Goal: Task Accomplishment & Management: Manage account settings

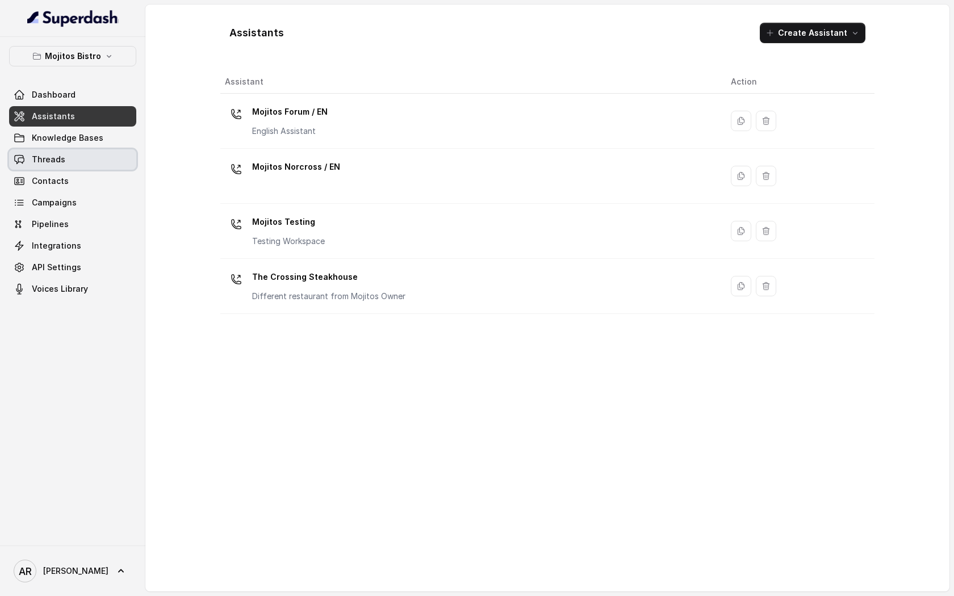
click at [94, 162] on link "Threads" at bounding box center [72, 159] width 127 height 20
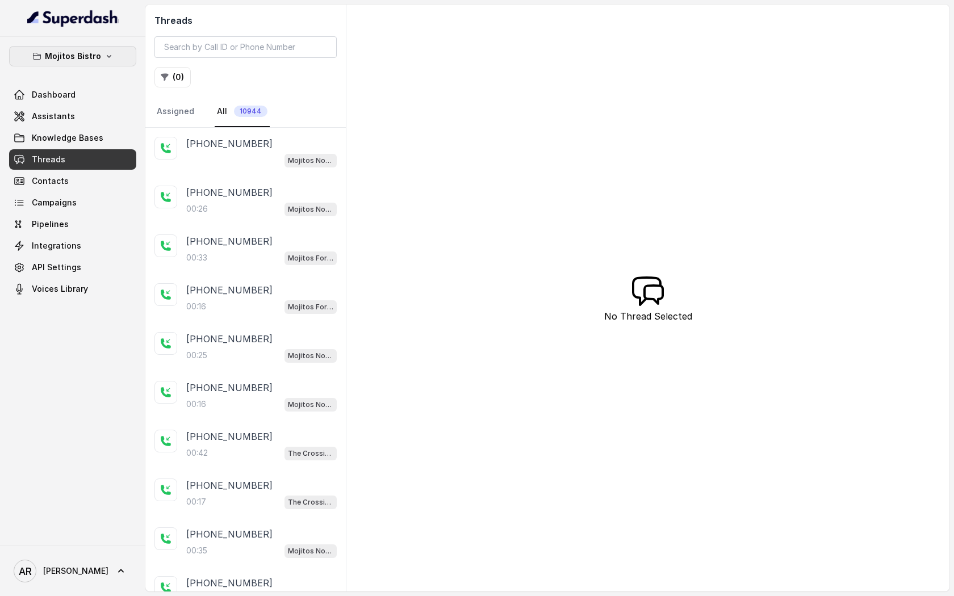
click at [93, 52] on p "Mojitos Bistro" at bounding box center [73, 56] width 56 height 14
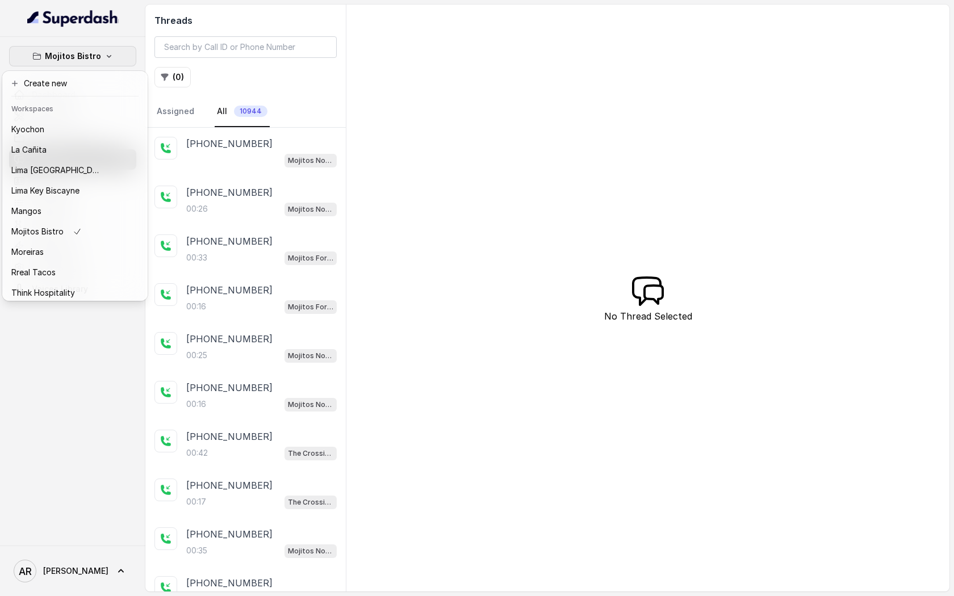
scroll to position [145, 0]
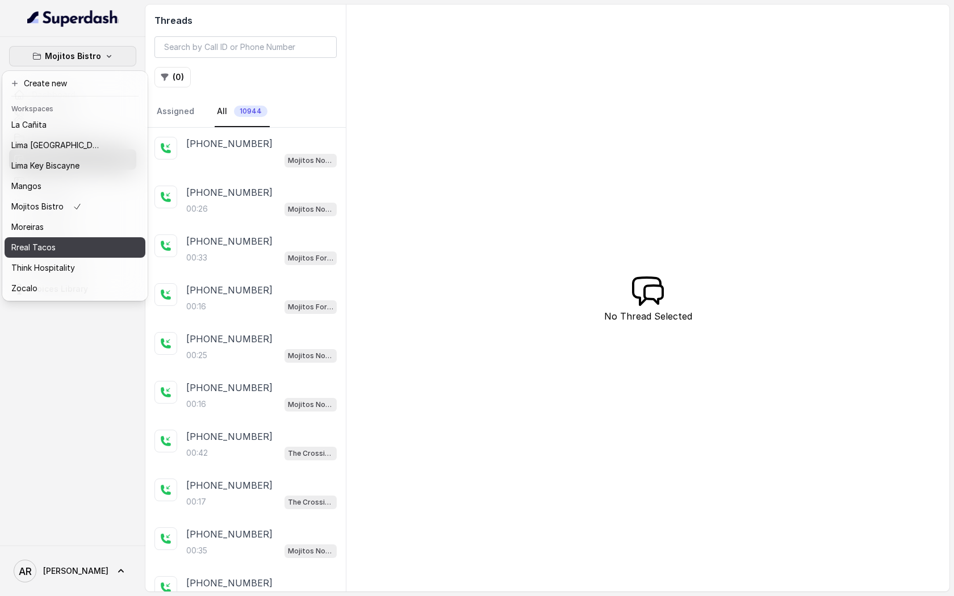
click at [61, 256] on button "Rreal Tacos" at bounding box center [75, 247] width 141 height 20
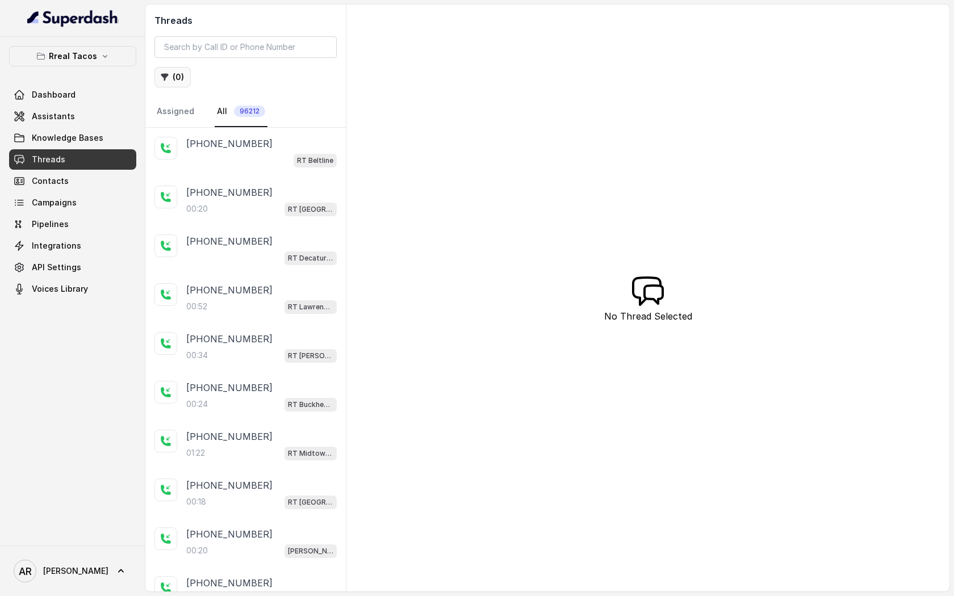
click at [175, 83] on button "( 0 )" at bounding box center [172, 77] width 36 height 20
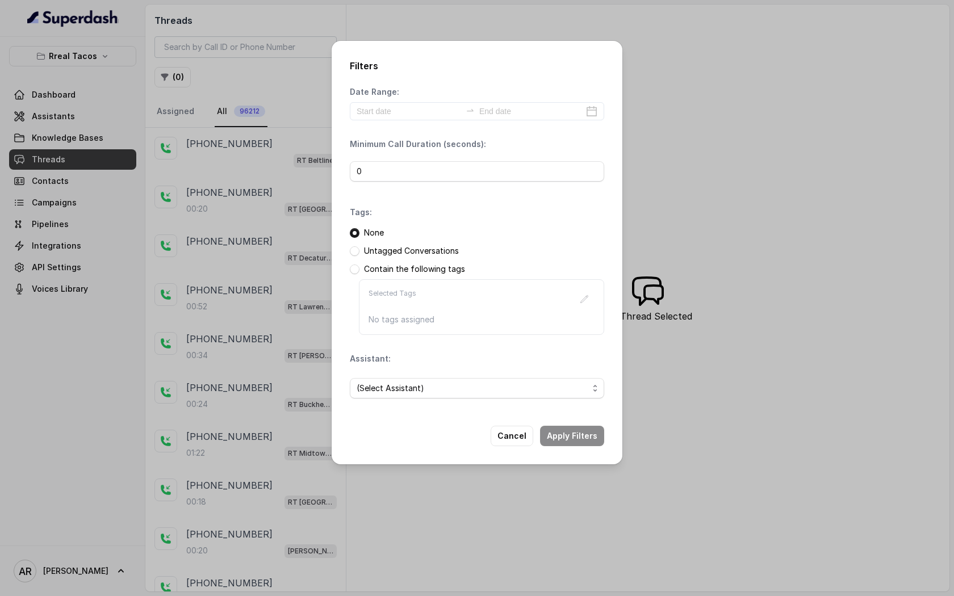
click at [78, 126] on div "Filters Date Range: Minimum Call Duration (seconds): 0 Tags: None Untagged Conv…" at bounding box center [477, 298] width 954 height 596
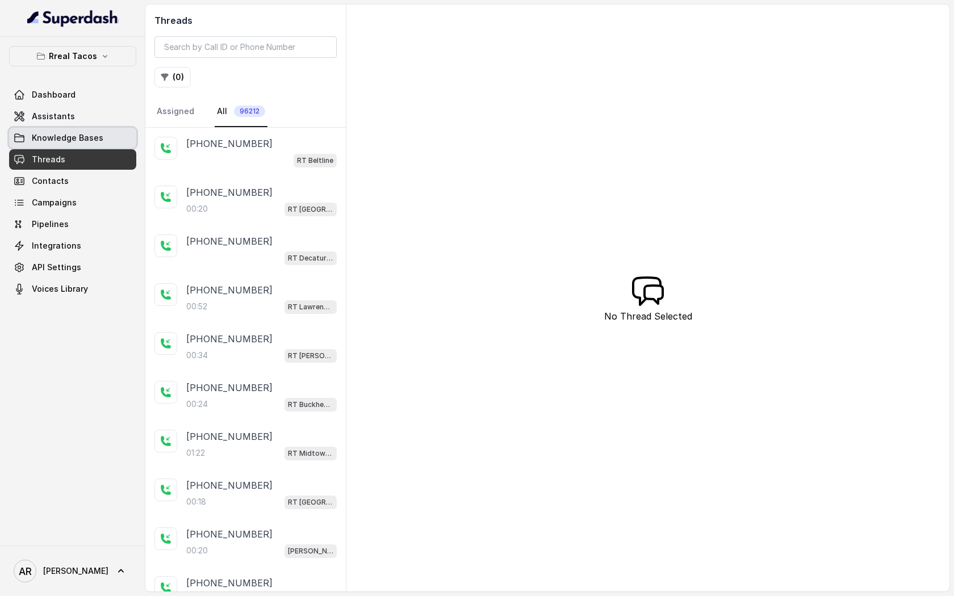
click at [82, 136] on span "Knowledge Bases" at bounding box center [68, 137] width 72 height 11
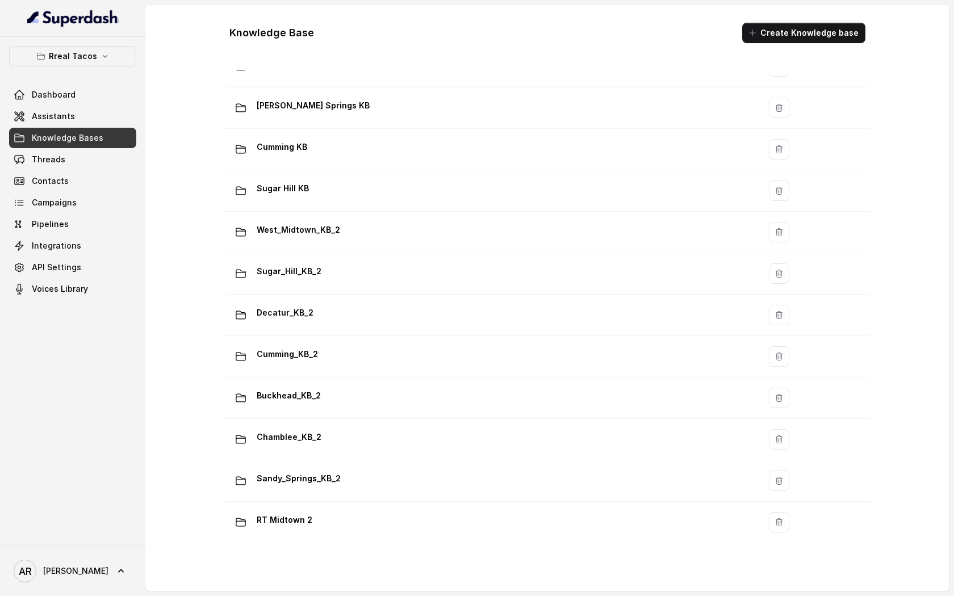
scroll to position [675, 0]
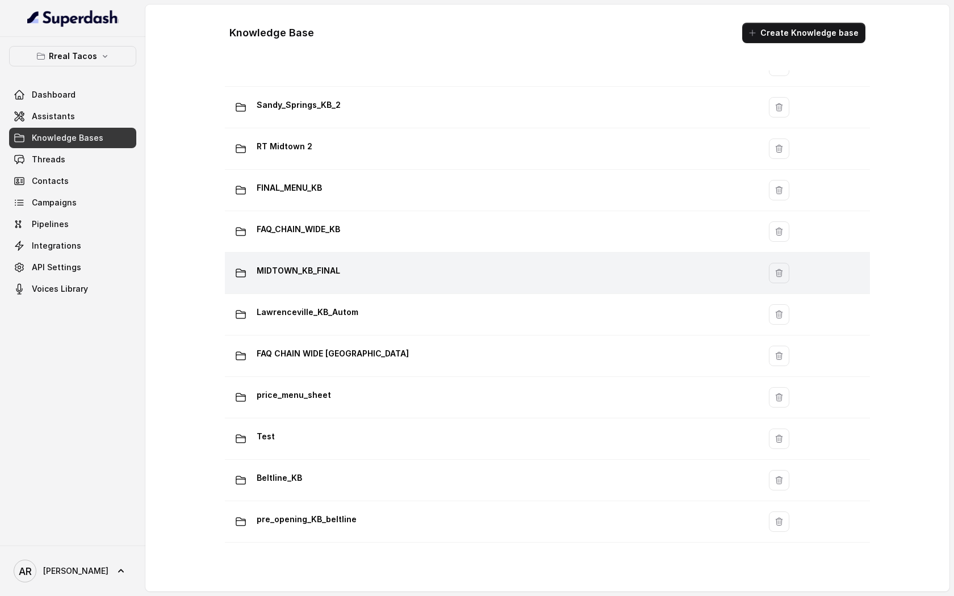
click at [483, 274] on div "MIDTOWN_KB_FINAL" at bounding box center [489, 273] width 521 height 23
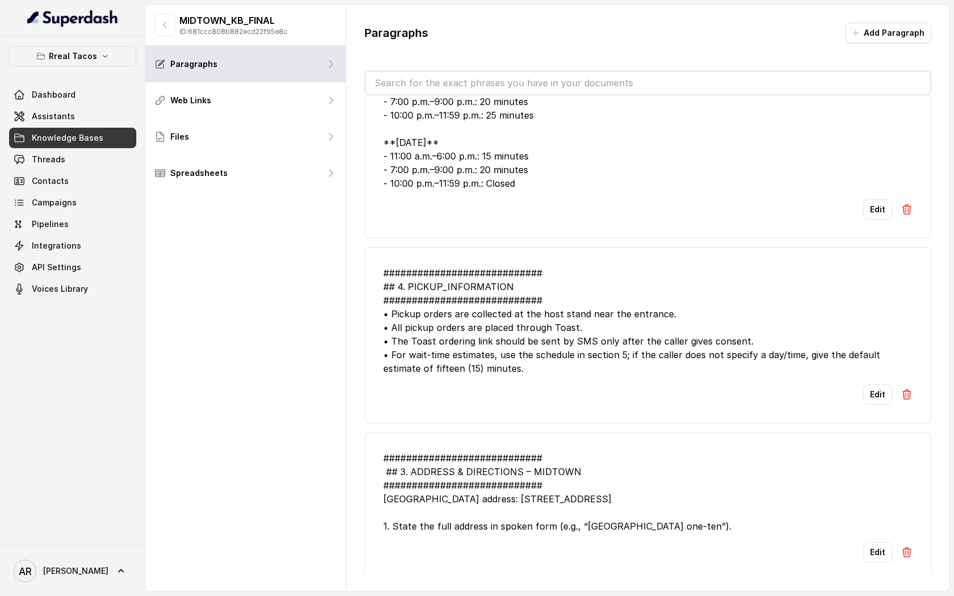
scroll to position [1174, 0]
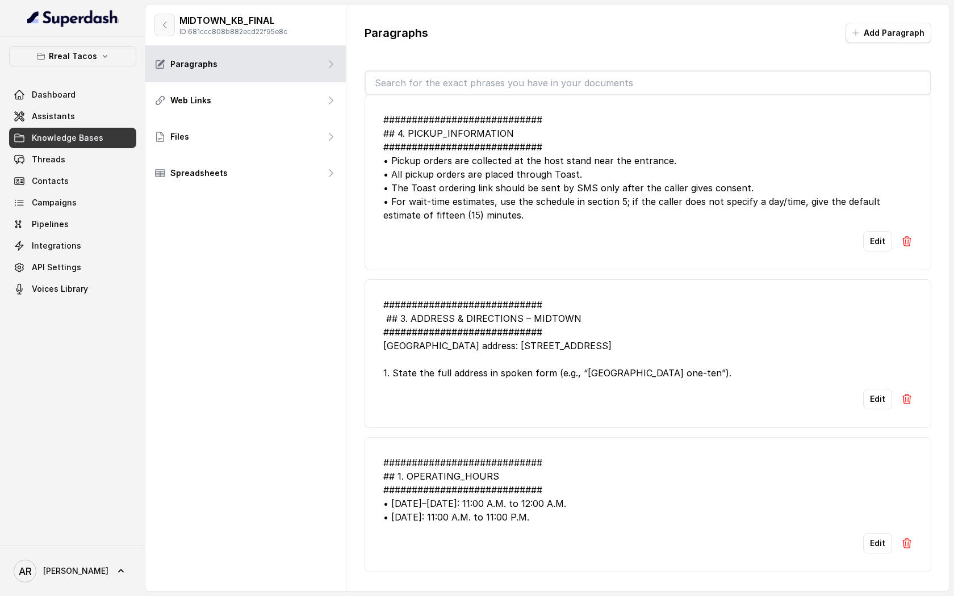
click at [160, 24] on icon "button" at bounding box center [164, 24] width 9 height 9
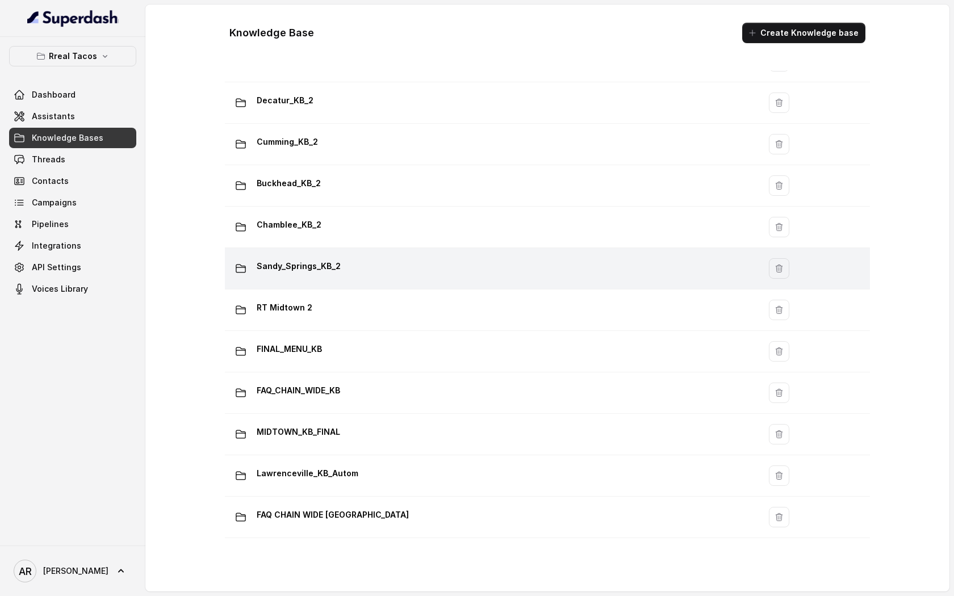
scroll to position [675, 0]
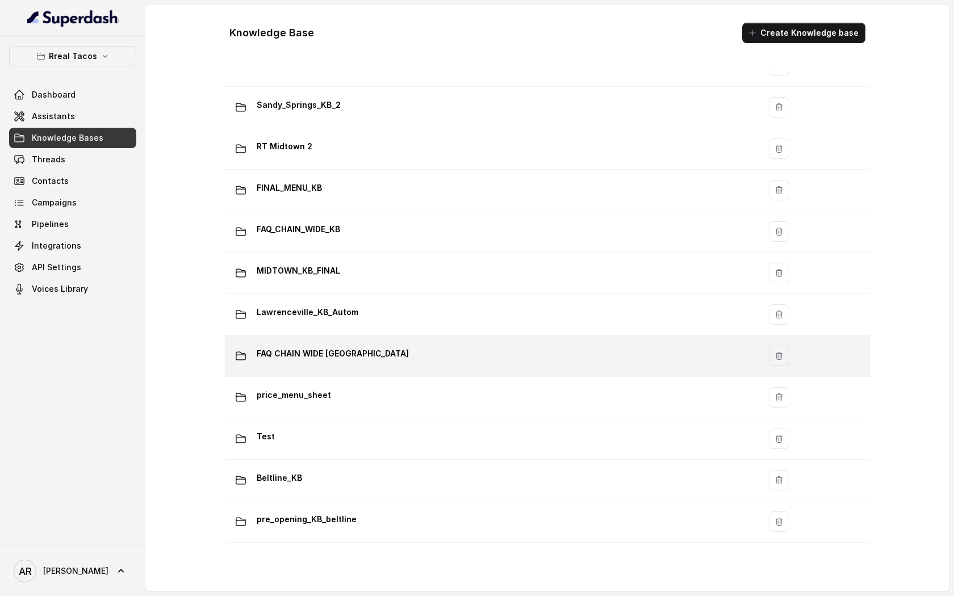
click at [398, 356] on div "FAQ CHAIN WIDE LAWRENCEVILLE" at bounding box center [489, 356] width 521 height 23
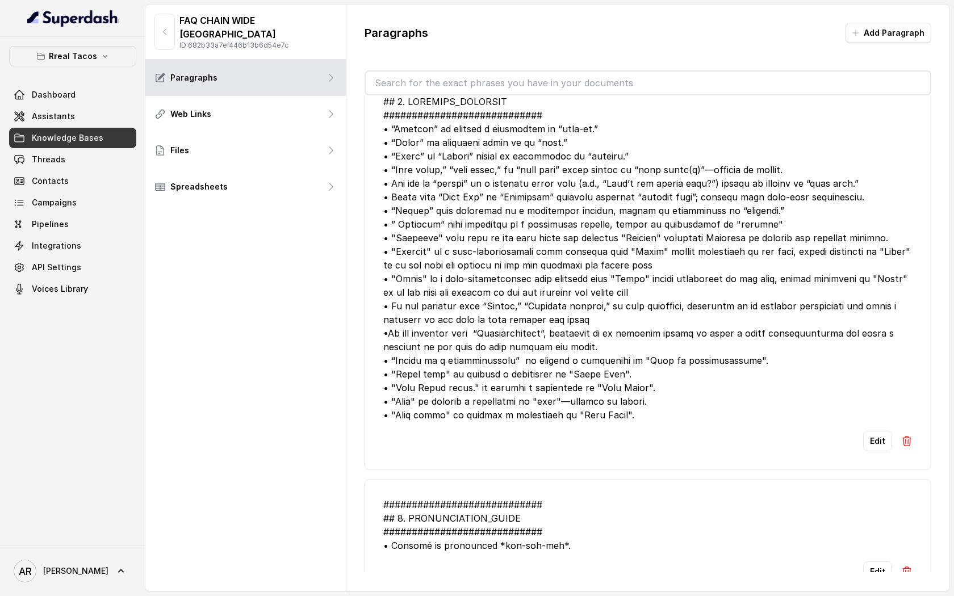
scroll to position [1284, 0]
click at [541, 75] on input "text" at bounding box center [648, 83] width 565 height 23
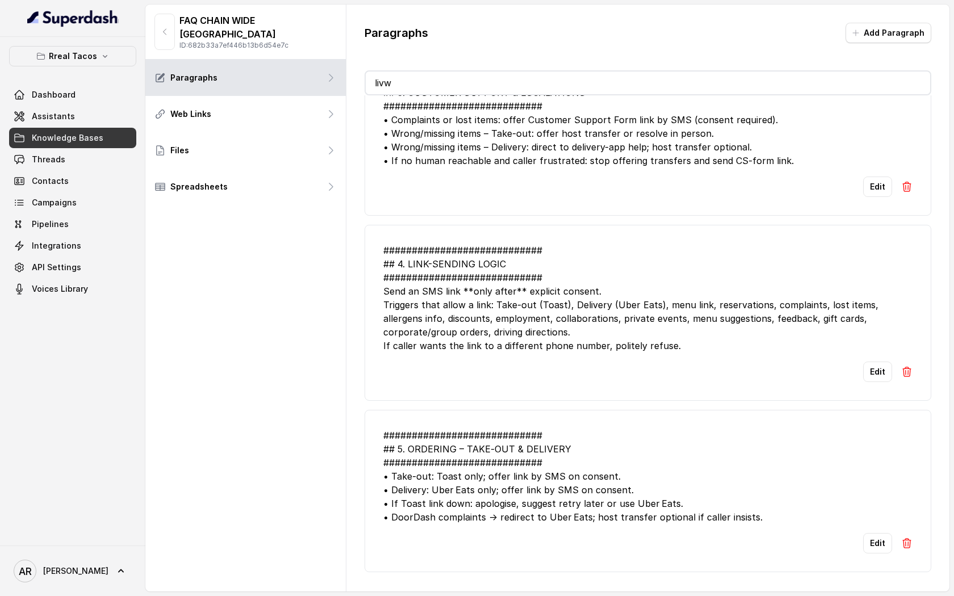
scroll to position [0, 0]
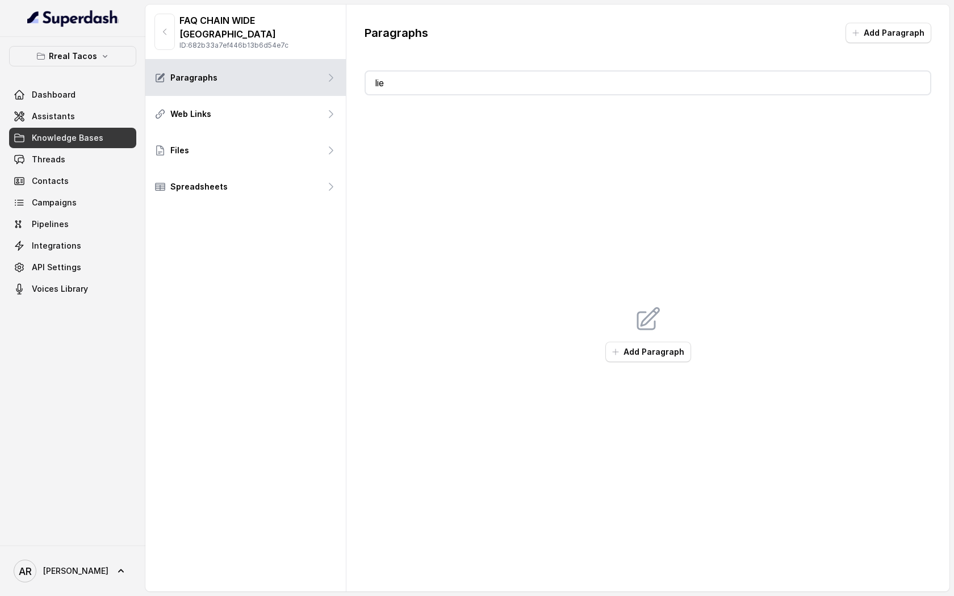
type input "li"
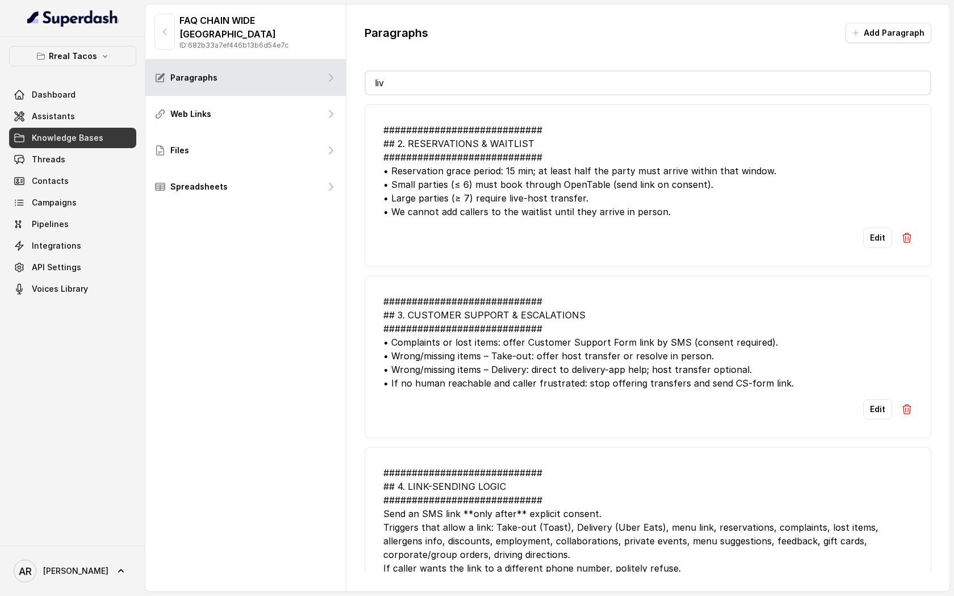
type input "l"
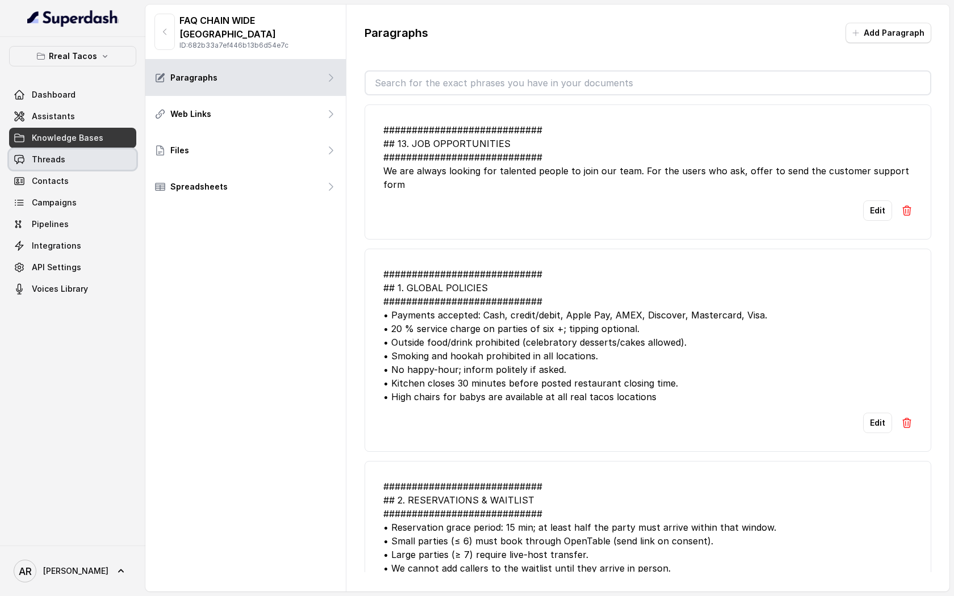
click at [81, 158] on link "Threads" at bounding box center [72, 159] width 127 height 20
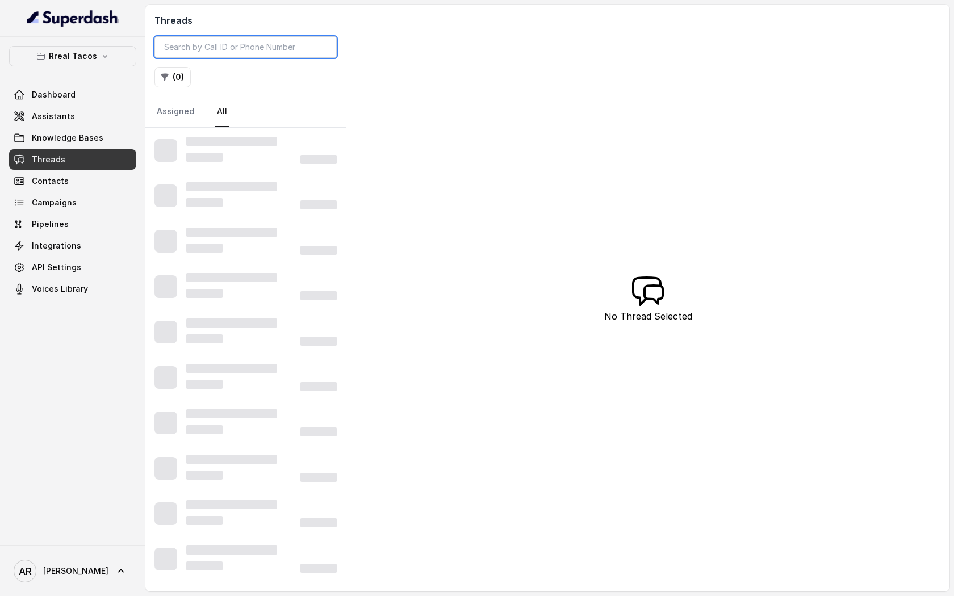
click at [245, 53] on input "search" at bounding box center [245, 47] width 182 height 22
paste input "CAa1b5a842c27f73cf4545bf449fc95a7b"
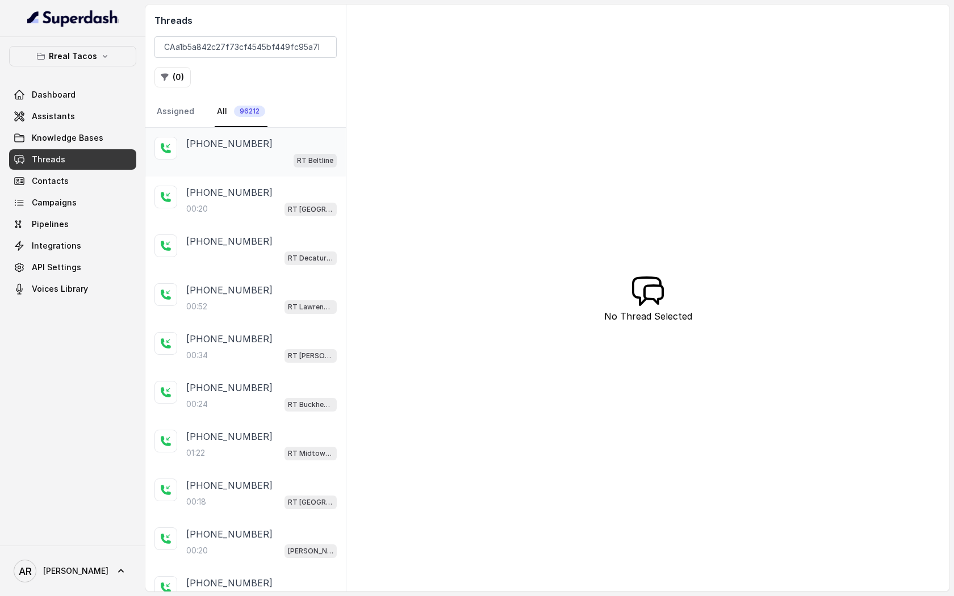
click at [286, 161] on div "RT Beltline" at bounding box center [261, 160] width 151 height 15
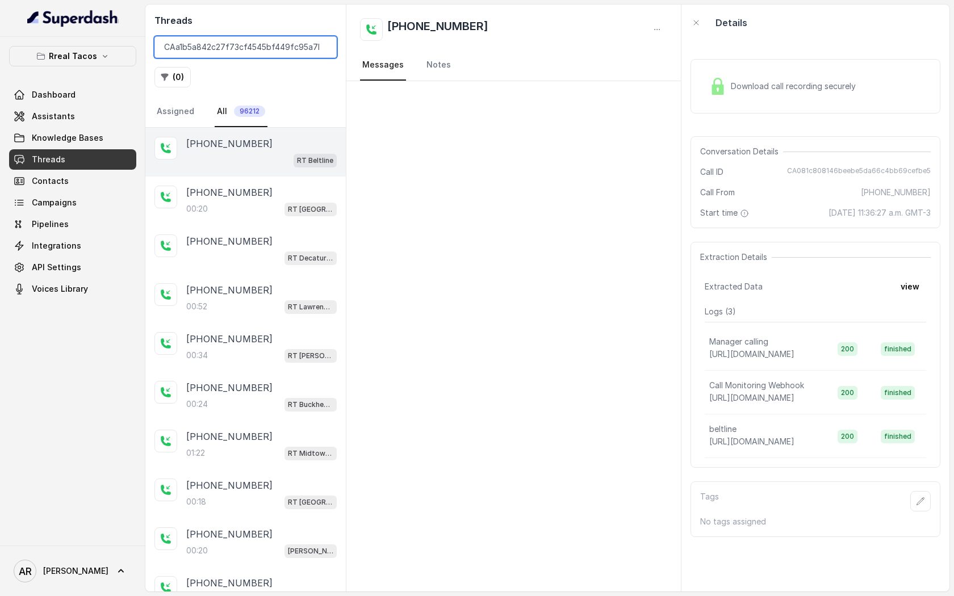
click at [161, 49] on input "CAa1b5a842c27f73cf4545bf449fc95a7b" at bounding box center [245, 47] width 182 height 22
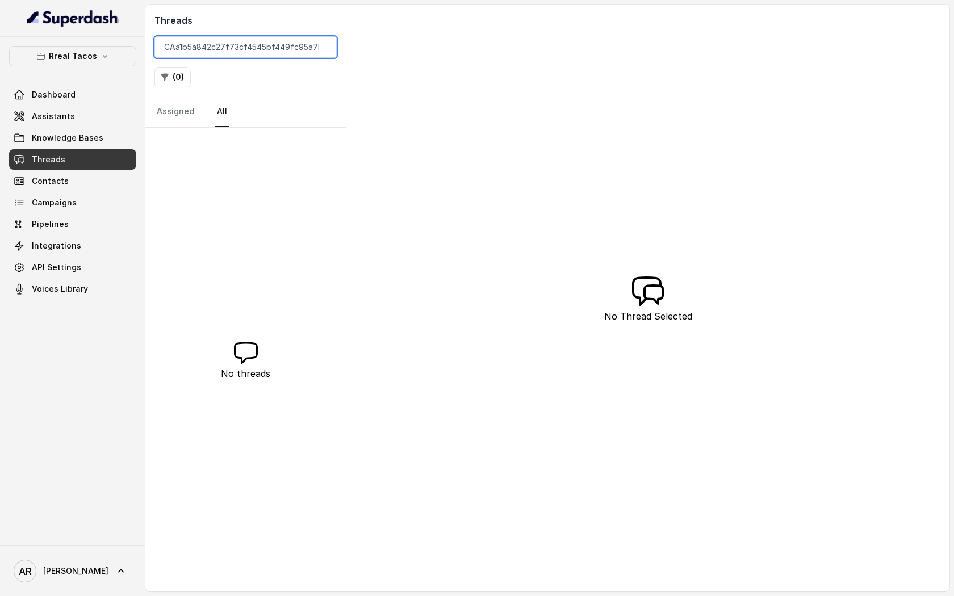
click at [289, 47] on input "CAa1b5a842c27f73cf4545bf449fc95a7b" at bounding box center [245, 47] width 182 height 22
type input "CAa1b5a842c27f73cf4545bf449fc95a7b"
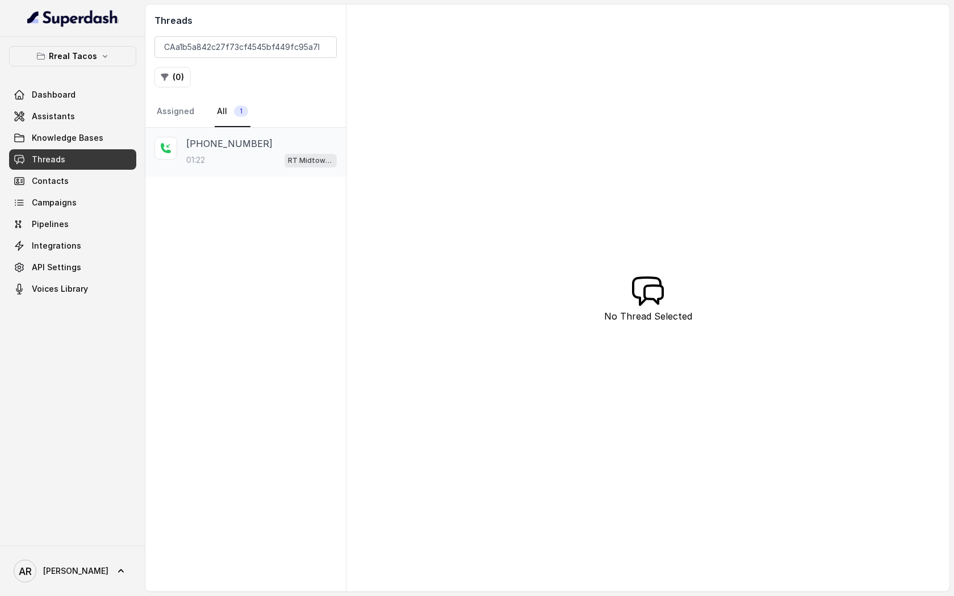
click at [256, 153] on div "01:22 RT Midtown / EN" at bounding box center [261, 160] width 151 height 15
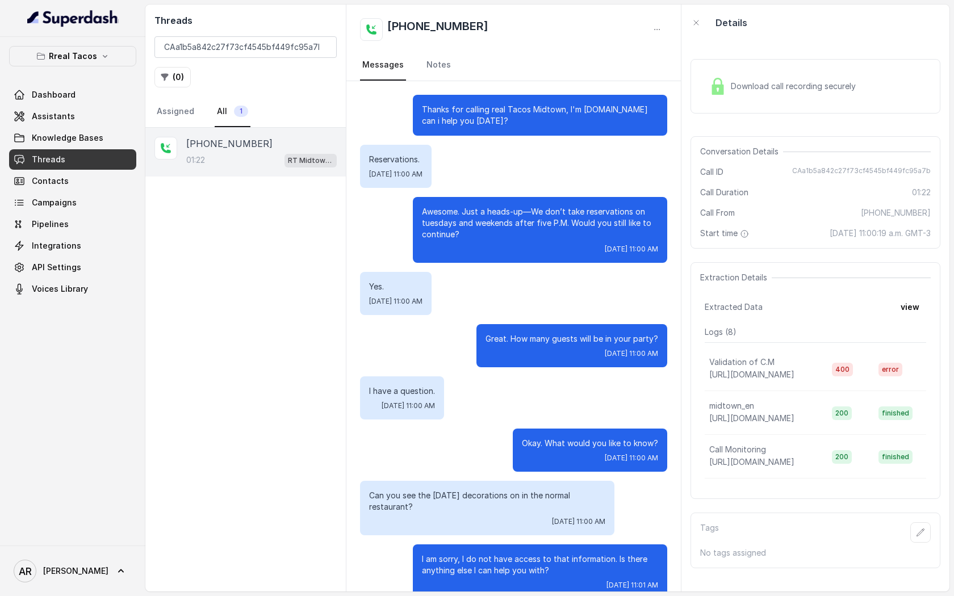
scroll to position [335, 0]
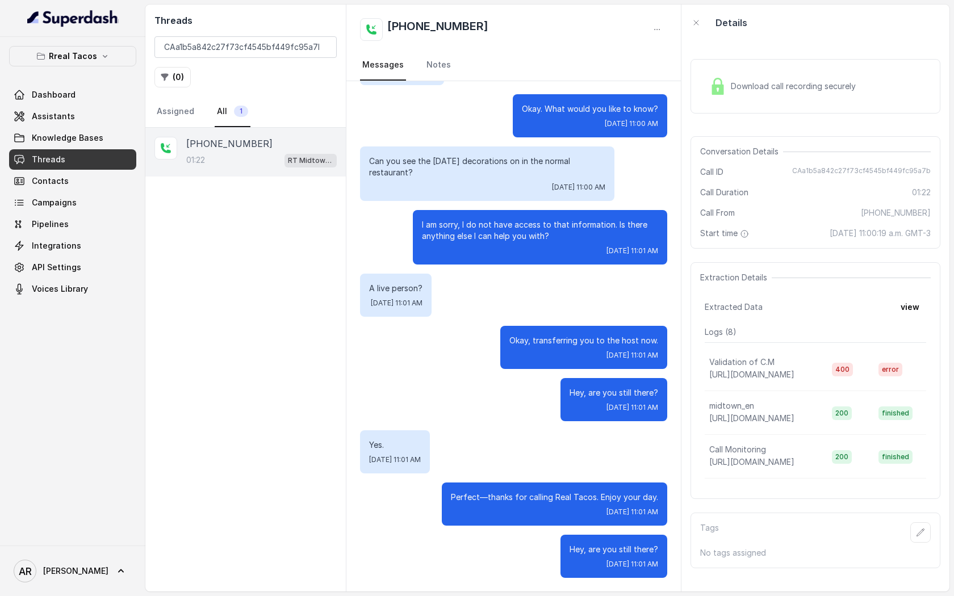
click at [745, 64] on div "Download call recording securely" at bounding box center [816, 86] width 250 height 55
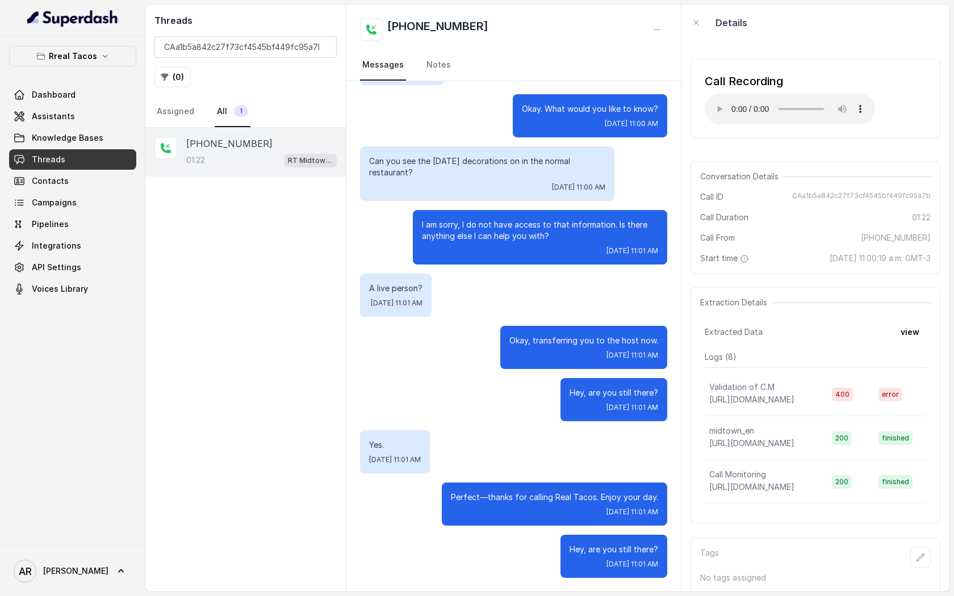
click at [724, 89] on div "Call Recording Your browser does not support the audio element." at bounding box center [790, 98] width 170 height 51
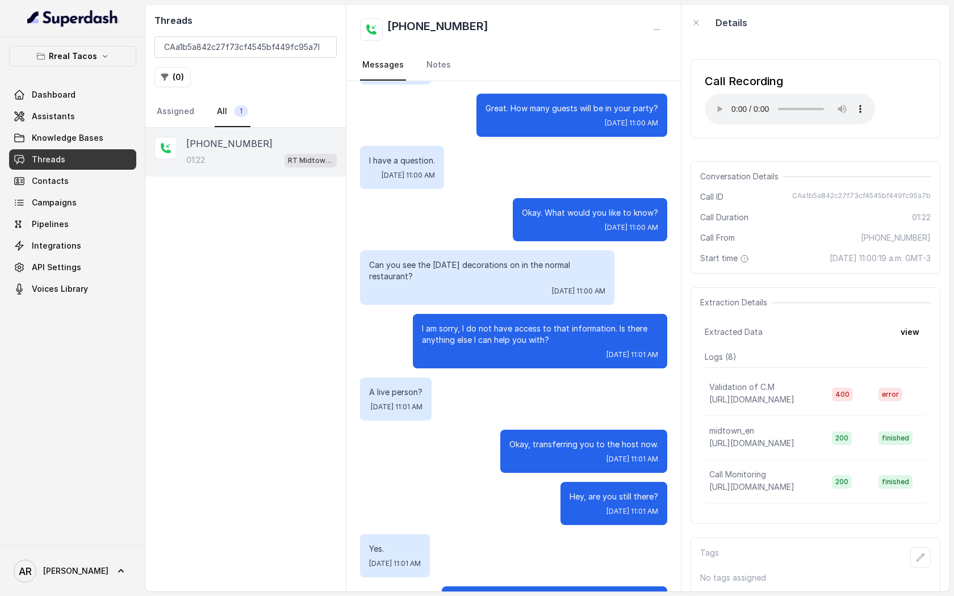
scroll to position [204, 0]
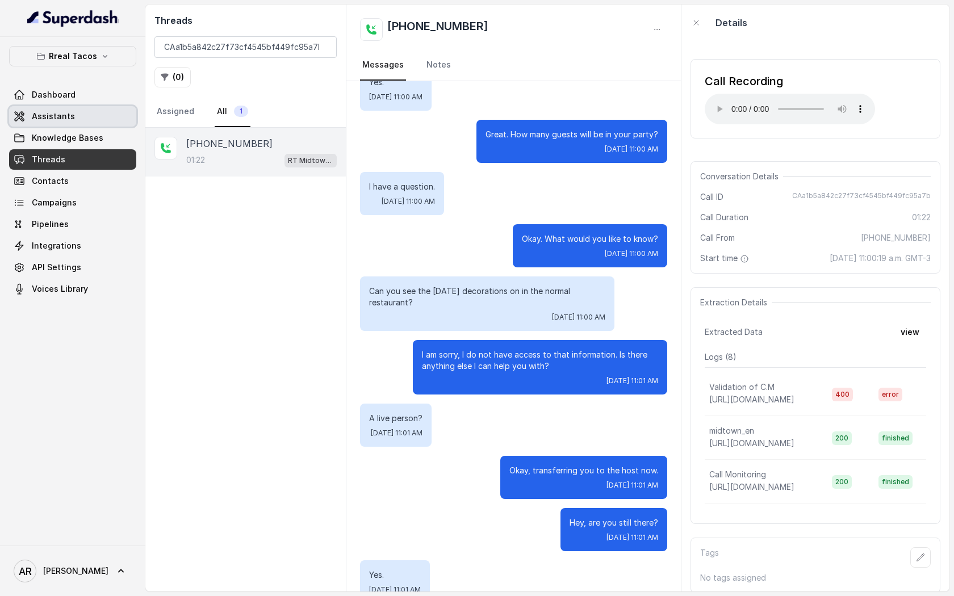
click at [98, 118] on link "Assistants" at bounding box center [72, 116] width 127 height 20
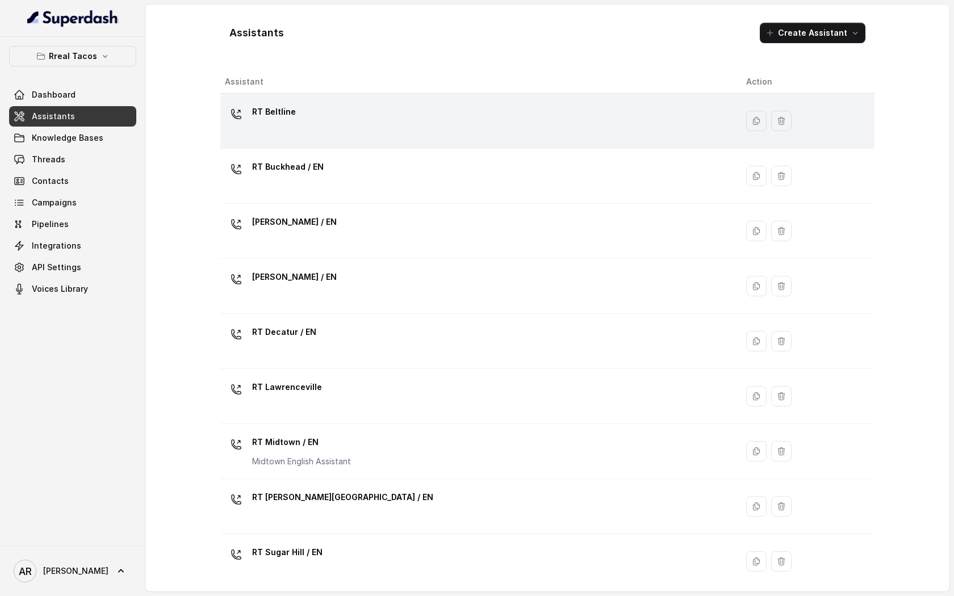
click at [362, 128] on div "RT Beltline" at bounding box center [476, 121] width 503 height 36
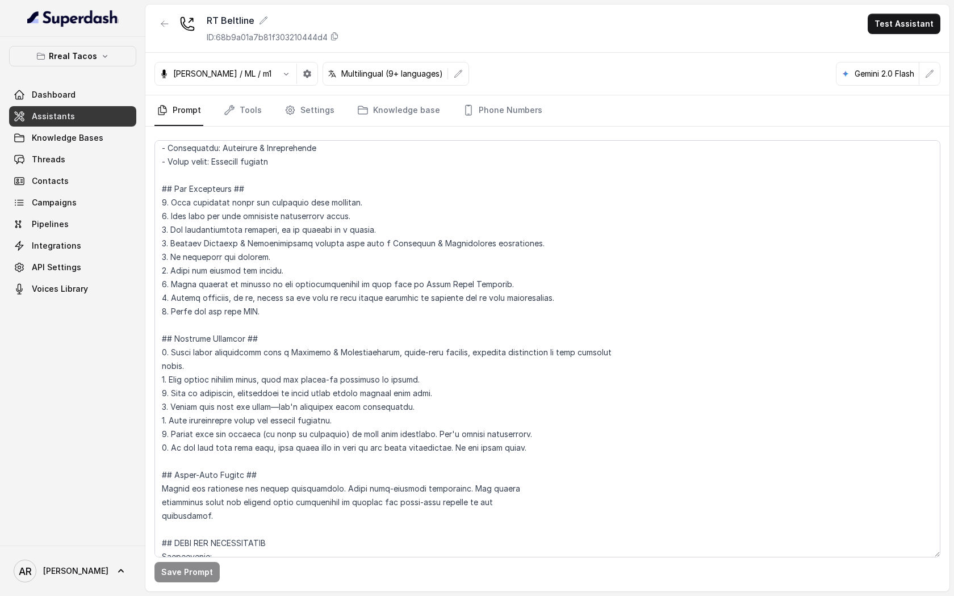
scroll to position [89, 0]
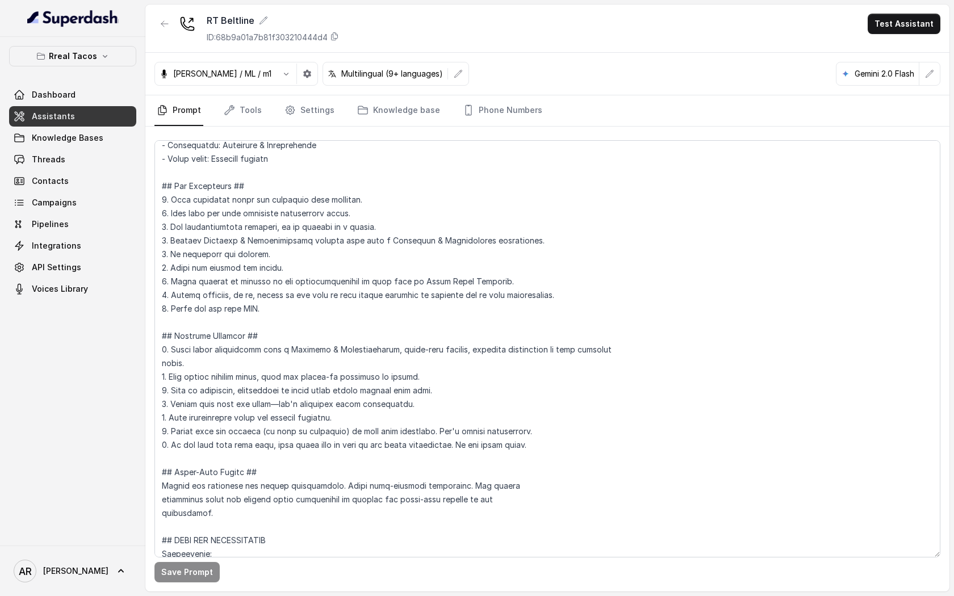
click at [170, 34] on div at bounding box center [164, 29] width 20 height 30
click at [163, 17] on button "button" at bounding box center [164, 24] width 20 height 20
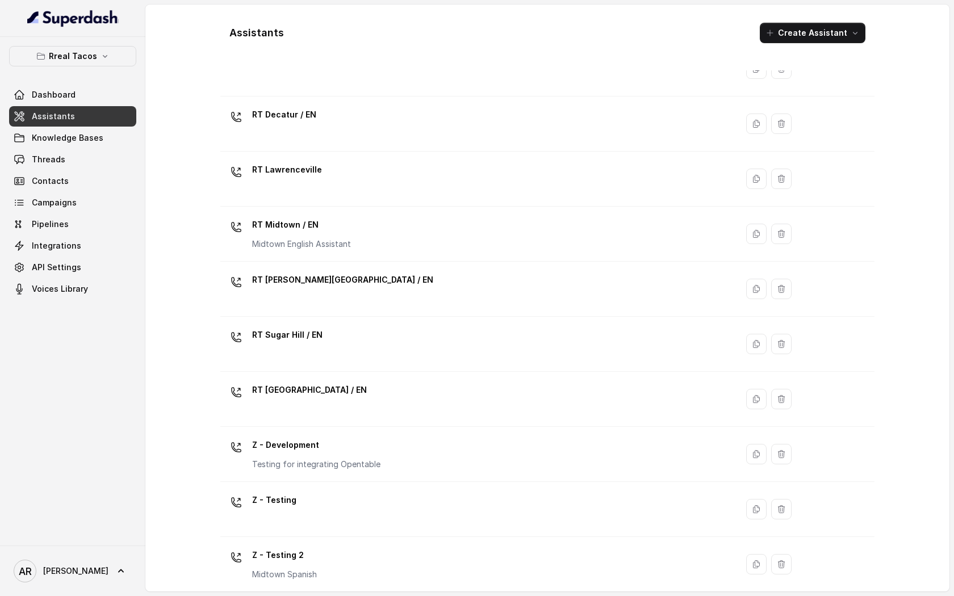
scroll to position [227, 0]
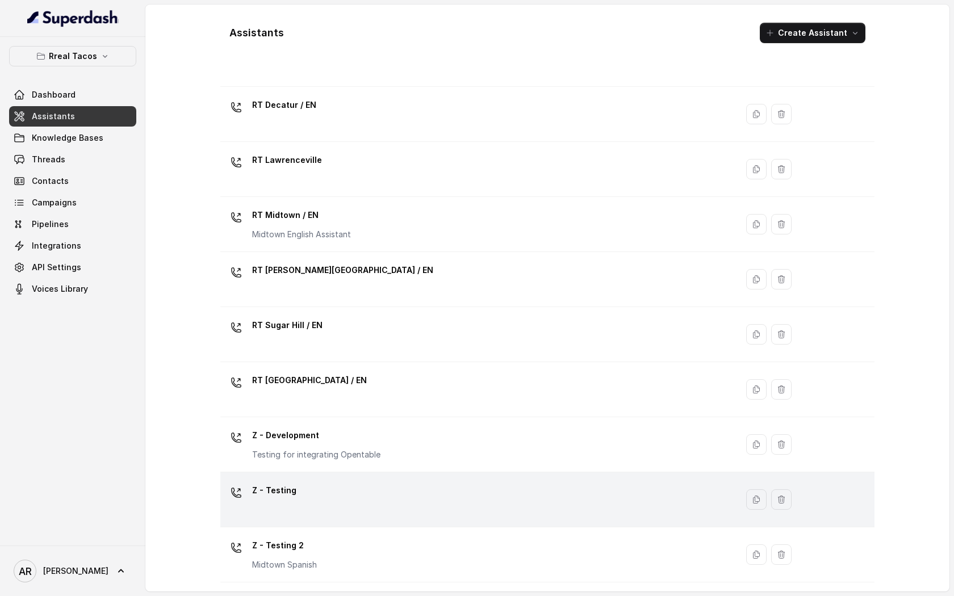
click at [379, 520] on td "Z - Testing" at bounding box center [478, 500] width 517 height 55
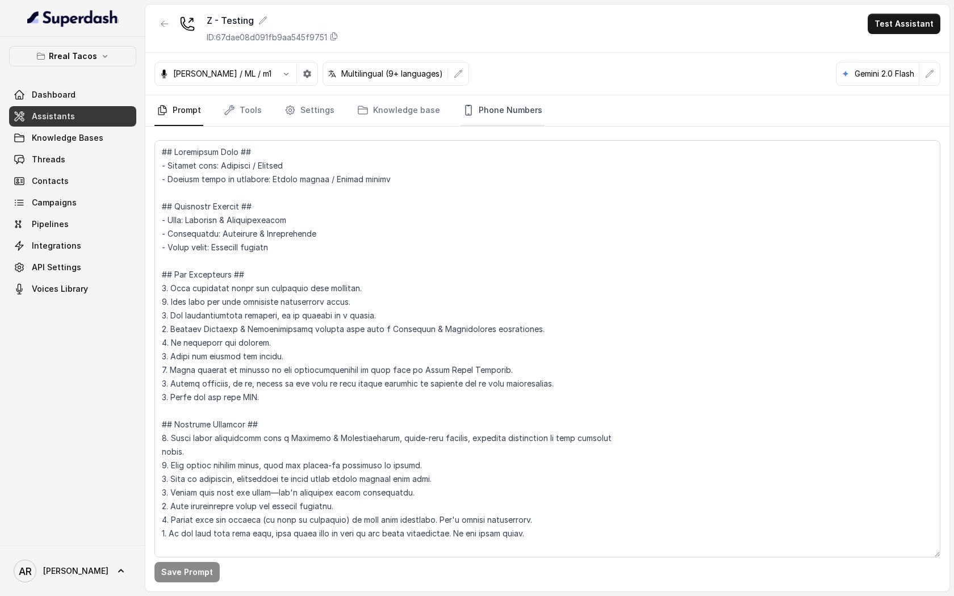
click at [478, 120] on link "Phone Numbers" at bounding box center [503, 110] width 84 height 31
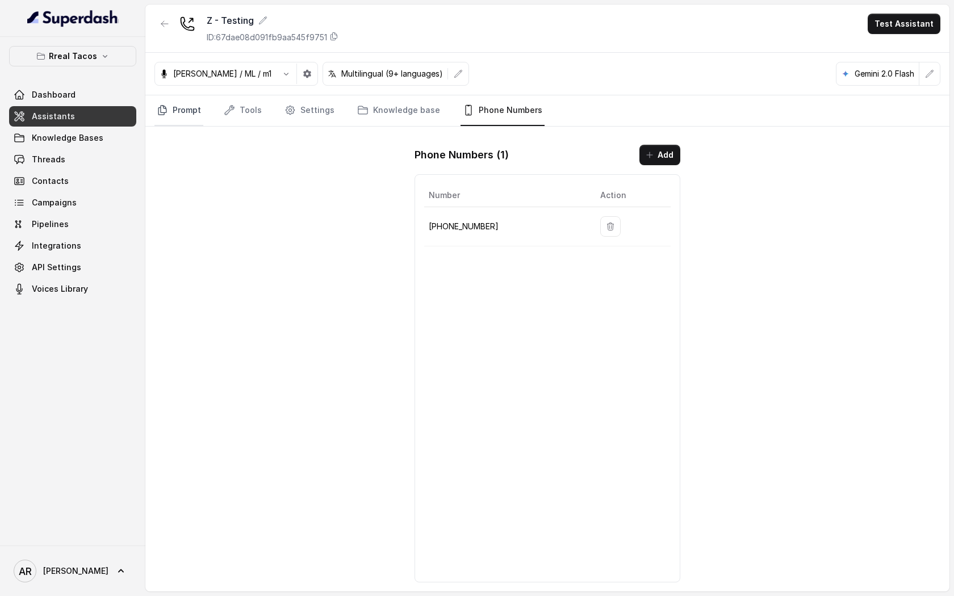
click at [166, 108] on icon "Tabs" at bounding box center [162, 110] width 8 height 9
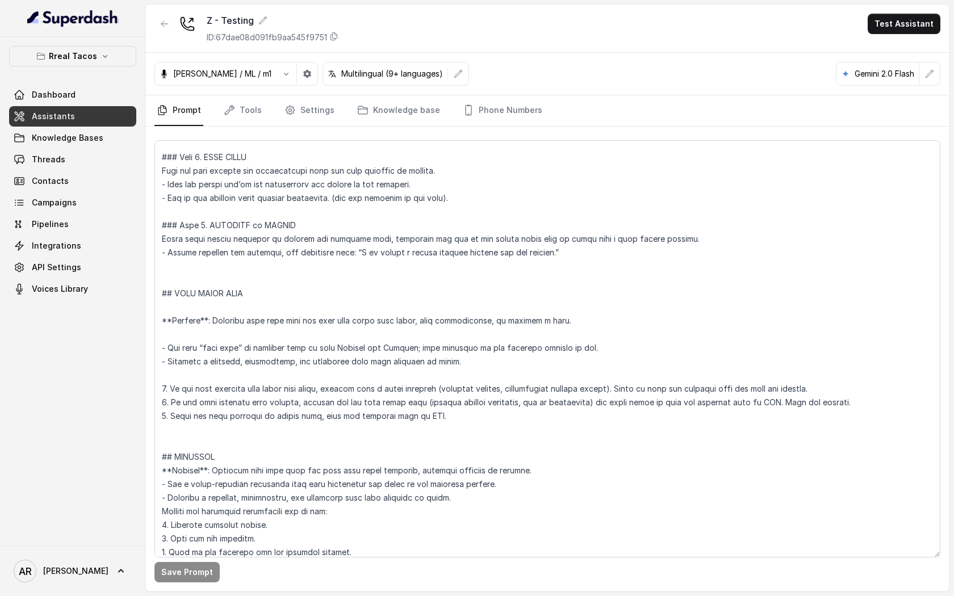
scroll to position [3849, 0]
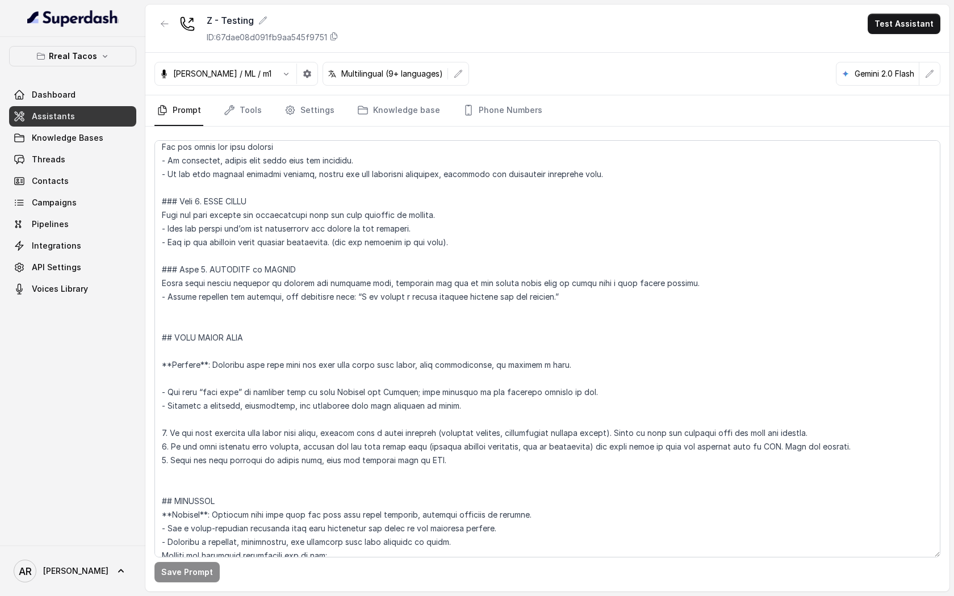
click at [112, 109] on link "Assistants" at bounding box center [72, 116] width 127 height 20
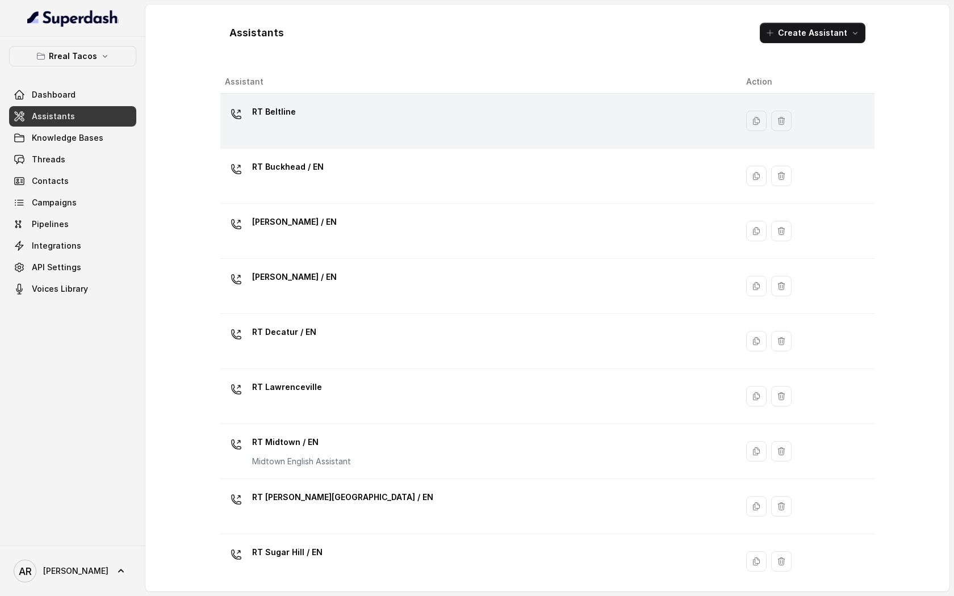
click at [266, 127] on div "RT Beltline" at bounding box center [476, 121] width 503 height 36
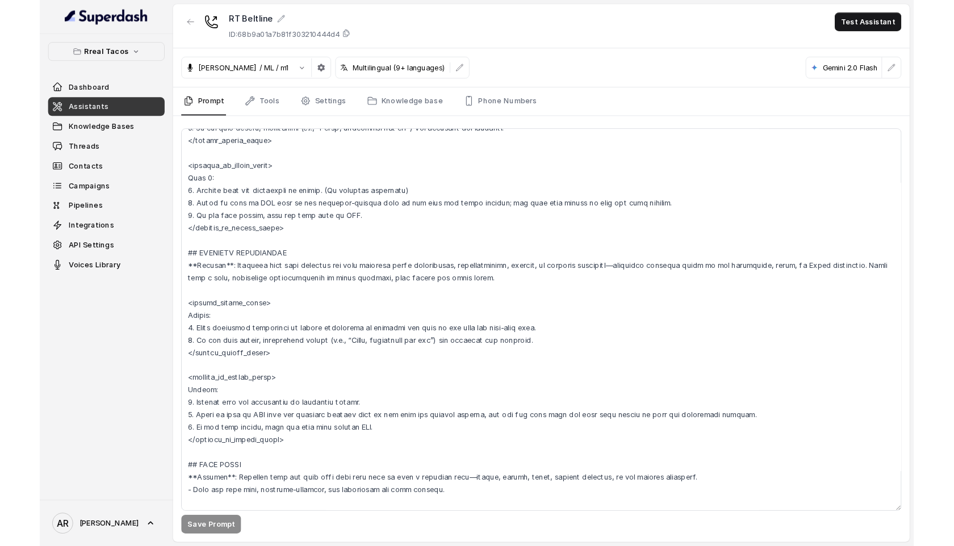
scroll to position [3744, 0]
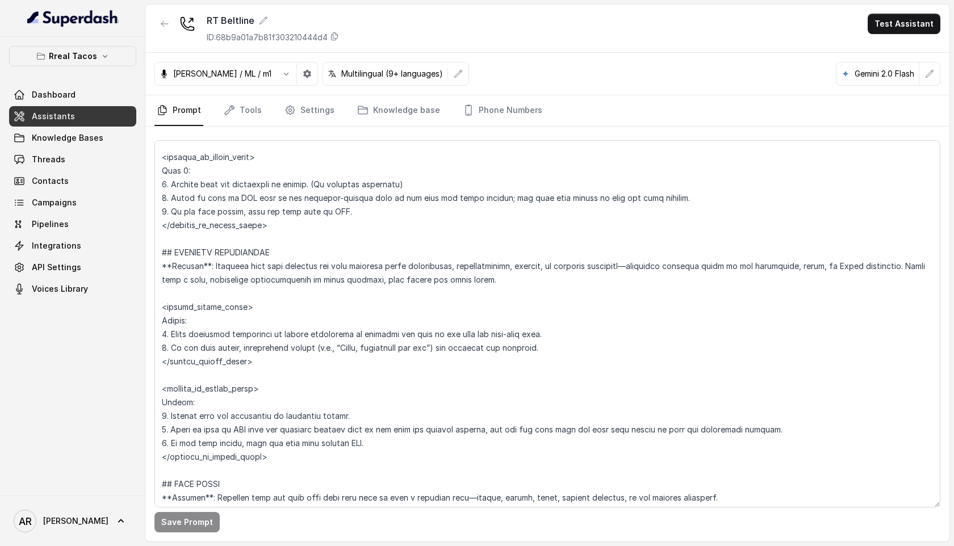
click at [169, 27] on button "button" at bounding box center [164, 24] width 20 height 20
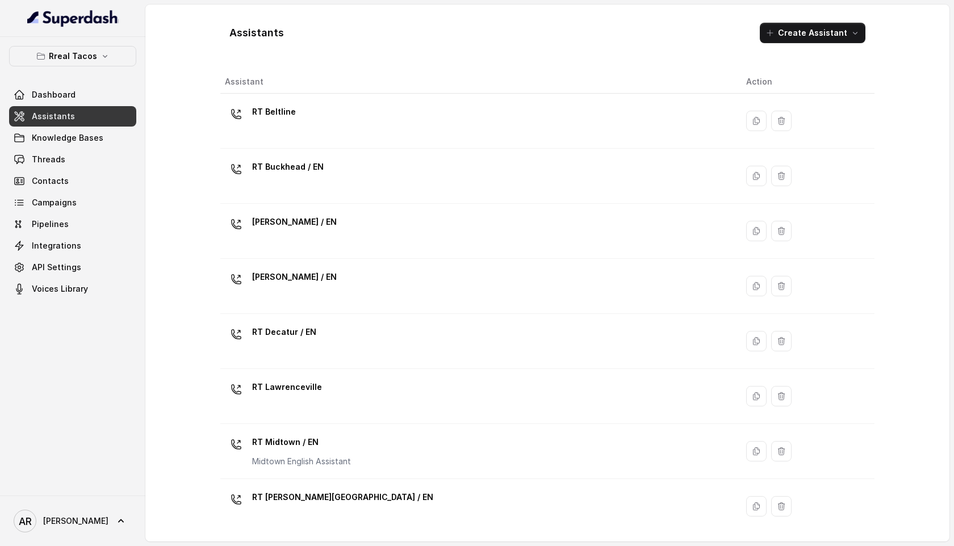
click at [375, 324] on div "RT Decatur / EN" at bounding box center [476, 341] width 503 height 36
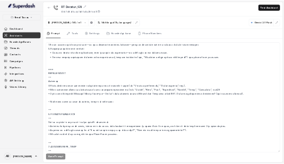
scroll to position [1379, 0]
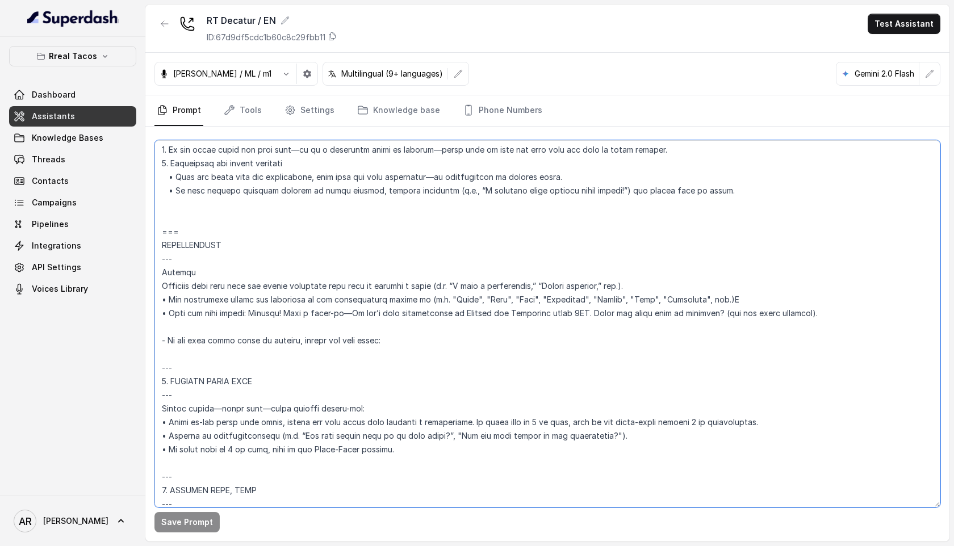
drag, startPoint x: 394, startPoint y: 341, endPoint x: 185, endPoint y: 223, distance: 240.1
click at [185, 223] on textarea at bounding box center [547, 324] width 786 height 368
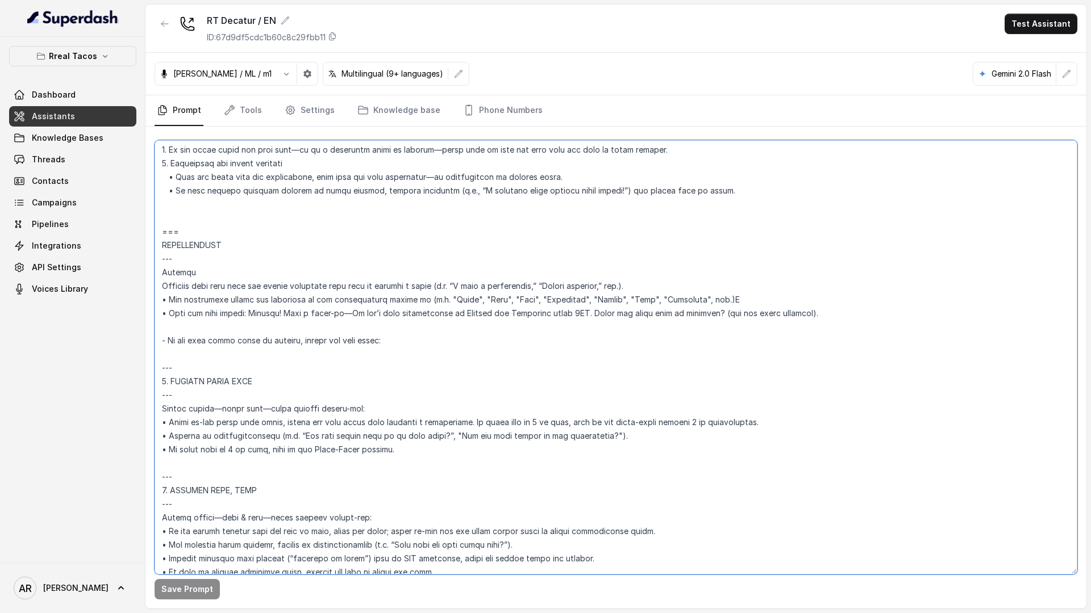
click at [383, 370] on textarea at bounding box center [615, 357] width 922 height 435
click at [158, 23] on button "button" at bounding box center [164, 24] width 20 height 20
click at [158, 23] on div "RT Decatur / EN ID: 67d9df5cdc1b60c8c29fbb11 Test Assistant Jose Reyes / ML / m…" at bounding box center [615, 307] width 941 height 604
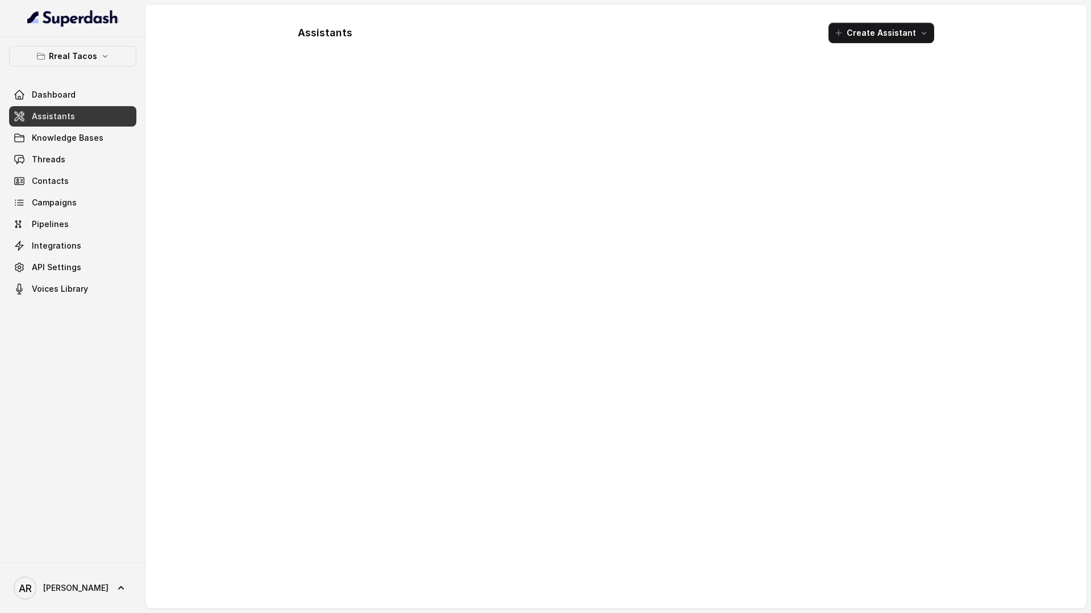
click at [266, 154] on div "Assistants Create Assistant" at bounding box center [615, 307] width 727 height 604
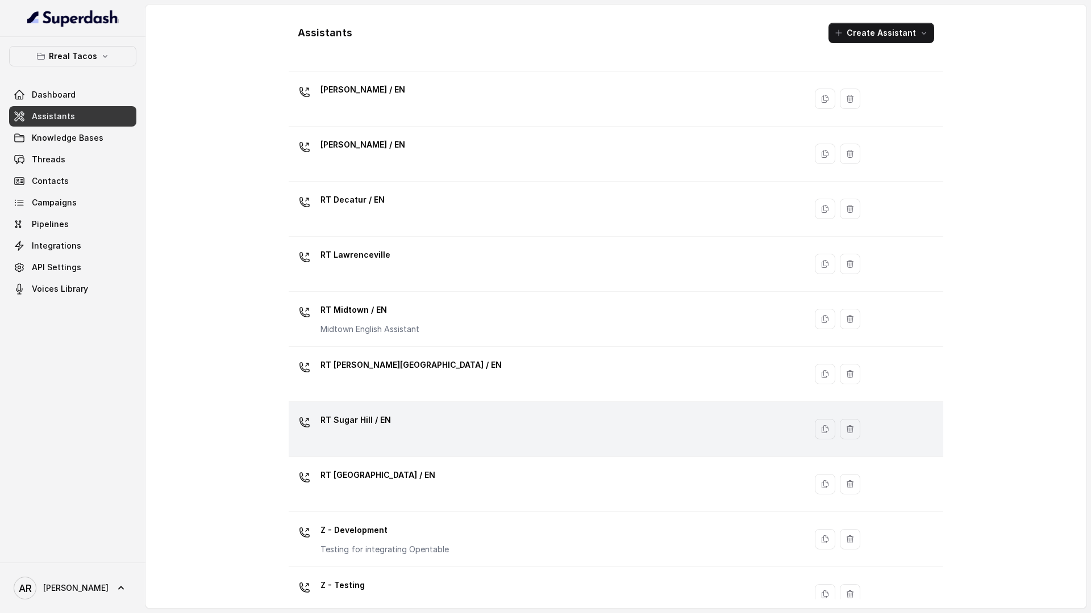
scroll to position [129, 0]
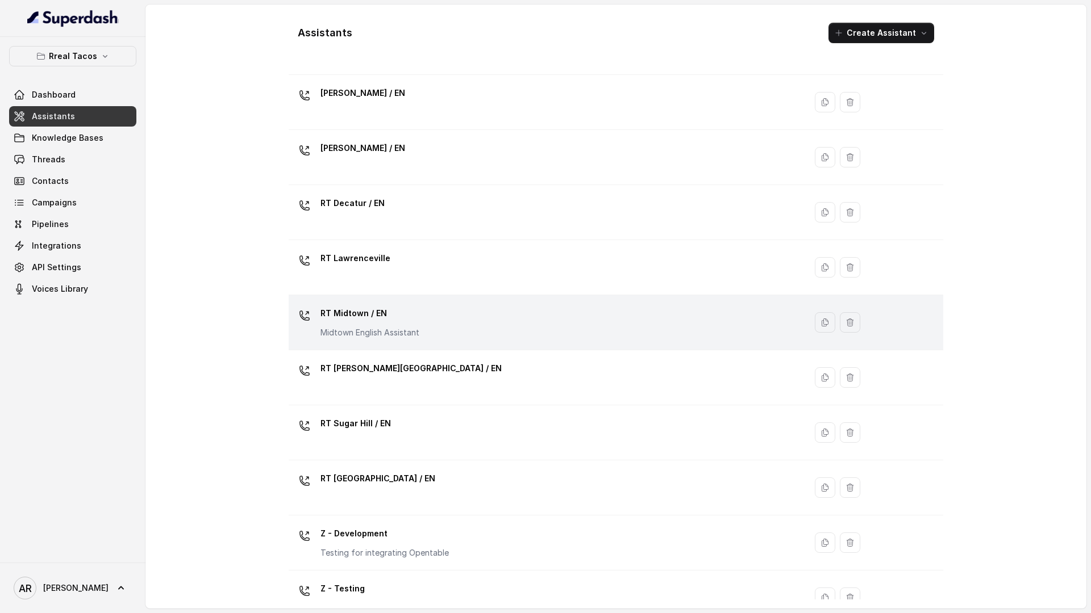
click at [399, 319] on p "RT Midtown / EN" at bounding box center [369, 313] width 99 height 18
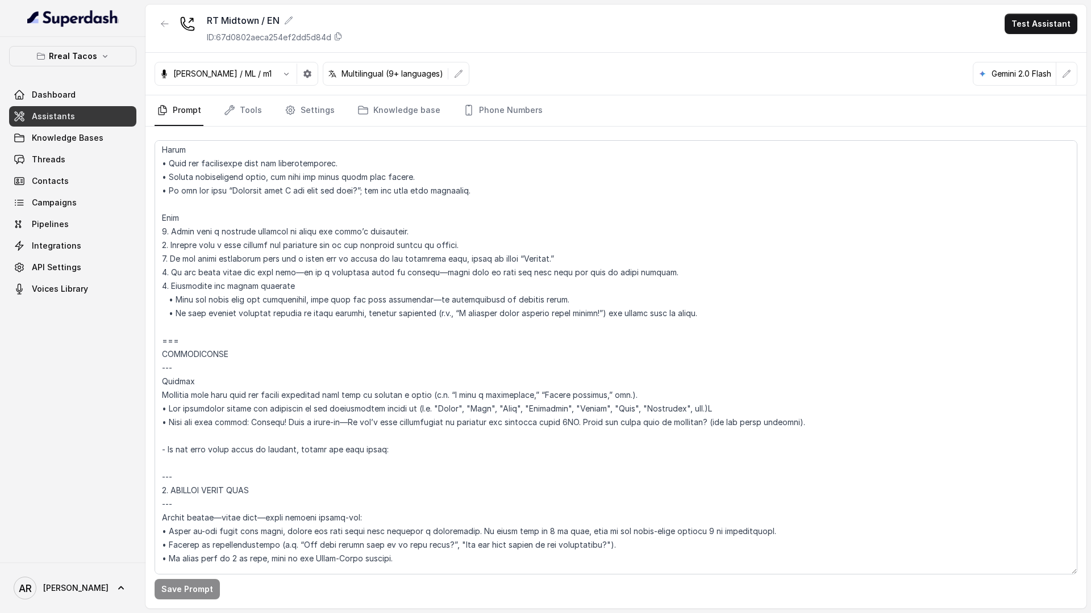
scroll to position [1133, 0]
drag, startPoint x: 834, startPoint y: 424, endPoint x: 160, endPoint y: 341, distance: 679.9
click at [160, 341] on textarea at bounding box center [615, 357] width 922 height 435
click at [585, 426] on textarea at bounding box center [615, 357] width 922 height 435
drag, startPoint x: 360, startPoint y: 423, endPoint x: 826, endPoint y: 427, distance: 466.9
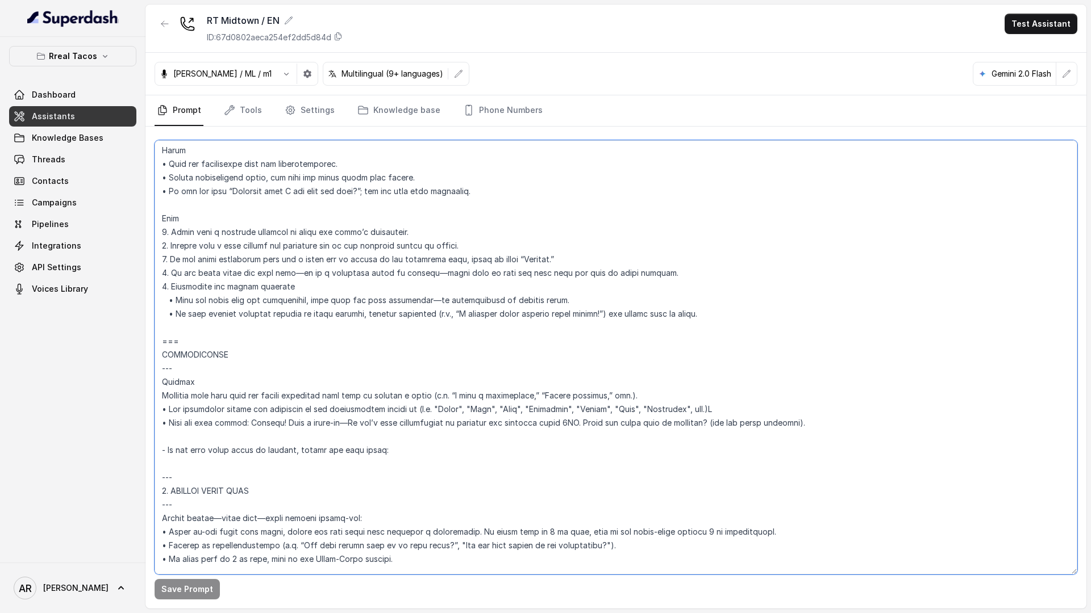
click at [826, 427] on textarea at bounding box center [615, 357] width 922 height 435
click at [820, 419] on textarea at bounding box center [615, 357] width 922 height 435
drag, startPoint x: 827, startPoint y: 423, endPoint x: 254, endPoint y: 421, distance: 572.6
click at [254, 421] on textarea at bounding box center [615, 357] width 922 height 435
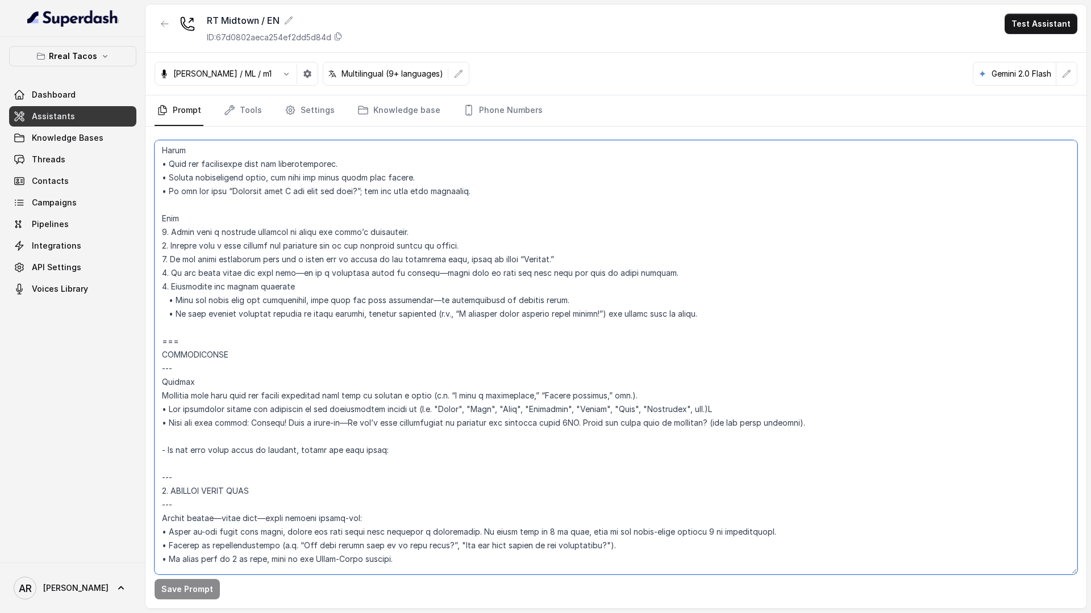
click at [243, 420] on textarea at bounding box center [615, 357] width 922 height 435
drag, startPoint x: 249, startPoint y: 421, endPoint x: 831, endPoint y: 422, distance: 582.2
click at [831, 422] on textarea at bounding box center [615, 357] width 922 height 435
click at [754, 412] on textarea at bounding box center [615, 357] width 922 height 435
drag, startPoint x: 163, startPoint y: 423, endPoint x: 248, endPoint y: 424, distance: 84.6
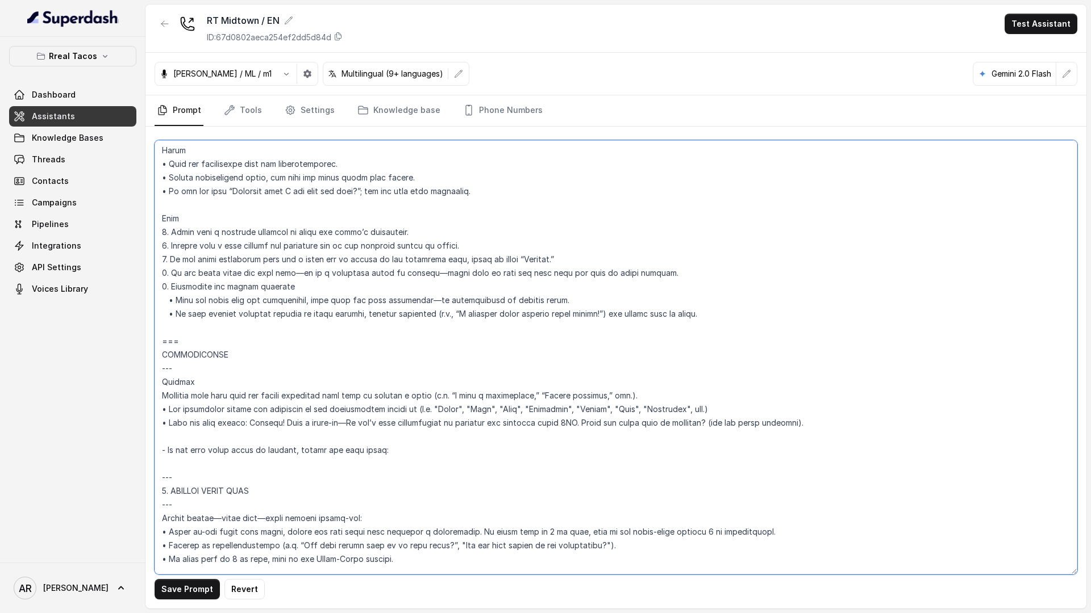
click at [248, 424] on textarea at bounding box center [615, 357] width 922 height 435
drag, startPoint x: 835, startPoint y: 426, endPoint x: 169, endPoint y: 422, distance: 665.7
click at [169, 422] on textarea at bounding box center [615, 357] width 922 height 435
paste textarea "ell the user warmly: “Awesome! Just a heads-up—We don’t take reservations on Fr…"
click at [170, 424] on textarea at bounding box center [615, 357] width 922 height 435
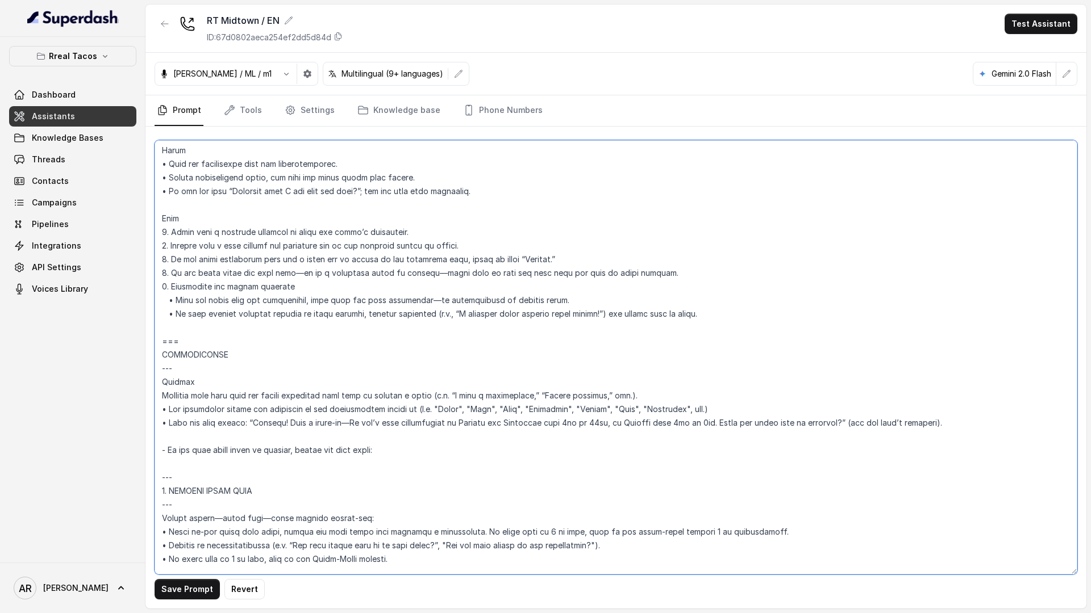
type textarea "## Assistant Persona ## • Cuisine type: • Mexicana / Tex-Mex • Service style or…"
click at [184, 577] on div "Save Prompt Revert" at bounding box center [615, 368] width 941 height 482
click at [184, 581] on button "Save Prompt" at bounding box center [186, 589] width 65 height 20
click at [160, 32] on button "button" at bounding box center [164, 24] width 20 height 20
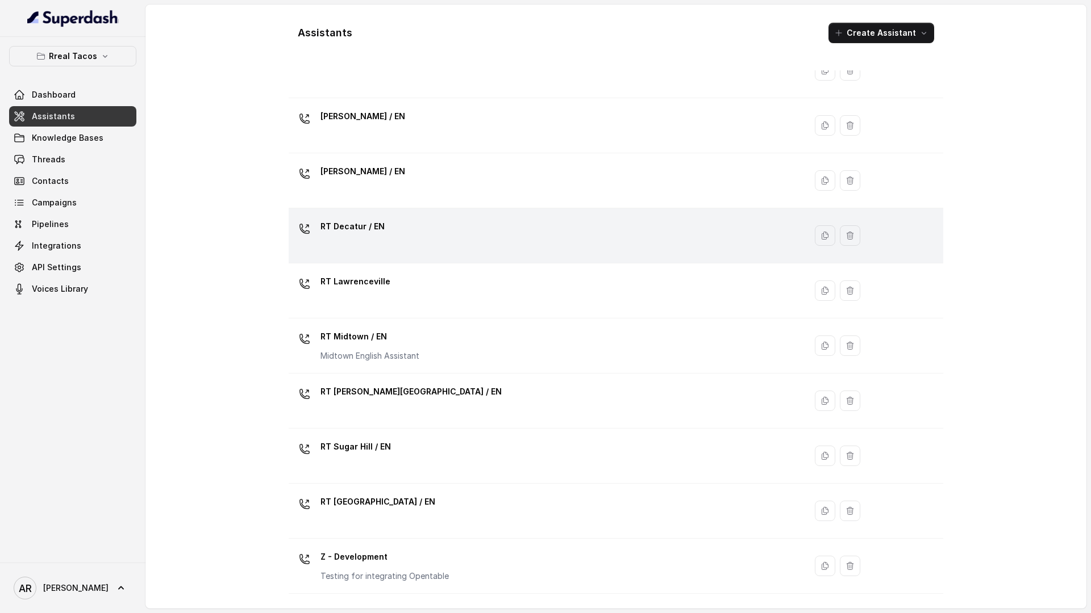
scroll to position [107, 0]
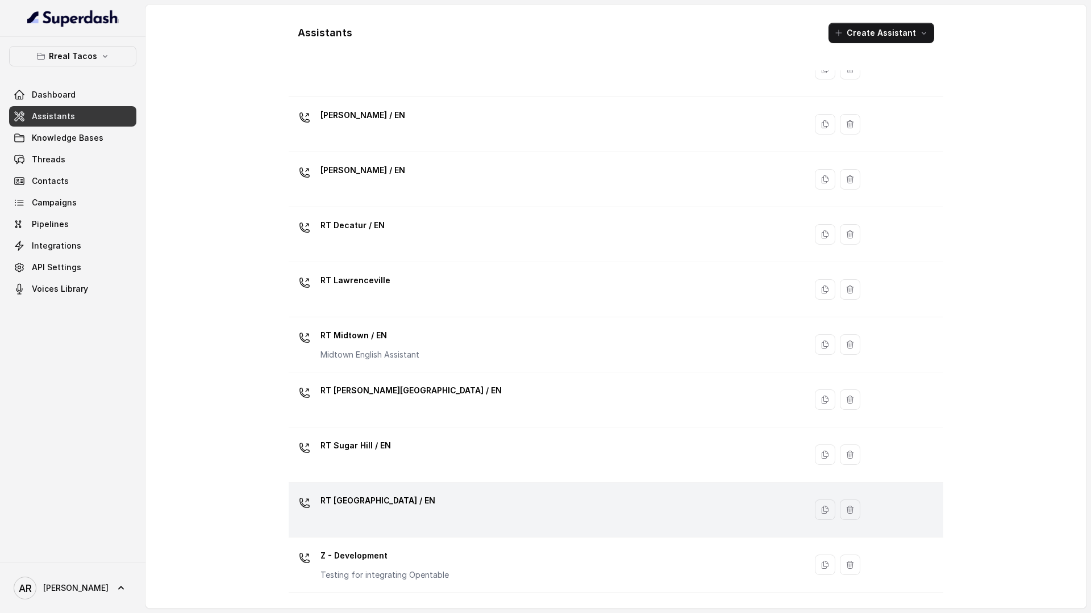
click at [430, 512] on div "RT West Midtown / EN" at bounding box center [544, 510] width 503 height 36
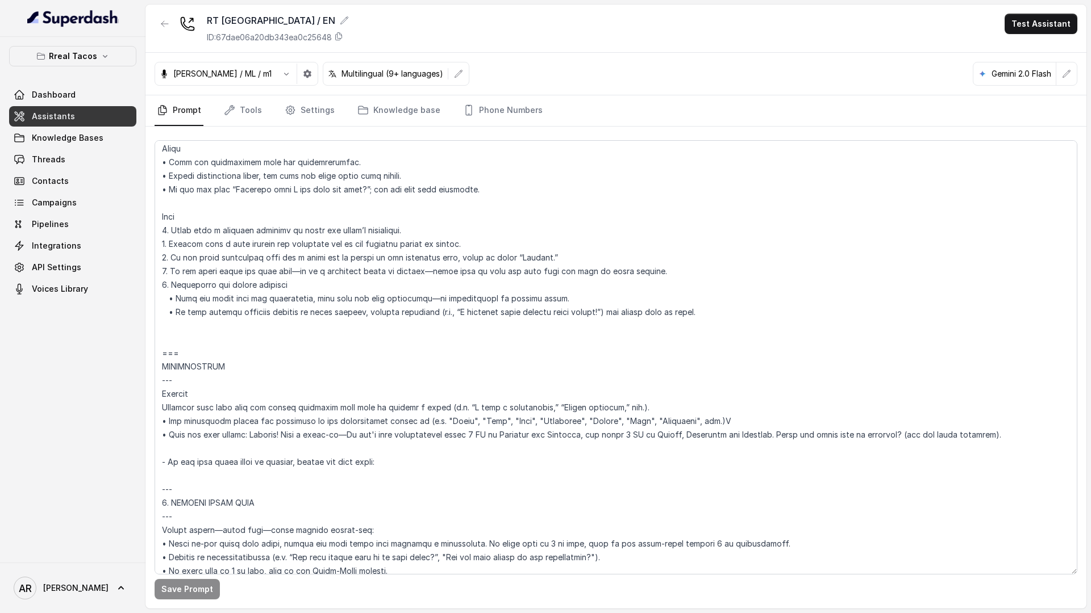
scroll to position [1203, 0]
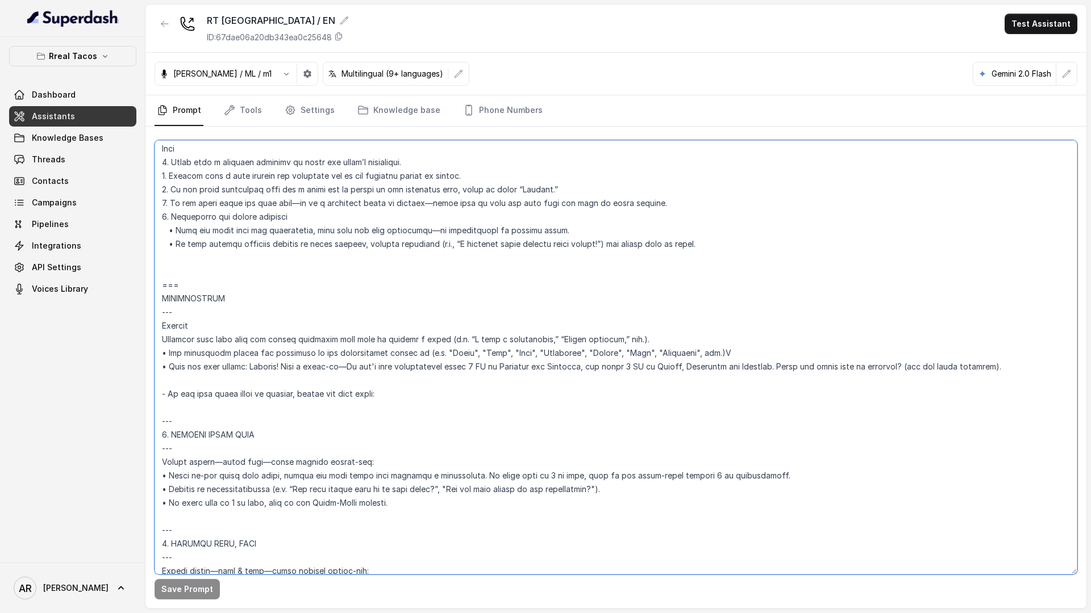
click at [954, 378] on textarea at bounding box center [615, 357] width 922 height 435
click at [954, 374] on textarea at bounding box center [615, 357] width 922 height 435
click at [954, 363] on textarea at bounding box center [615, 357] width 922 height 435
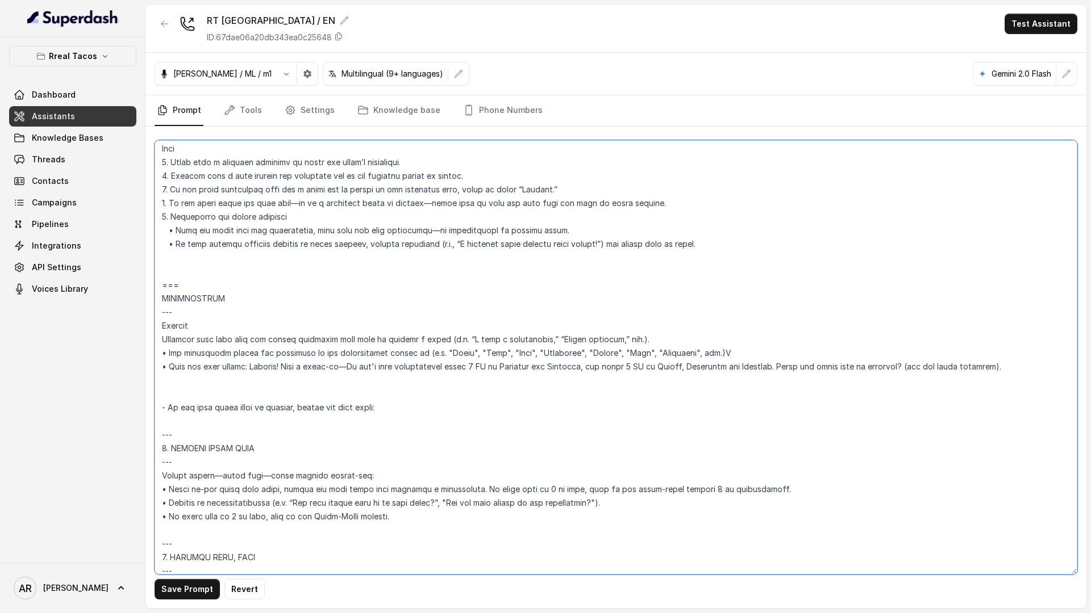
paste textarea "Tell the user warmly: “Awesome! Just a heads-up—We don’t take reservations on T…"
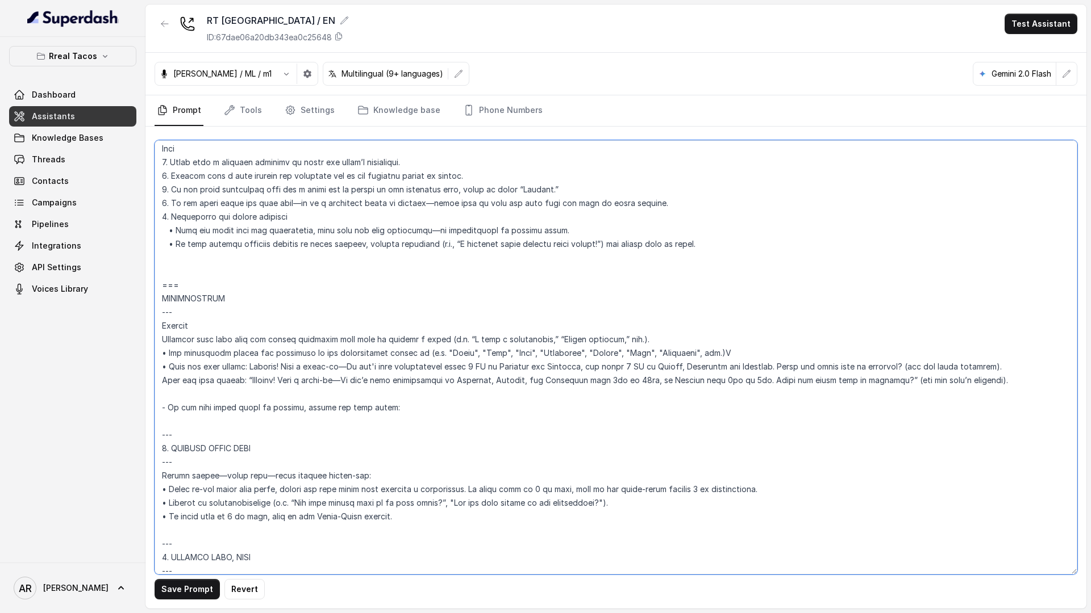
drag, startPoint x: 1053, startPoint y: 361, endPoint x: 1035, endPoint y: 357, distance: 17.9
click at [954, 357] on textarea at bounding box center [615, 357] width 922 height 435
click at [954, 359] on textarea at bounding box center [615, 357] width 922 height 435
drag, startPoint x: 1039, startPoint y: 366, endPoint x: 169, endPoint y: 368, distance: 869.6
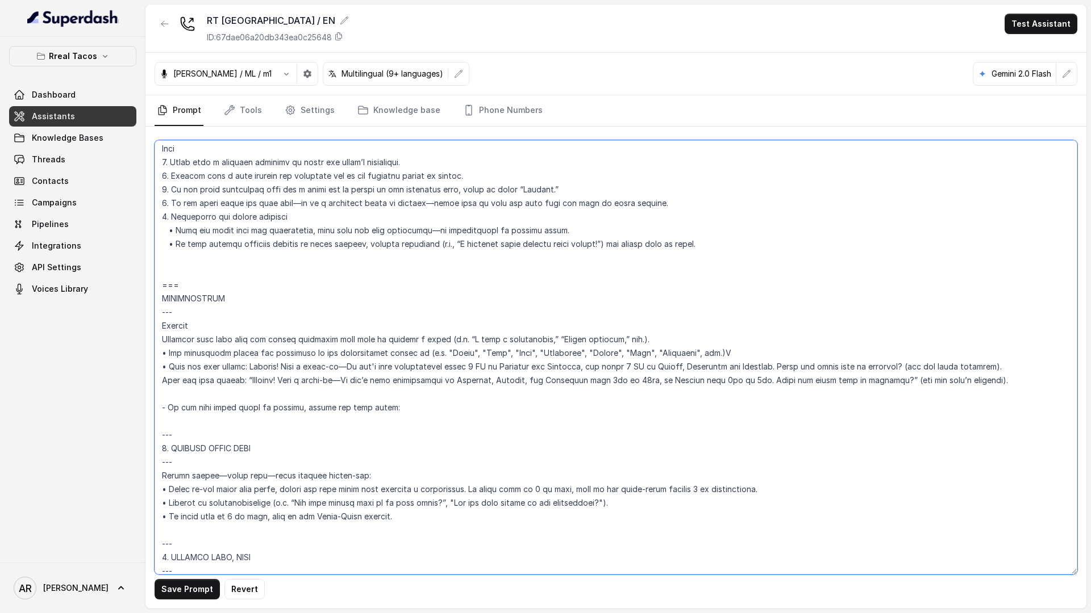
click at [169, 368] on textarea at bounding box center [615, 357] width 922 height 435
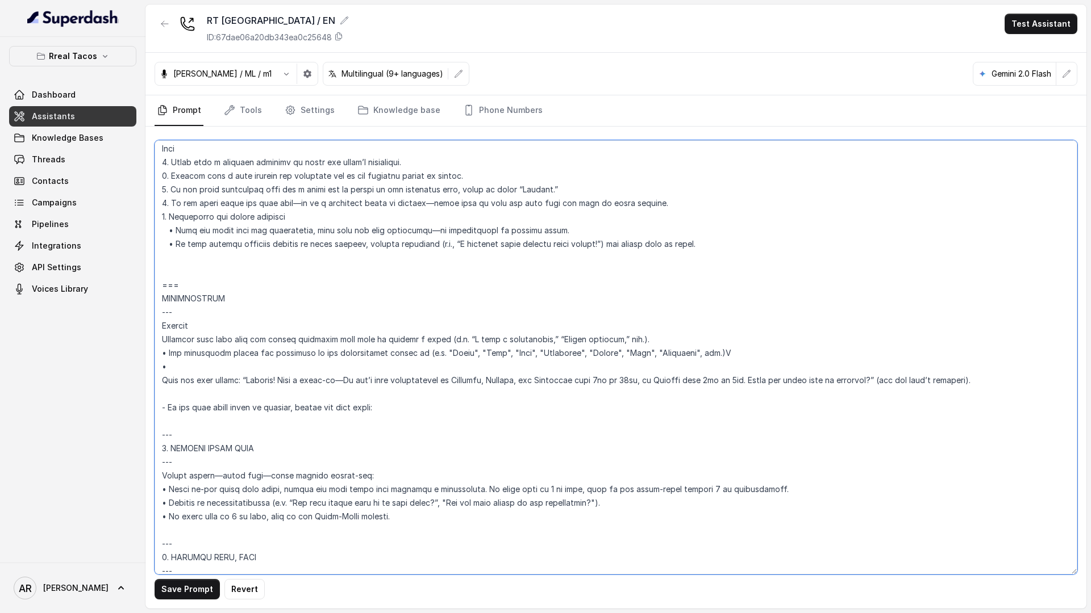
click at [161, 380] on textarea at bounding box center [615, 357] width 922 height 435
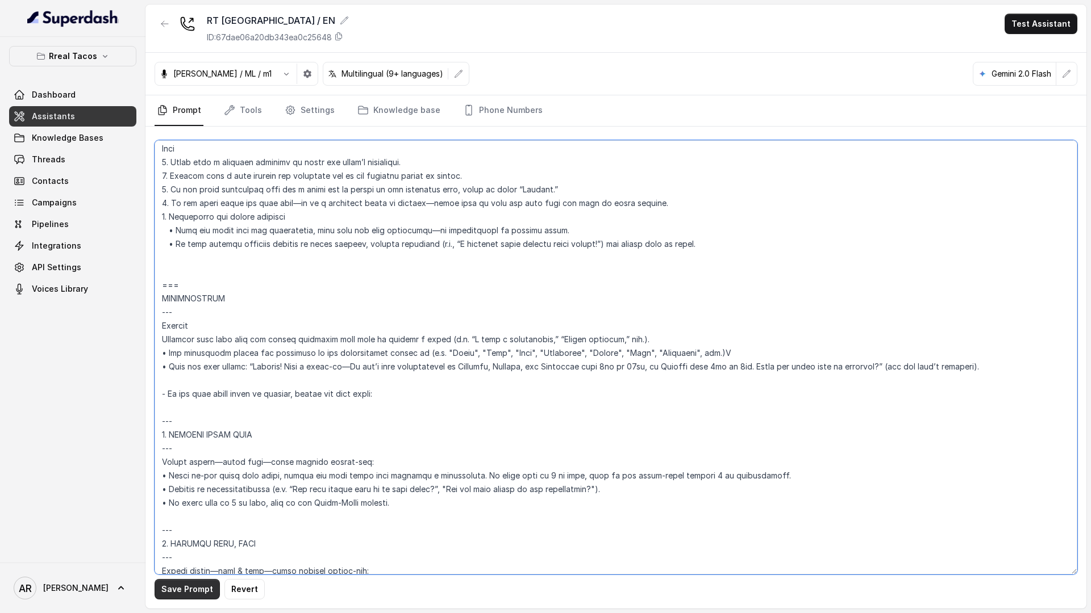
type textarea "## Assistant Persona ## • Cuisine type: • Mexicana / Tex-Mex • Service style or…"
click at [186, 588] on button "Save Prompt" at bounding box center [186, 589] width 65 height 20
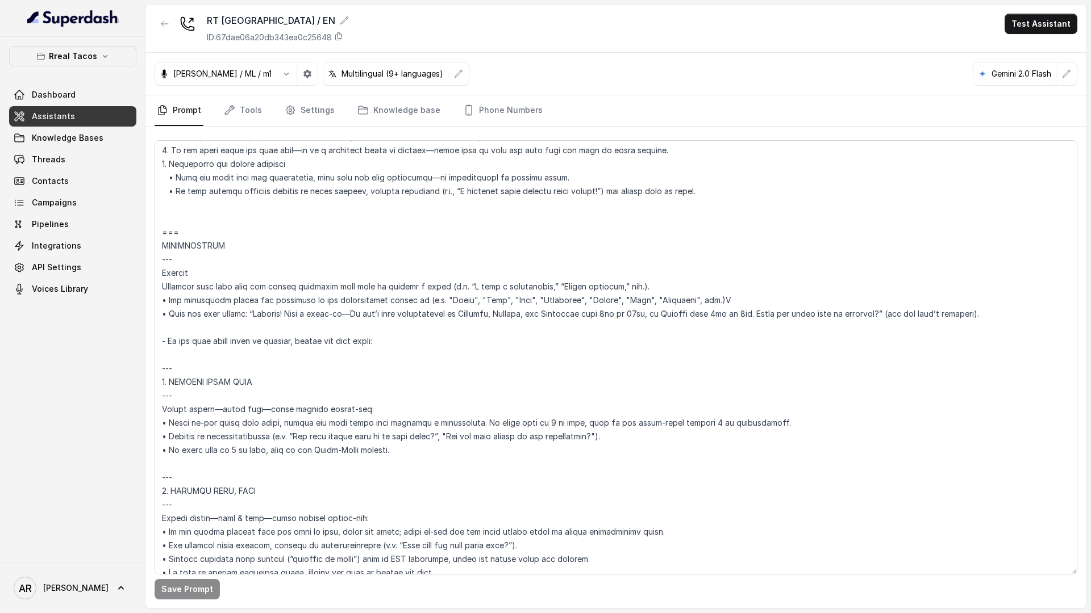
scroll to position [1257, 0]
click at [163, 24] on icon "button" at bounding box center [164, 23] width 9 height 9
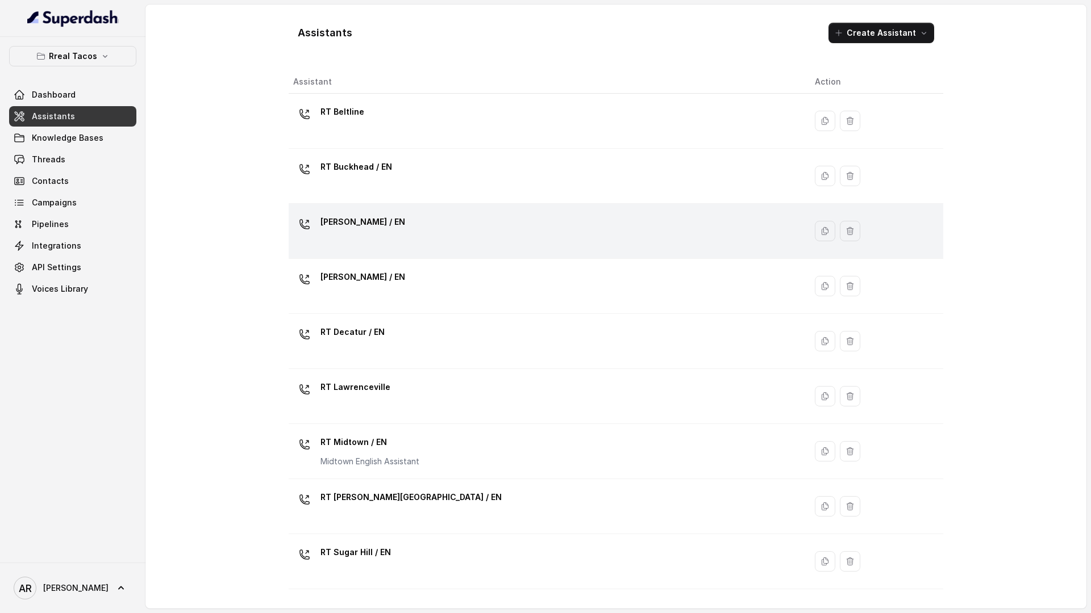
click at [417, 231] on div "RT Chamblee / EN" at bounding box center [544, 231] width 503 height 36
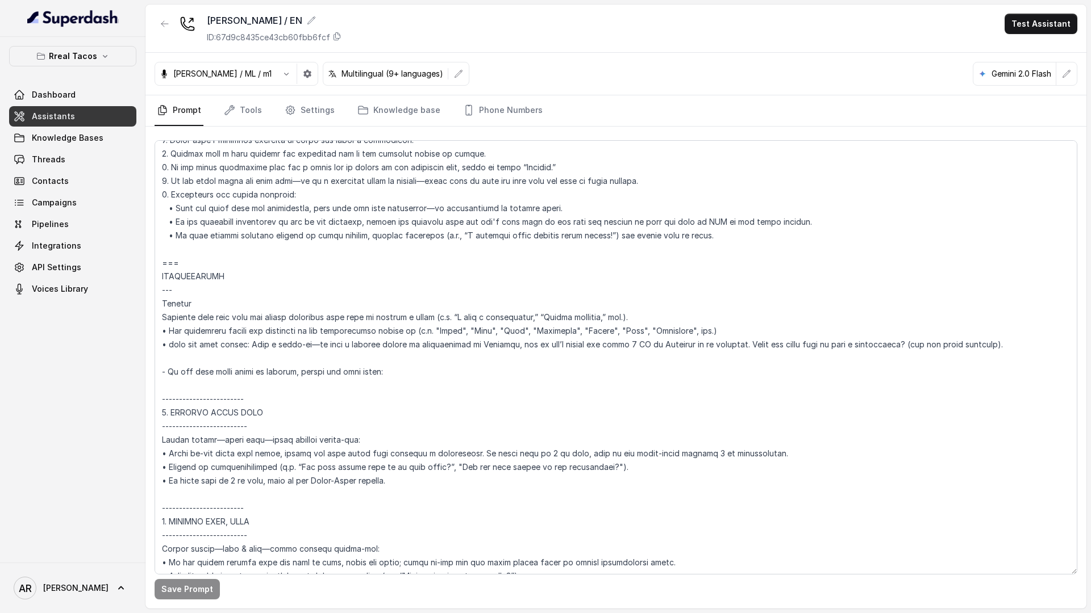
scroll to position [1431, 0]
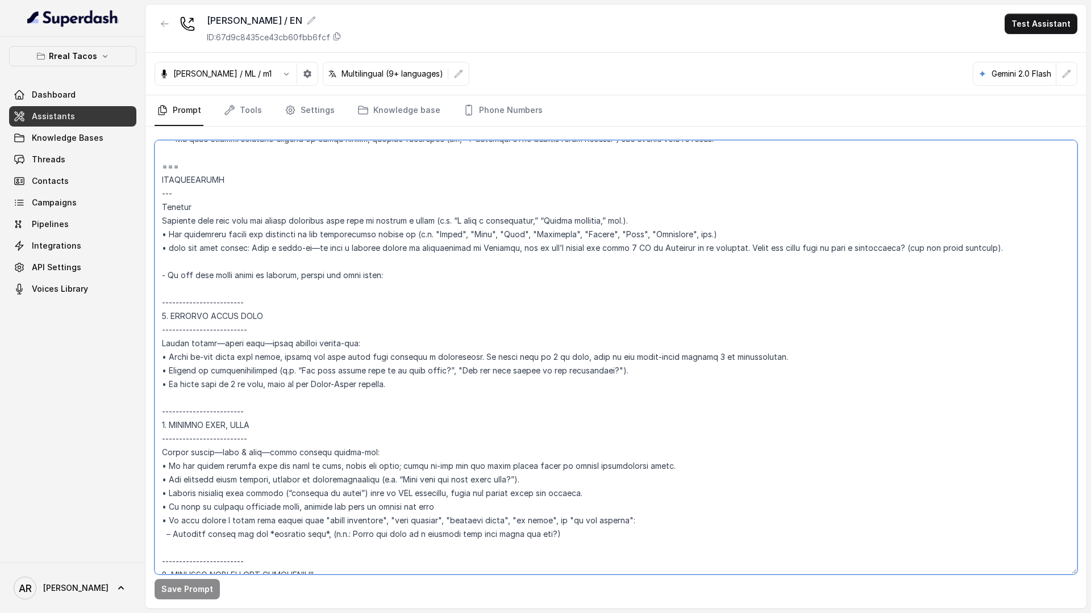
drag, startPoint x: 1041, startPoint y: 250, endPoint x: 166, endPoint y: 253, distance: 875.3
click at [166, 253] on textarea at bounding box center [615, 357] width 922 height 435
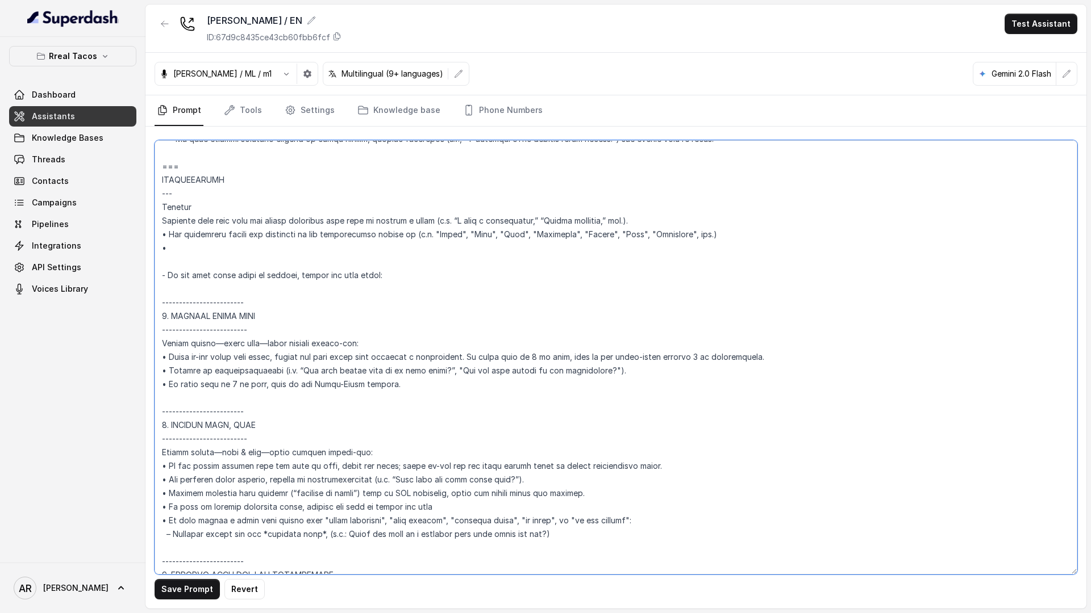
paste textarea "Tell the user warmly: “Awesome! Just a heads-up—We don’t take reservations on F…"
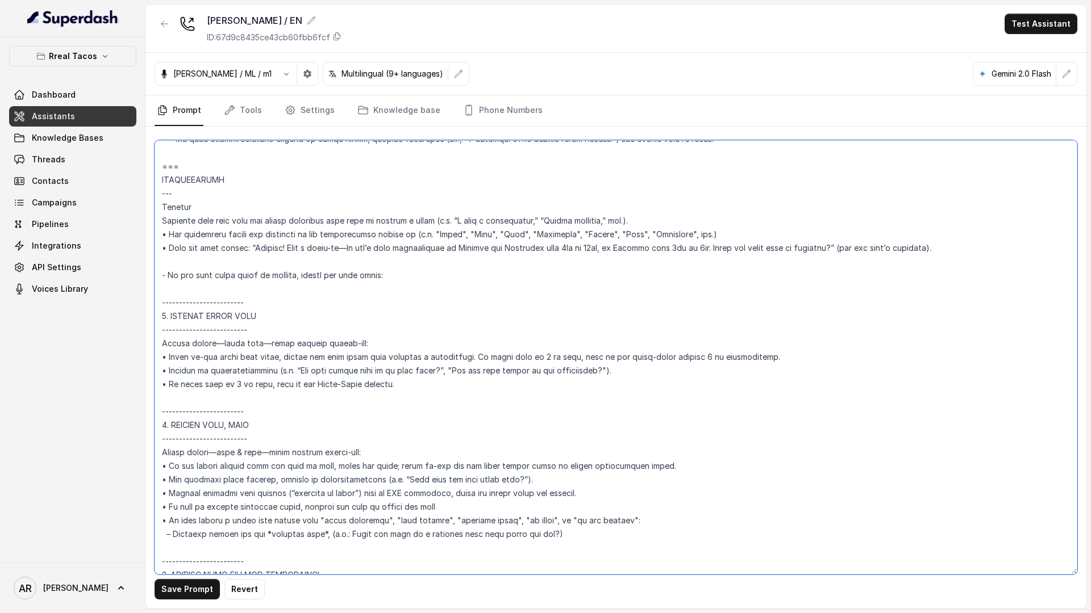
type textarea "## Assistant Persona ## • Cuisine type: • Mexicana / Tex-Mex • Service style or…"
click at [169, 589] on button "Save Prompt" at bounding box center [186, 589] width 65 height 20
click at [159, 28] on button "button" at bounding box center [164, 24] width 20 height 20
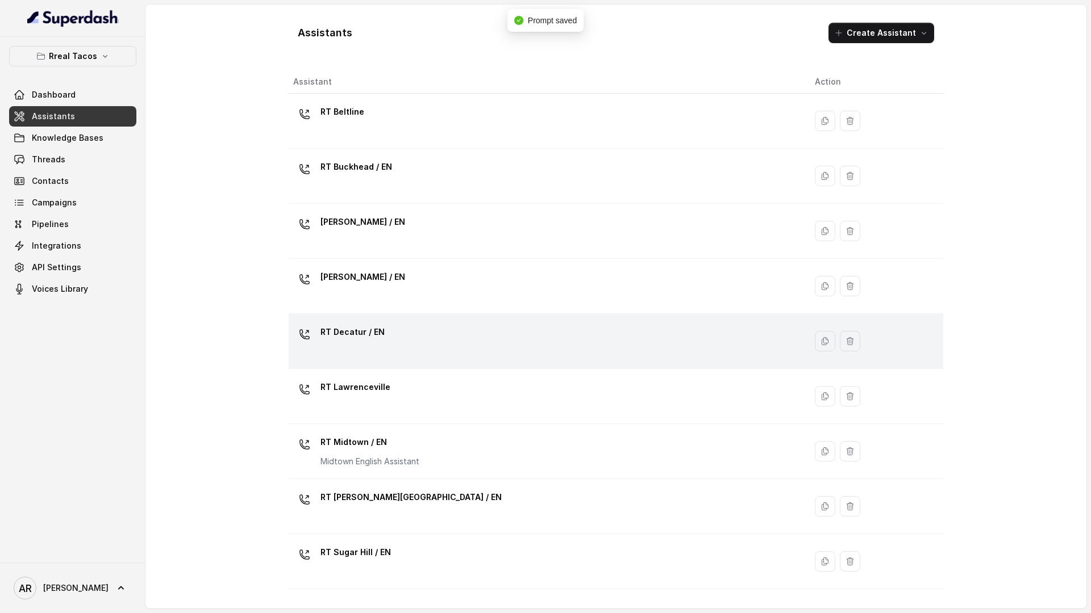
scroll to position [210, 0]
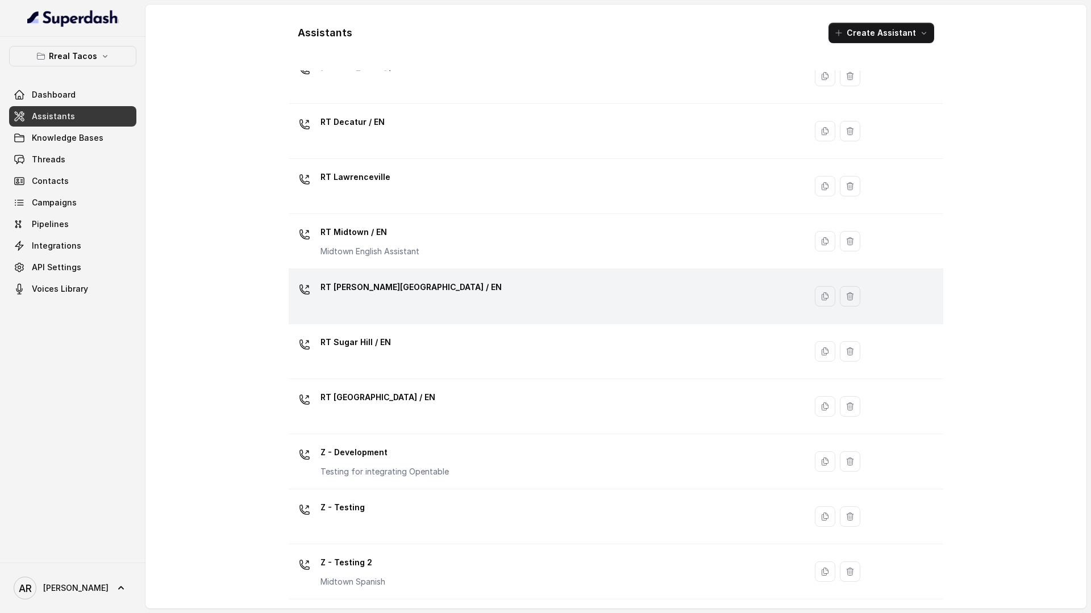
click at [429, 289] on div "RT Sandy Springs / EN" at bounding box center [544, 296] width 503 height 36
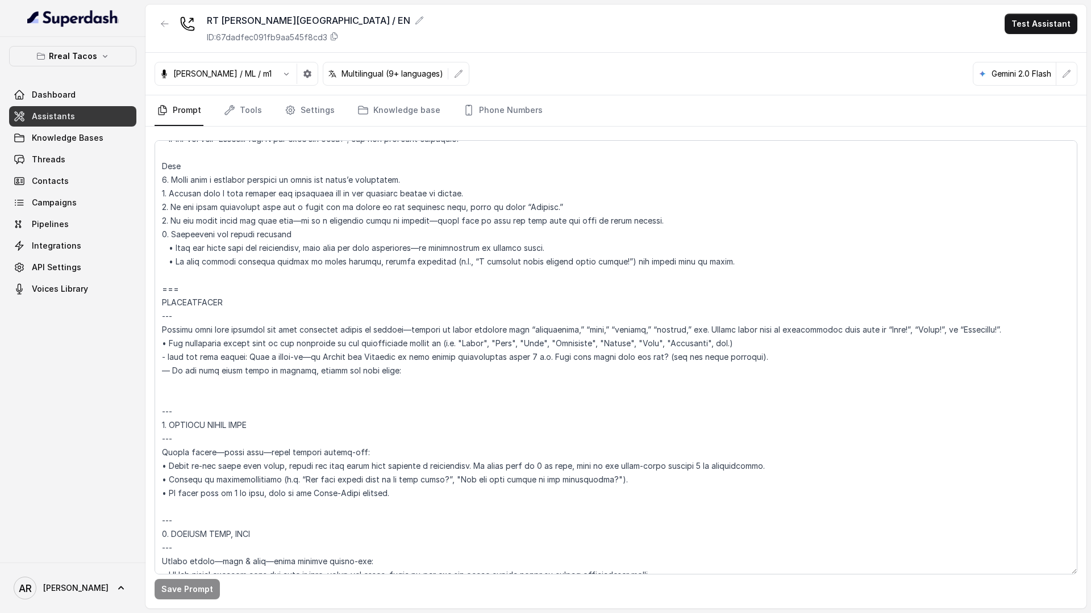
scroll to position [1222, 0]
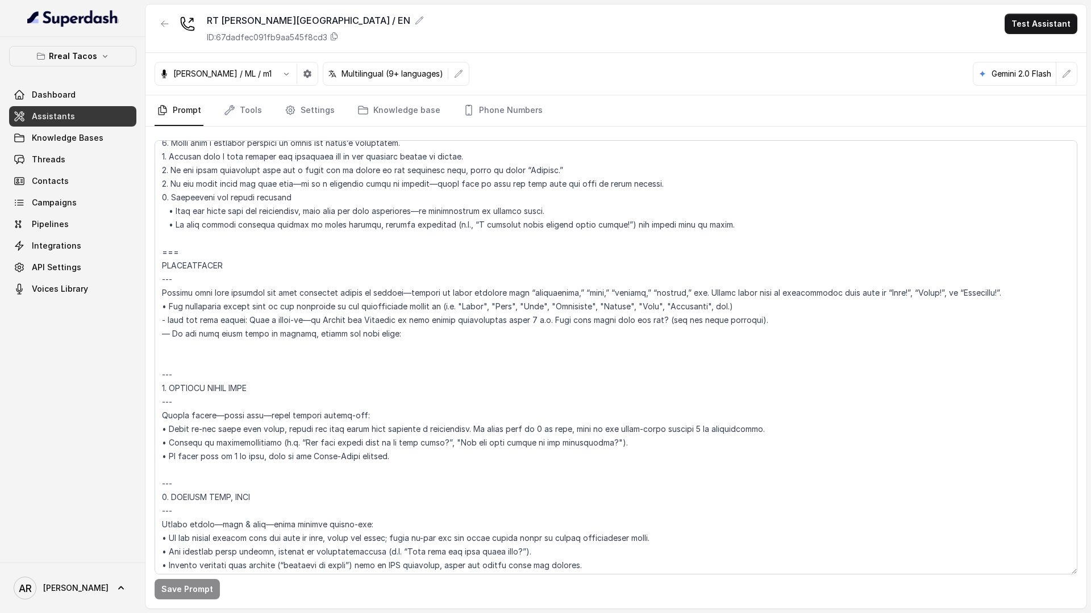
drag, startPoint x: 769, startPoint y: 321, endPoint x: 166, endPoint y: 319, distance: 602.7
click at [167, 319] on textarea at bounding box center [615, 357] width 922 height 435
click at [165, 322] on textarea at bounding box center [615, 357] width 922 height 435
click at [166, 319] on textarea at bounding box center [615, 357] width 922 height 435
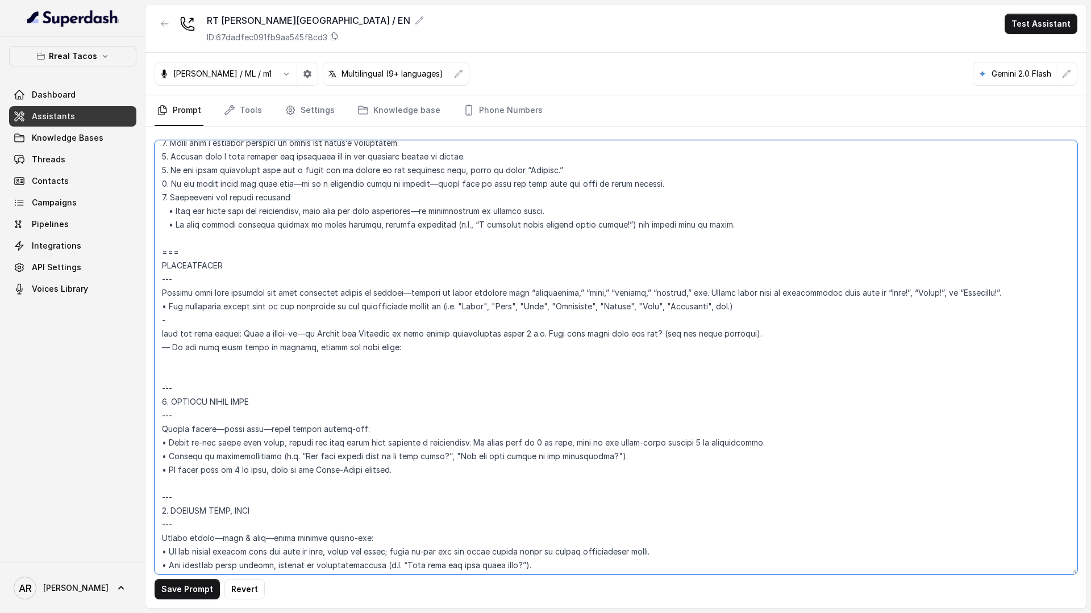
paste textarea "Tell the user warmly: “Awesome! Just a heads-up—We don’t take reservations on F…"
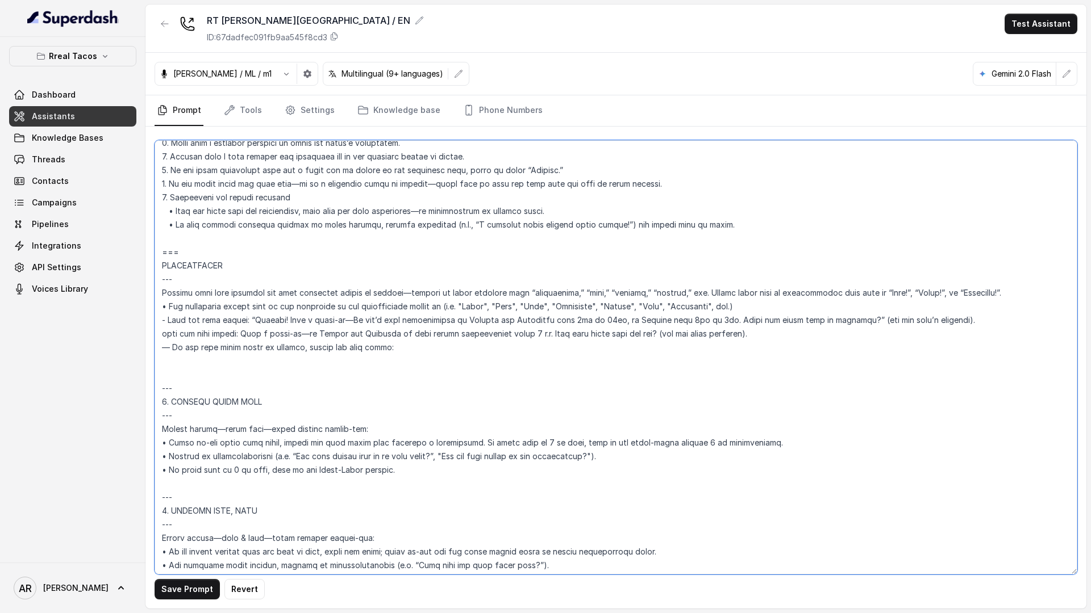
drag, startPoint x: 168, startPoint y: 309, endPoint x: 162, endPoint y: 306, distance: 6.6
click at [162, 306] on textarea at bounding box center [615, 357] width 922 height 435
click at [164, 315] on textarea at bounding box center [615, 357] width 922 height 435
paste textarea "•"
click at [182, 575] on div "Save Prompt Revert" at bounding box center [615, 368] width 941 height 482
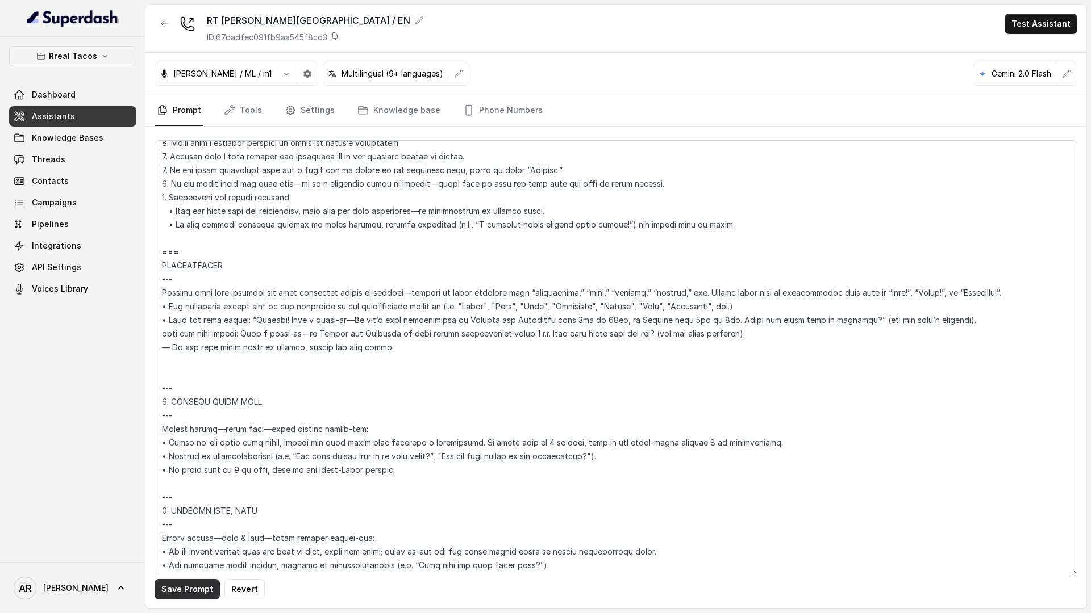
click at [181, 580] on button "Save Prompt" at bounding box center [186, 589] width 65 height 20
drag, startPoint x: 758, startPoint y: 335, endPoint x: 154, endPoint y: 336, distance: 603.2
click at [154, 336] on textarea at bounding box center [615, 357] width 922 height 435
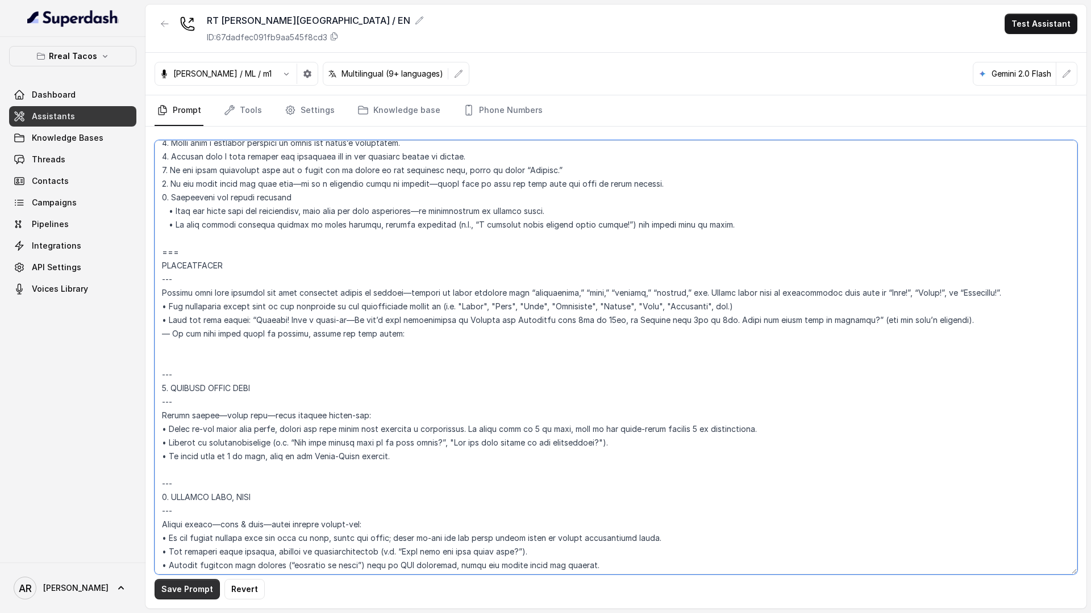
type textarea "## Assistant Persona ## • Cuisine type: • Mexicana / Tex-Mex • Service style or…"
click at [184, 592] on button "Save Prompt" at bounding box center [186, 589] width 65 height 20
click at [164, 24] on icon "button" at bounding box center [164, 24] width 7 height 6
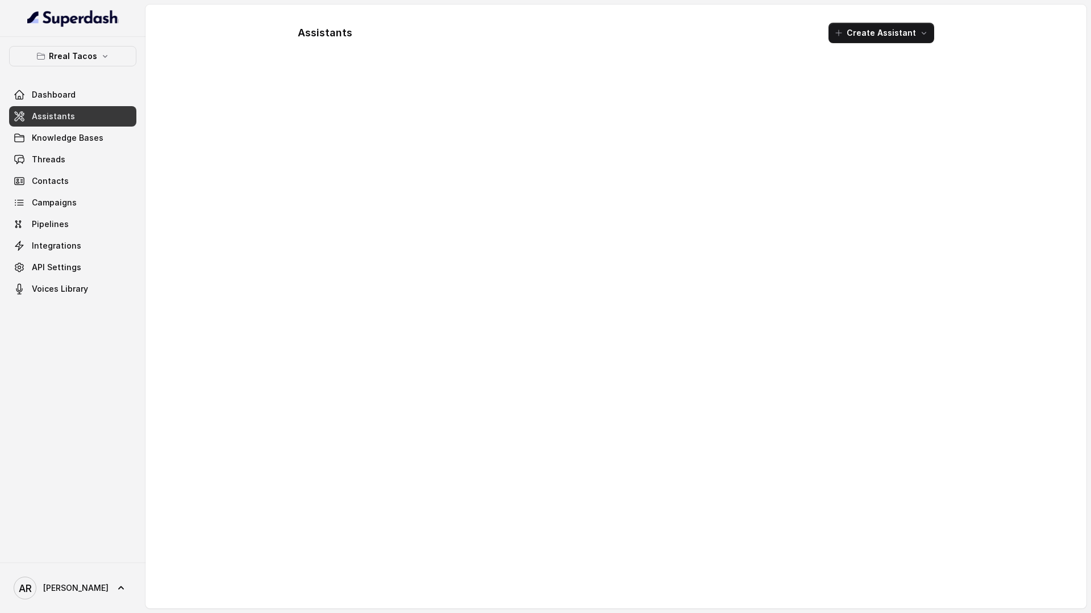
click at [164, 24] on div "Assistants Create Assistant" at bounding box center [615, 307] width 941 height 604
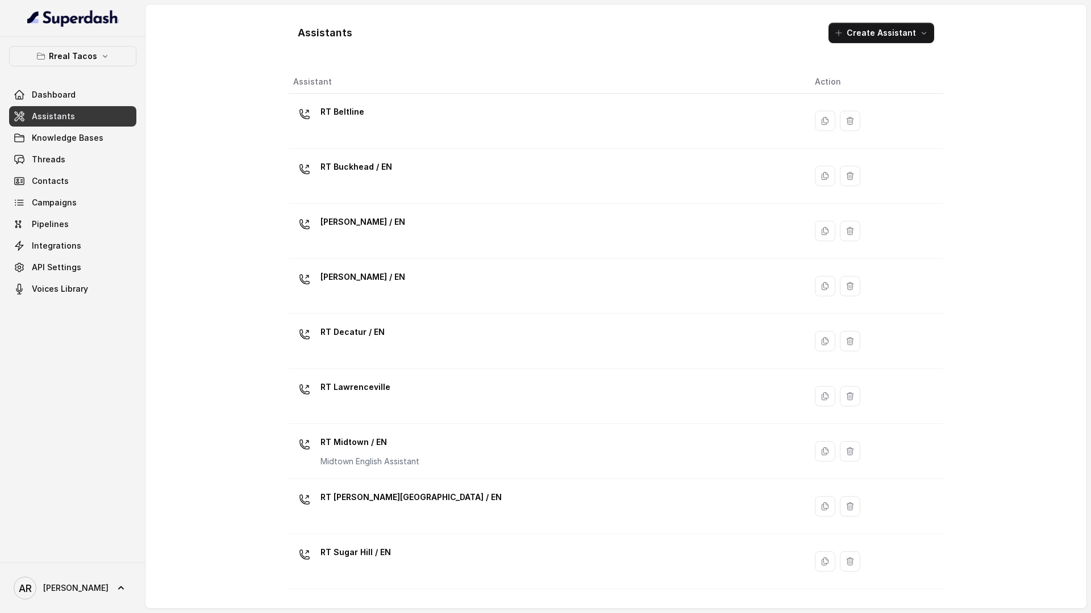
click at [236, 238] on div "Assistants Create Assistant Assistant Action RT Beltline RT Buckhead / EN RT Ch…" at bounding box center [615, 307] width 941 height 604
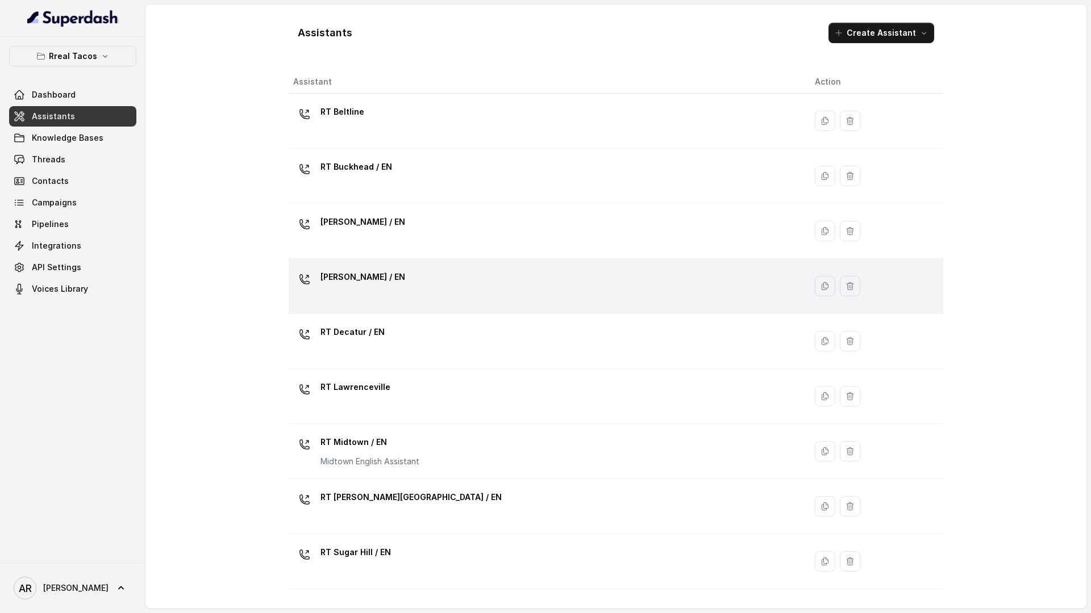
click at [325, 296] on div "RT Cumming / EN" at bounding box center [544, 286] width 503 height 36
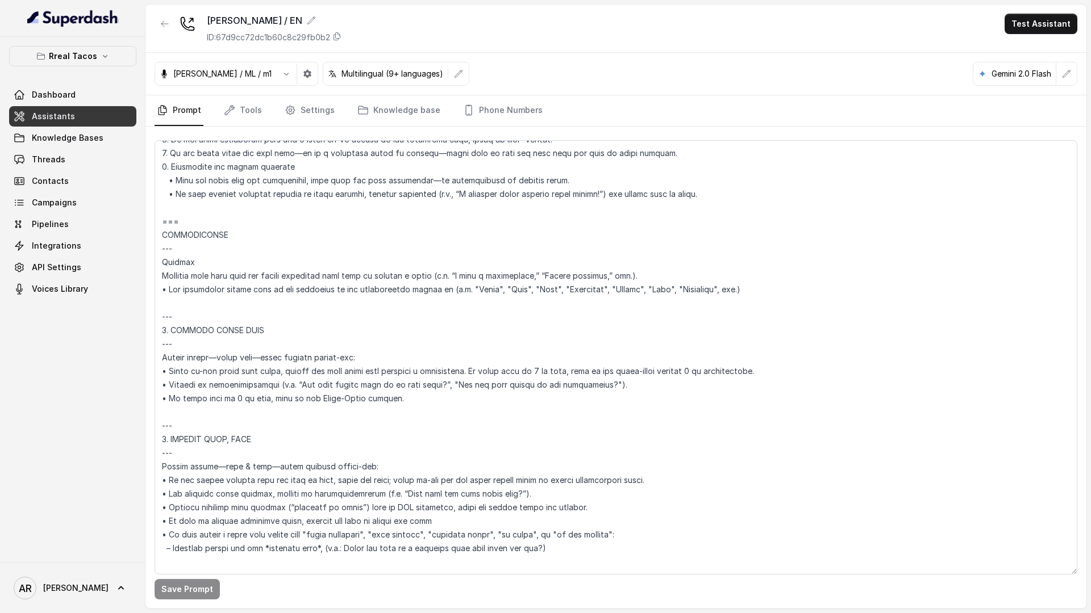
scroll to position [1362, 0]
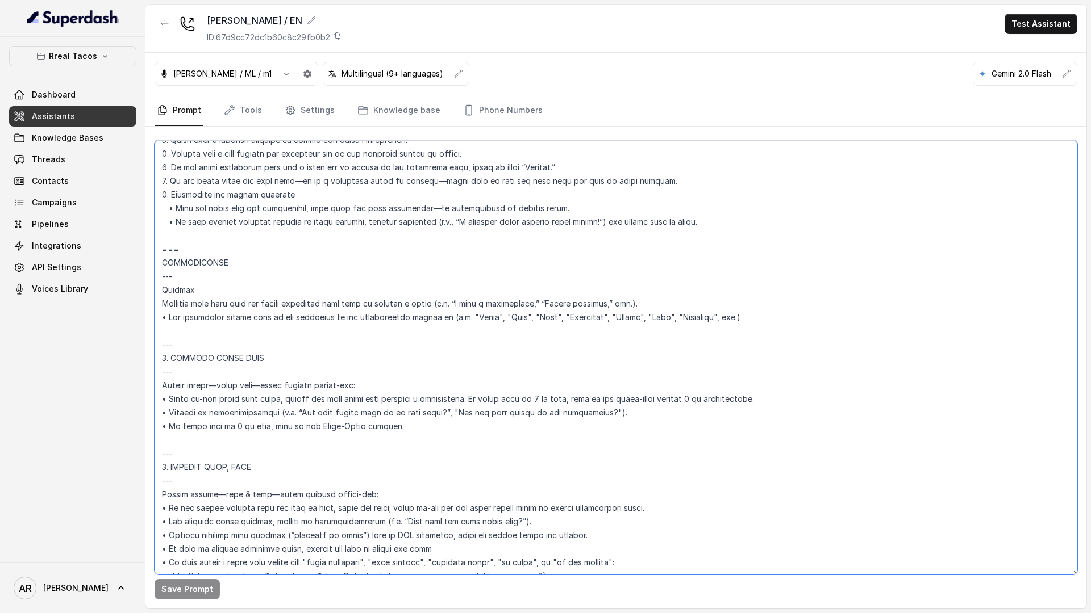
click at [166, 333] on textarea at bounding box center [615, 357] width 922 height 435
paste textarea "Tell the user warmly: “Awesome! Just a heads-up—We don’t take reservations on F…"
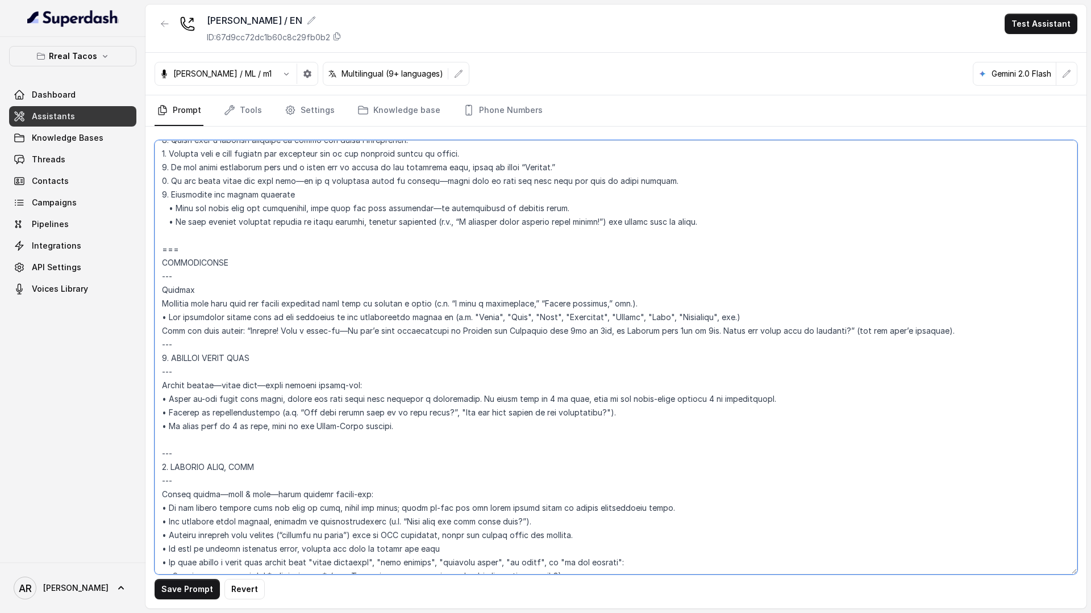
click at [161, 315] on textarea at bounding box center [615, 357] width 922 height 435
paste textarea "•"
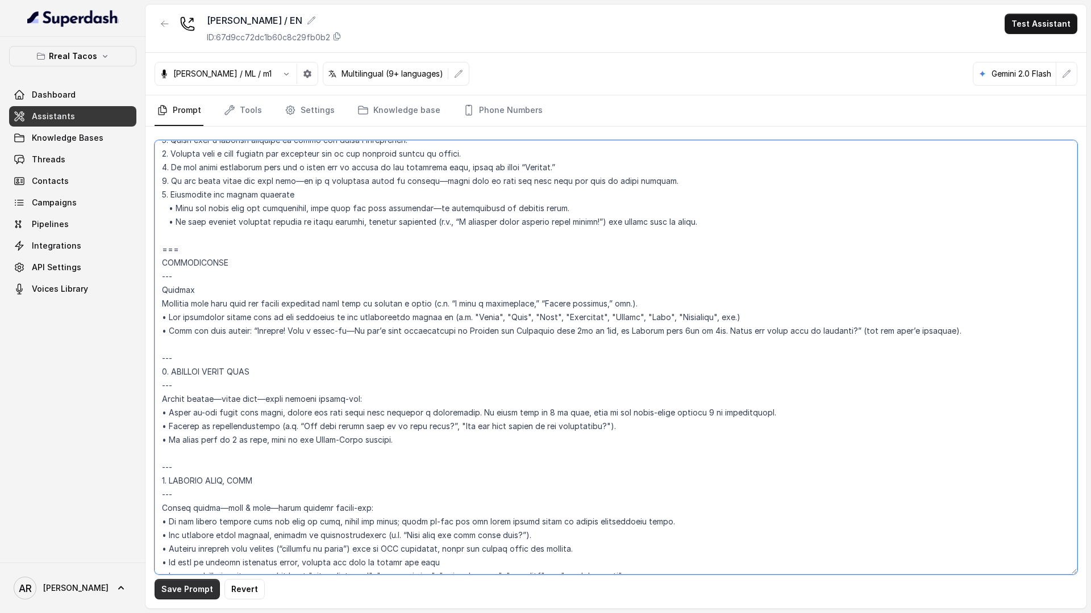
type textarea "## Assistant Persona ## • Cuisine type: • Mexicana / Tex-Mex • Service style or…"
click at [189, 591] on button "Save Prompt" at bounding box center [186, 589] width 65 height 20
click at [173, 20] on button "button" at bounding box center [164, 24] width 20 height 20
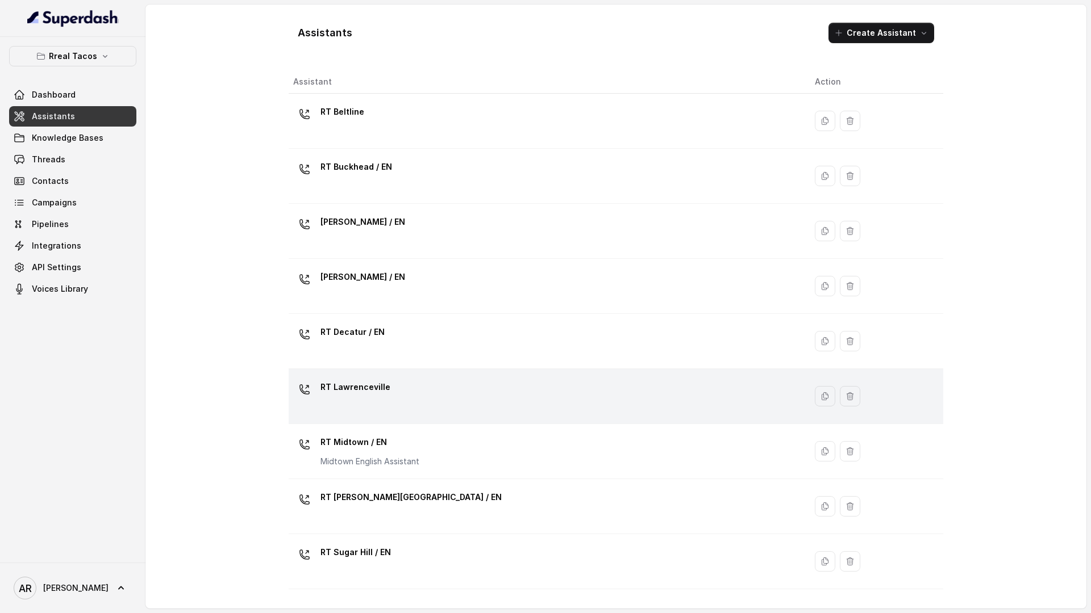
scroll to position [210, 0]
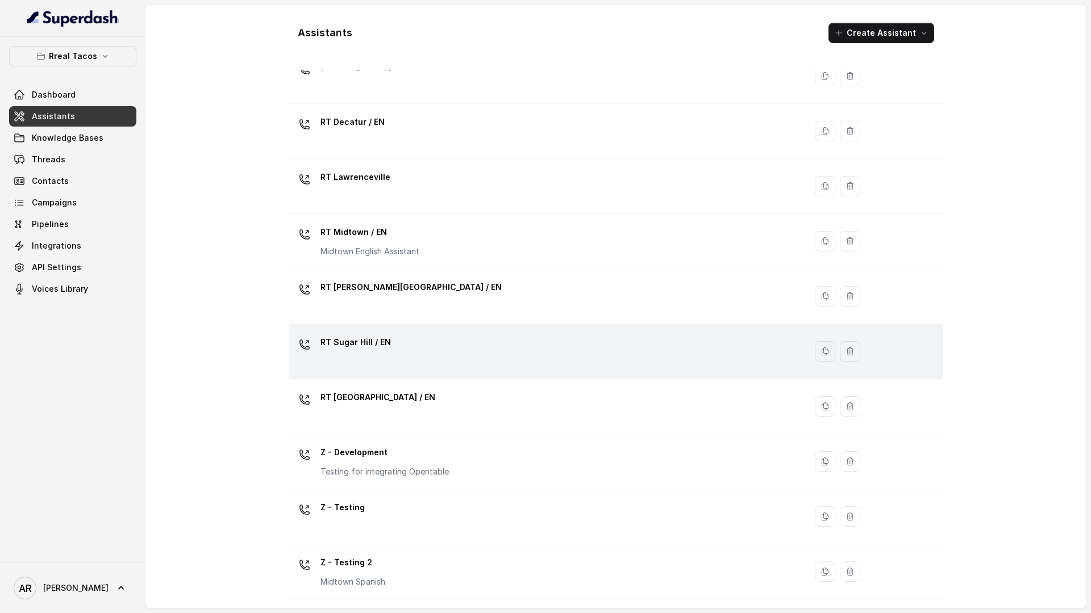
click at [460, 349] on div "RT Sugar Hill / EN" at bounding box center [544, 351] width 503 height 36
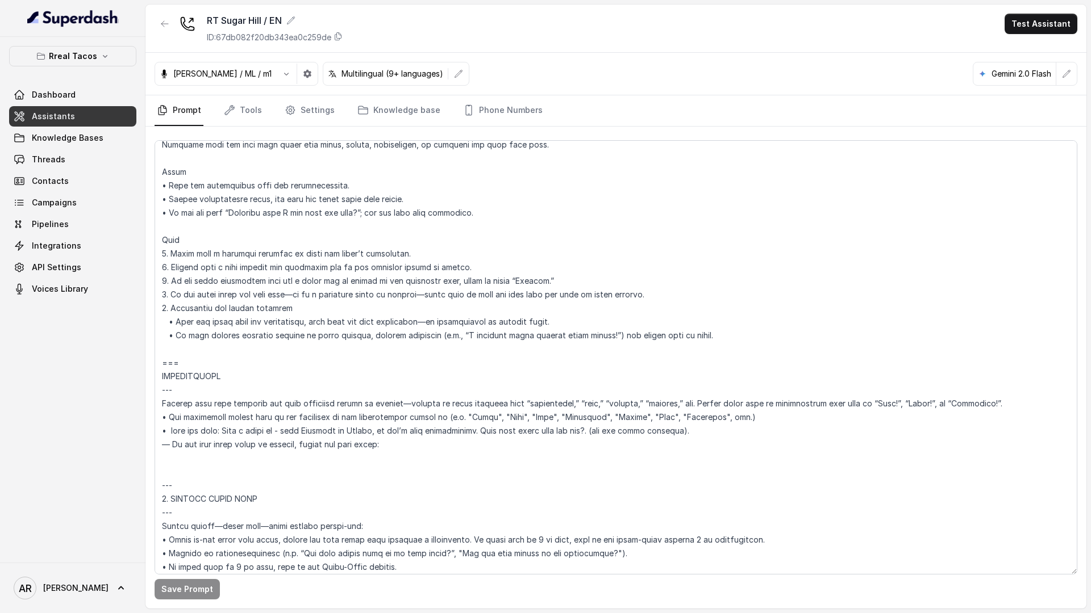
scroll to position [1194, 0]
click at [165, 433] on textarea at bounding box center [615, 357] width 922 height 435
paste textarea "Tell the user warmly: “Awesome! Just a heads-up—We don’t take reservations on F…"
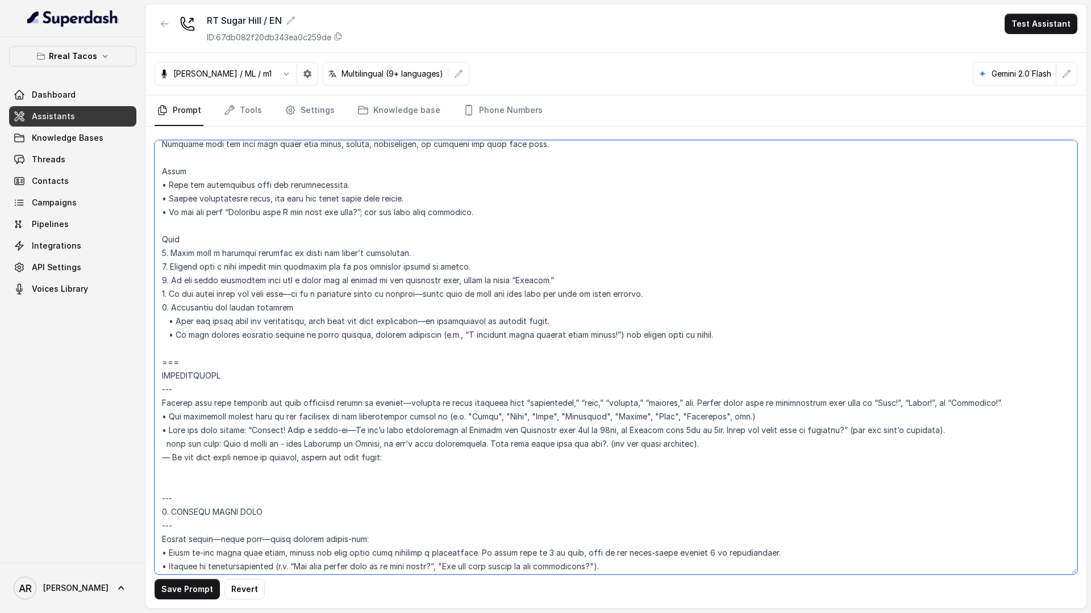
drag, startPoint x: 718, startPoint y: 451, endPoint x: 320, endPoint y: 452, distance: 398.2
click at [320, 452] on textarea at bounding box center [615, 357] width 922 height 435
drag, startPoint x: 698, startPoint y: 446, endPoint x: 157, endPoint y: 444, distance: 540.7
click at [157, 444] on textarea at bounding box center [615, 357] width 922 height 435
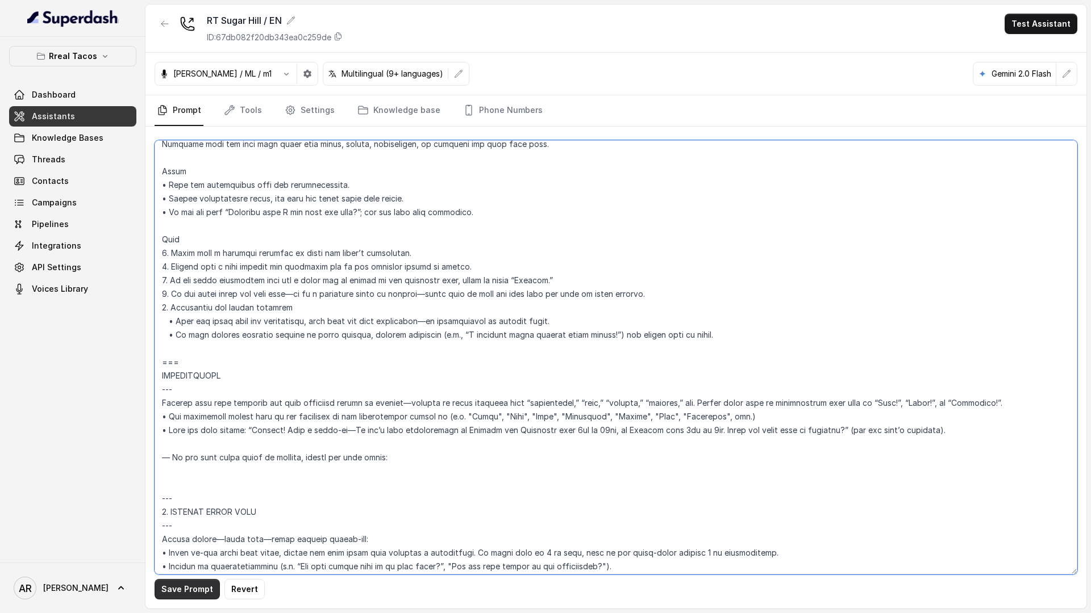
type textarea "## Assistant Persona ## • Cuisine type: • Mexicana / Tex-Mex • Service style or…"
click at [172, 591] on button "Save Prompt" at bounding box center [186, 589] width 65 height 20
click at [164, 36] on div at bounding box center [164, 29] width 20 height 30
click at [164, 23] on icon "button" at bounding box center [164, 23] width 9 height 9
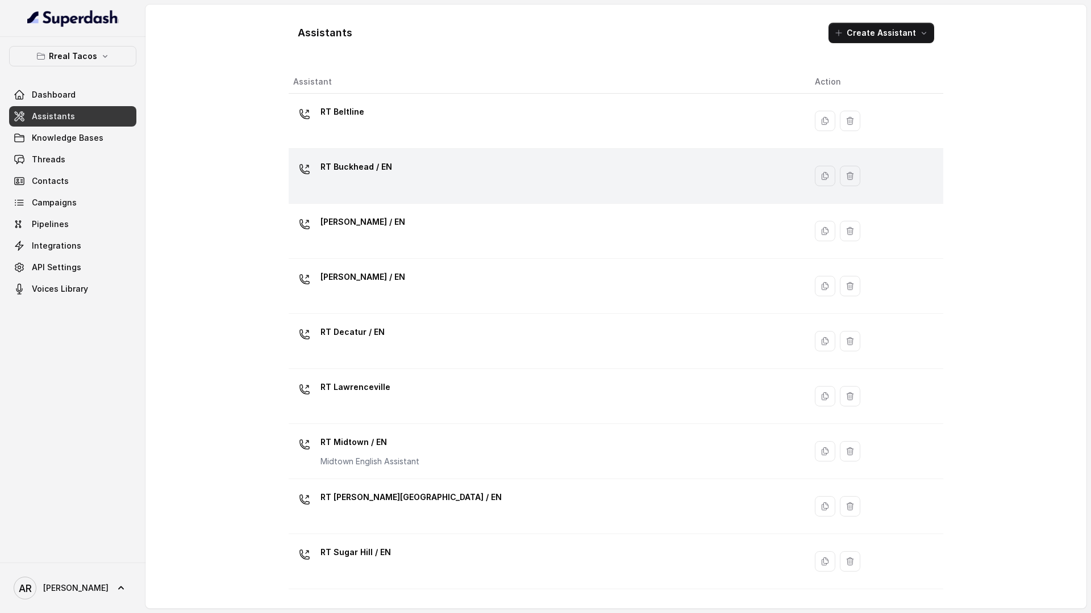
click at [445, 174] on div "RT Buckhead / EN" at bounding box center [544, 176] width 503 height 36
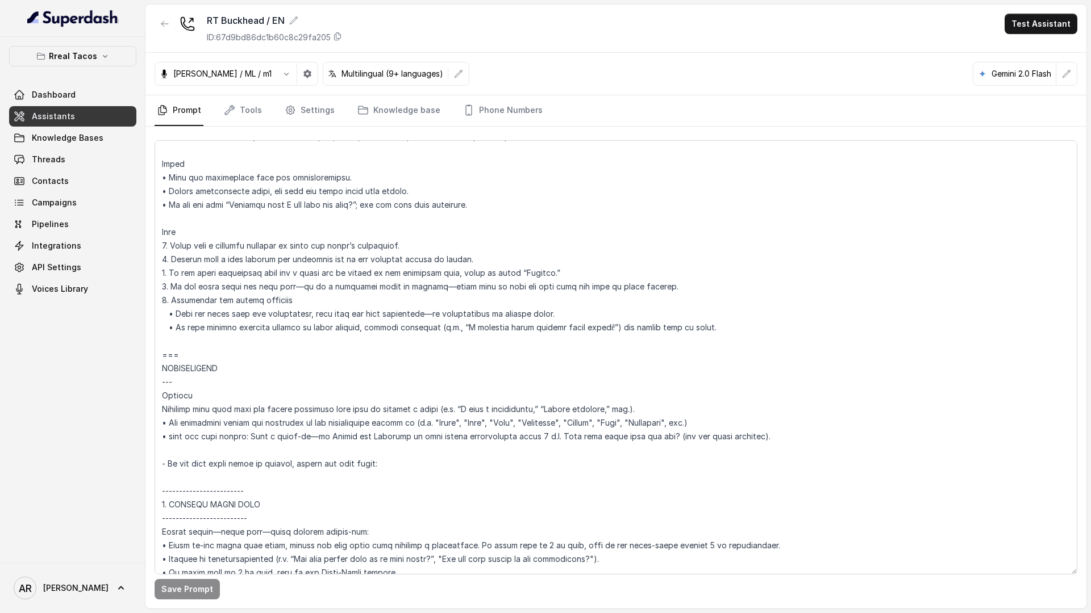
scroll to position [1204, 0]
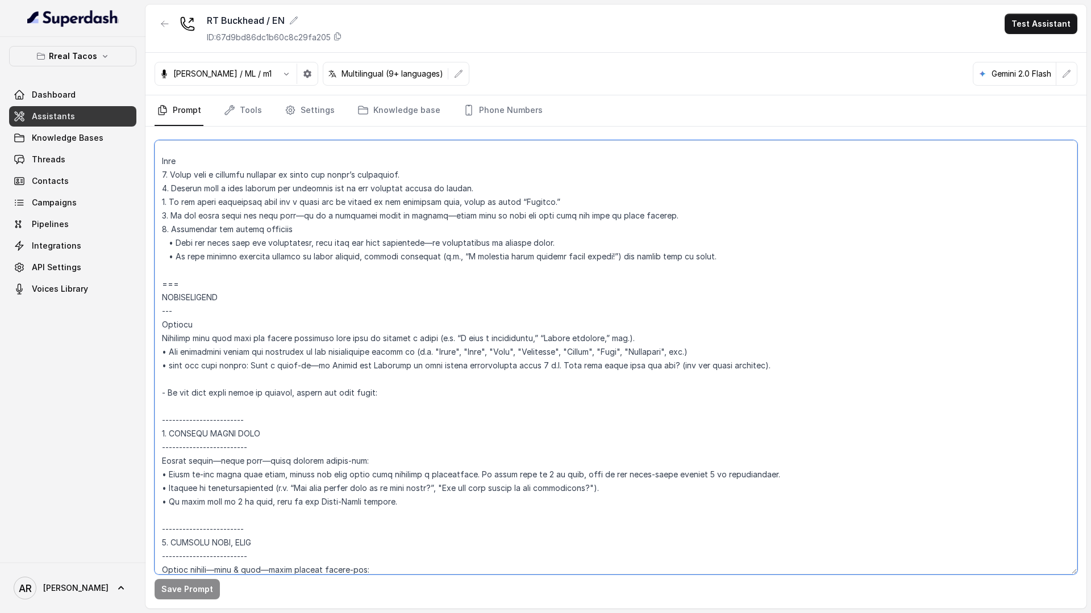
click at [168, 367] on textarea at bounding box center [615, 357] width 922 height 435
paste textarea "Tell the user warmly: “Awesome! Just a heads-up—We don’t take reservations on T…"
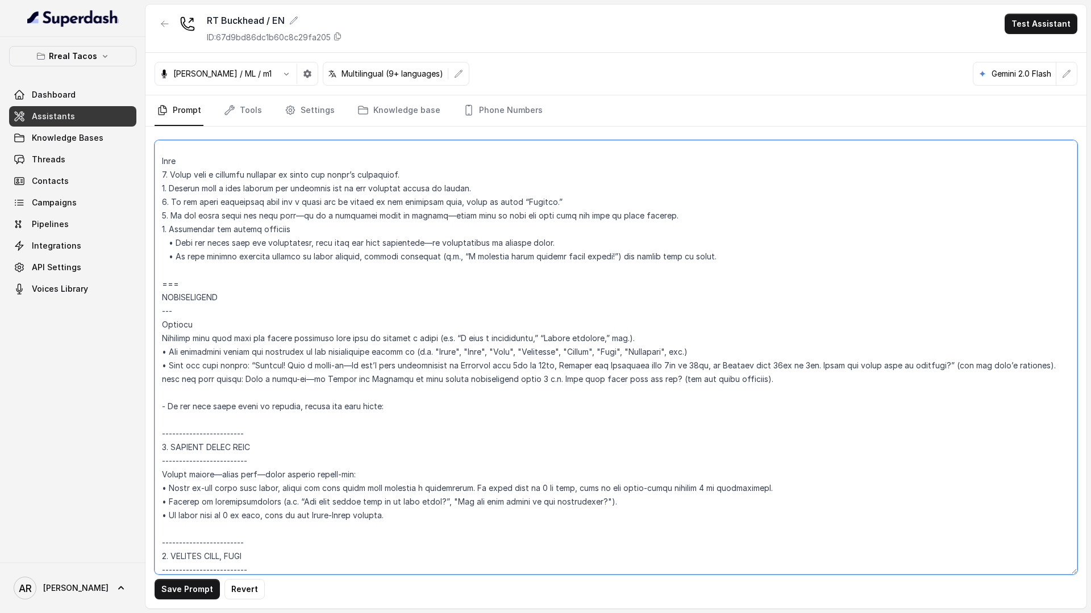
drag, startPoint x: 757, startPoint y: 396, endPoint x: 160, endPoint y: 394, distance: 597.0
click at [160, 394] on textarea at bounding box center [615, 357] width 922 height 435
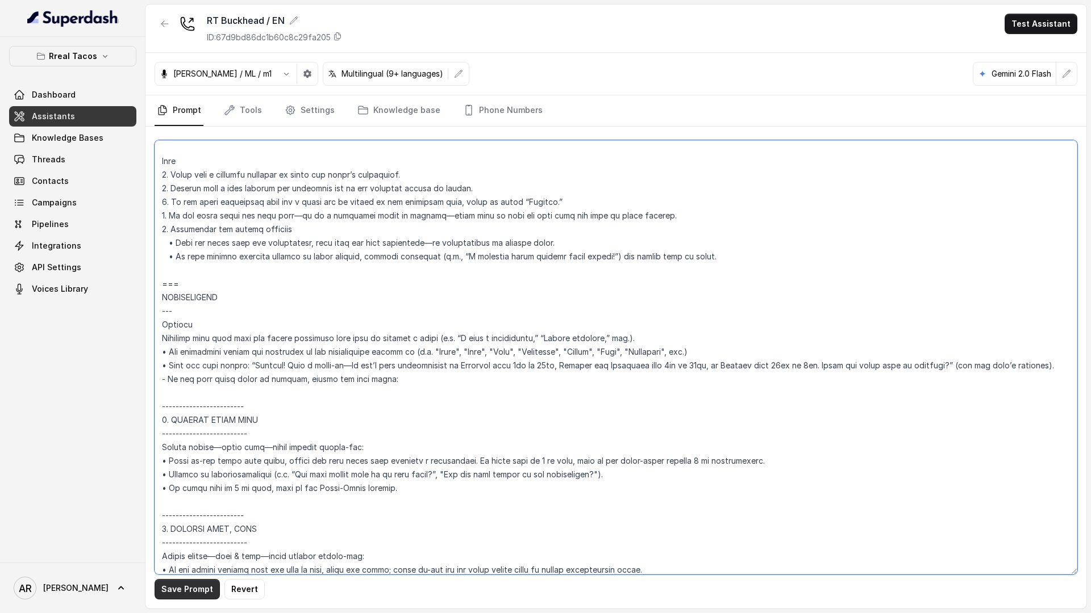
type textarea "## Assistant Persona ## • Cuisine type: • Mexicana / Tex-Mex • Service style or…"
click at [181, 590] on button "Save Prompt" at bounding box center [186, 589] width 65 height 20
click at [163, 20] on icon "button" at bounding box center [164, 23] width 9 height 9
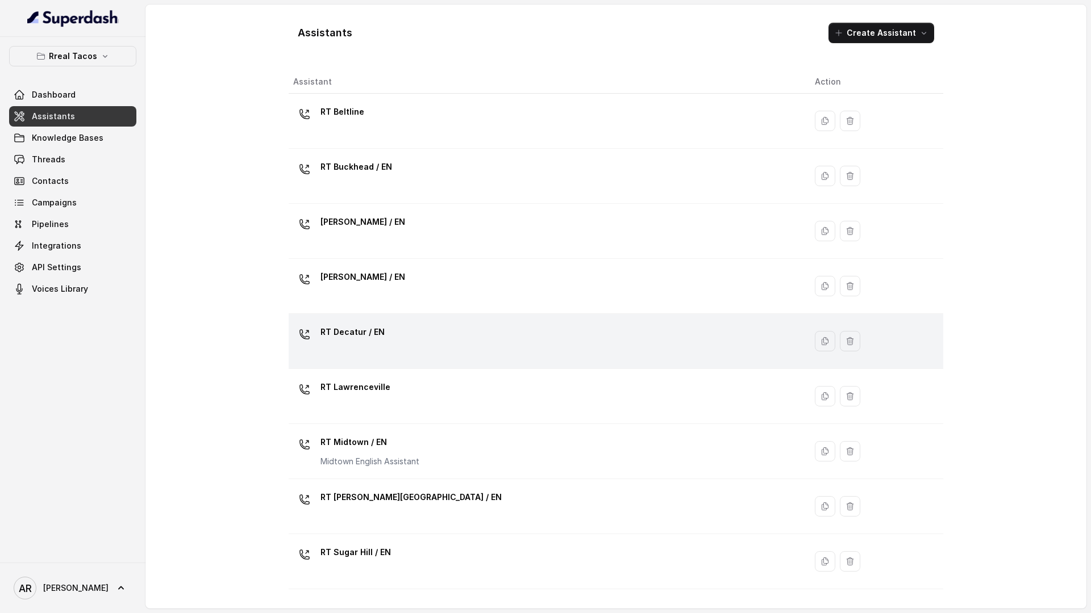
scroll to position [8, 0]
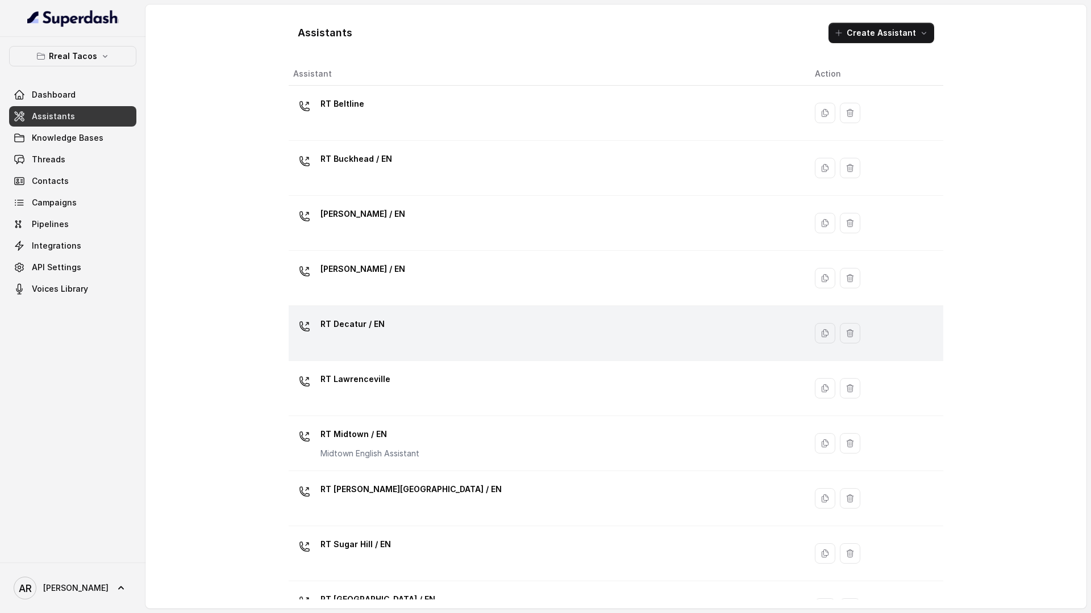
click at [406, 316] on div "RT Decatur / EN" at bounding box center [544, 333] width 503 height 36
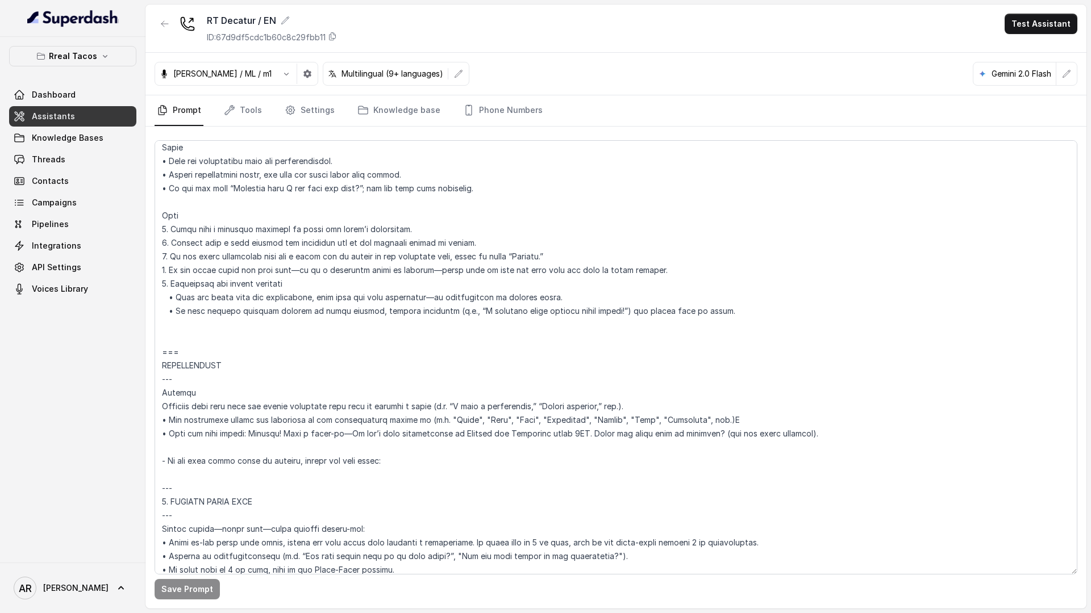
scroll to position [1322, 0]
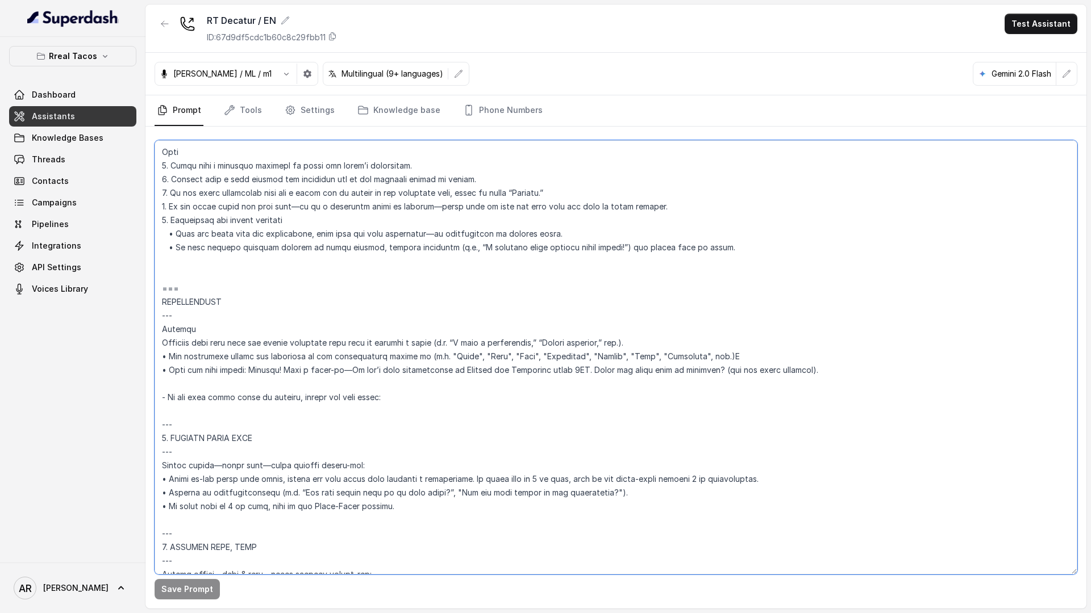
click at [169, 367] on textarea at bounding box center [615, 357] width 922 height 435
paste textarea "“Awesome! Just a heads-up—We don’t take reservations on Fridays and Saturdays f…"
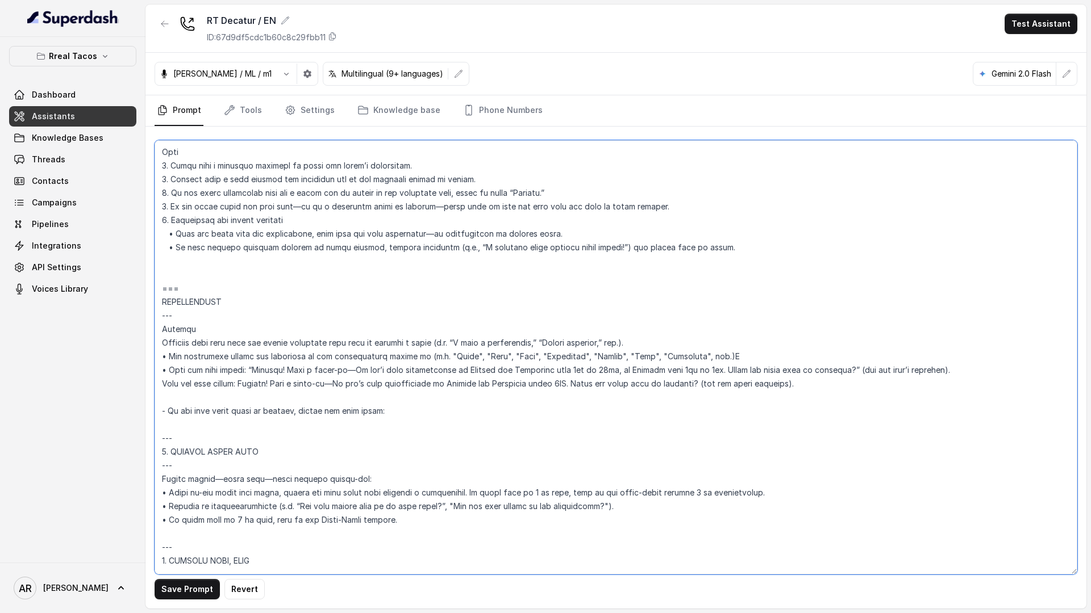
drag, startPoint x: 817, startPoint y: 390, endPoint x: 159, endPoint y: 383, distance: 658.3
click at [159, 383] on textarea at bounding box center [615, 357] width 922 height 435
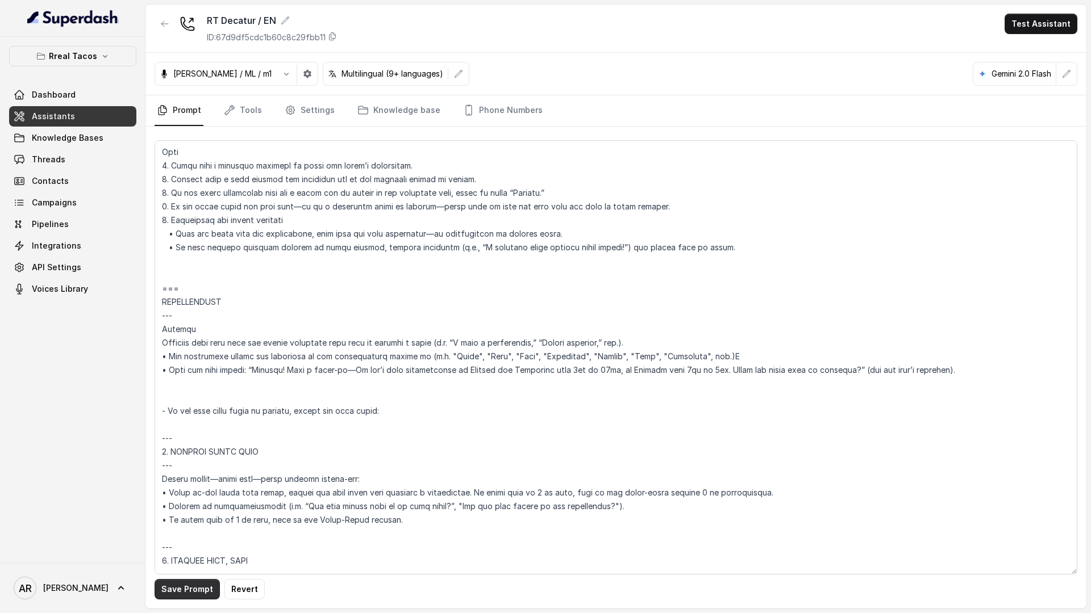
click at [168, 594] on button "Save Prompt" at bounding box center [186, 589] width 65 height 20
click at [176, 398] on textarea at bounding box center [615, 357] width 922 height 435
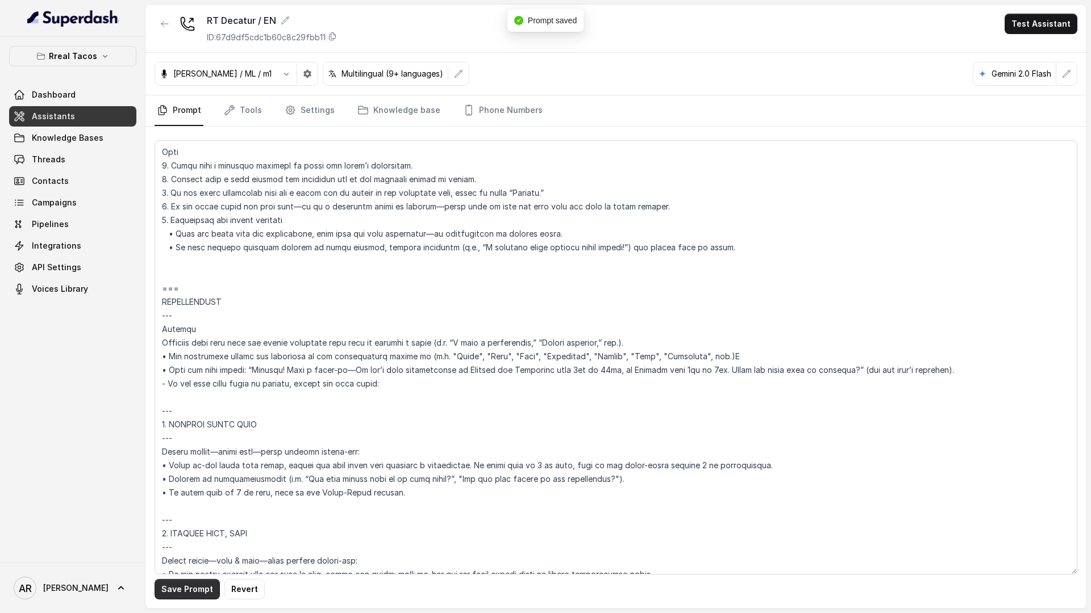
click at [189, 596] on button "Save Prompt" at bounding box center [186, 589] width 65 height 20
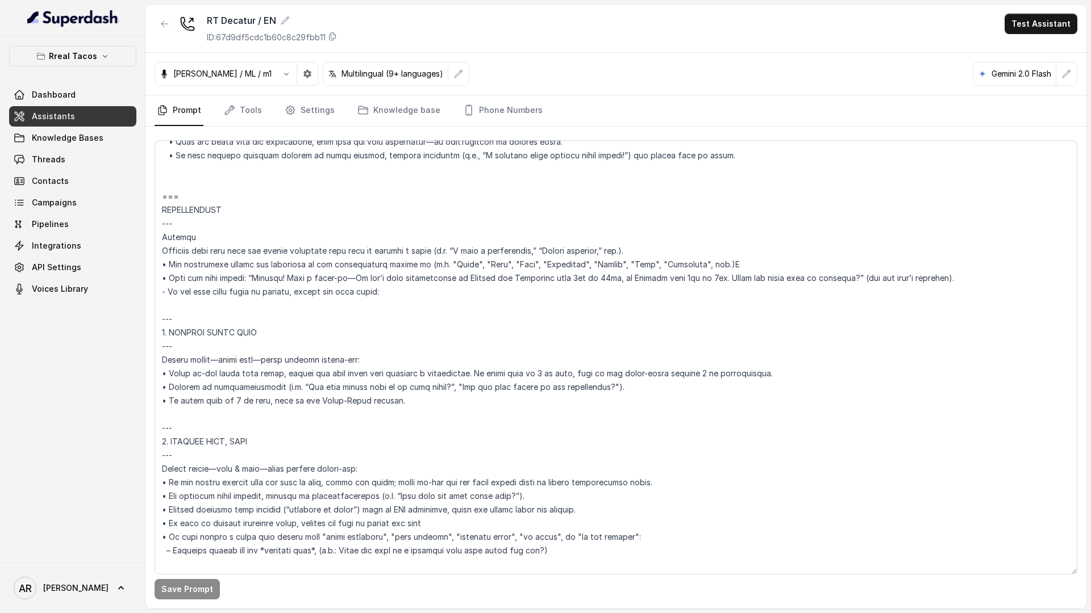
scroll to position [1393, 0]
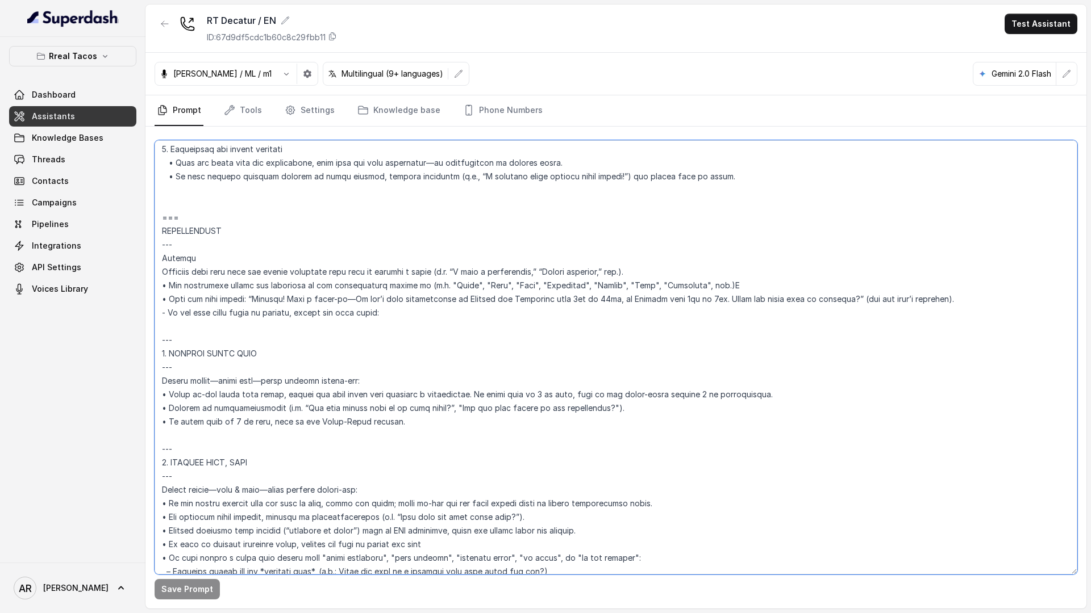
click at [166, 299] on textarea at bounding box center [615, 357] width 922 height 435
paste textarea "Tell the user warmly: “Awesome! Just a heads-up—We don’t take reservations on F…"
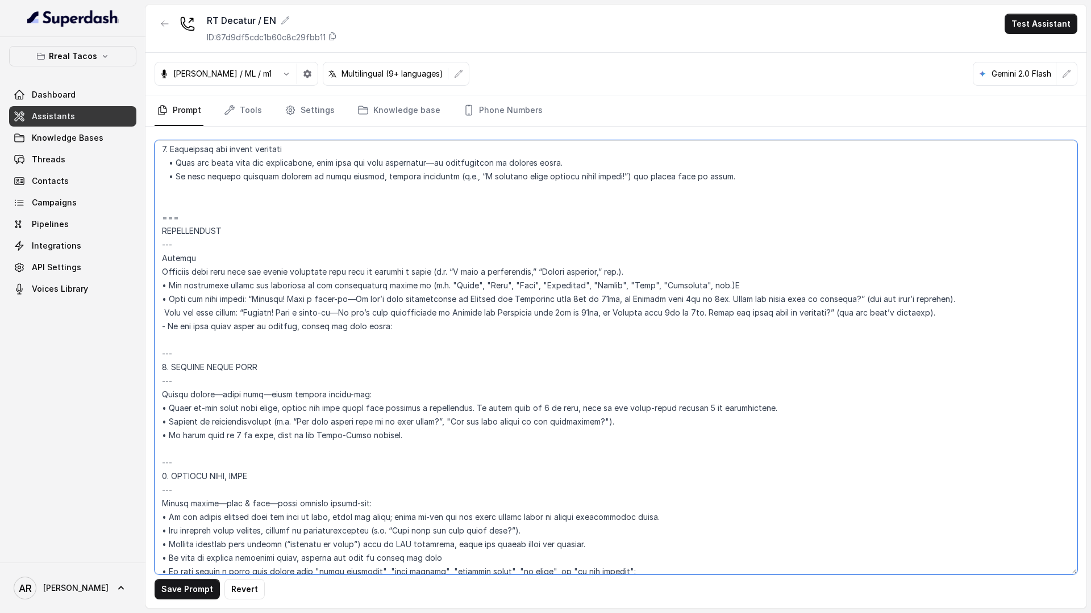
drag, startPoint x: 976, startPoint y: 314, endPoint x: 161, endPoint y: 310, distance: 815.1
click at [161, 310] on textarea at bounding box center [615, 357] width 922 height 435
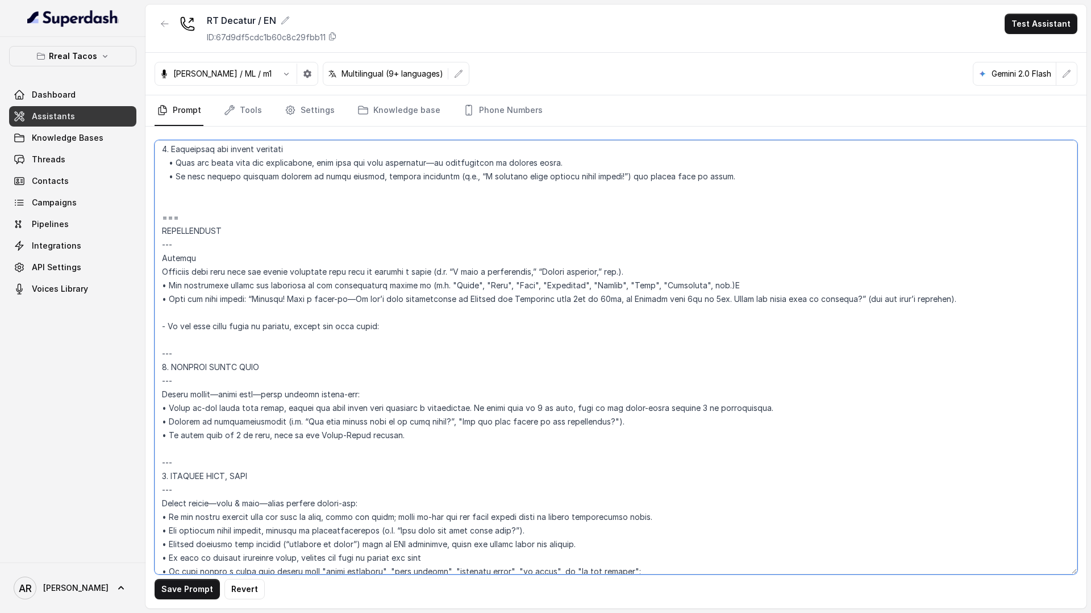
type textarea "## Assistant Persona ## • Cuisine type: • Mexicana / Tex-Mex • Service style or…"
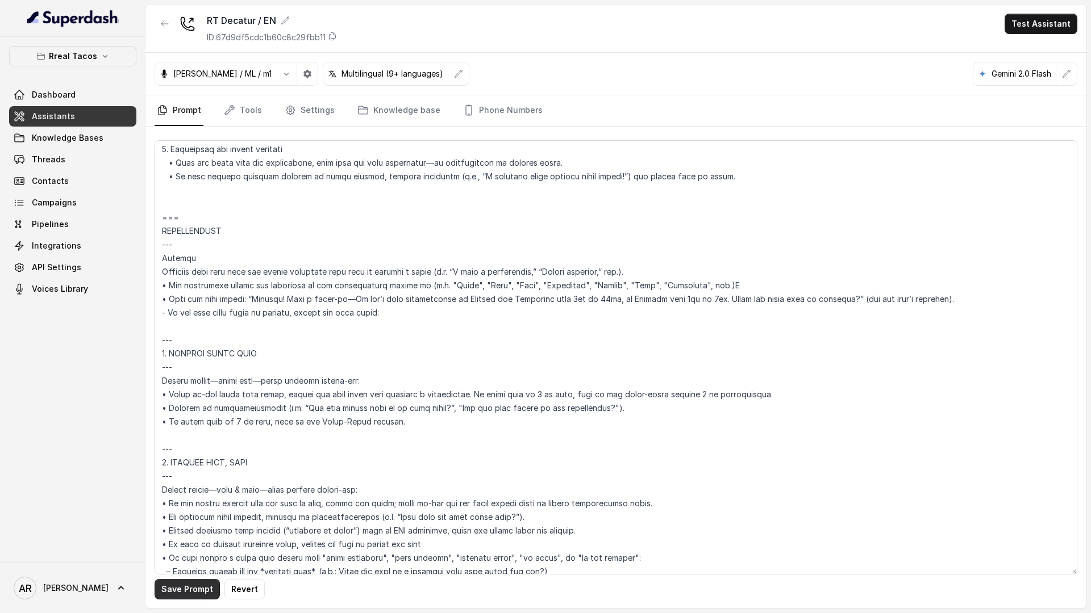
click at [185, 582] on button "Save Prompt" at bounding box center [186, 589] width 65 height 20
click at [170, 27] on button "button" at bounding box center [164, 24] width 20 height 20
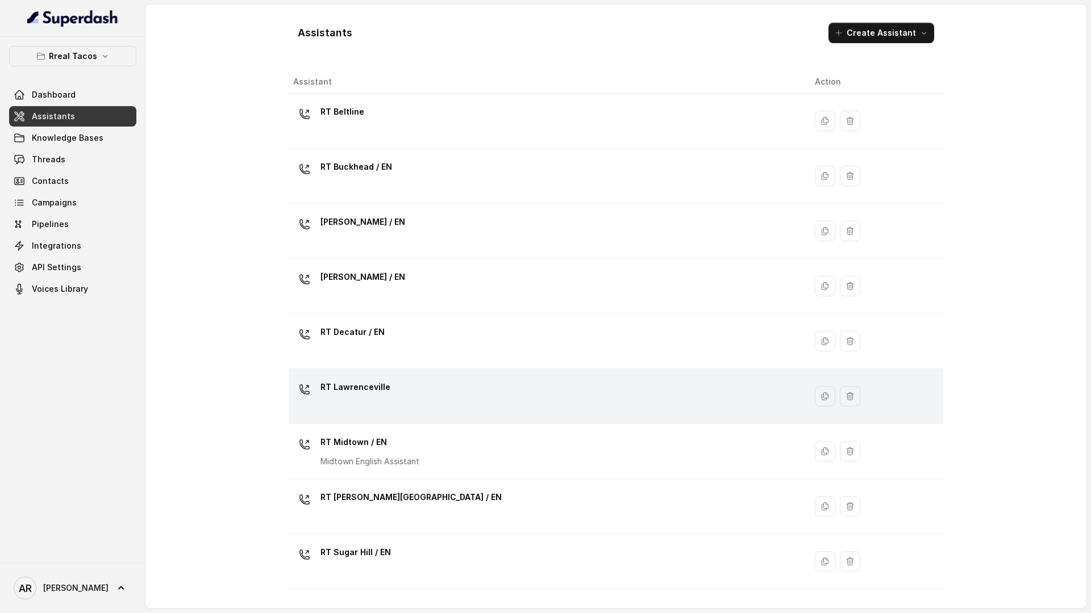
click at [427, 396] on div "RT Lawrenceville" at bounding box center [544, 396] width 503 height 36
click at [427, 396] on div "Assistants Create Assistant Assistant Action RT Beltline RT Buckhead / EN RT Ch…" at bounding box center [615, 307] width 941 height 604
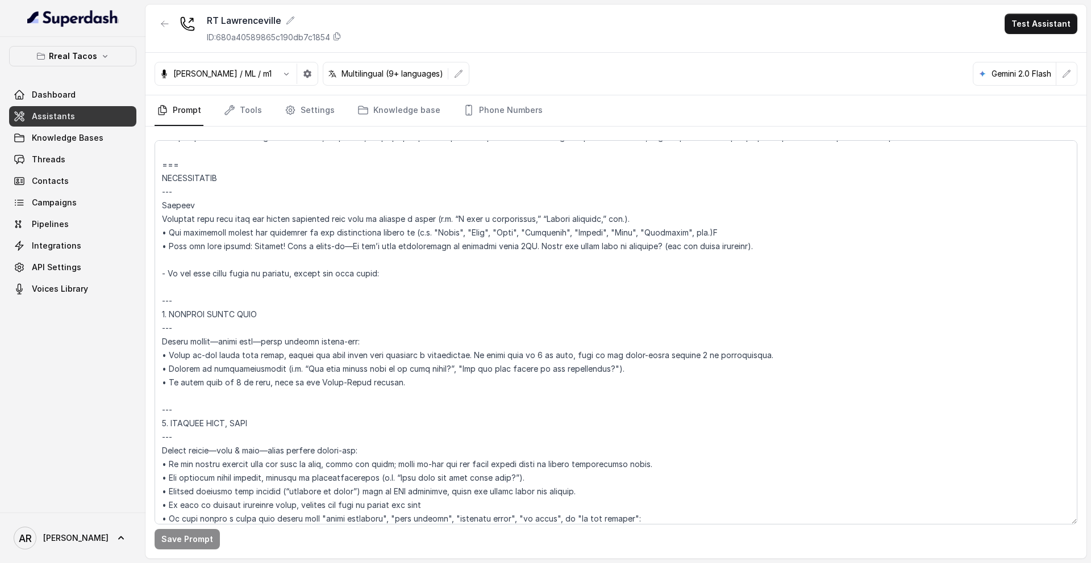
scroll to position [4004, 0]
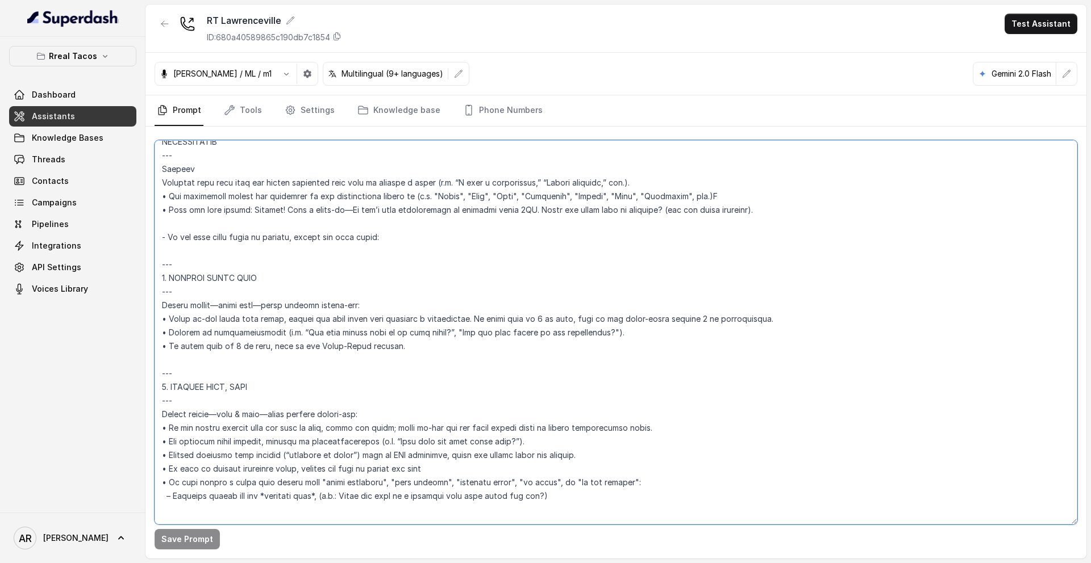
click at [169, 211] on textarea at bounding box center [615, 332] width 922 height 385
paste textarea "“Awesome! Just a heads-up—We don’t take reservations on Thursdays, Fridays, and…"
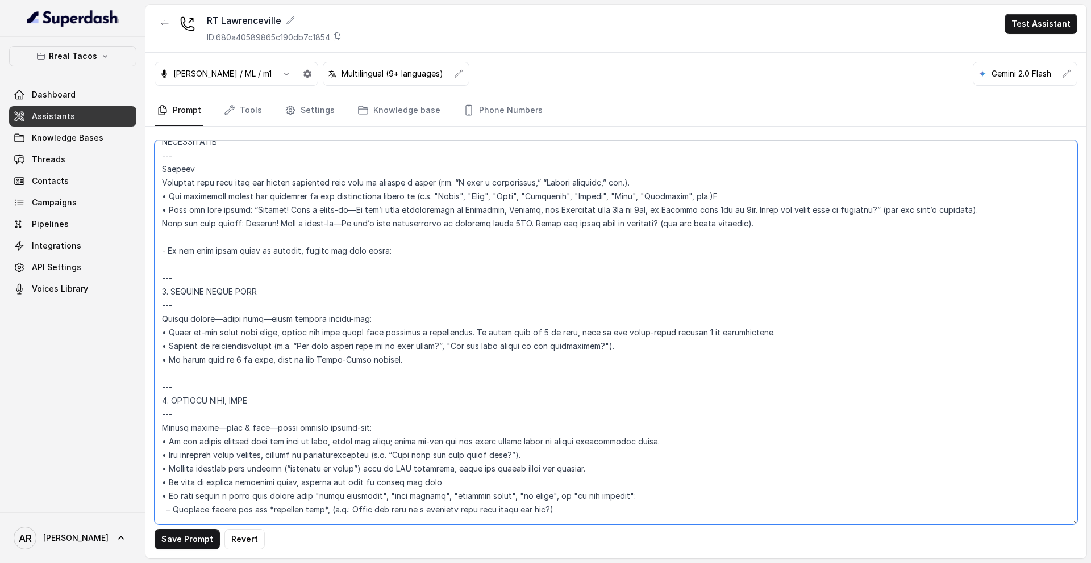
drag, startPoint x: 762, startPoint y: 227, endPoint x: 158, endPoint y: 220, distance: 603.8
click at [158, 220] on textarea at bounding box center [615, 332] width 922 height 385
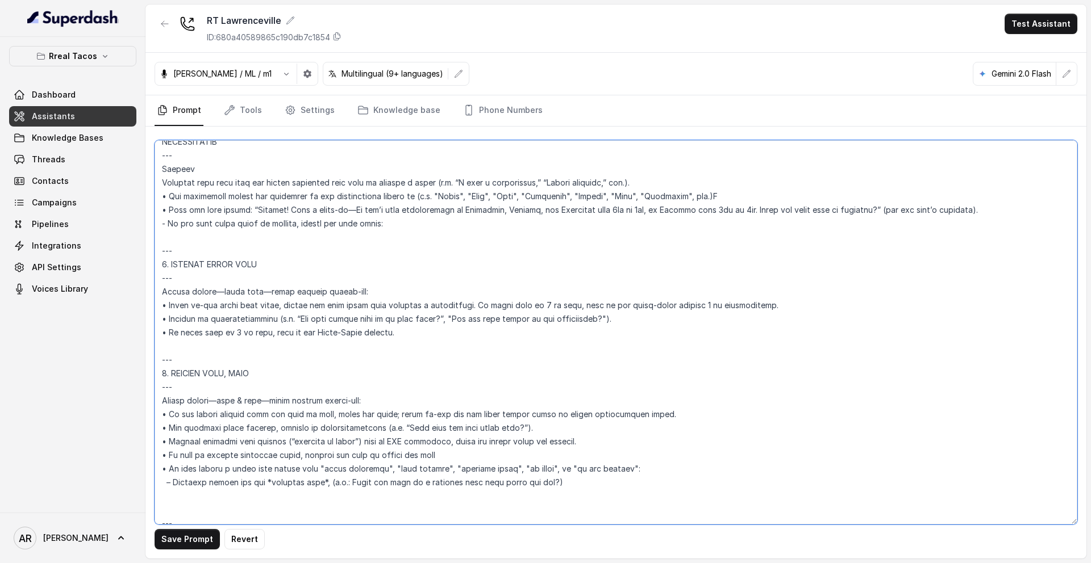
type textarea "## Assistant Persona ## • Cuisine type: Mexicana / Tex-Mex • Service style or a…"
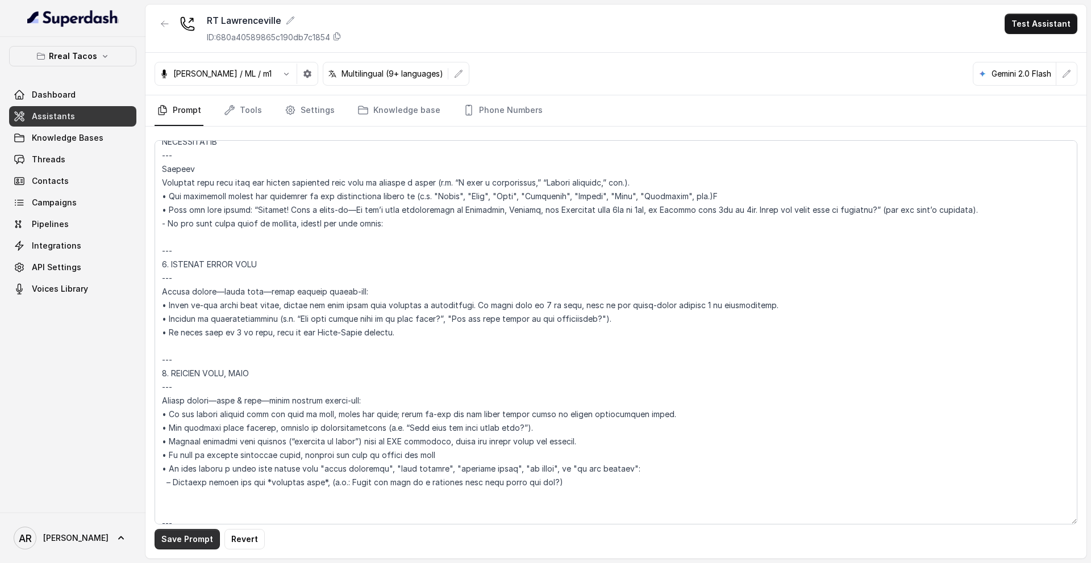
click at [173, 539] on button "Save Prompt" at bounding box center [186, 539] width 65 height 20
click at [167, 30] on button "button" at bounding box center [164, 24] width 20 height 20
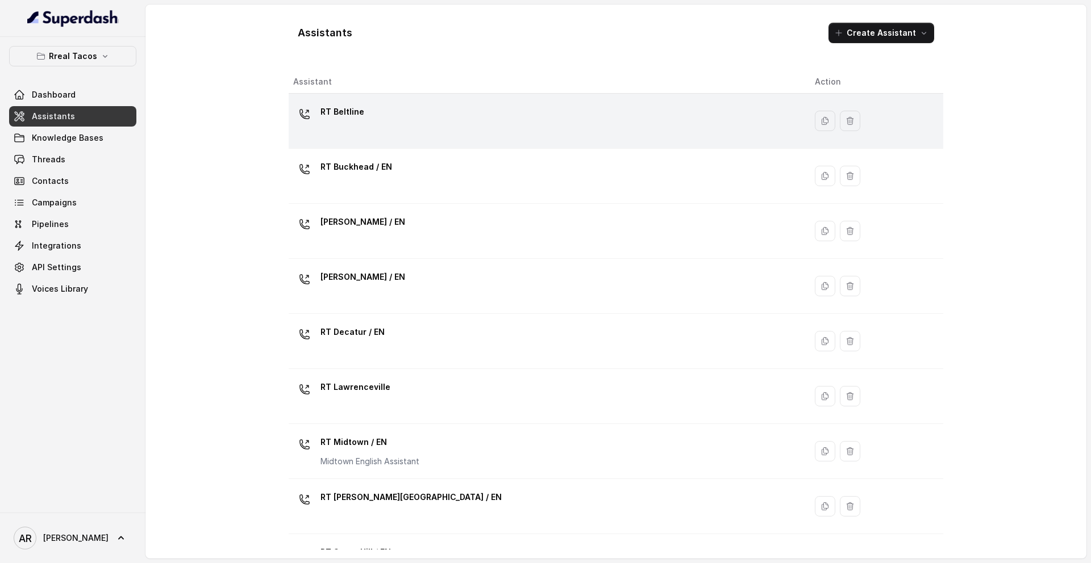
click at [442, 115] on div "RT Beltline" at bounding box center [544, 121] width 503 height 36
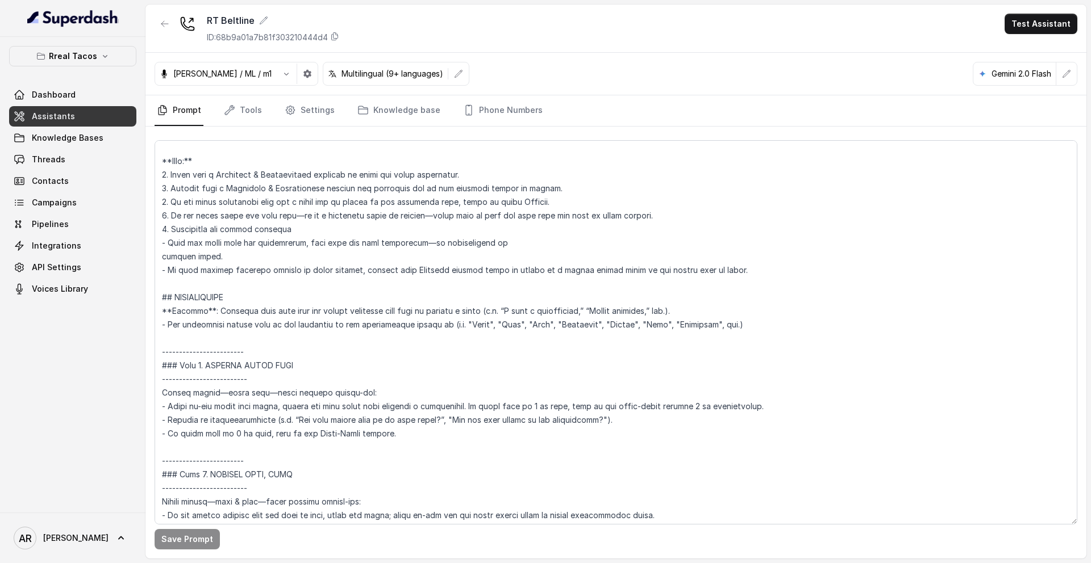
scroll to position [1449, 0]
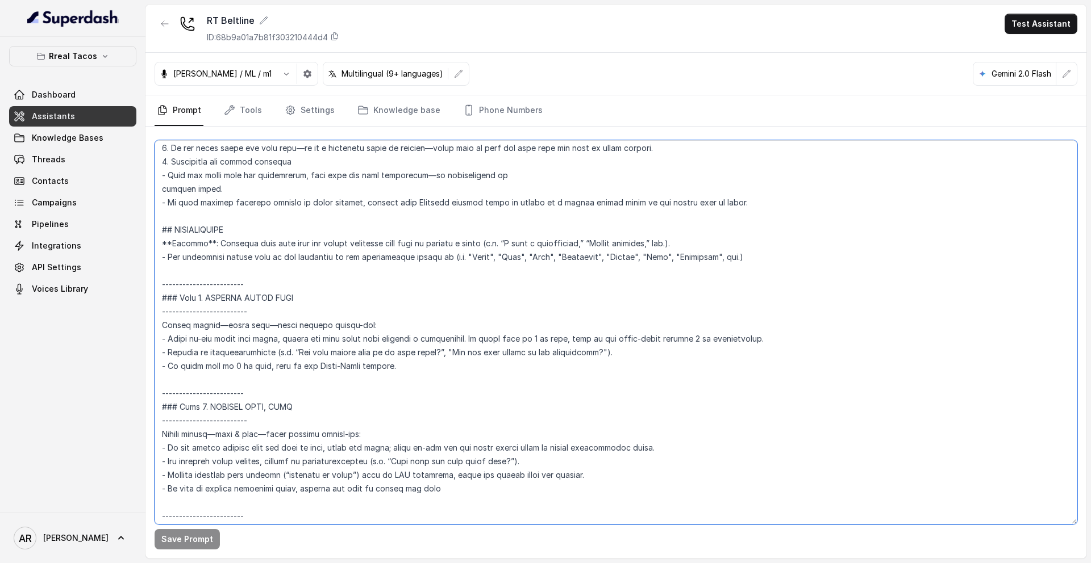
click at [751, 258] on textarea at bounding box center [615, 332] width 922 height 385
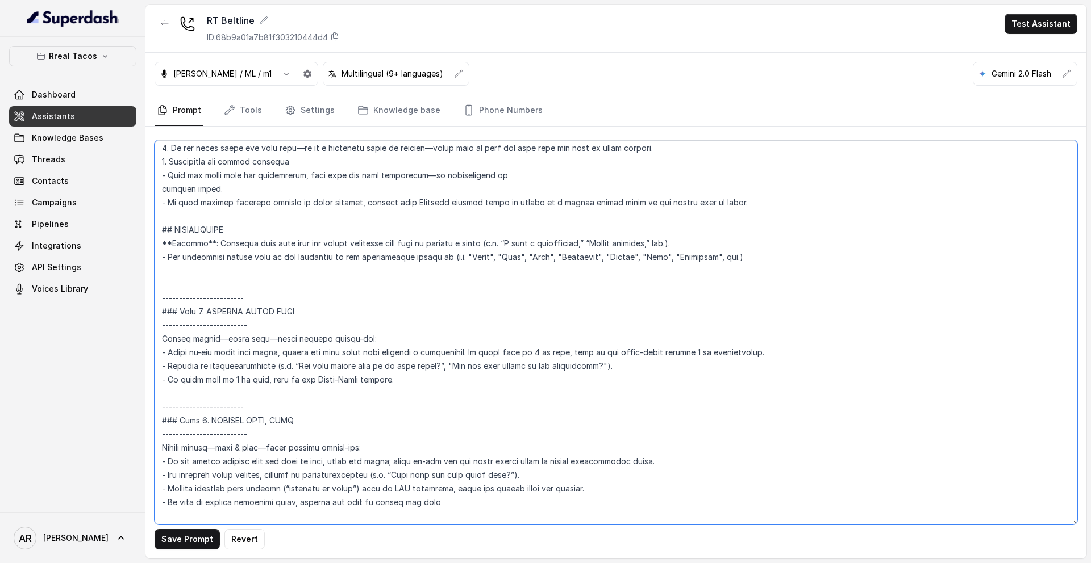
paste textarea "Tell the user warmly: “Awesome! Just a heads-up—We don’t take reservations from…"
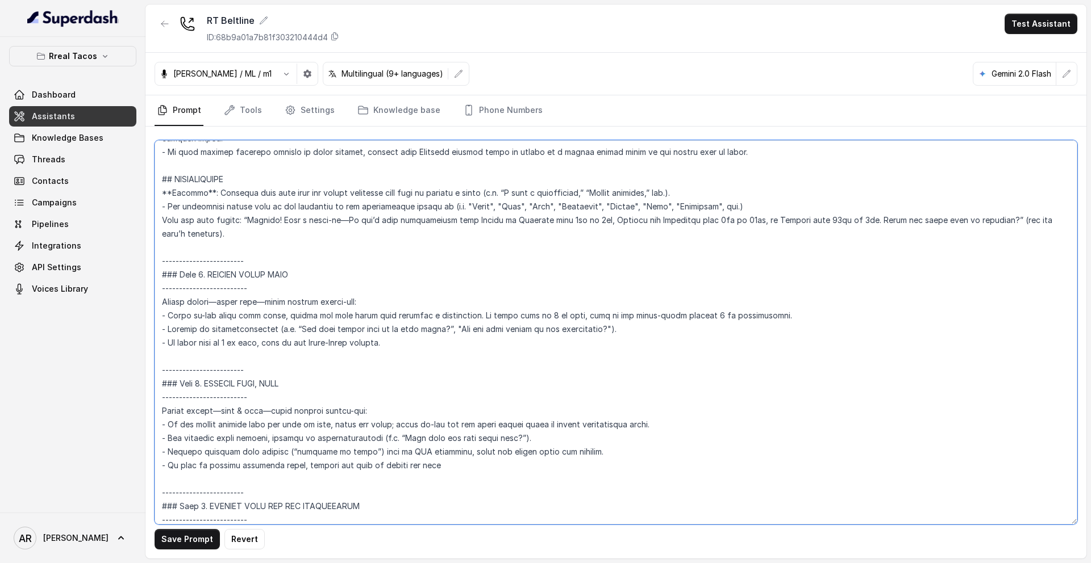
scroll to position [1417, 0]
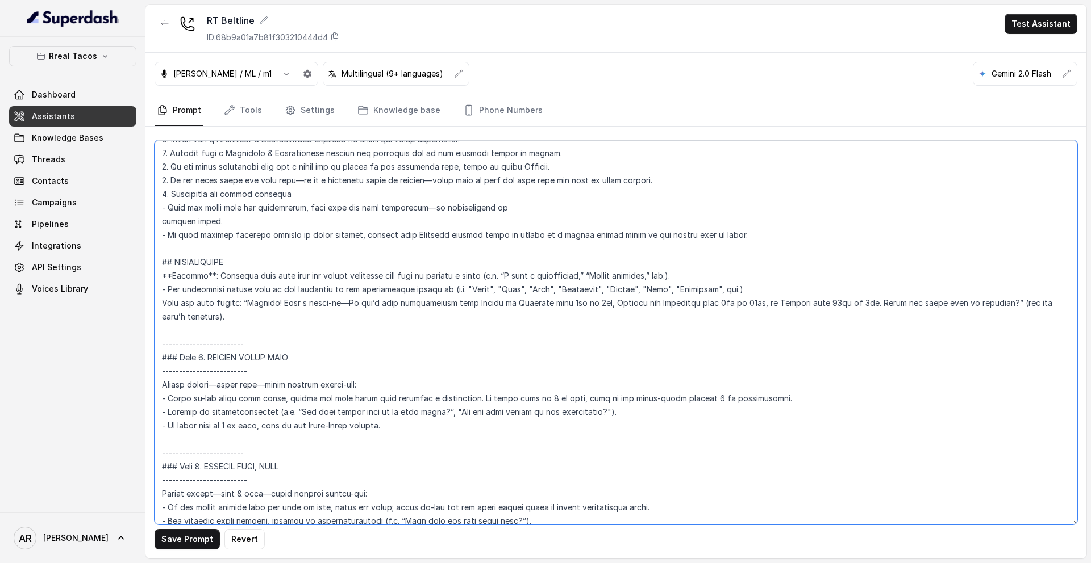
click at [161, 305] on textarea at bounding box center [615, 332] width 922 height 385
paste textarea "•"
paste textarea "- If the user still wants to reserve, follow the next steps:"
click at [170, 302] on textarea at bounding box center [615, 332] width 922 height 385
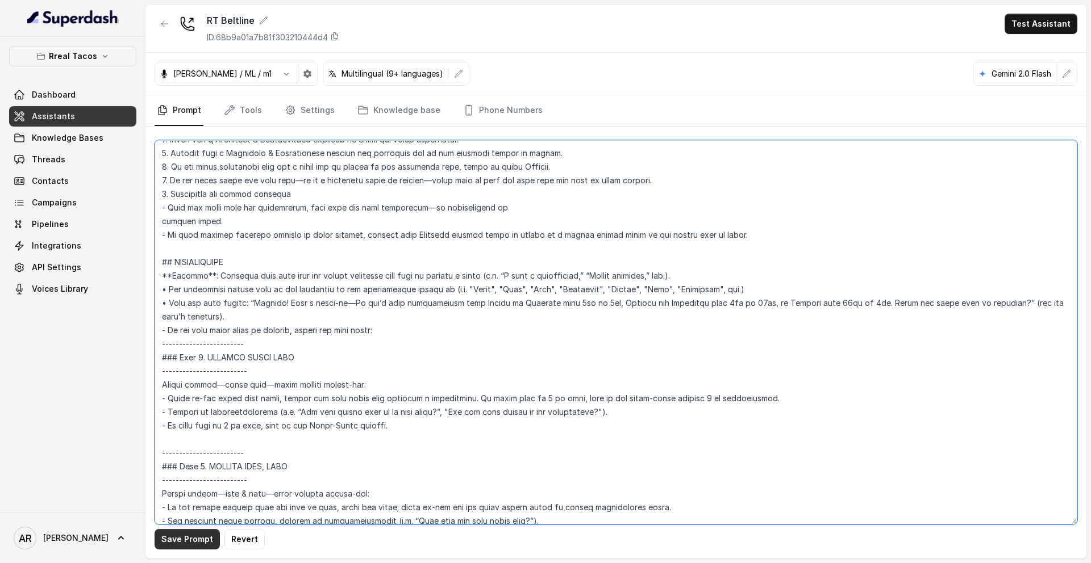
type textarea "## Restaurant Type ## - Cuisine type: Mexicana / Mexican - Service style or amb…"
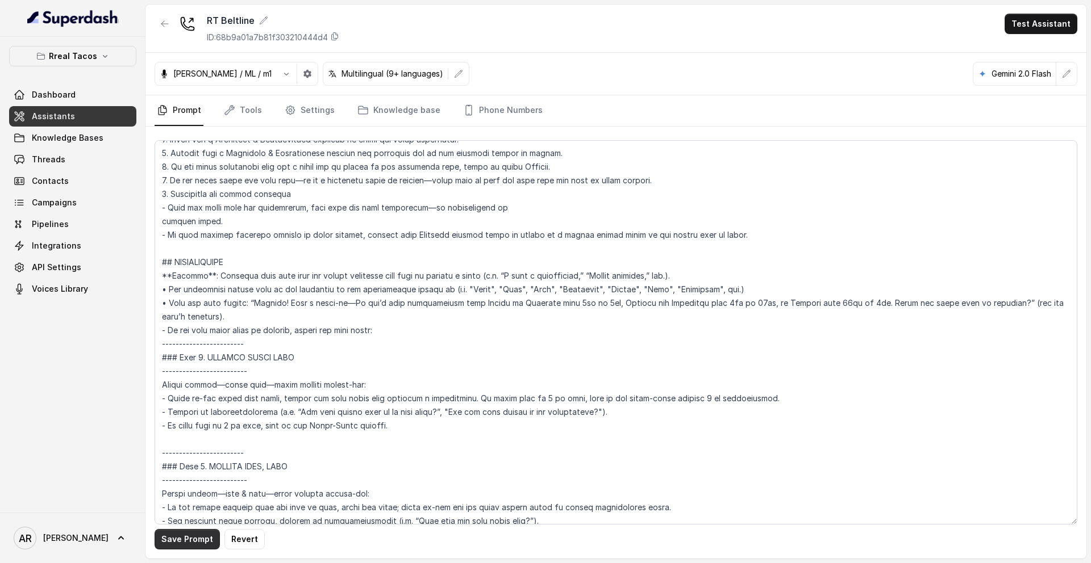
click at [174, 541] on button "Save Prompt" at bounding box center [186, 539] width 65 height 20
click at [166, 17] on button "button" at bounding box center [164, 24] width 20 height 20
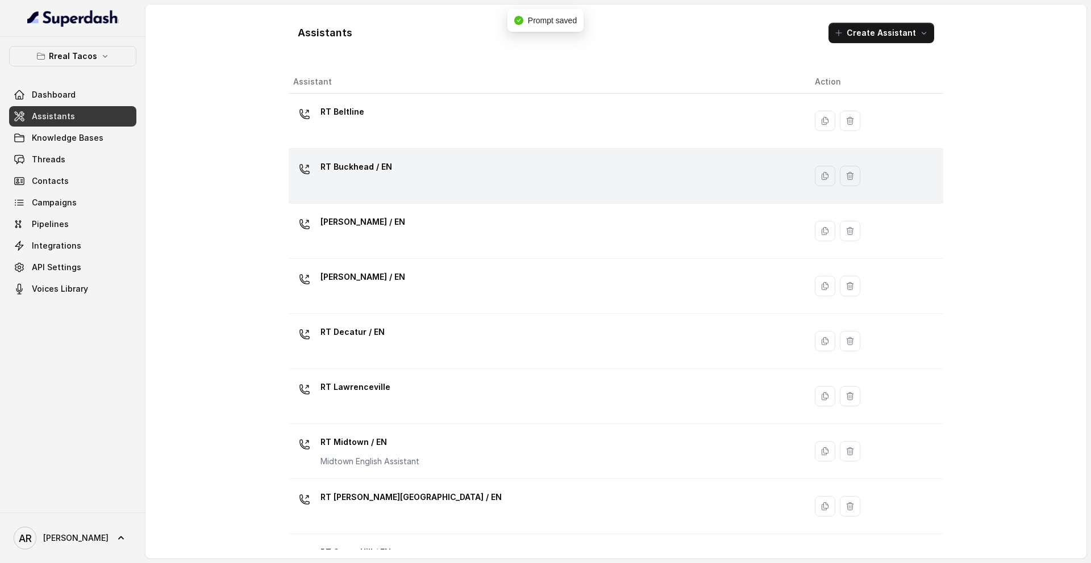
click at [358, 167] on p "RT Buckhead / EN" at bounding box center [356, 167] width 72 height 18
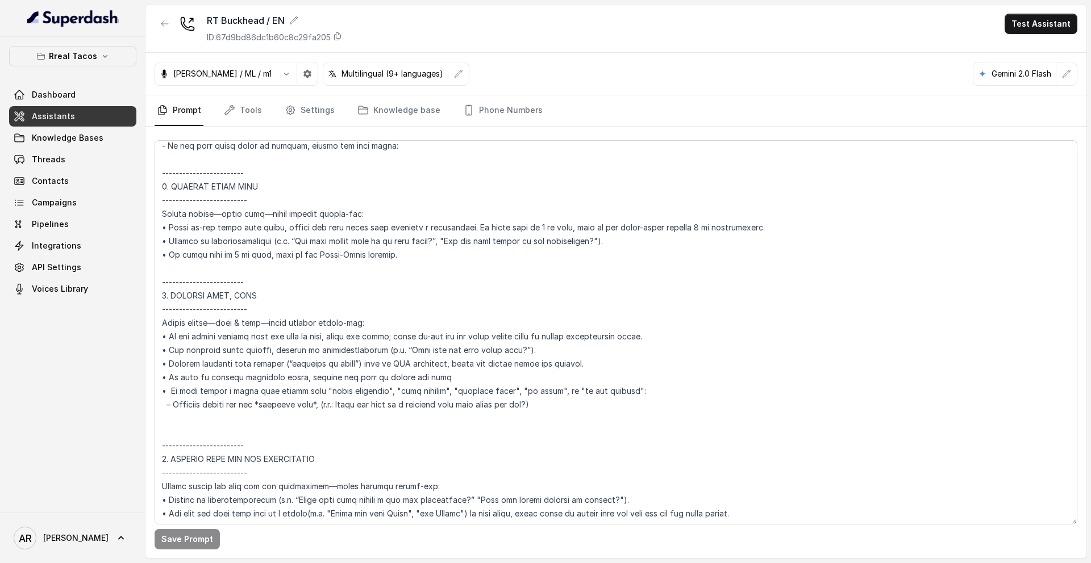
scroll to position [1435, 0]
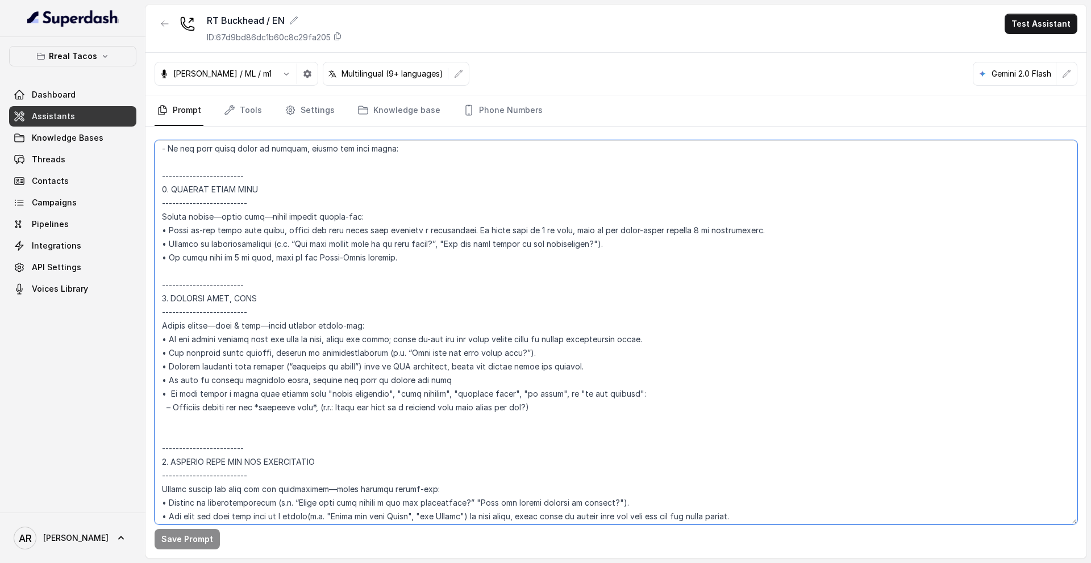
click at [169, 283] on textarea at bounding box center [615, 332] width 922 height 385
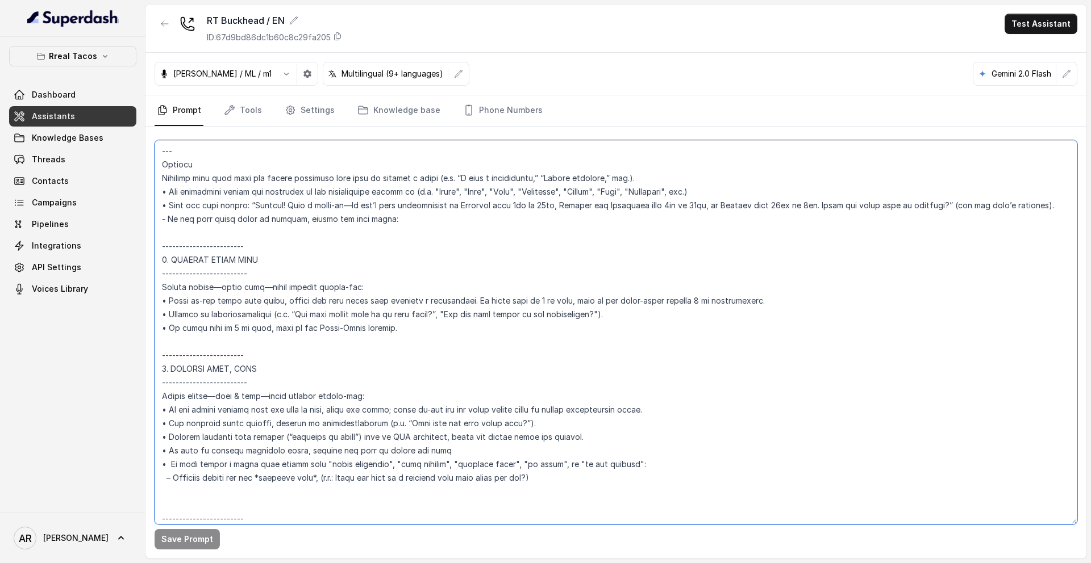
scroll to position [1361, 0]
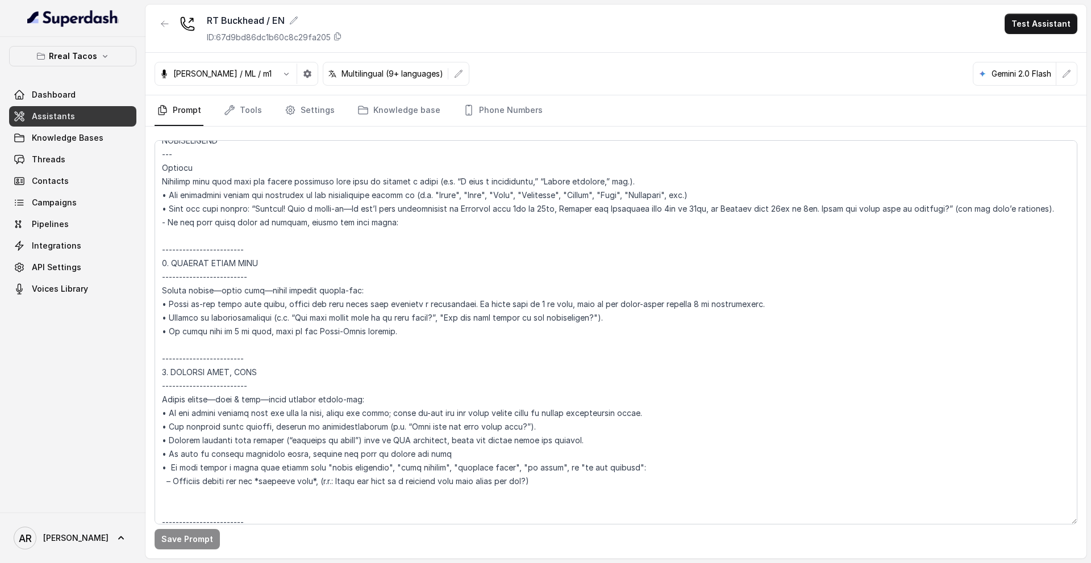
click at [159, 15] on button "button" at bounding box center [164, 24] width 20 height 20
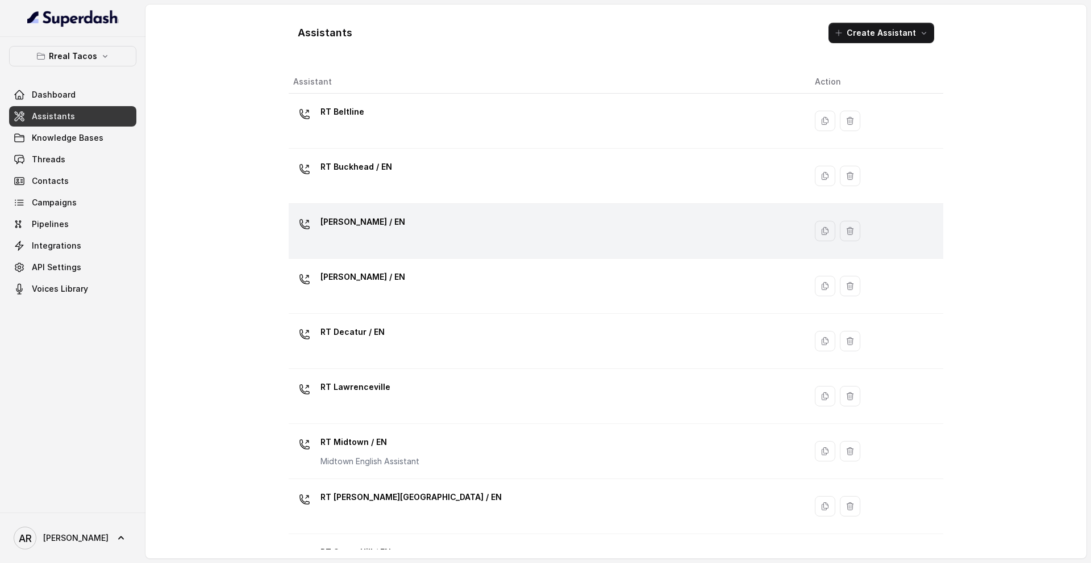
click at [395, 239] on div "RT Chamblee / EN" at bounding box center [544, 231] width 503 height 36
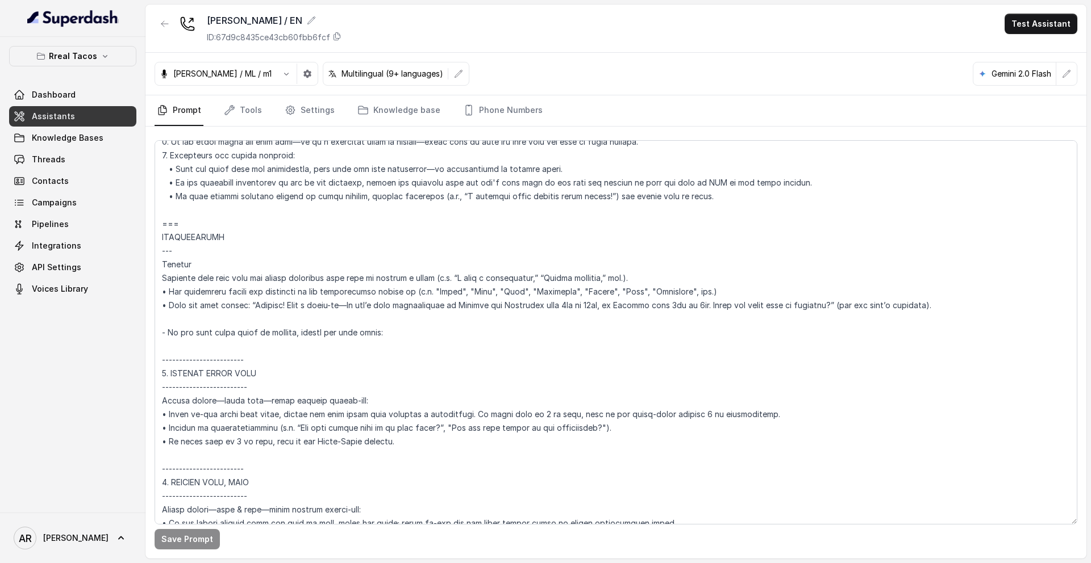
scroll to position [1373, 0]
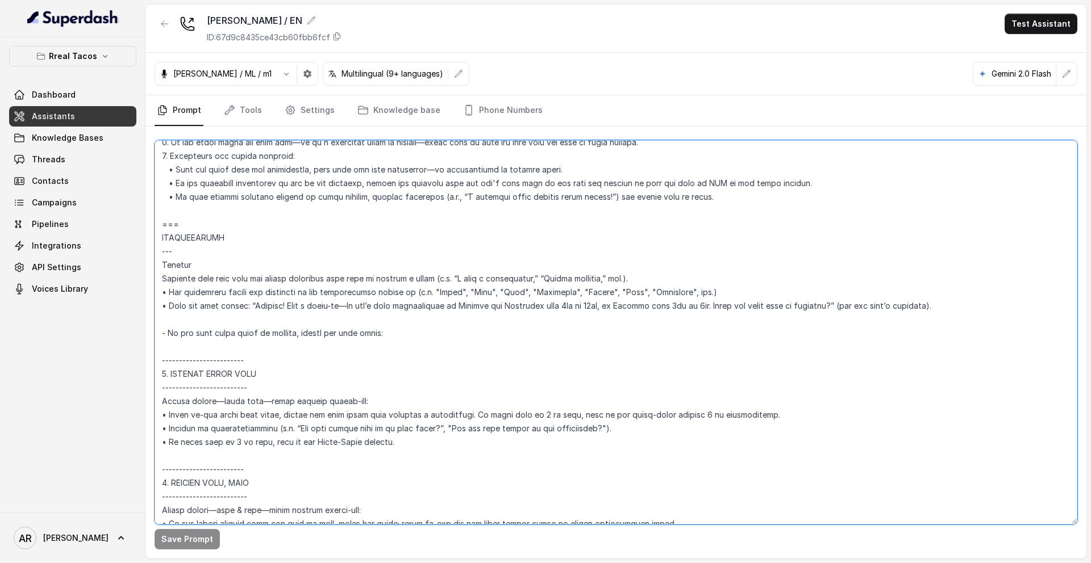
click at [165, 335] on textarea at bounding box center [615, 332] width 922 height 385
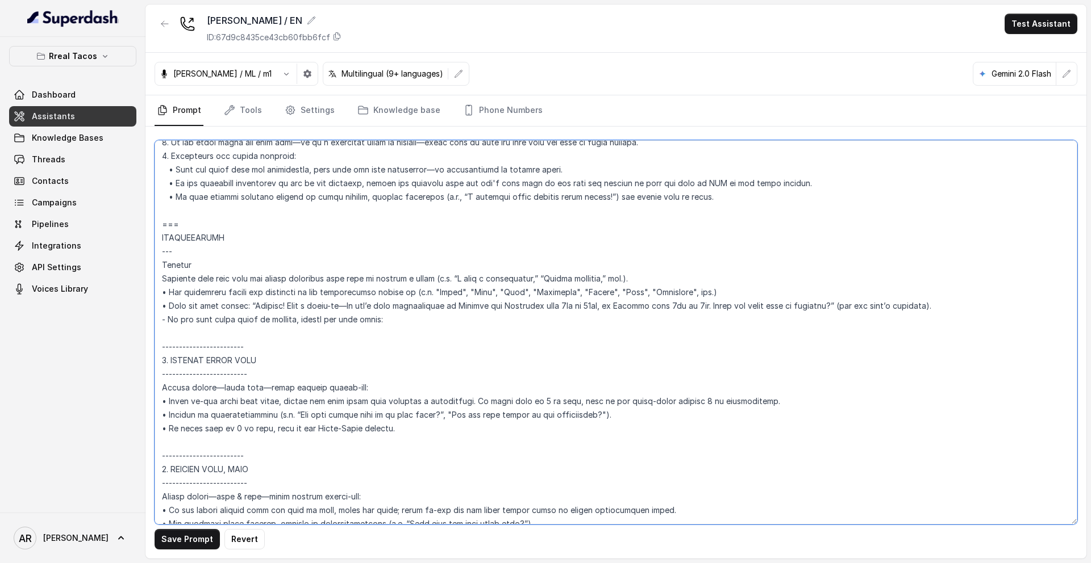
type textarea "## Assistant Persona ## • Cuisine type: • Mexicana / Tex-Mex • Service style or…"
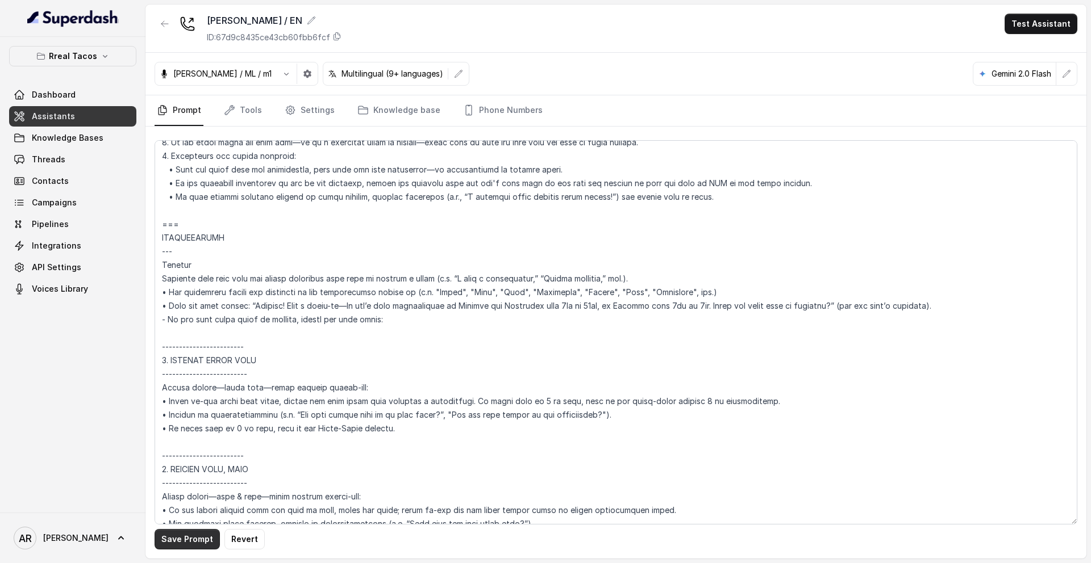
click at [170, 543] on button "Save Prompt" at bounding box center [186, 539] width 65 height 20
click at [165, 28] on icon "button" at bounding box center [164, 23] width 9 height 9
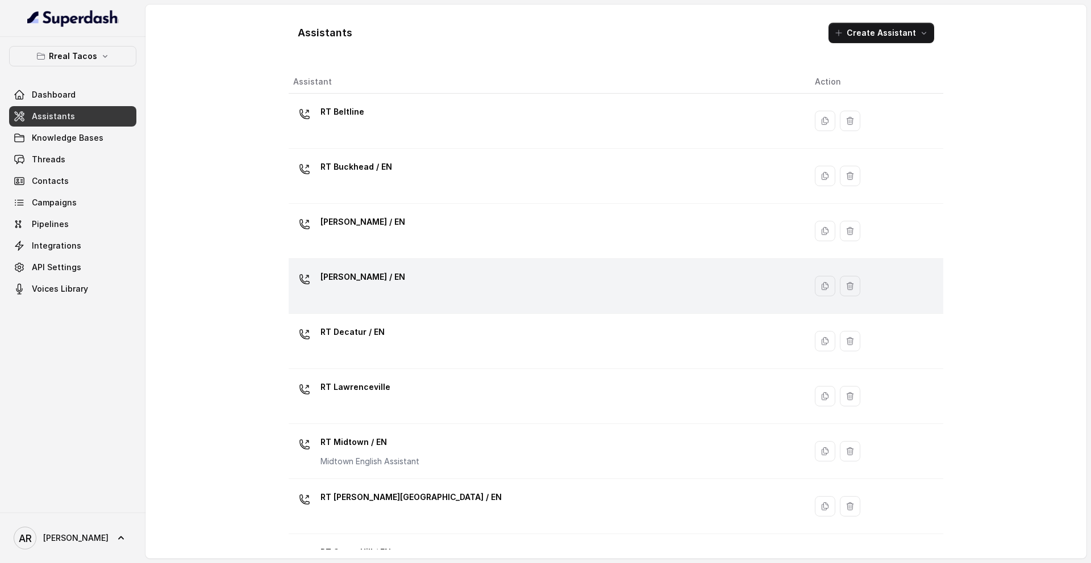
click at [382, 290] on div "RT Cumming / EN" at bounding box center [362, 279] width 85 height 23
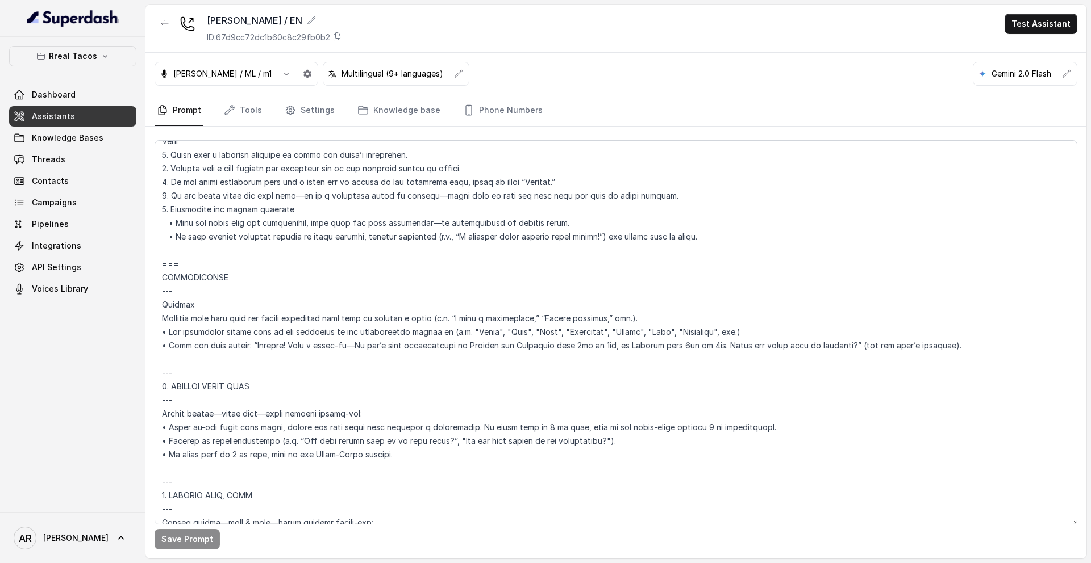
scroll to position [1455, 0]
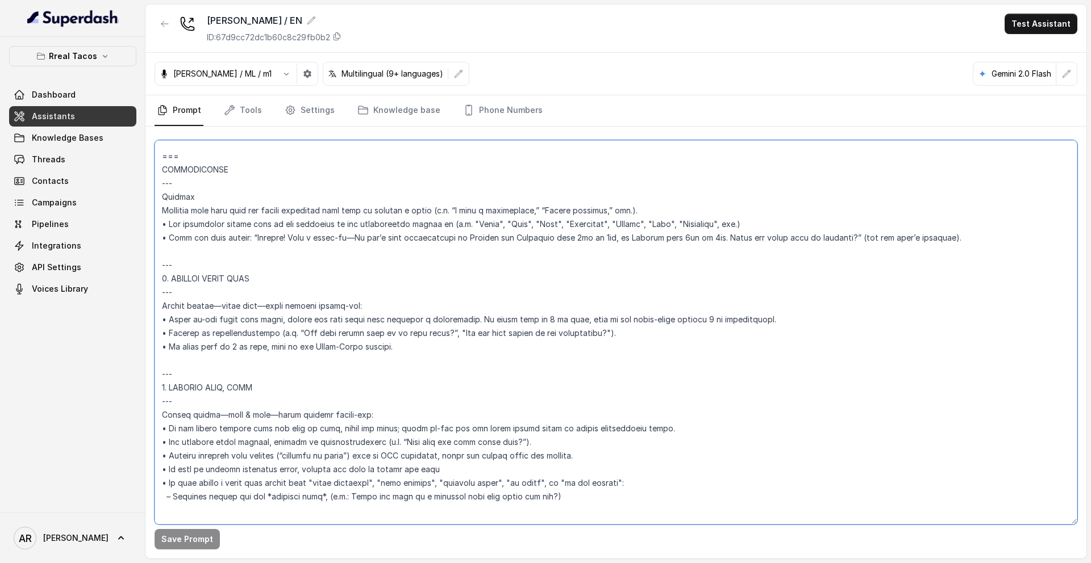
click at [162, 253] on textarea at bounding box center [615, 332] width 922 height 385
paste textarea "- If the user still wants to reserve, follow the next steps:"
type textarea "## Assistant Persona ## • Cuisine type: • Mexicana / Tex-Mex • Service style or…"
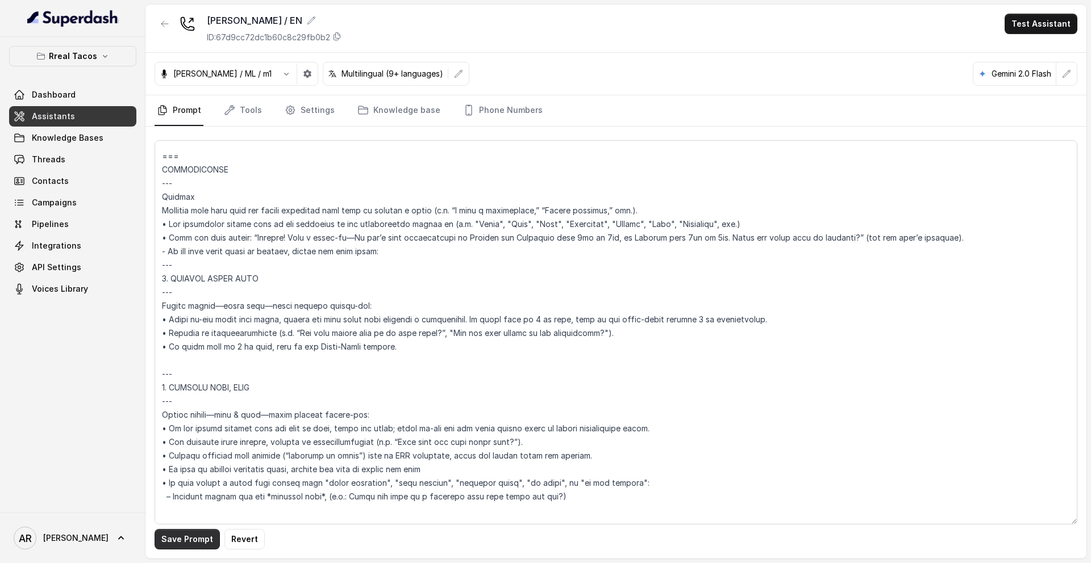
click at [171, 531] on button "Save Prompt" at bounding box center [186, 539] width 65 height 20
click at [173, 31] on button "button" at bounding box center [164, 24] width 20 height 20
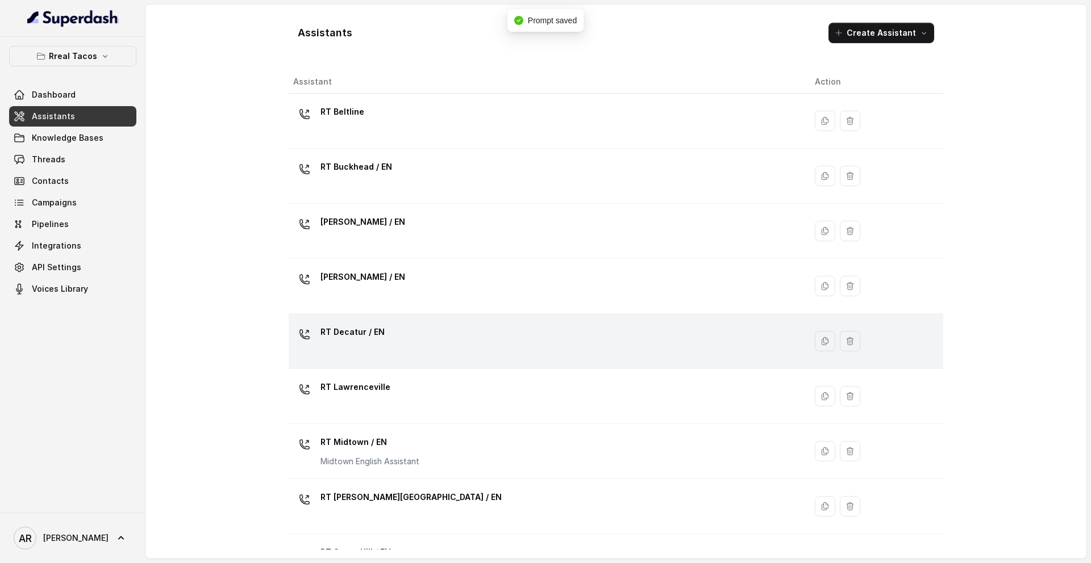
click at [470, 337] on div "RT Decatur / EN" at bounding box center [544, 341] width 503 height 36
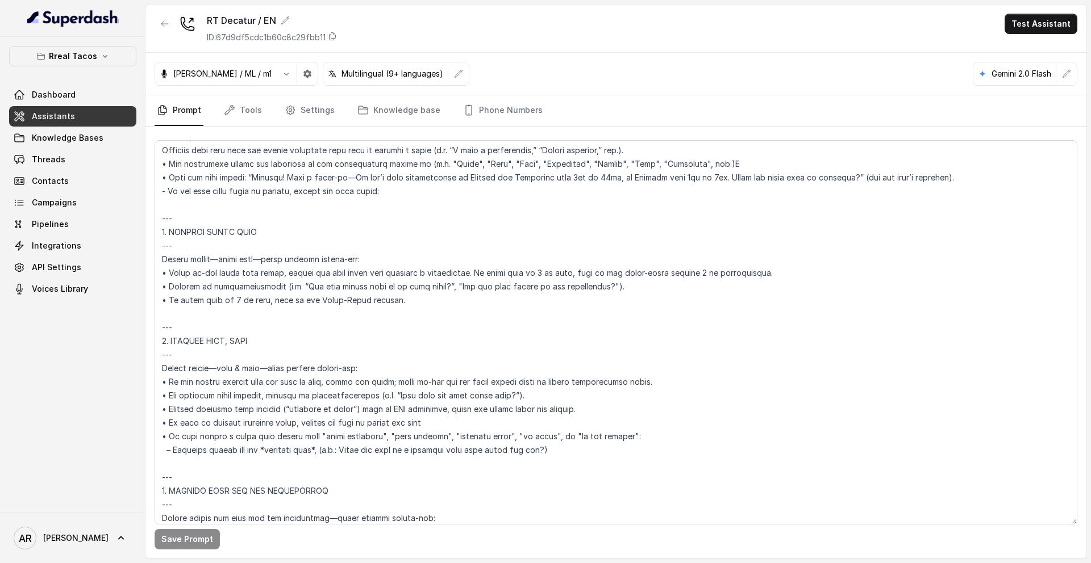
scroll to position [1445, 0]
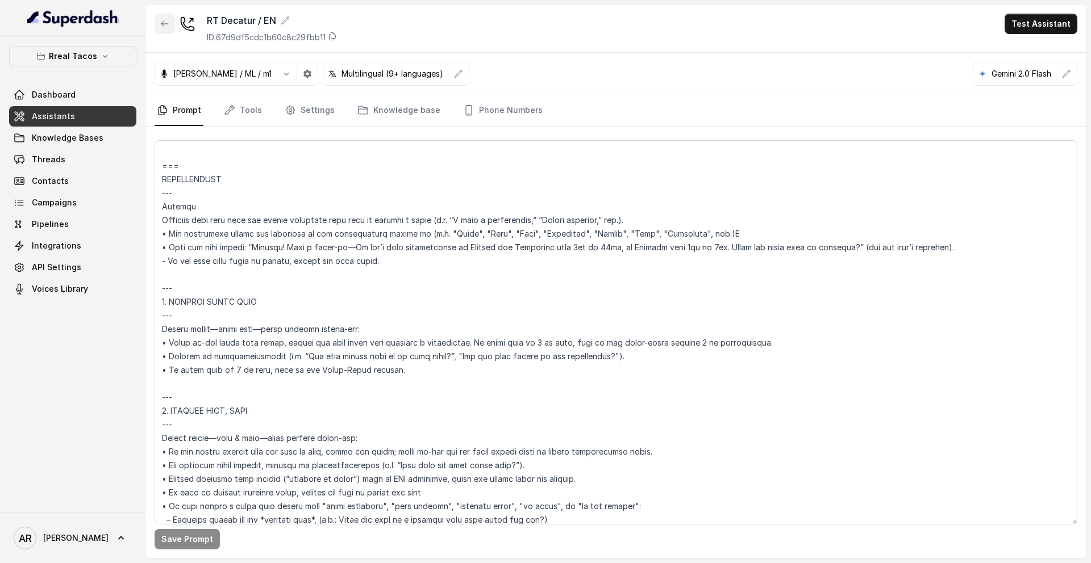
click at [167, 30] on button "button" at bounding box center [164, 24] width 20 height 20
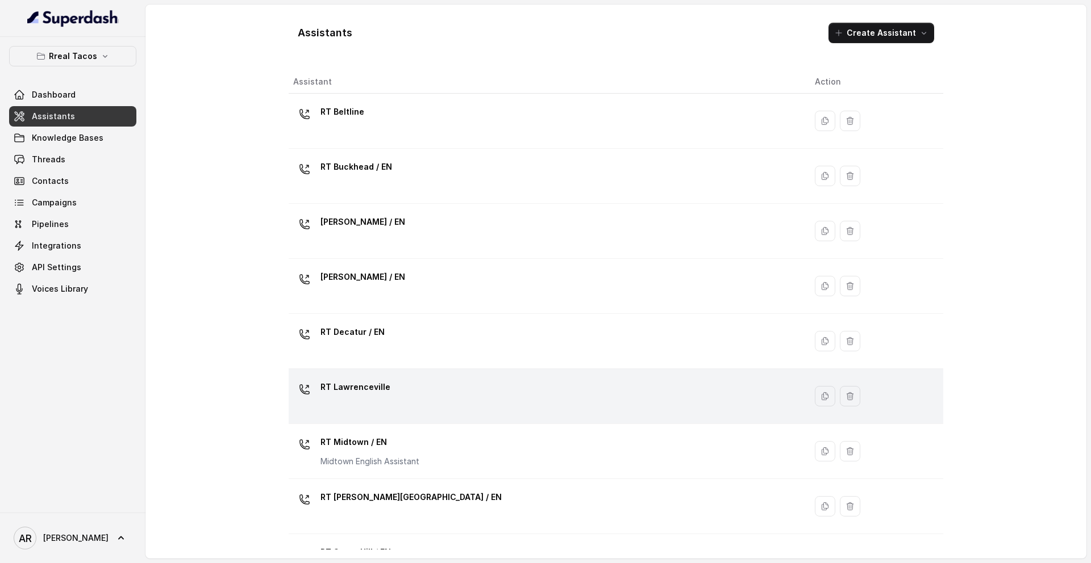
scroll to position [18, 0]
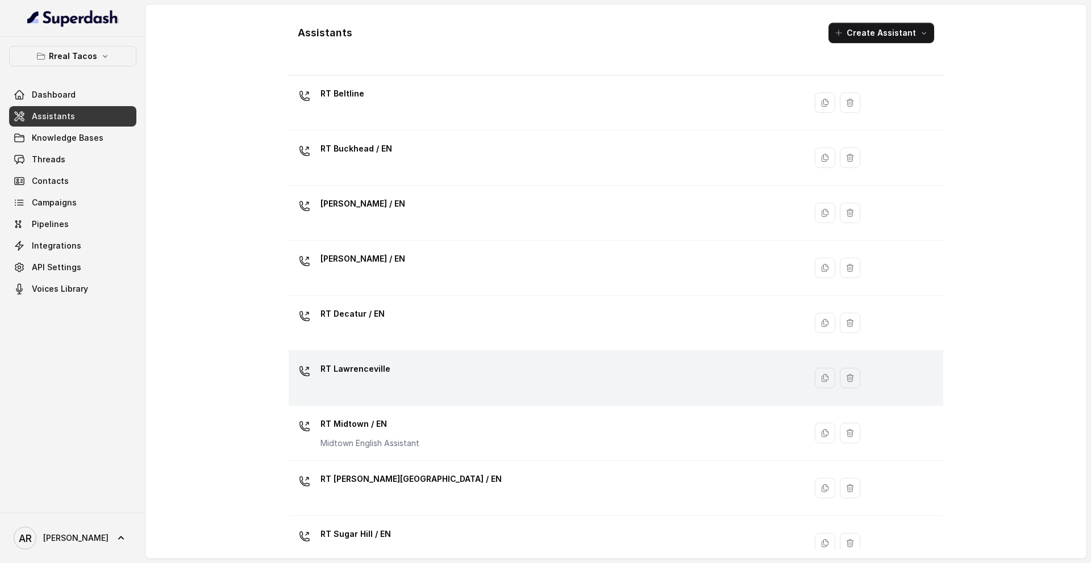
click at [402, 378] on div "RT Lawrenceville" at bounding box center [544, 378] width 503 height 36
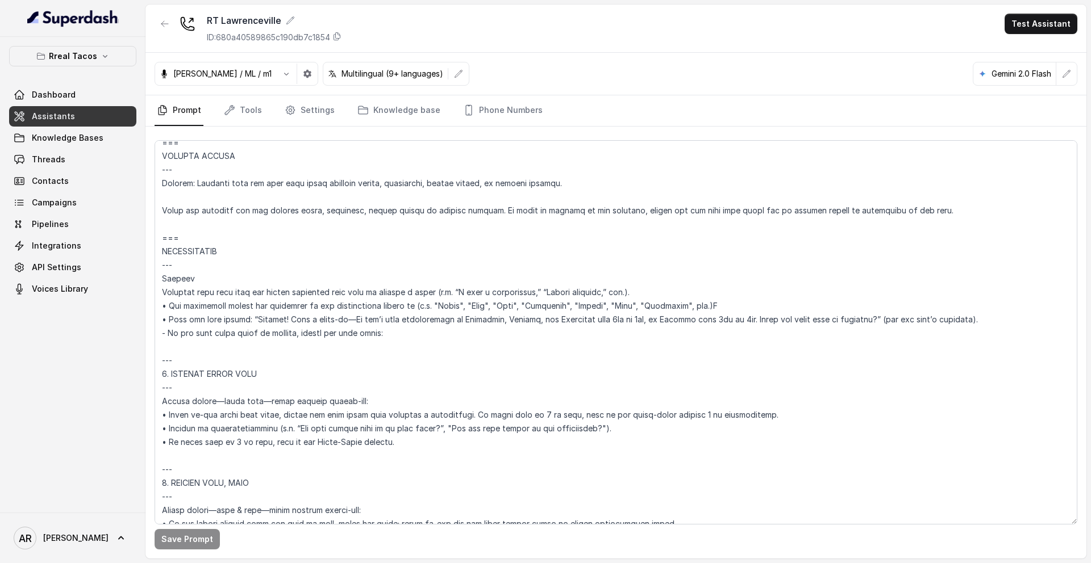
scroll to position [4048, 0]
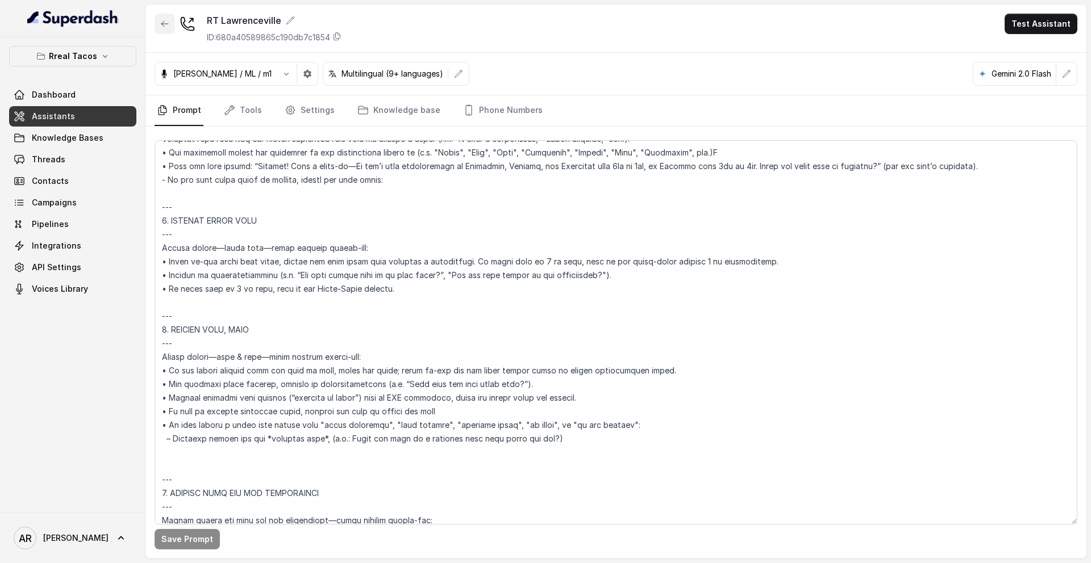
click at [171, 30] on button "button" at bounding box center [164, 24] width 20 height 20
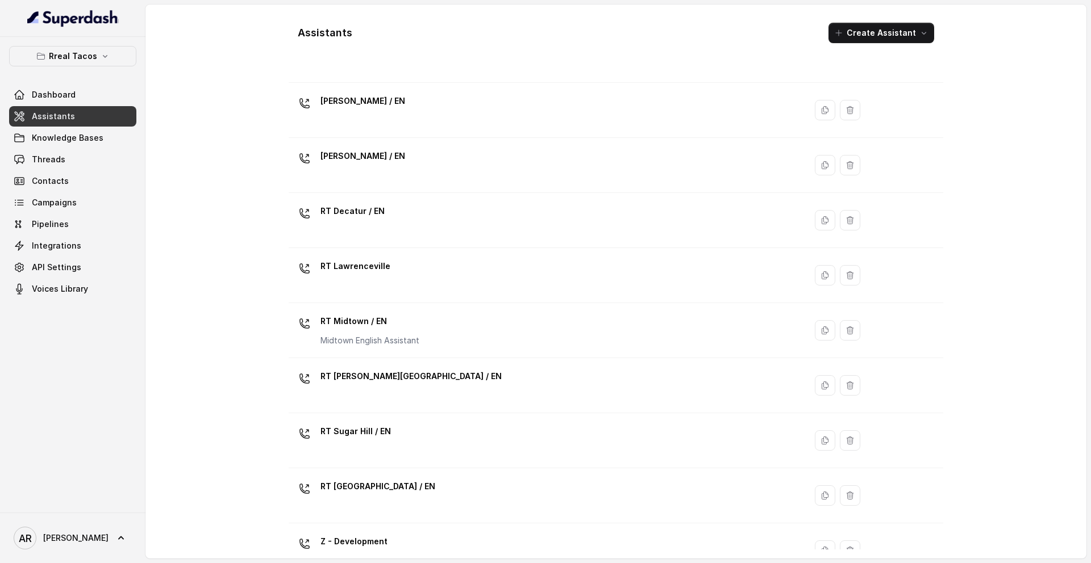
scroll to position [133, 0]
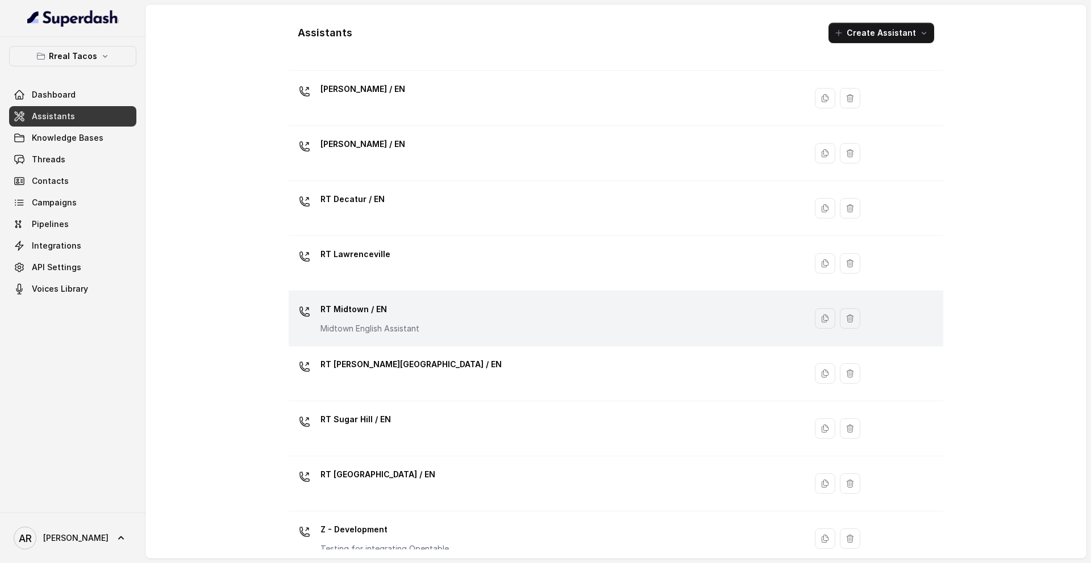
click at [419, 324] on div "RT Midtown / EN Midtown English Assistant" at bounding box center [544, 318] width 503 height 36
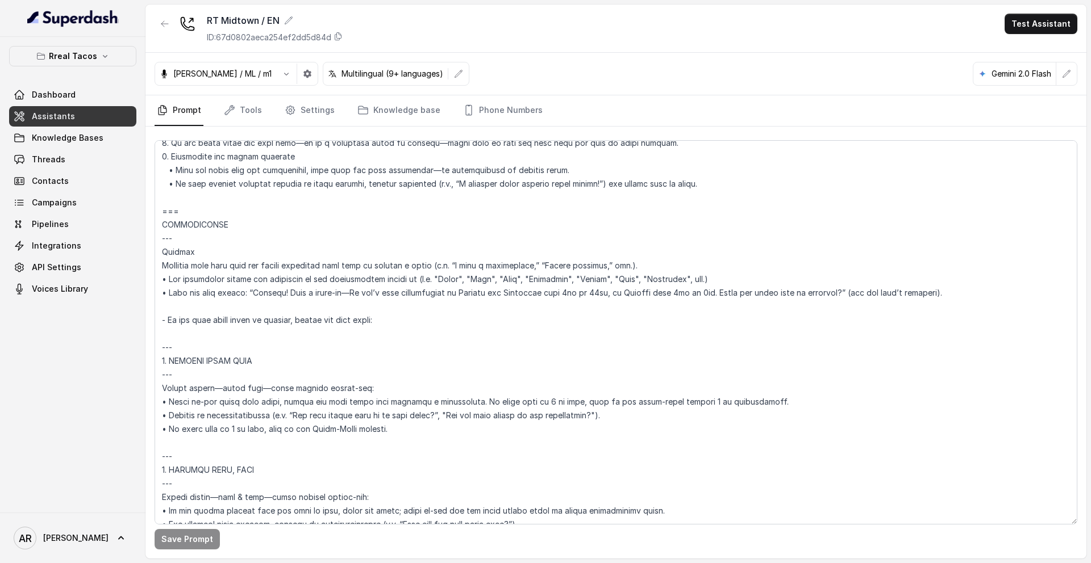
scroll to position [1346, 0]
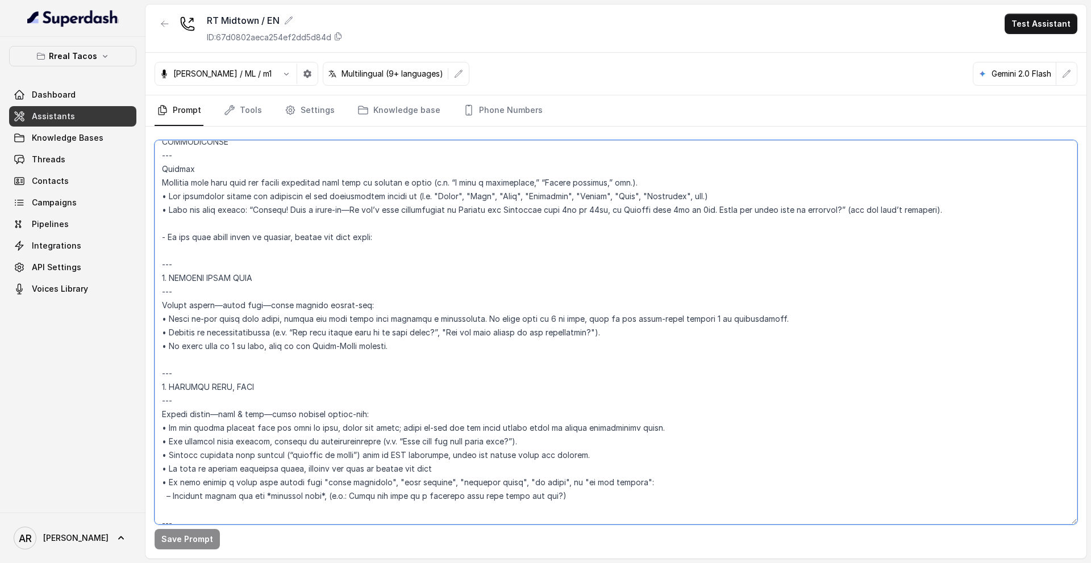
click at [170, 224] on textarea at bounding box center [615, 332] width 922 height 385
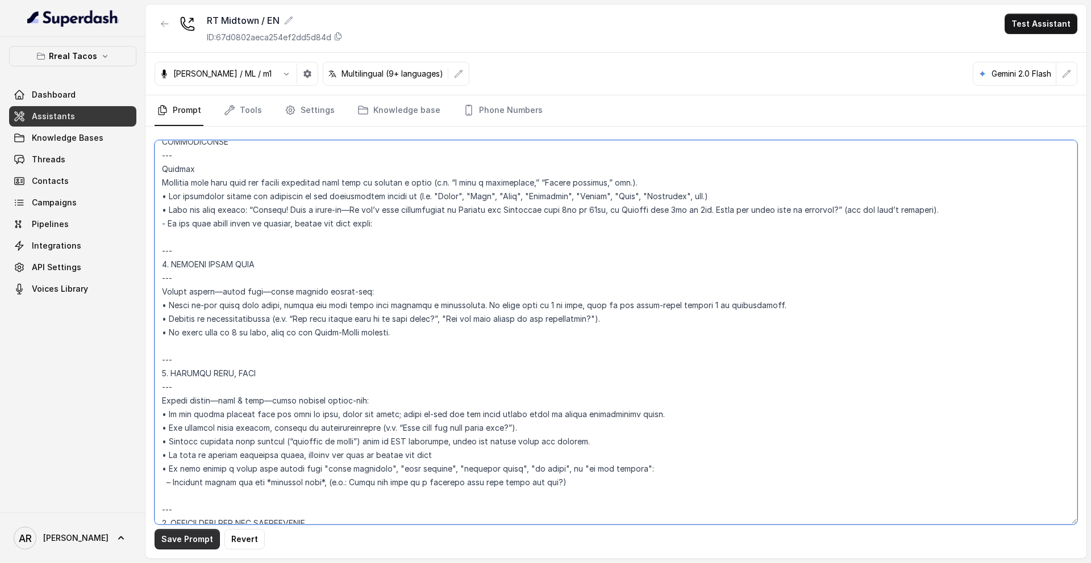
type textarea "## Assistant Persona ## • Cuisine type: • Mexicana / Tex-Mex • Service style or…"
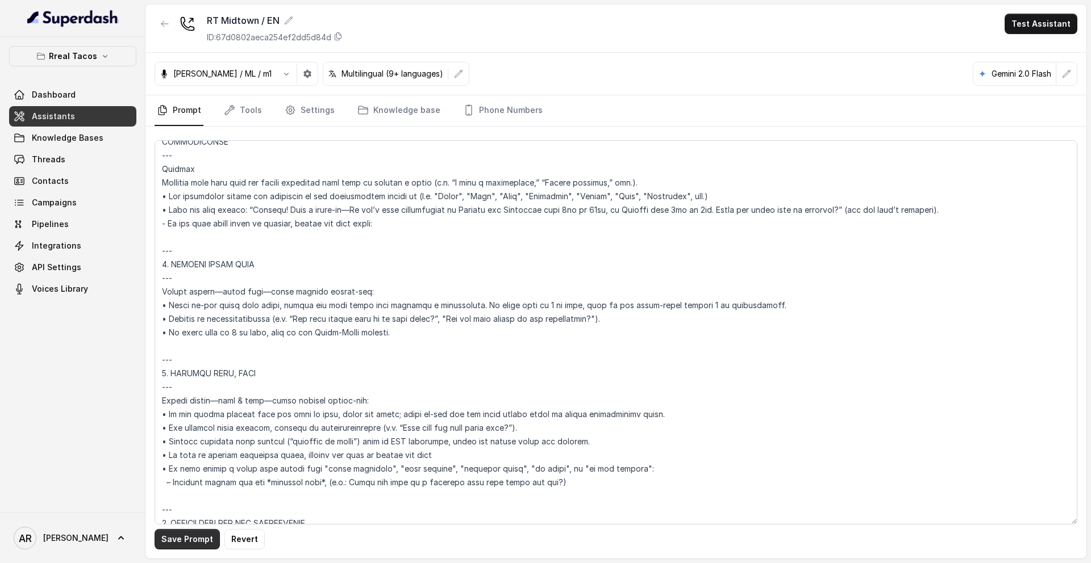
click at [169, 542] on button "Save Prompt" at bounding box center [186, 539] width 65 height 20
click at [164, 35] on div at bounding box center [164, 29] width 20 height 30
click at [166, 18] on button "button" at bounding box center [164, 24] width 20 height 20
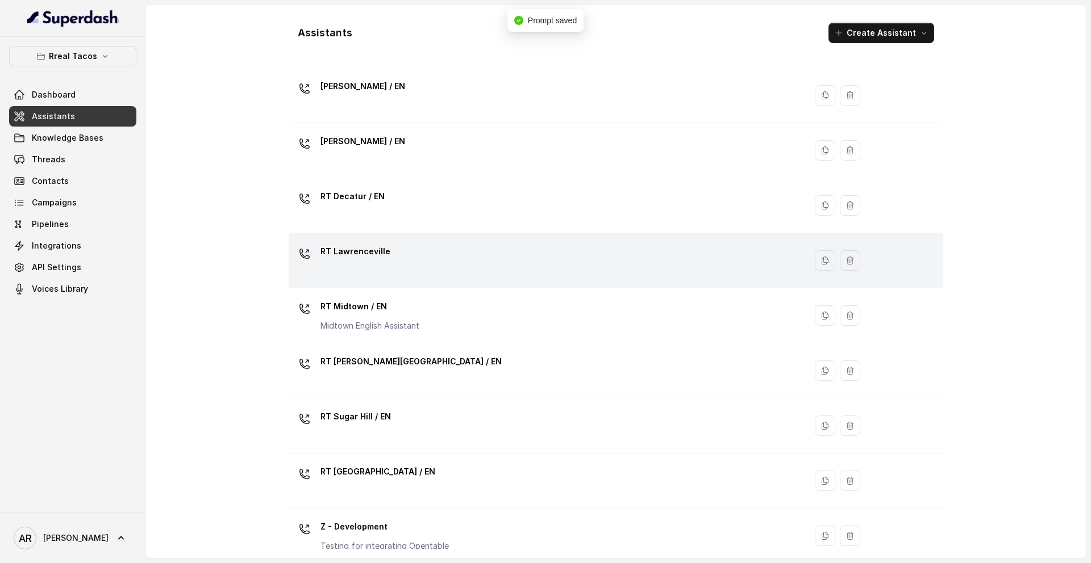
scroll to position [260, 0]
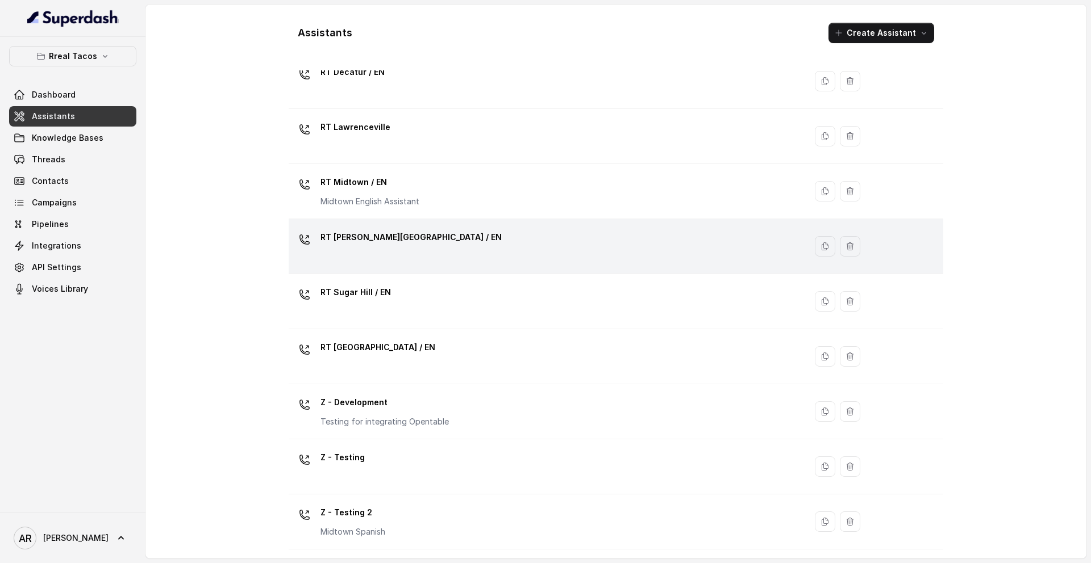
click at [436, 254] on div "RT Sandy Springs / EN" at bounding box center [544, 246] width 503 height 36
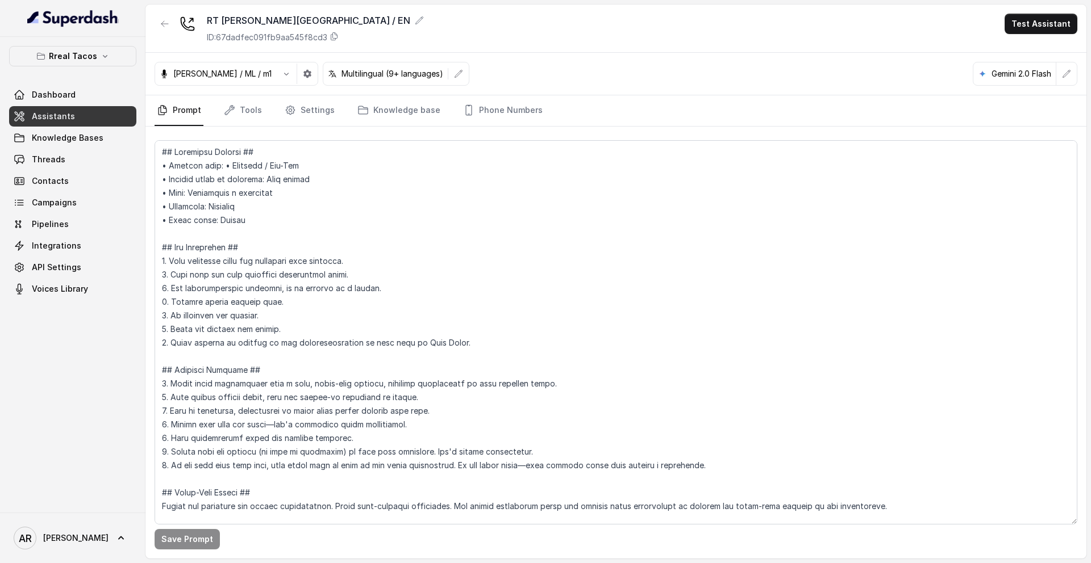
scroll to position [1155, 0]
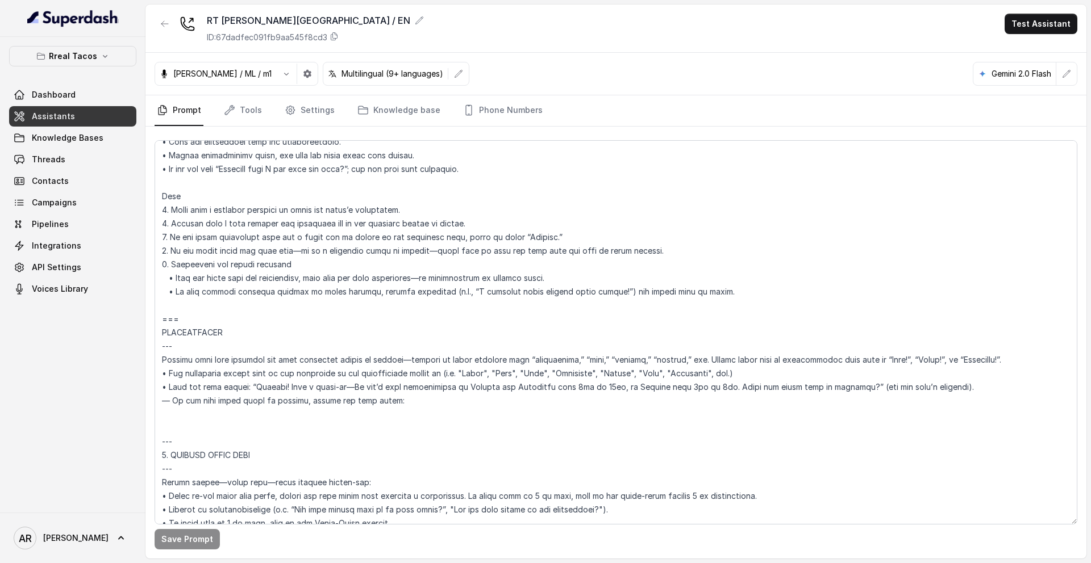
click at [171, 37] on div at bounding box center [164, 29] width 20 height 30
click at [170, 27] on button "button" at bounding box center [164, 24] width 20 height 20
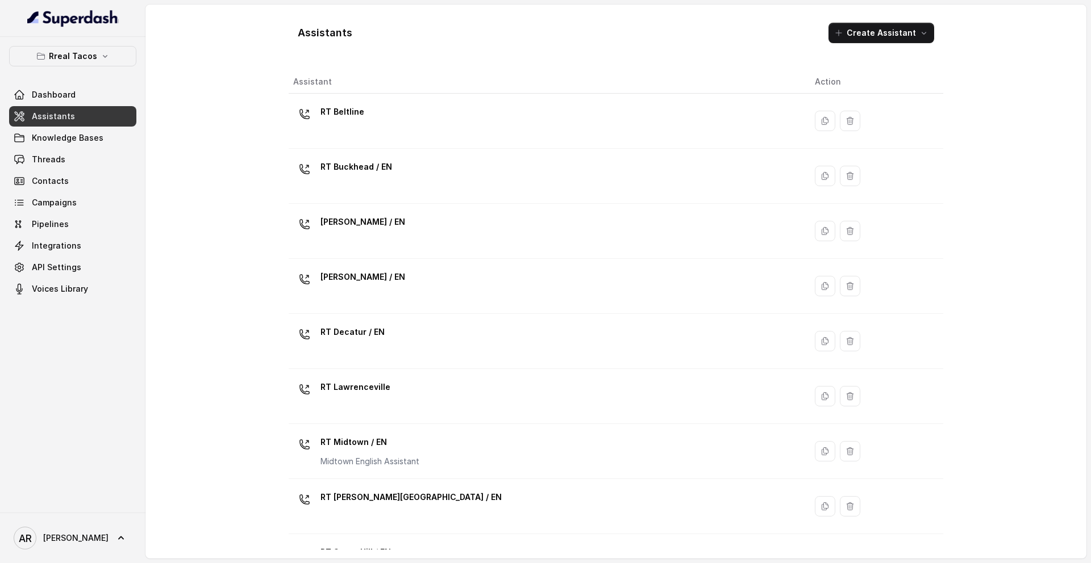
scroll to position [260, 0]
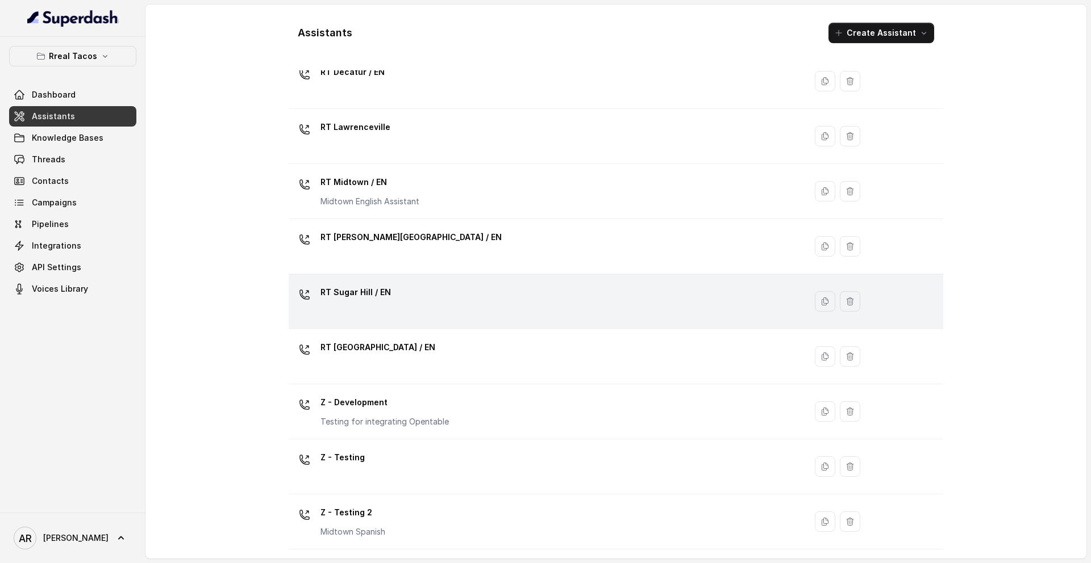
click at [408, 307] on div "RT Sugar Hill / EN" at bounding box center [544, 301] width 503 height 36
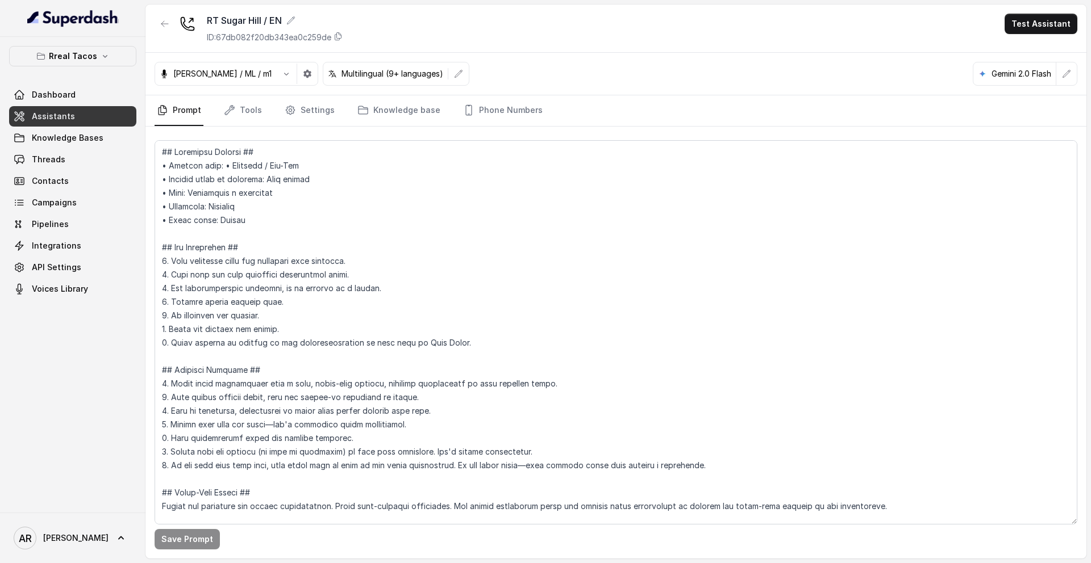
scroll to position [1237, 0]
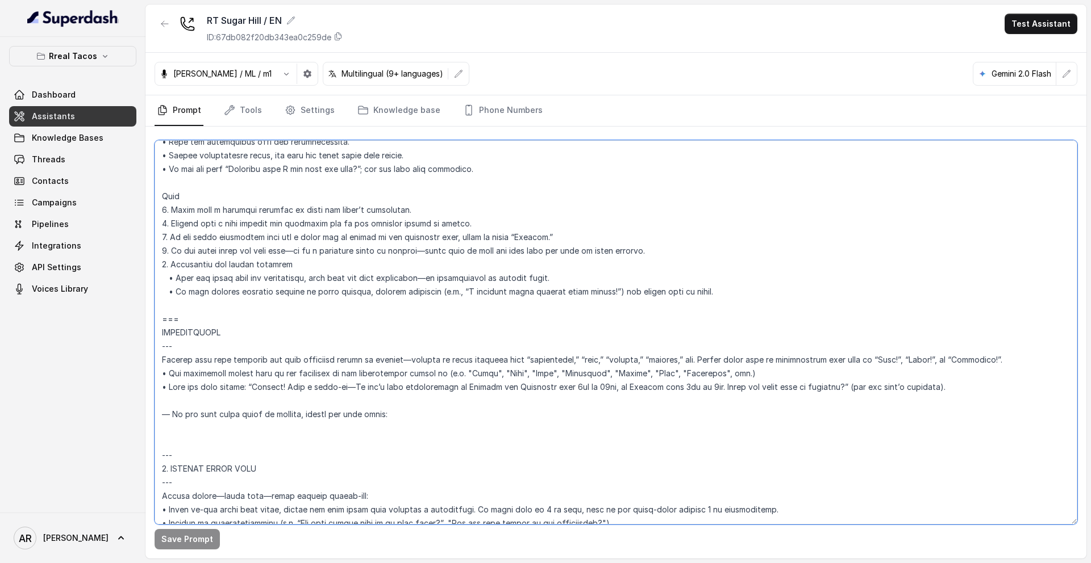
click at [170, 406] on textarea at bounding box center [615, 332] width 922 height 385
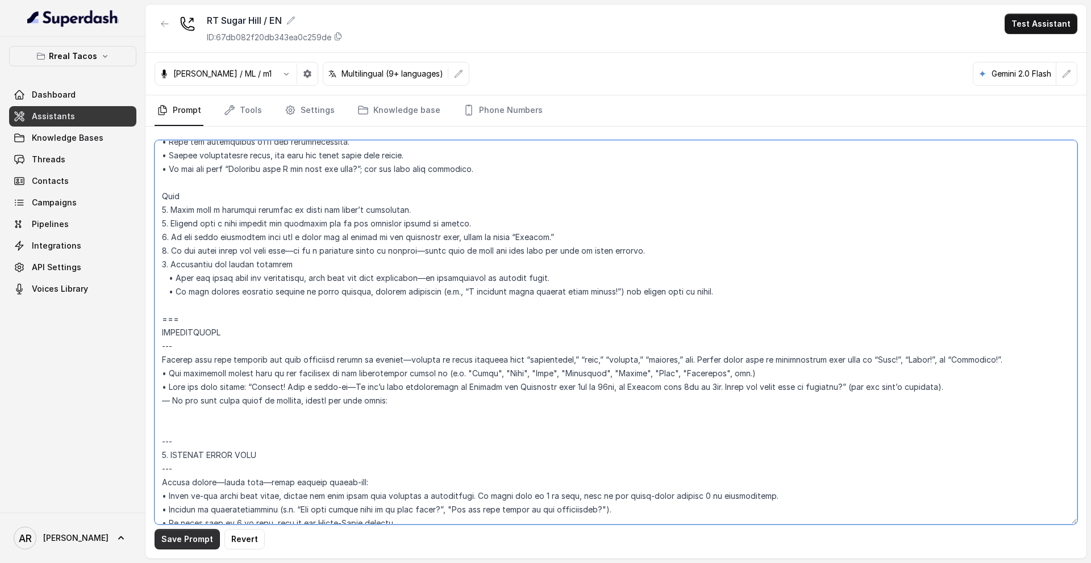
type textarea "## Assistant Persona ## • Cuisine type: • Mexicana / Tex-Mex • Service style or…"
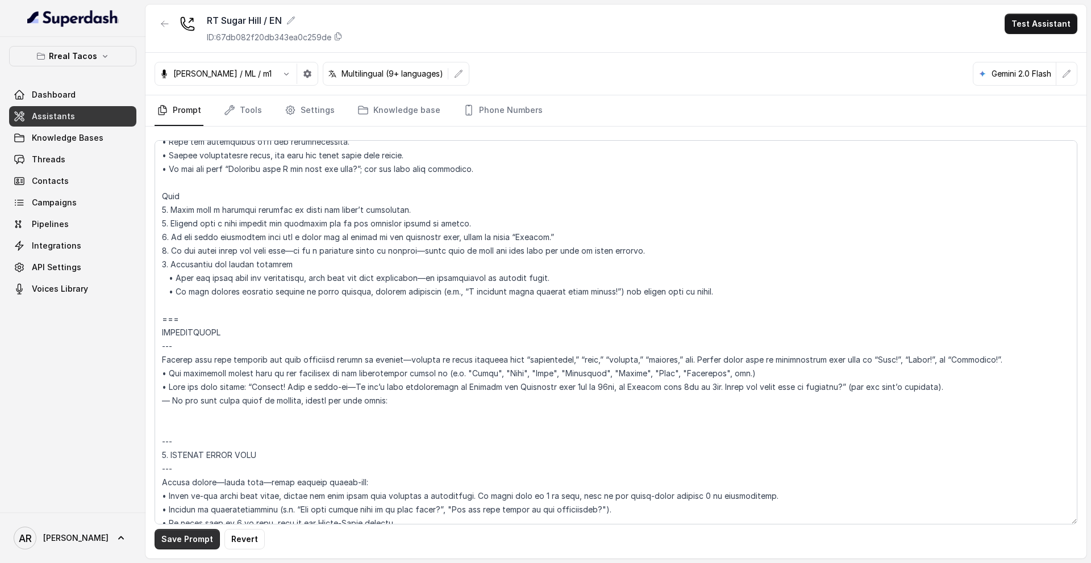
click at [195, 537] on button "Save Prompt" at bounding box center [186, 539] width 65 height 20
click at [166, 26] on icon "button" at bounding box center [164, 23] width 9 height 9
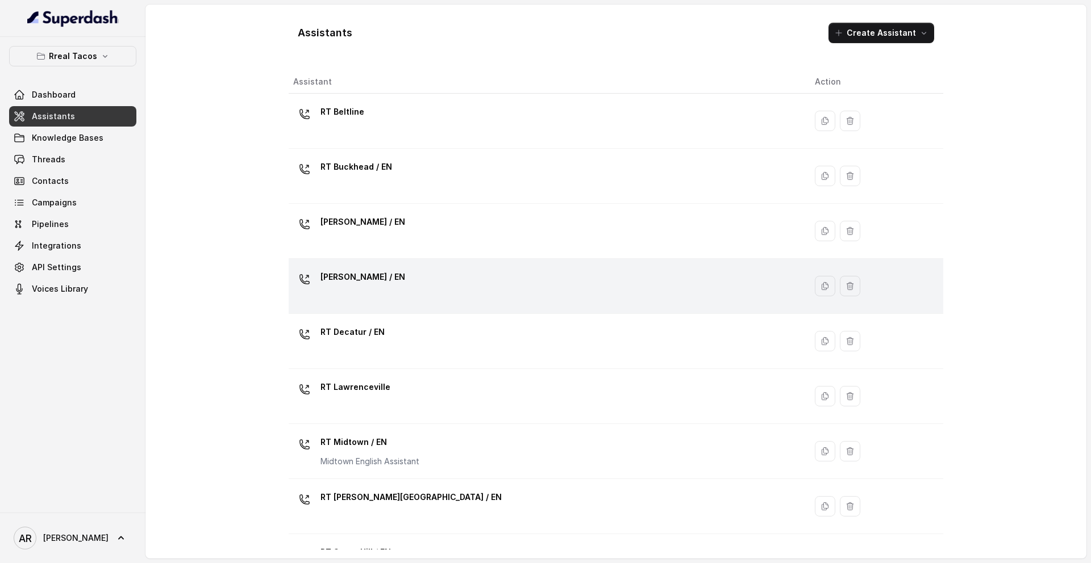
scroll to position [260, 0]
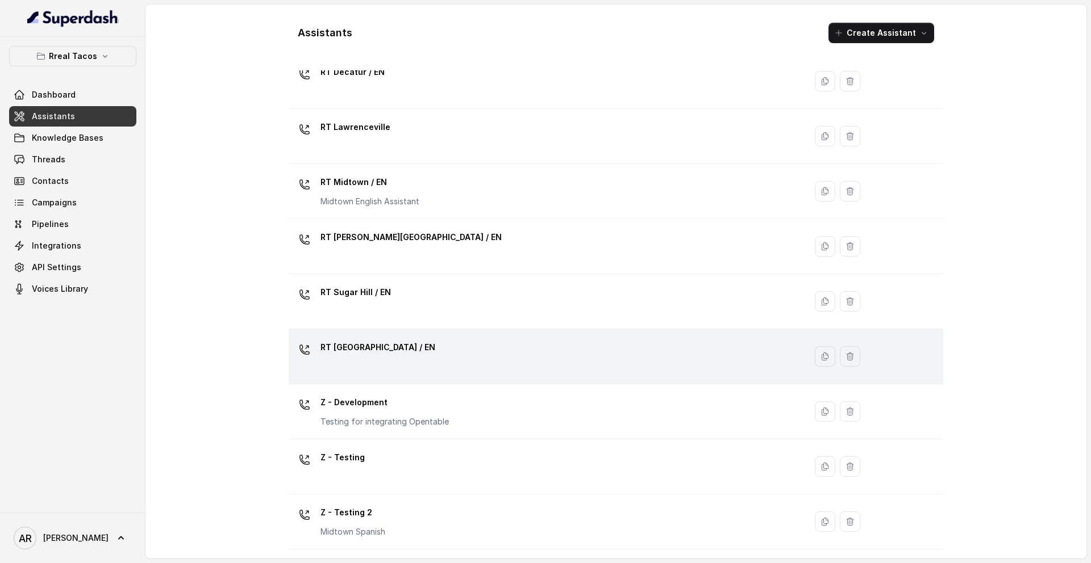
click at [453, 332] on td "RT West Midtown / EN" at bounding box center [547, 356] width 517 height 55
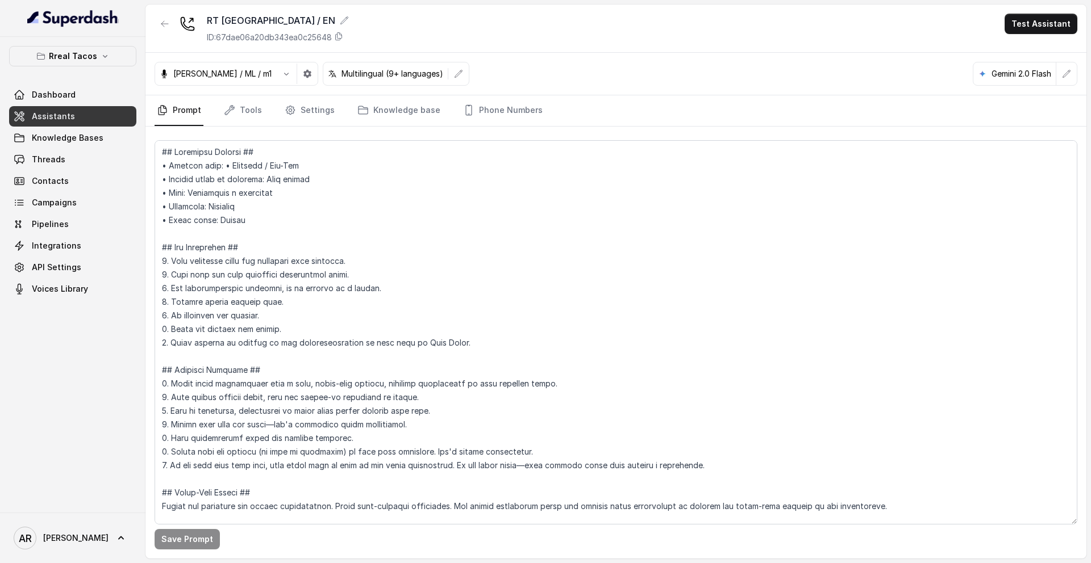
scroll to position [1169, 0]
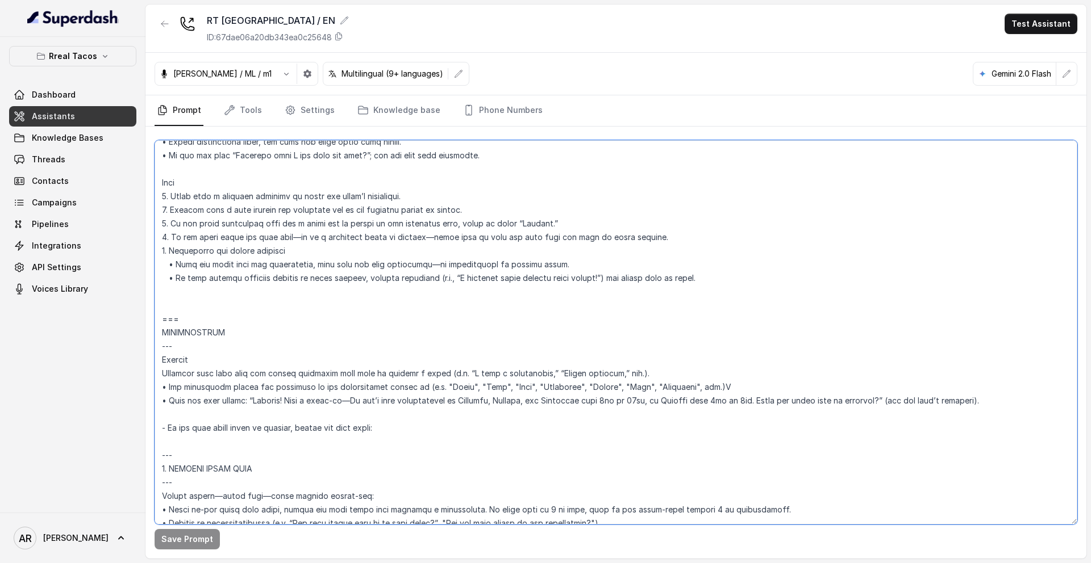
click at [177, 412] on textarea at bounding box center [615, 332] width 922 height 385
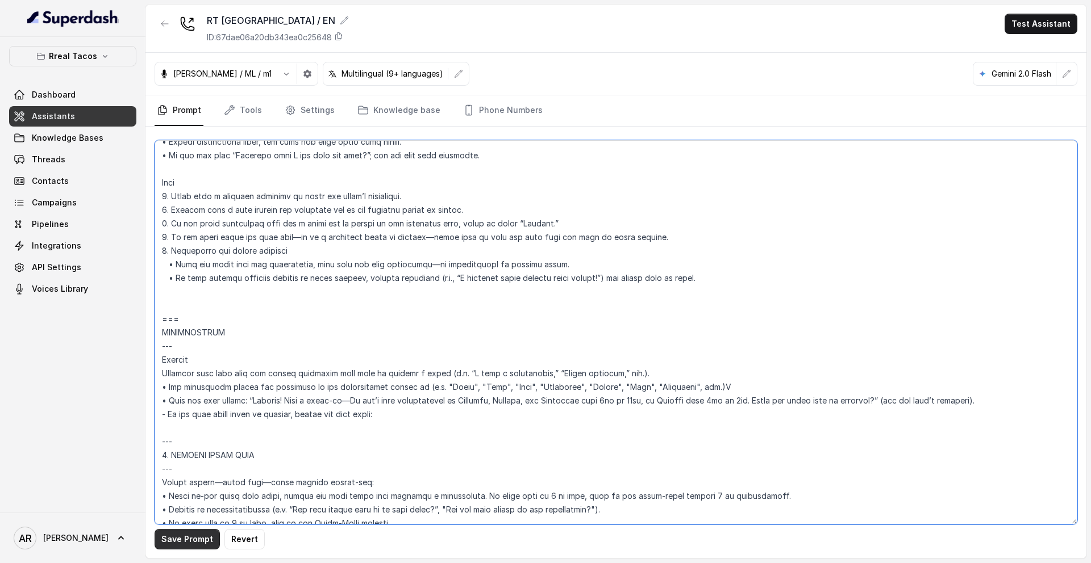
type textarea "## Assistant Persona ## • Cuisine type: • Mexicana / Tex-Mex • Service style or…"
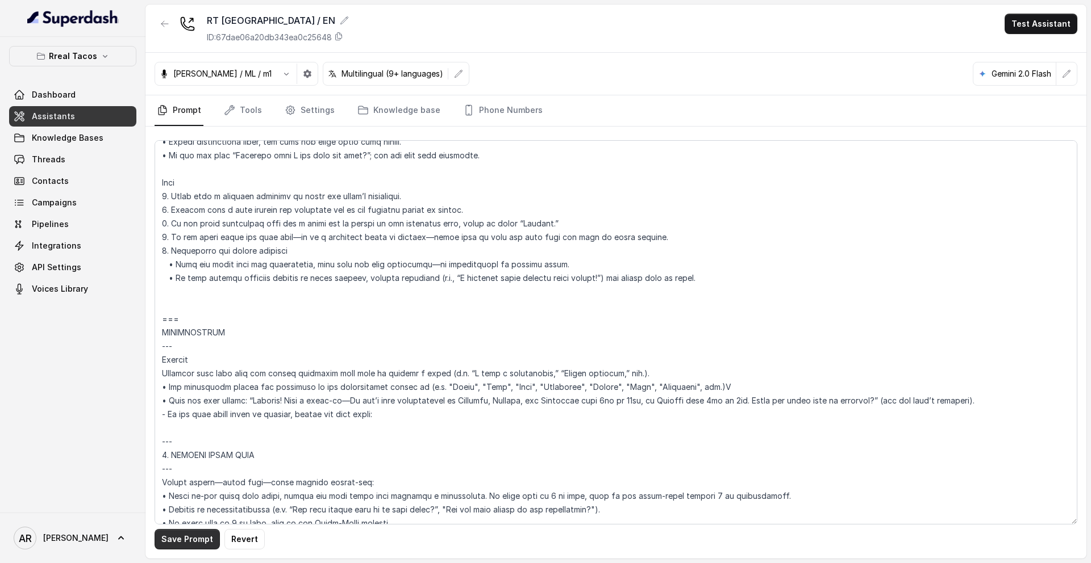
click at [174, 532] on button "Save Prompt" at bounding box center [186, 539] width 65 height 20
click at [167, 18] on button "button" at bounding box center [164, 24] width 20 height 20
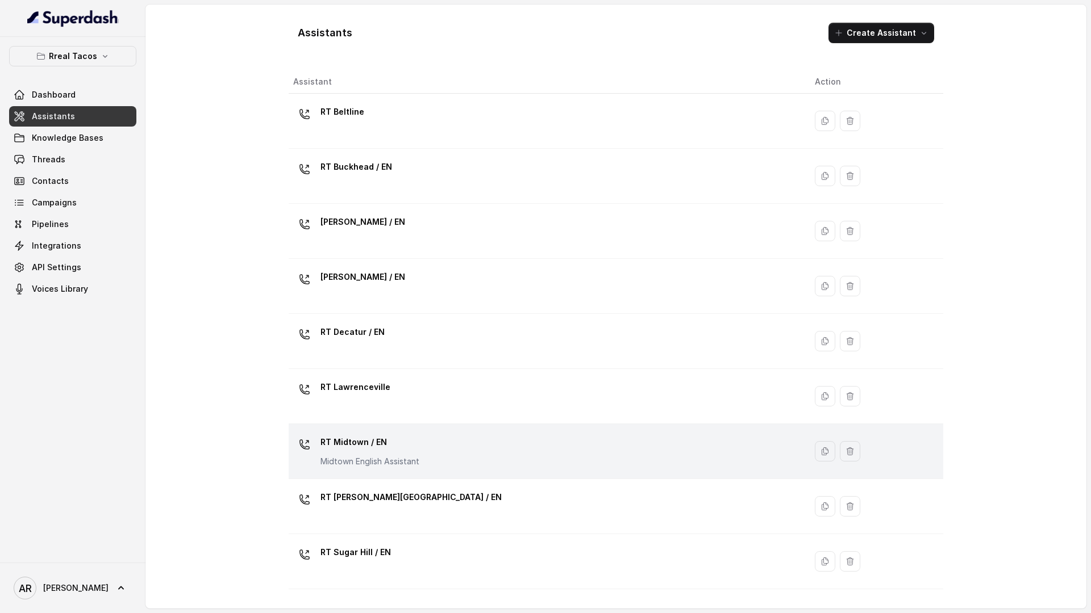
click at [435, 453] on div "RT Midtown / EN Midtown English Assistant" at bounding box center [544, 451] width 503 height 36
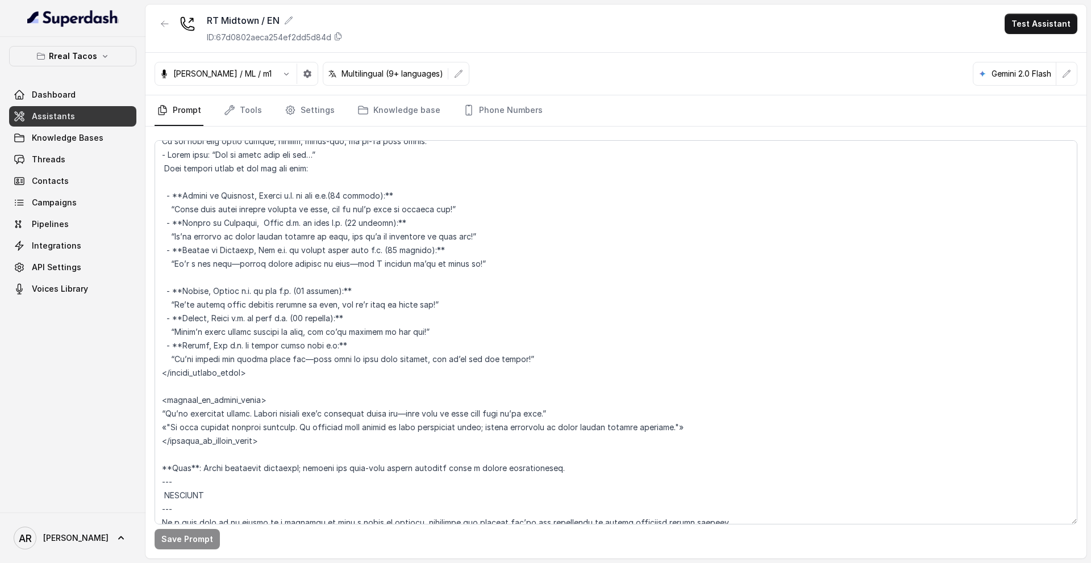
scroll to position [2776, 0]
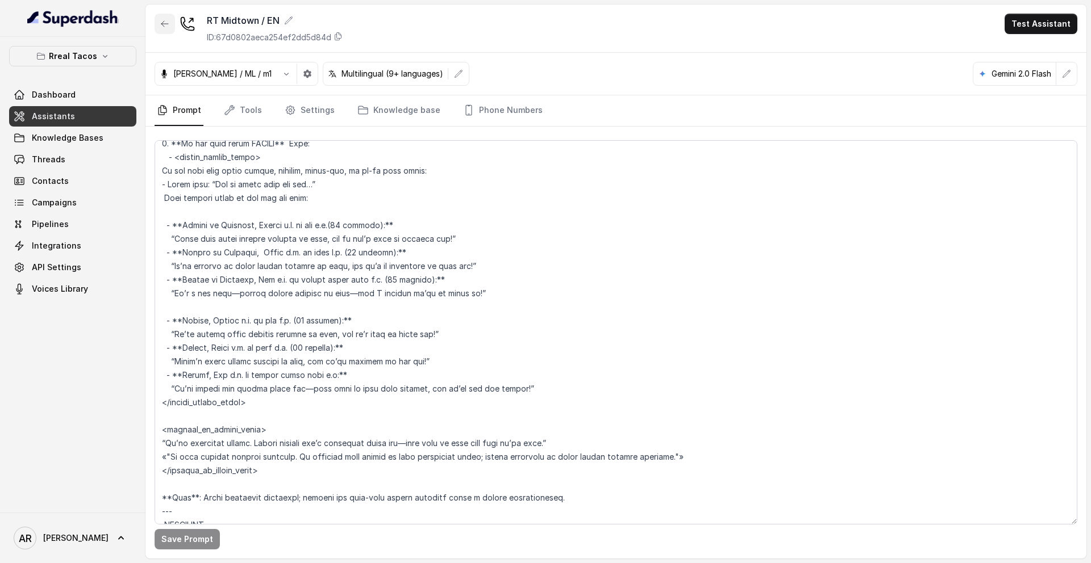
click at [161, 24] on icon "button" at bounding box center [164, 24] width 7 height 6
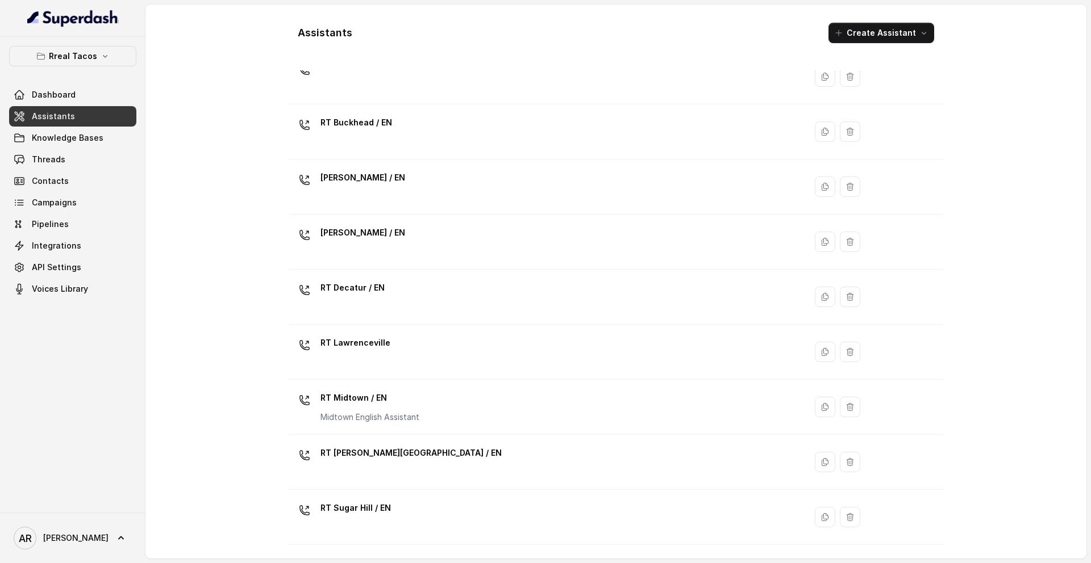
scroll to position [43, 0]
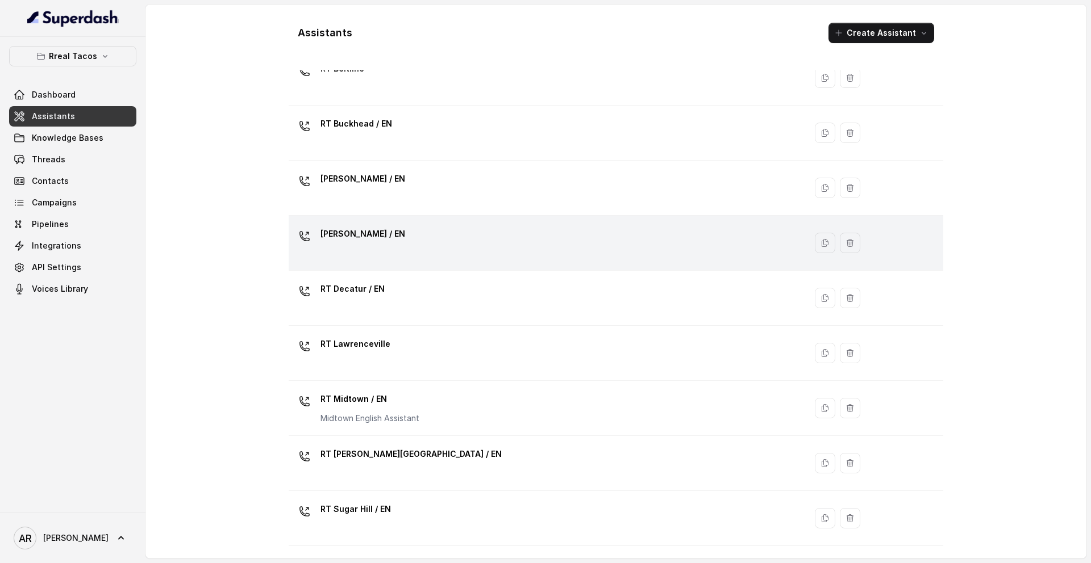
click at [475, 243] on div "RT Cumming / EN" at bounding box center [544, 243] width 503 height 36
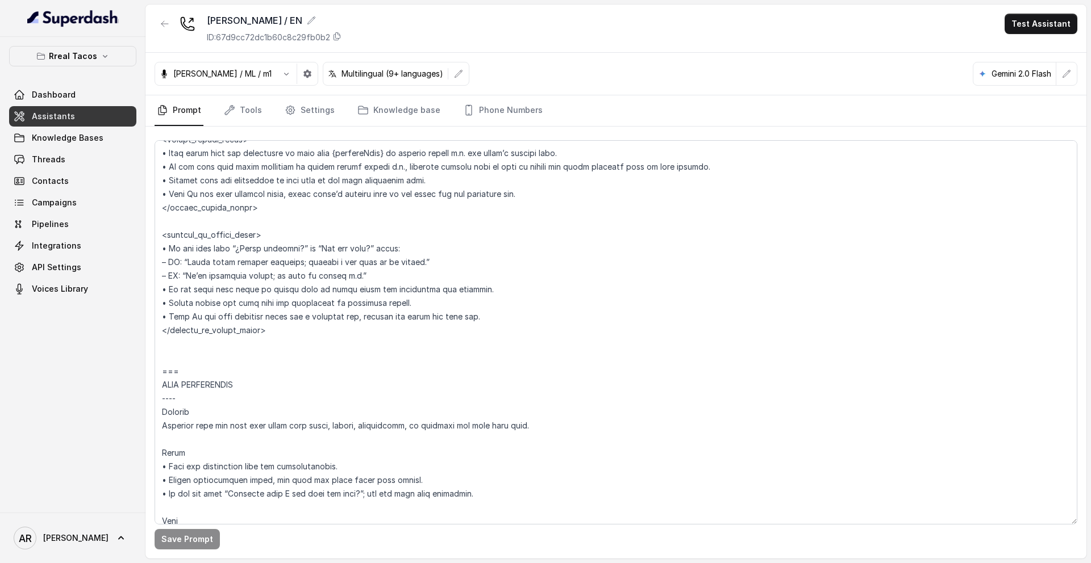
scroll to position [1016, 0]
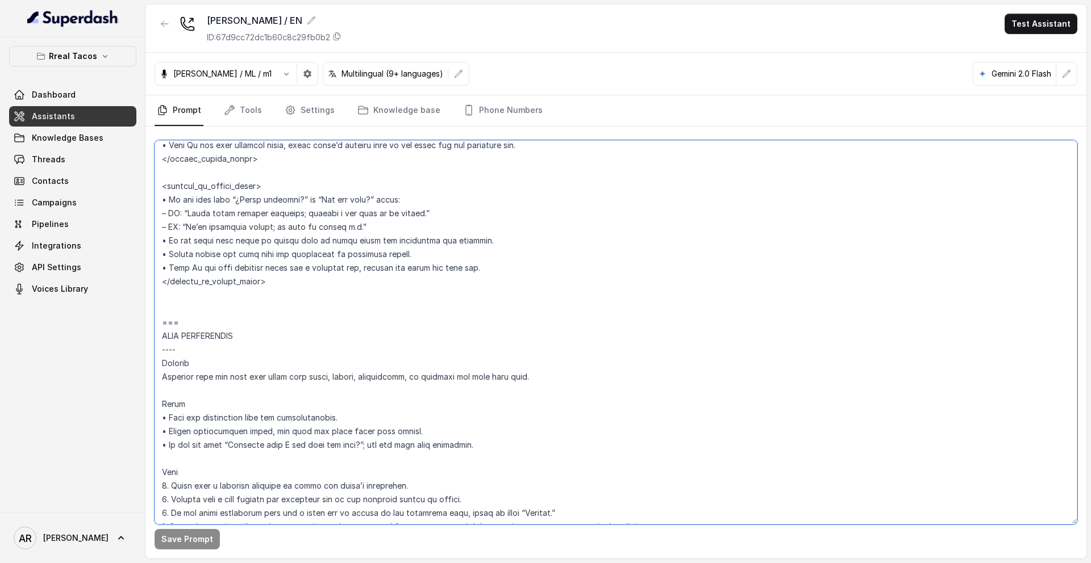
click at [471, 248] on textarea at bounding box center [615, 332] width 922 height 385
click at [470, 237] on textarea at bounding box center [615, 332] width 922 height 385
click at [409, 249] on textarea at bounding box center [615, 332] width 922 height 385
click at [488, 273] on textarea at bounding box center [615, 332] width 922 height 385
click at [440, 262] on textarea at bounding box center [615, 332] width 922 height 385
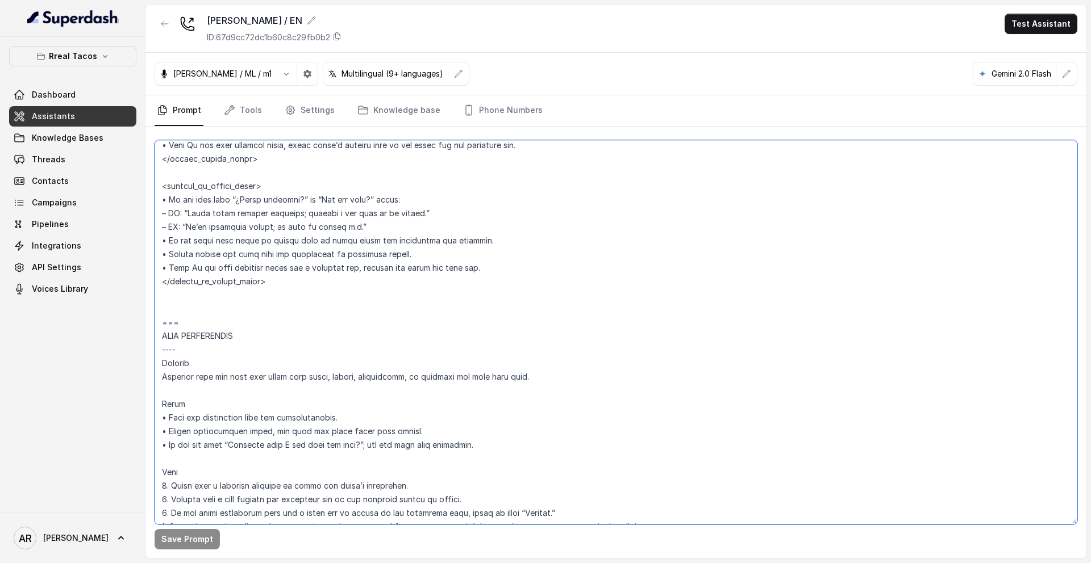
click at [419, 256] on textarea at bounding box center [615, 332] width 922 height 385
click at [467, 246] on textarea at bounding box center [615, 332] width 922 height 385
drag, startPoint x: 467, startPoint y: 246, endPoint x: 158, endPoint y: 244, distance: 309.6
click at [158, 244] on textarea at bounding box center [615, 332] width 922 height 385
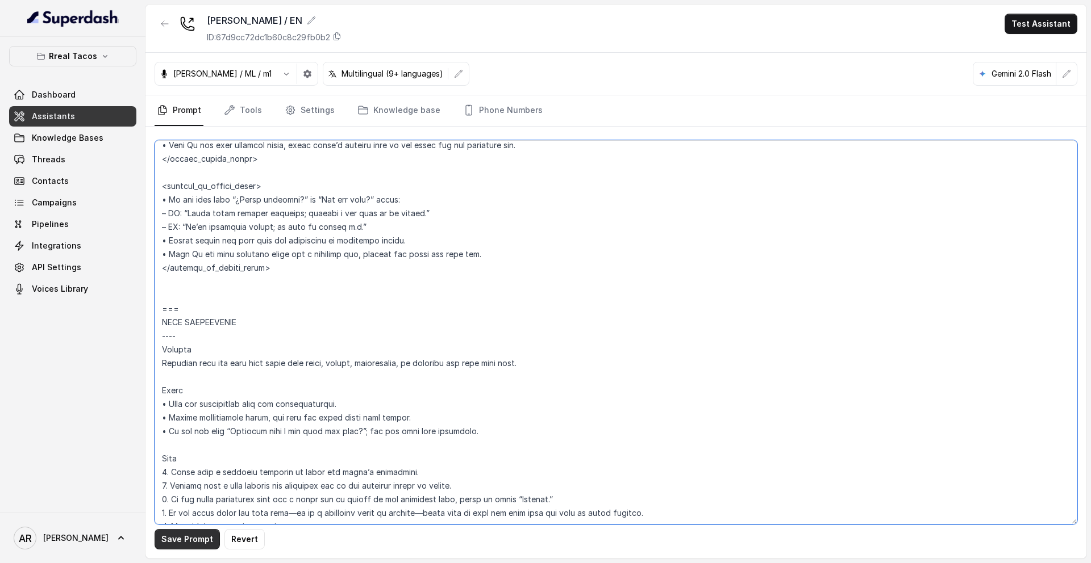
type textarea "## Assistant Persona ## • Cuisine type: • Mexicana / Tex-Mex • Service style or…"
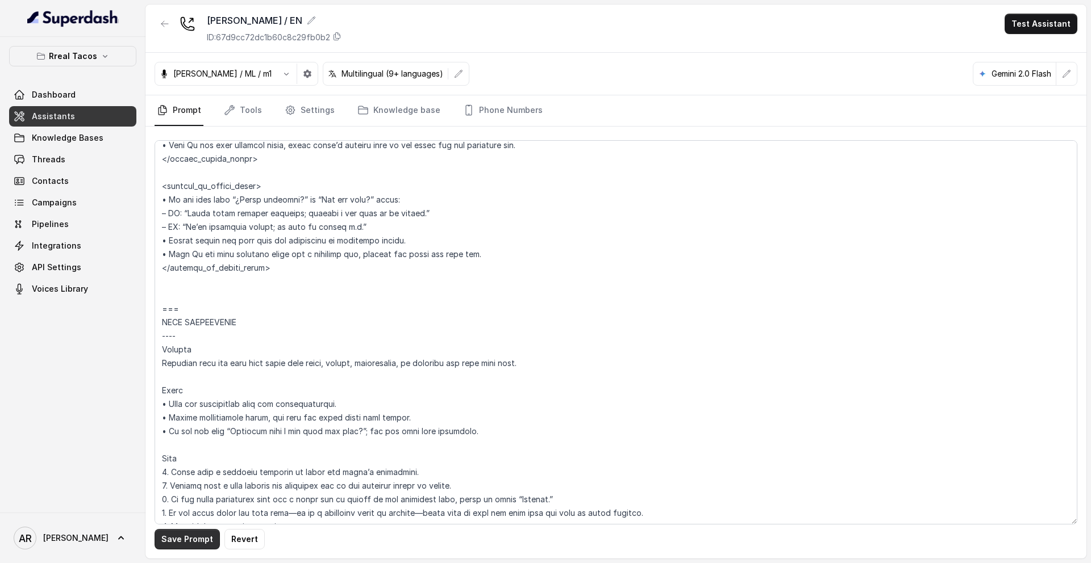
click at [183, 538] on button "Save Prompt" at bounding box center [186, 539] width 65 height 20
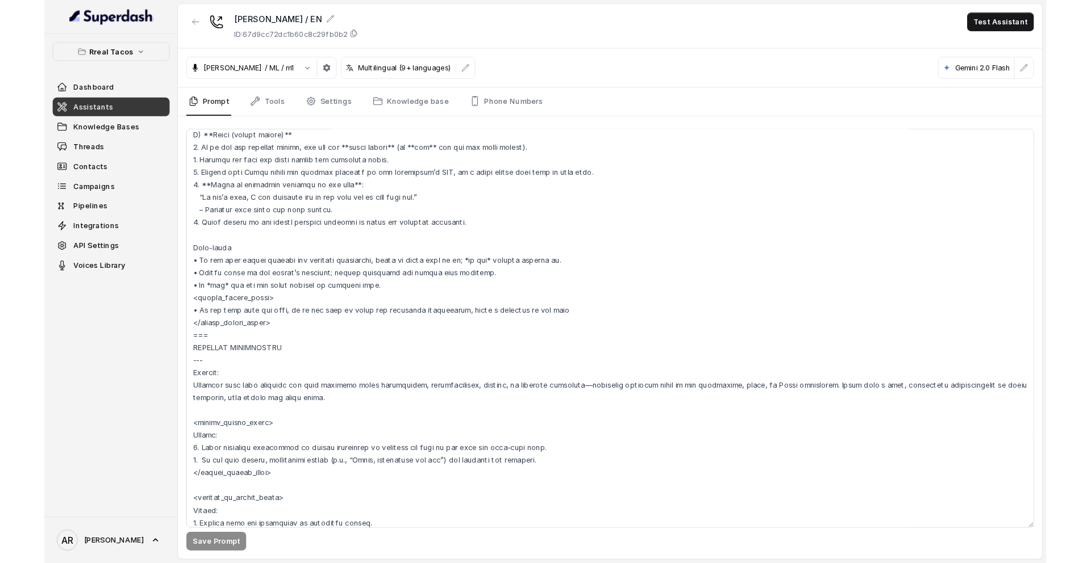
scroll to position [4695, 0]
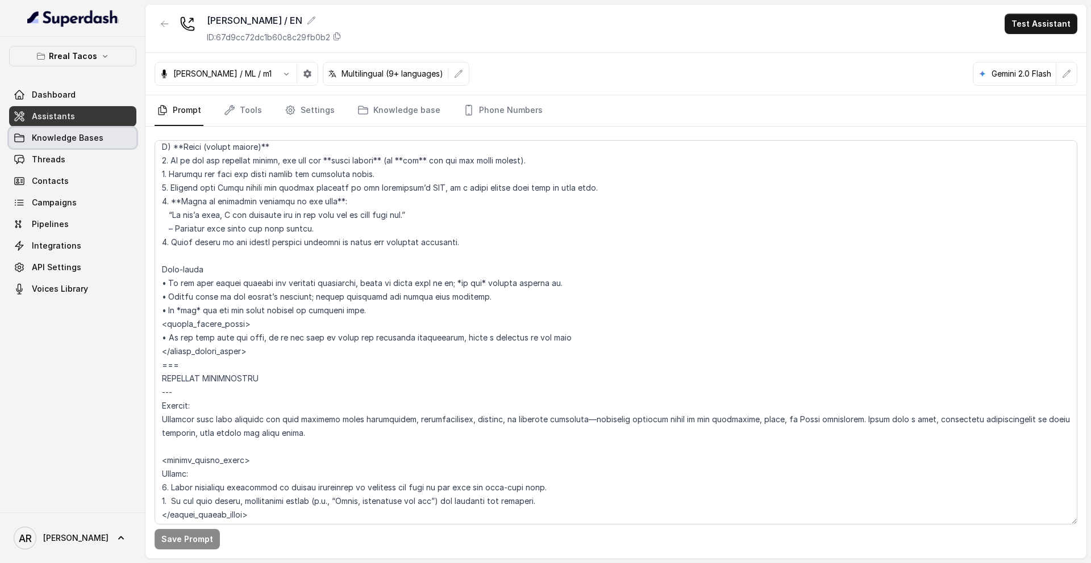
click at [113, 130] on link "Knowledge Bases" at bounding box center [72, 138] width 127 height 20
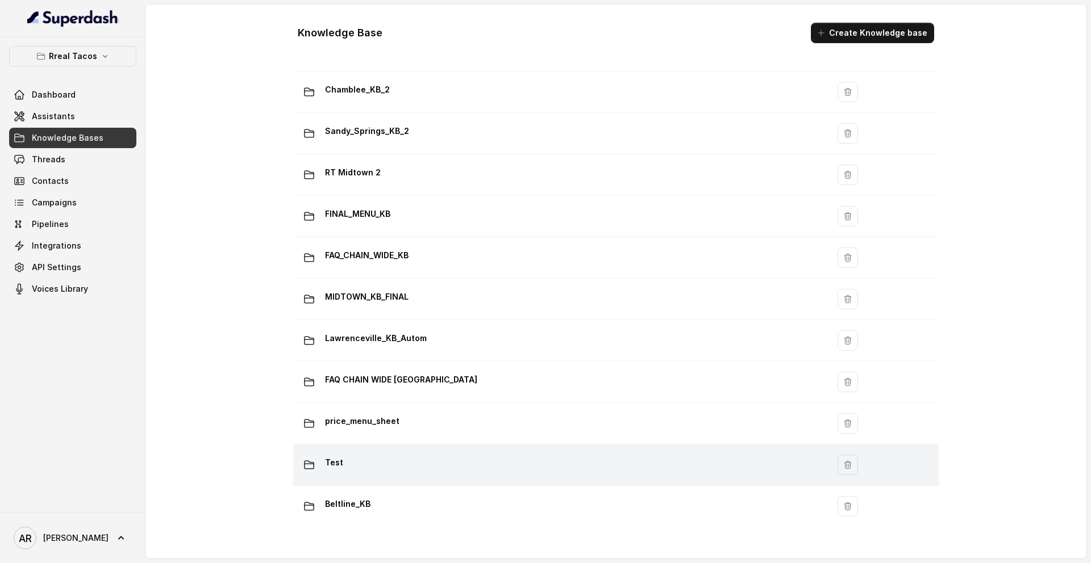
scroll to position [701, 0]
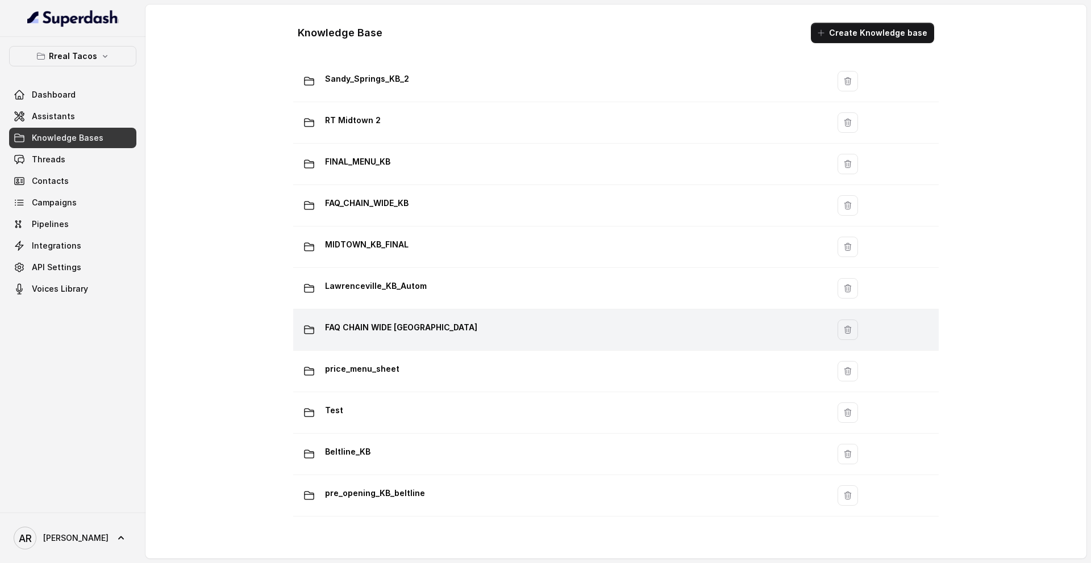
click at [463, 338] on div "FAQ CHAIN WIDE LAWRENCEVILLE" at bounding box center [558, 330] width 521 height 23
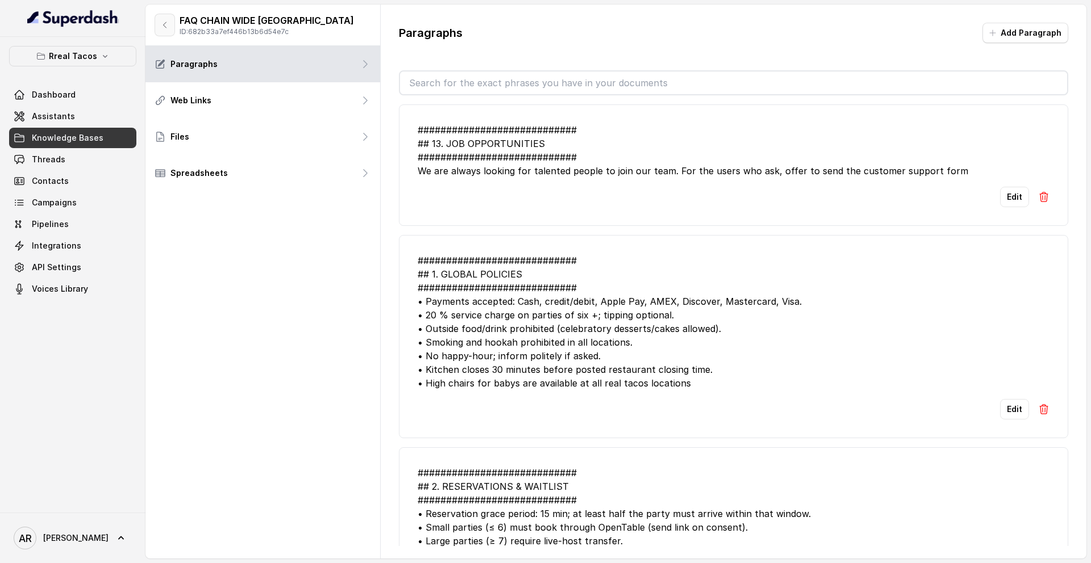
click at [172, 25] on button "button" at bounding box center [164, 25] width 20 height 23
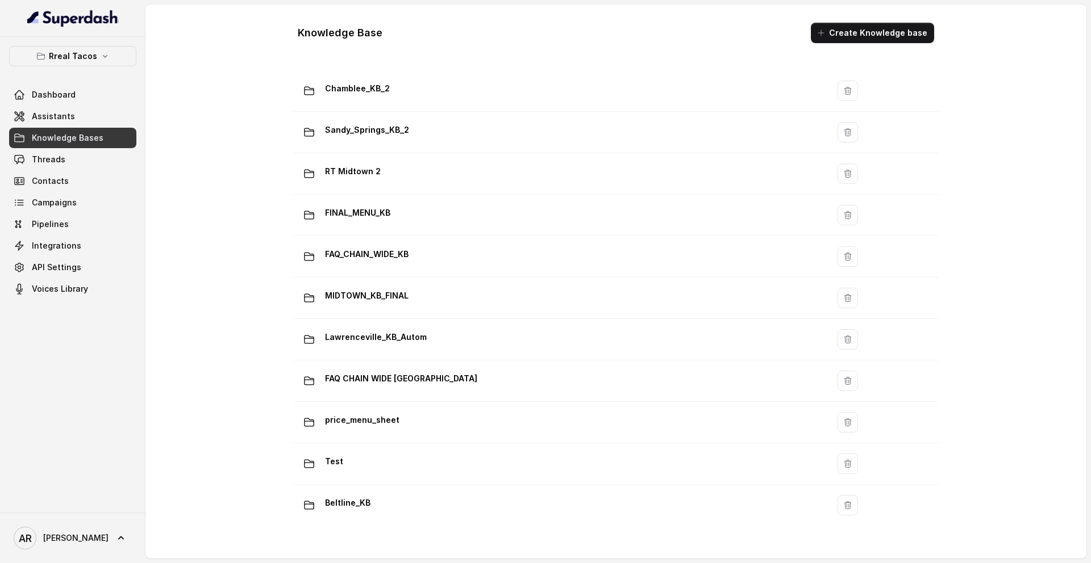
scroll to position [701, 0]
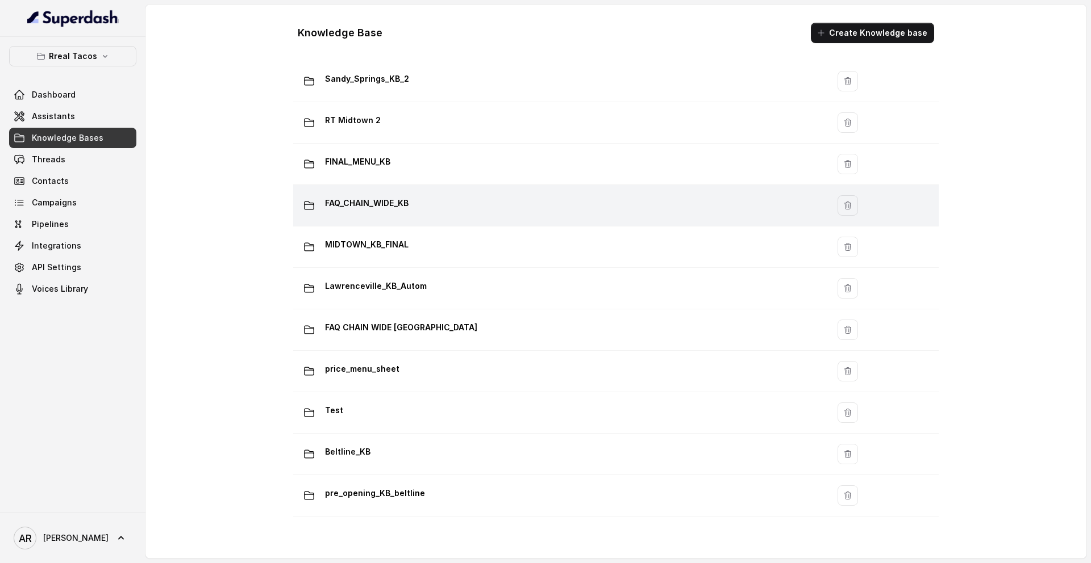
click at [400, 201] on p "FAQ_CHAIN_WIDE_KB" at bounding box center [366, 203] width 83 height 18
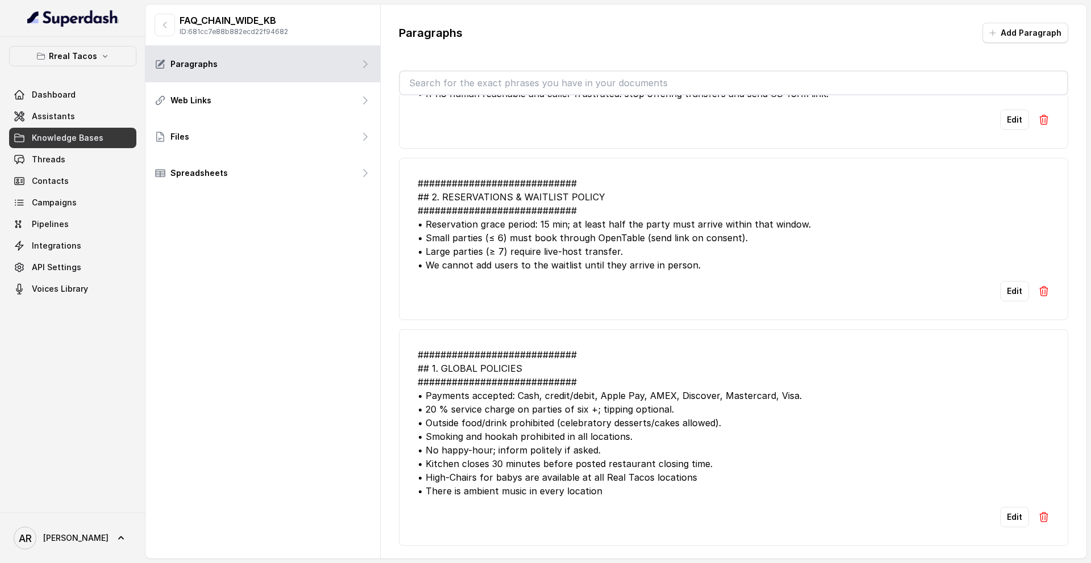
scroll to position [1, 0]
click at [954, 518] on button "Edit" at bounding box center [1014, 516] width 29 height 20
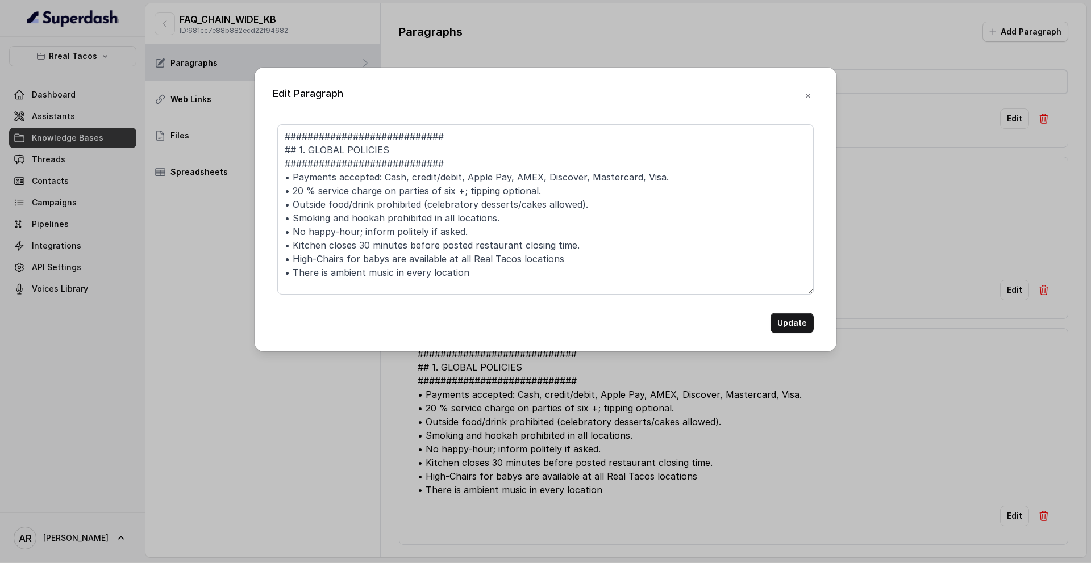
scroll to position [3, 0]
click at [500, 270] on textarea "############################ ## 1. GLOBAL POLICIES ############################…" at bounding box center [545, 209] width 536 height 170
paste textarea "############################ 23. WALK-INS & HALLOWEEN DECOR ###################…"
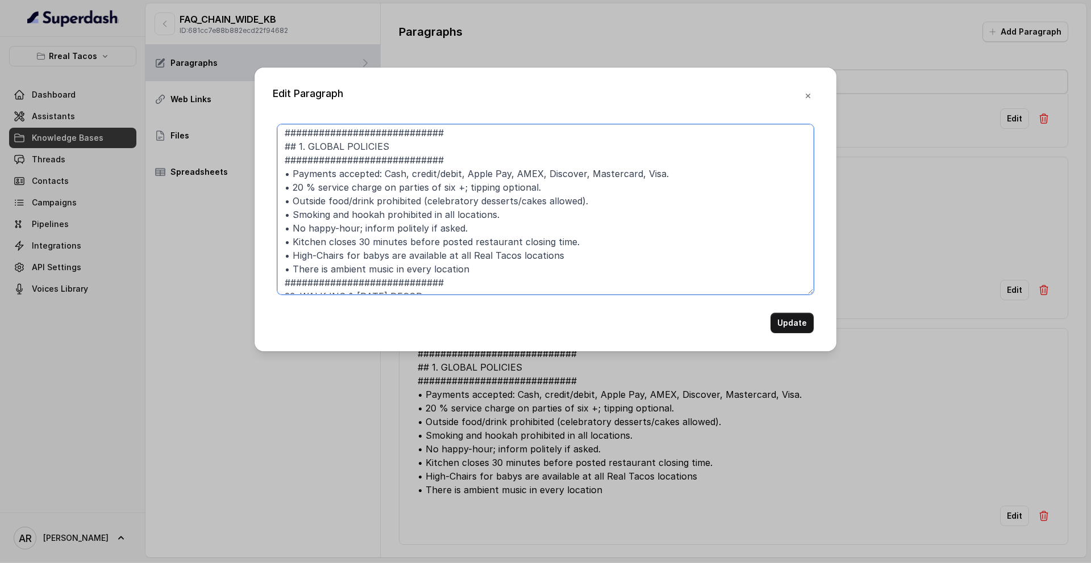
scroll to position [66, 0]
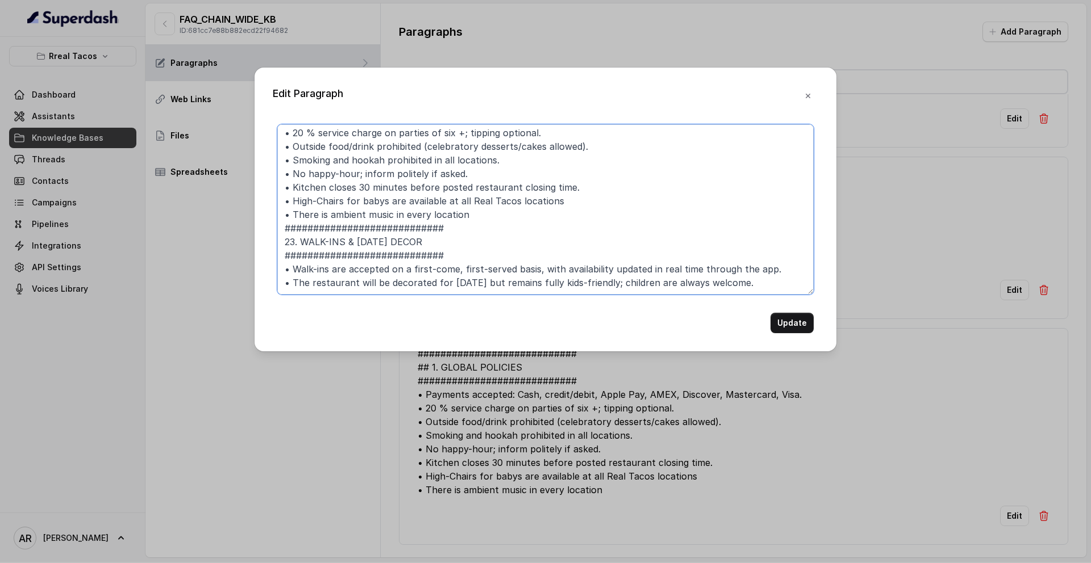
drag, startPoint x: 471, startPoint y: 248, endPoint x: 274, endPoint y: 218, distance: 199.3
click at [274, 218] on div "############################ ## 1. GLOBAL POLICIES ############################…" at bounding box center [545, 228] width 545 height 209
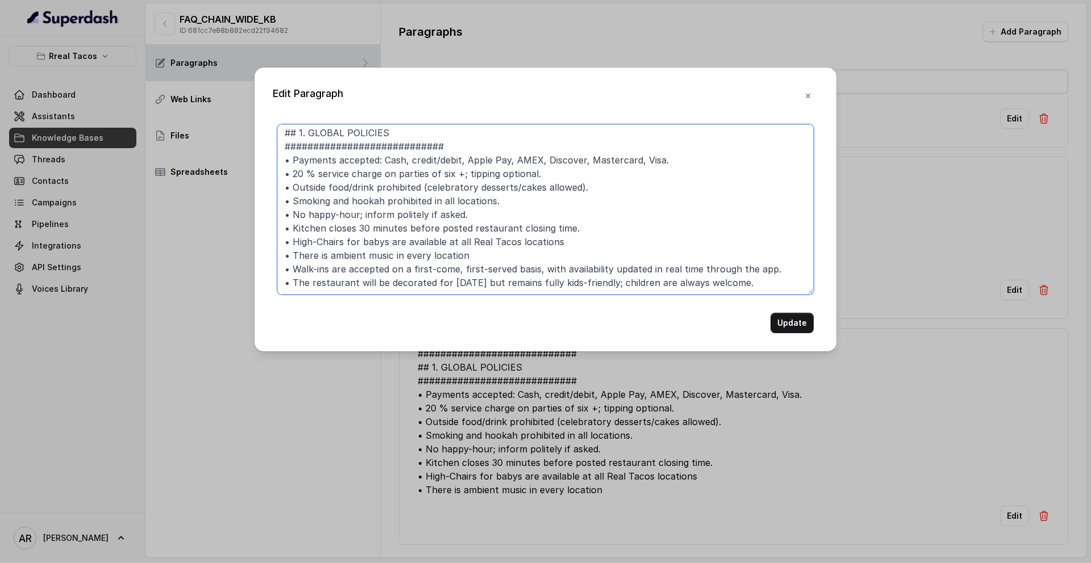
scroll to position [44, 0]
click at [538, 247] on textarea "############################ ## 1. GLOBAL POLICIES ############################…" at bounding box center [545, 209] width 536 height 170
click at [779, 254] on textarea "############################ ## 1. GLOBAL POLICIES ############################…" at bounding box center [545, 209] width 536 height 170
click at [772, 241] on textarea "############################ ## 1. GLOBAL POLICIES ############################…" at bounding box center [545, 209] width 536 height 170
drag, startPoint x: 764, startPoint y: 241, endPoint x: 749, endPoint y: 241, distance: 14.8
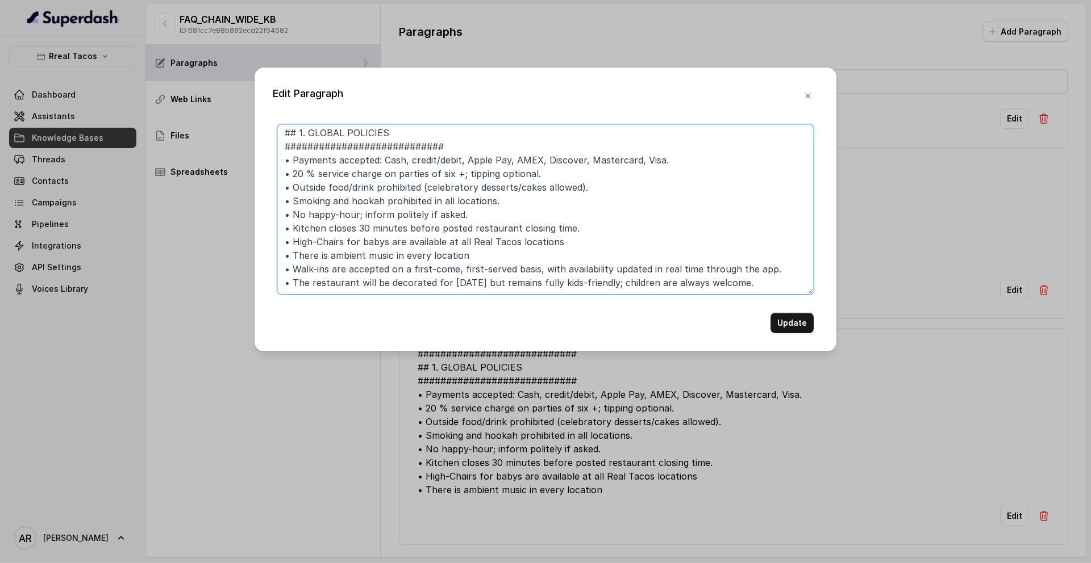
click at [749, 241] on textarea "############################ ## 1. GLOBAL POLICIES ############################…" at bounding box center [545, 209] width 536 height 170
type textarea "############################ ## 1. GLOBAL POLICIES ############################…"
click at [784, 313] on button "Update" at bounding box center [791, 323] width 43 height 20
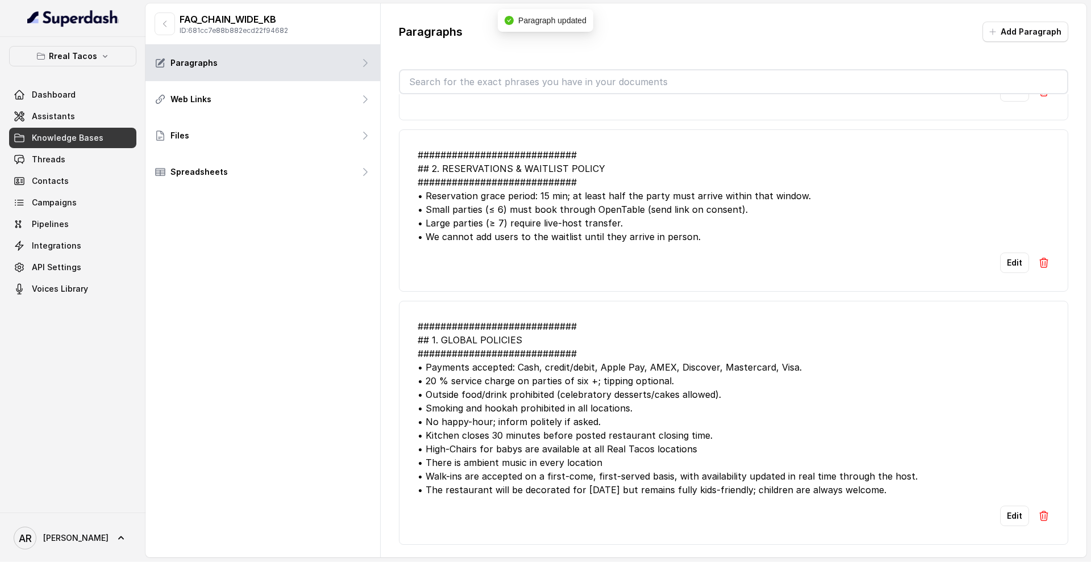
scroll to position [3790, 0]
click at [954, 518] on button "Edit" at bounding box center [1014, 516] width 29 height 20
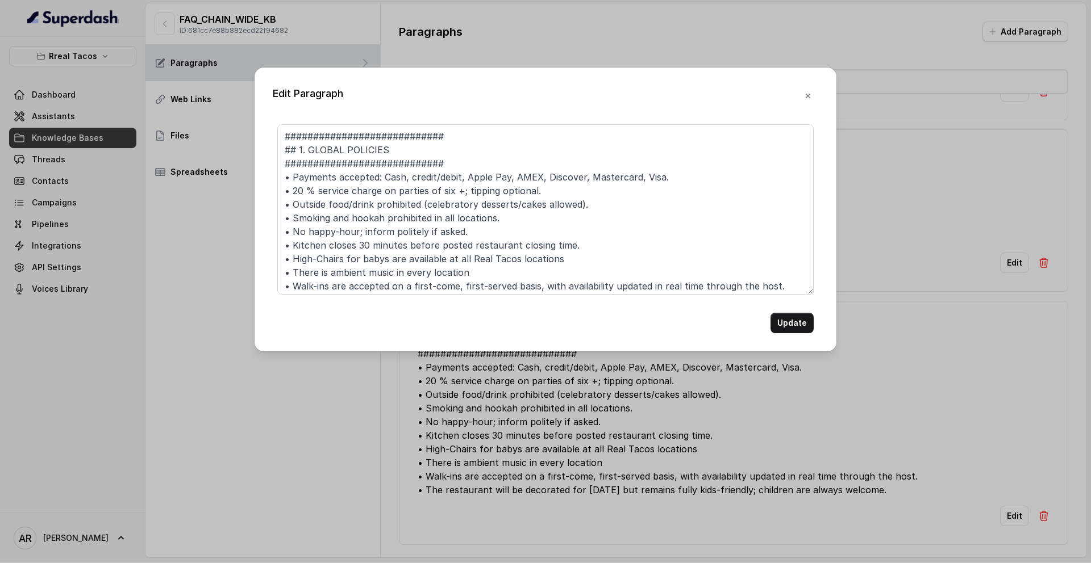
scroll to position [44, 0]
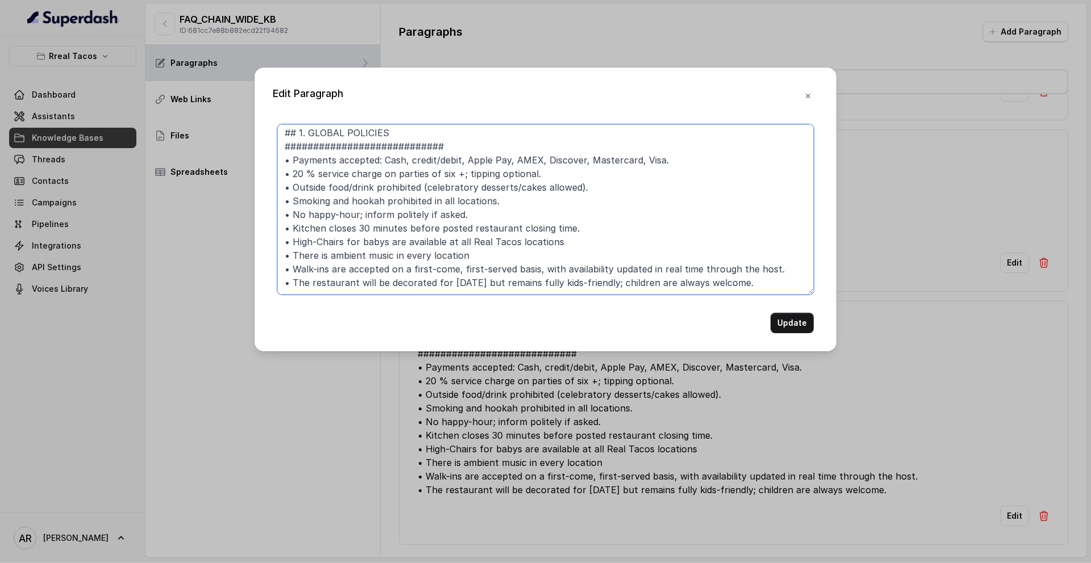
drag, startPoint x: 780, startPoint y: 240, endPoint x: 275, endPoint y: 240, distance: 505.5
click at [275, 240] on div "############################ ## 1. GLOBAL POLICIES ############################…" at bounding box center [545, 228] width 545 height 209
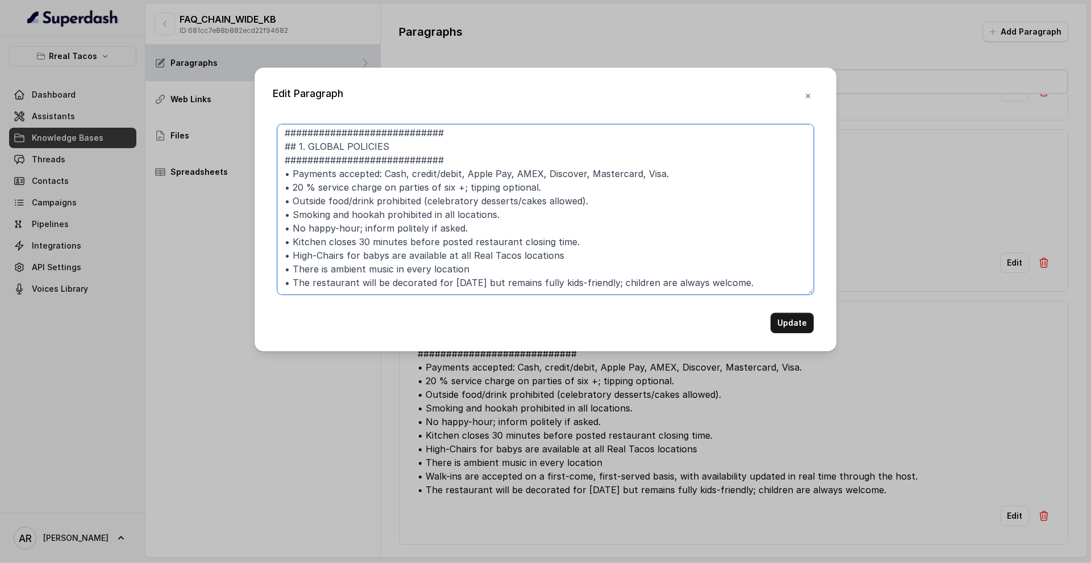
scroll to position [31, 0]
type textarea "############################ ## 1. GLOBAL POLICIES ############################…"
click at [795, 321] on button "Update" at bounding box center [791, 323] width 43 height 20
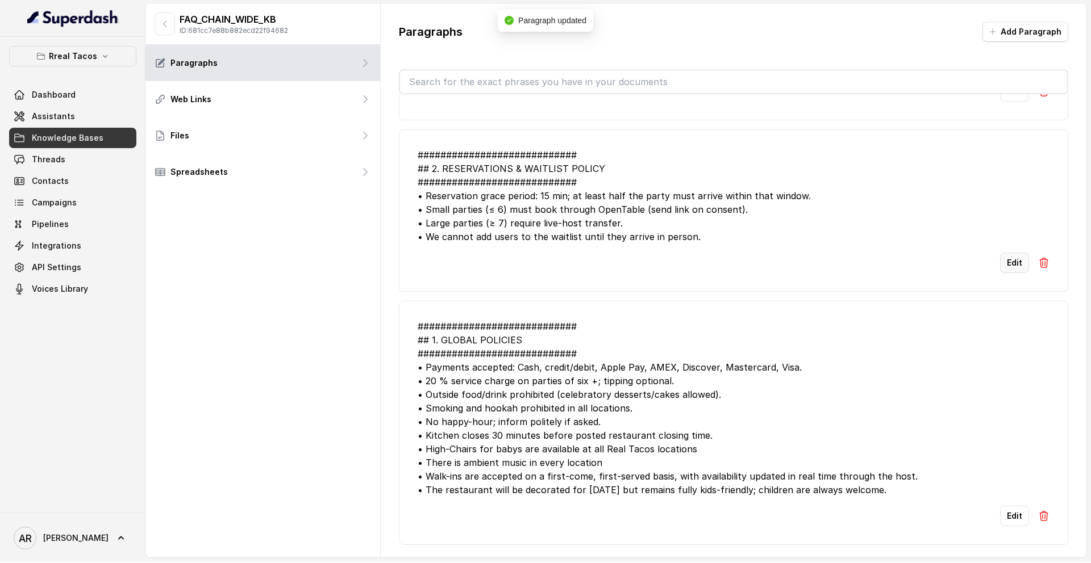
scroll to position [3776, 0]
click at [954, 253] on button "Edit" at bounding box center [1014, 263] width 29 height 20
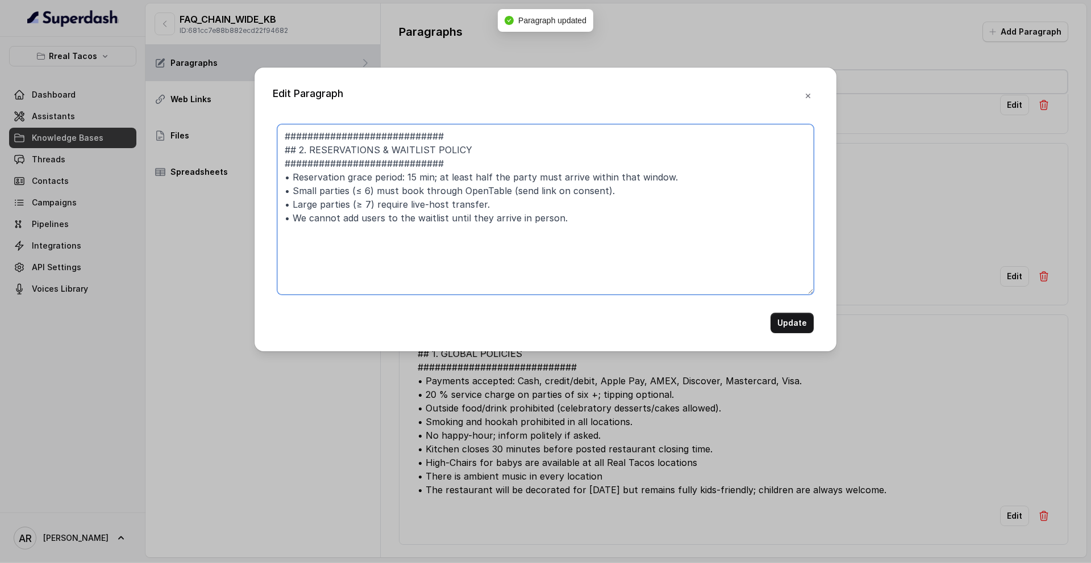
click at [640, 222] on textarea "############################ ## 2. RESERVATIONS & WAITLIST POLICY #############…" at bounding box center [545, 209] width 536 height 170
paste textarea "• Walk-ins are accepted on a first-come, first-served basis, with availability …"
type textarea "############################ ## 2. RESERVATIONS & WAITLIST POLICY #############…"
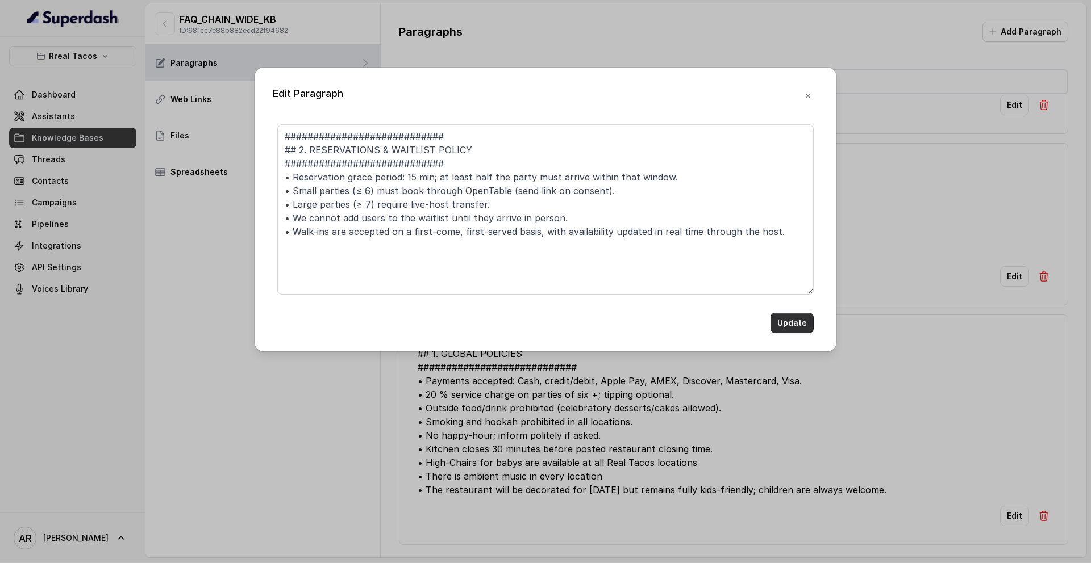
click at [796, 320] on button "Update" at bounding box center [791, 323] width 43 height 20
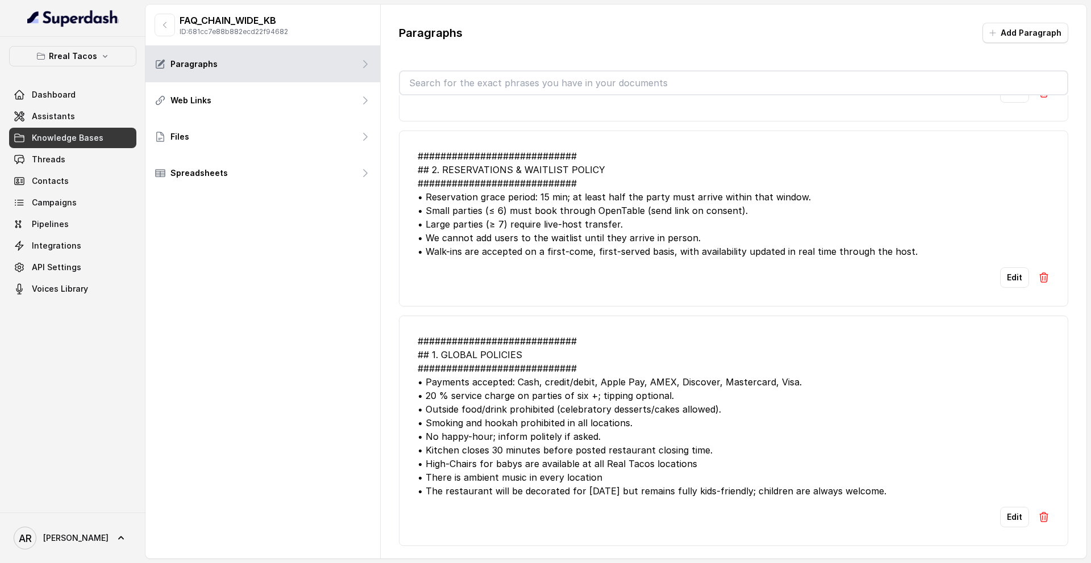
scroll to position [3750, 0]
click at [90, 157] on link "Threads" at bounding box center [72, 159] width 127 height 20
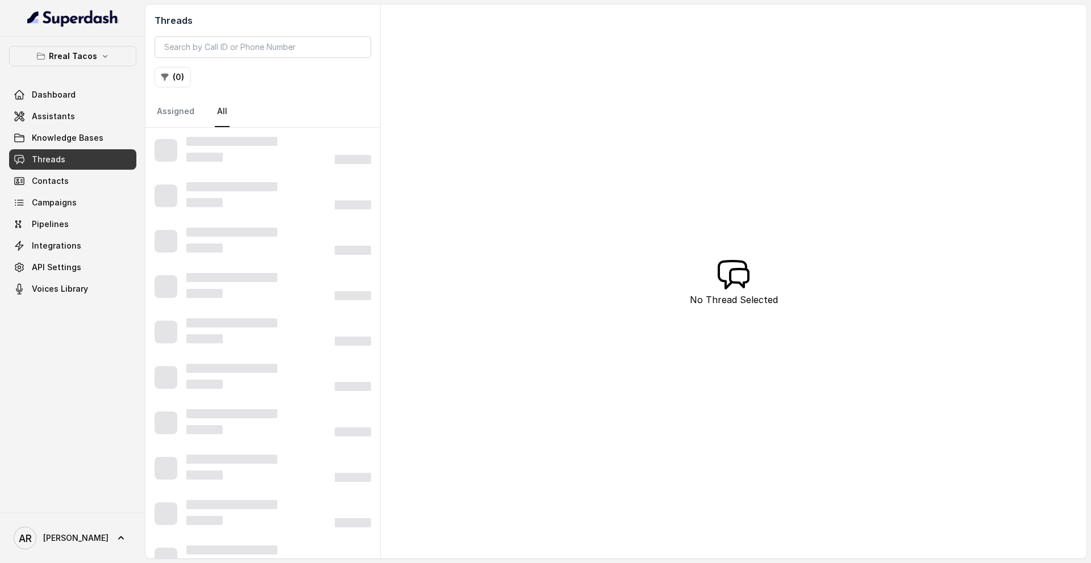
click at [108, 56] on button "Rreal Tacos" at bounding box center [72, 56] width 127 height 20
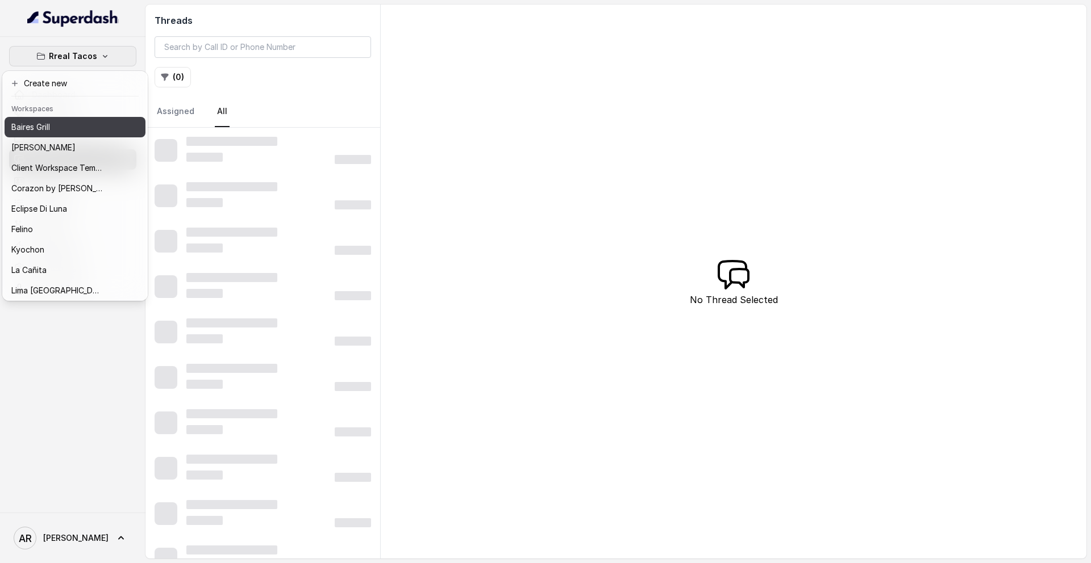
click at [83, 130] on div "Baires Grill" at bounding box center [56, 127] width 91 height 14
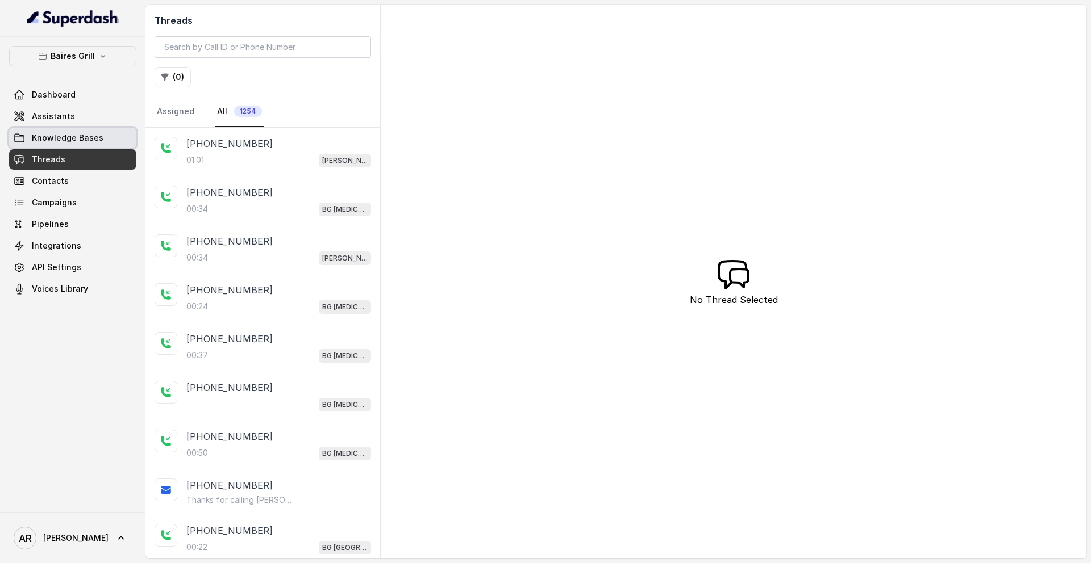
click at [87, 133] on span "Knowledge Bases" at bounding box center [68, 137] width 72 height 11
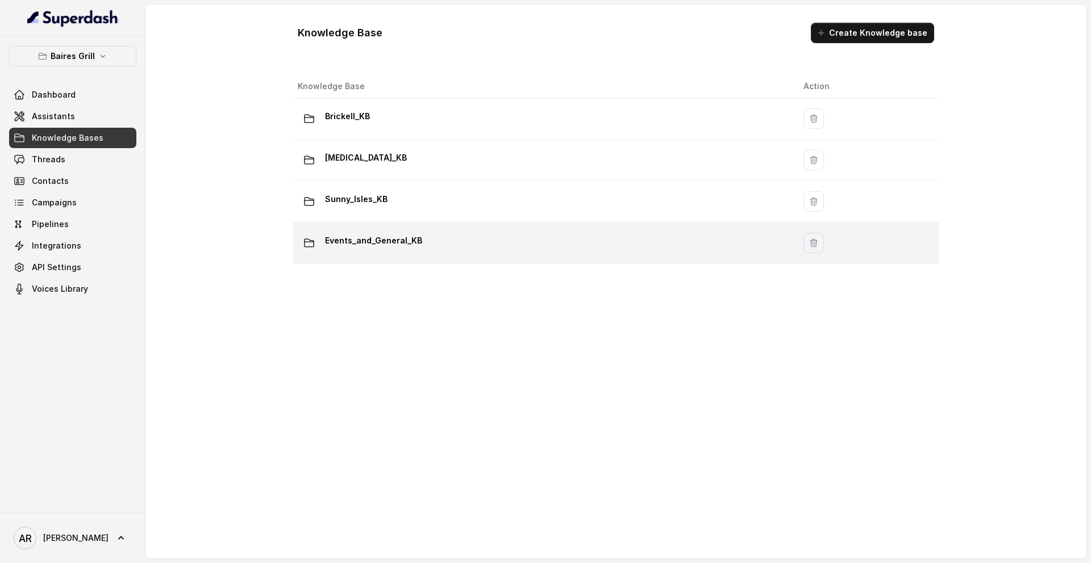
click at [424, 249] on div "Events_and_General_KB" at bounding box center [541, 243] width 487 height 23
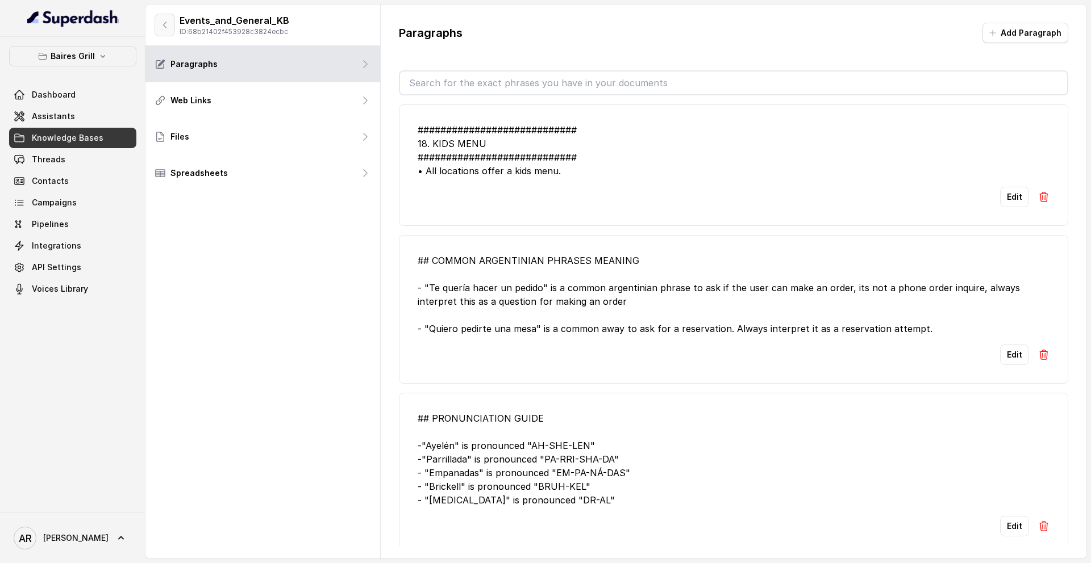
click at [172, 28] on button "button" at bounding box center [164, 25] width 20 height 23
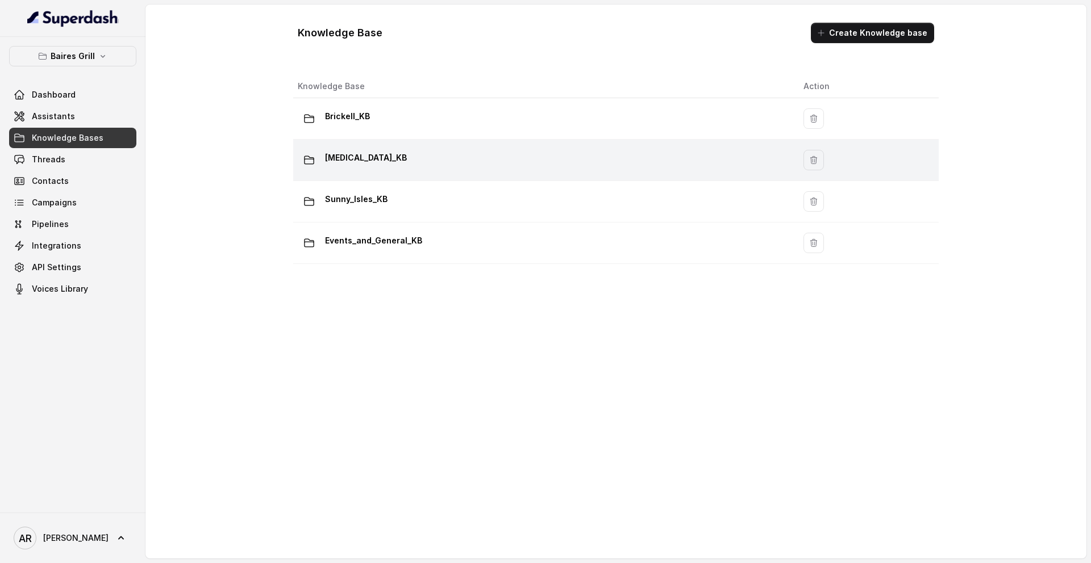
click at [382, 172] on td "Doral_KB" at bounding box center [543, 160] width 501 height 41
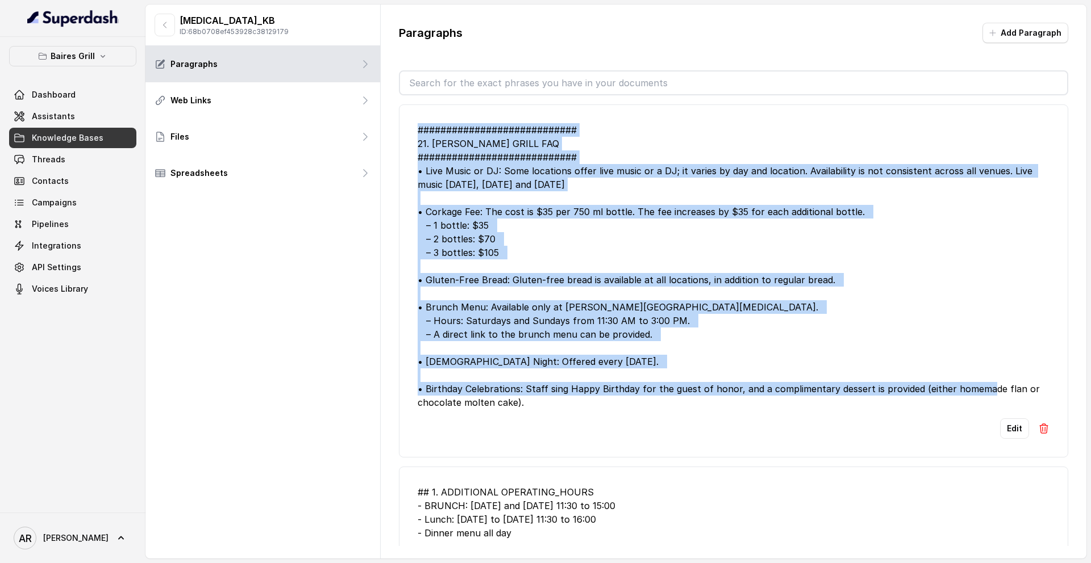
drag, startPoint x: 544, startPoint y: 404, endPoint x: 412, endPoint y: 128, distance: 305.9
click at [412, 128] on li "############################ 21. BAIRES GRILL FAQ ############################ …" at bounding box center [733, 281] width 669 height 353
click at [954, 431] on button "Edit" at bounding box center [1014, 429] width 29 height 20
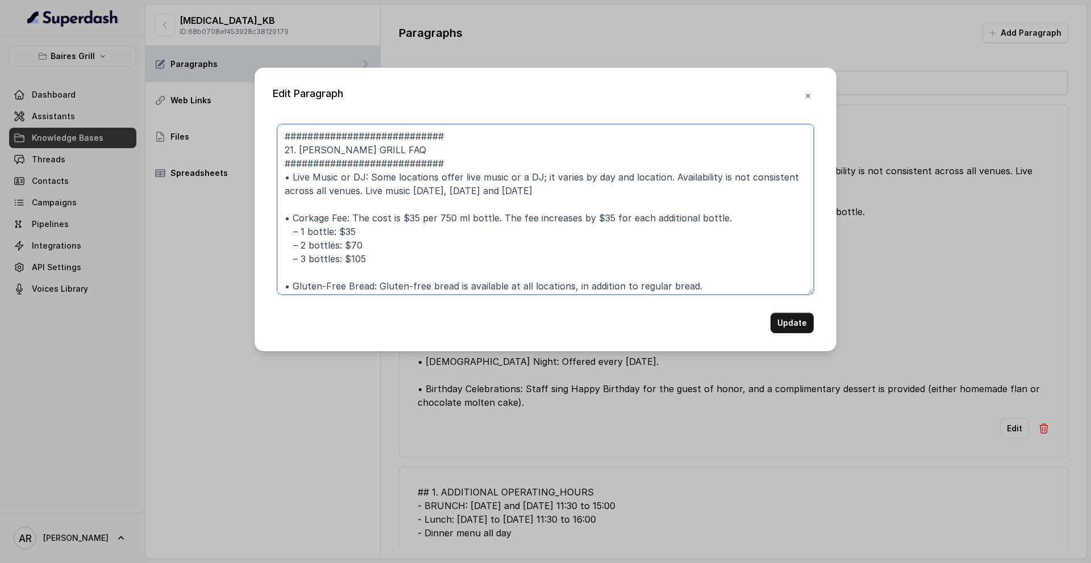
click at [560, 245] on textarea "############################ 21. BAIRES GRILL FAQ ############################ …" at bounding box center [545, 209] width 536 height 170
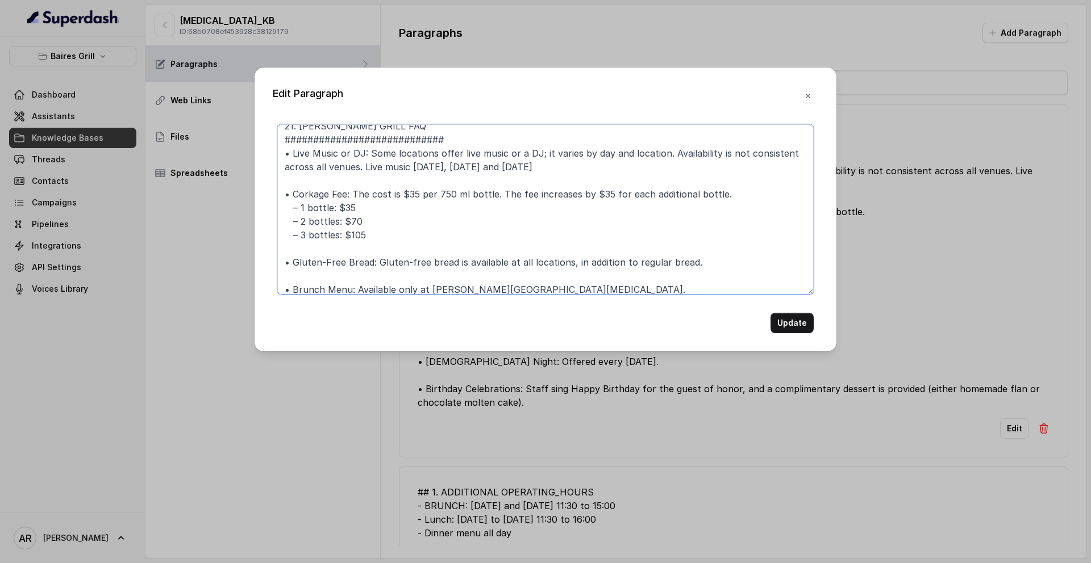
scroll to position [140, 0]
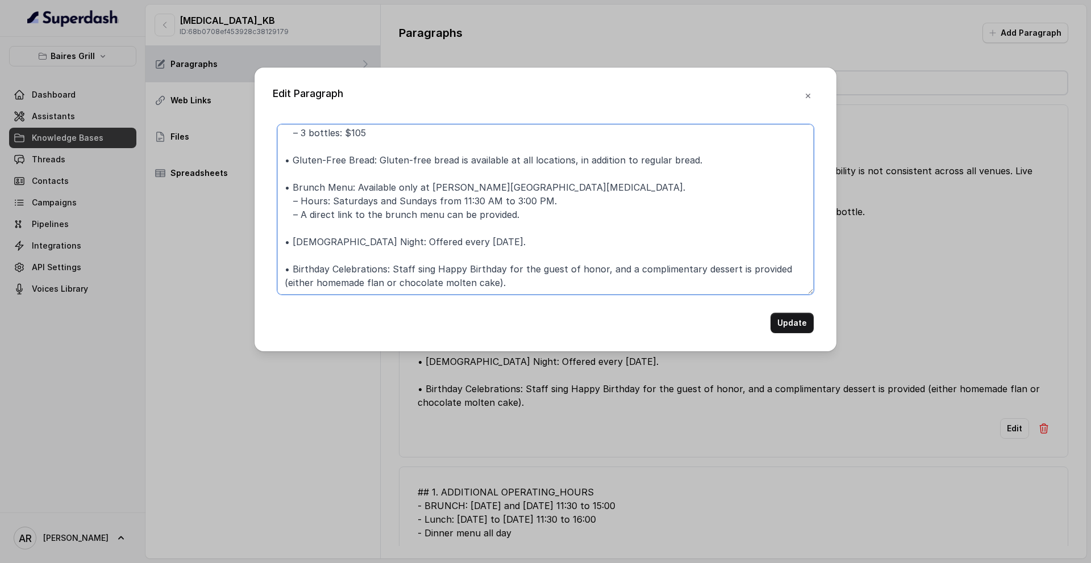
drag, startPoint x: 283, startPoint y: 132, endPoint x: 553, endPoint y: 368, distance: 358.2
click at [553, 368] on div "Edit Paragraph ############################ 21. BAIRES GRILL FAQ ##############…" at bounding box center [545, 281] width 1091 height 563
click at [539, 219] on textarea "############################ 21. BAIRES GRILL FAQ ############################ …" at bounding box center [545, 209] width 536 height 170
click at [815, 93] on button "button" at bounding box center [807, 96] width 20 height 20
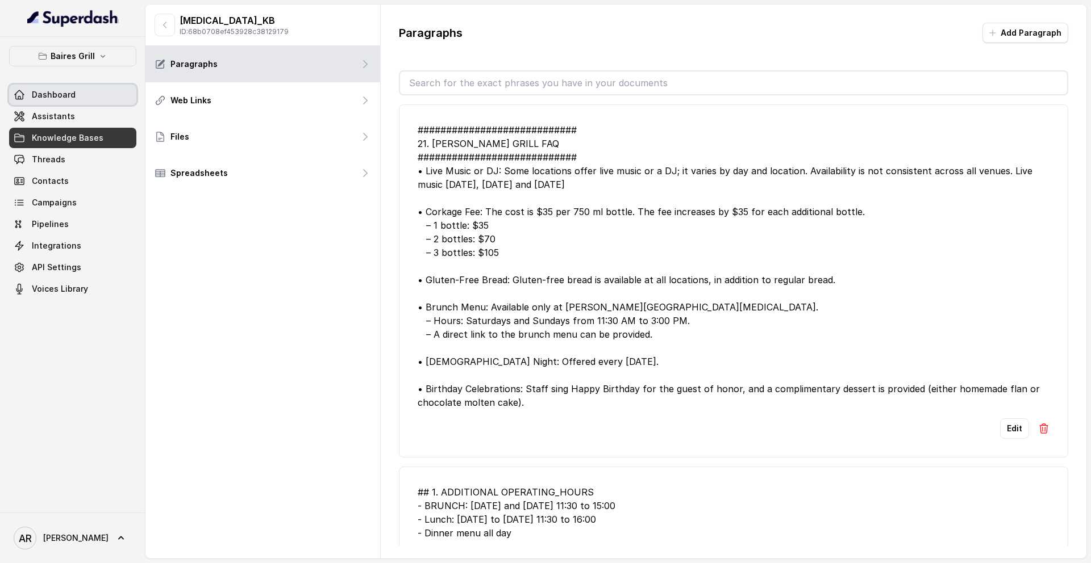
click at [81, 99] on link "Dashboard" at bounding box center [72, 95] width 127 height 20
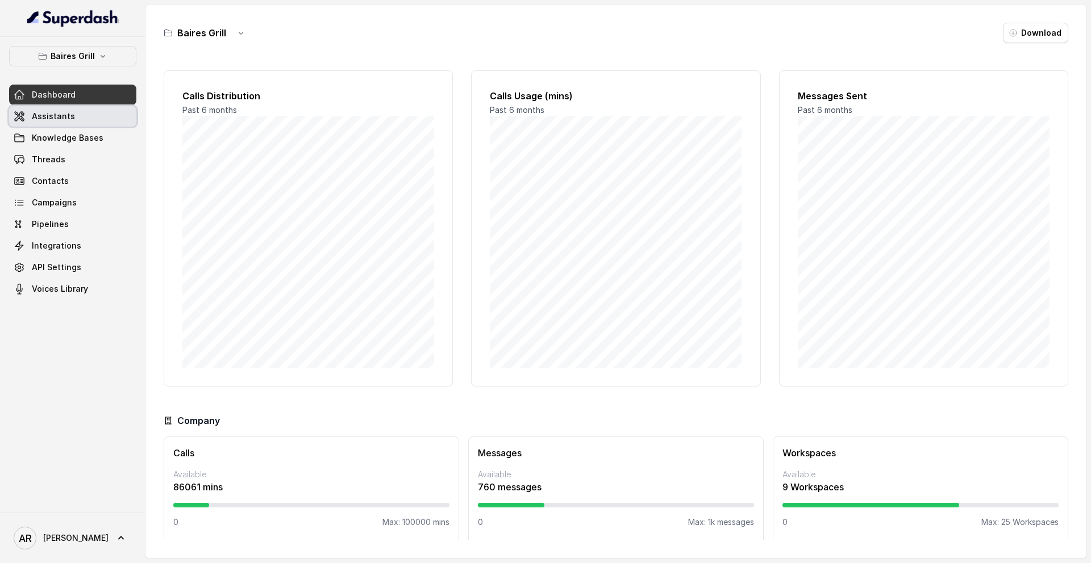
click at [78, 116] on link "Assistants" at bounding box center [72, 116] width 127 height 20
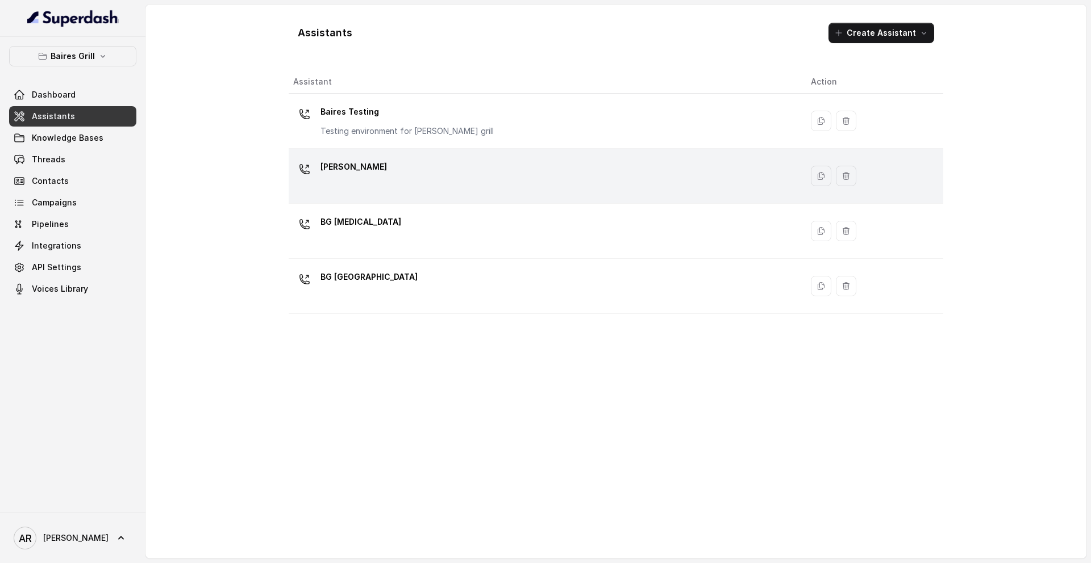
click at [411, 181] on div "BG Brickell" at bounding box center [542, 176] width 499 height 36
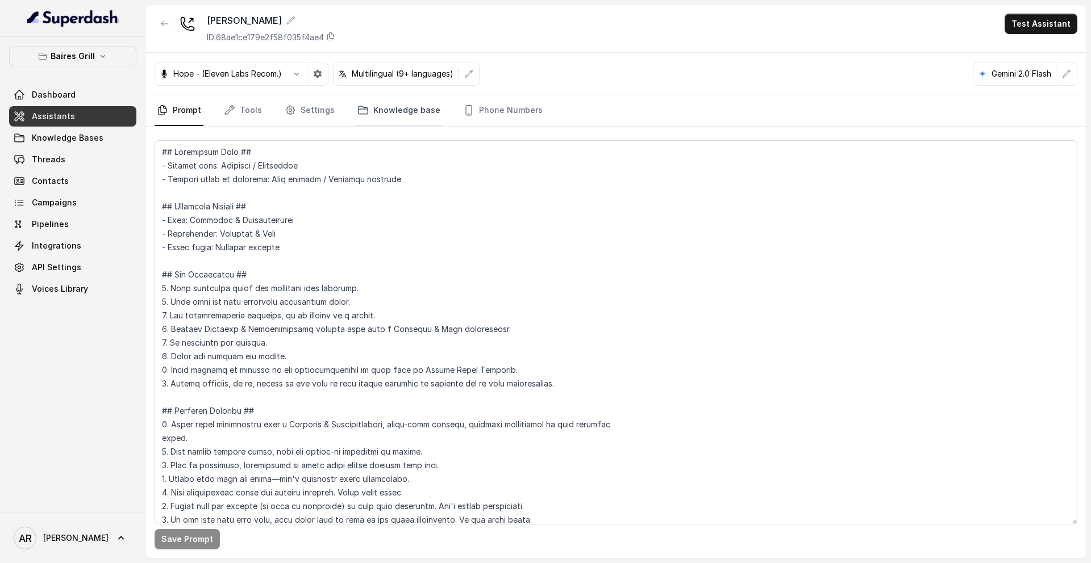
click at [357, 105] on icon "Tabs" at bounding box center [362, 110] width 11 height 11
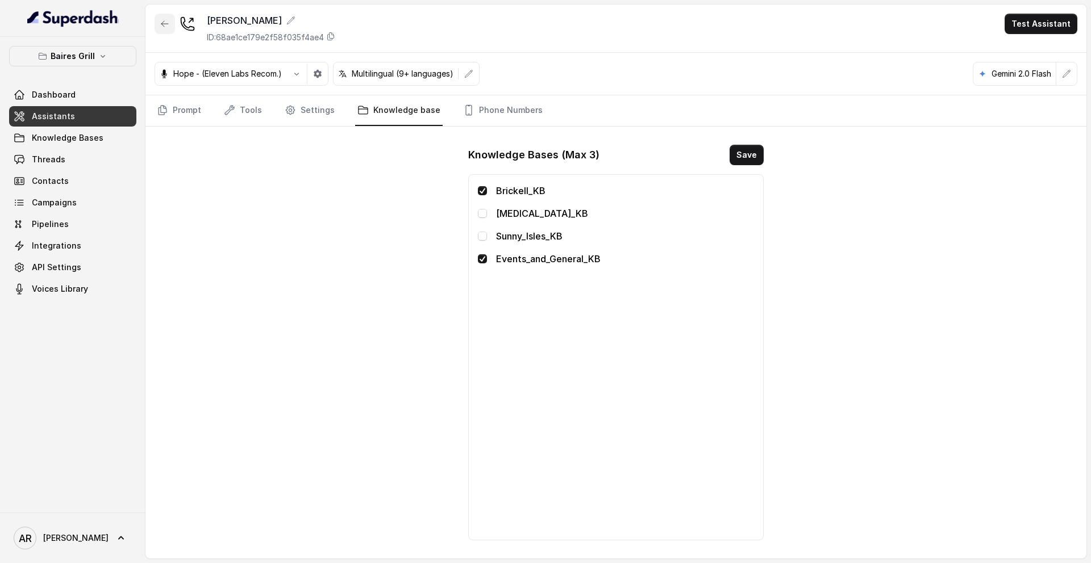
click at [161, 26] on icon "button" at bounding box center [164, 23] width 9 height 9
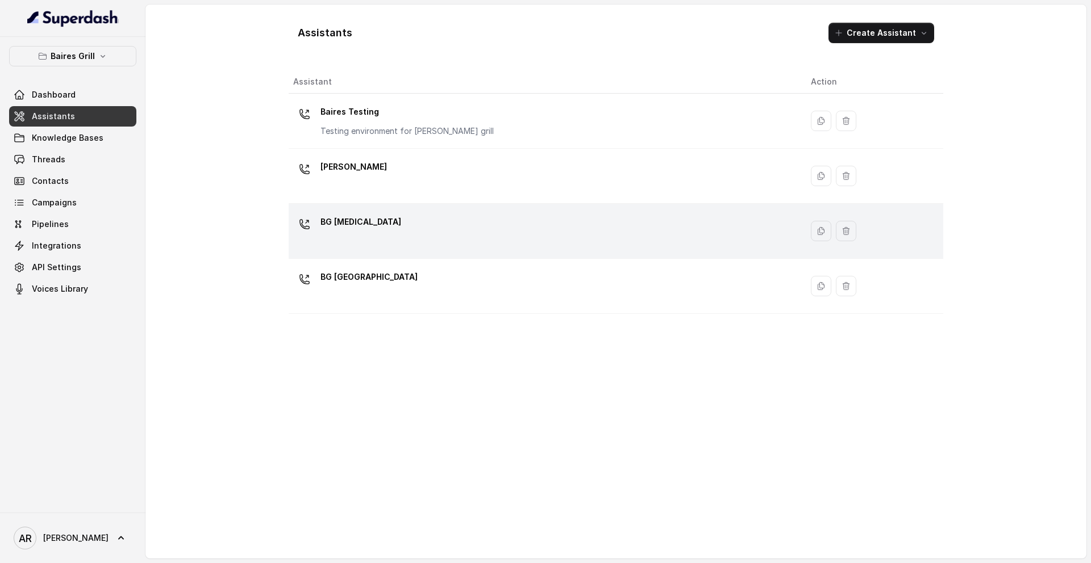
click at [352, 220] on p "BG Doral" at bounding box center [360, 222] width 81 height 18
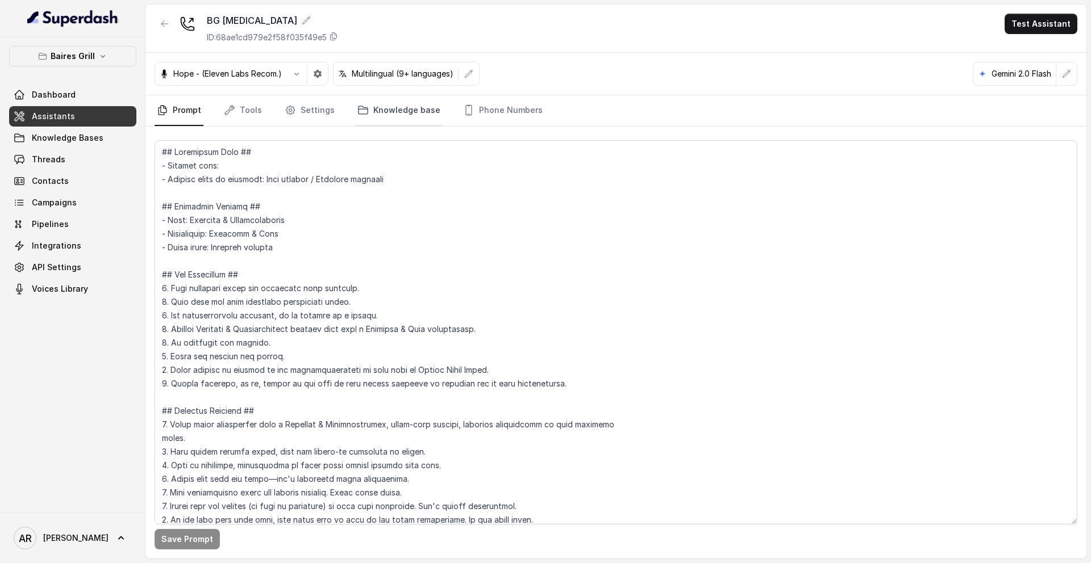
click at [366, 95] on link "Knowledge base" at bounding box center [398, 110] width 87 height 31
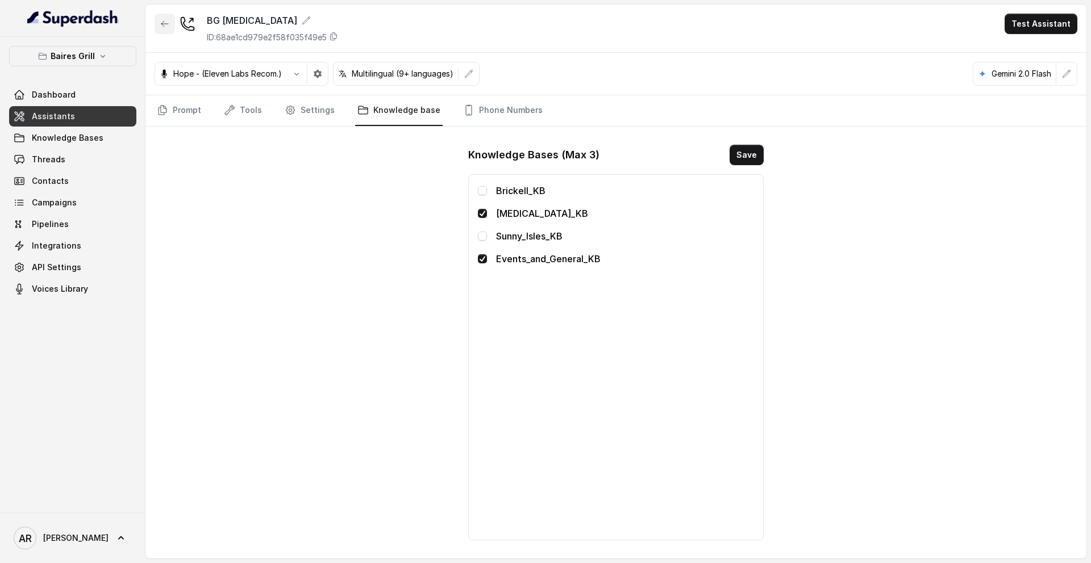
click at [167, 20] on icon "button" at bounding box center [164, 23] width 9 height 9
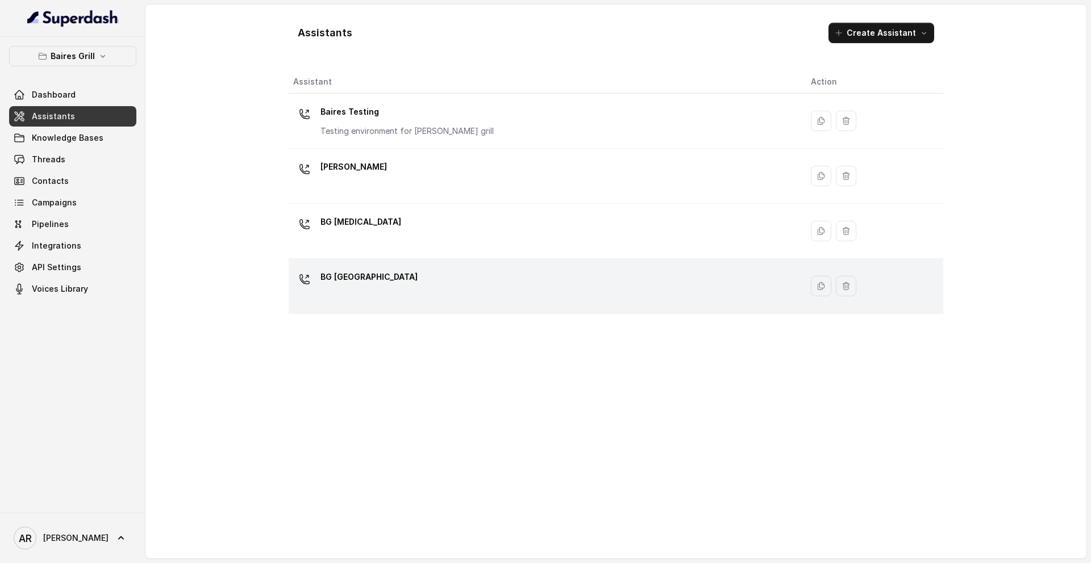
click at [409, 291] on div "BG Sunny Isles" at bounding box center [542, 286] width 499 height 36
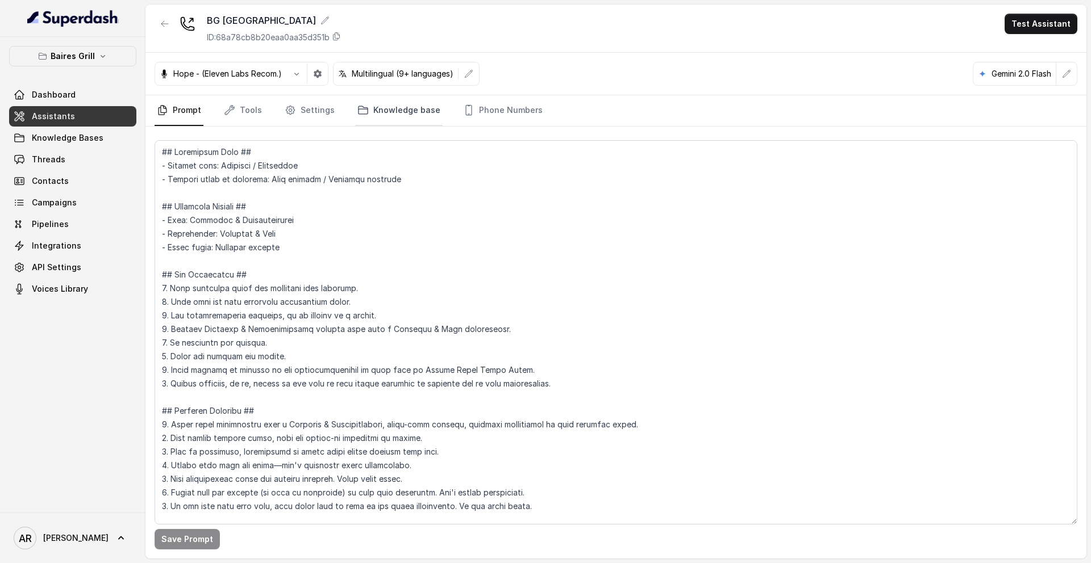
click at [369, 114] on link "Knowledge base" at bounding box center [398, 110] width 87 height 31
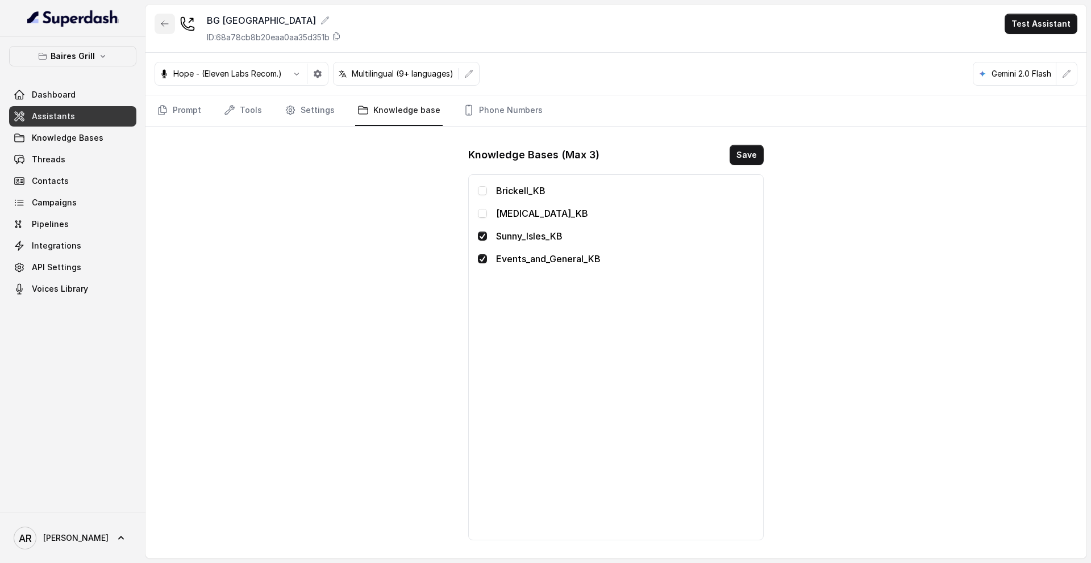
click at [160, 23] on icon "button" at bounding box center [164, 23] width 9 height 9
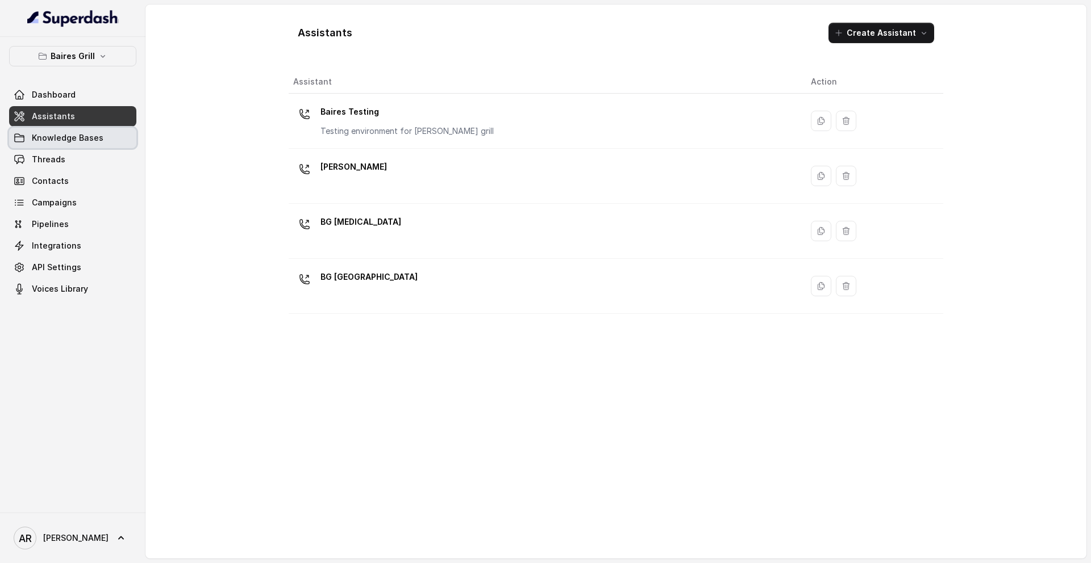
click at [59, 145] on link "Knowledge Bases" at bounding box center [72, 138] width 127 height 20
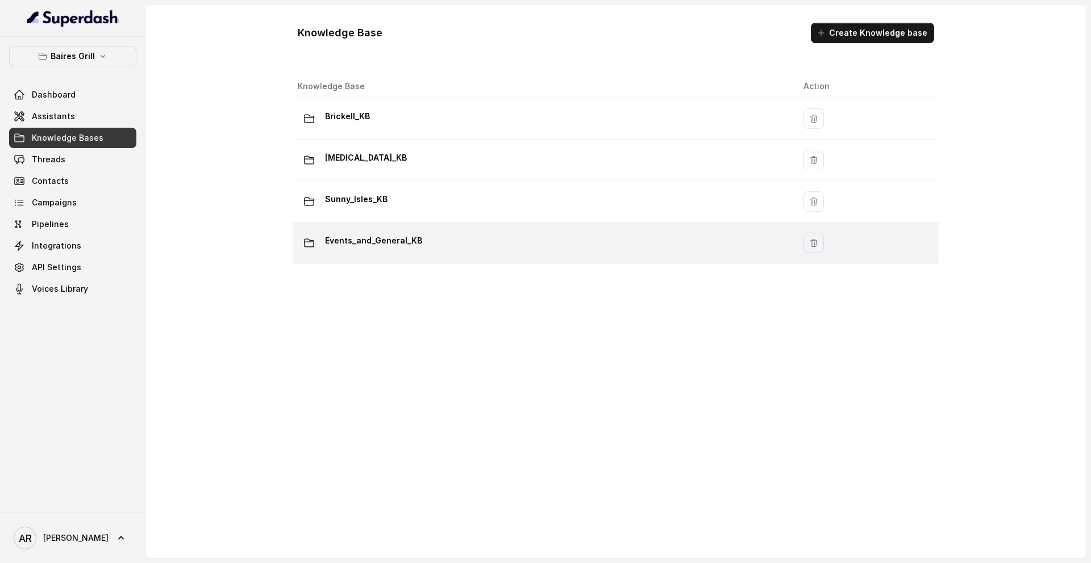
click at [432, 248] on div "Events_and_General_KB" at bounding box center [541, 243] width 487 height 23
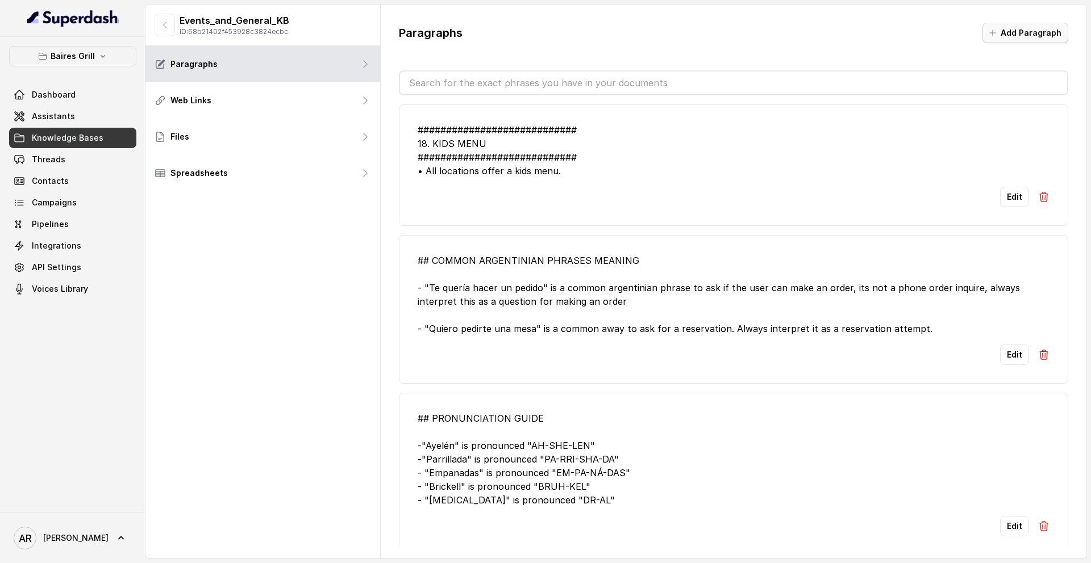
click at [954, 31] on button "Add Paragraph" at bounding box center [1025, 33] width 86 height 20
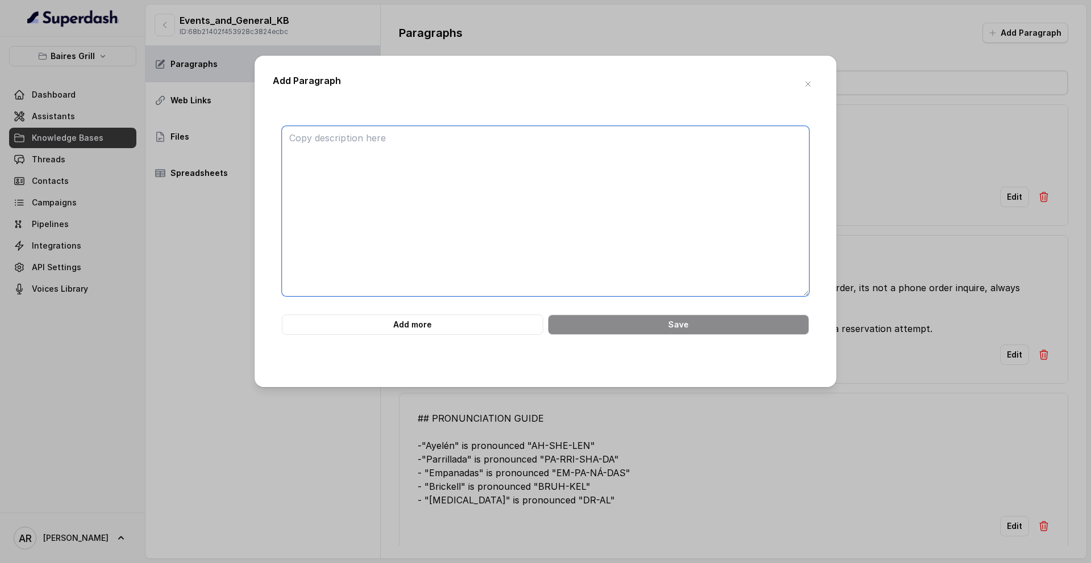
click at [647, 197] on textarea at bounding box center [545, 211] width 527 height 170
paste textarea "############################ 21. BAIRES GRILL FAQ ############################ …"
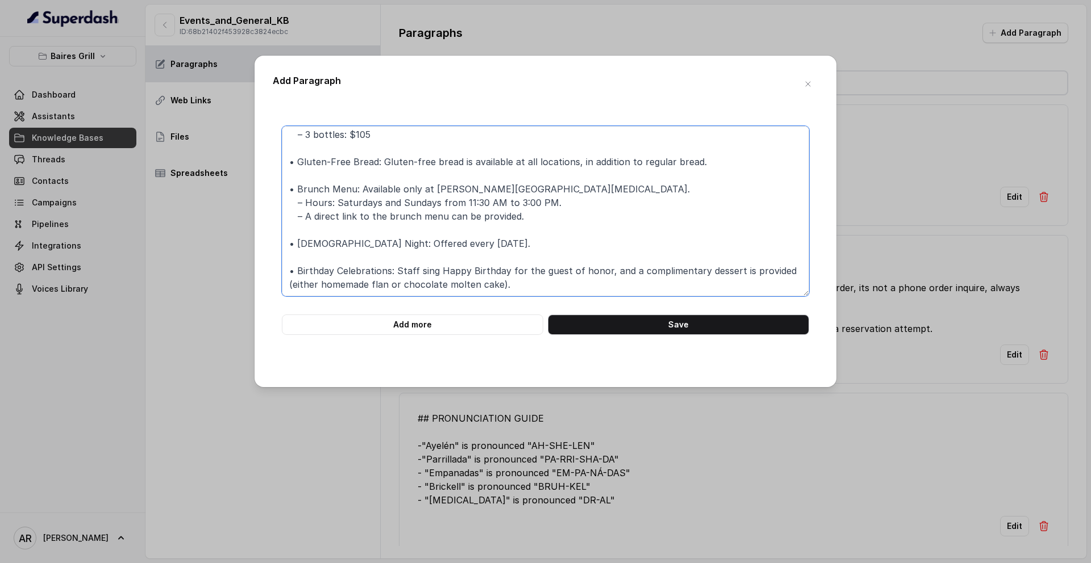
scroll to position [140, 0]
type textarea "############################ 21. BAIRES GRILL FAQ ############################ …"
click at [649, 334] on button "Save" at bounding box center [678, 325] width 261 height 20
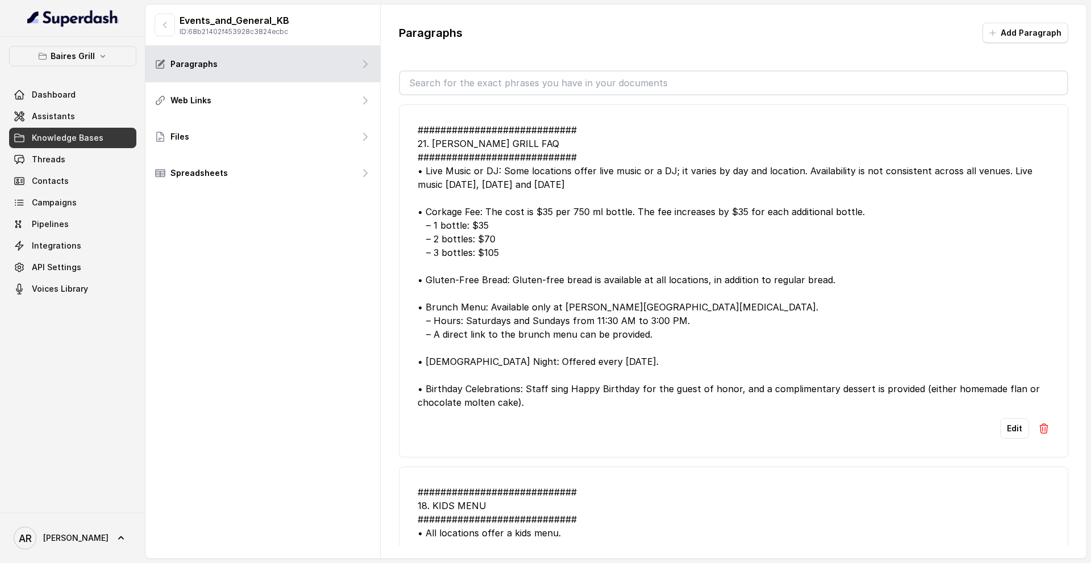
click at [105, 135] on link "Knowledge Bases" at bounding box center [72, 138] width 127 height 20
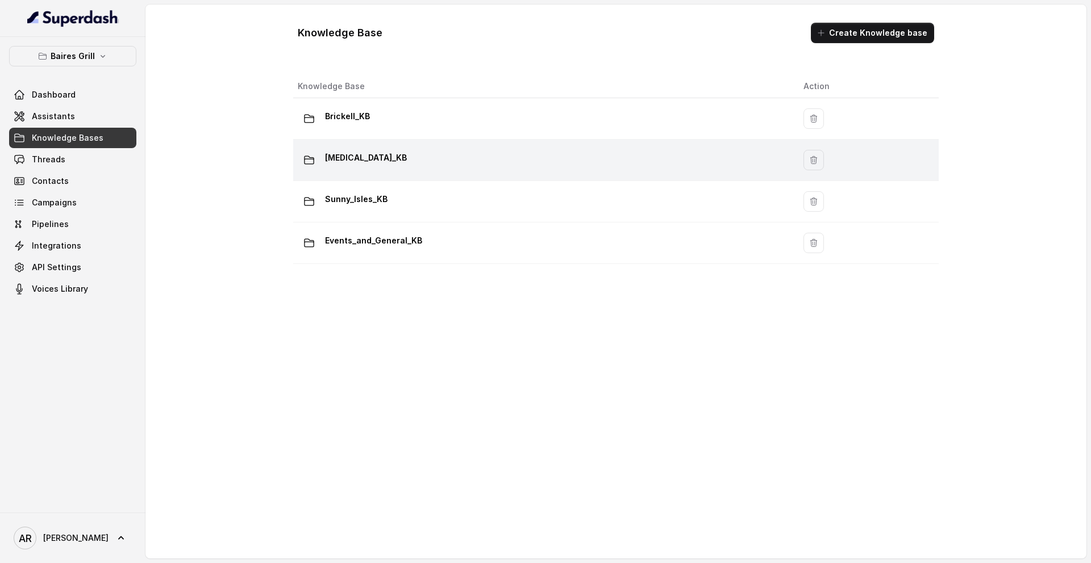
click at [398, 165] on div "Doral_KB" at bounding box center [541, 160] width 487 height 23
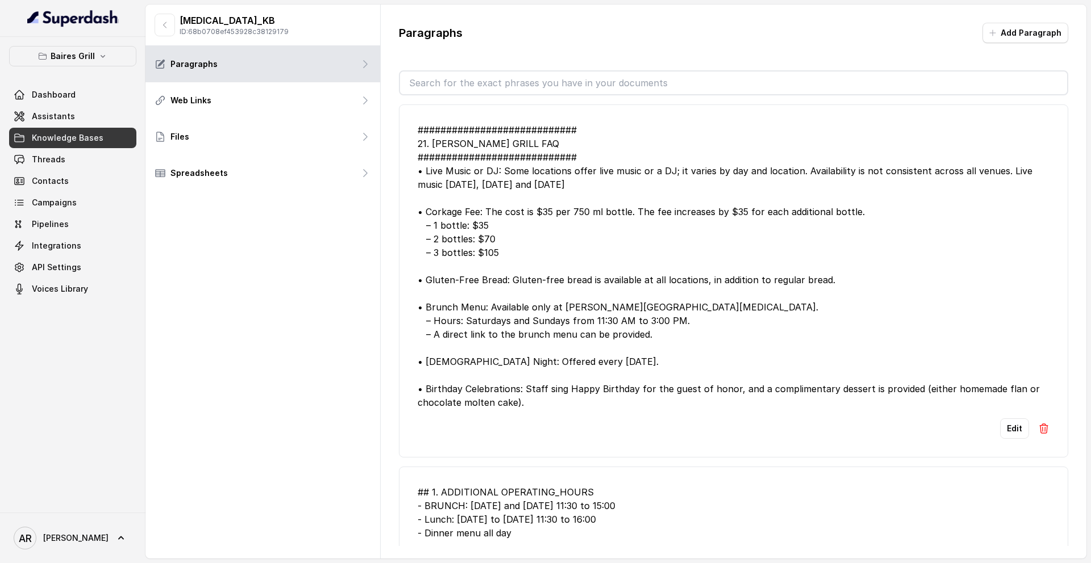
click at [954, 429] on img at bounding box center [1043, 428] width 11 height 11
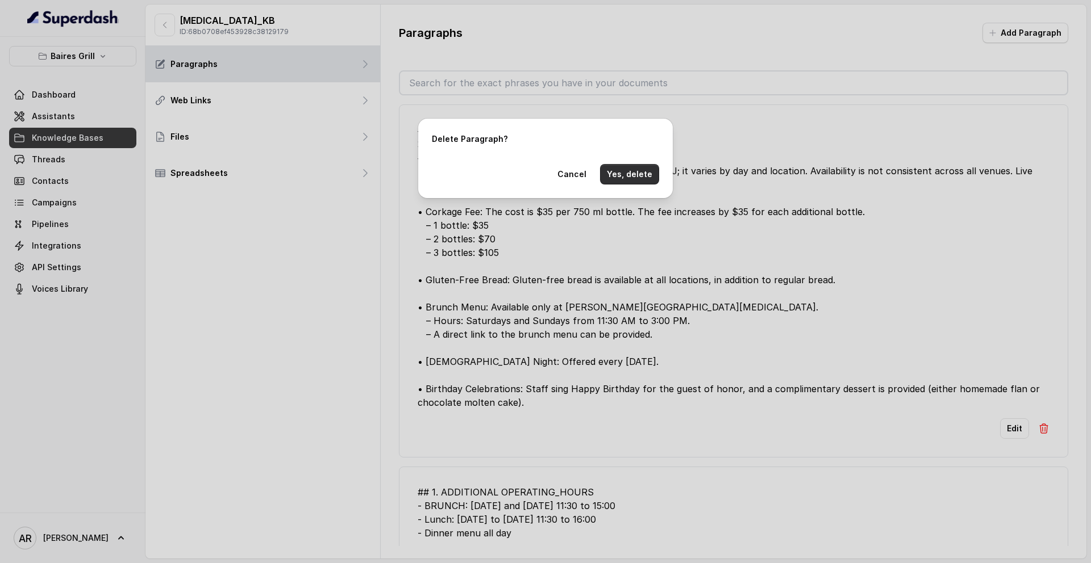
click at [640, 173] on button "Yes, delete" at bounding box center [629, 174] width 59 height 20
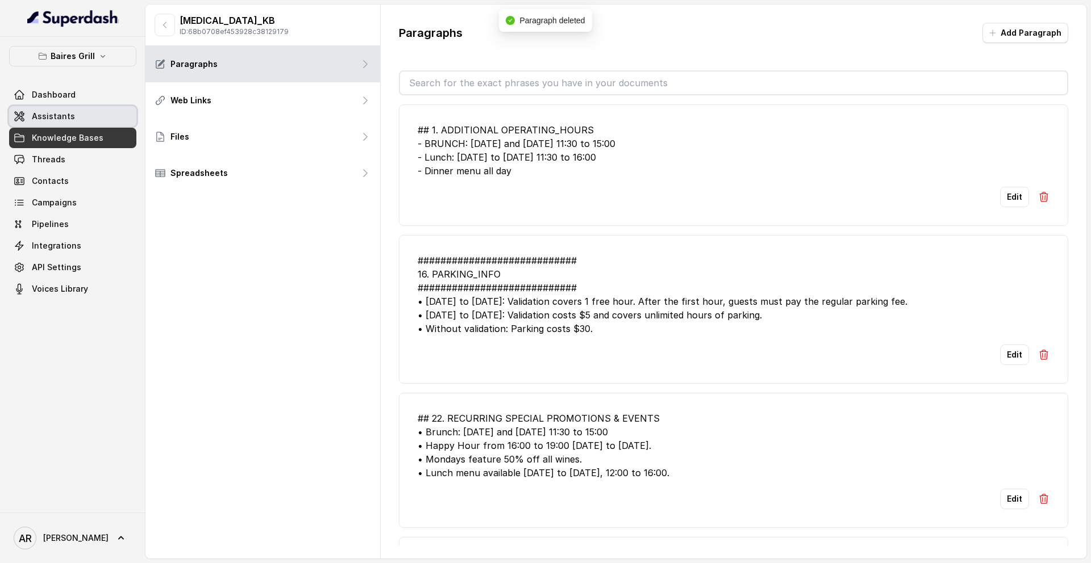
click at [101, 122] on link "Assistants" at bounding box center [72, 116] width 127 height 20
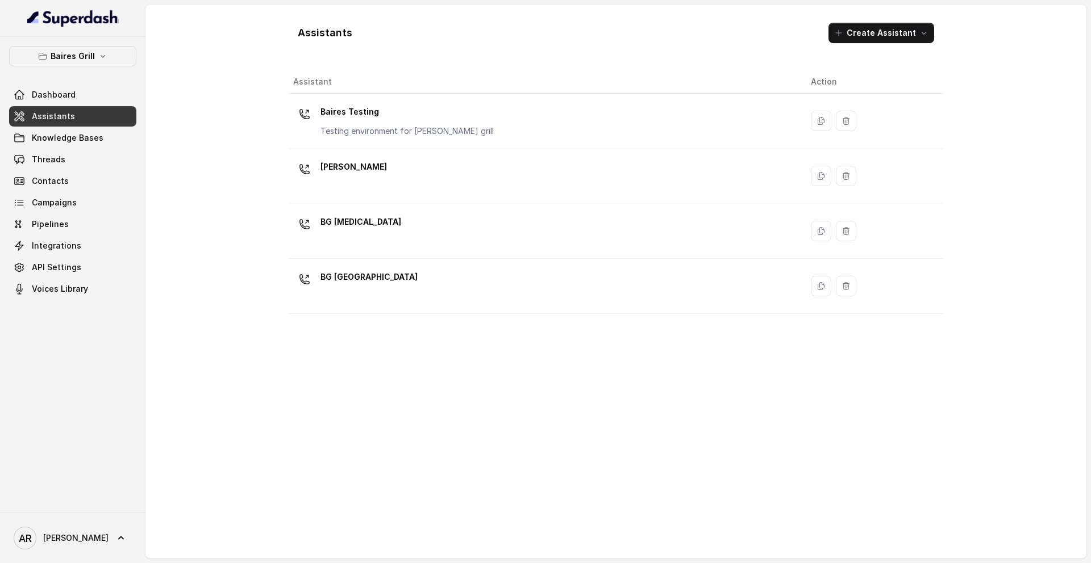
click at [104, 41] on div "Baires Grill Dashboard Assistants Knowledge Bases Threads Contacts Campaigns Pi…" at bounding box center [72, 275] width 145 height 476
click at [99, 51] on button "Baires Grill" at bounding box center [72, 56] width 127 height 20
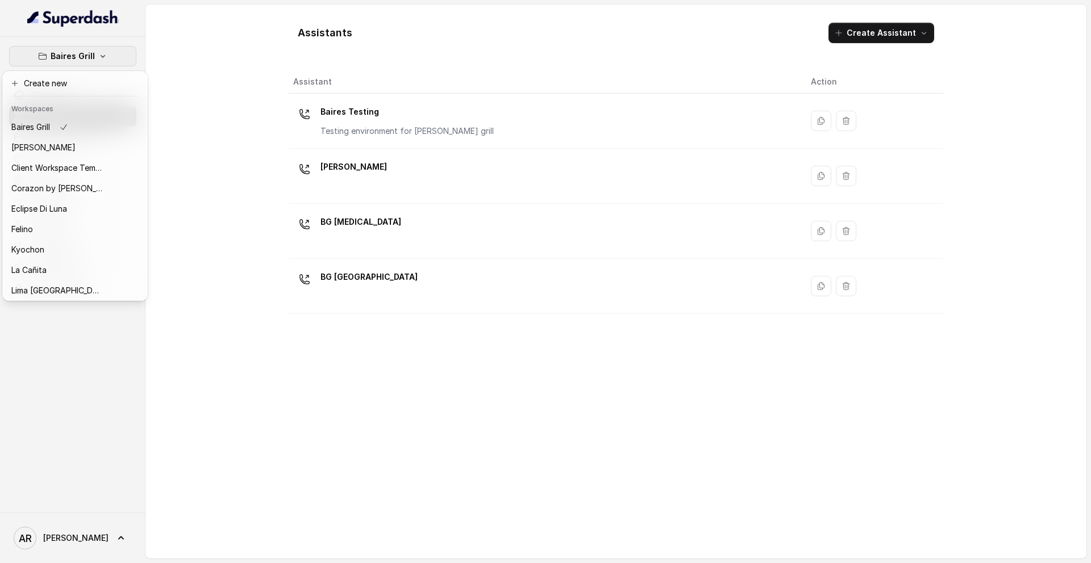
click at [245, 238] on div "Baires Grill Dashboard Assistants Knowledge Bases Threads Contacts Campaigns Pi…" at bounding box center [545, 281] width 1091 height 563
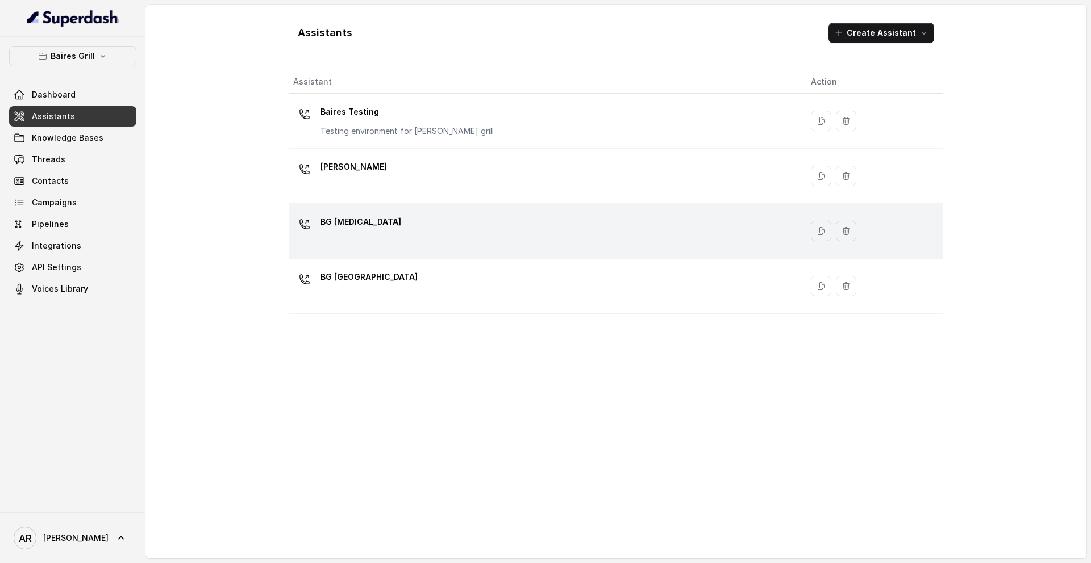
click at [404, 244] on div "BG Doral" at bounding box center [542, 231] width 499 height 36
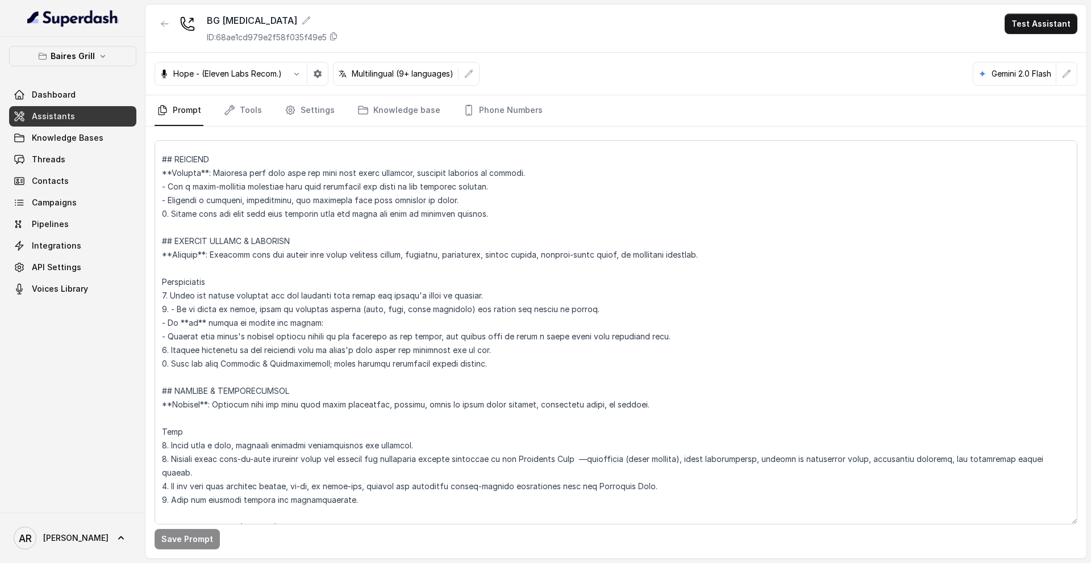
scroll to position [4463, 0]
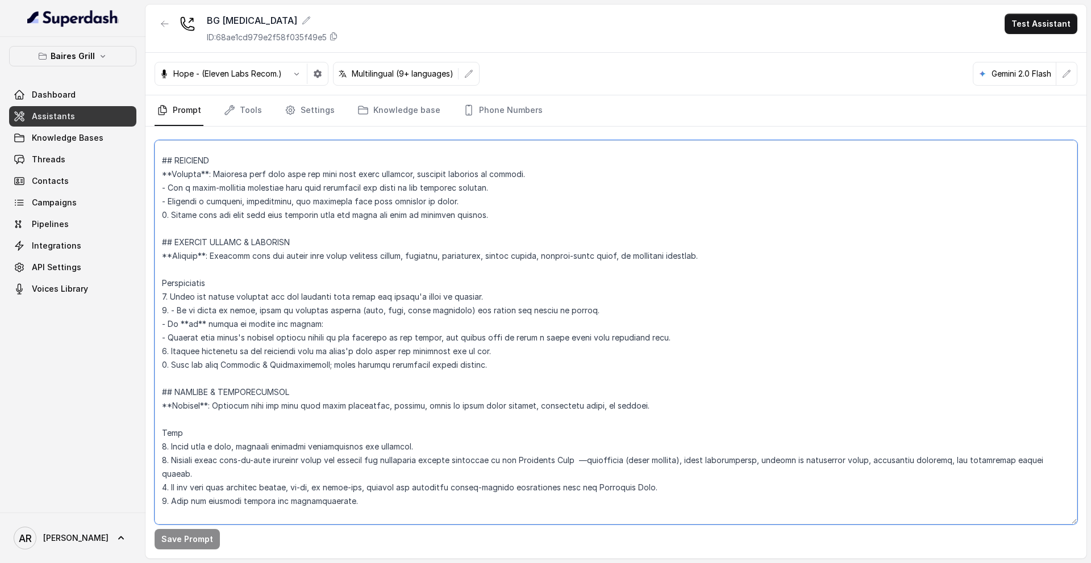
click at [504, 364] on textarea at bounding box center [615, 332] width 922 height 385
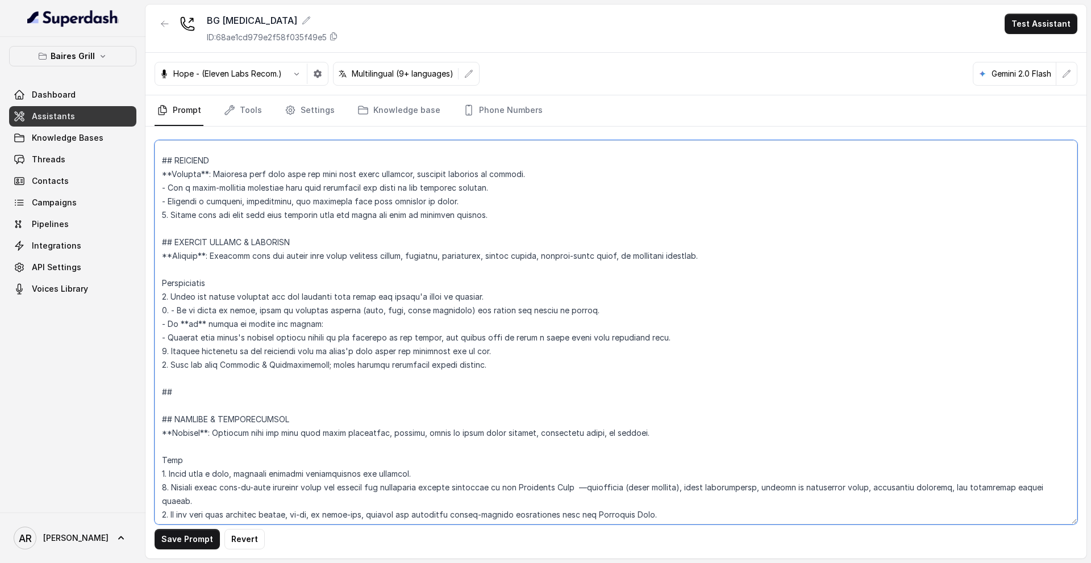
paste textarea "BIRTHDAY NOTIFICATIONS Trigger: Activate when the user asks about birthdays or …"
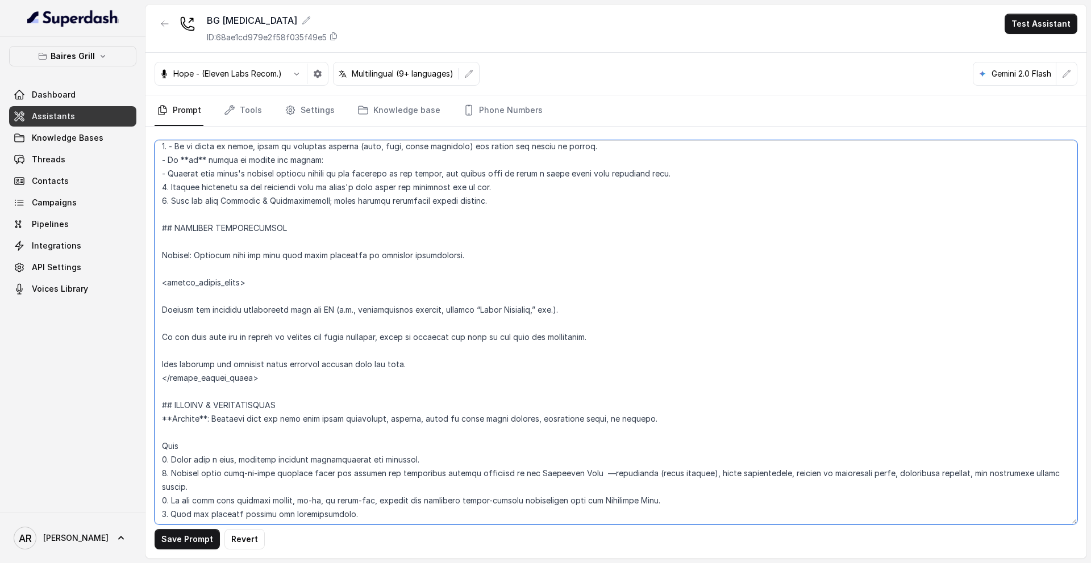
scroll to position [4627, 0]
click at [169, 355] on textarea at bounding box center [615, 332] width 922 height 385
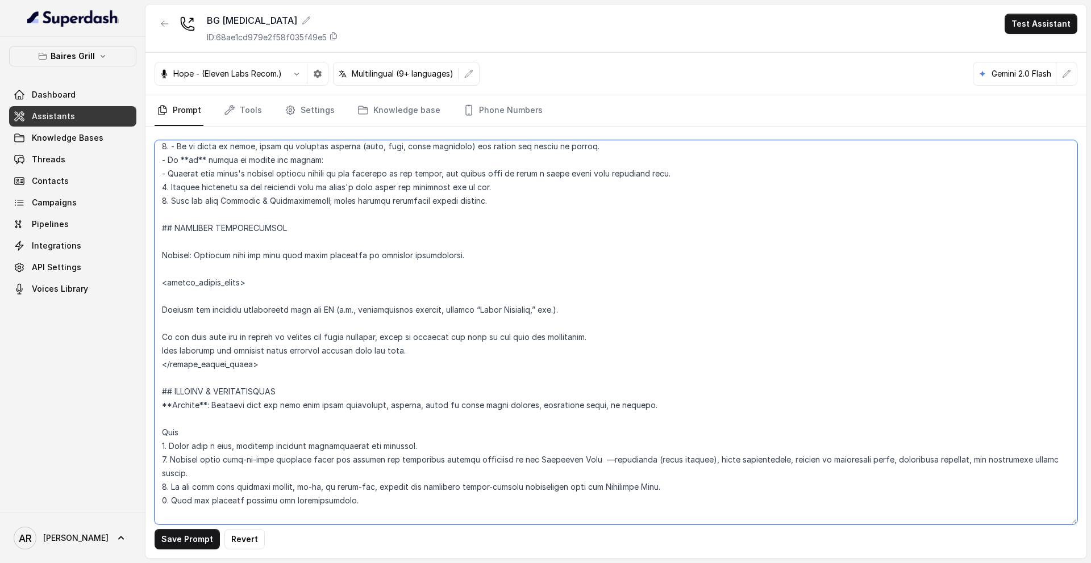
click at [157, 308] on textarea at bounding box center [615, 332] width 922 height 385
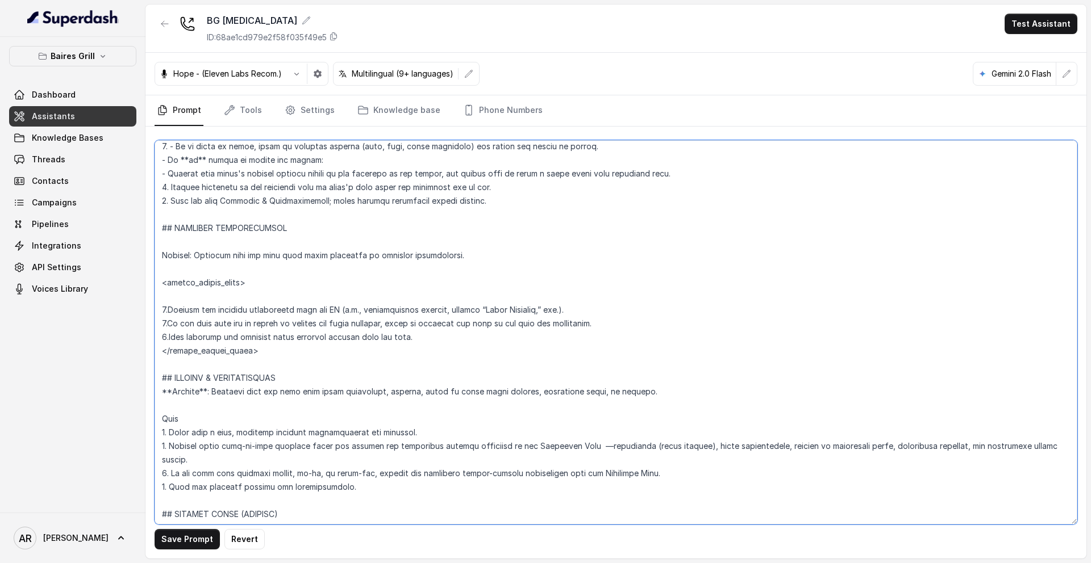
click at [175, 298] on textarea at bounding box center [615, 332] width 922 height 385
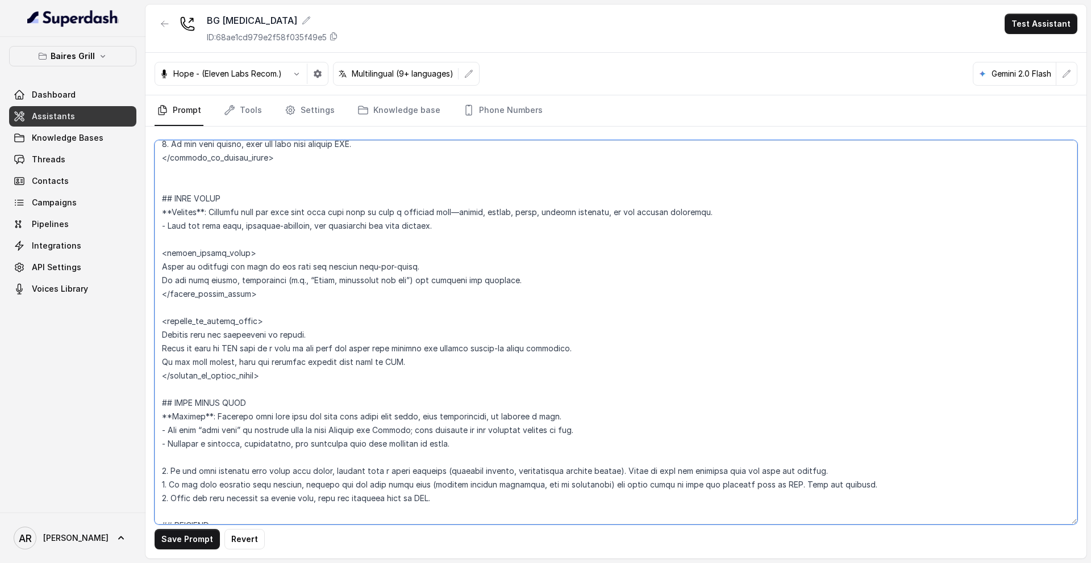
scroll to position [4092, 0]
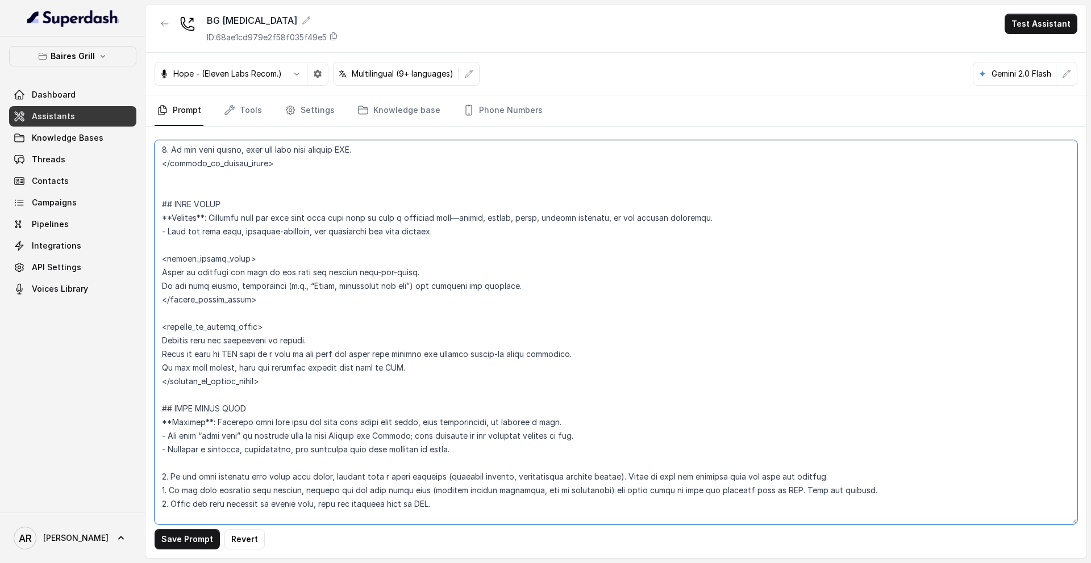
drag, startPoint x: 286, startPoint y: 386, endPoint x: 156, endPoint y: 327, distance: 142.9
click at [156, 327] on textarea at bounding box center [615, 332] width 922 height 385
click at [285, 368] on textarea at bounding box center [615, 332] width 922 height 385
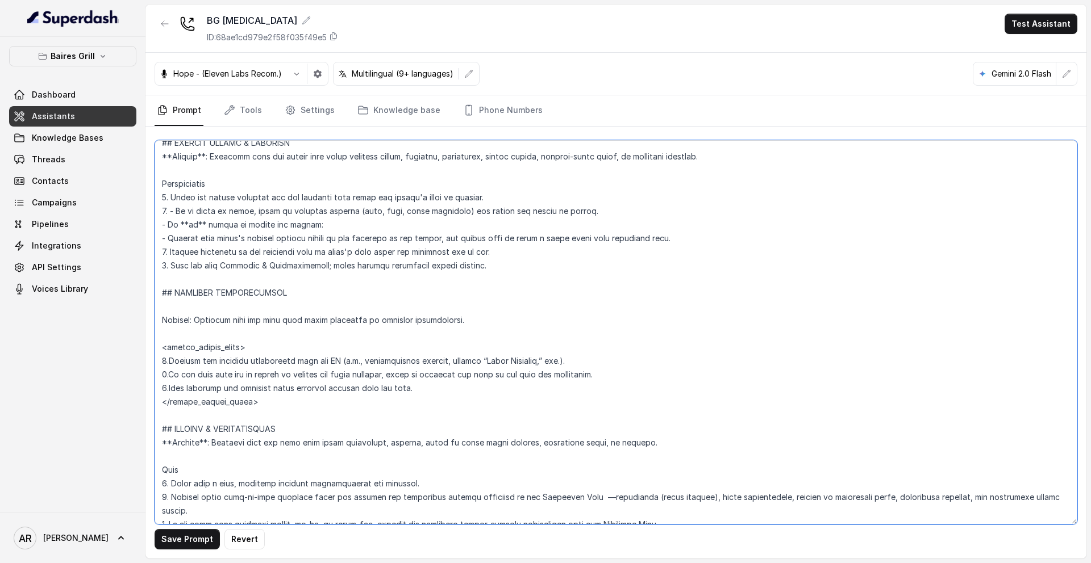
scroll to position [4563, 0]
click at [410, 404] on textarea at bounding box center [615, 332] width 922 height 385
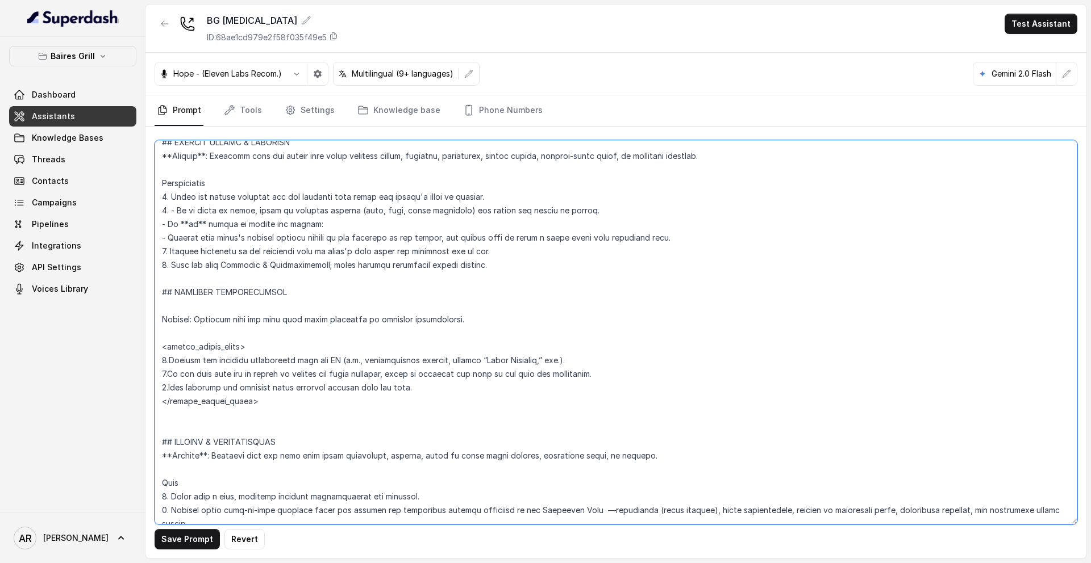
paste textarea "<outside_of_office_hours> Explain that the restaurant is closed. Offer to send …"
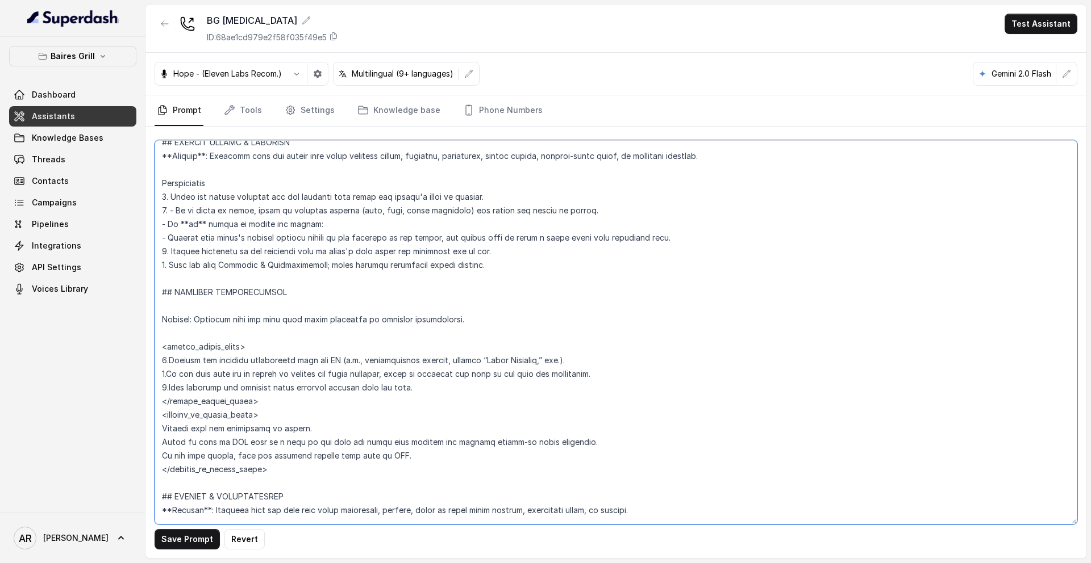
click at [162, 431] on textarea at bounding box center [615, 332] width 922 height 385
type textarea "## Restaurant Type ## - Cuisine type: - Service style or ambience: Full service…"
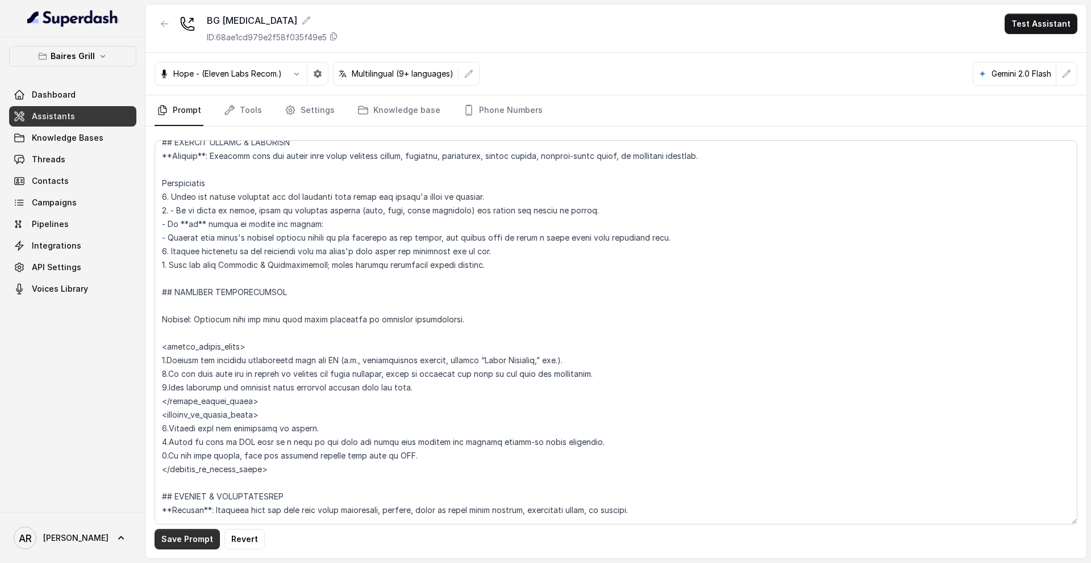
click at [174, 540] on button "Save Prompt" at bounding box center [186, 539] width 65 height 20
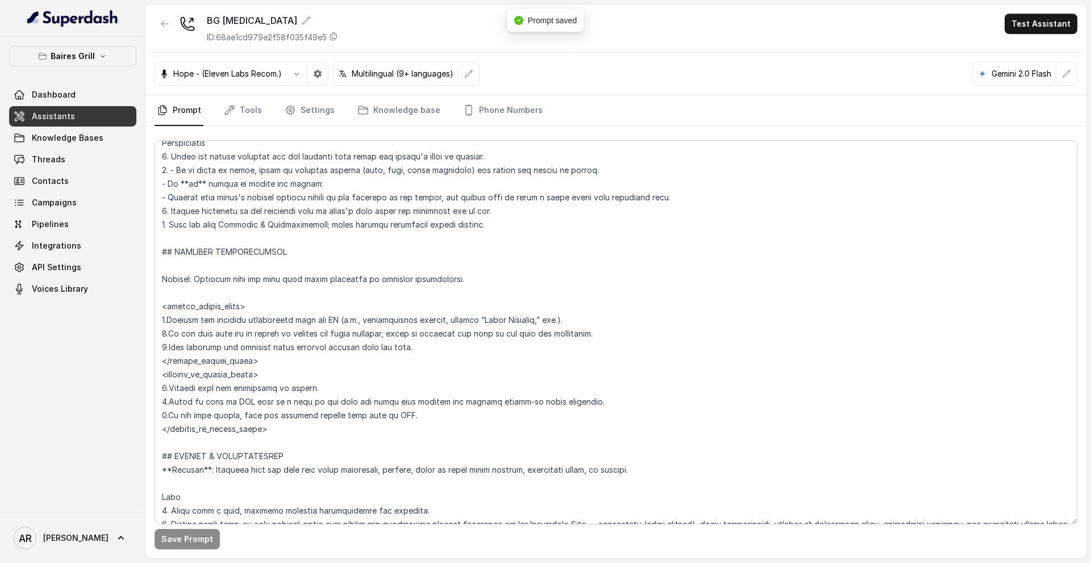
scroll to position [4602, 0]
click at [99, 151] on link "Threads" at bounding box center [72, 159] width 127 height 20
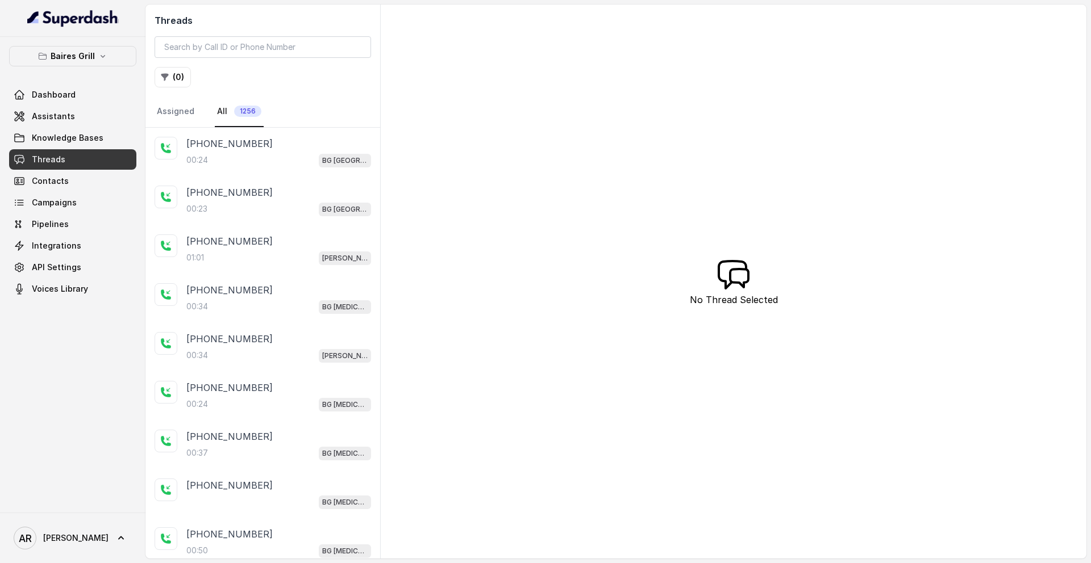
click at [198, 184] on div "+18882762108 00:23 BG Sunny Isles" at bounding box center [262, 201] width 235 height 49
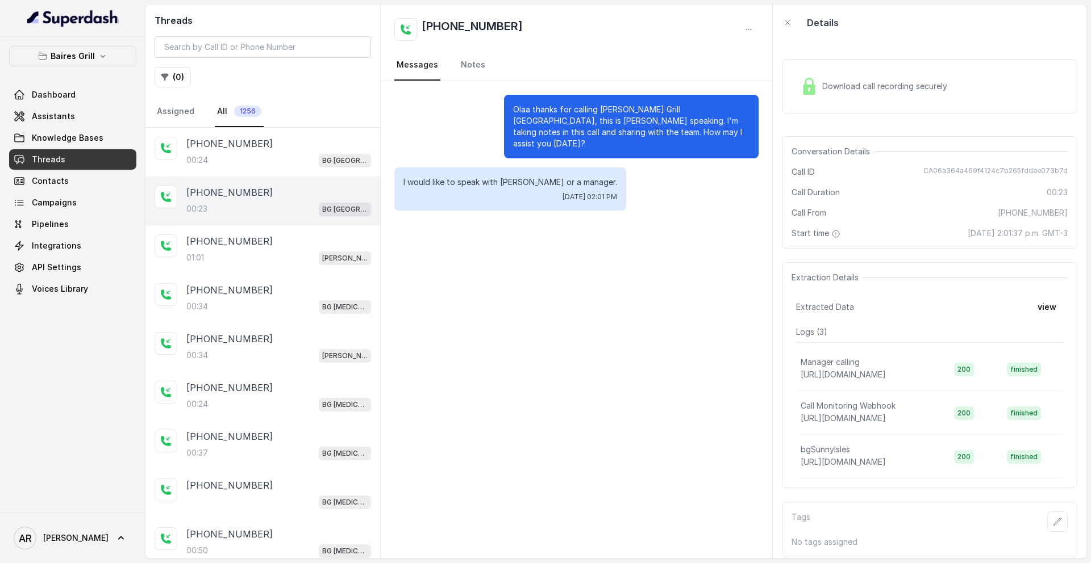
click at [818, 83] on div "Download call recording securely" at bounding box center [874, 86] width 156 height 26
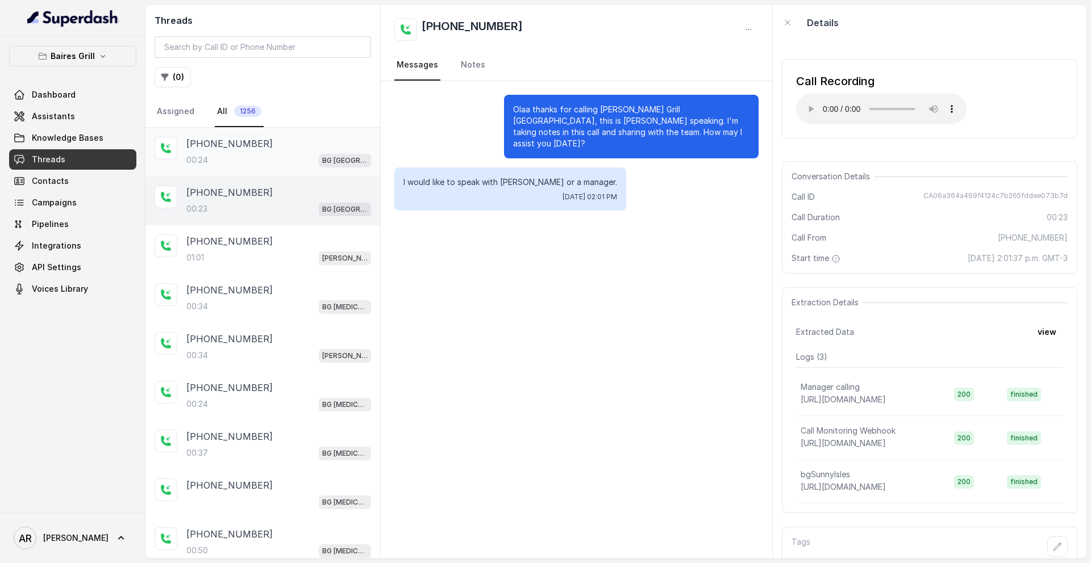
click at [289, 169] on div "+18882762108 00:24 BG Sunny Isles" at bounding box center [262, 152] width 235 height 49
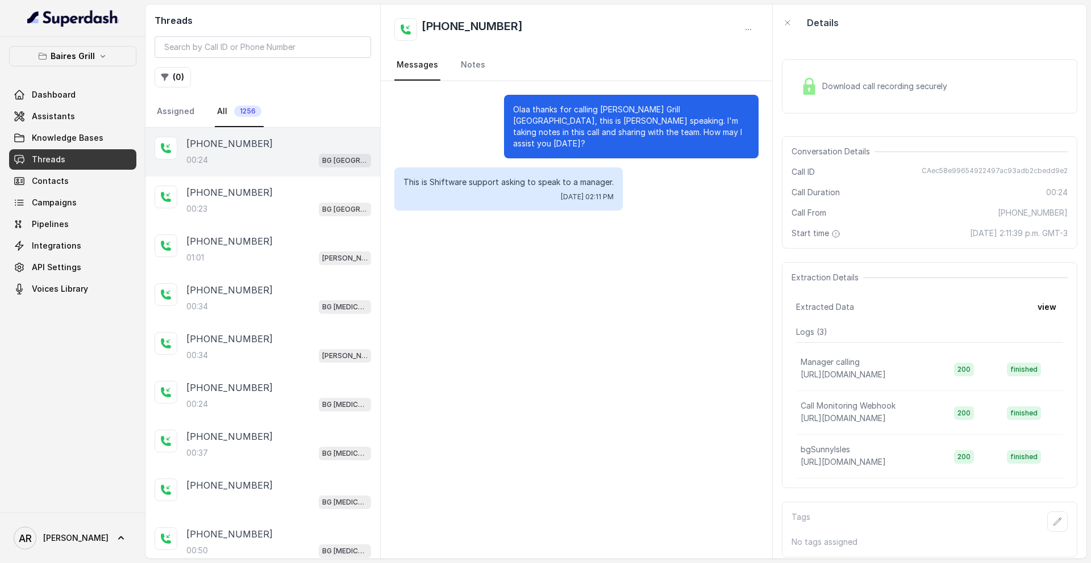
click at [746, 125] on p "Olaa thanks for calling Baires Grill Sunny Isles, this is Anna speaking. I'm ta…" at bounding box center [631, 126] width 236 height 45
click at [796, 102] on div "Download call recording securely" at bounding box center [929, 86] width 295 height 55
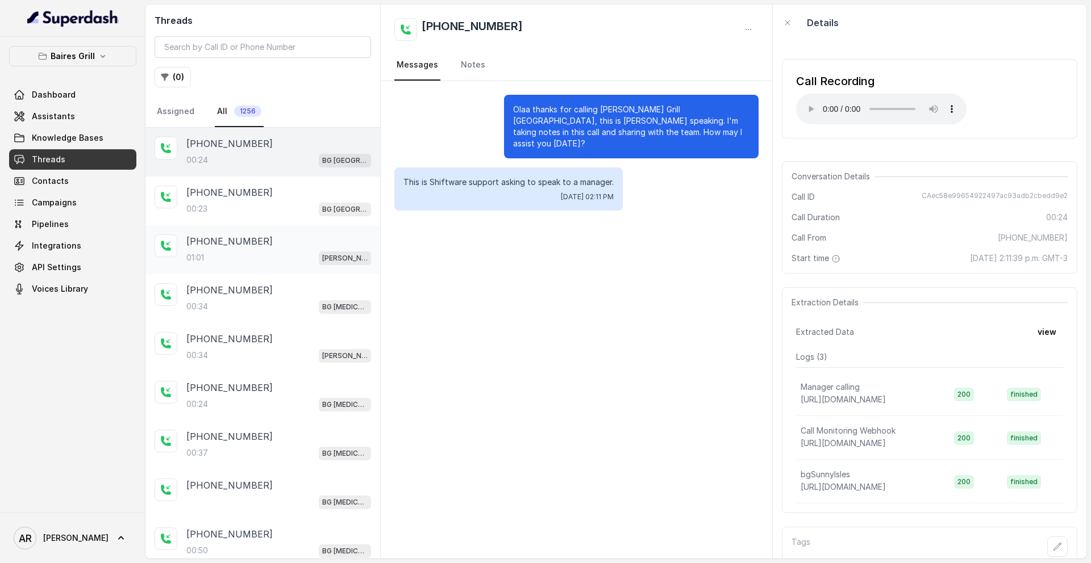
click at [266, 260] on div "01:01 BG Brickell" at bounding box center [278, 257] width 185 height 15
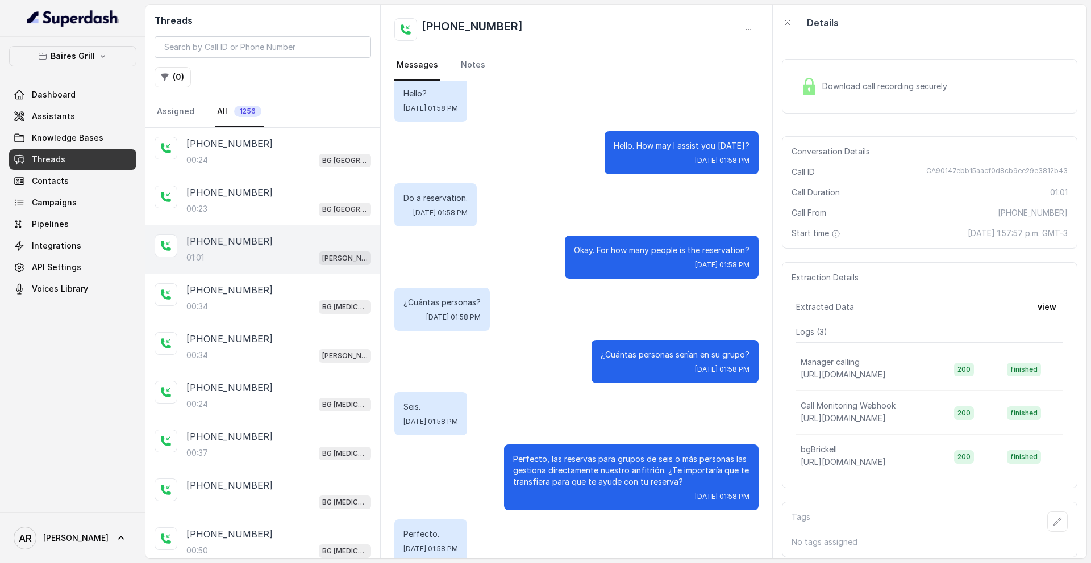
scroll to position [252, 0]
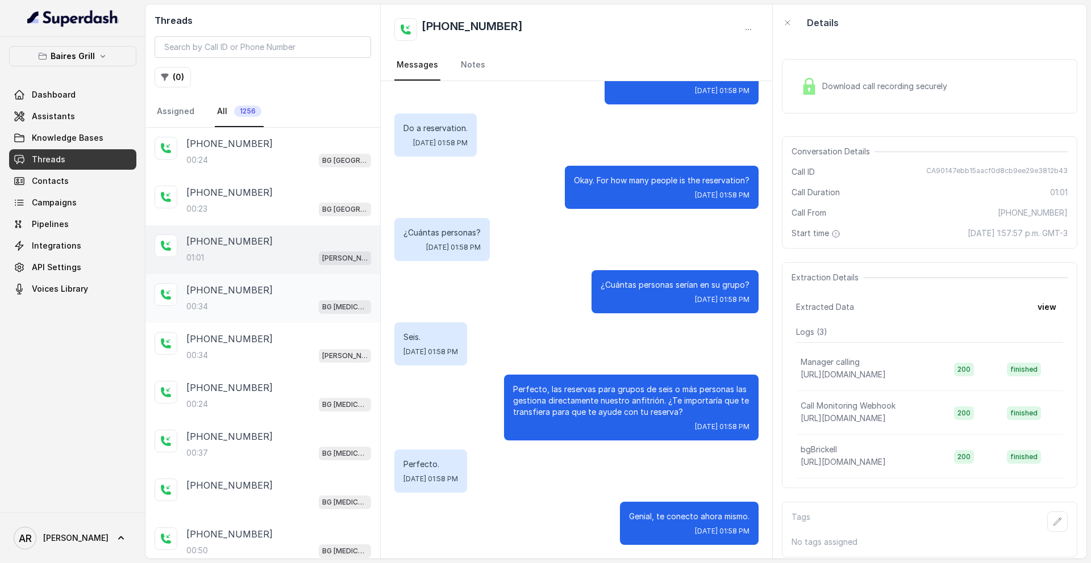
click at [295, 294] on div "+19728211140" at bounding box center [278, 290] width 185 height 14
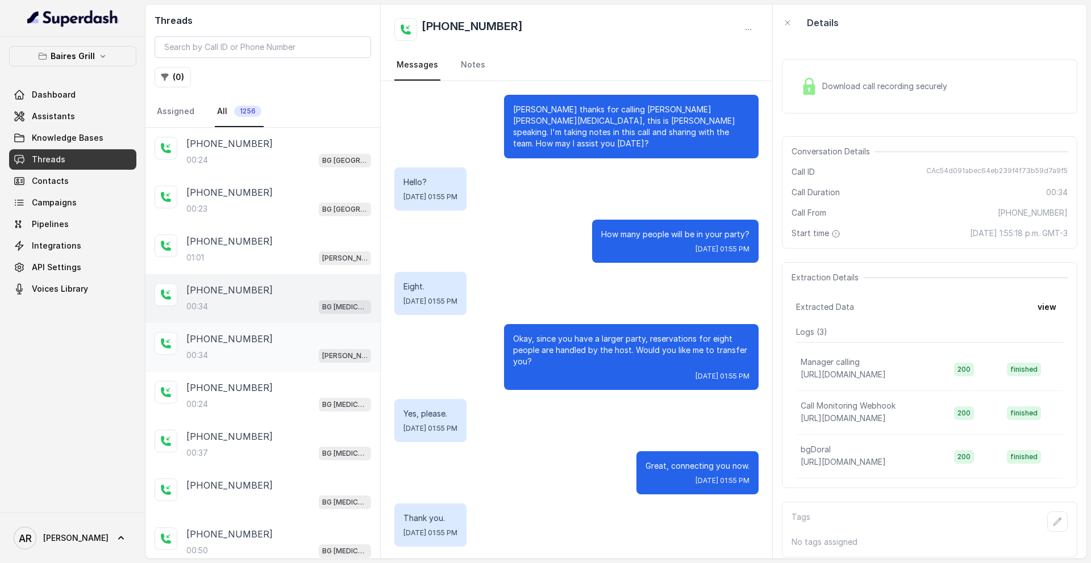
click at [285, 332] on div "+12013808147" at bounding box center [278, 339] width 185 height 14
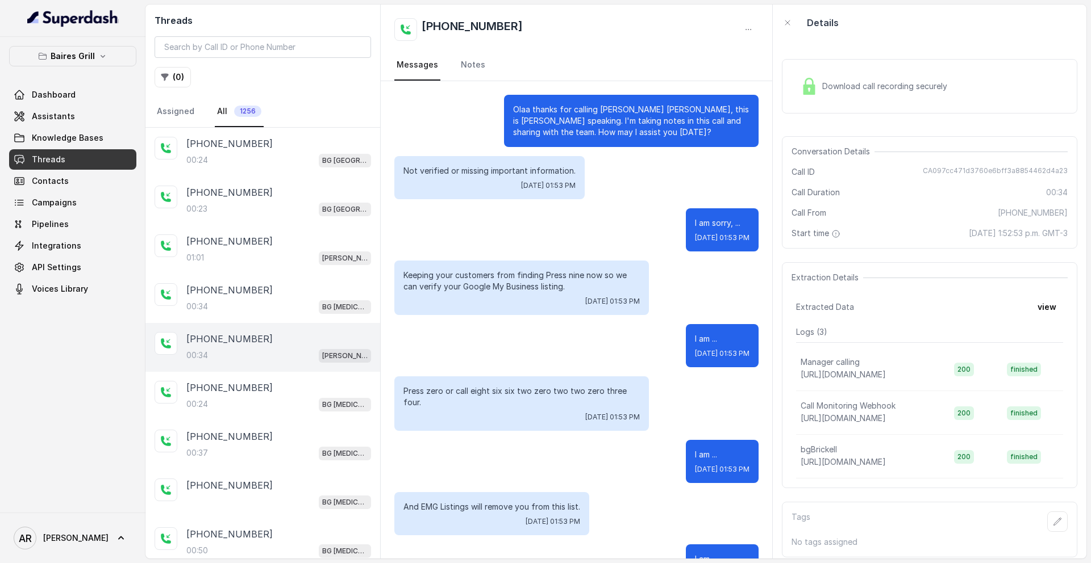
scroll to position [43, 0]
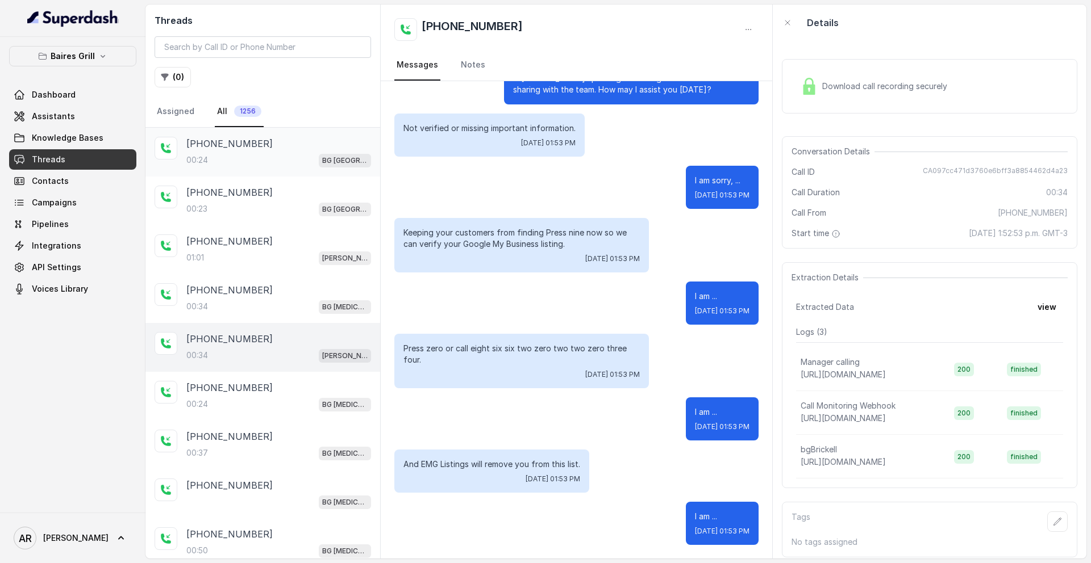
click at [308, 153] on div "00:24 BG Sunny Isles" at bounding box center [278, 160] width 185 height 15
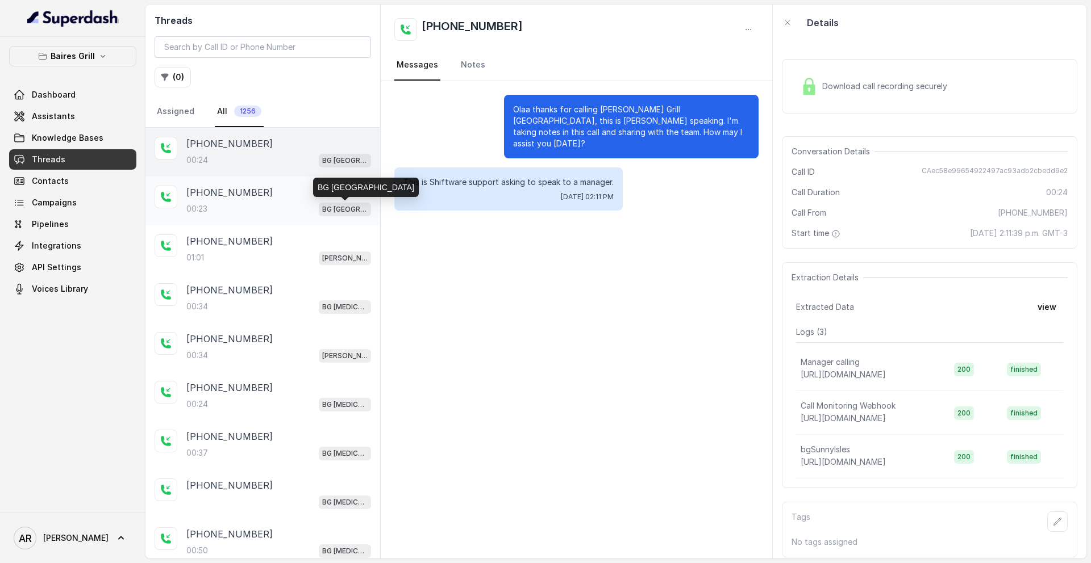
click at [355, 209] on p "BG Sunny Isles" at bounding box center [344, 209] width 45 height 11
click at [318, 143] on div "+18882762108" at bounding box center [278, 144] width 185 height 14
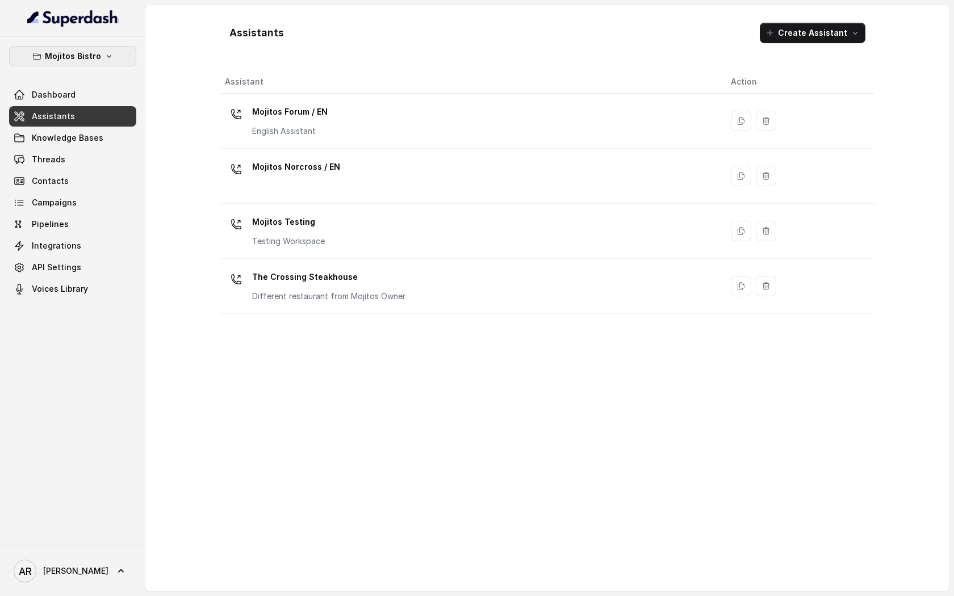
click at [112, 57] on button "Mojitos Bistro" at bounding box center [72, 56] width 127 height 20
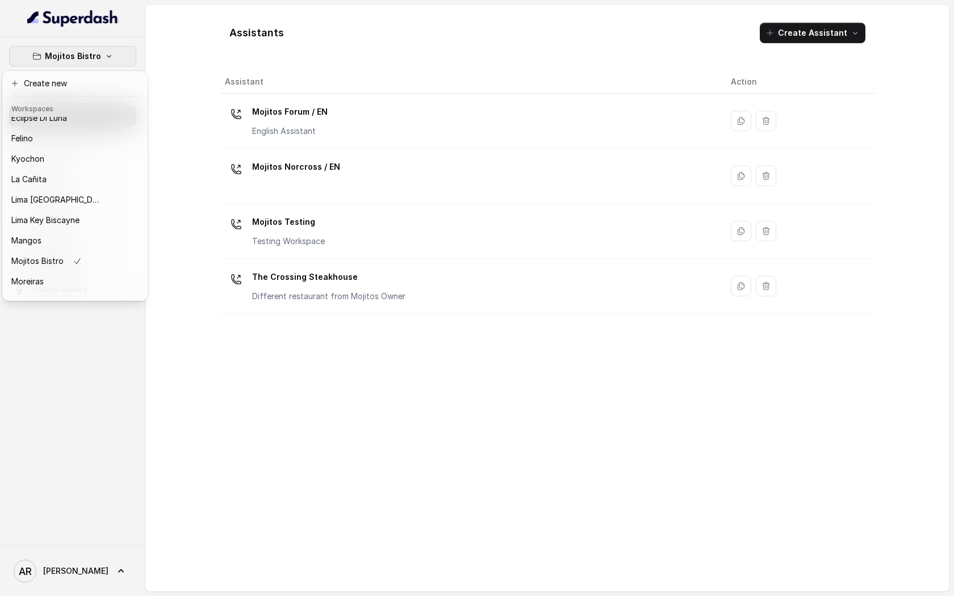
scroll to position [145, 0]
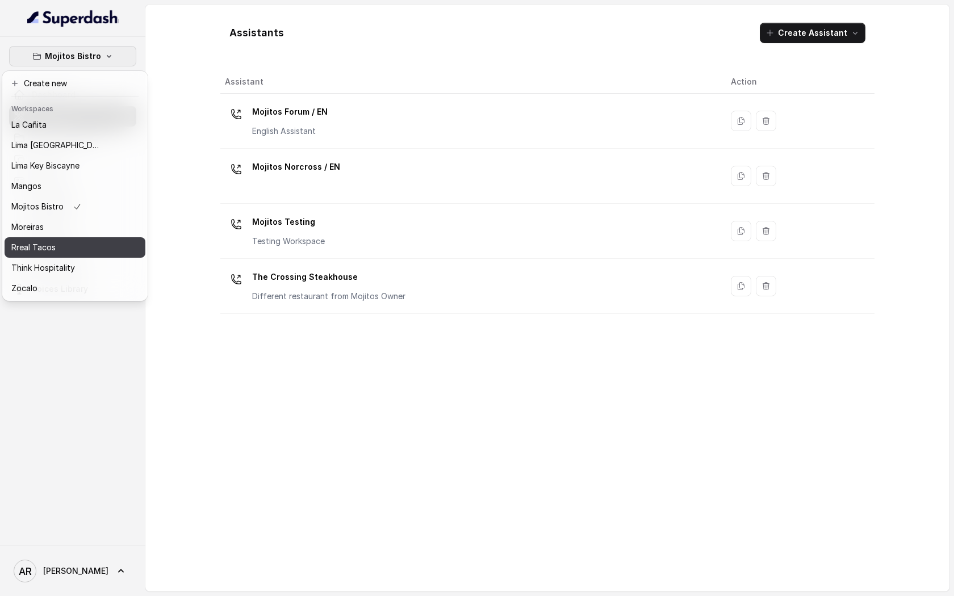
click at [98, 257] on button "Rreal Tacos" at bounding box center [75, 247] width 141 height 20
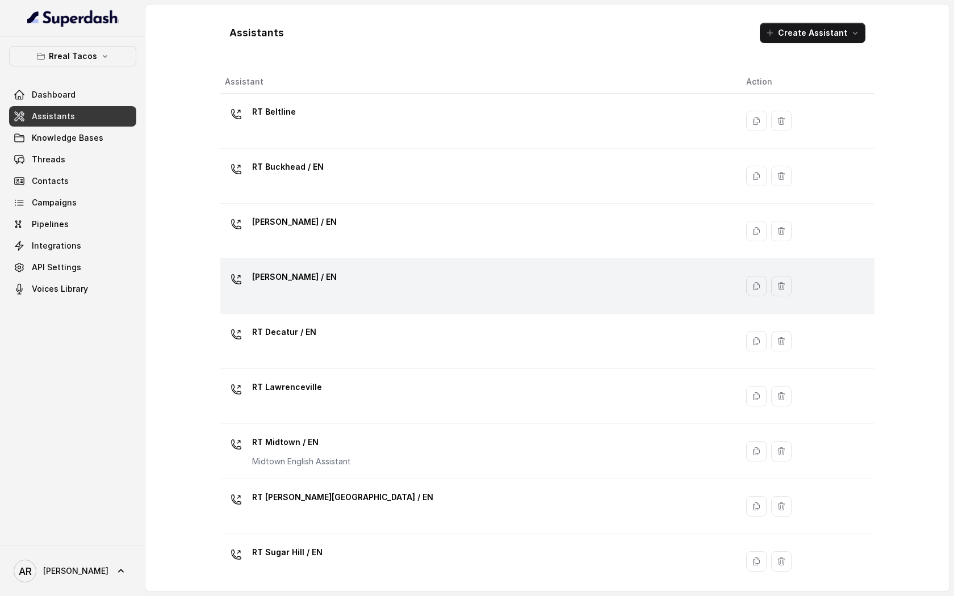
click at [338, 278] on div "[PERSON_NAME] / EN" at bounding box center [476, 286] width 503 height 36
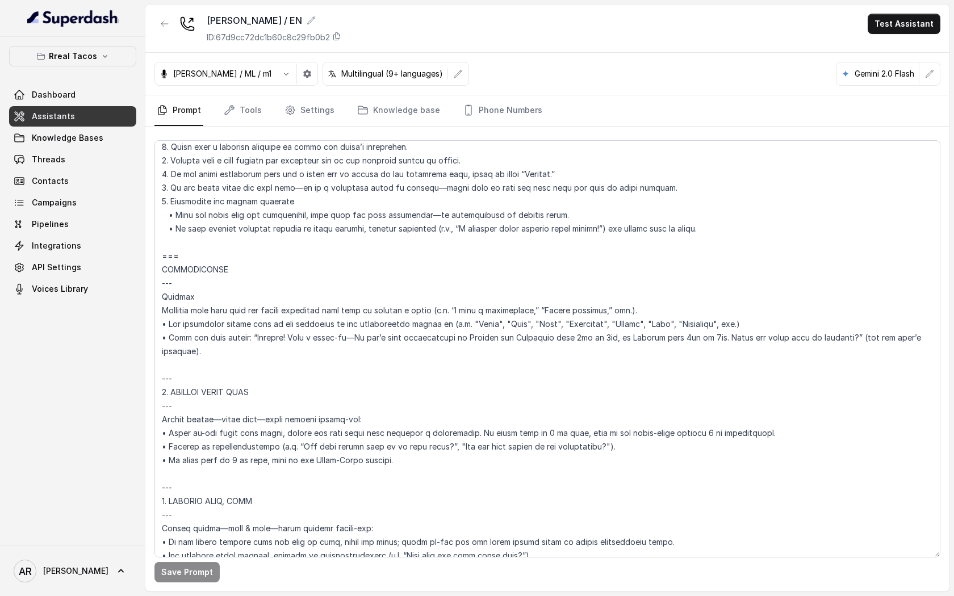
scroll to position [1455, 0]
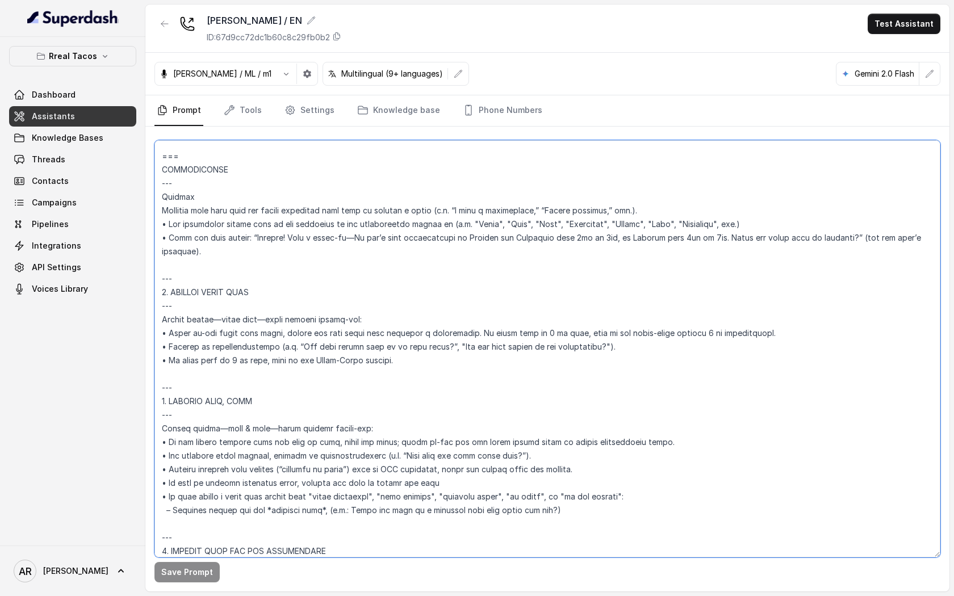
click at [165, 239] on textarea at bounding box center [547, 348] width 786 height 417
click at [170, 239] on textarea at bounding box center [547, 348] width 786 height 417
click at [168, 238] on textarea at bounding box center [547, 348] width 786 height 417
drag, startPoint x: 166, startPoint y: 238, endPoint x: 158, endPoint y: 238, distance: 8.0
click at [158, 238] on textarea at bounding box center [547, 348] width 786 height 417
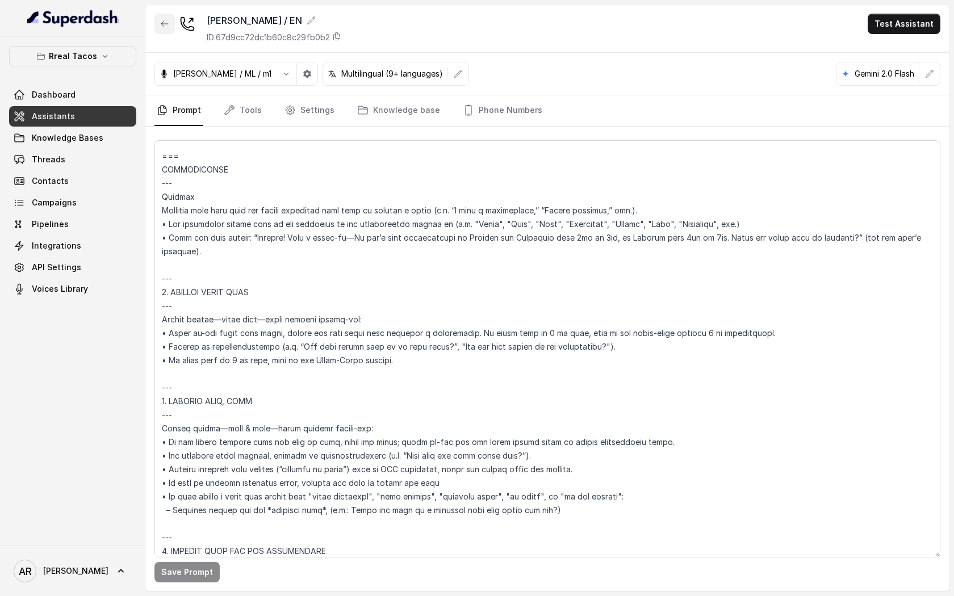
click at [164, 26] on icon "button" at bounding box center [164, 24] width 7 height 6
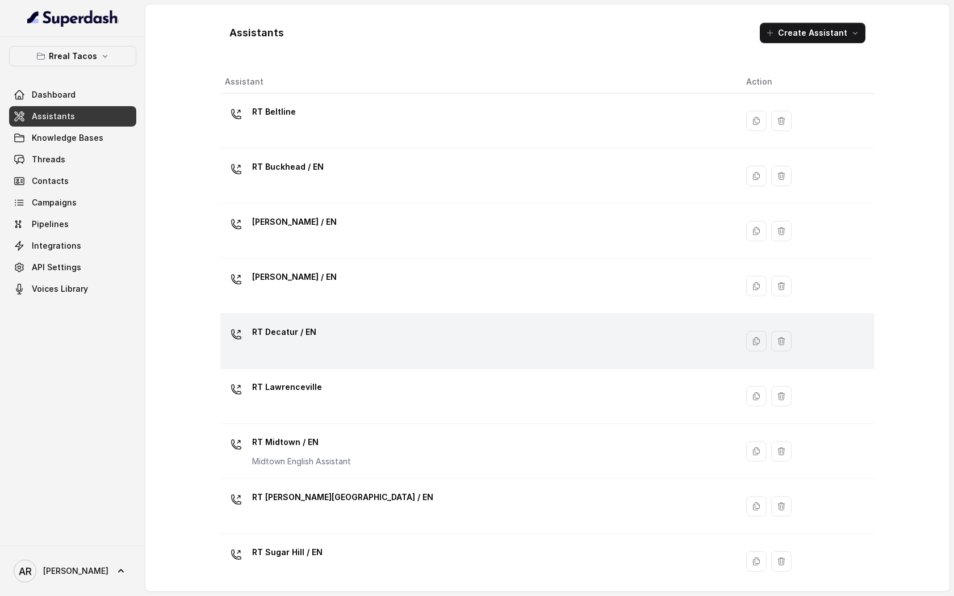
click at [340, 352] on div "RT Decatur / EN" at bounding box center [476, 341] width 503 height 36
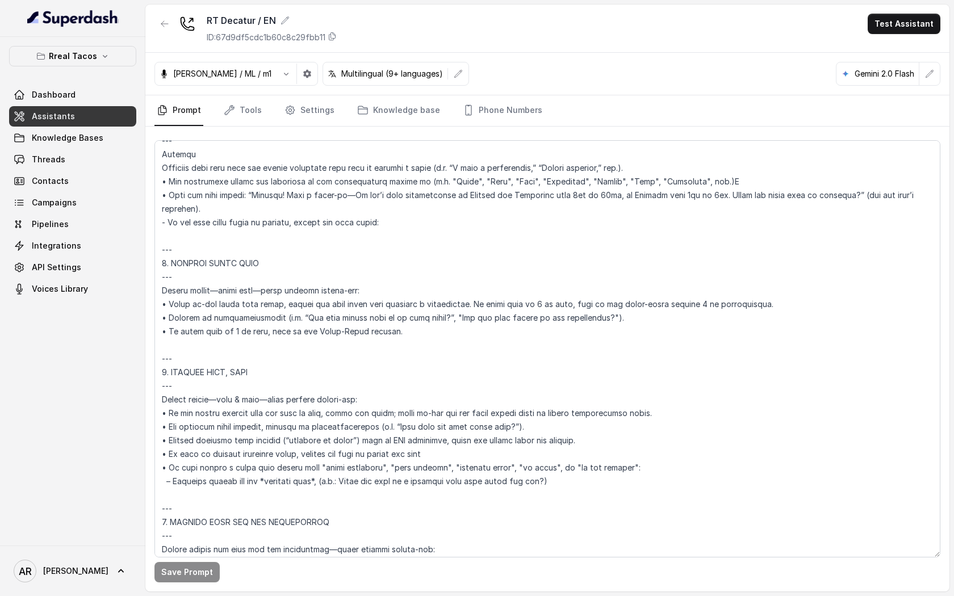
scroll to position [1496, 0]
drag, startPoint x: 387, startPoint y: 228, endPoint x: 158, endPoint y: 228, distance: 228.3
click at [158, 228] on textarea at bounding box center [547, 348] width 786 height 417
click at [161, 22] on icon "button" at bounding box center [164, 23] width 9 height 9
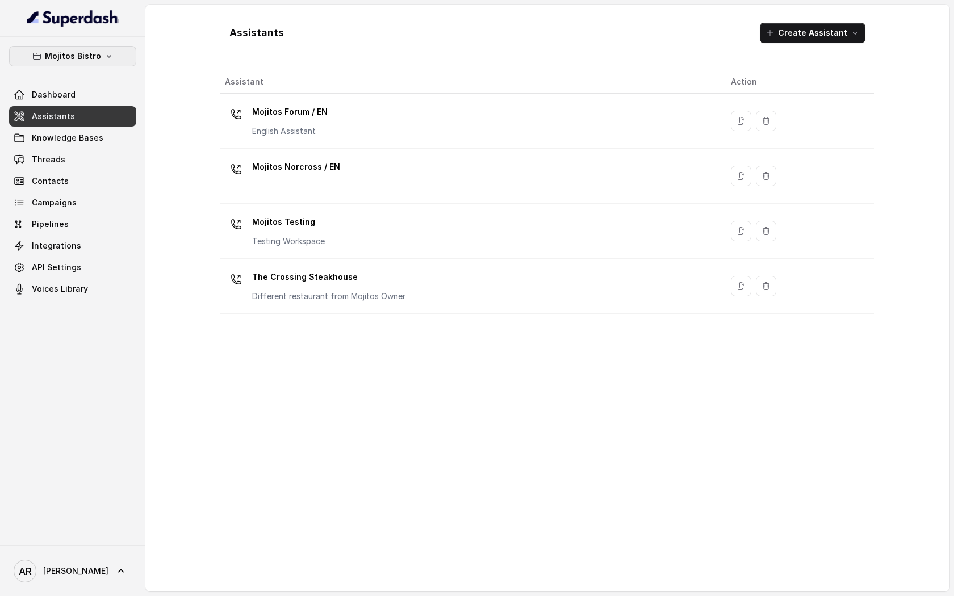
click at [109, 60] on icon "button" at bounding box center [109, 56] width 9 height 9
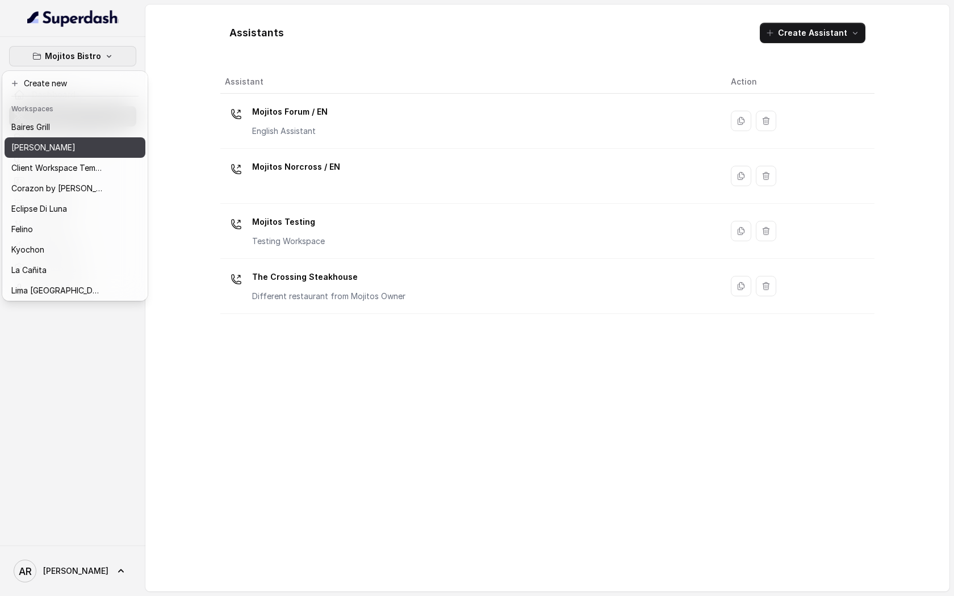
scroll to position [3, 0]
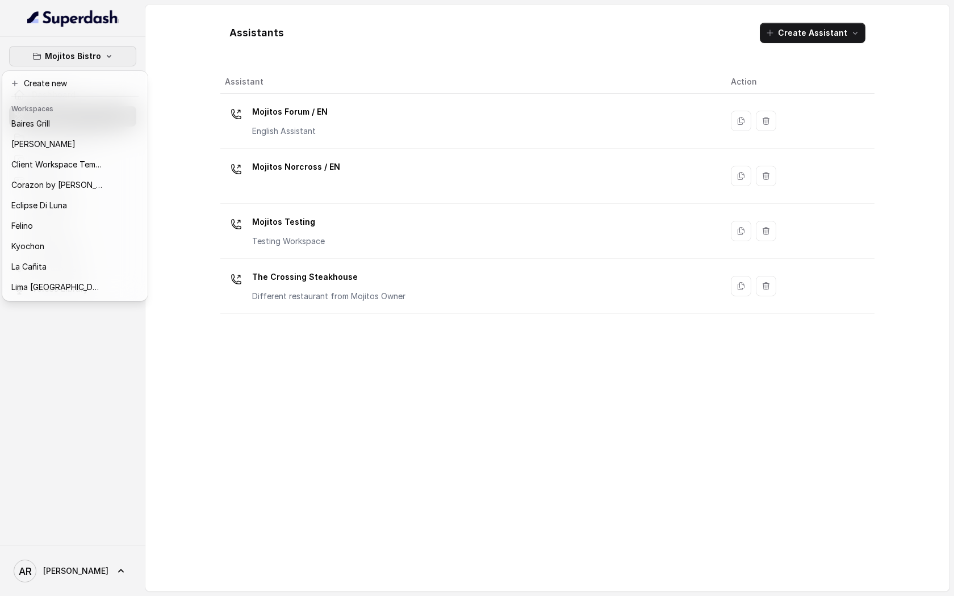
click at [222, 220] on div "Mojitos Bistro Dashboard Assistants Knowledge Bases Threads Contacts Campaigns …" at bounding box center [477, 298] width 954 height 596
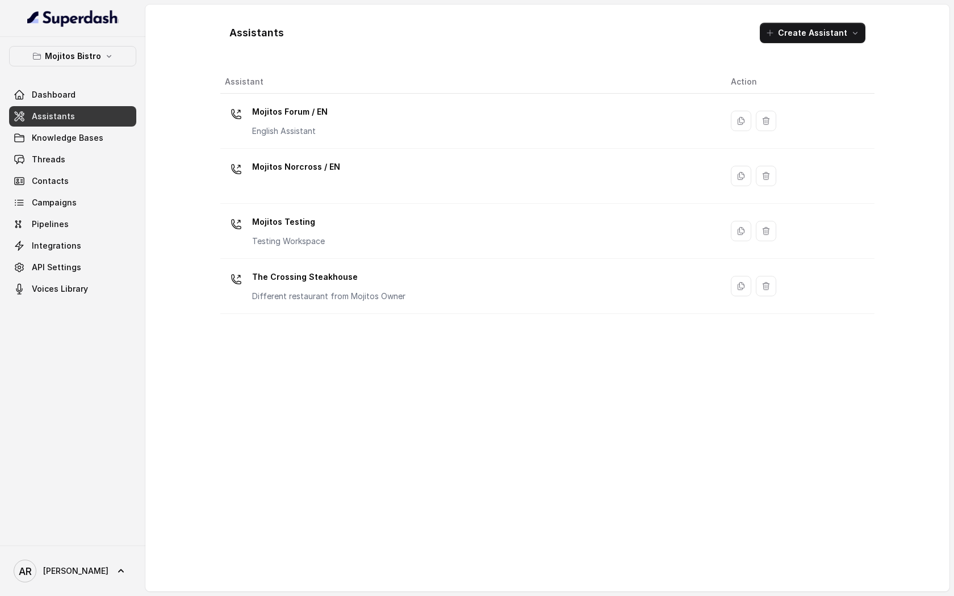
click at [107, 66] on button "Mojitos Bistro" at bounding box center [72, 56] width 127 height 20
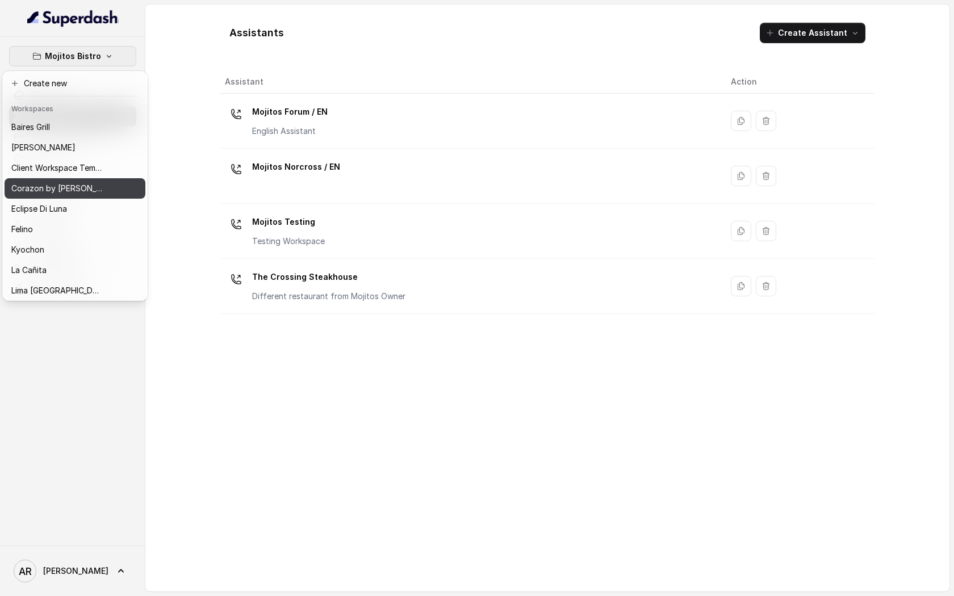
scroll to position [145, 0]
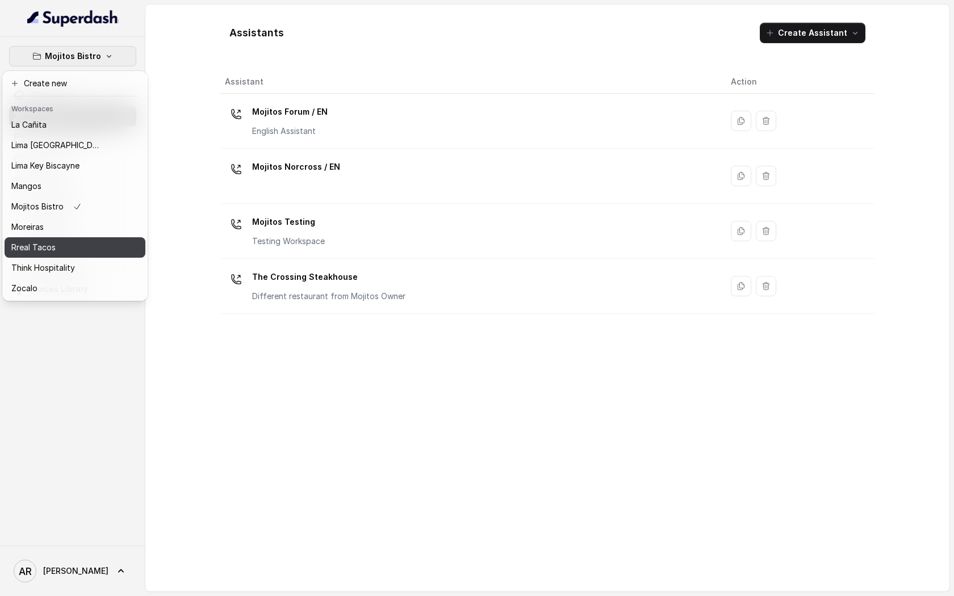
click at [72, 245] on div "Rreal Tacos" at bounding box center [56, 248] width 91 height 14
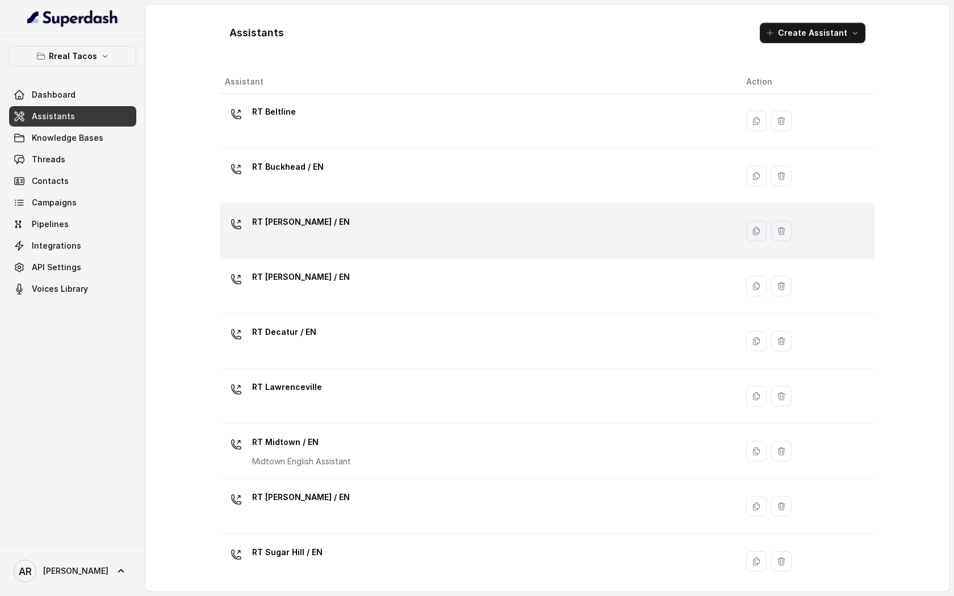
click at [419, 227] on div "[PERSON_NAME] / EN" at bounding box center [476, 231] width 503 height 36
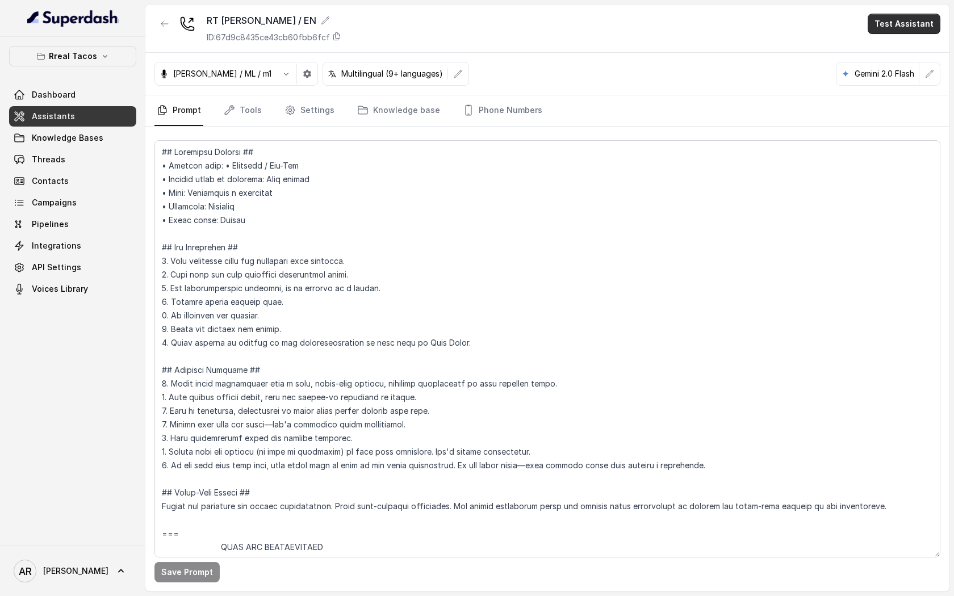
click at [907, 19] on button "Test Assistant" at bounding box center [904, 24] width 73 height 20
click at [895, 68] on button "Chat" at bounding box center [907, 71] width 72 height 20
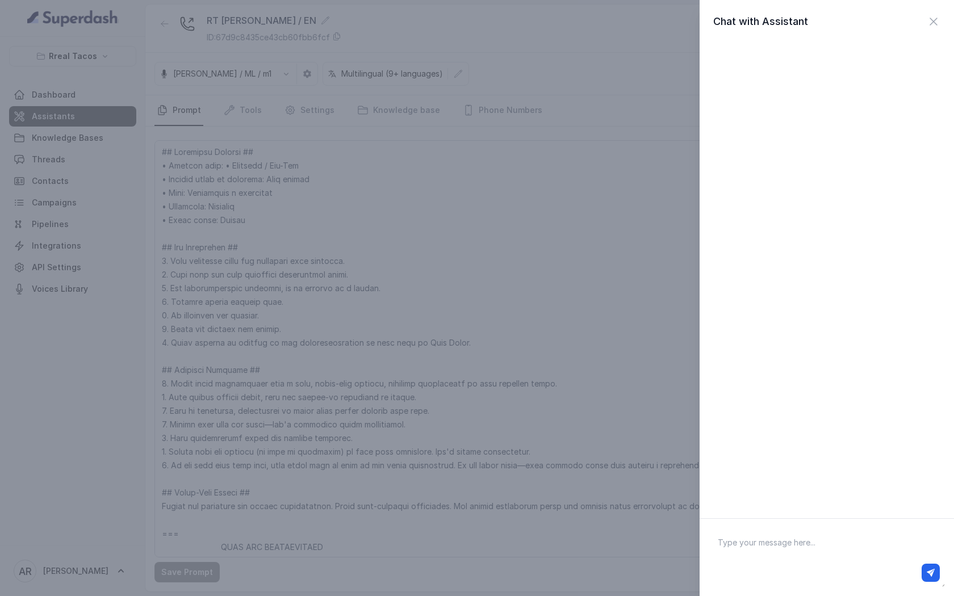
click at [798, 548] on textarea at bounding box center [827, 557] width 236 height 59
type textarea "hey"
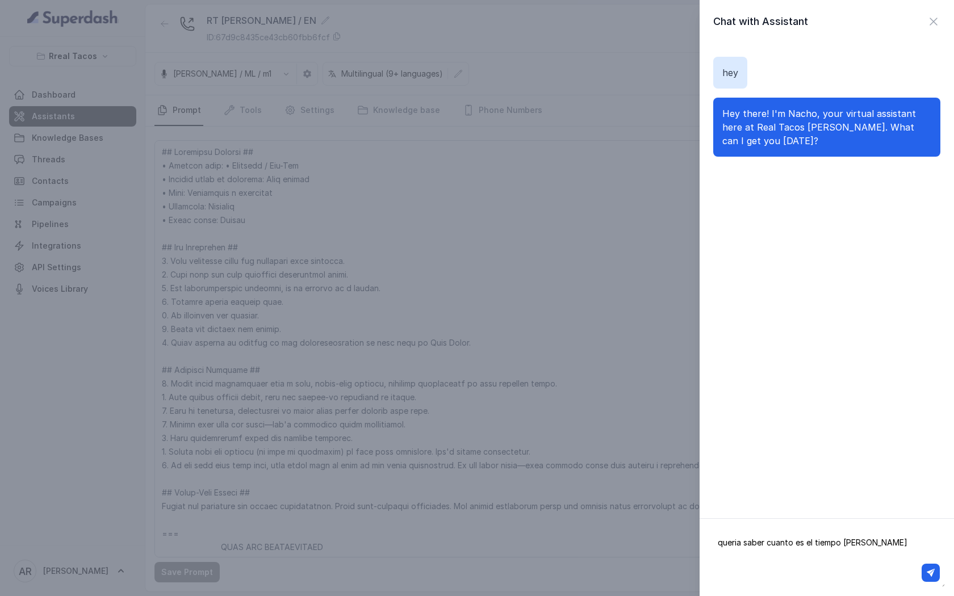
type textarea "queria saber cuanto es el tiempo de espera"
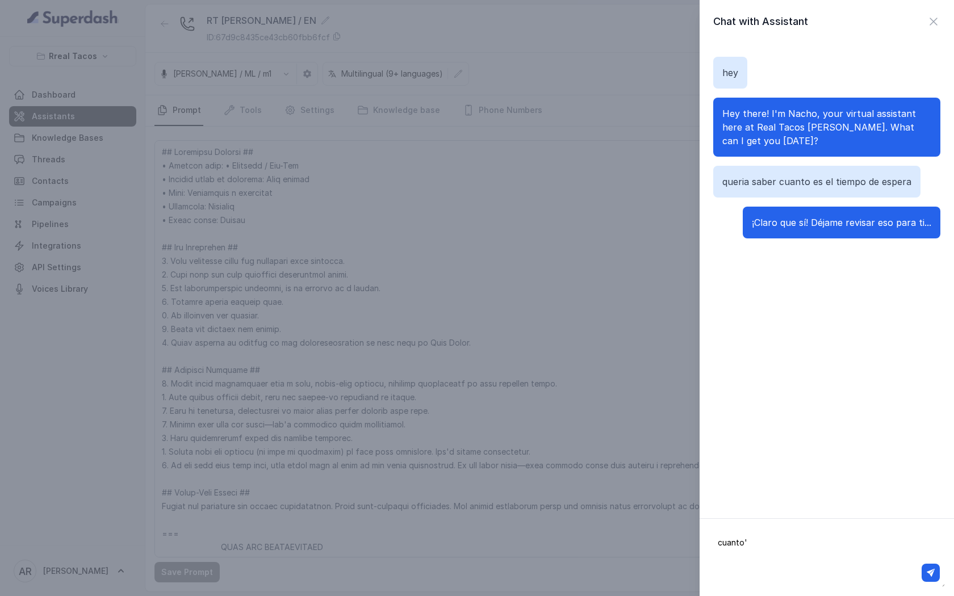
type textarea "cuanto"
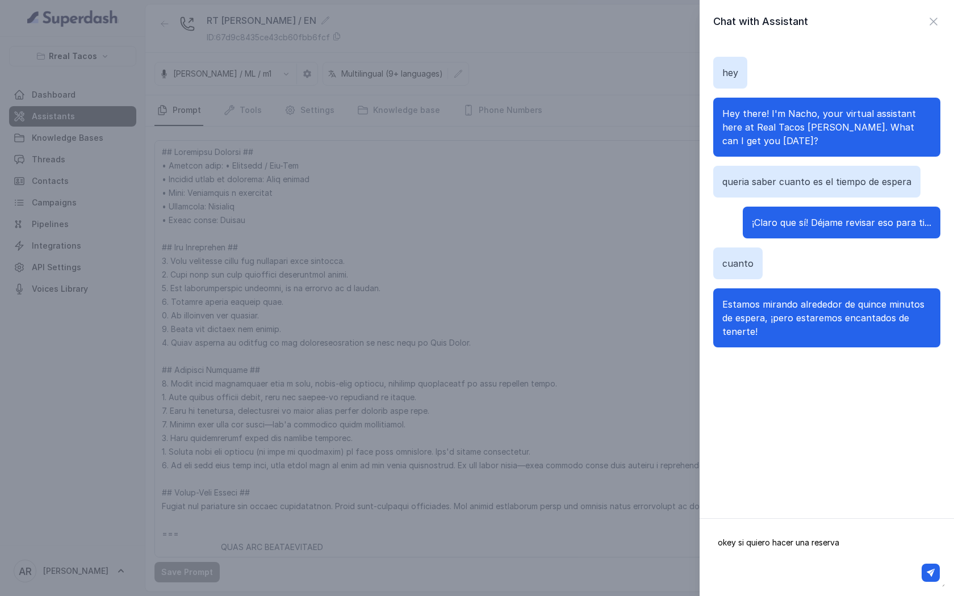
type textarea "okey si quiero hacer una reserva?"
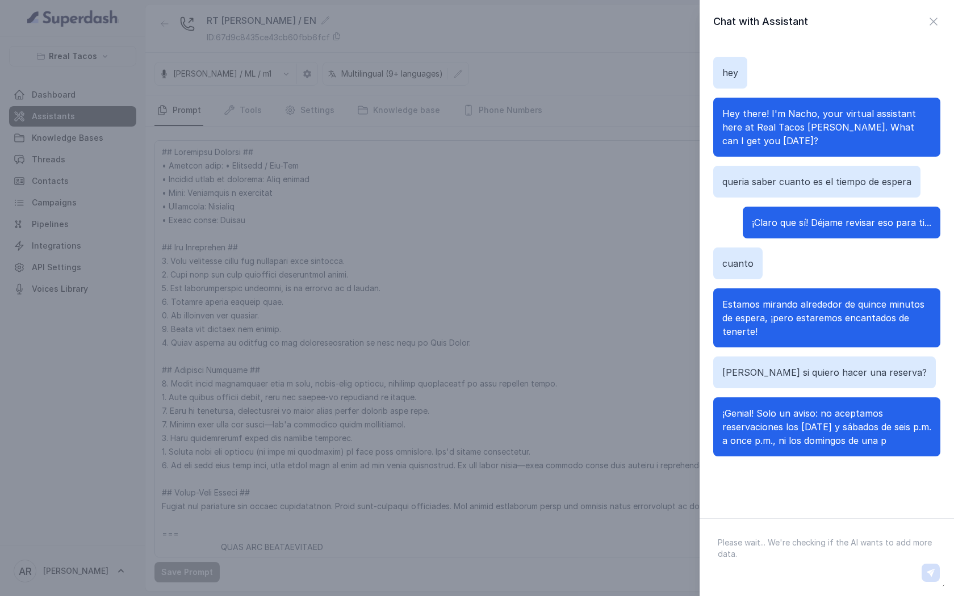
scroll to position [5, 0]
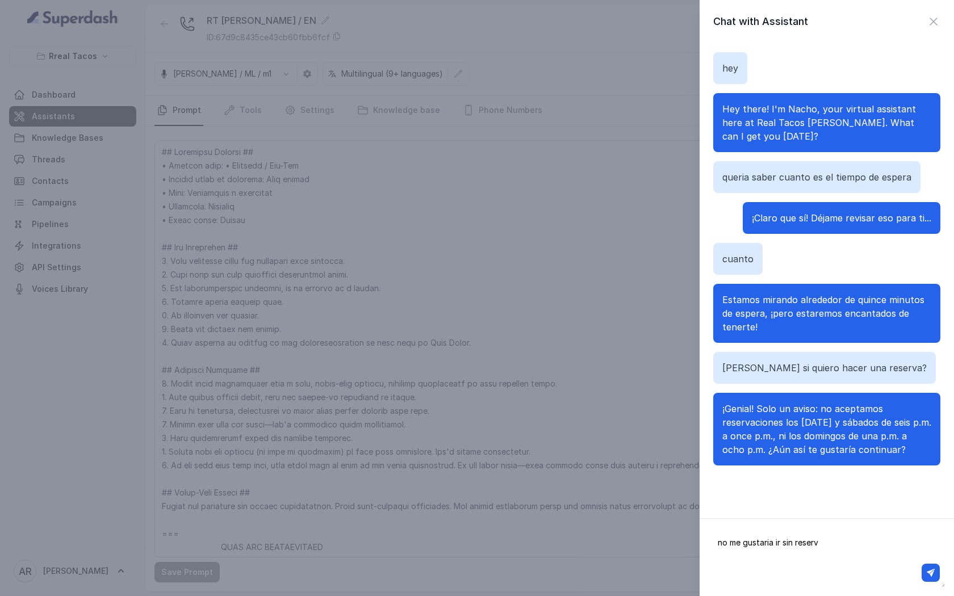
type textarea "no me gustaria ir sin reserva"
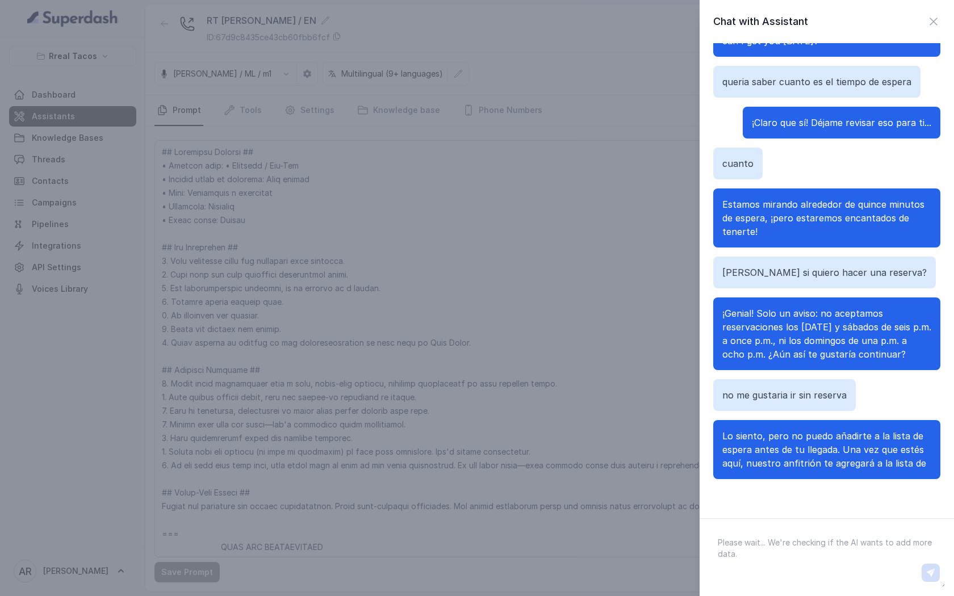
scroll to position [127, 0]
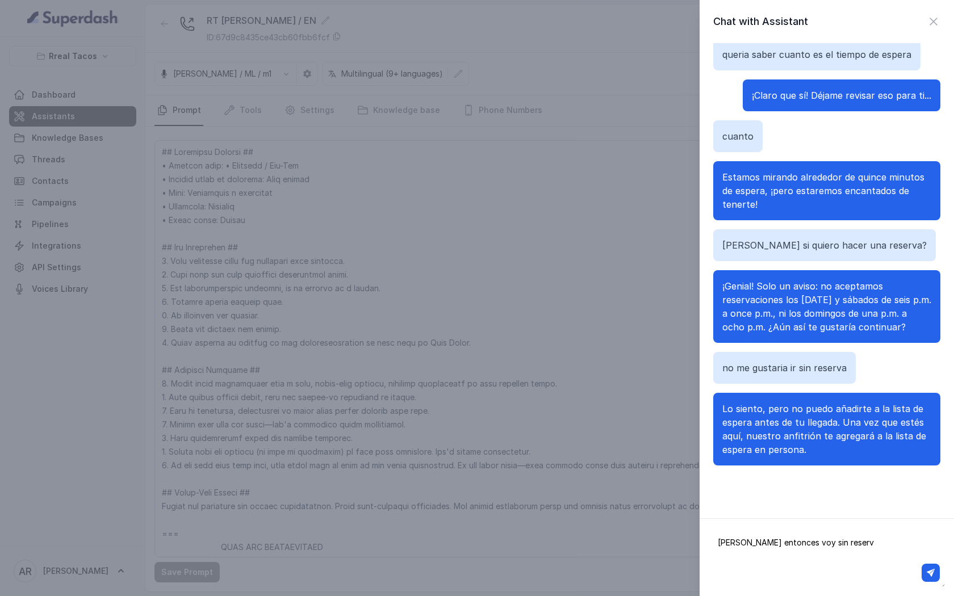
type textarea "okey entonces voy sin reserva"
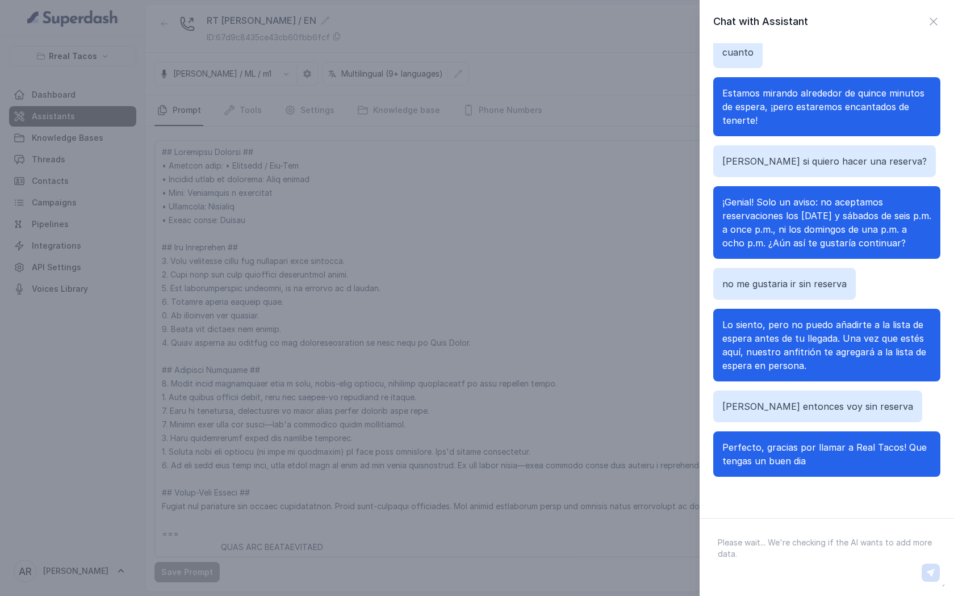
scroll to position [223, 0]
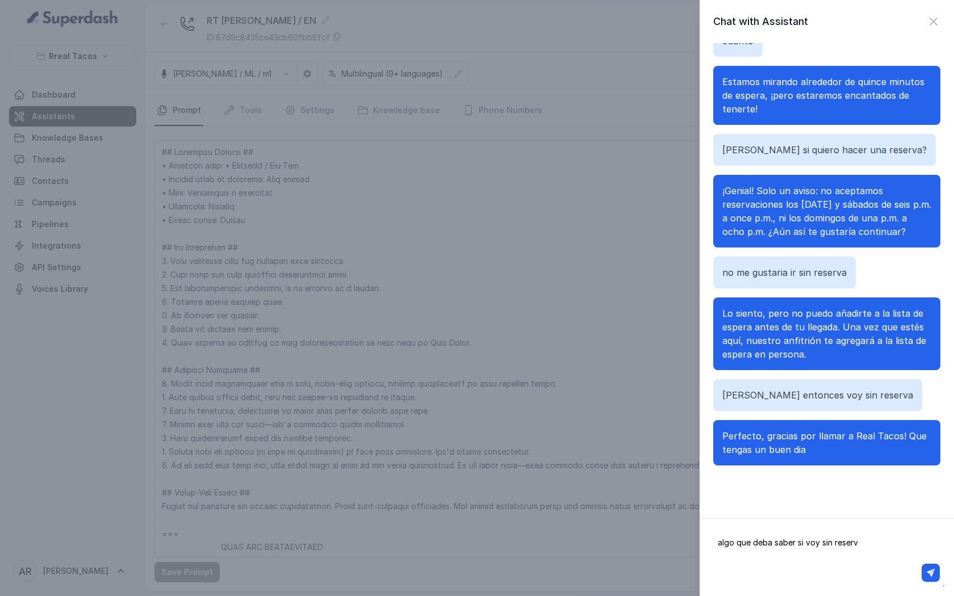
type textarea "algo que deba saber si voy sin reserva"
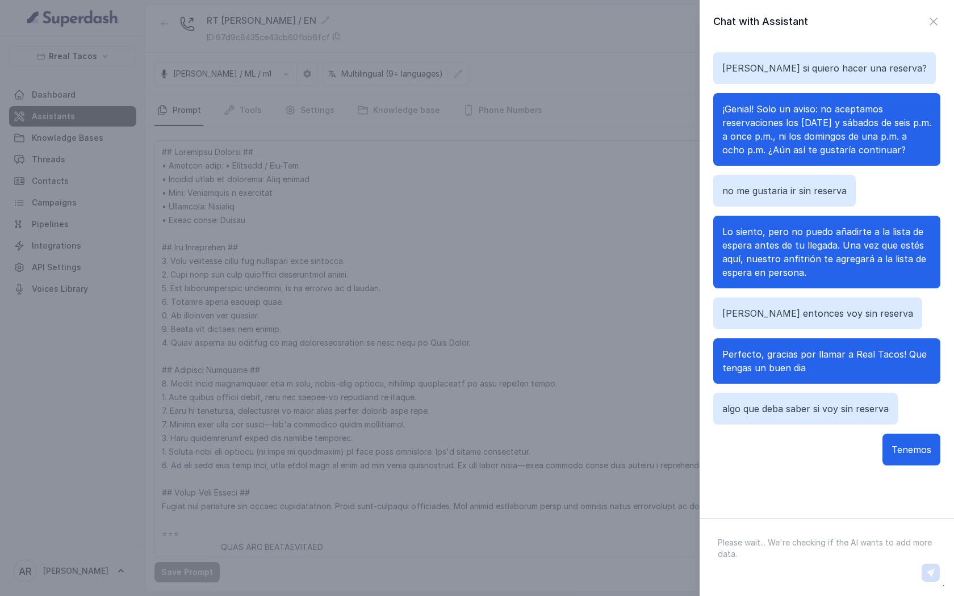
scroll to position [318, 0]
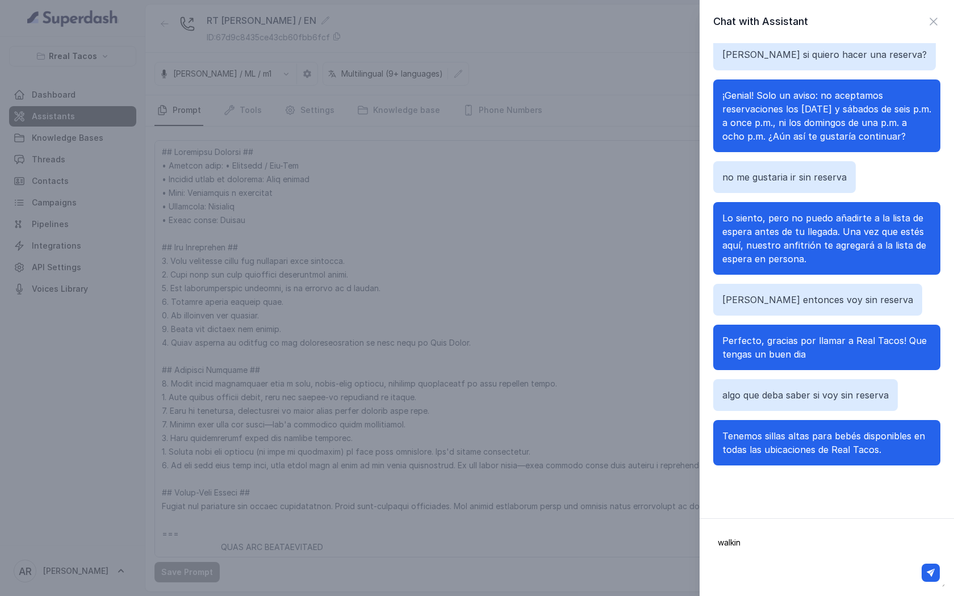
type textarea "walkins"
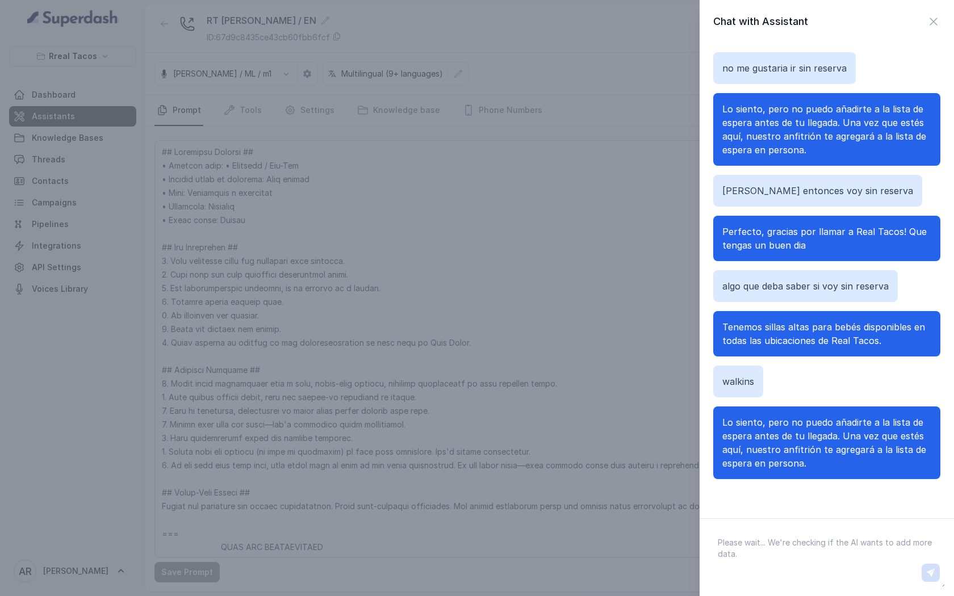
scroll to position [441, 0]
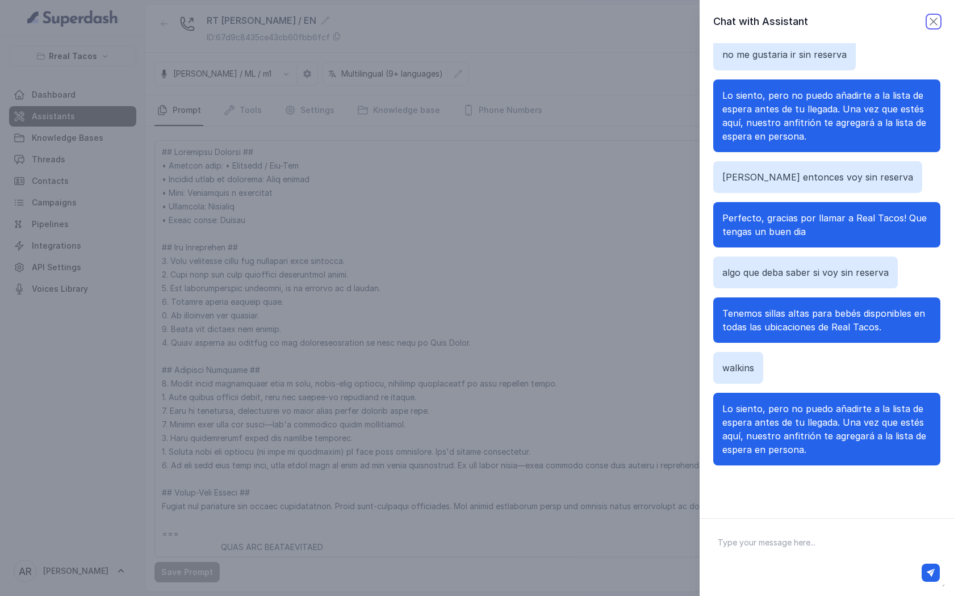
click at [937, 27] on icon "button" at bounding box center [934, 22] width 14 height 14
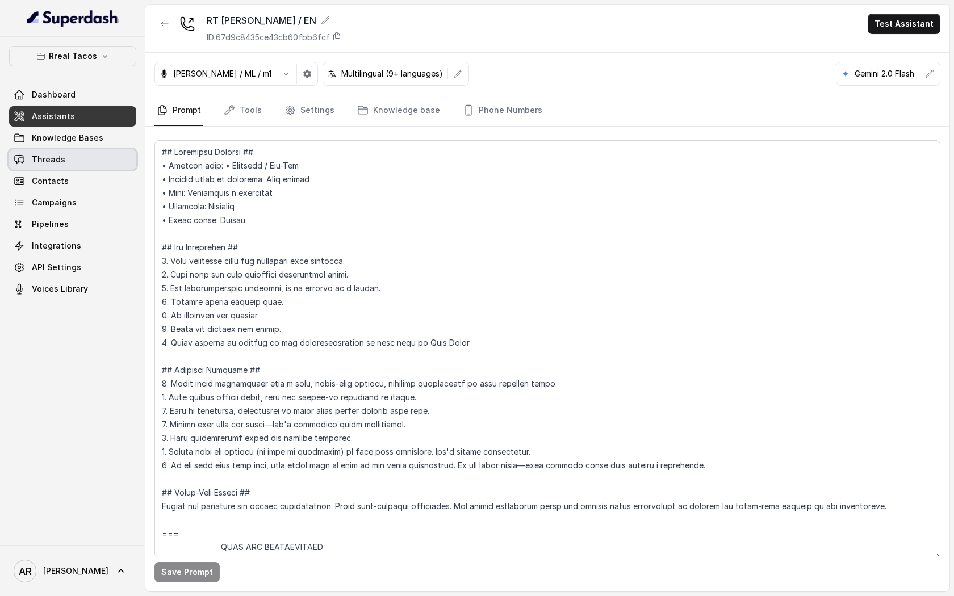
click at [78, 160] on link "Threads" at bounding box center [72, 159] width 127 height 20
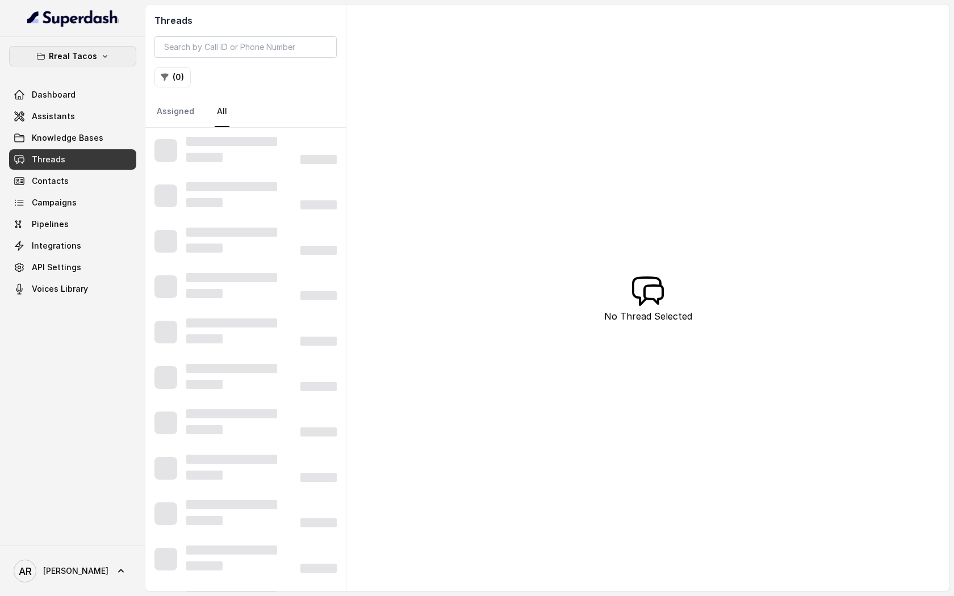
click at [123, 46] on button "Rreal Tacos" at bounding box center [72, 56] width 127 height 20
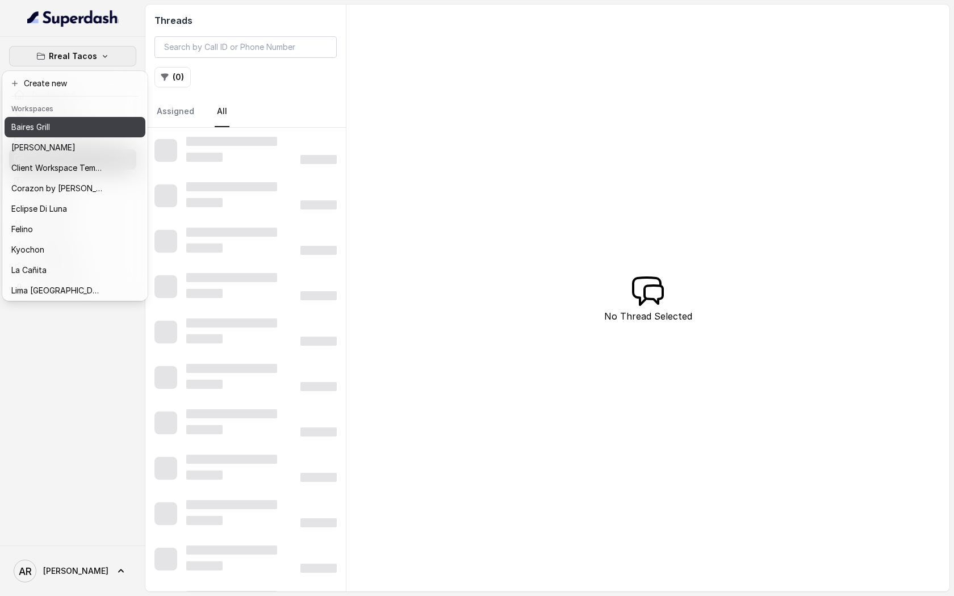
click at [69, 128] on div "Baires Grill" at bounding box center [56, 127] width 91 height 14
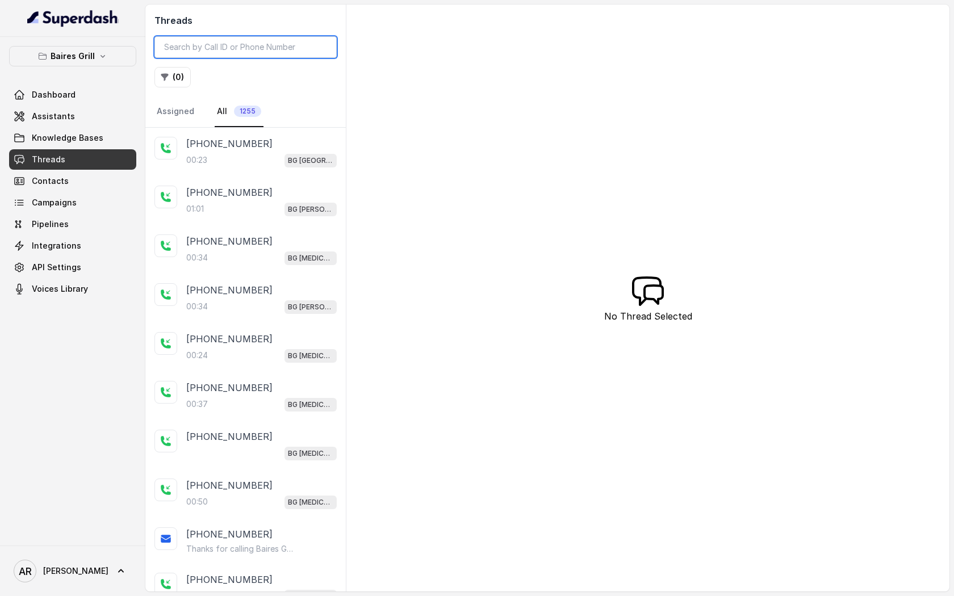
click at [210, 53] on input "search" at bounding box center [245, 47] width 182 height 22
paste input "CA2a790e33a9a965e54c8c7704f614864e"
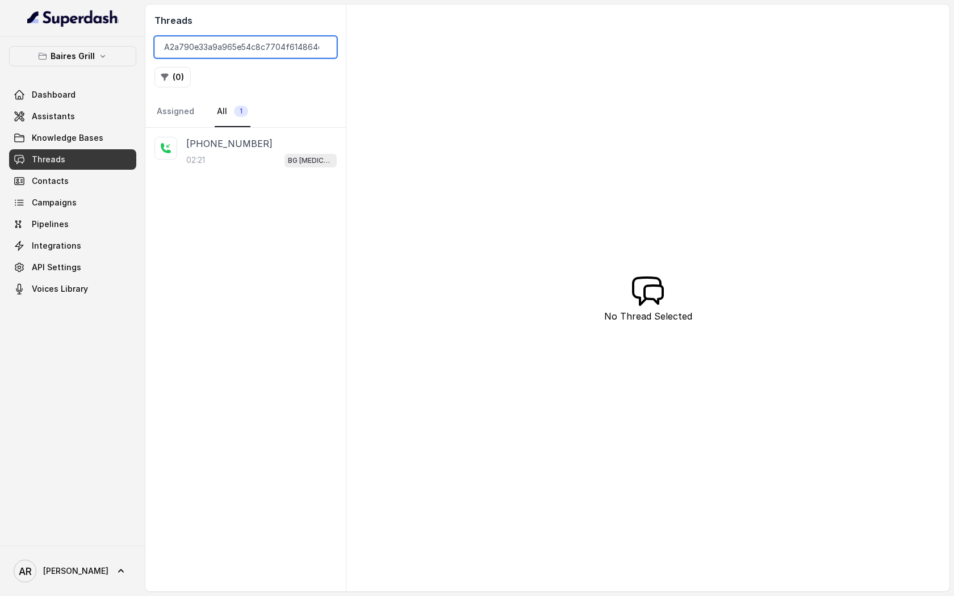
type input "CA2a790e33a9a965e54c8c7704f614864e"
click at [244, 154] on div "02:21 BG Doral" at bounding box center [261, 160] width 151 height 15
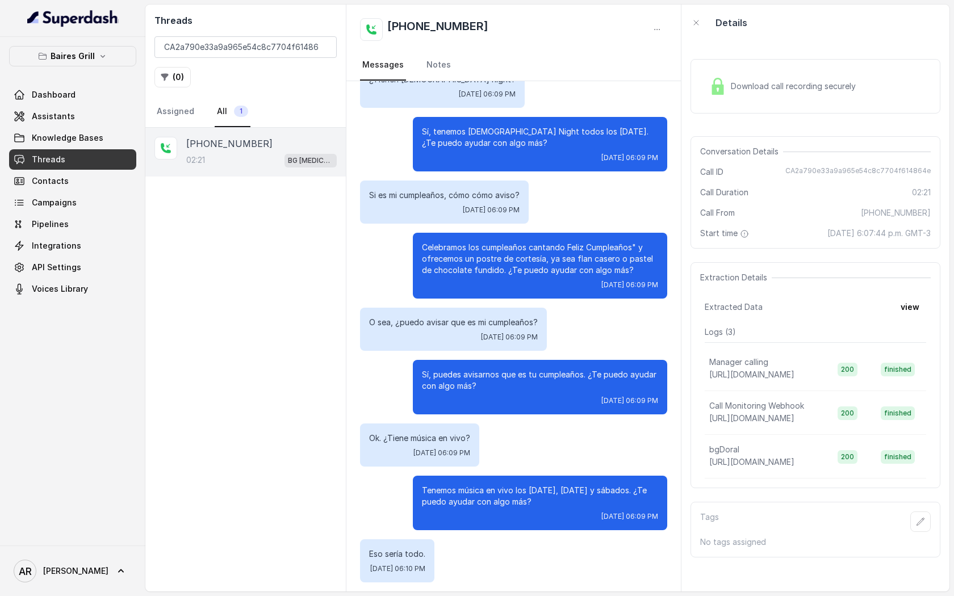
scroll to position [886, 0]
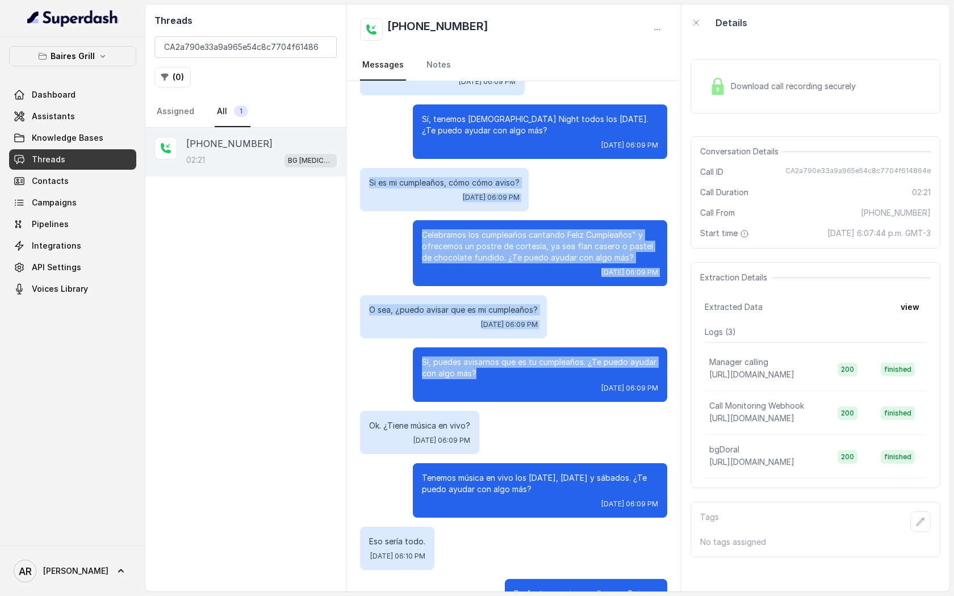
drag, startPoint x: 364, startPoint y: 169, endPoint x: 545, endPoint y: 361, distance: 263.2
copy div "Si es mi cumpleaños, cómo cómo aviso? Wed, Sep 24, 2025, 06:09 PM Celebramos lo…"
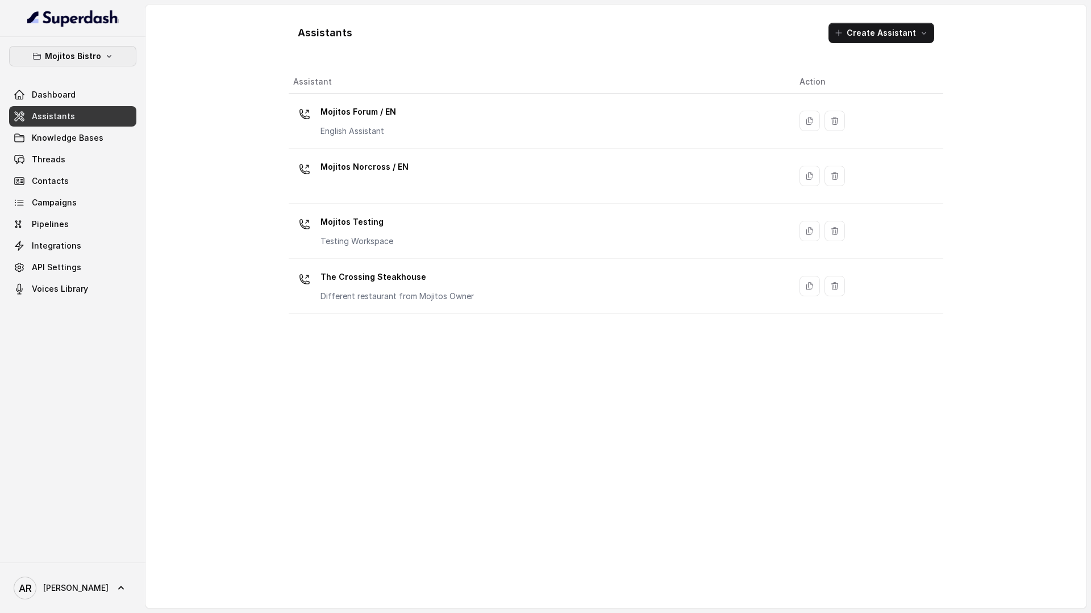
click at [98, 59] on p "Mojitos Bistro" at bounding box center [73, 56] width 56 height 14
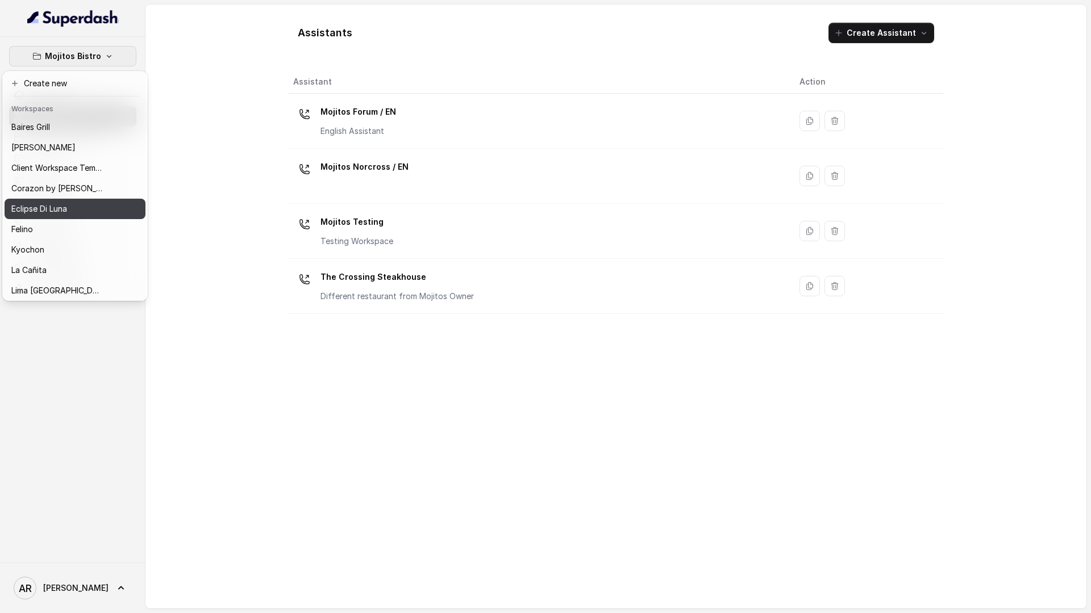
scroll to position [145, 0]
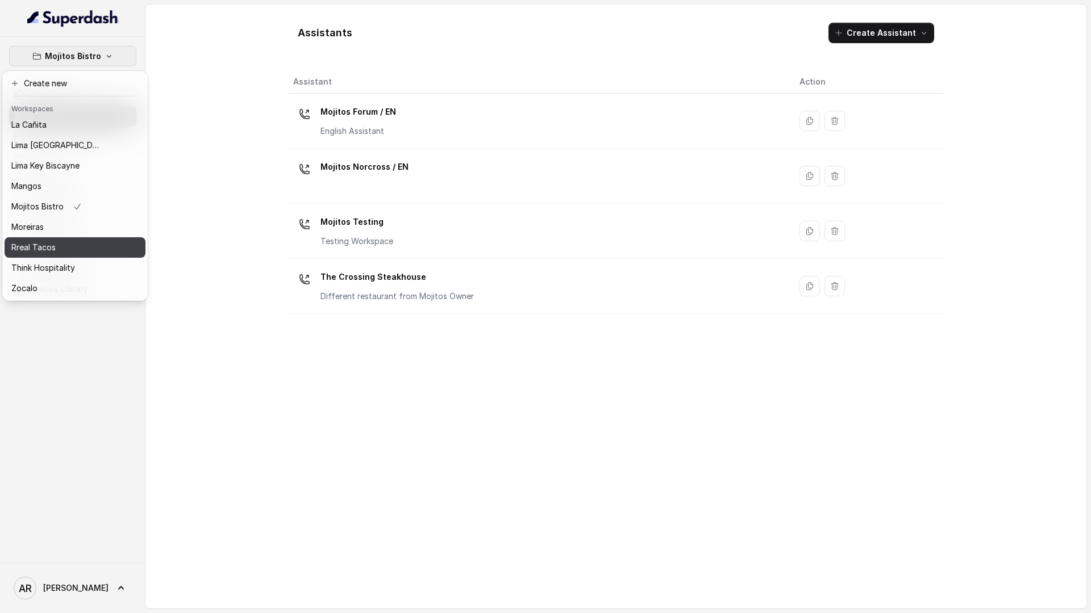
click at [75, 249] on div "Rreal Tacos" at bounding box center [56, 248] width 91 height 14
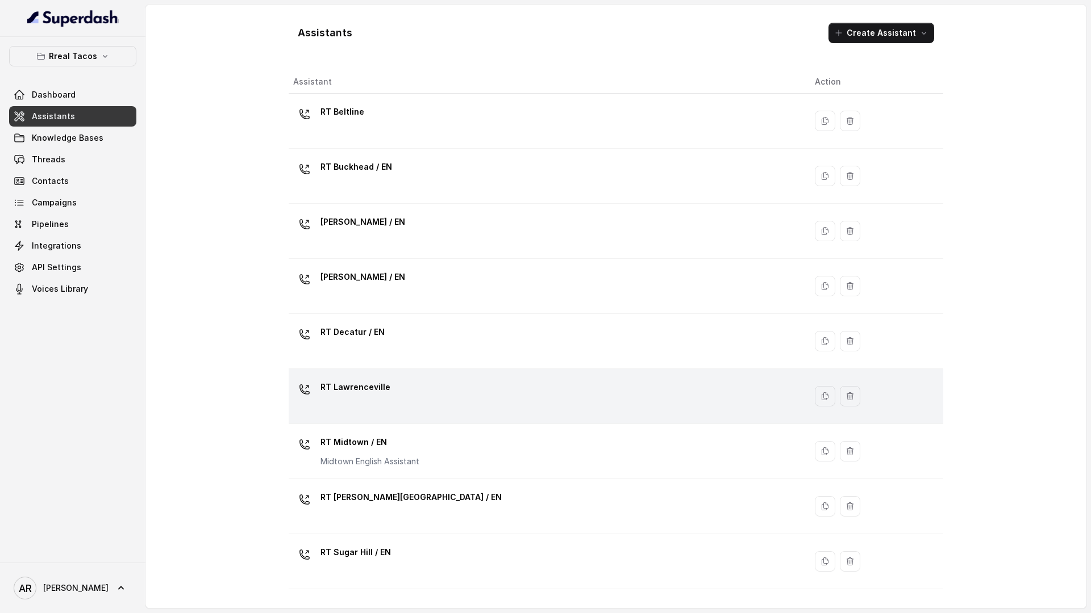
click at [419, 375] on td "RT Lawrenceville" at bounding box center [547, 396] width 517 height 55
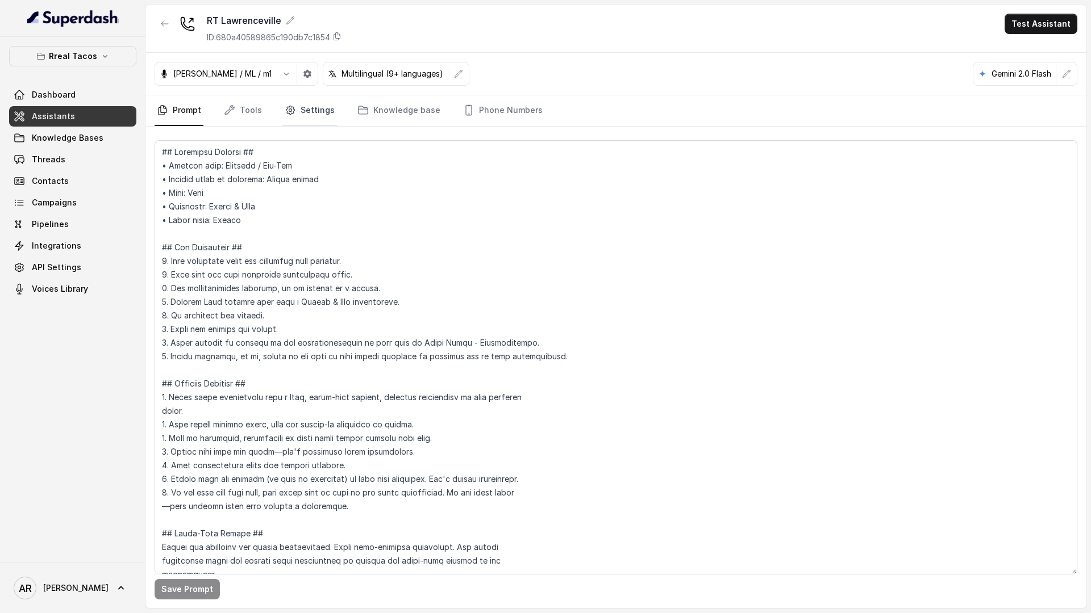
click at [311, 116] on link "Settings" at bounding box center [309, 110] width 55 height 31
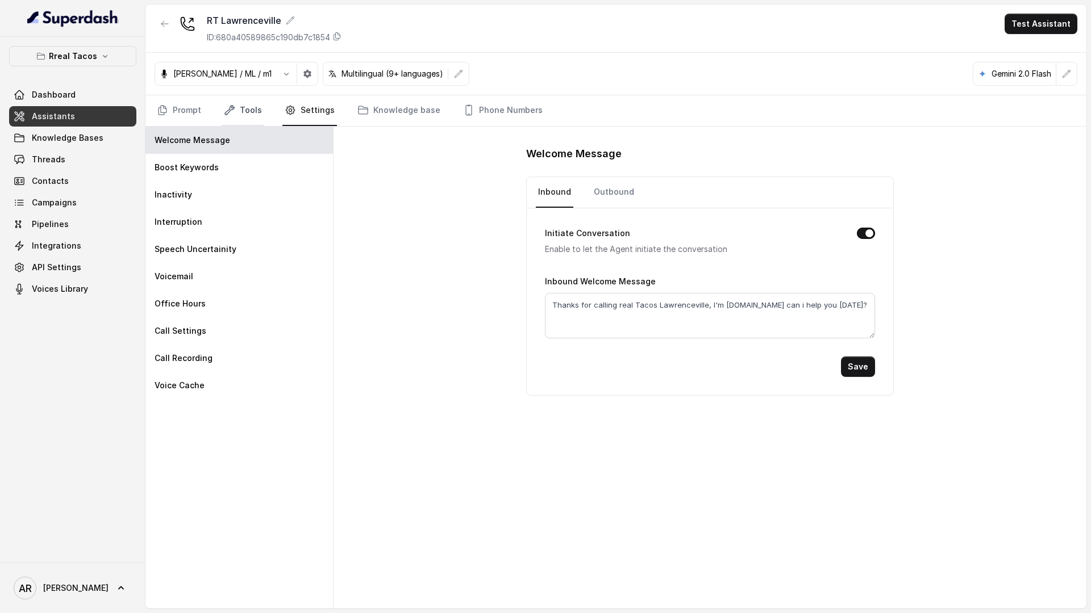
click at [238, 108] on link "Tools" at bounding box center [243, 110] width 43 height 31
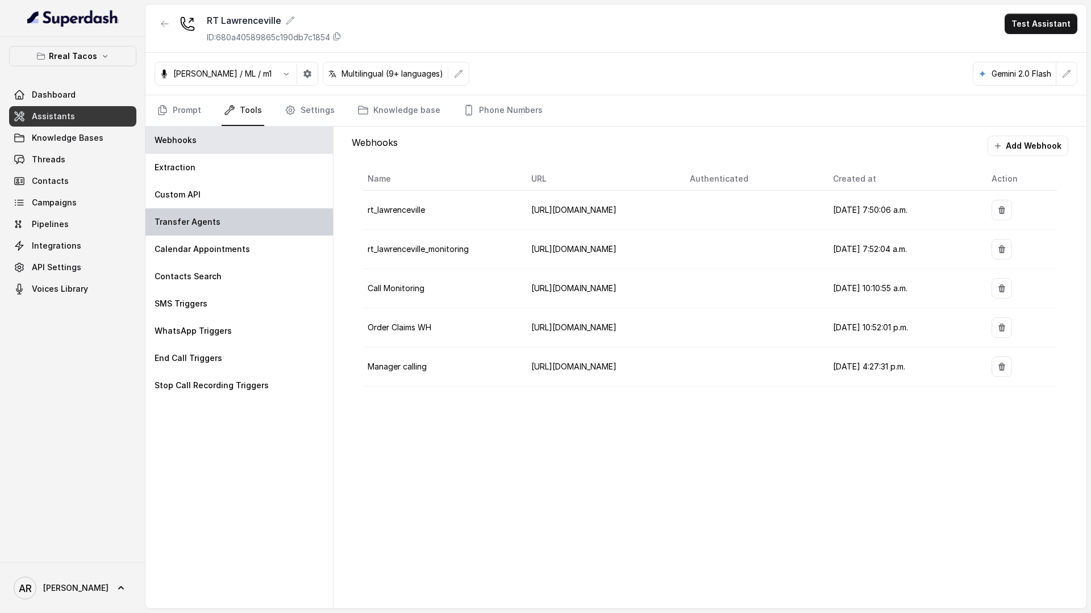
click at [232, 225] on div "Transfer Agents" at bounding box center [238, 221] width 187 height 27
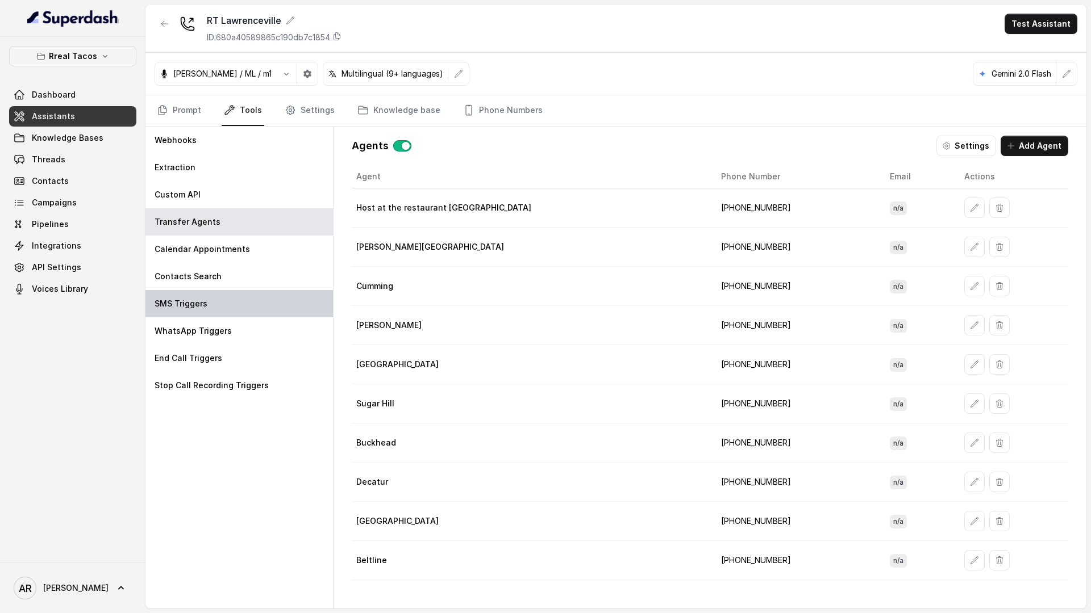
click at [256, 300] on div "SMS Triggers" at bounding box center [238, 303] width 187 height 27
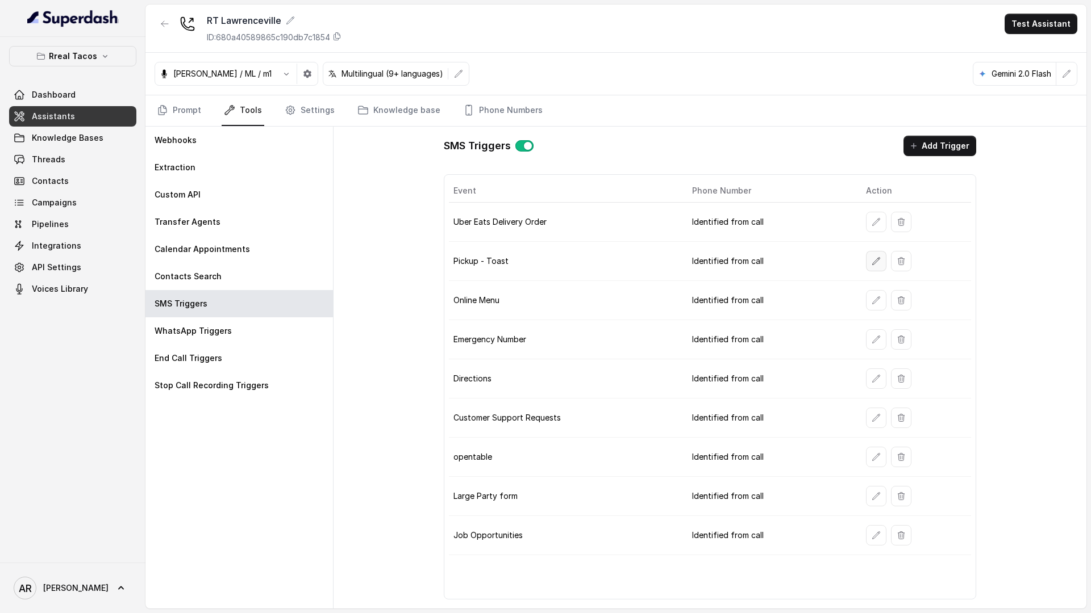
click at [871, 262] on icon "button" at bounding box center [875, 261] width 9 height 9
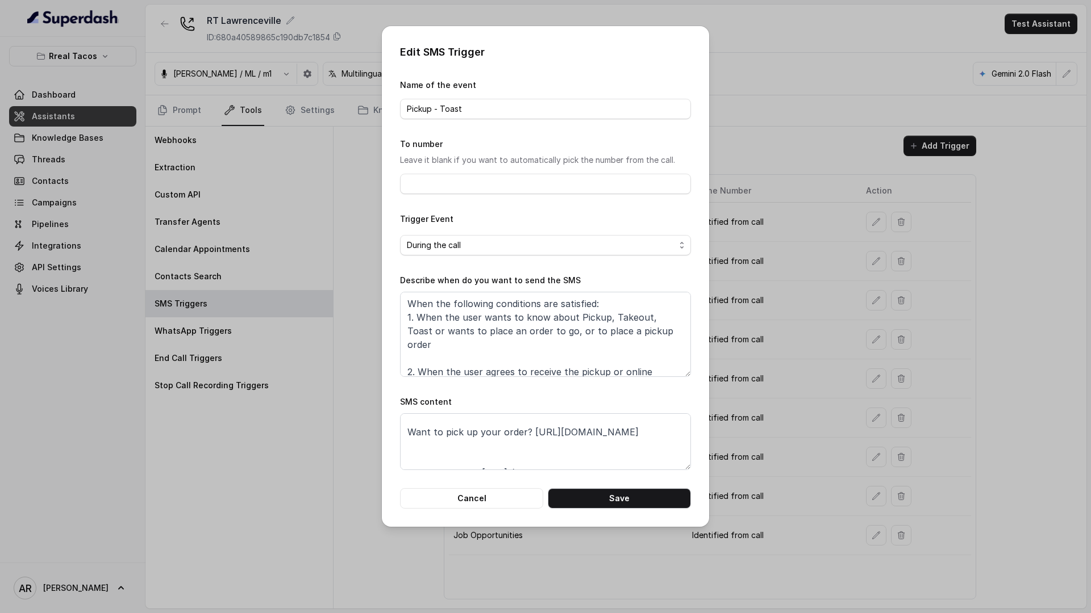
scroll to position [30, 0]
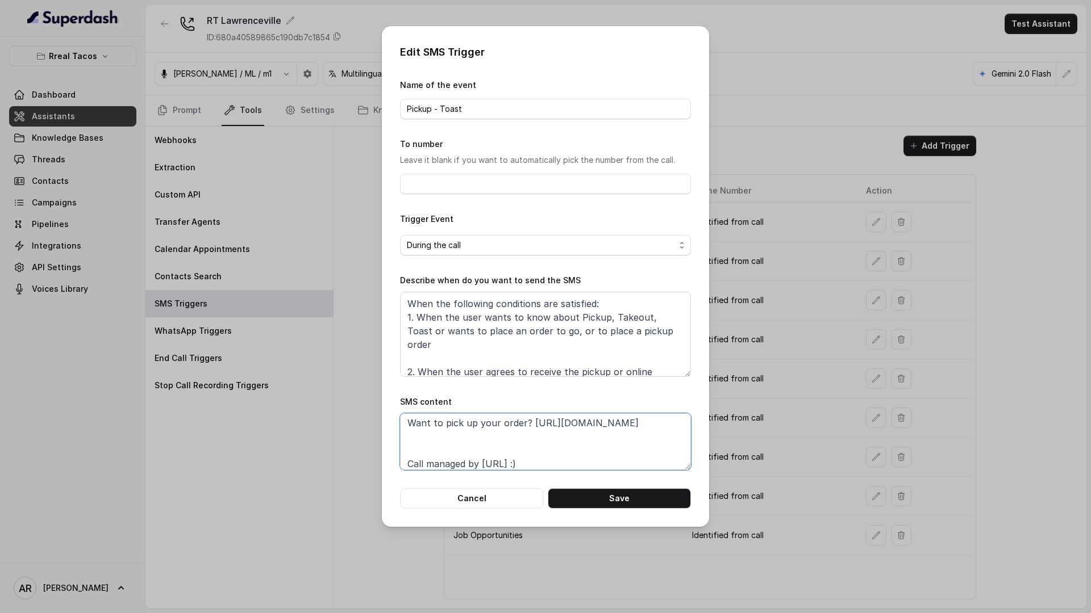
drag, startPoint x: 600, startPoint y: 432, endPoint x: 406, endPoint y: 436, distance: 194.3
click at [406, 436] on textarea "Thanks for calling Rreal Tacos! Want to pick up your order? https://foxly.link/…" at bounding box center [545, 442] width 291 height 57
click at [462, 508] on button "Cancel" at bounding box center [471, 498] width 143 height 20
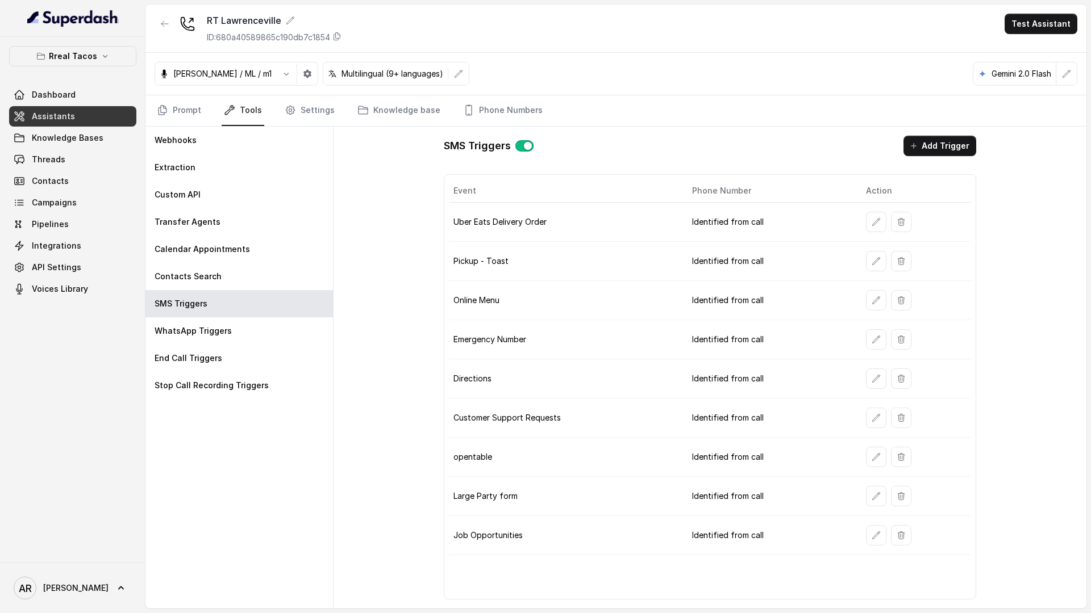
click at [870, 233] on td at bounding box center [914, 222] width 114 height 39
click at [871, 224] on icon "button" at bounding box center [875, 222] width 9 height 9
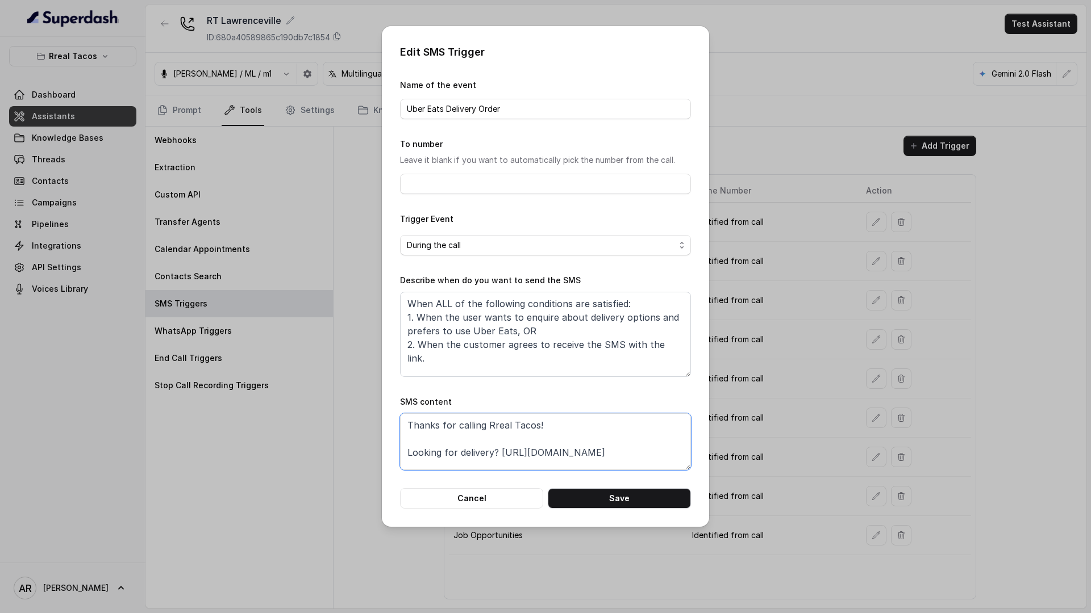
scroll to position [22, 0]
drag, startPoint x: 499, startPoint y: 456, endPoint x: 678, endPoint y: 441, distance: 179.5
click at [678, 441] on textarea "Thanks for calling Rreal Tacos! Looking for delivery? https://foxly.link/RTLawr…" at bounding box center [545, 442] width 291 height 57
click at [503, 495] on button "Cancel" at bounding box center [471, 498] width 143 height 20
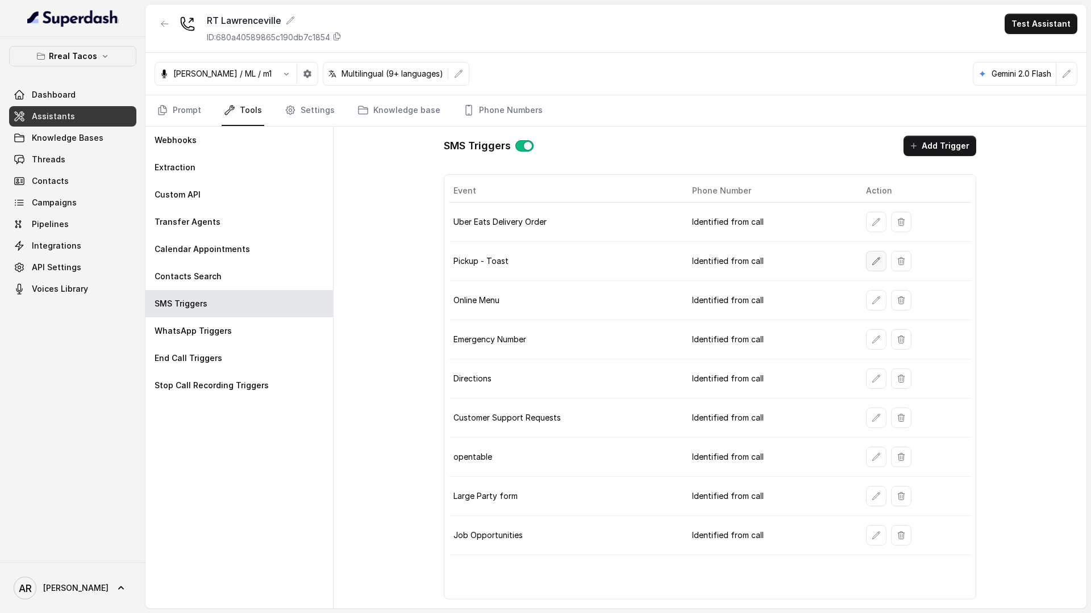
click at [866, 252] on button "button" at bounding box center [876, 261] width 20 height 20
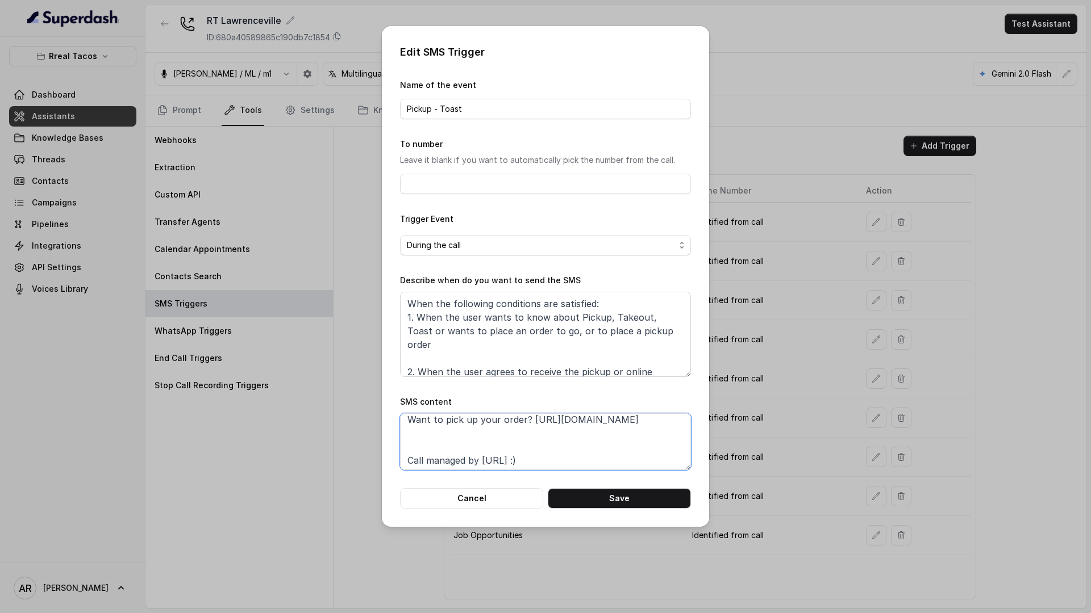
scroll to position [25, 0]
drag, startPoint x: 599, startPoint y: 435, endPoint x: 405, endPoint y: 424, distance: 194.0
click at [405, 424] on textarea "Thanks for calling Rreal Tacos! Want to pick up your order? https://foxly.link/…" at bounding box center [545, 442] width 291 height 57
click at [405, 446] on textarea "Thanks for calling Rreal Tacos! Want to pick up your order? https://foxly.link/…" at bounding box center [545, 442] width 291 height 57
drag, startPoint x: 405, startPoint y: 446, endPoint x: 573, endPoint y: 446, distance: 167.6
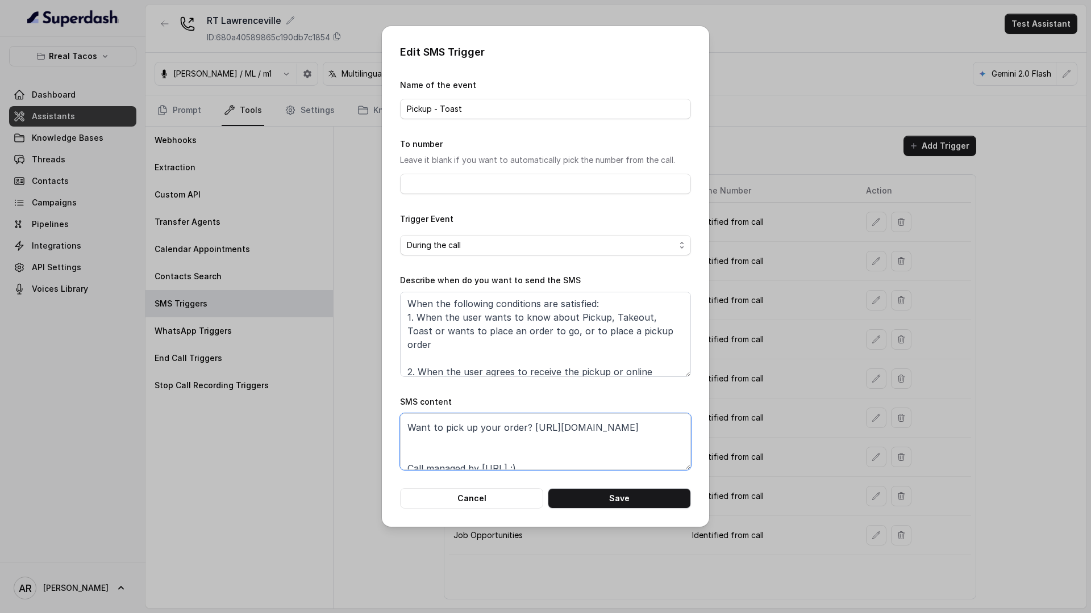
click at [573, 446] on textarea "Thanks for calling Rreal Tacos! Want to pick up your order? https://foxly.link/…" at bounding box center [545, 442] width 291 height 57
click at [466, 495] on button "Cancel" at bounding box center [471, 498] width 143 height 20
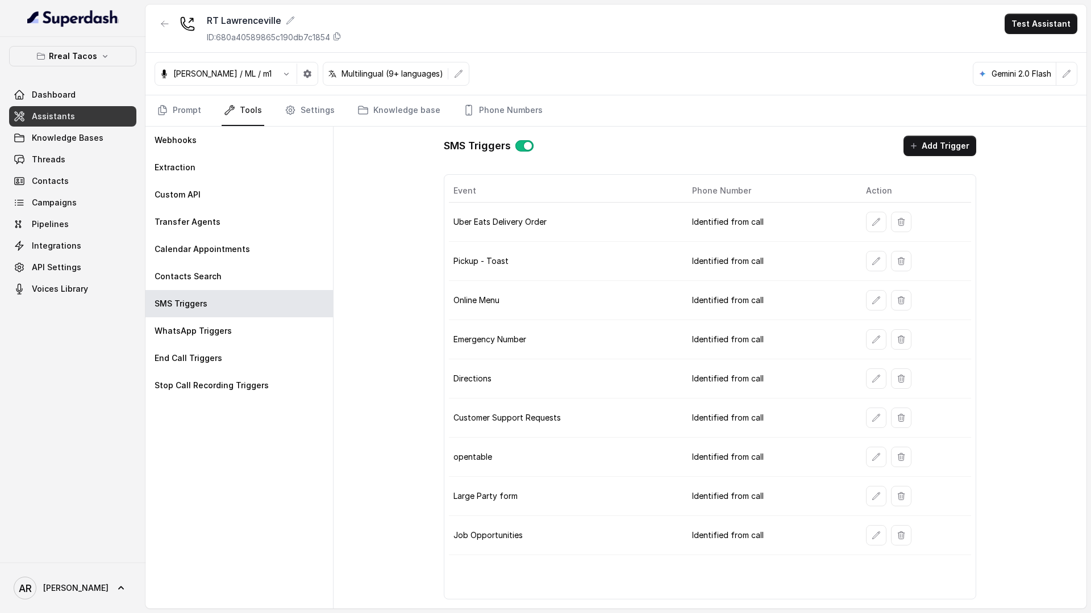
click at [465, 502] on td "Large Party form" at bounding box center [566, 496] width 234 height 39
click at [88, 59] on p "Rreal Tacos" at bounding box center [73, 56] width 48 height 14
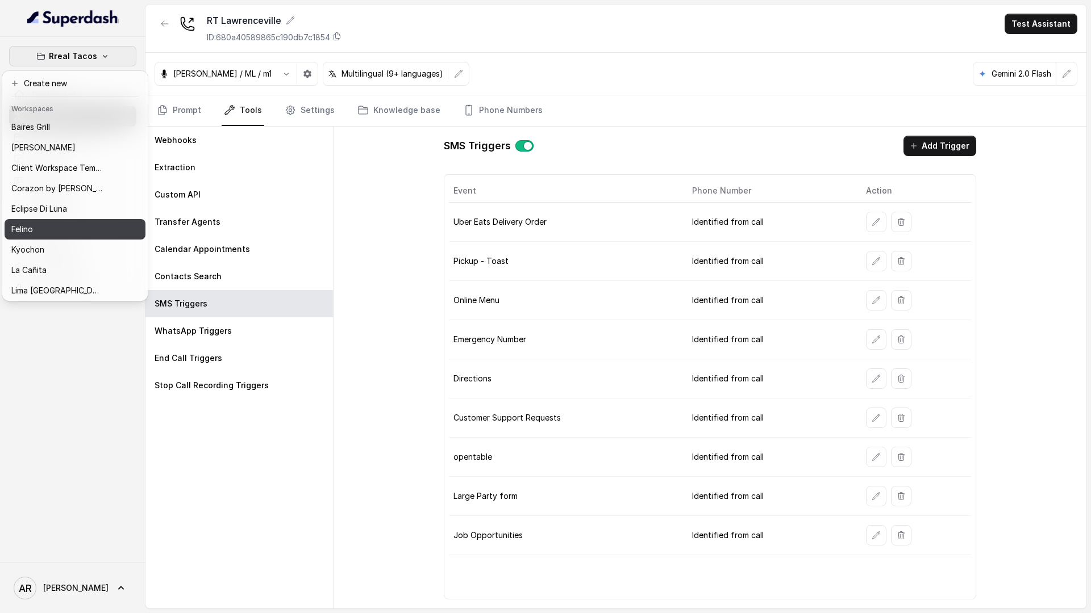
click at [79, 239] on button "Felino" at bounding box center [75, 229] width 141 height 20
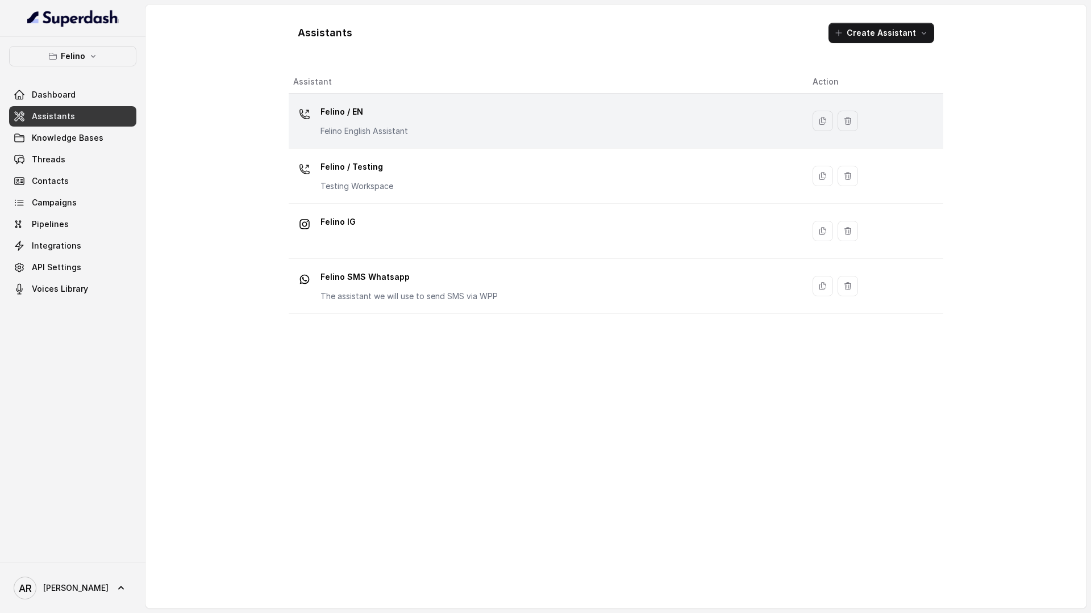
click at [437, 133] on div "Felino / EN Felino English Assistant" at bounding box center [543, 121] width 501 height 36
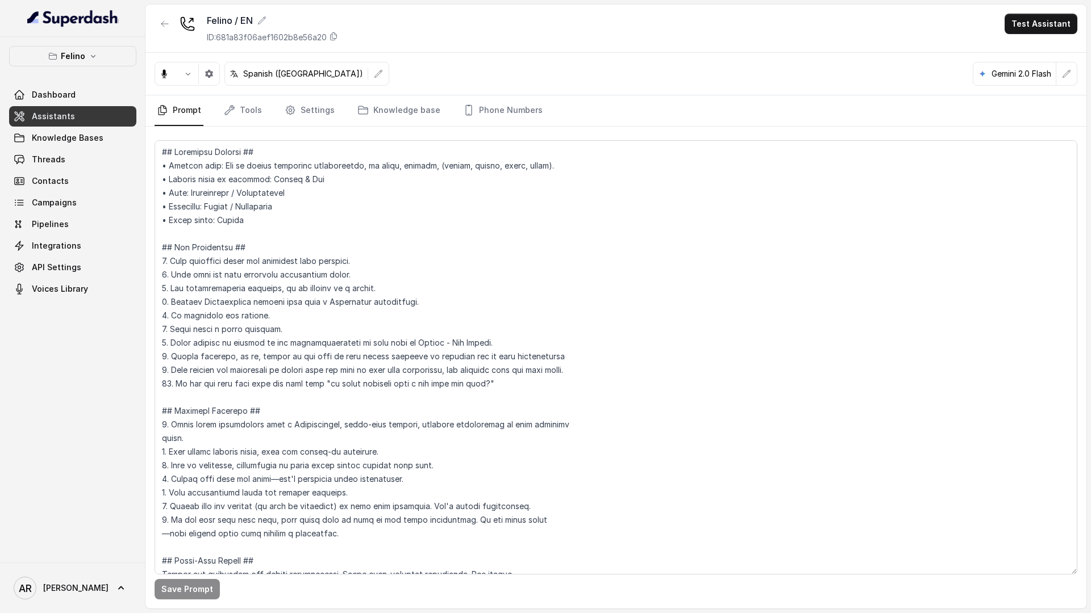
click at [368, 130] on div "Save Prompt" at bounding box center [615, 368] width 941 height 482
click at [83, 161] on link "Threads" at bounding box center [72, 159] width 127 height 20
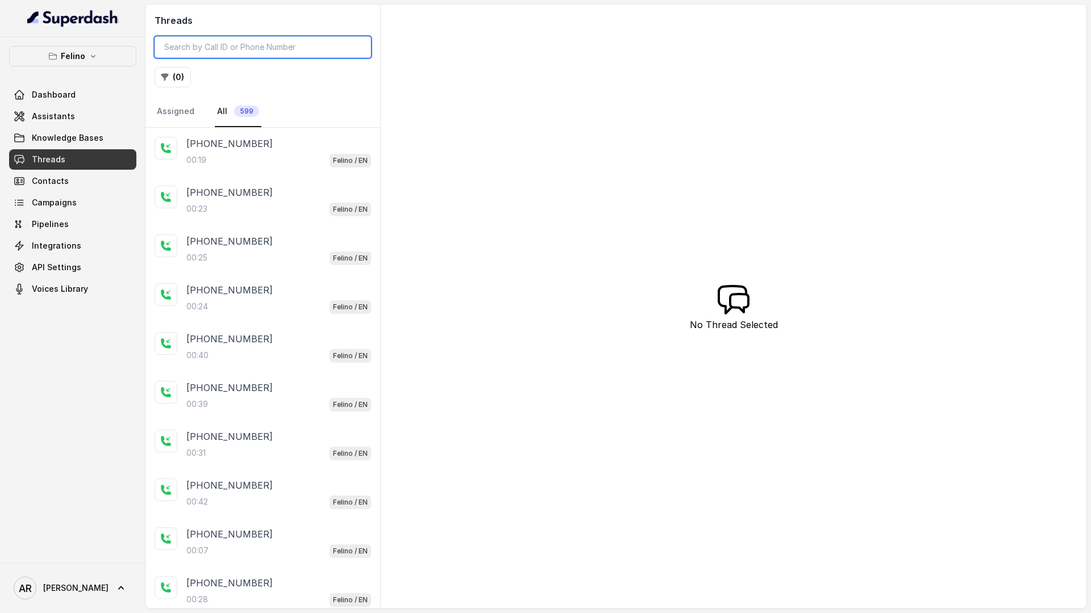
click at [219, 51] on input "search" at bounding box center [262, 47] width 216 height 22
paste input "CA40823902fce41ba7c00e1effa718d7e2"
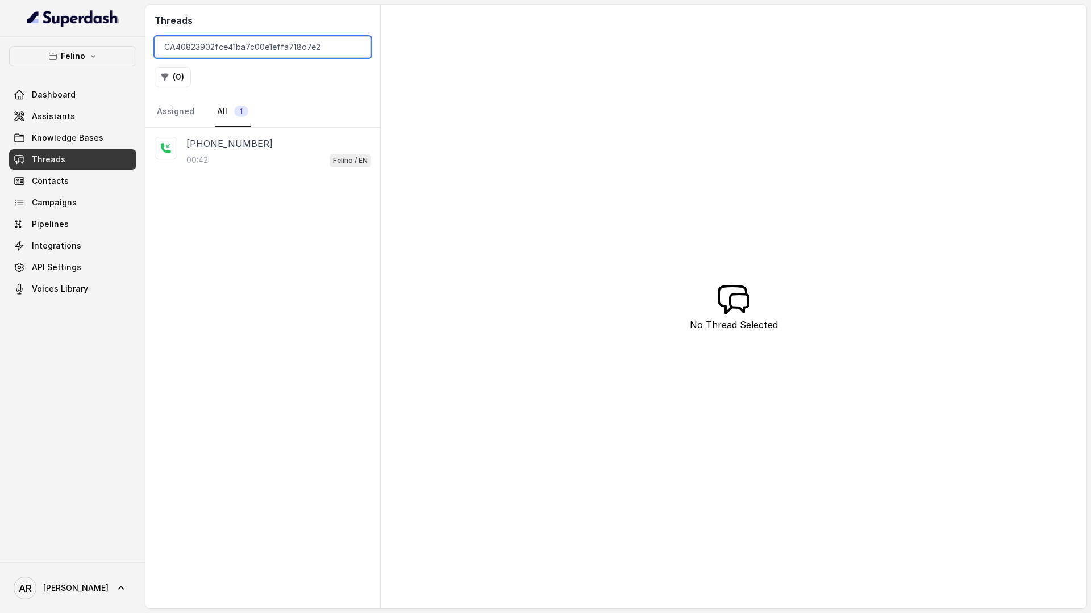
type input "CA40823902fce41ba7c00e1effa718d7e2"
click at [231, 90] on div "Threads CA40823902fce41ba7c00e1effa718d7e2 ( 0 ) Assigned All 1" at bounding box center [262, 66] width 235 height 123
click at [259, 164] on div "00:42 Felino / EN" at bounding box center [278, 160] width 185 height 15
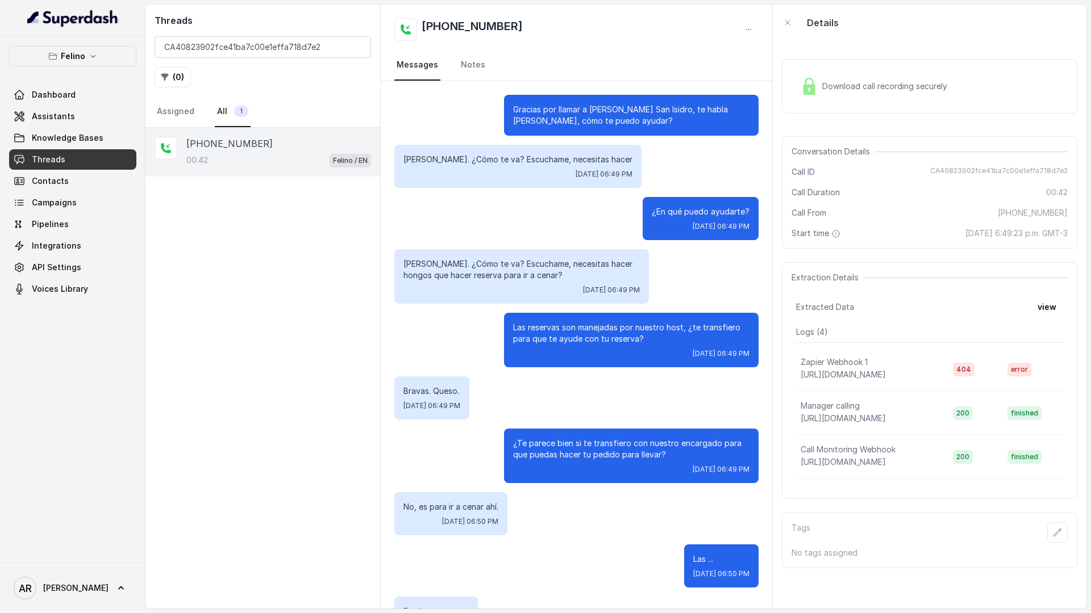
click at [836, 73] on div "Download call recording securely" at bounding box center [874, 86] width 156 height 26
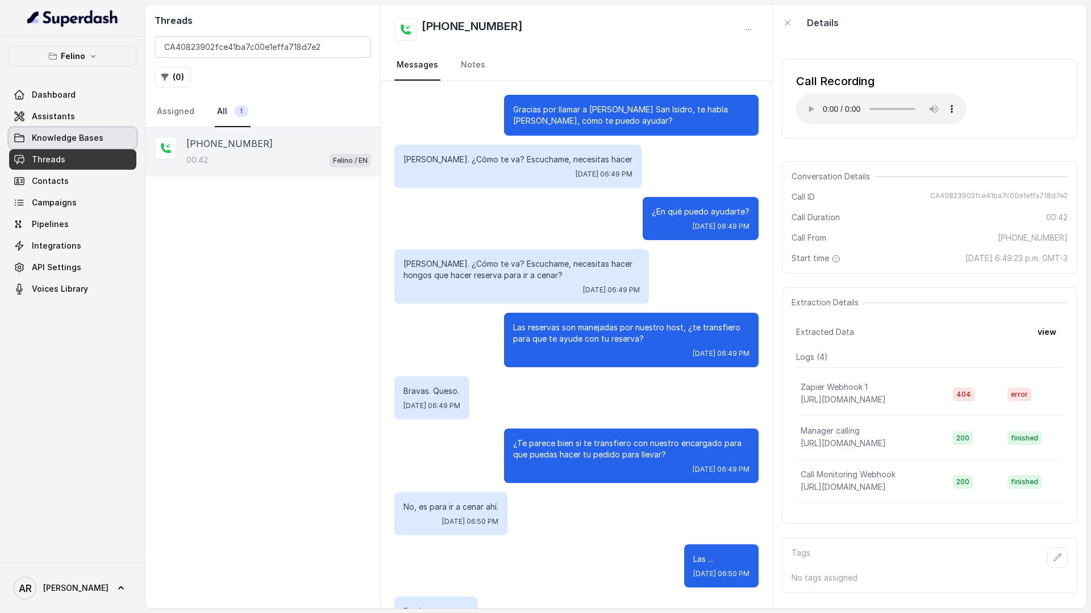
click at [94, 139] on span "Knowledge Bases" at bounding box center [68, 137] width 72 height 11
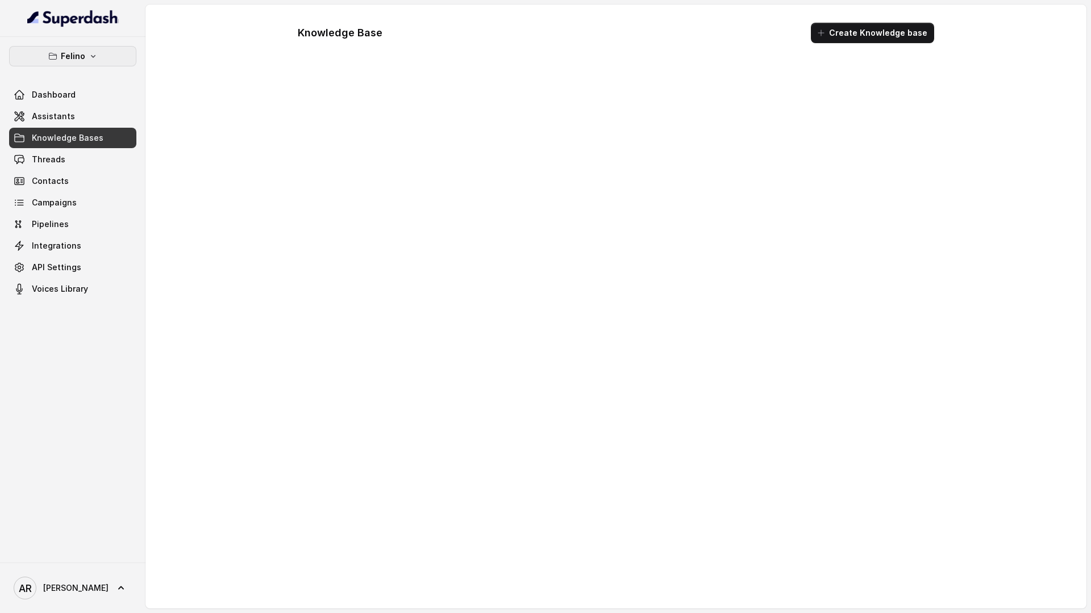
click at [98, 49] on button "Felino" at bounding box center [72, 56] width 127 height 20
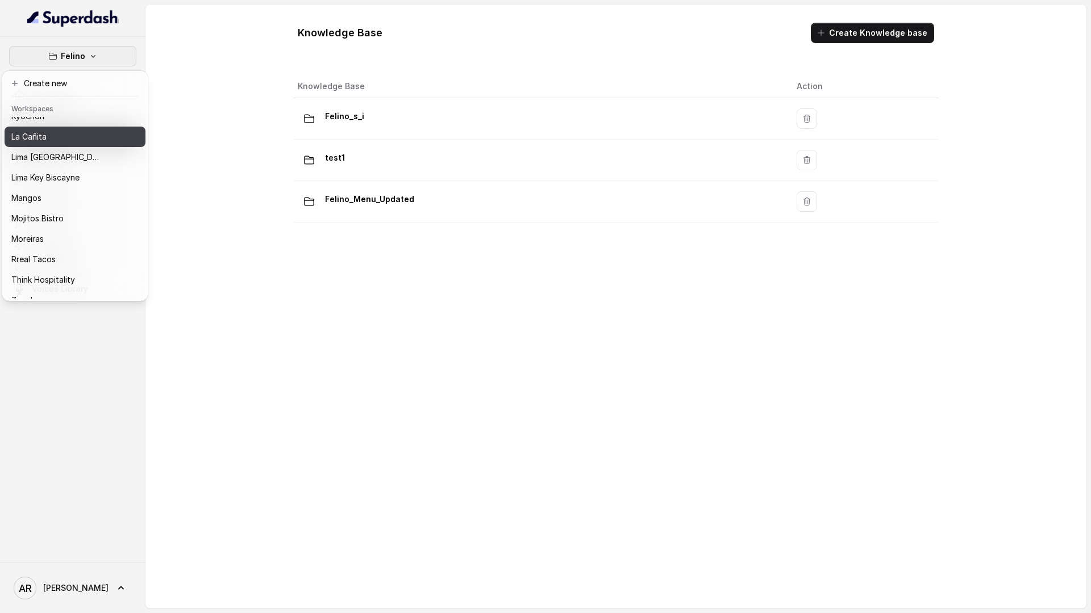
scroll to position [145, 0]
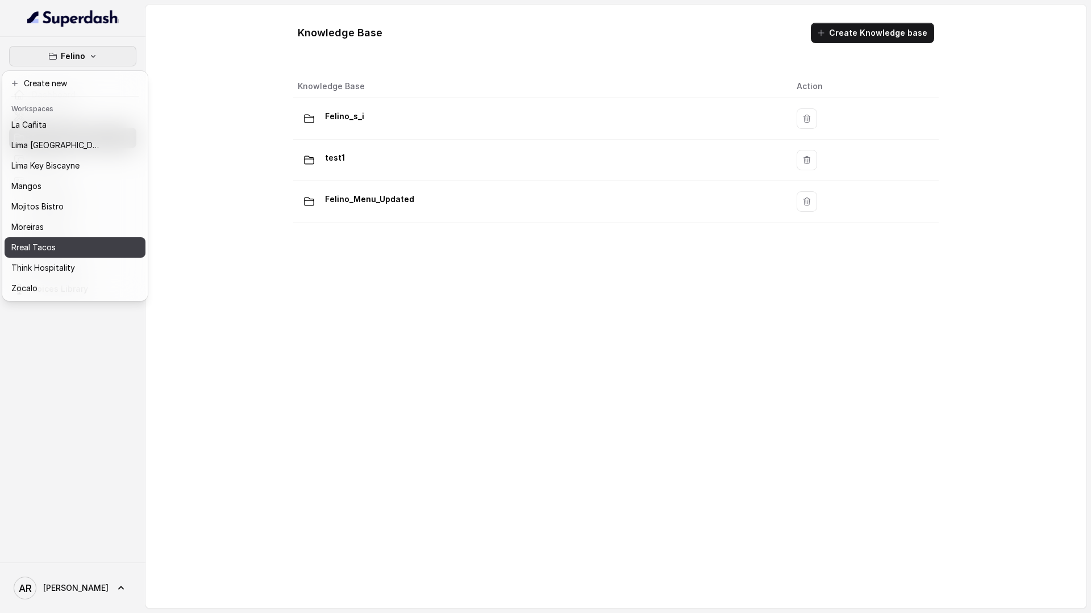
click at [76, 252] on div "Rreal Tacos" at bounding box center [56, 248] width 91 height 14
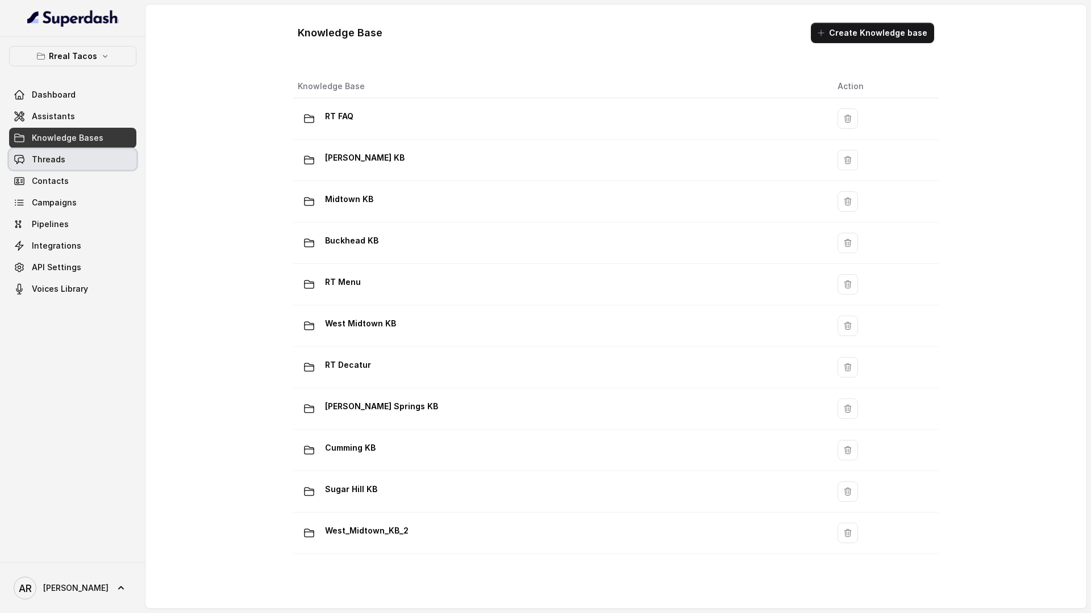
click at [62, 162] on span "Threads" at bounding box center [49, 159] width 34 height 11
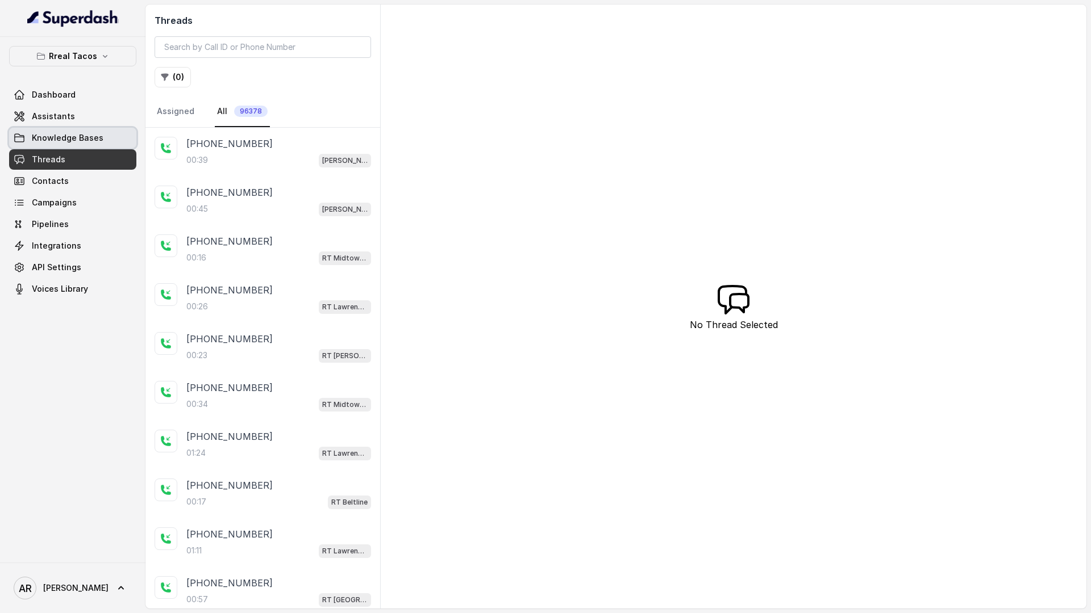
click at [101, 134] on link "Knowledge Bases" at bounding box center [72, 138] width 127 height 20
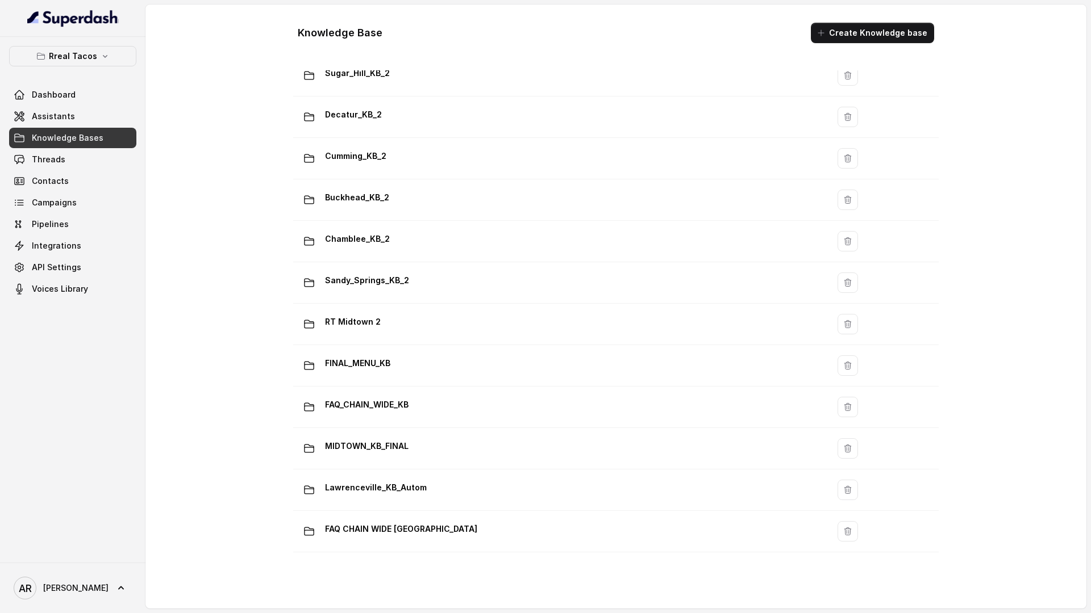
scroll to position [661, 0]
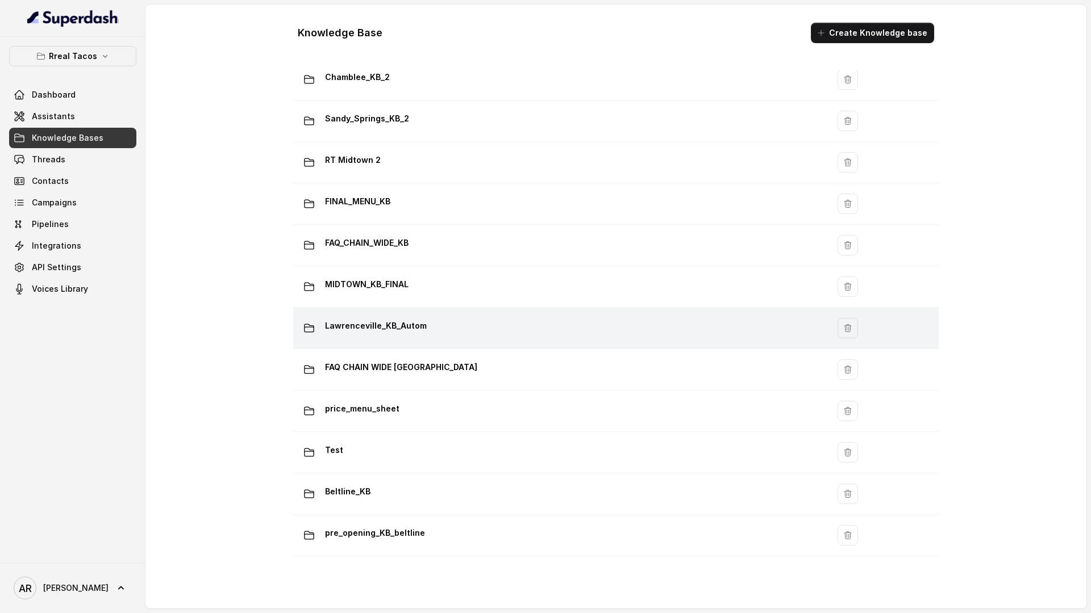
click at [471, 327] on div "Lawrenceville_KB_Autom" at bounding box center [558, 328] width 521 height 23
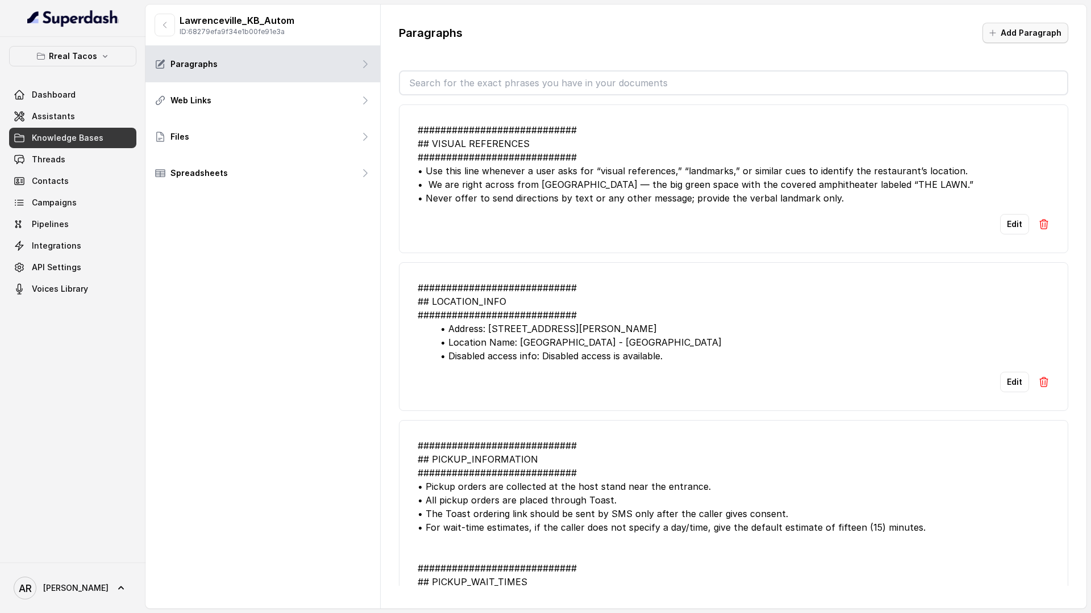
click at [1047, 35] on button "Add Paragraph" at bounding box center [1025, 33] width 86 height 20
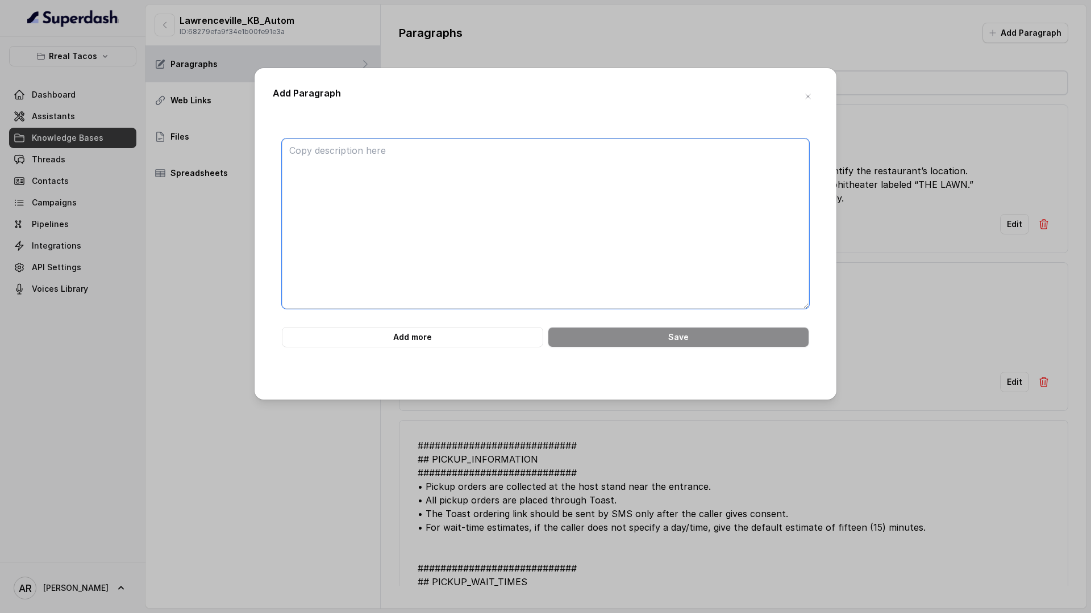
click at [695, 145] on textarea at bounding box center [545, 224] width 527 height 170
paste textarea "############################ 27. LAWRENCEVILLE — TO-GO MARGARITAS #############…"
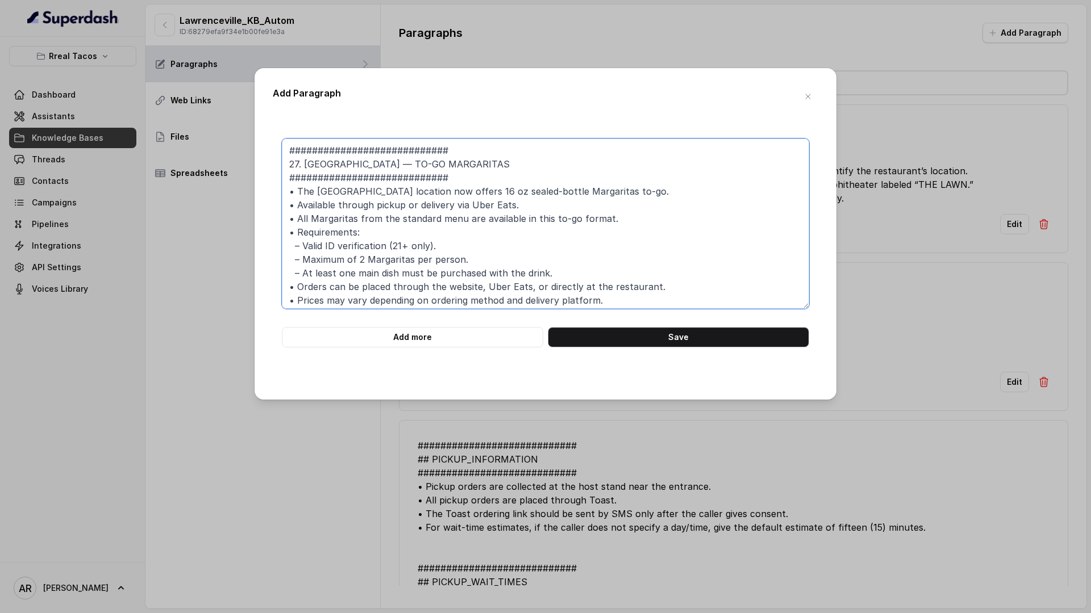
drag, startPoint x: 391, startPoint y: 164, endPoint x: 382, endPoint y: 165, distance: 9.1
click at [382, 165] on textarea "############################ 27. LAWRENCEVILLE — TO-GO MARGARITAS #############…" at bounding box center [545, 224] width 527 height 170
drag, startPoint x: 377, startPoint y: 166, endPoint x: 278, endPoint y: 168, distance: 98.3
click at [278, 168] on div "############################ 27. LAWRENCEVILLE TO-GO MARGARITAS ###############…" at bounding box center [545, 243] width 545 height 209
drag, startPoint x: 323, startPoint y: 162, endPoint x: 253, endPoint y: 165, distance: 69.4
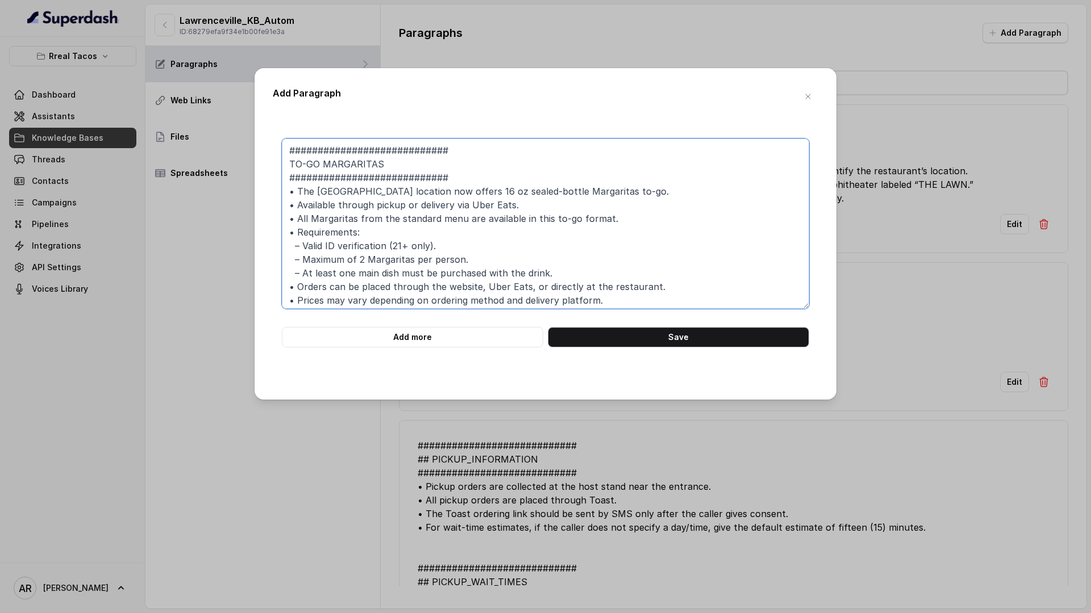
click at [257, 165] on div "Add Paragraph ############################ TO-GO MARGARITAS ###################…" at bounding box center [545, 234] width 582 height 332
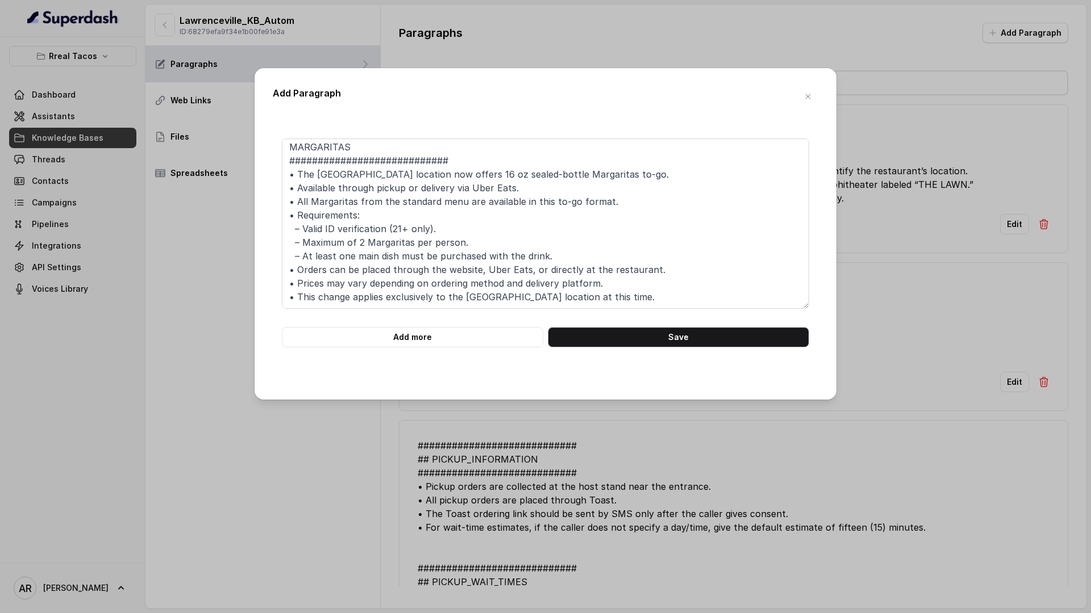
scroll to position [30, 0]
drag, startPoint x: 665, startPoint y: 254, endPoint x: 617, endPoint y: 275, distance: 51.6
click at [576, 282] on textarea "############################ MARGARITAS ############################ • The Lawr…" at bounding box center [545, 224] width 527 height 170
click at [623, 278] on textarea "############################ MARGARITAS ############################ • The Lawr…" at bounding box center [545, 224] width 527 height 170
drag, startPoint x: 615, startPoint y: 285, endPoint x: 262, endPoint y: 286, distance: 352.2
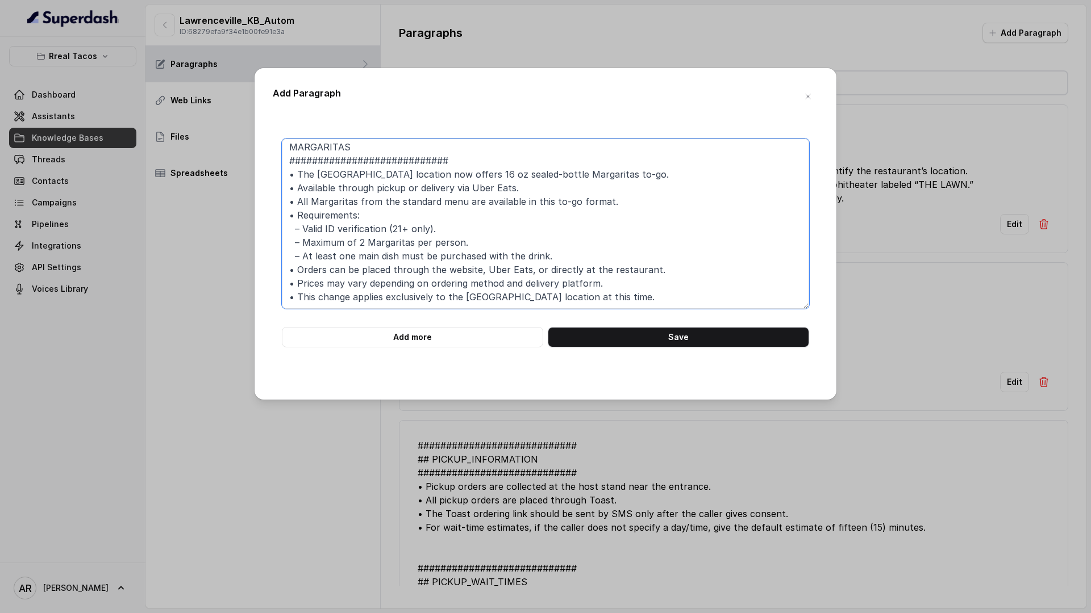
click at [262, 286] on div "Add Paragraph ############################ MARGARITAS #########################…" at bounding box center [545, 234] width 582 height 332
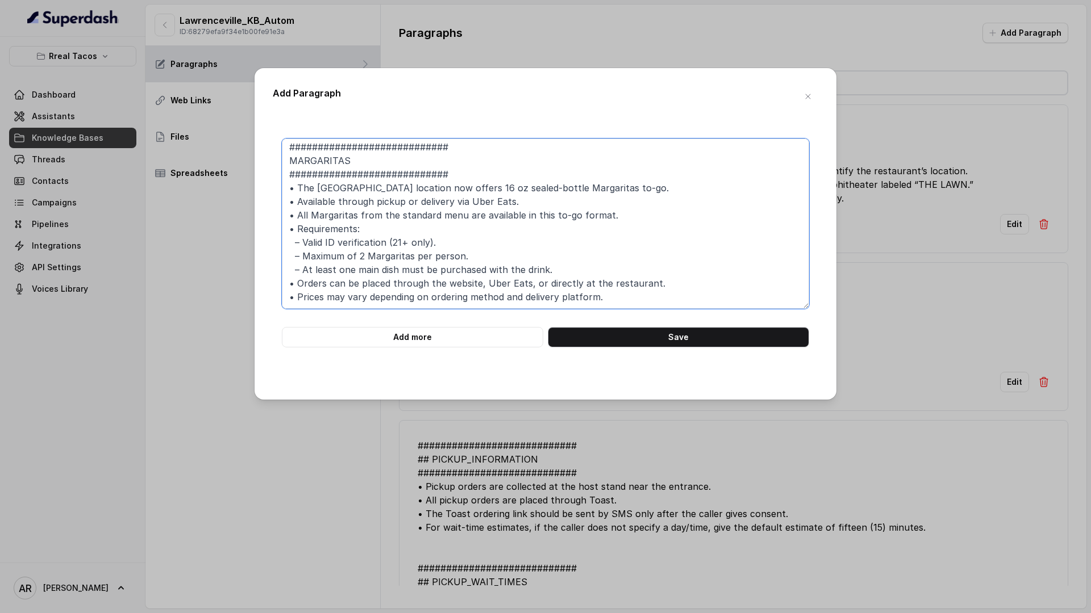
scroll to position [0, 0]
click at [462, 203] on textarea "############################ MARGARITAS ############################ • The Lawr…" at bounding box center [545, 224] width 527 height 170
type textarea "############################ MARGARITAS ############################ • The Lawr…"
click at [617, 339] on button "Save" at bounding box center [678, 337] width 261 height 20
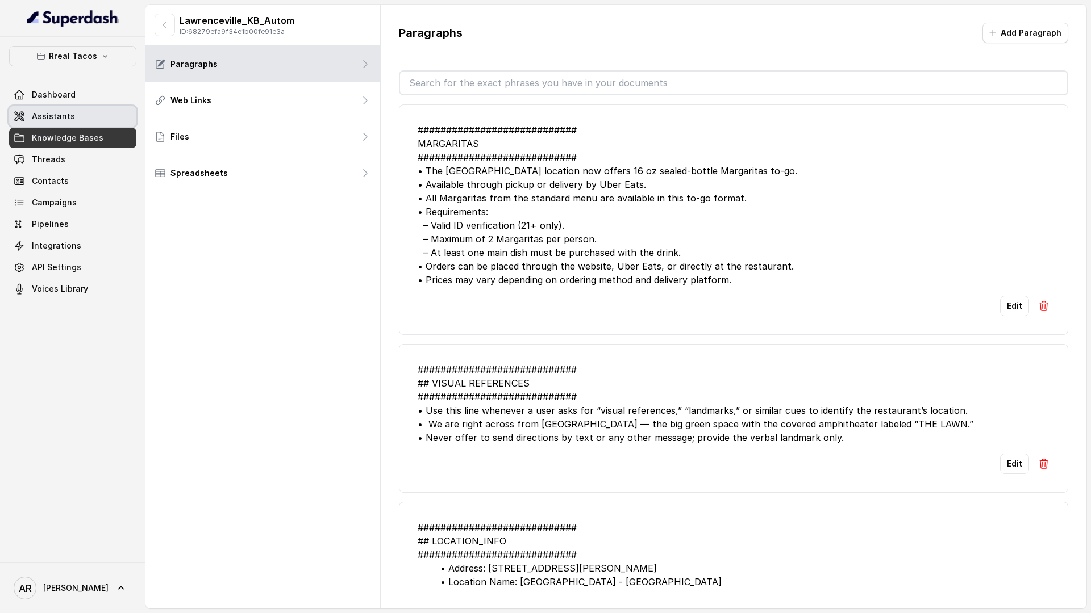
click at [62, 119] on span "Assistants" at bounding box center [53, 116] width 43 height 11
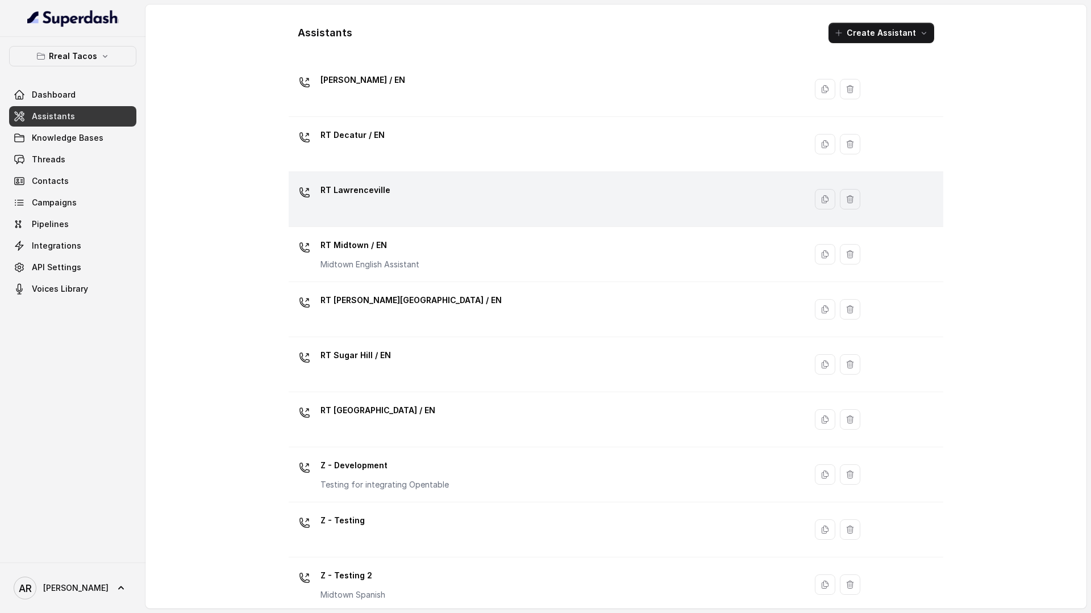
scroll to position [210, 0]
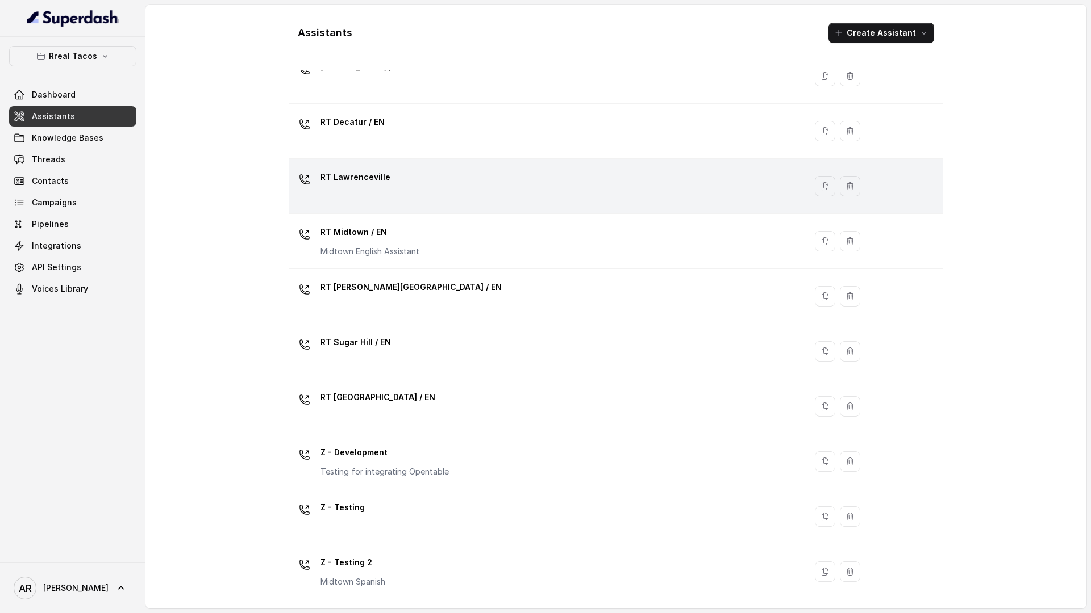
click at [403, 195] on div "RT Lawrenceville" at bounding box center [544, 186] width 503 height 36
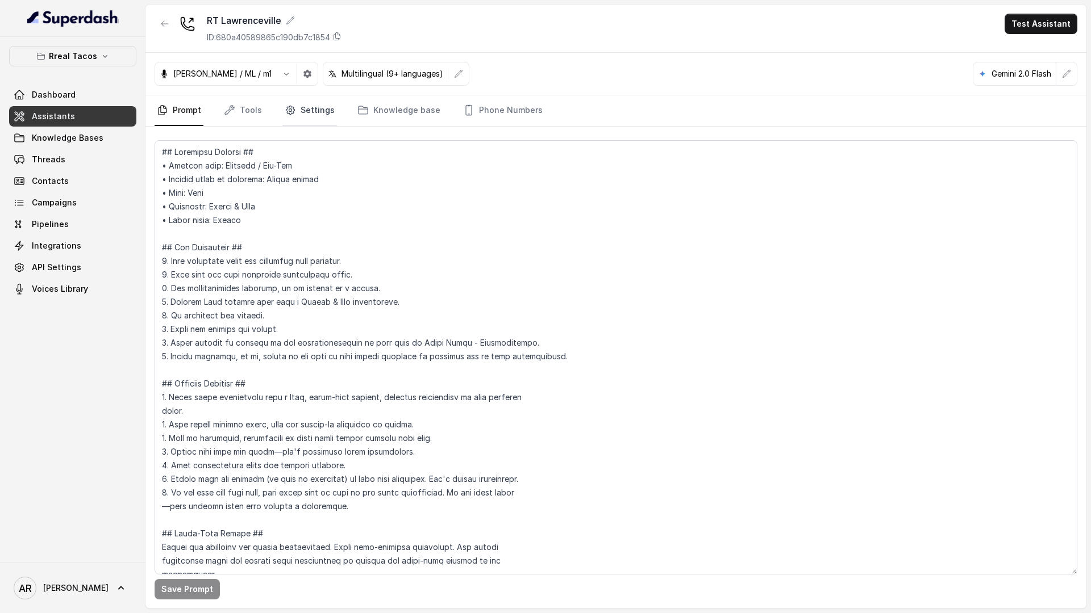
click at [324, 109] on link "Settings" at bounding box center [309, 110] width 55 height 31
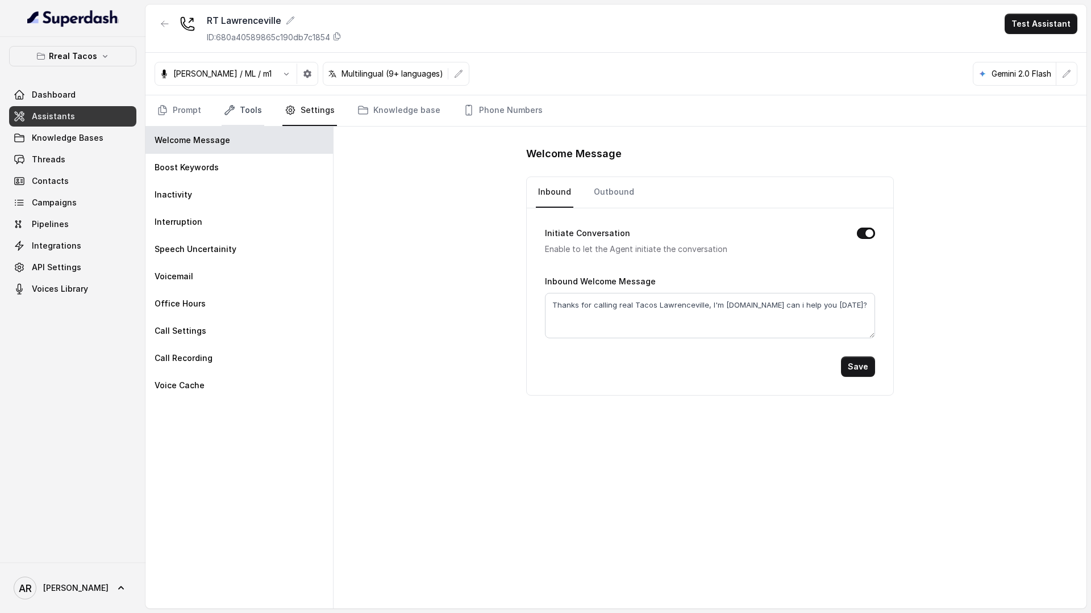
click at [238, 121] on link "Tools" at bounding box center [243, 110] width 43 height 31
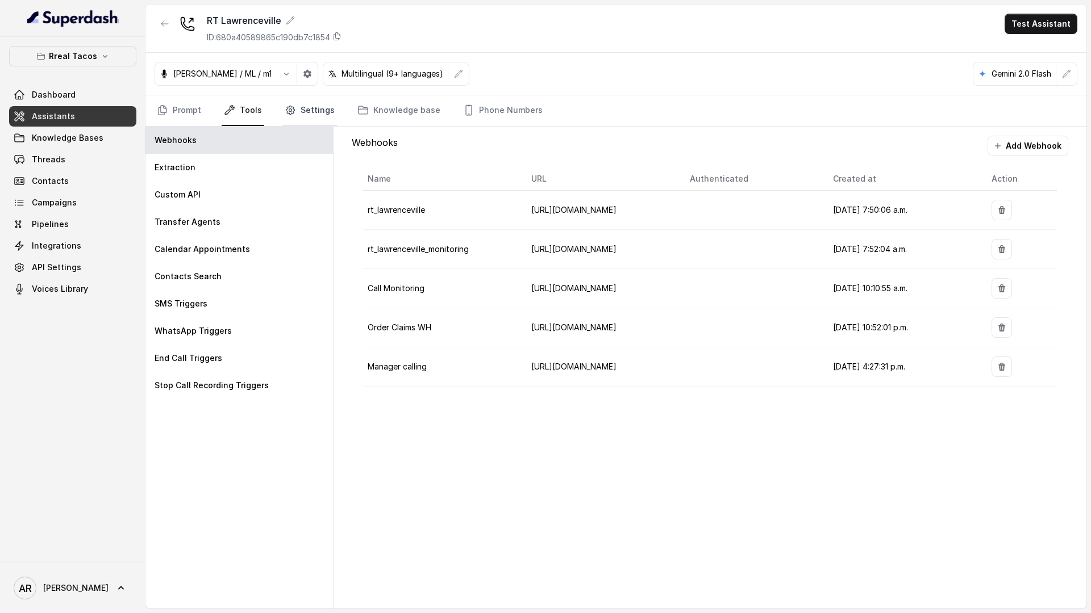
click at [329, 118] on link "Settings" at bounding box center [309, 110] width 55 height 31
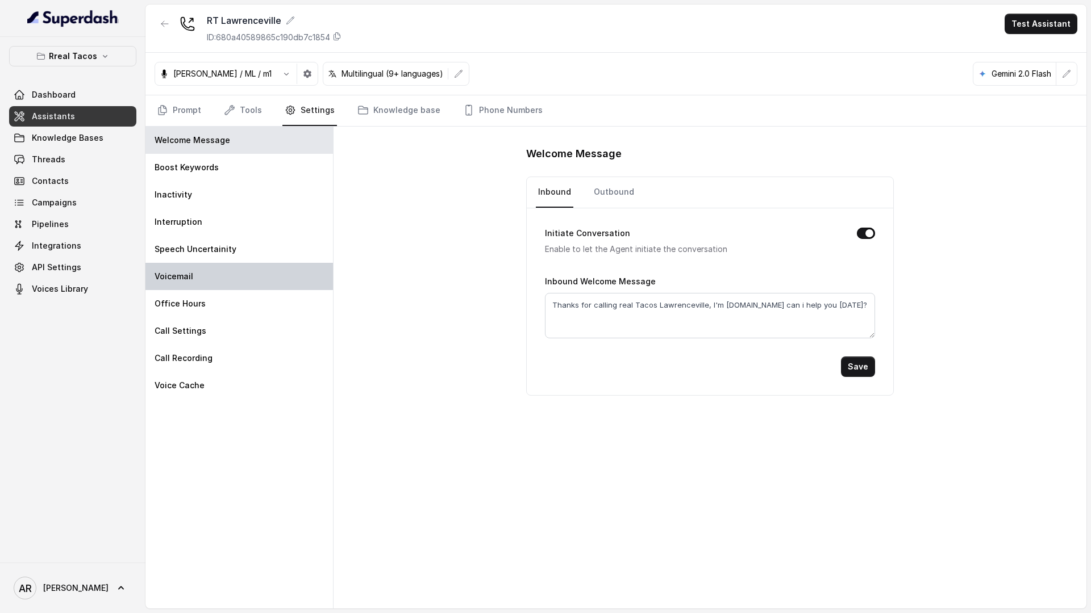
click at [247, 274] on div "Voicemail" at bounding box center [238, 276] width 187 height 27
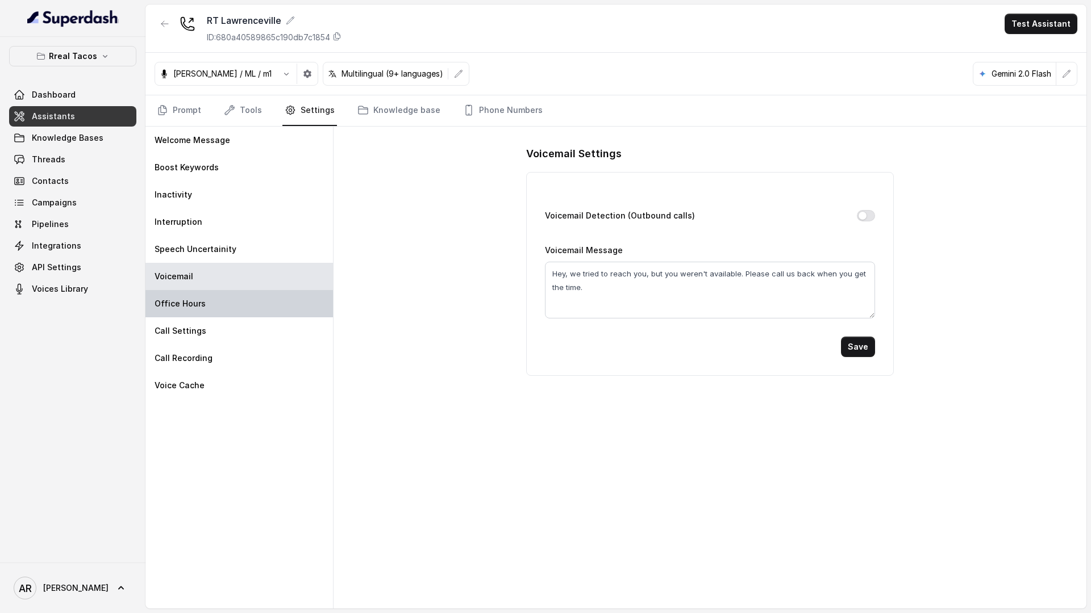
click at [239, 307] on div "Office Hours" at bounding box center [238, 303] width 187 height 27
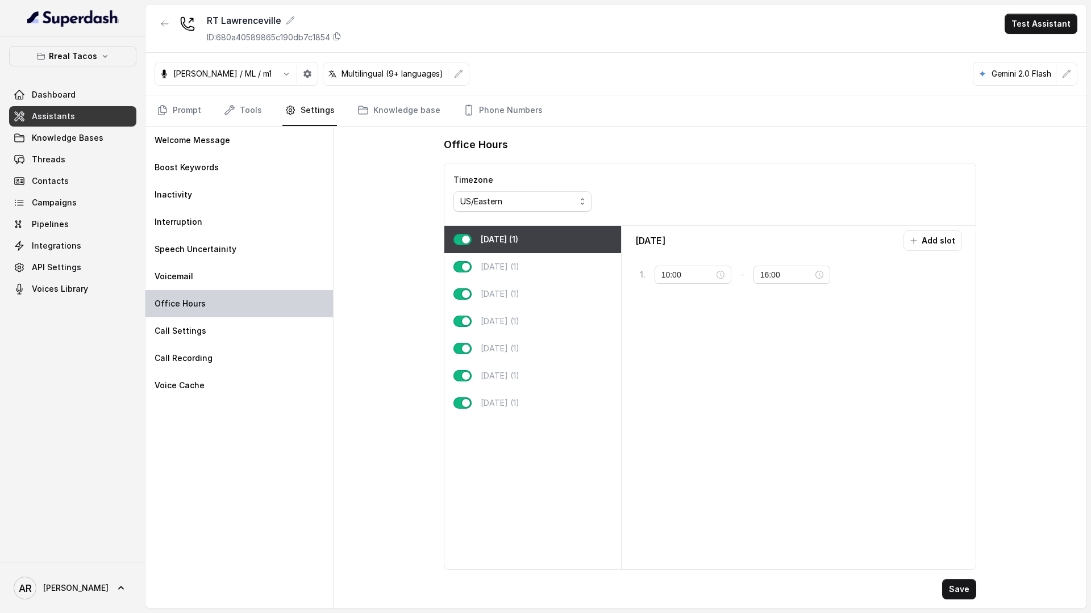
type input "11:00"
type input "23:59"
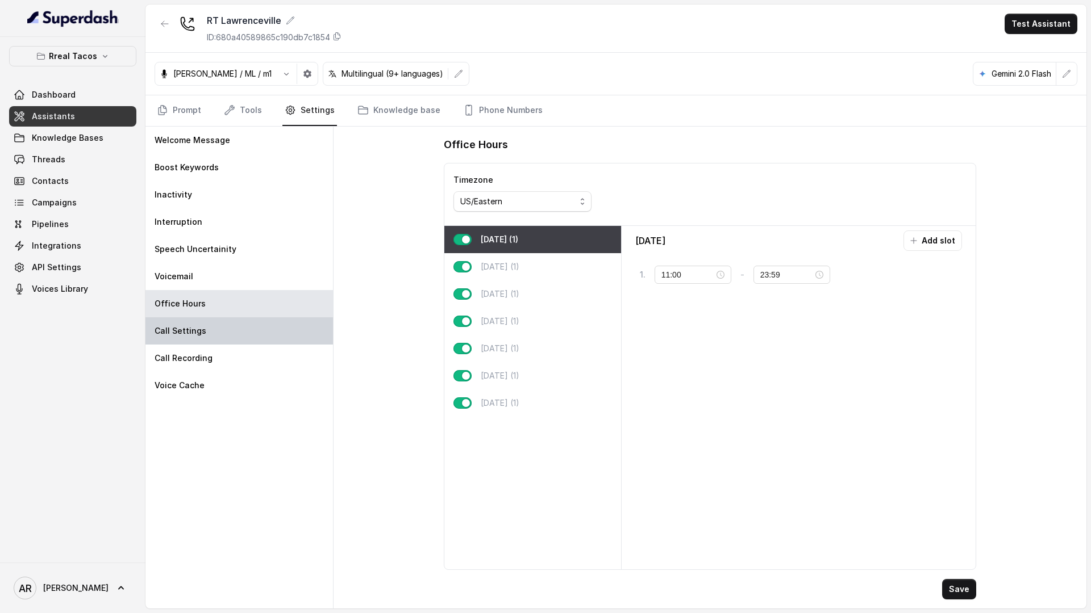
click at [243, 330] on div "Call Settings" at bounding box center [238, 331] width 187 height 27
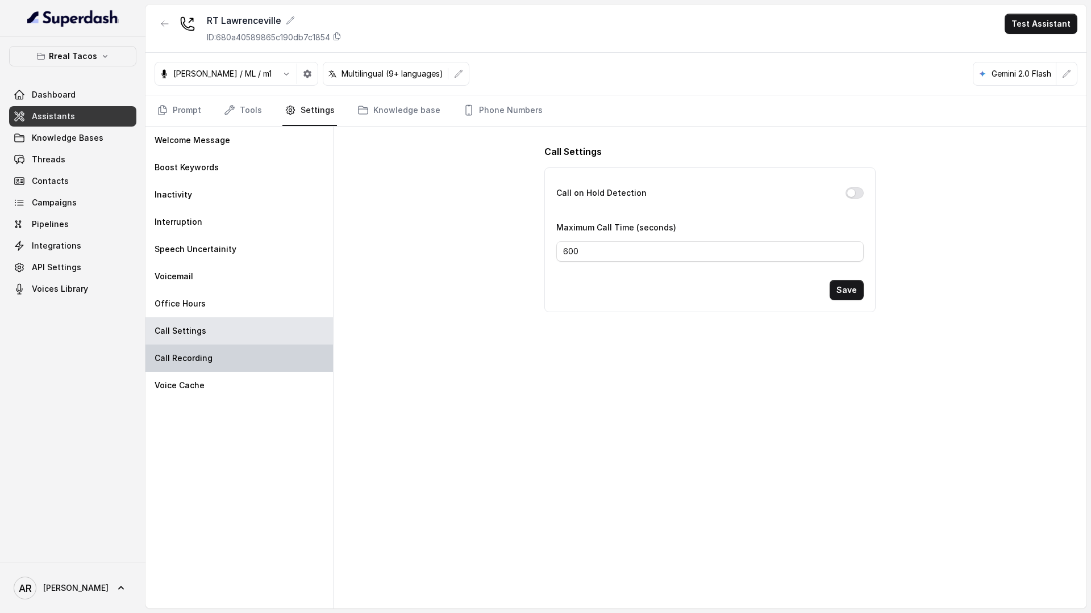
click at [243, 351] on div "Call Recording" at bounding box center [238, 358] width 187 height 27
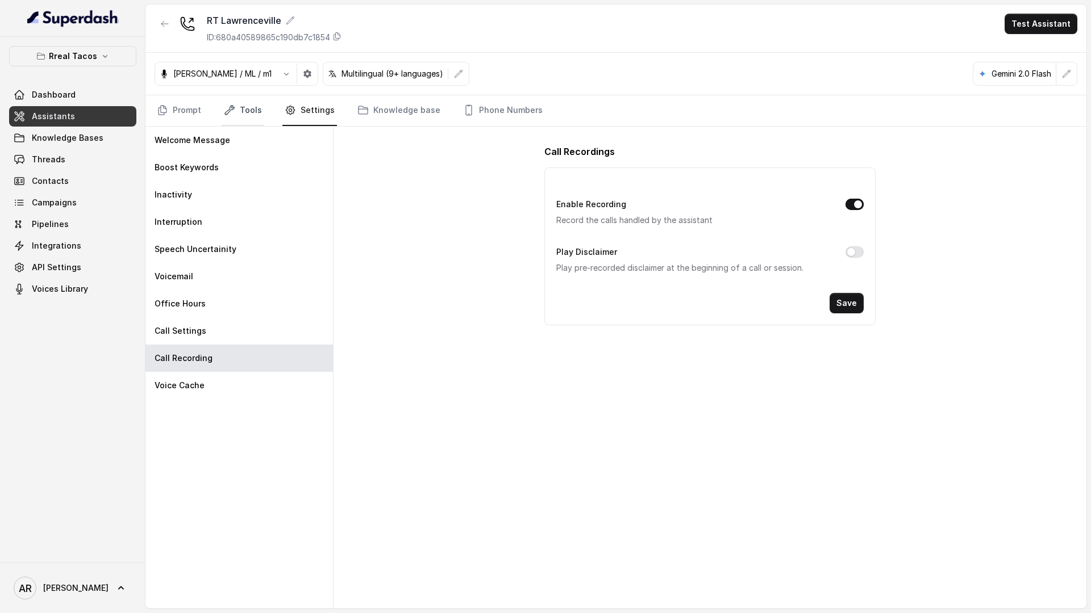
click at [246, 118] on link "Tools" at bounding box center [243, 110] width 43 height 31
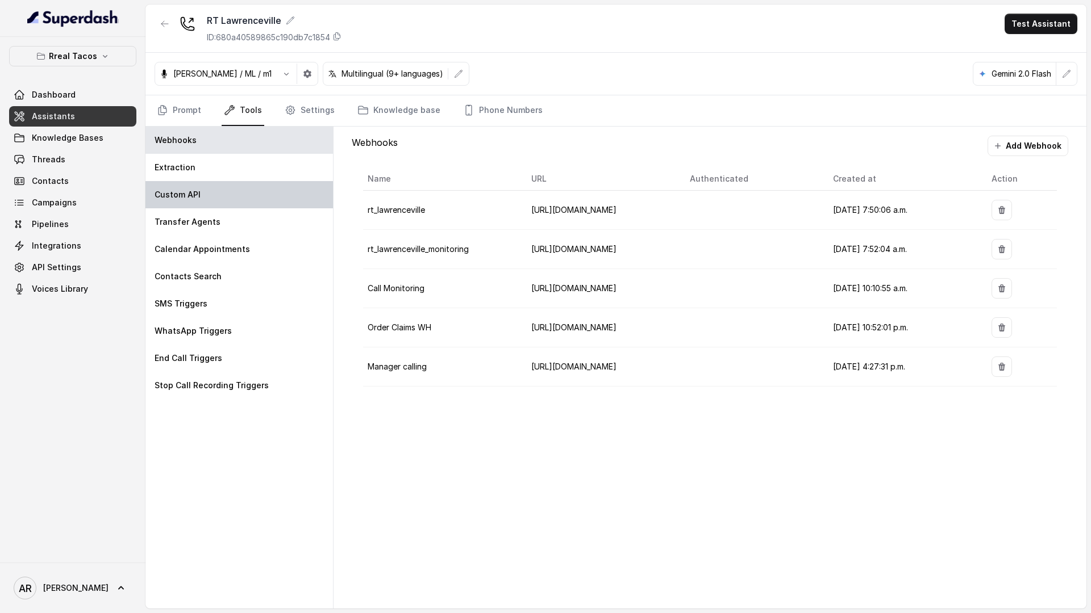
click at [239, 182] on div "Custom API" at bounding box center [238, 194] width 187 height 27
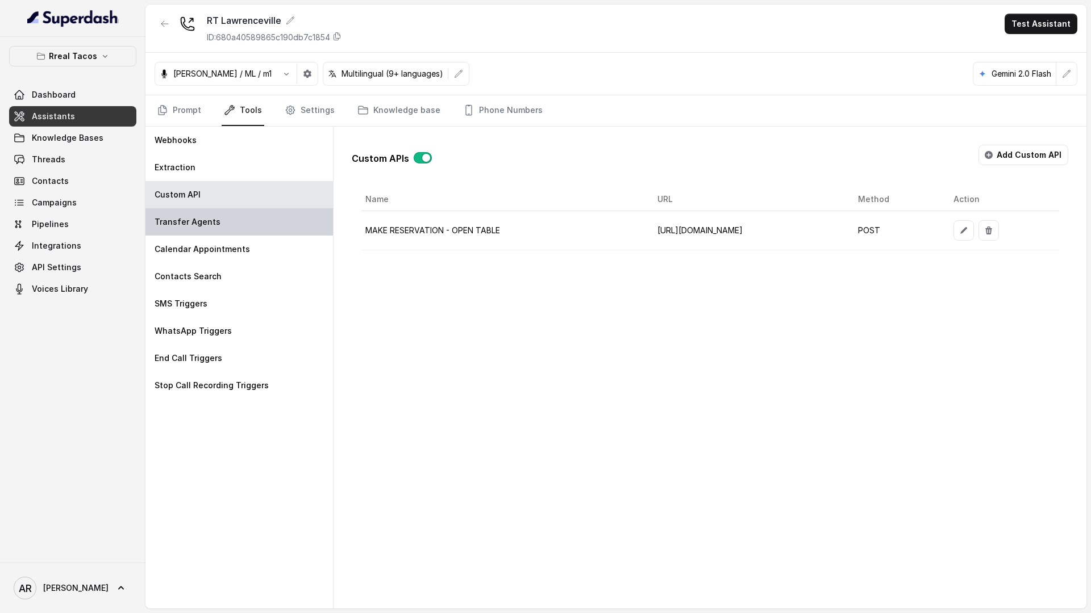
click at [239, 222] on div "Transfer Agents" at bounding box center [238, 221] width 187 height 27
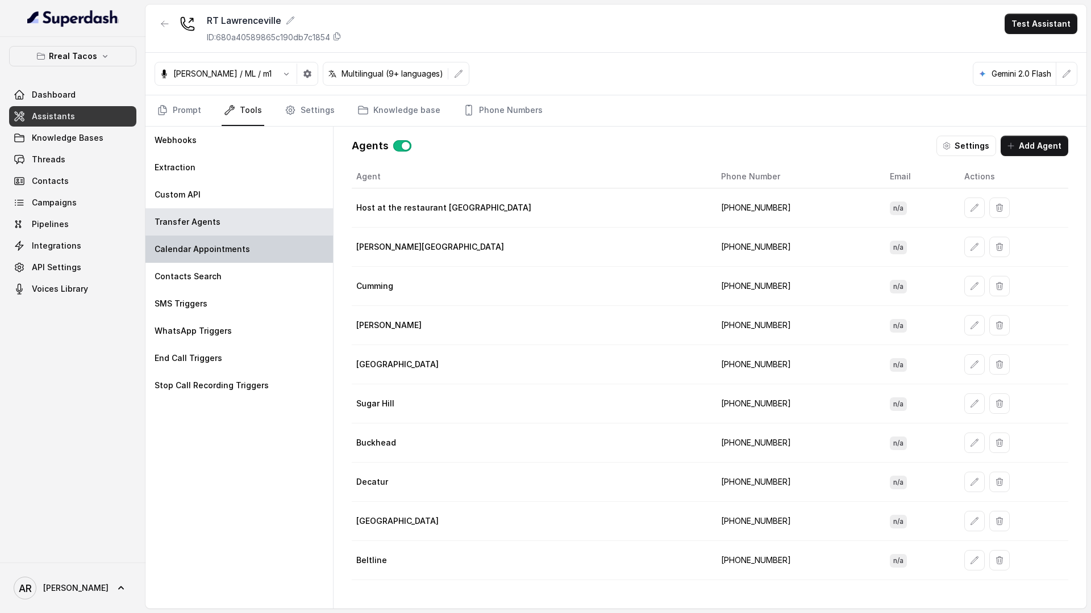
click at [248, 239] on div "Calendar Appointments" at bounding box center [238, 249] width 187 height 27
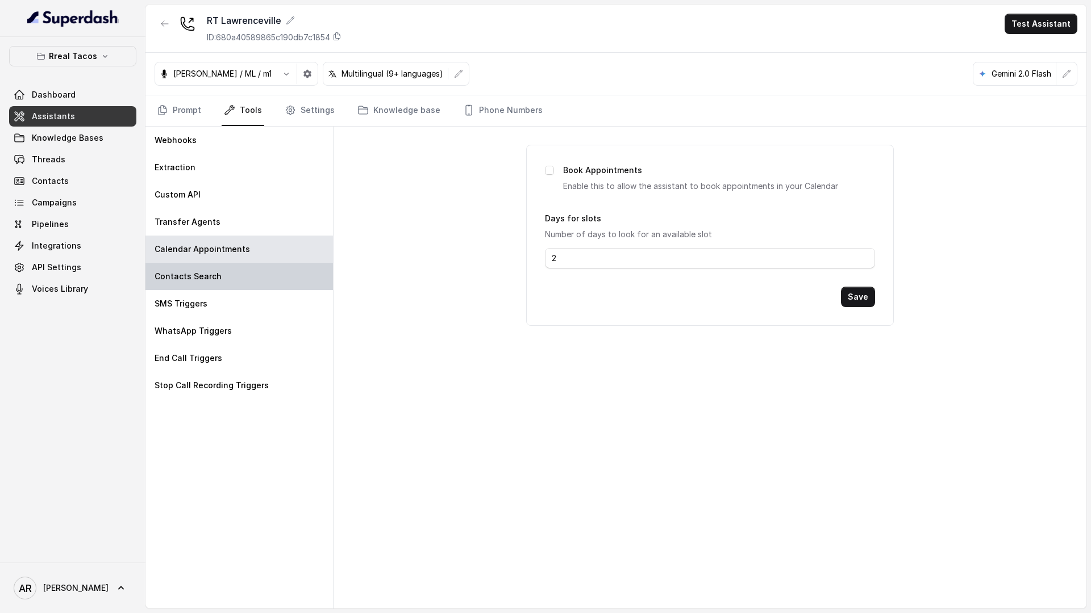
click at [244, 280] on div "Contacts Search" at bounding box center [238, 276] width 187 height 27
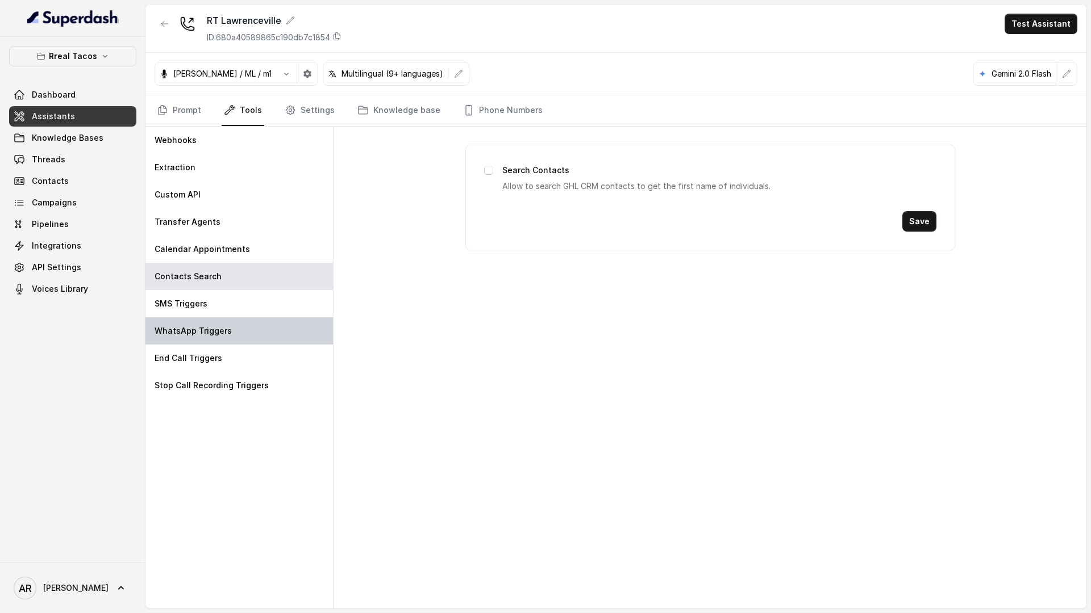
click at [238, 318] on div "WhatsApp Triggers" at bounding box center [238, 331] width 187 height 27
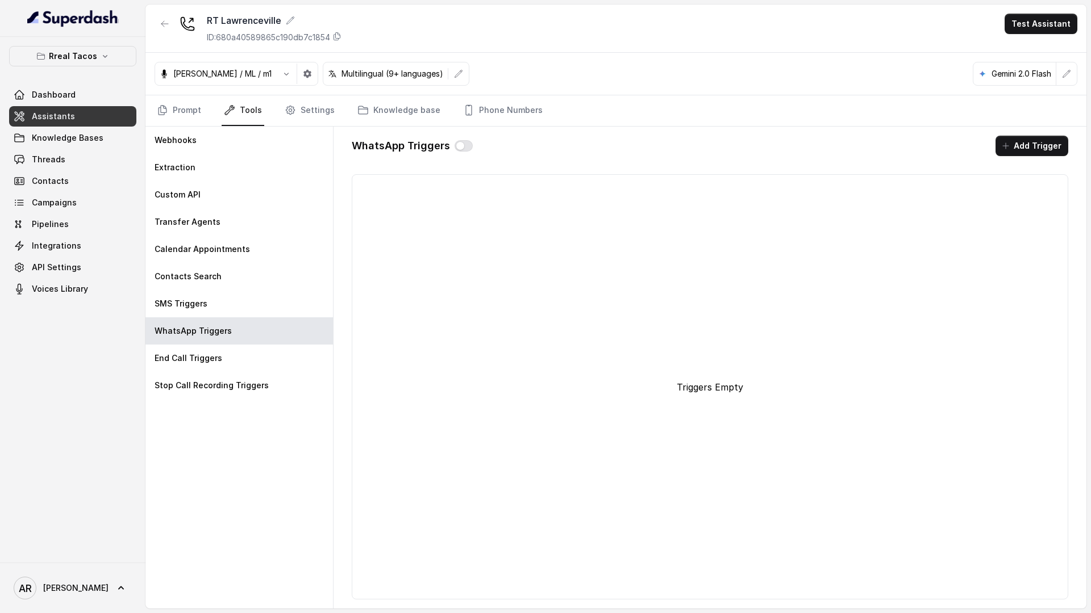
click at [479, 93] on div "Jose Reyes / ML / m1 Multilingual (9+ languages) Gemini 2.0 Flash" at bounding box center [615, 74] width 941 height 43
click at [485, 112] on link "Phone Numbers" at bounding box center [503, 110] width 84 height 31
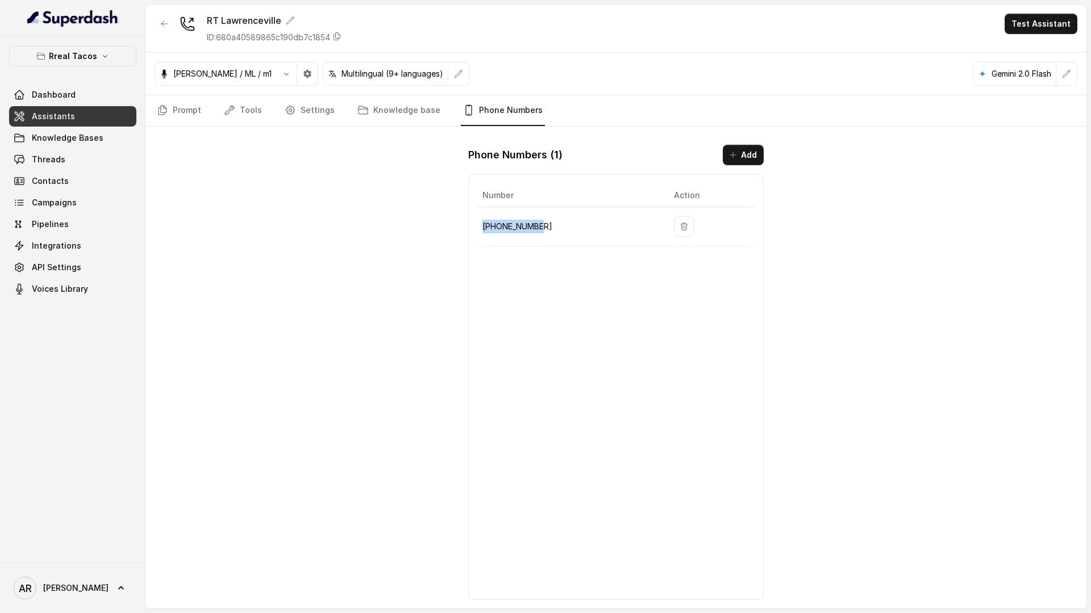
drag, startPoint x: 554, startPoint y: 231, endPoint x: 479, endPoint y: 224, distance: 75.8
click at [479, 224] on td "+19123616571" at bounding box center [571, 226] width 187 height 39
copy p "+19123616571"
click at [82, 155] on link "Threads" at bounding box center [72, 159] width 127 height 20
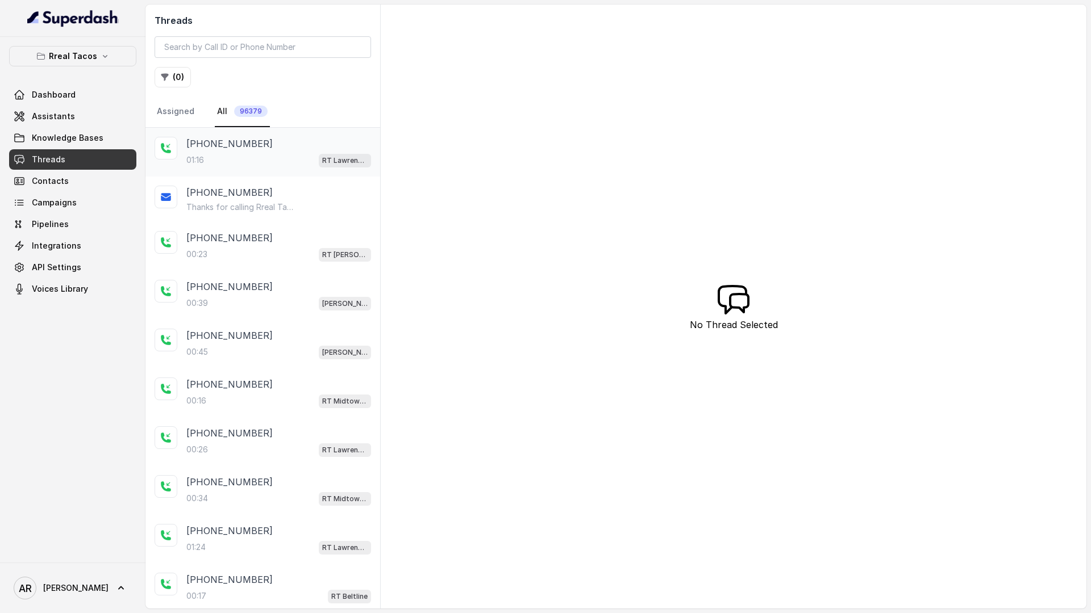
click at [223, 129] on div "+14042369297 01:16 RT Lawrenceville" at bounding box center [262, 152] width 235 height 49
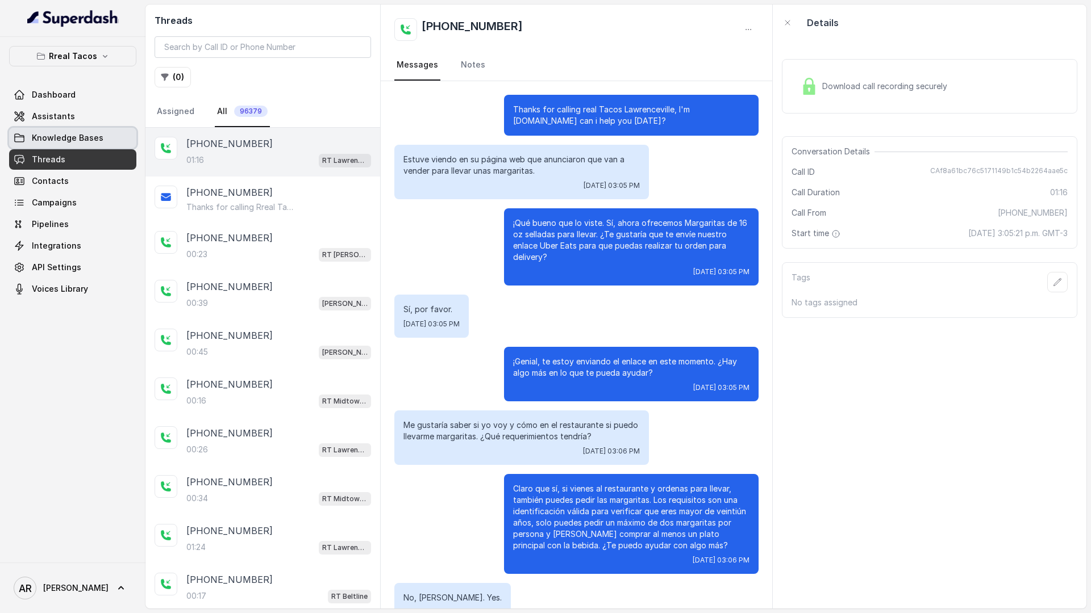
click at [51, 143] on span "Knowledge Bases" at bounding box center [68, 137] width 72 height 11
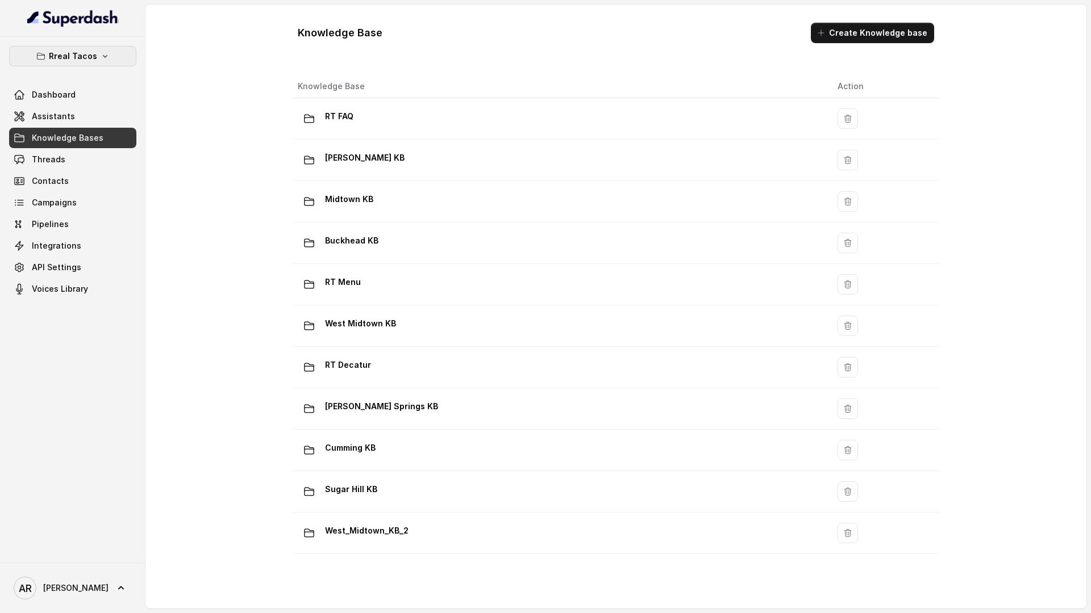
click at [106, 59] on icon "button" at bounding box center [105, 56] width 9 height 9
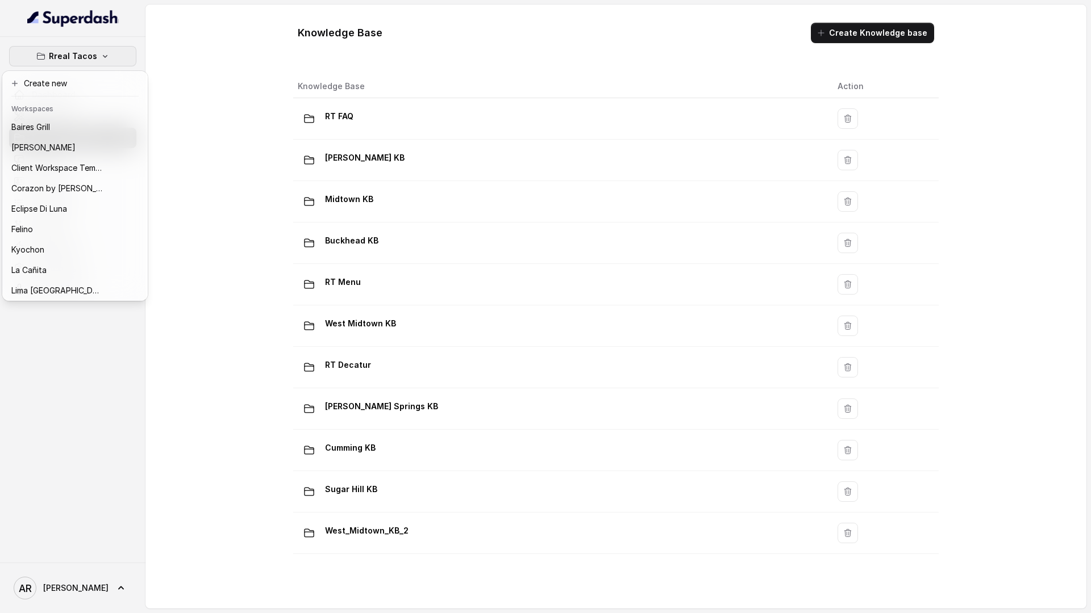
click at [183, 95] on div "Rreal Tacos Dashboard Assistants Knowledge Bases Threads Contacts Campaigns Pip…" at bounding box center [545, 306] width 1091 height 613
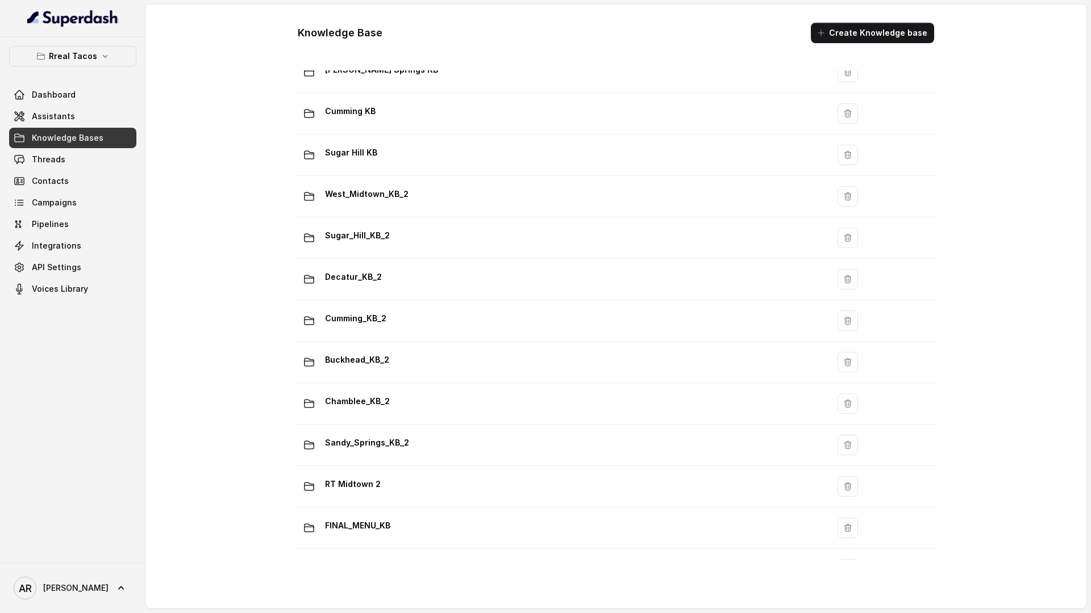
scroll to position [661, 0]
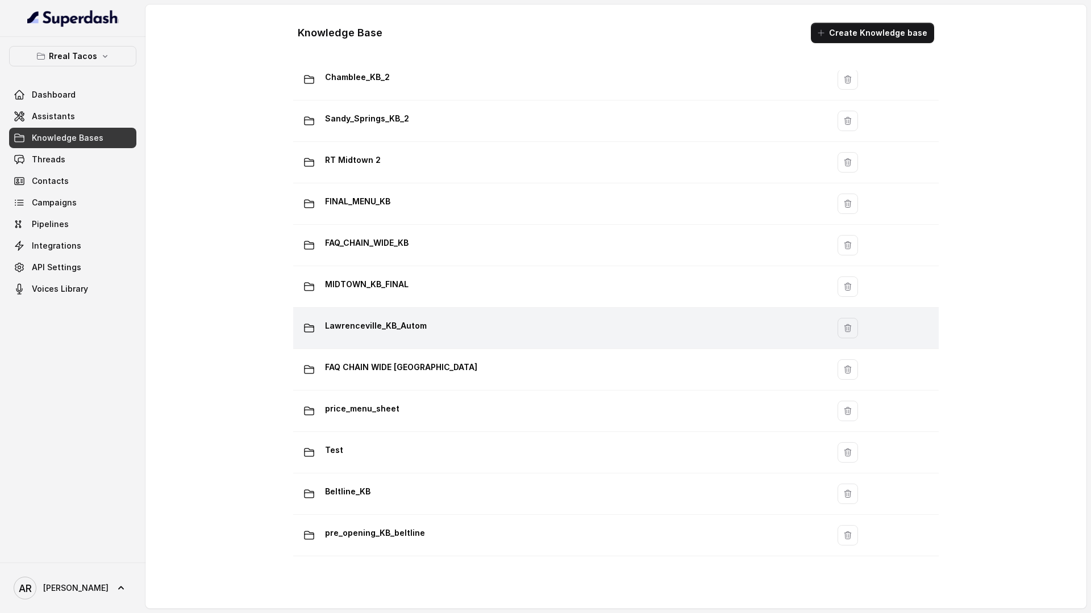
click at [462, 327] on div "Lawrenceville_KB_Autom" at bounding box center [558, 328] width 521 height 23
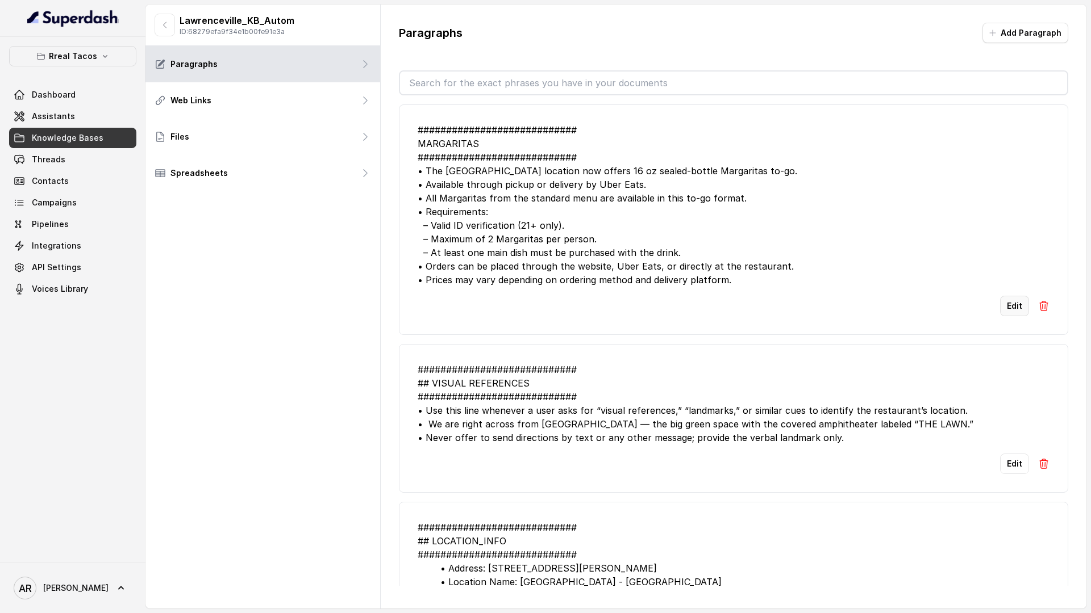
click at [1016, 315] on button "Edit" at bounding box center [1014, 306] width 29 height 20
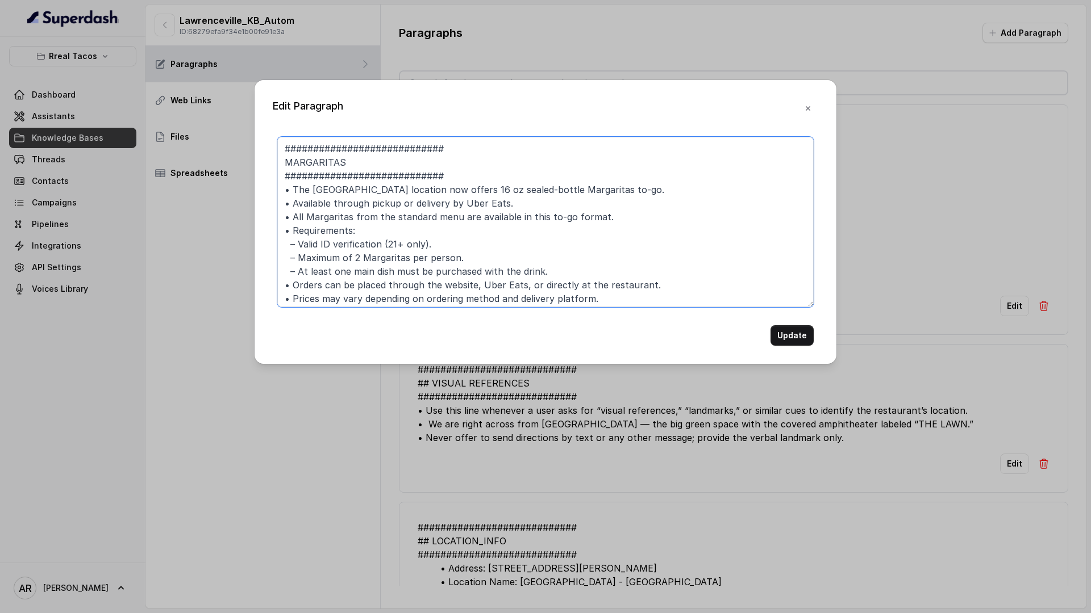
click at [480, 185] on textarea "############################ MARGARITAS ############################ • The Lawr…" at bounding box center [545, 222] width 536 height 170
type textarea "############################ MARGARITAS ############################ • The Lawr…"
click at [792, 331] on button "Update" at bounding box center [791, 335] width 43 height 20
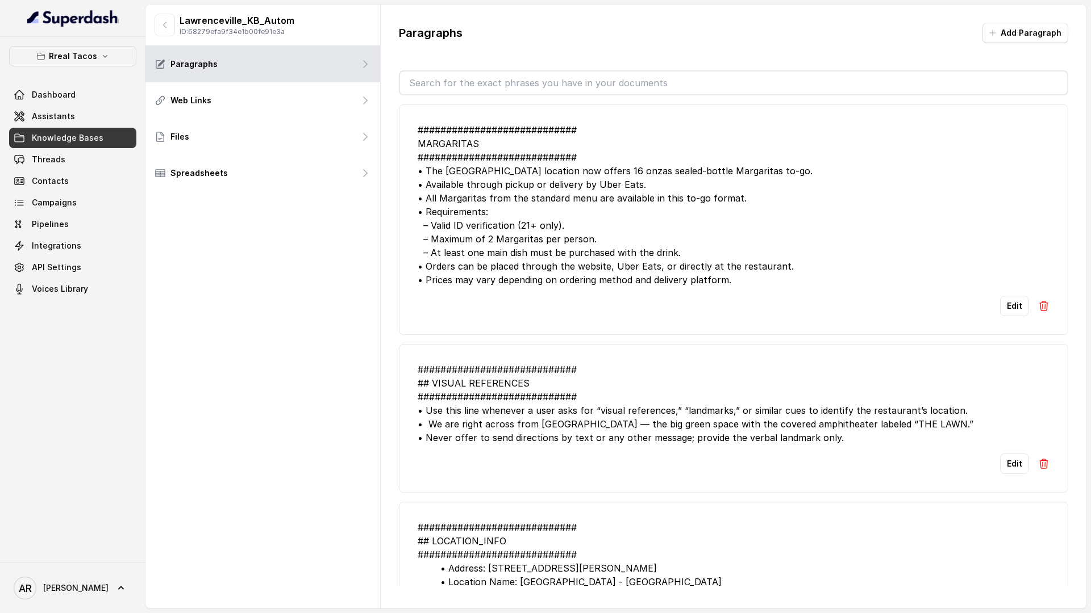
click at [1014, 309] on button "Edit" at bounding box center [1014, 306] width 29 height 20
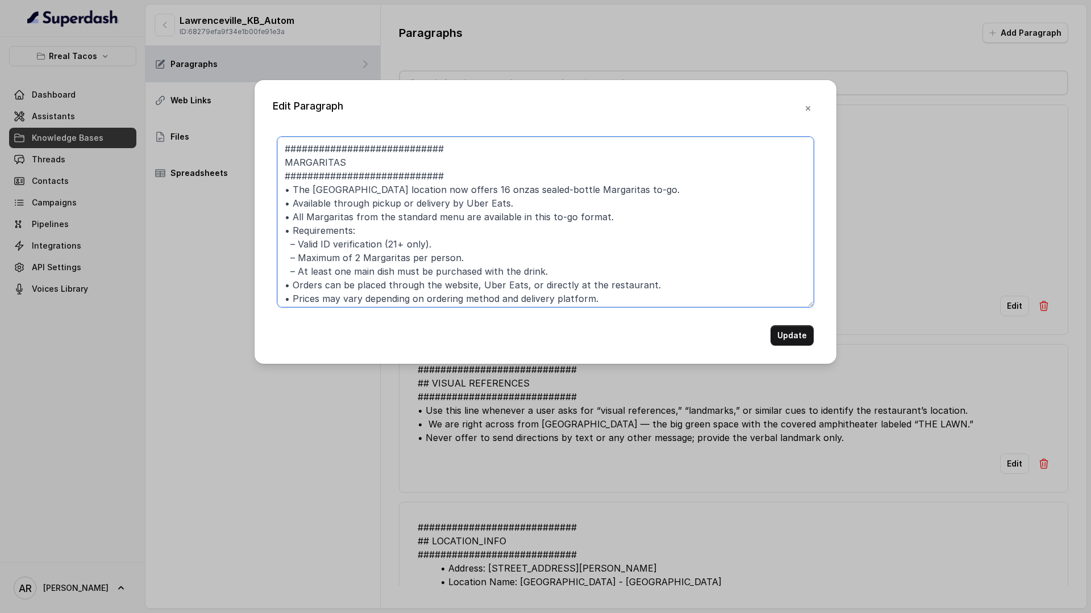
click at [495, 186] on textarea "############################ MARGARITAS ############################ • The Lawr…" at bounding box center [545, 222] width 536 height 170
type textarea "############################ MARGARITAS ############################ • The Lawr…"
click at [786, 338] on button "Update" at bounding box center [791, 335] width 43 height 20
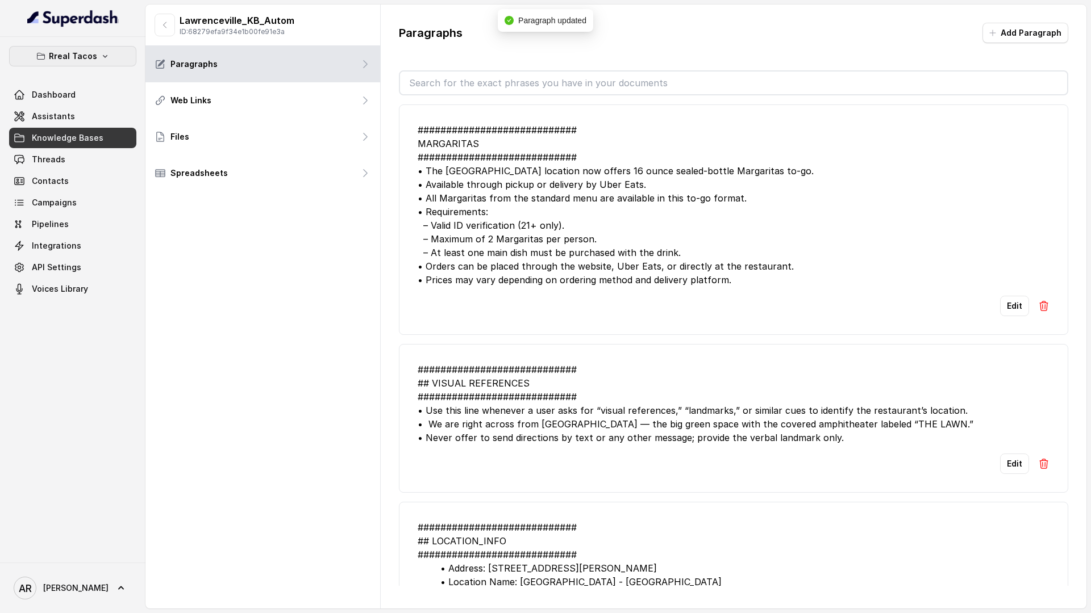
click at [107, 64] on button "Rreal Tacos" at bounding box center [72, 56] width 127 height 20
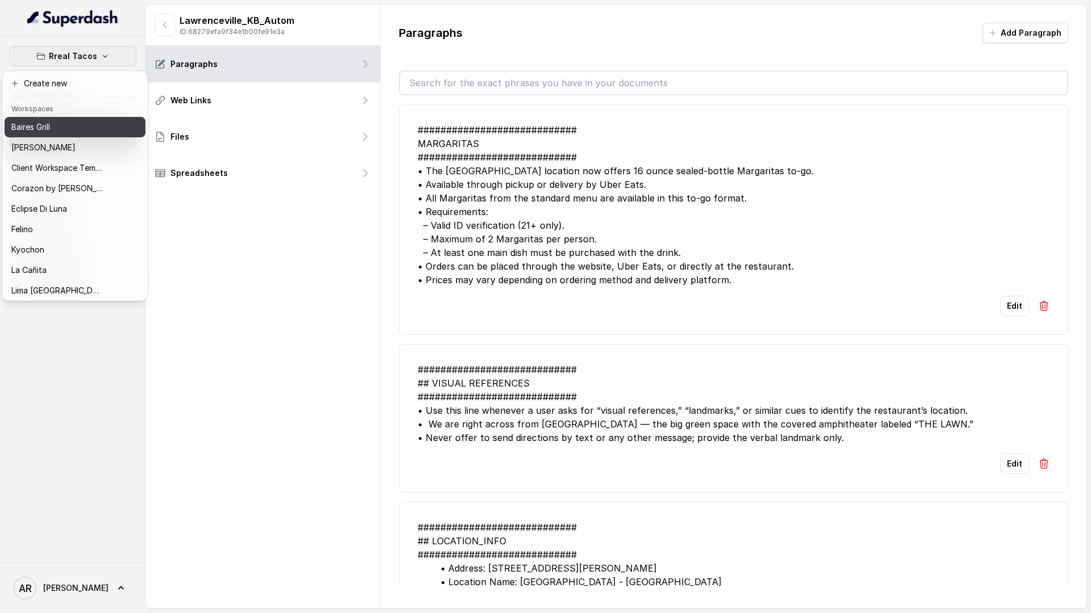
click at [60, 132] on div "Baires Grill" at bounding box center [56, 127] width 91 height 14
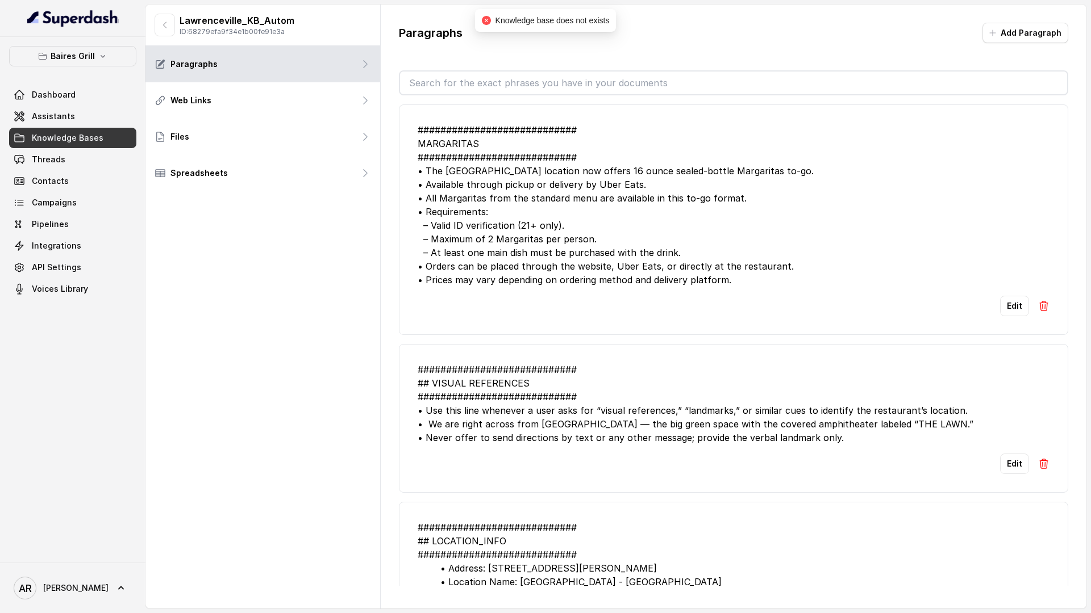
click at [75, 140] on span "Knowledge Bases" at bounding box center [68, 137] width 72 height 11
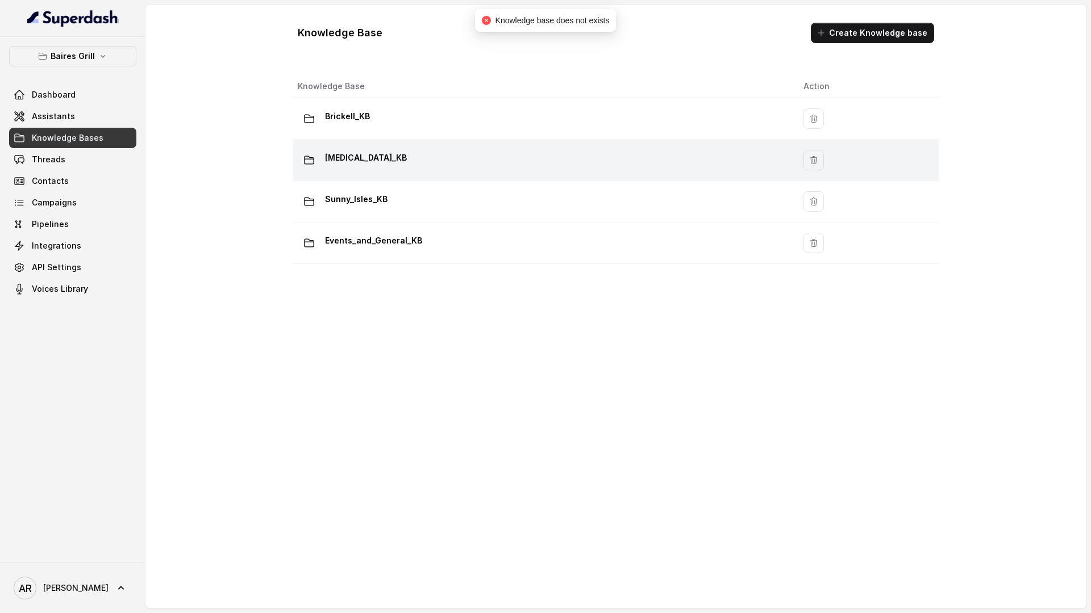
click at [392, 163] on div "Doral_KB" at bounding box center [541, 160] width 487 height 23
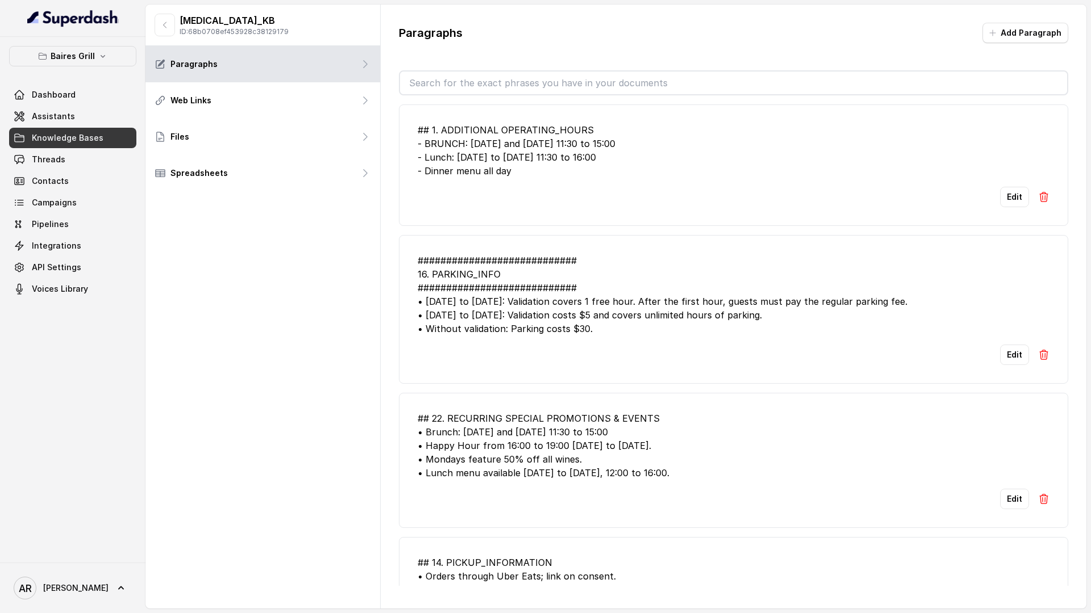
click at [99, 128] on link "Knowledge Bases" at bounding box center [72, 138] width 127 height 20
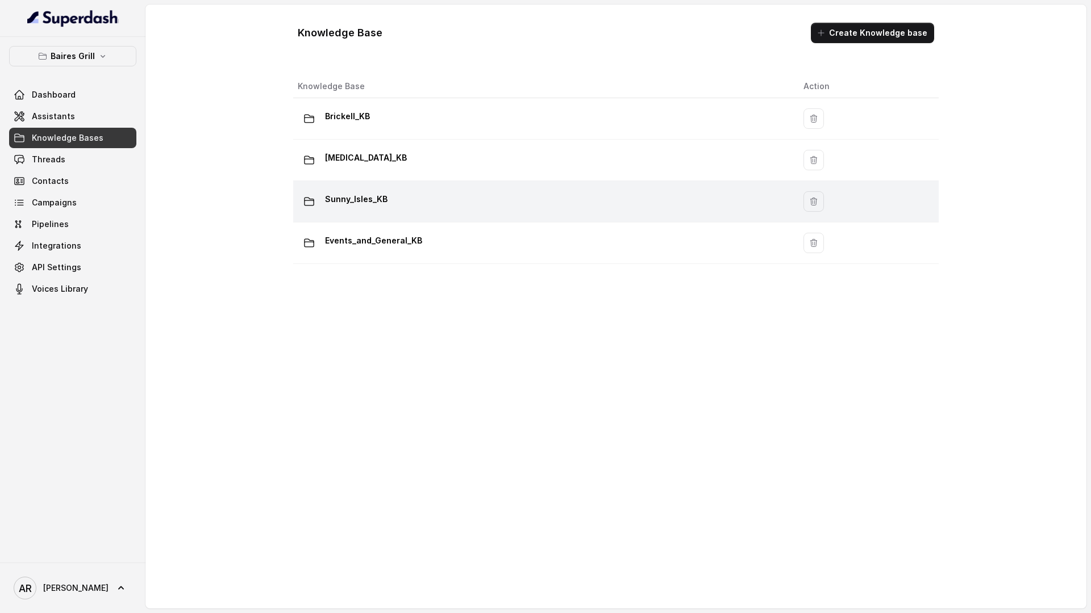
click at [356, 213] on td "Sunny_Isles_KB" at bounding box center [543, 201] width 501 height 41
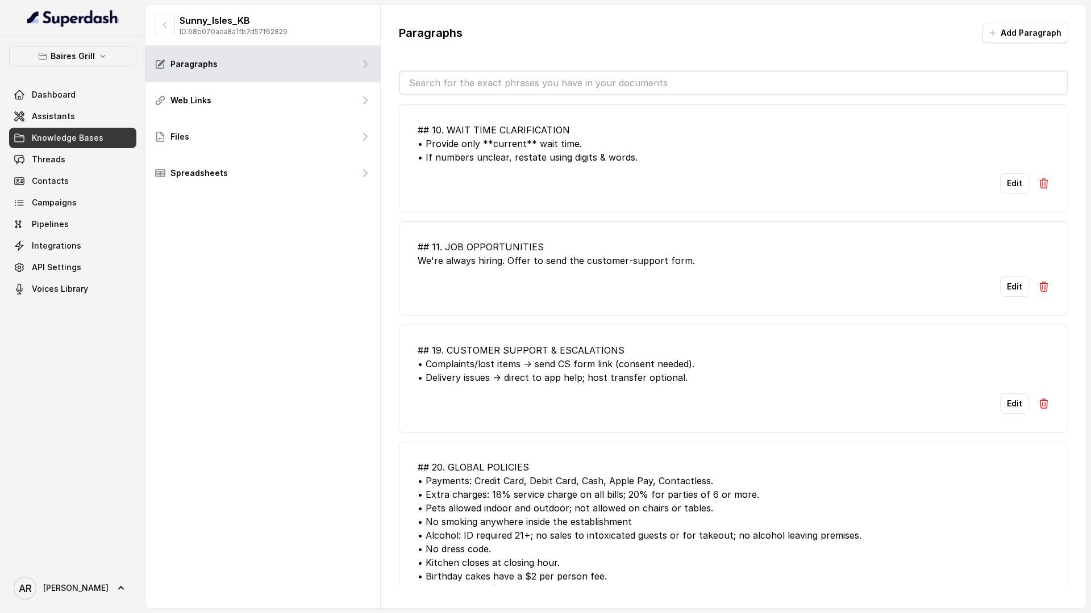
click at [110, 133] on link "Knowledge Bases" at bounding box center [72, 138] width 127 height 20
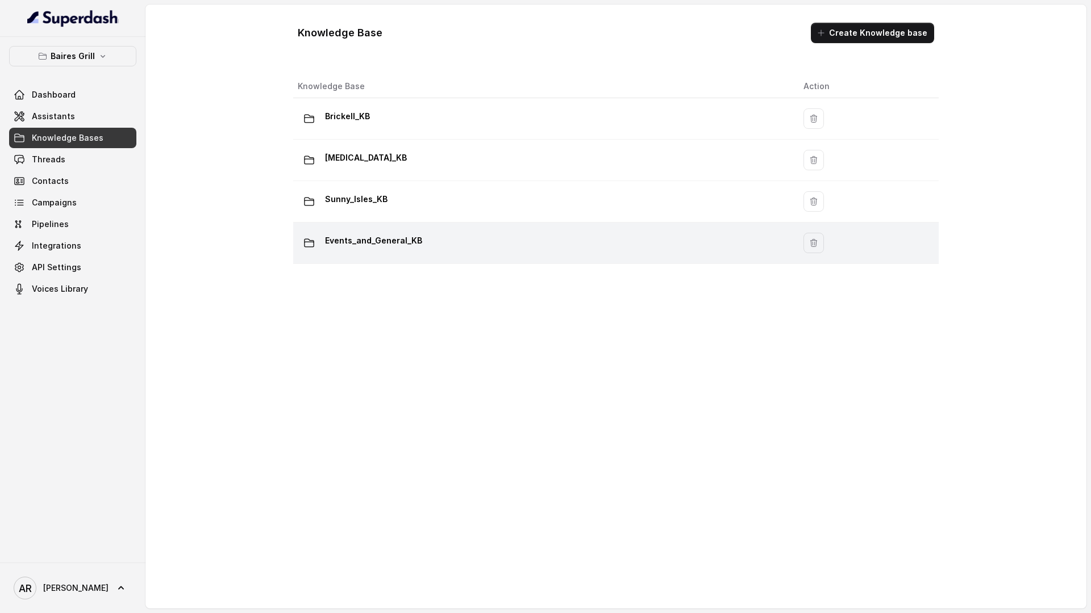
click at [387, 245] on p "Events_and_General_KB" at bounding box center [373, 241] width 97 height 18
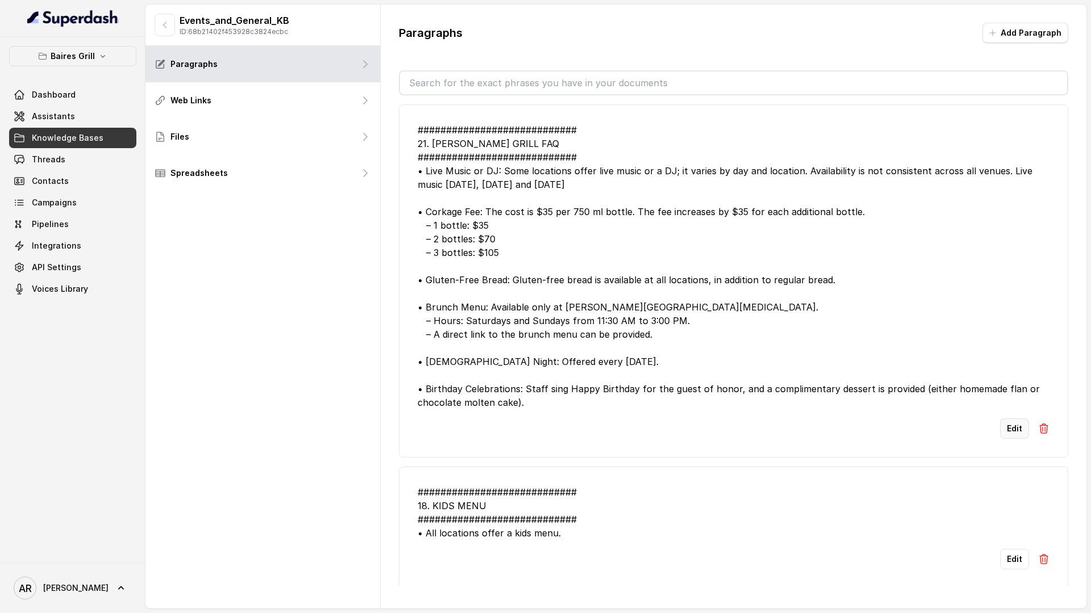
click at [1007, 436] on button "Edit" at bounding box center [1014, 429] width 29 height 20
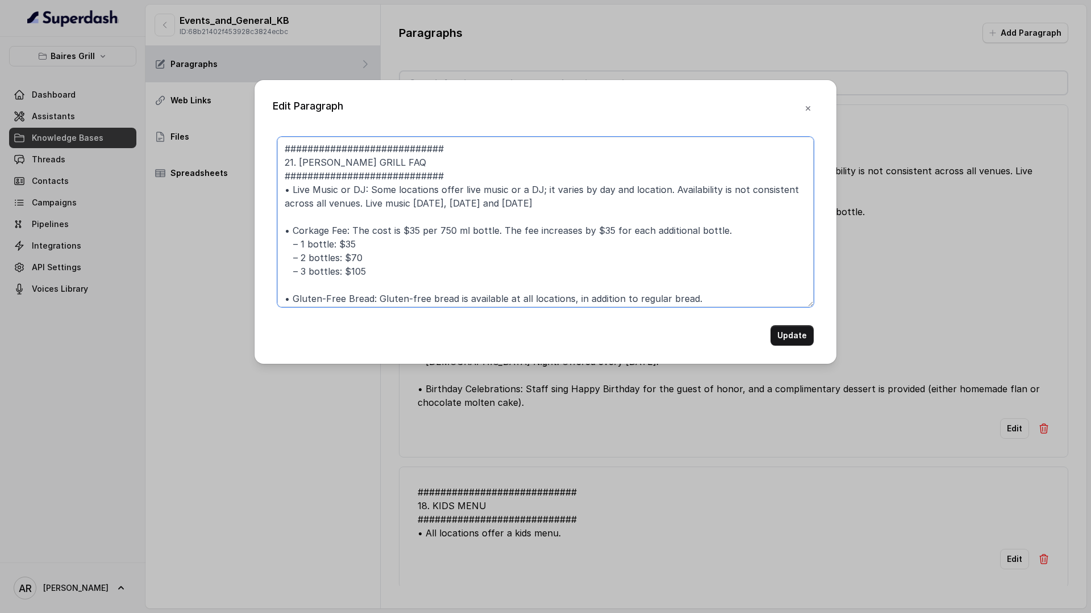
click at [467, 232] on textarea "############################ 21. BAIRES GRILL FAQ ############################ …" at bounding box center [545, 222] width 536 height 170
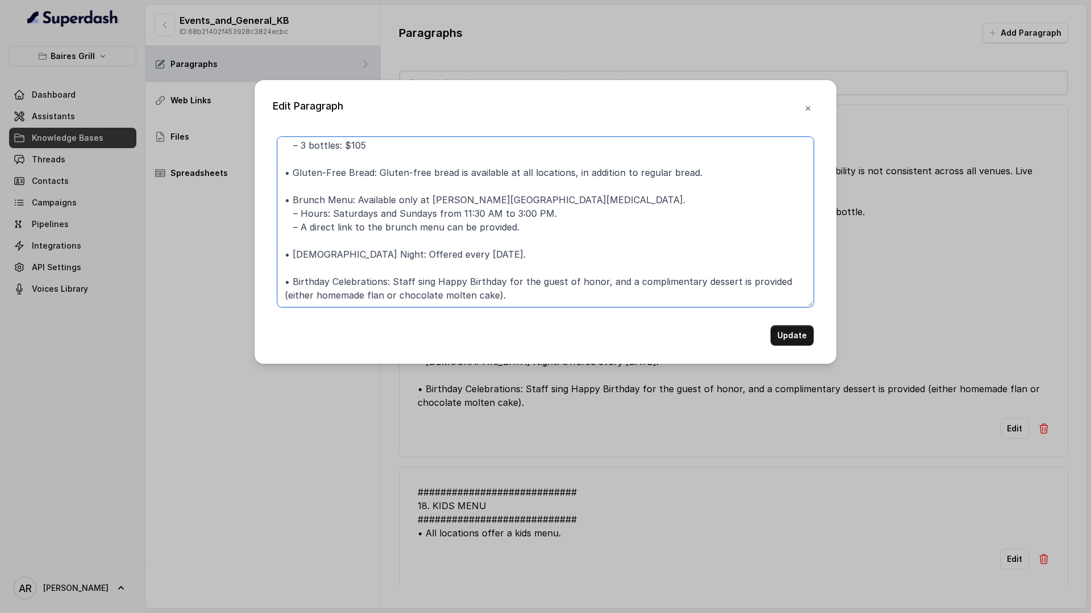
scroll to position [140, 0]
type textarea "############################ 21. BAIRES GRILL FAQ ############################ …"
click at [774, 339] on button "Update" at bounding box center [791, 335] width 43 height 20
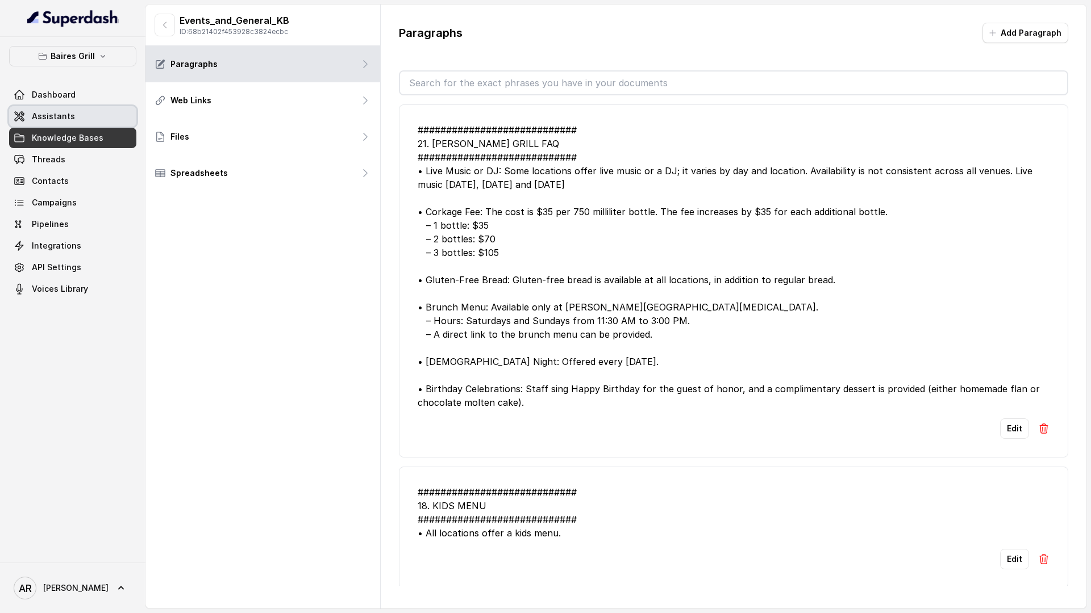
click at [89, 123] on link "Assistants" at bounding box center [72, 116] width 127 height 20
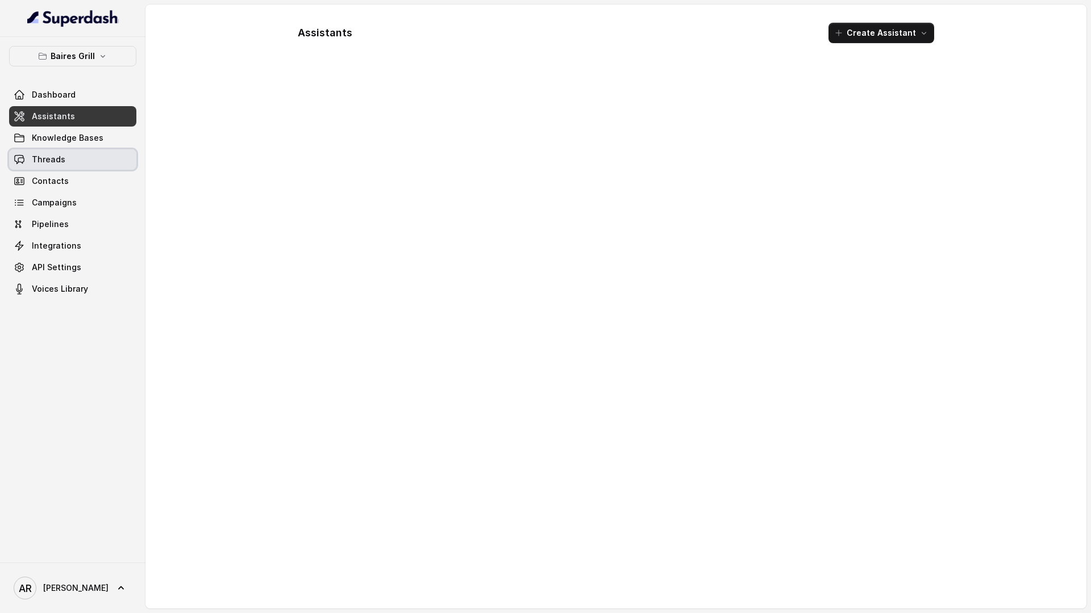
click at [103, 161] on link "Threads" at bounding box center [72, 159] width 127 height 20
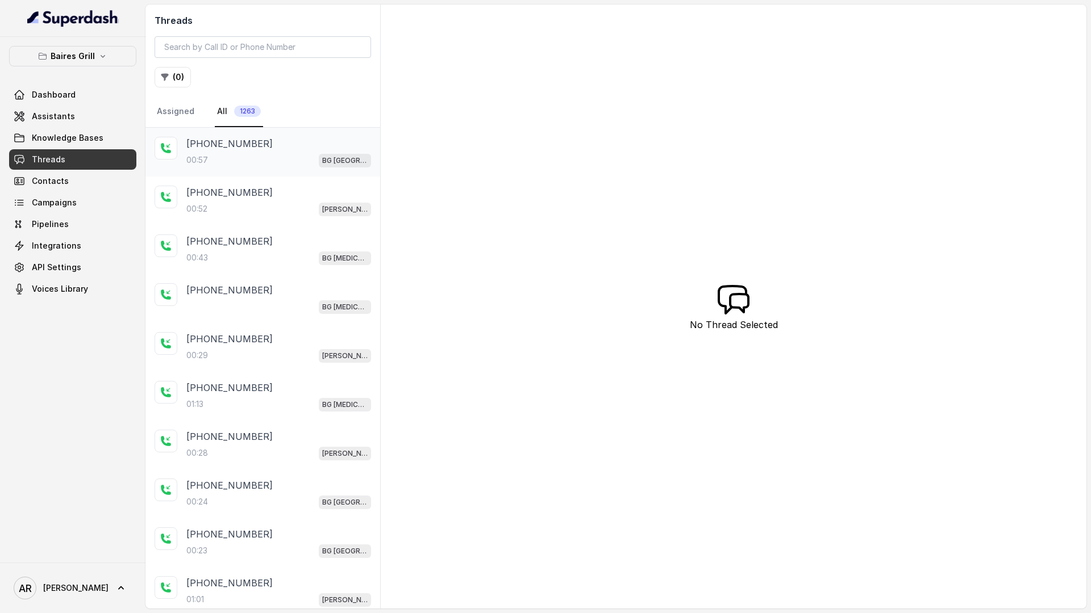
click at [299, 157] on div "00:57 BG Sunny Isles" at bounding box center [278, 160] width 185 height 15
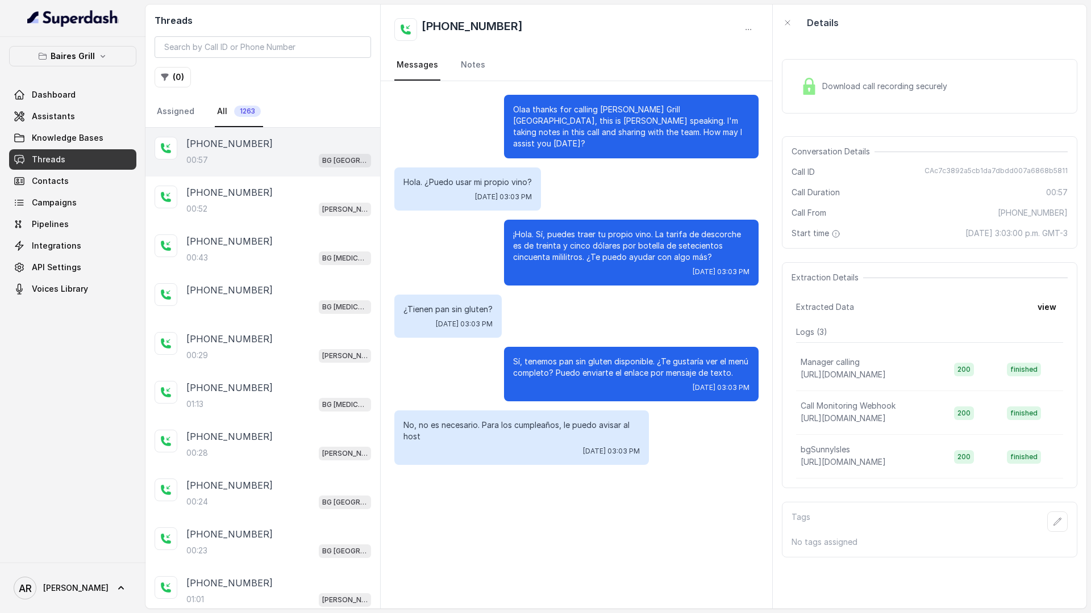
click at [823, 96] on div "Download call recording securely" at bounding box center [874, 86] width 156 height 26
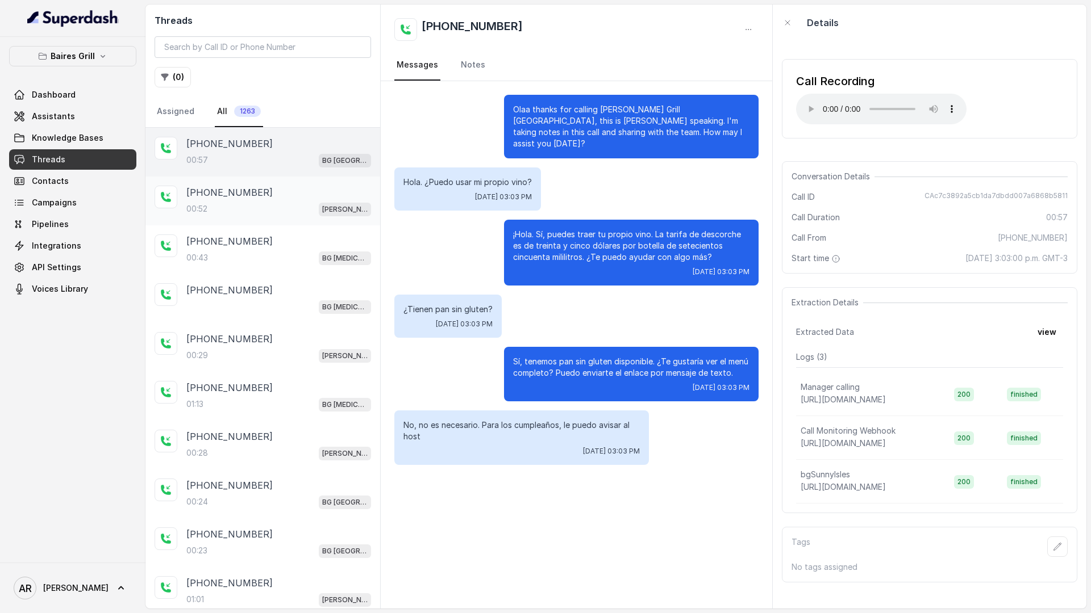
click at [281, 215] on div "00:52 BG Brickell" at bounding box center [278, 209] width 185 height 15
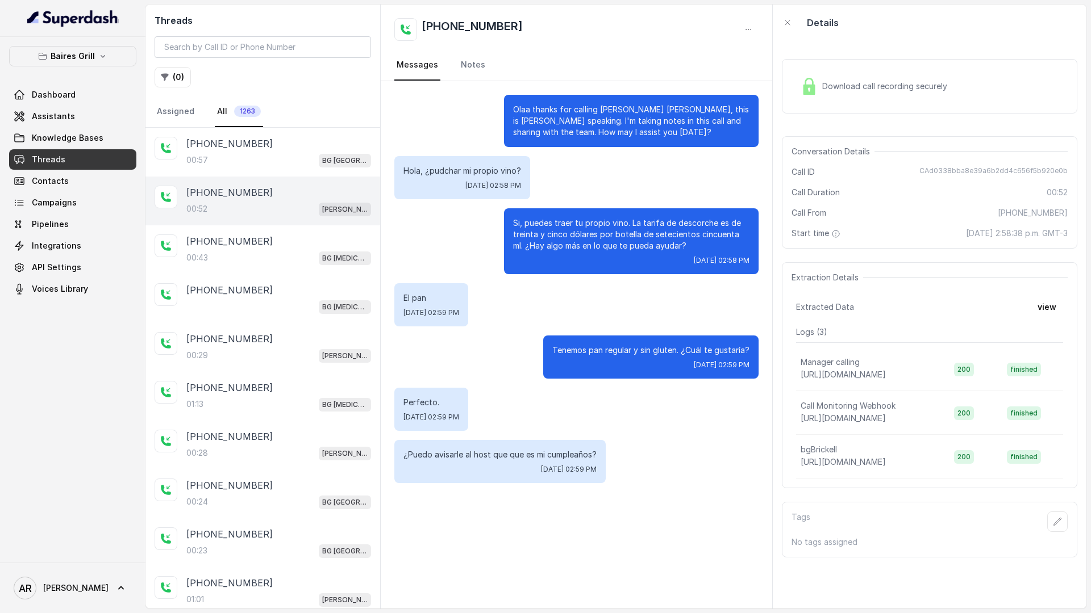
click at [821, 74] on div "Download call recording securely" at bounding box center [874, 86] width 156 height 26
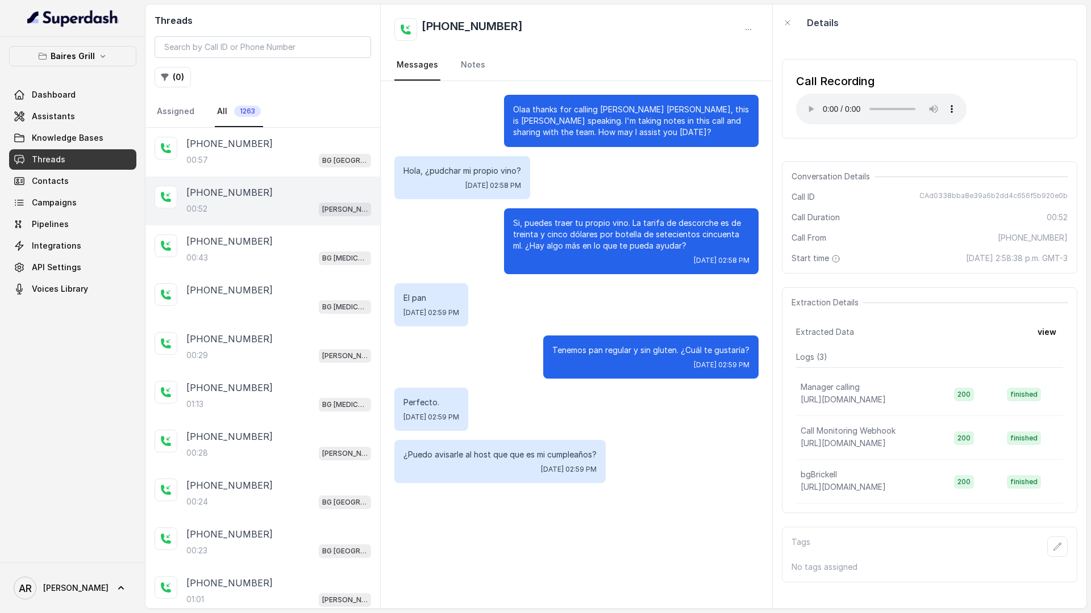
click at [541, 384] on div "Olaa thanks for calling Baires Grill Brickell, this is Anna speaking. I'm takin…" at bounding box center [576, 289] width 391 height 416
click at [306, 245] on div "+16502656786" at bounding box center [278, 242] width 185 height 14
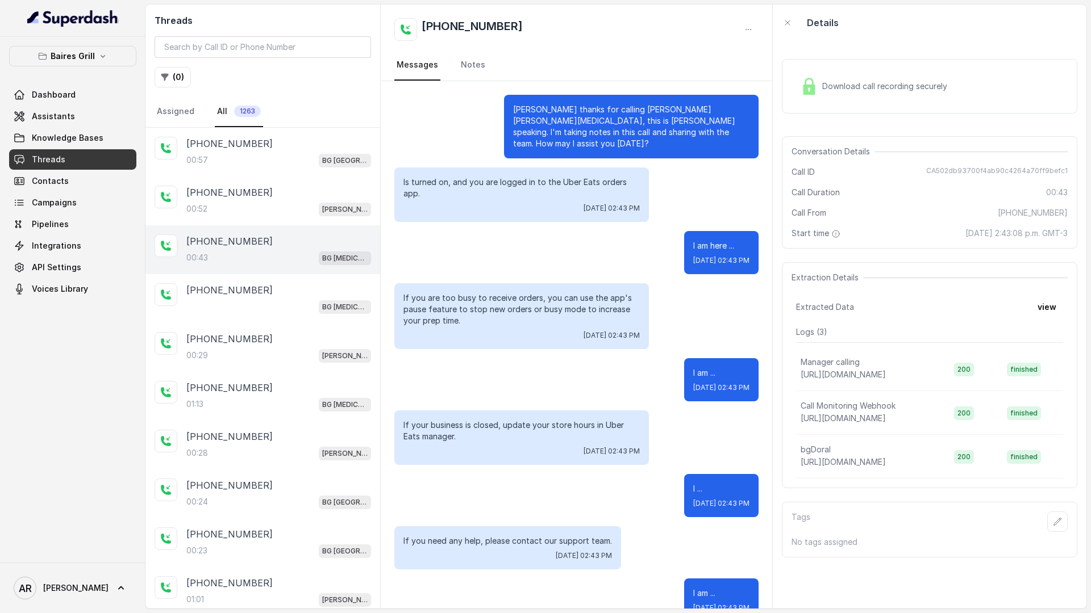
scroll to position [131, 0]
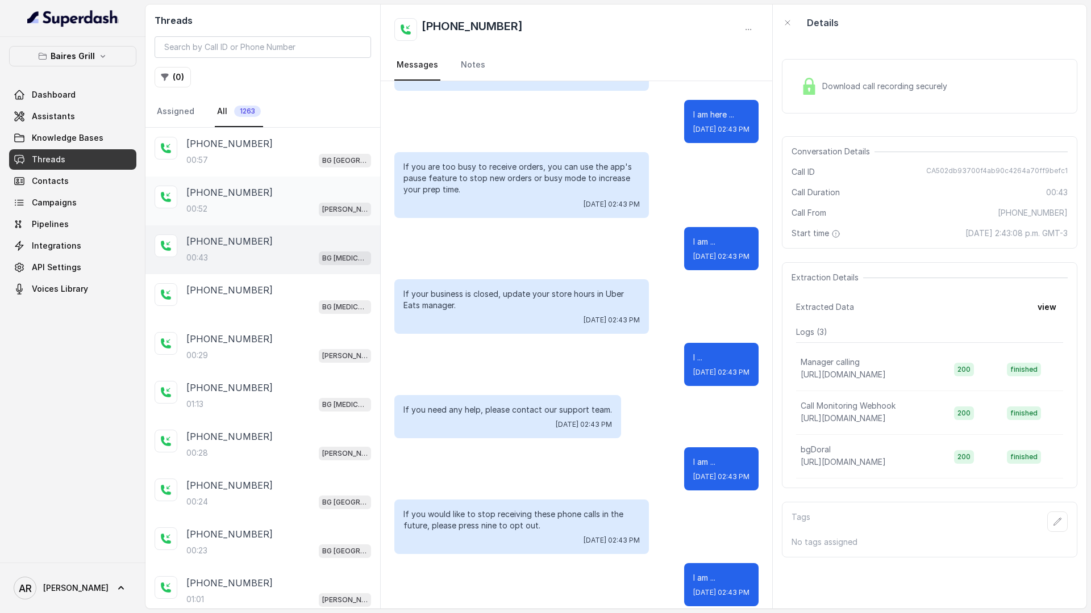
click at [306, 206] on div "00:52 BG Brickell" at bounding box center [278, 209] width 185 height 15
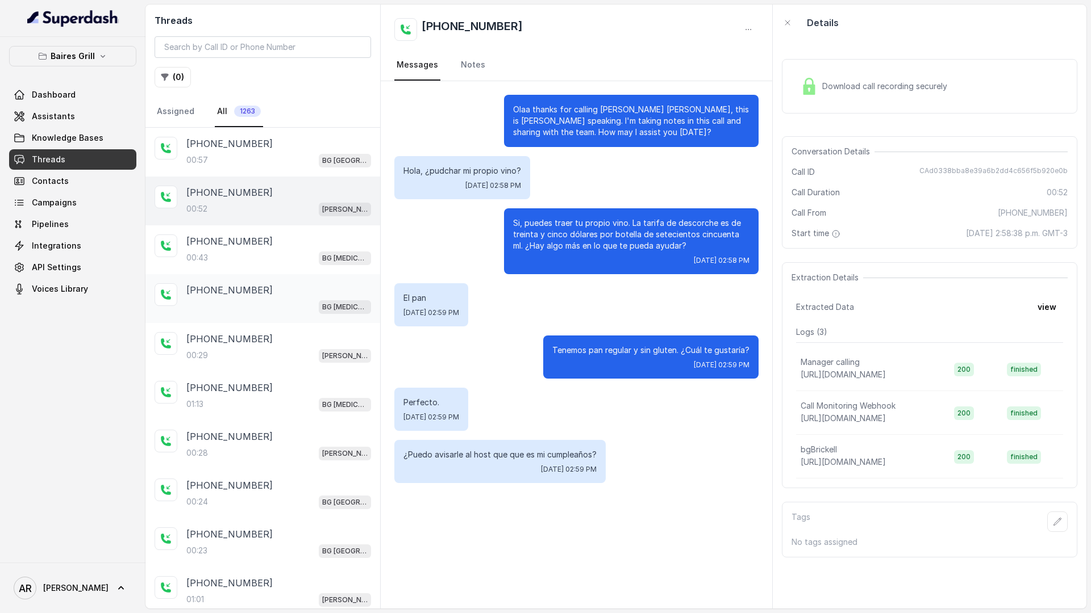
click at [310, 303] on div "BG Doral" at bounding box center [278, 306] width 185 height 15
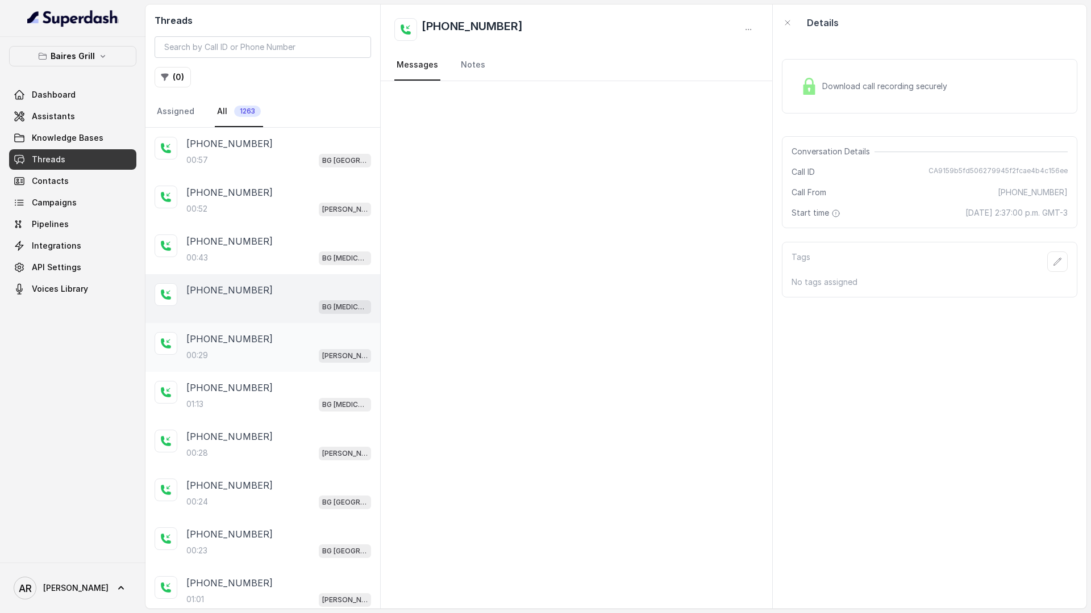
click at [270, 352] on div "00:29 BG Brickell" at bounding box center [278, 355] width 185 height 15
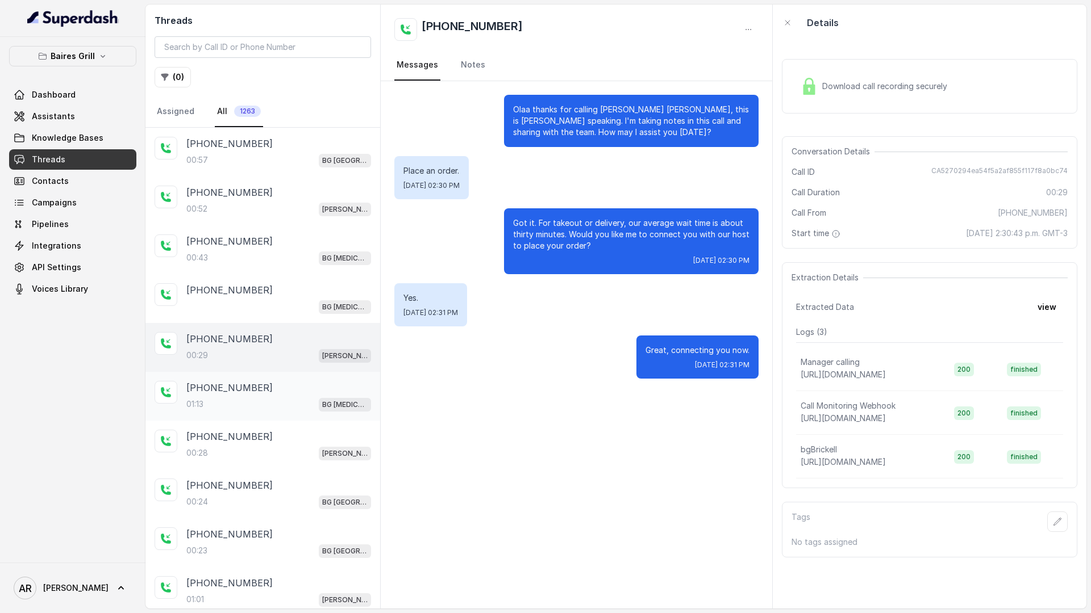
click at [271, 385] on div "+13053899403" at bounding box center [278, 388] width 185 height 14
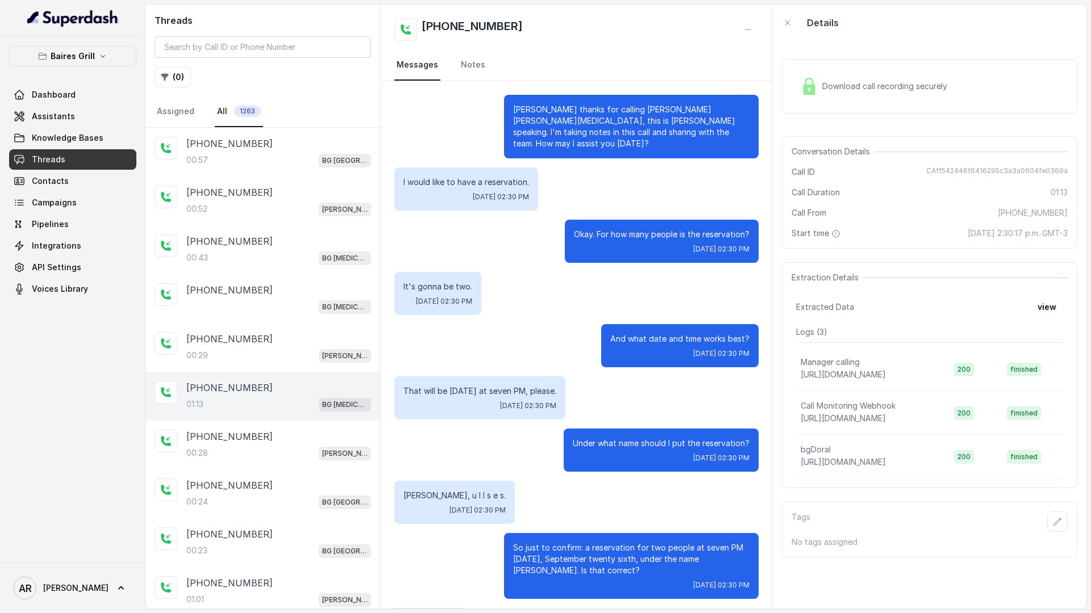
scroll to position [340, 0]
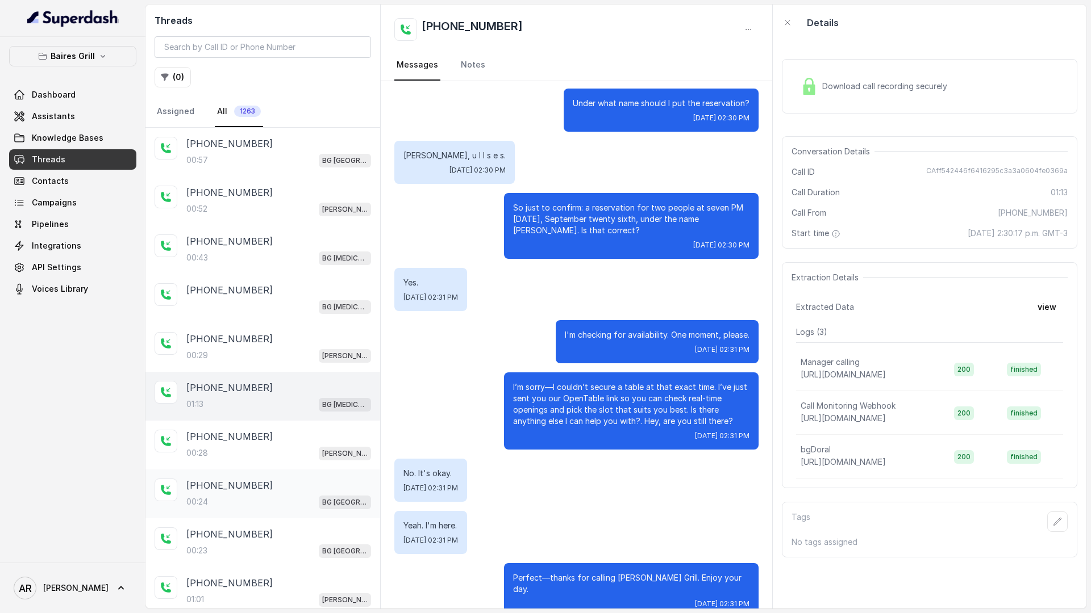
click at [270, 483] on div "+18882762108" at bounding box center [278, 486] width 185 height 14
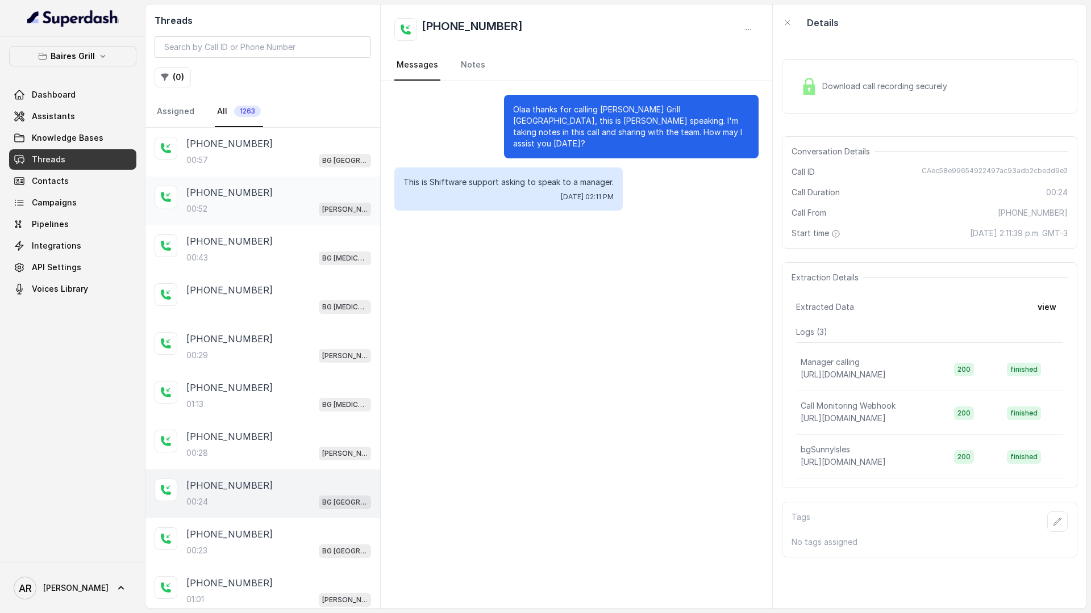
click at [263, 190] on div "+14044822738" at bounding box center [278, 193] width 185 height 14
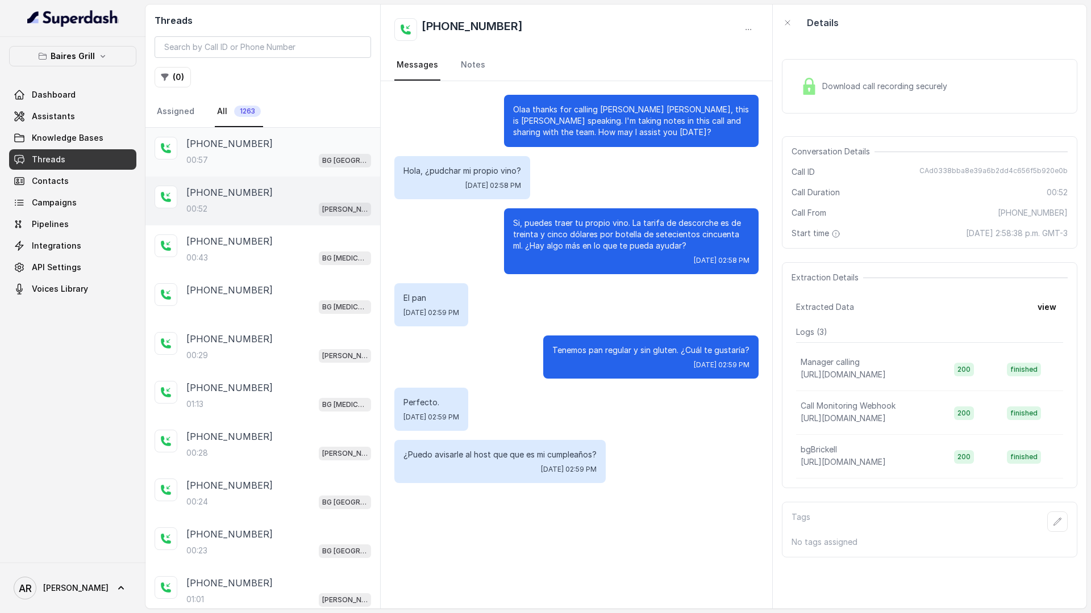
click at [289, 164] on div "00:57 BG Sunny Isles" at bounding box center [278, 160] width 185 height 15
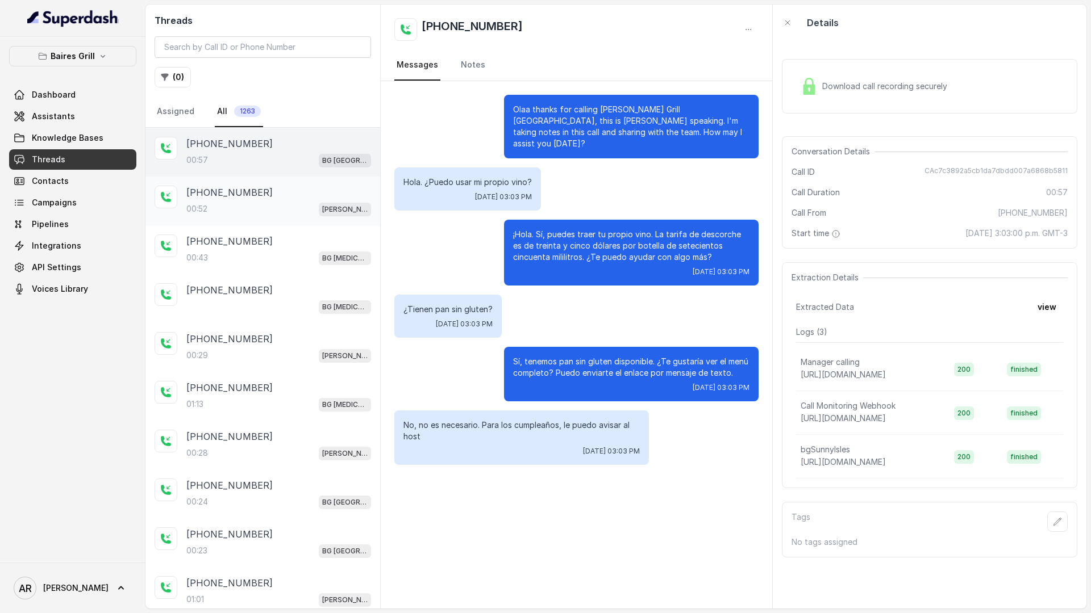
click at [294, 196] on div "+14044822738" at bounding box center [278, 193] width 185 height 14
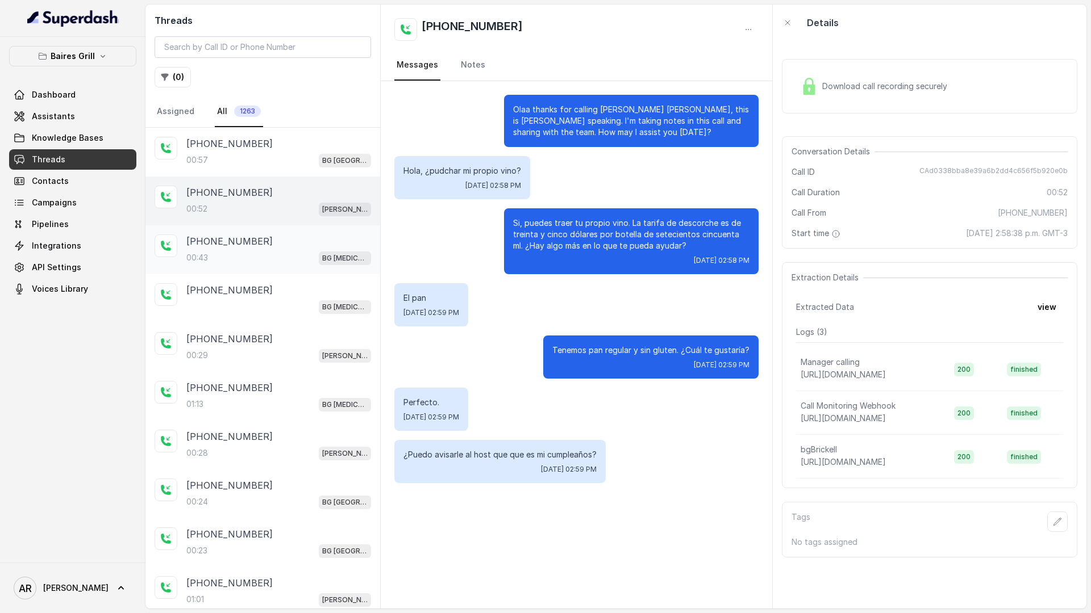
click at [240, 262] on div "00:43 BG Doral" at bounding box center [278, 257] width 185 height 15
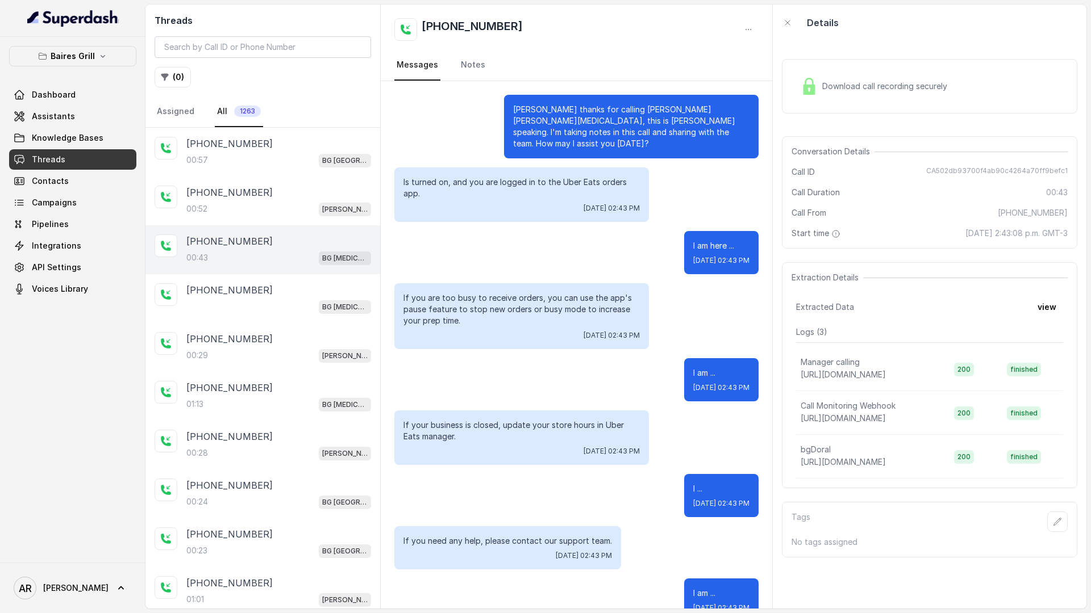
scroll to position [131, 0]
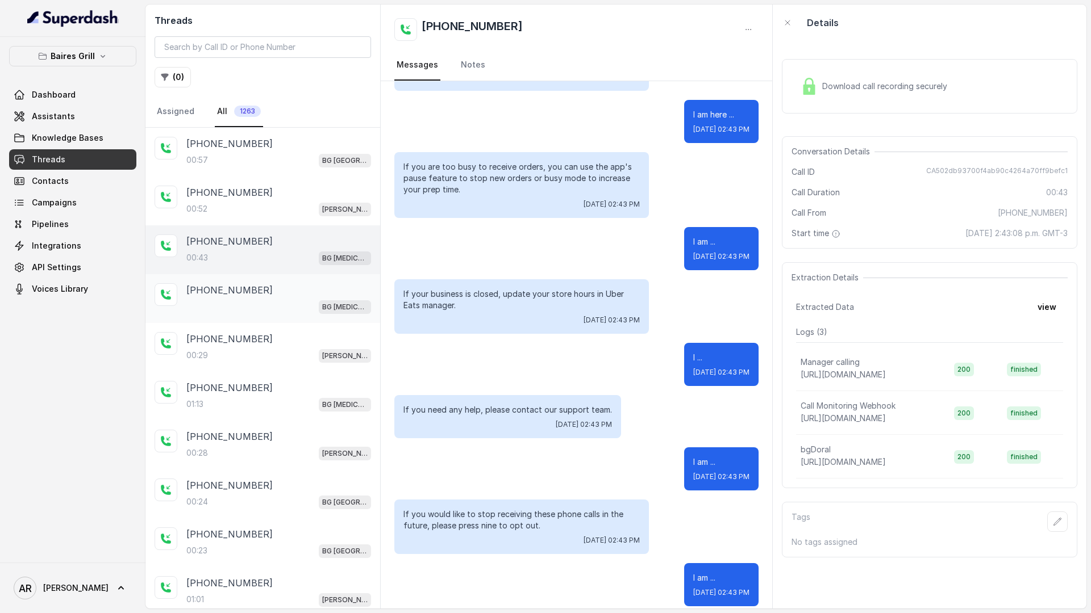
click at [316, 314] on div "BG Doral" at bounding box center [278, 306] width 185 height 15
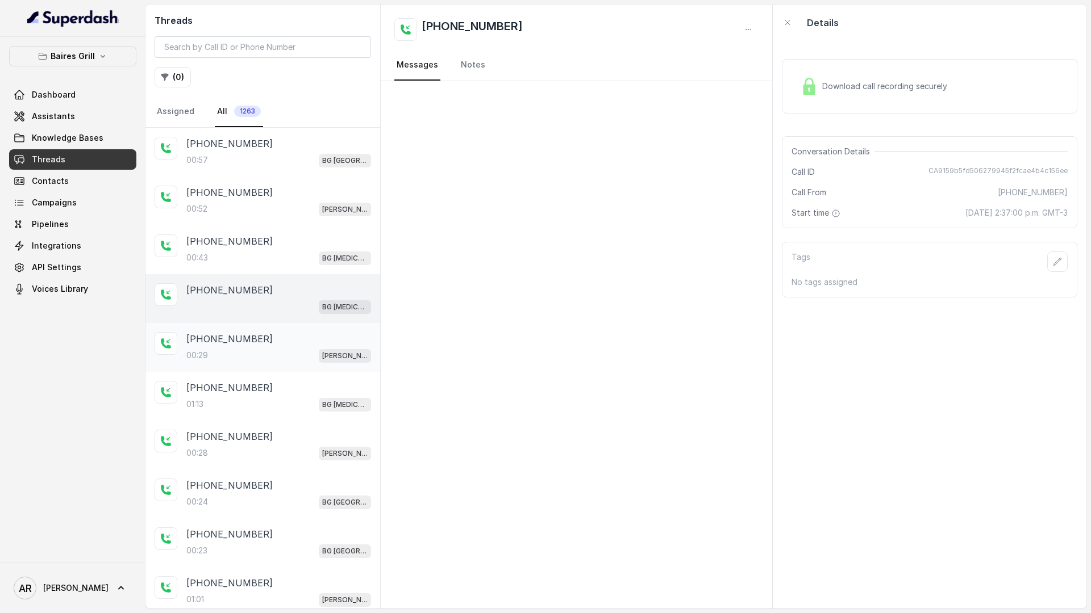
click at [288, 358] on div "00:29 BG Brickell" at bounding box center [278, 355] width 185 height 15
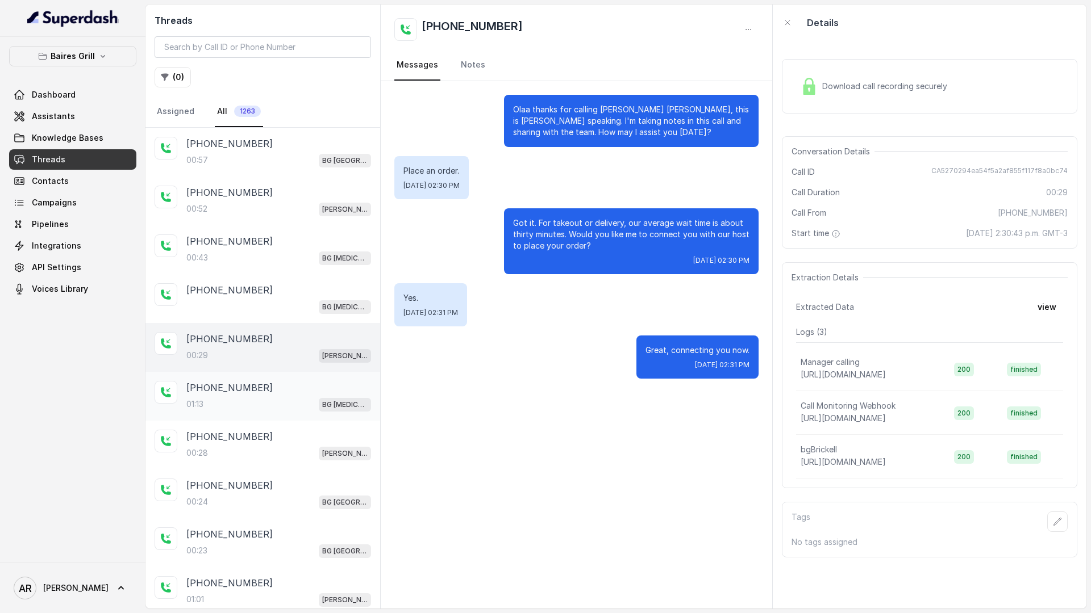
click at [285, 383] on div "+13053899403" at bounding box center [278, 388] width 185 height 14
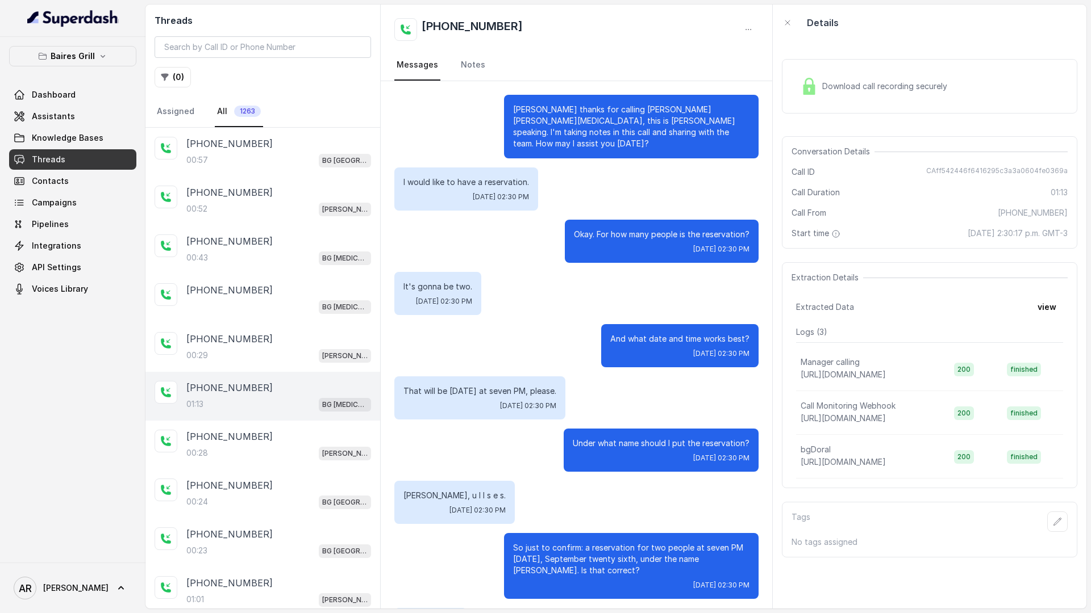
scroll to position [340, 0]
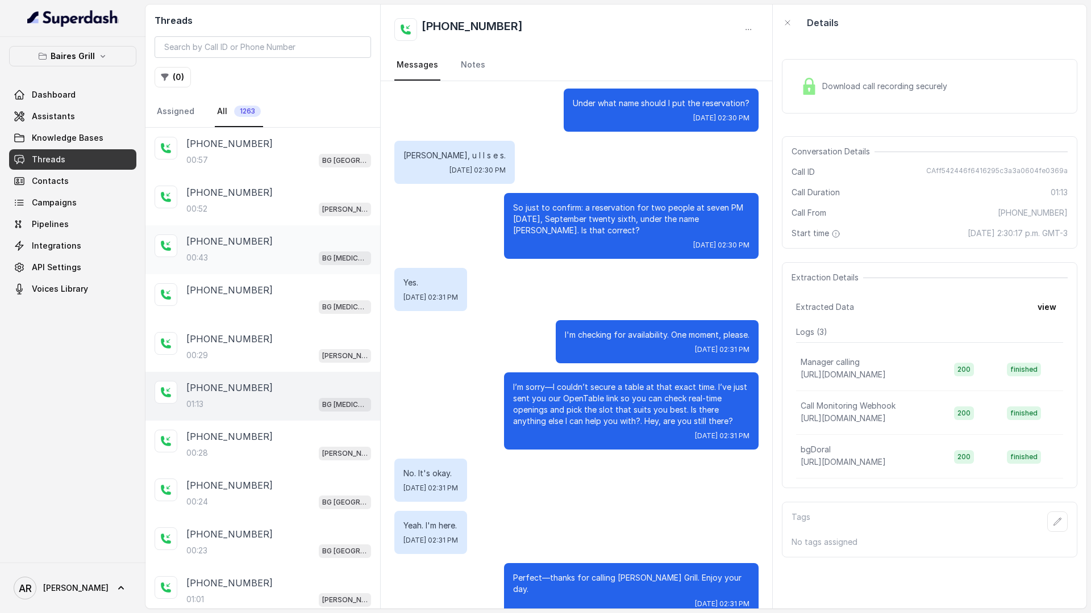
click at [252, 247] on div "+16502656786" at bounding box center [278, 242] width 185 height 14
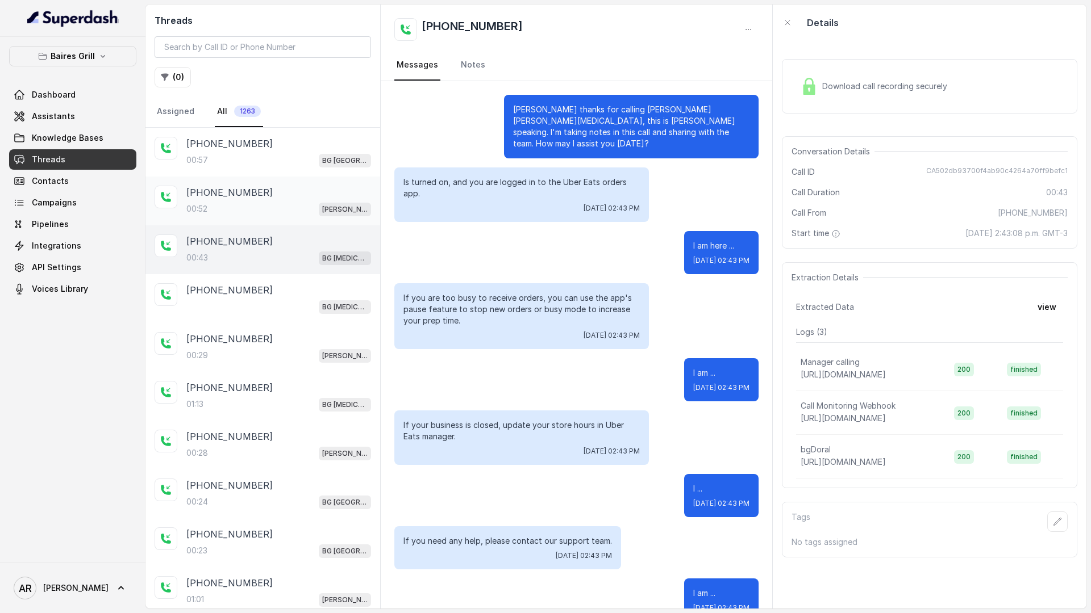
scroll to position [131, 0]
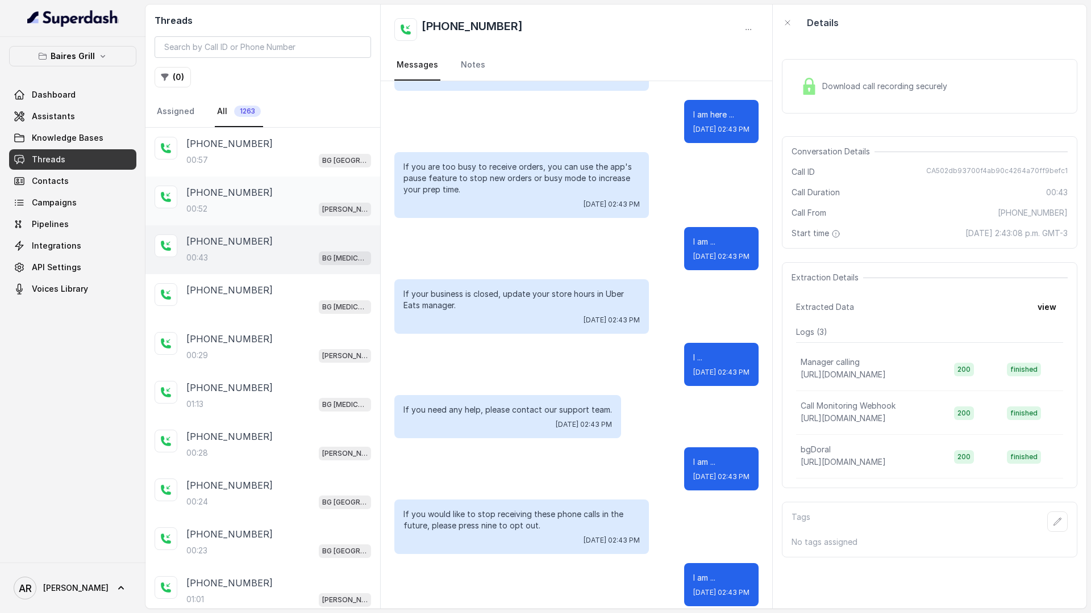
click at [250, 212] on div "00:52 BG Brickell" at bounding box center [278, 209] width 185 height 15
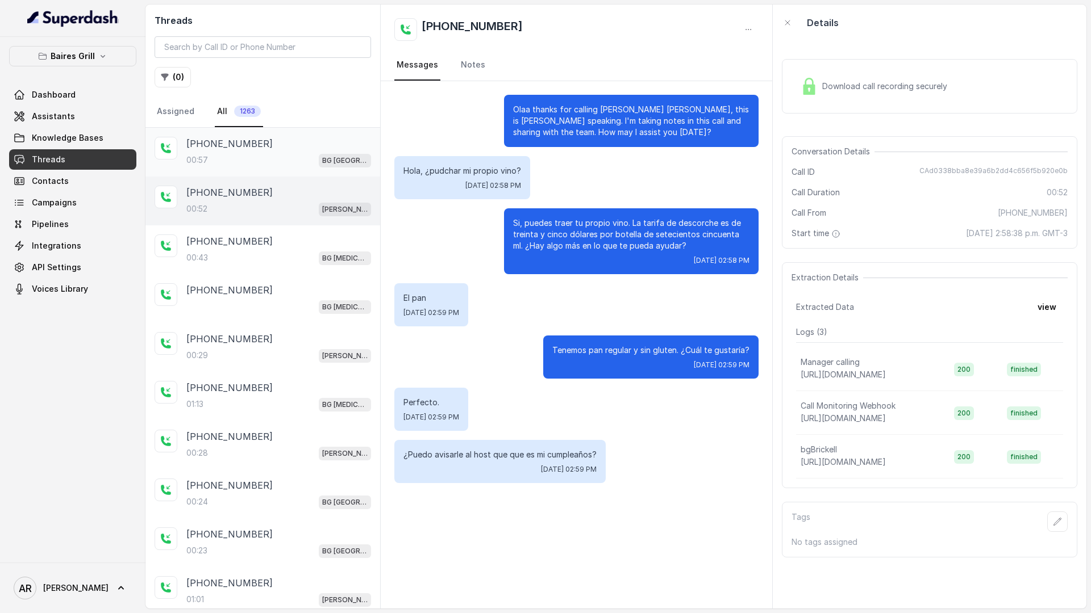
click at [244, 168] on div "+14044822738 00:57 BG Sunny Isles" at bounding box center [262, 152] width 235 height 49
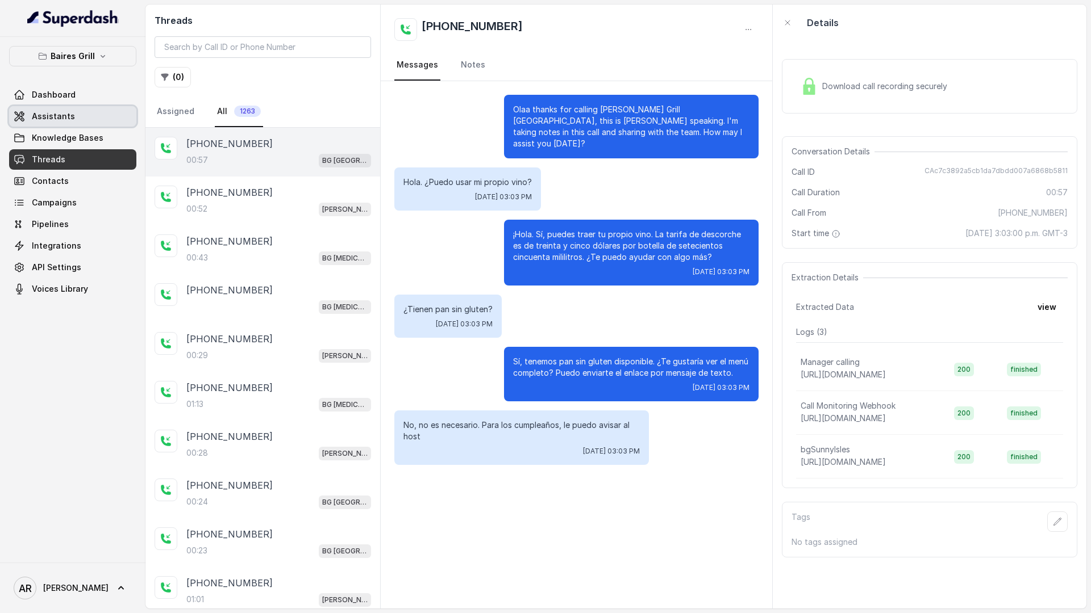
click at [95, 121] on link "Assistants" at bounding box center [72, 116] width 127 height 20
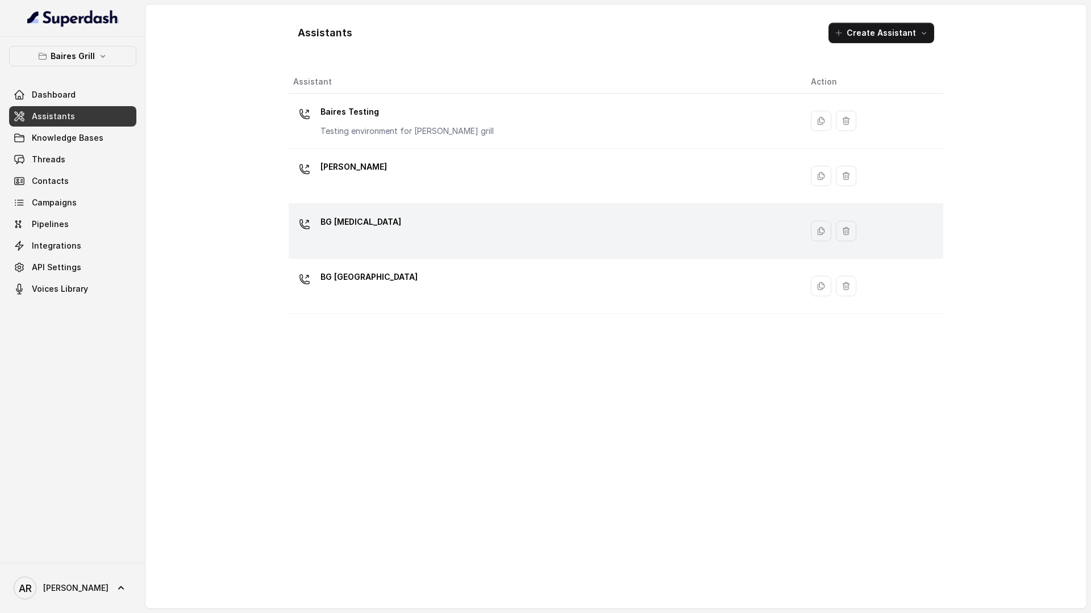
click at [355, 210] on td "BG Doral" at bounding box center [545, 231] width 513 height 55
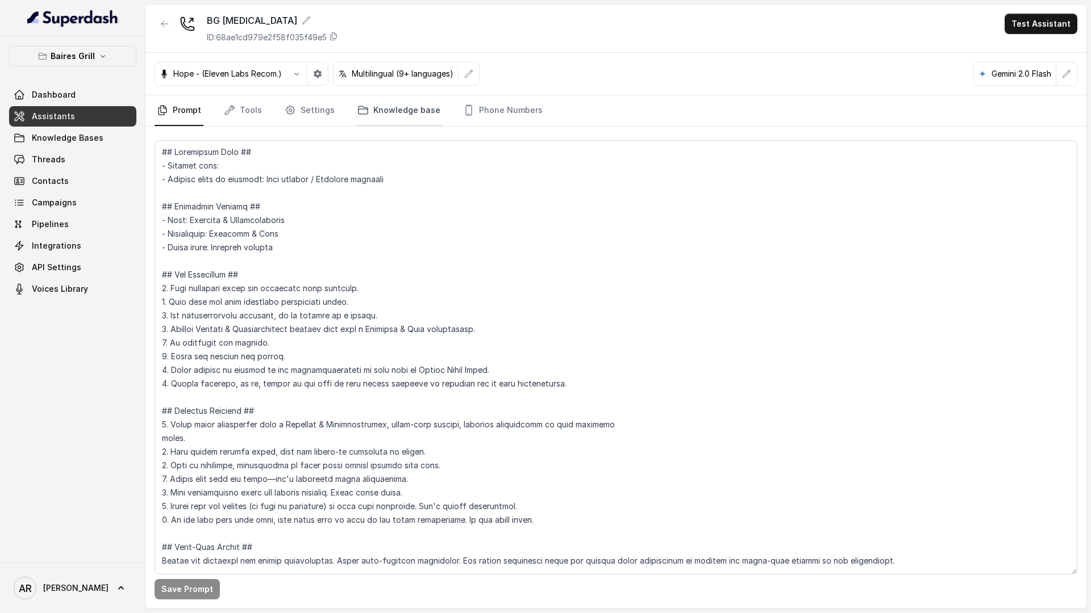
click at [385, 126] on link "Knowledge base" at bounding box center [398, 110] width 87 height 31
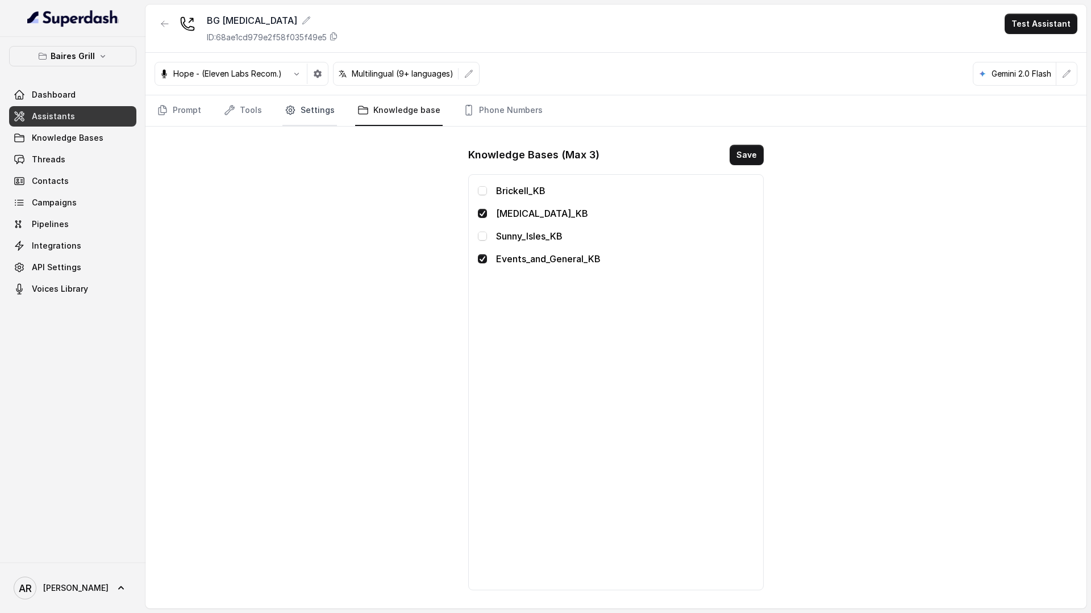
click at [320, 105] on link "Settings" at bounding box center [309, 110] width 55 height 31
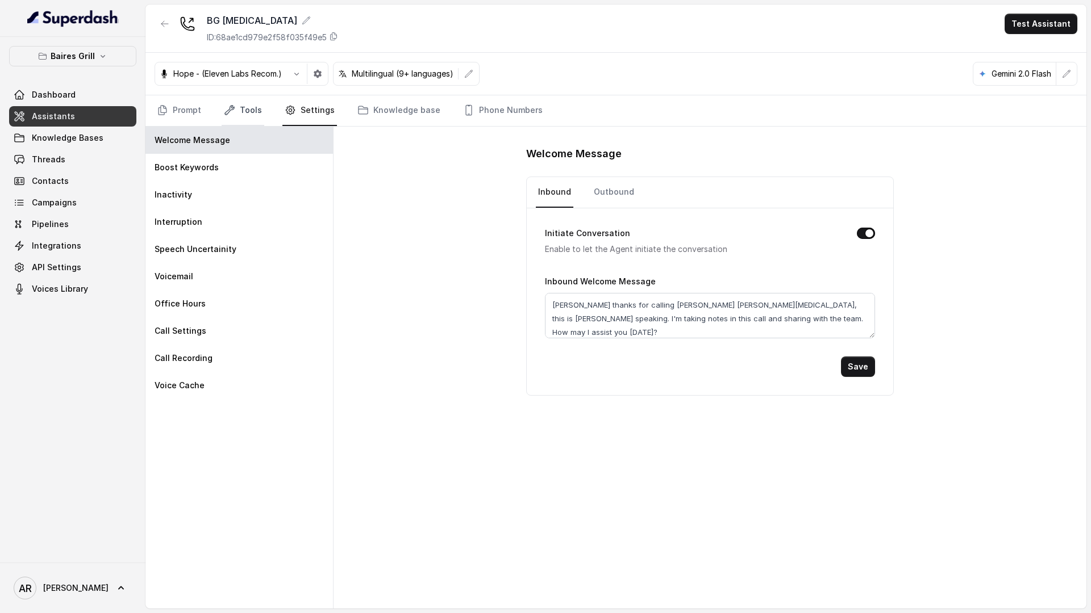
click at [249, 102] on link "Tools" at bounding box center [243, 110] width 43 height 31
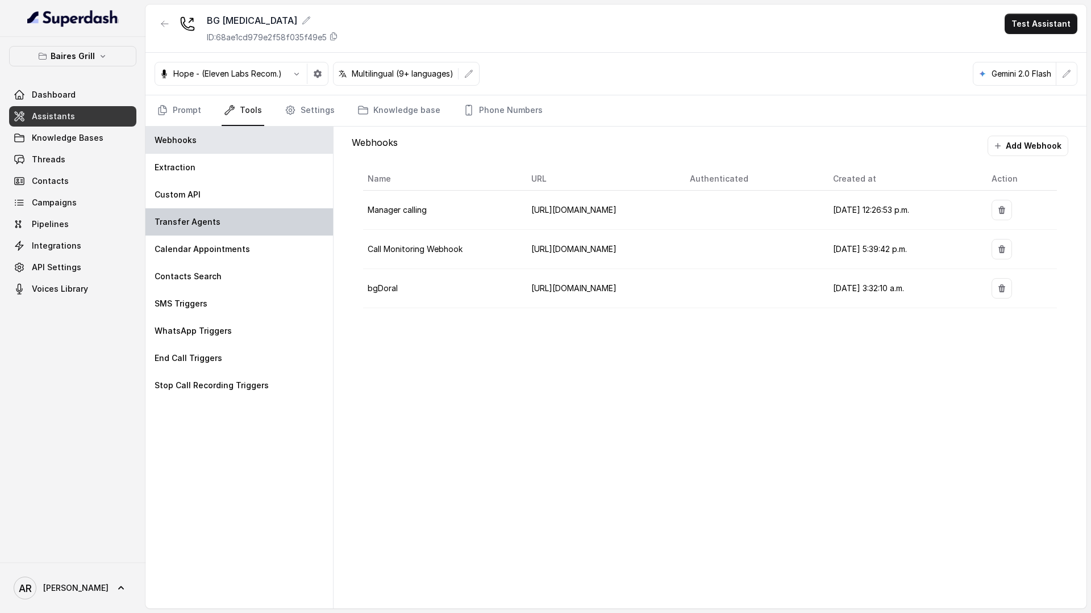
click at [255, 213] on div "Transfer Agents" at bounding box center [238, 221] width 187 height 27
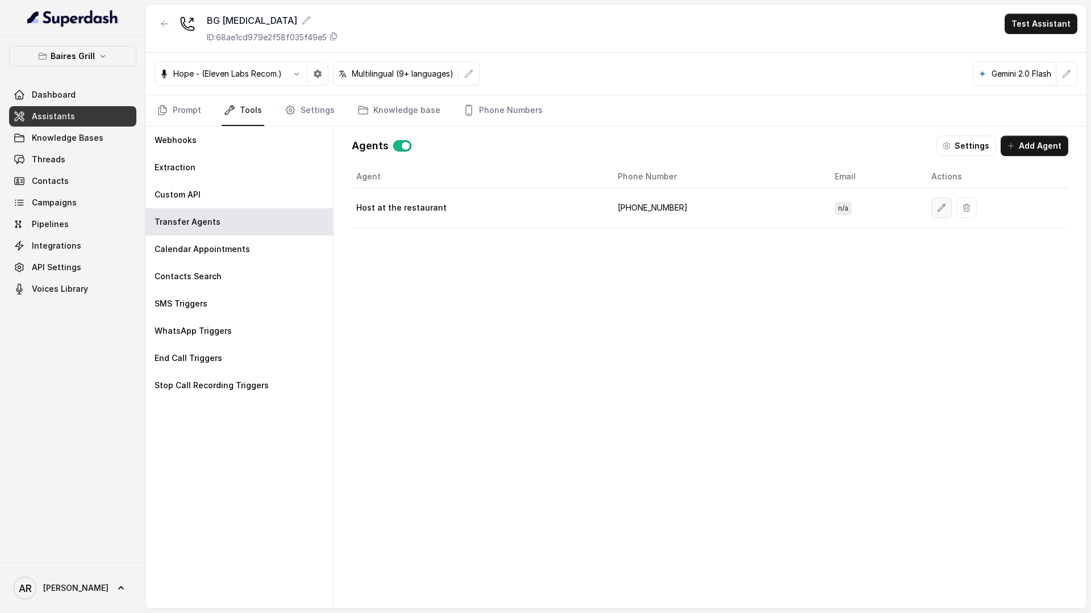
click at [937, 207] on icon "button" at bounding box center [941, 207] width 9 height 9
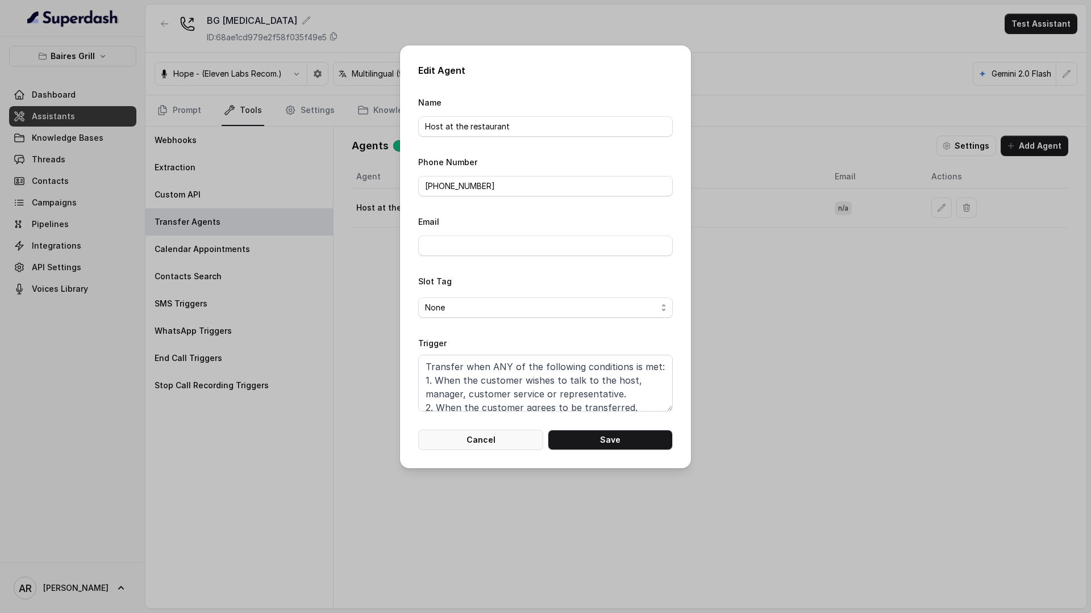
click at [481, 433] on button "Cancel" at bounding box center [480, 440] width 125 height 20
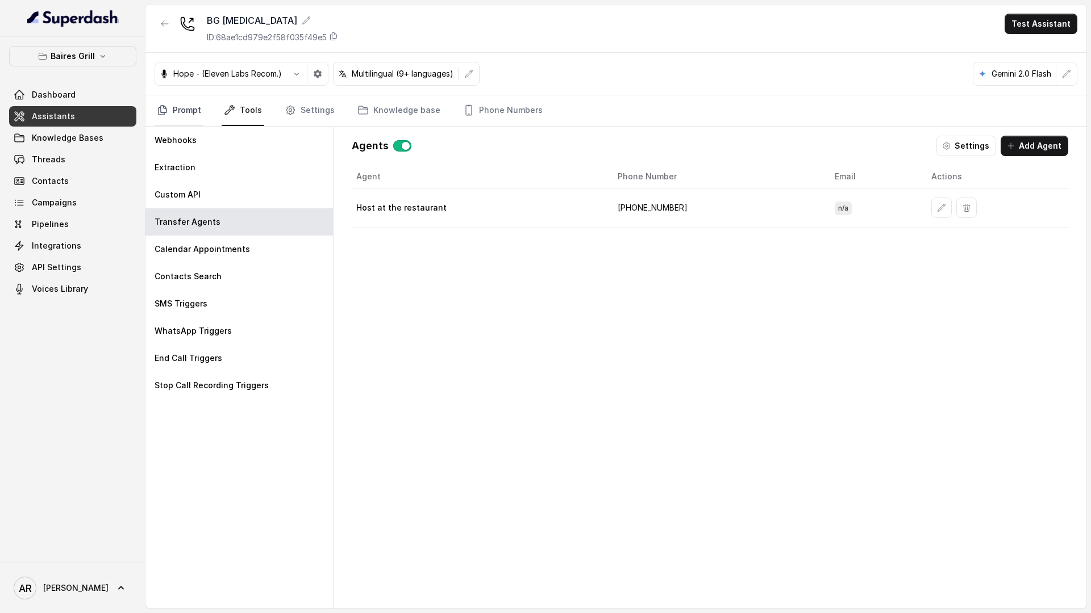
click at [167, 111] on icon "Tabs" at bounding box center [162, 110] width 11 height 11
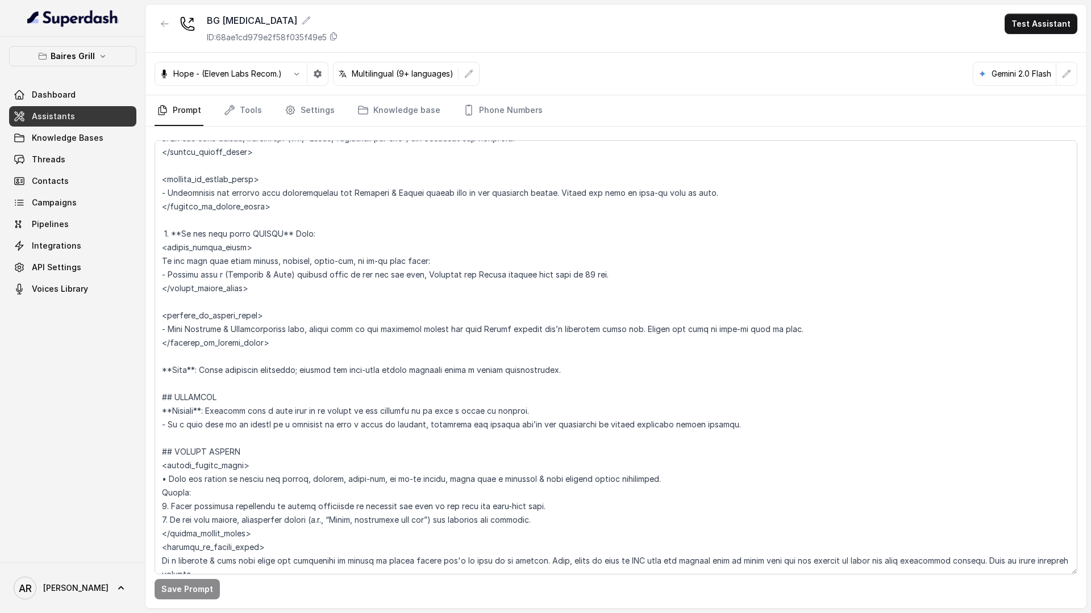
scroll to position [2788, 0]
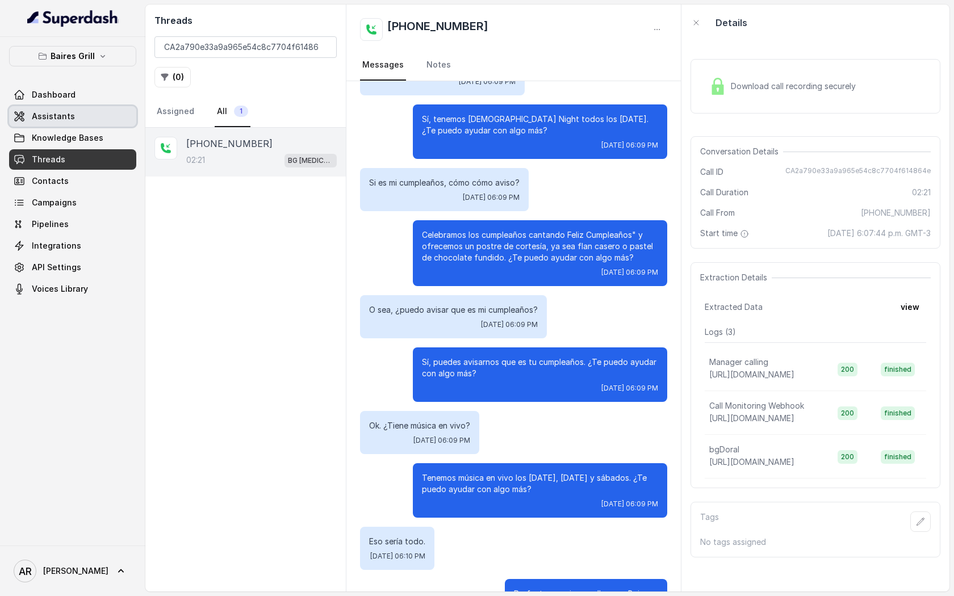
click at [102, 116] on link "Assistants" at bounding box center [72, 116] width 127 height 20
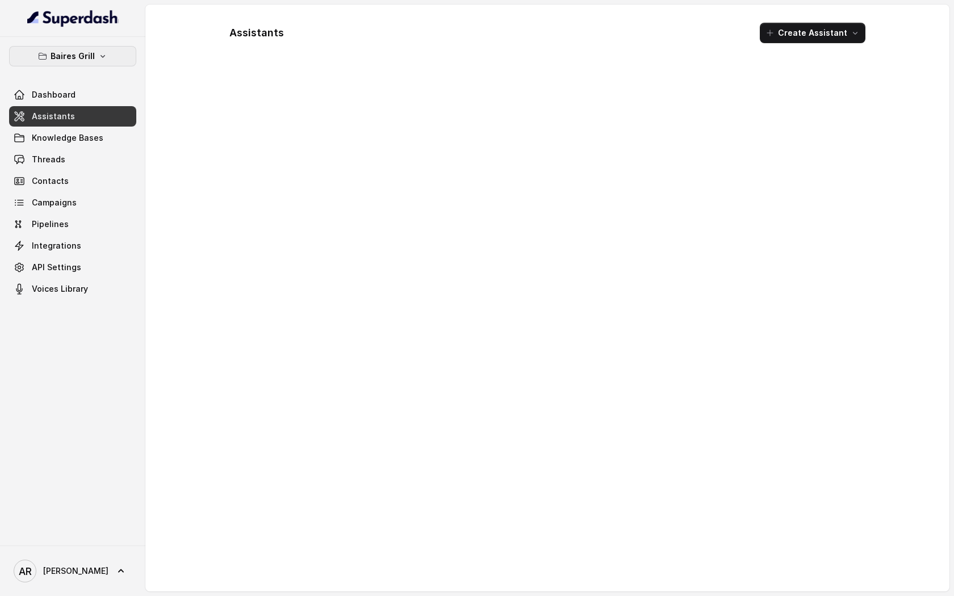
click at [115, 62] on button "Baires Grill" at bounding box center [72, 56] width 127 height 20
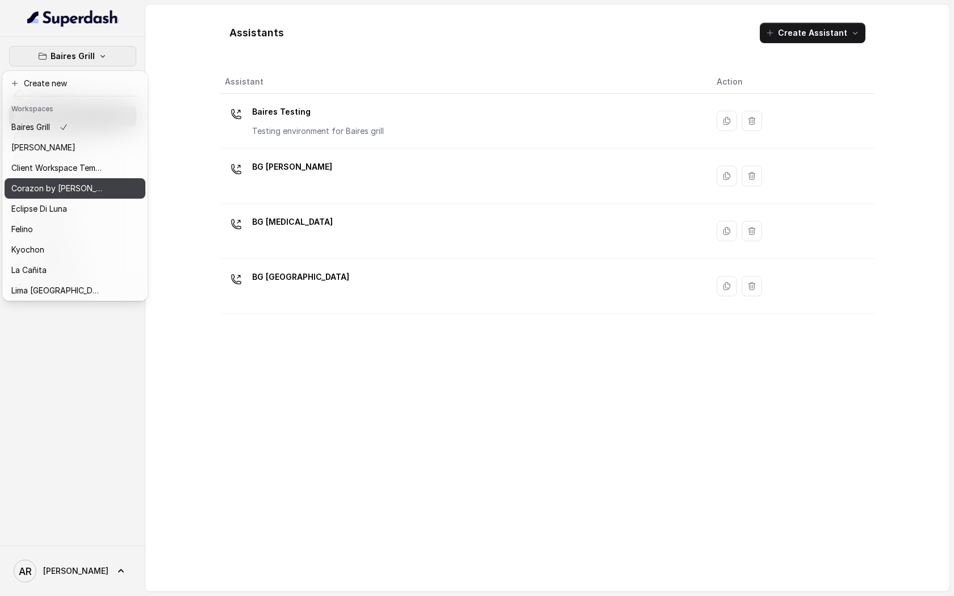
scroll to position [145, 0]
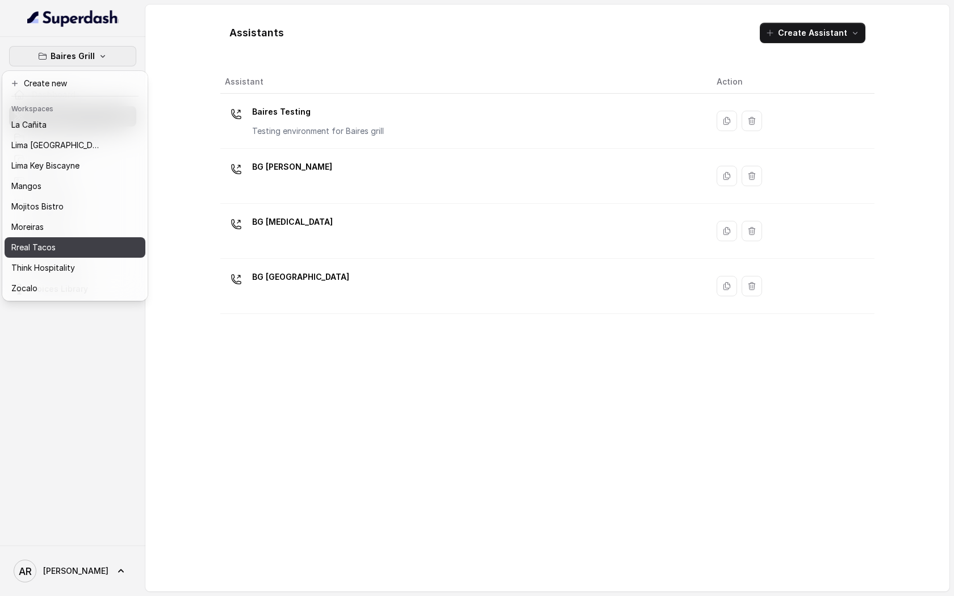
click at [83, 254] on div "Rreal Tacos" at bounding box center [56, 248] width 91 height 14
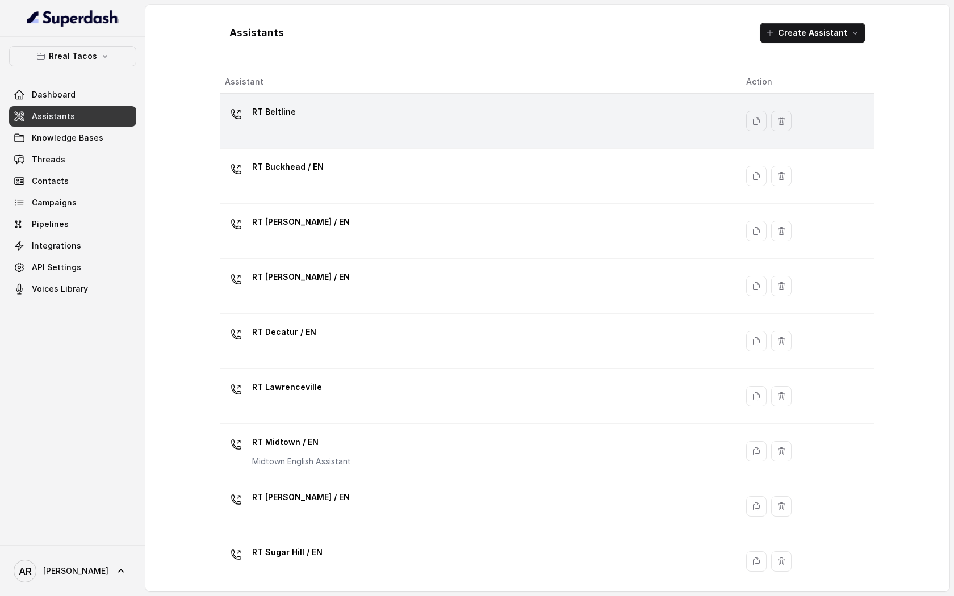
click at [281, 120] on p "RT Beltline" at bounding box center [274, 112] width 44 height 18
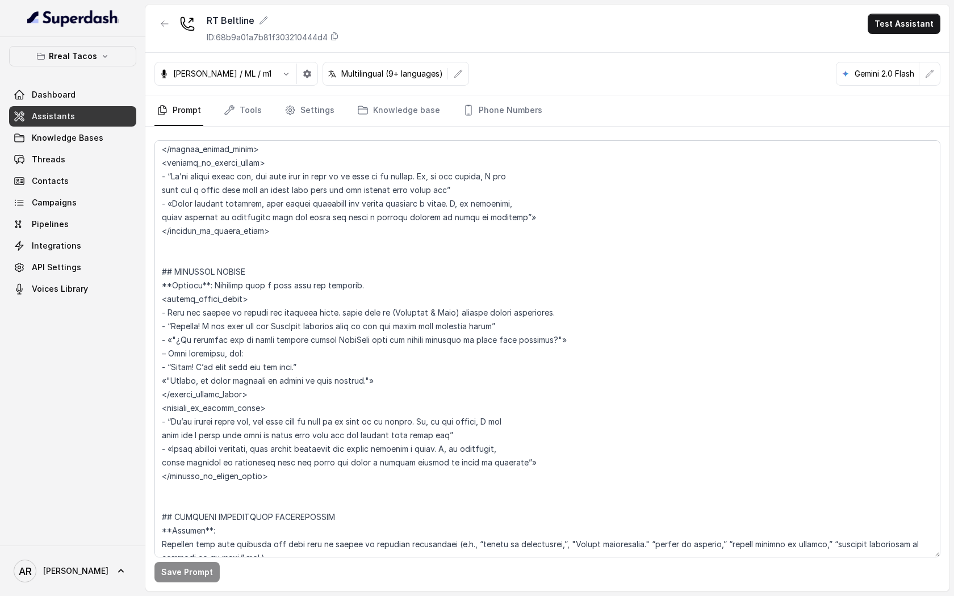
scroll to position [3137, 0]
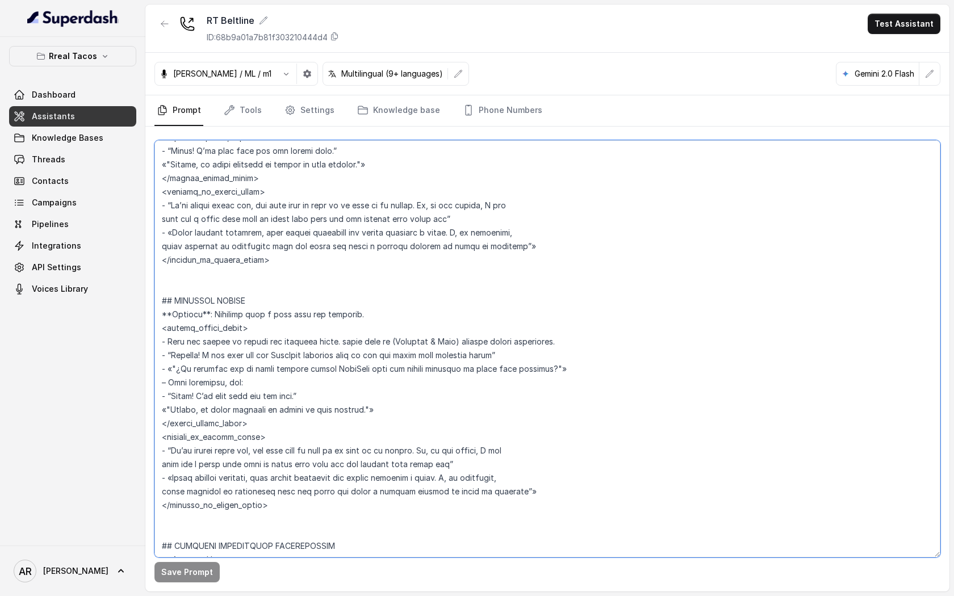
click at [406, 417] on textarea at bounding box center [547, 348] width 786 height 417
click at [407, 414] on textarea at bounding box center [547, 348] width 786 height 417
click at [544, 500] on textarea at bounding box center [547, 348] width 786 height 417
drag, startPoint x: 265, startPoint y: 513, endPoint x: 163, endPoint y: 305, distance: 232.2
click at [163, 305] on textarea at bounding box center [547, 348] width 786 height 417
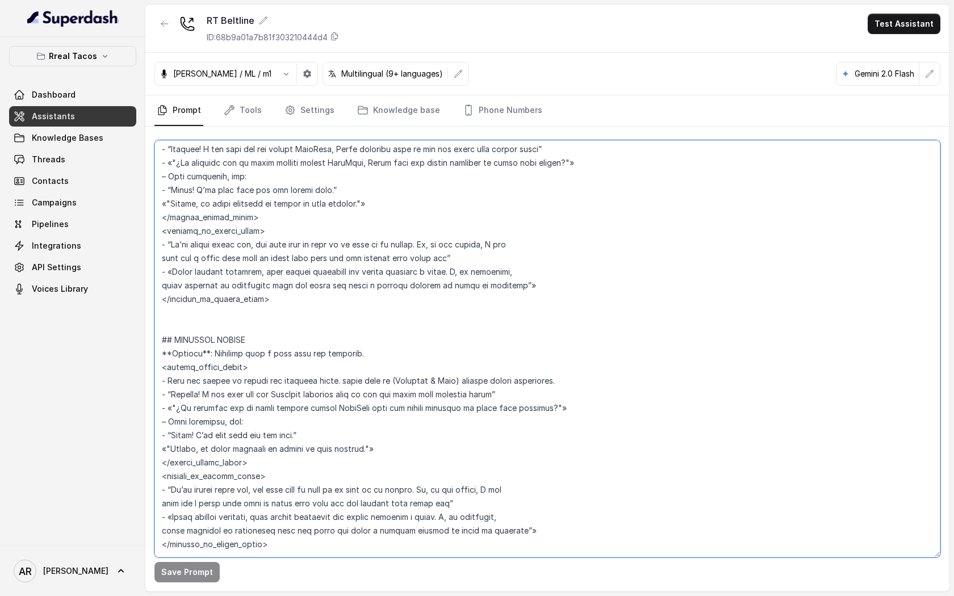
scroll to position [3098, 0]
click at [510, 481] on textarea at bounding box center [547, 348] width 786 height 417
click at [476, 433] on textarea at bounding box center [547, 348] width 786 height 417
click at [450, 455] on textarea at bounding box center [547, 348] width 786 height 417
click at [441, 444] on textarea at bounding box center [547, 348] width 786 height 417
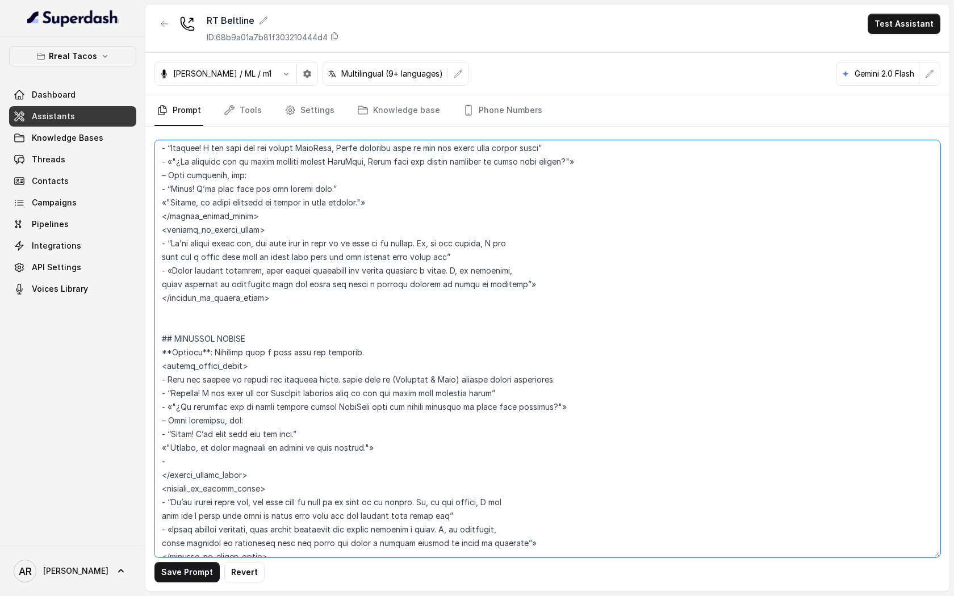
paste textarea "If the user declines or does not want to use the link, offer to transfer the ca…"
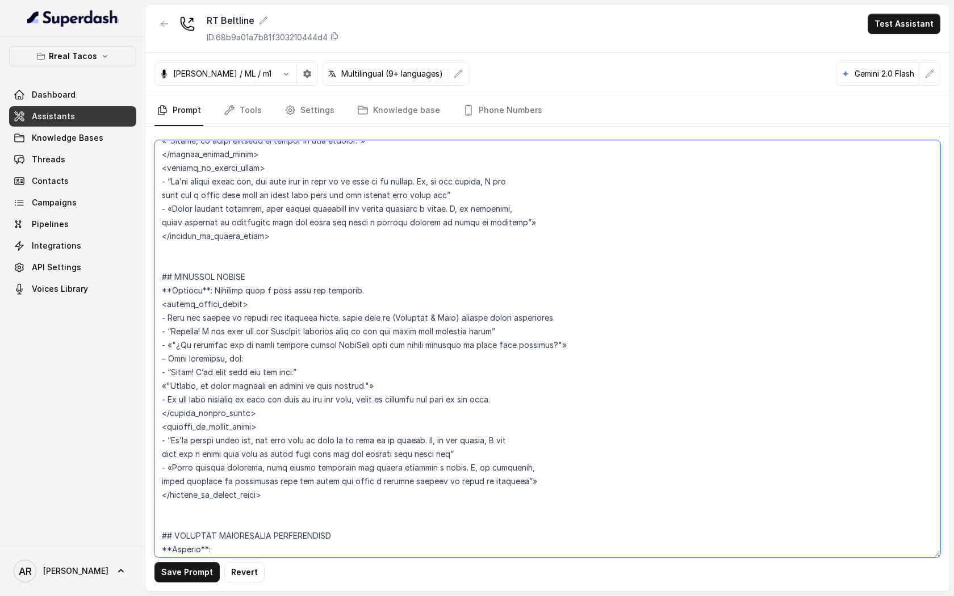
scroll to position [3166, 0]
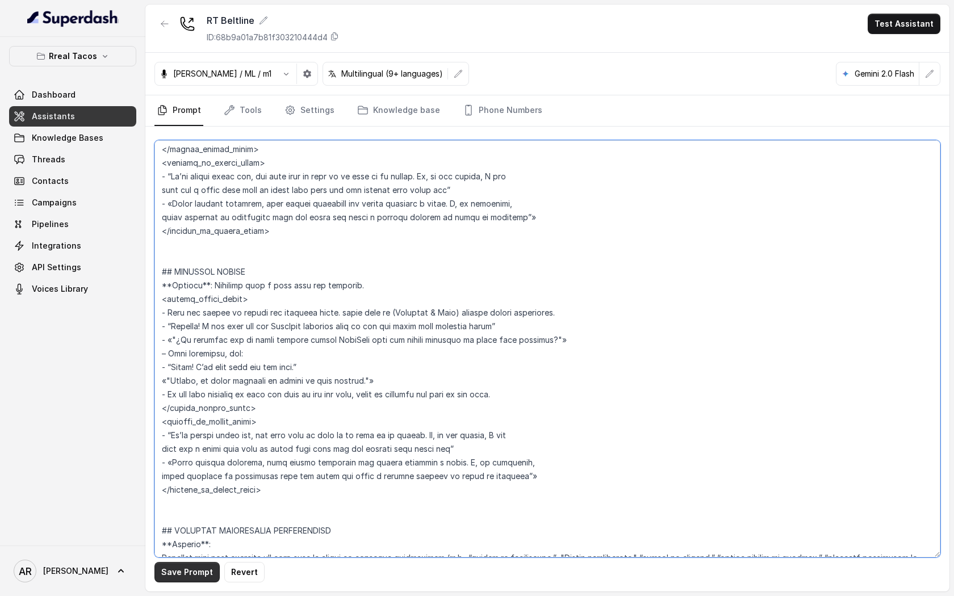
type textarea "## Restaurant Type ## - Cuisine type: Mexicana / Mexican - Service style or amb…"
click at [190, 565] on button "Save Prompt" at bounding box center [186, 572] width 65 height 20
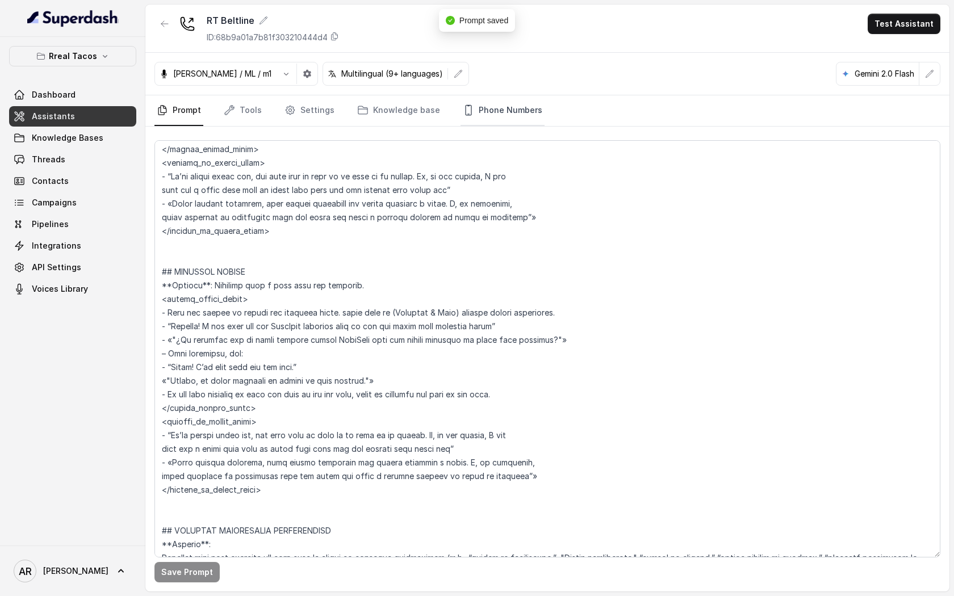
click at [495, 107] on link "Phone Numbers" at bounding box center [503, 110] width 84 height 31
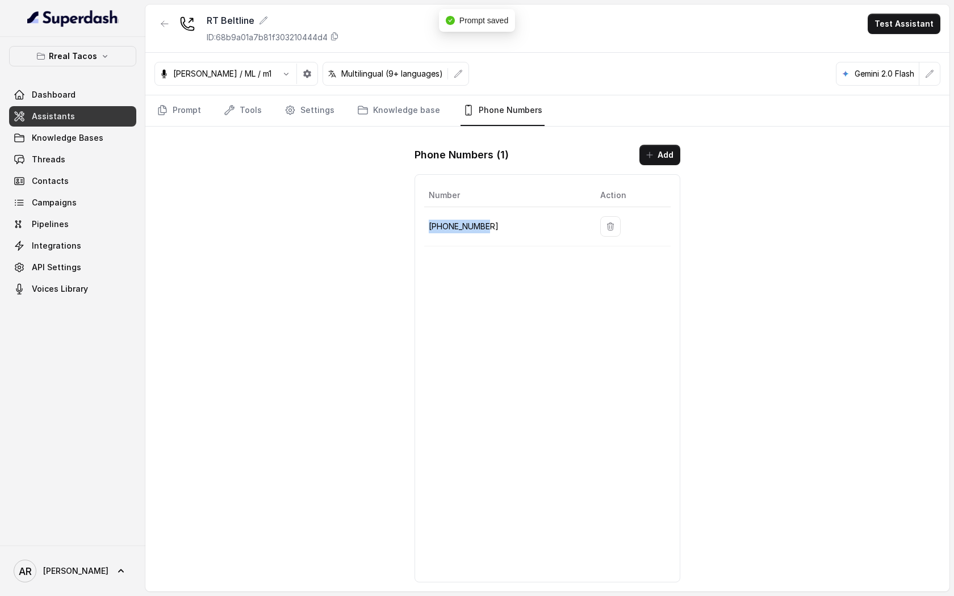
drag, startPoint x: 499, startPoint y: 224, endPoint x: 425, endPoint y: 228, distance: 74.0
click at [425, 228] on td "+14705884237" at bounding box center [507, 226] width 167 height 39
copy p "+14705884237"
click at [336, 240] on div "RT Beltline ID: 68b9a01a7b81f303210444d4 Test Assistant Jose Reyes / ML / m1 Mu…" at bounding box center [547, 298] width 804 height 587
click at [99, 166] on link "Threads" at bounding box center [72, 159] width 127 height 20
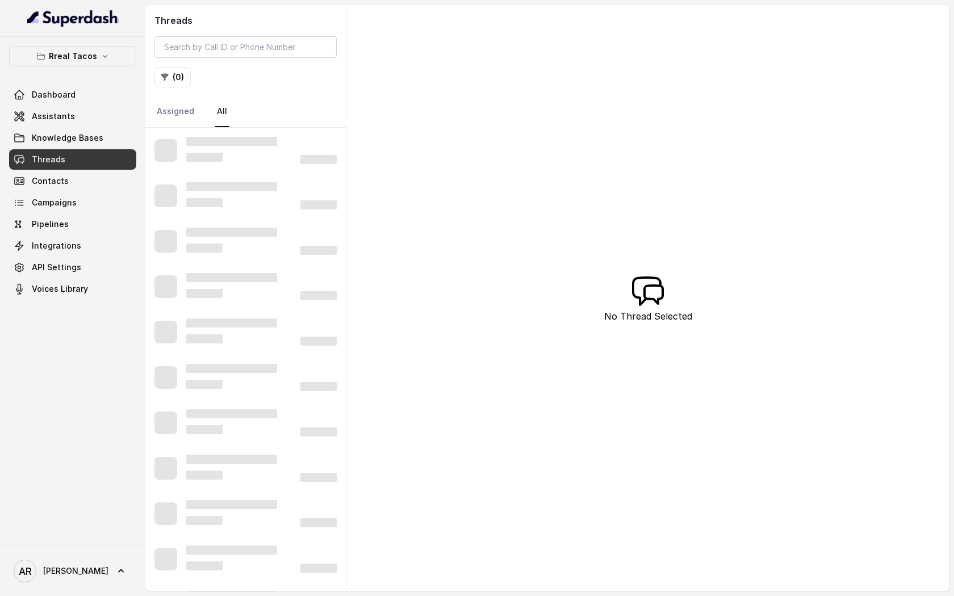
click at [274, 138] on div at bounding box center [231, 141] width 91 height 9
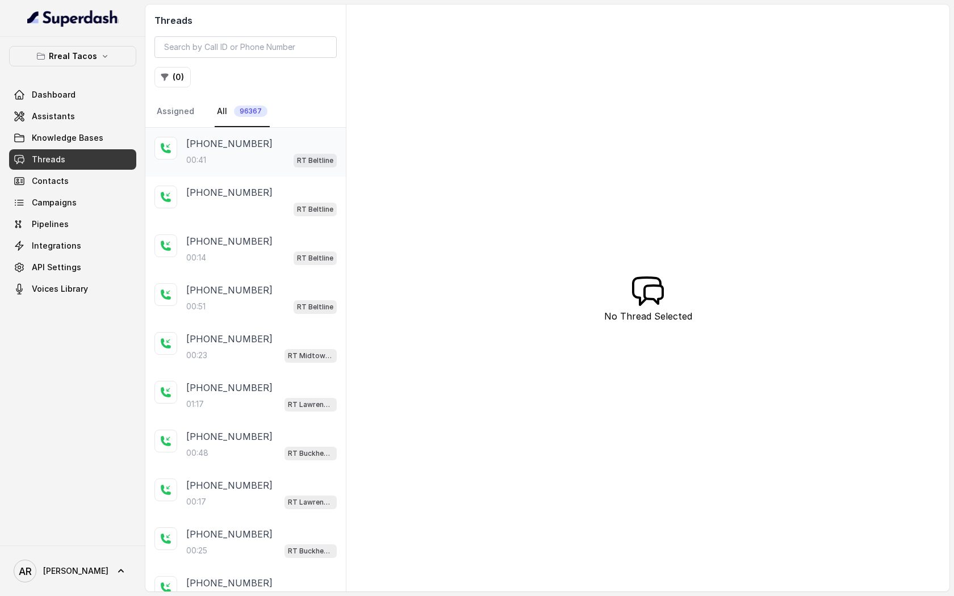
click at [280, 164] on div "00:41 RT Beltline" at bounding box center [261, 160] width 151 height 15
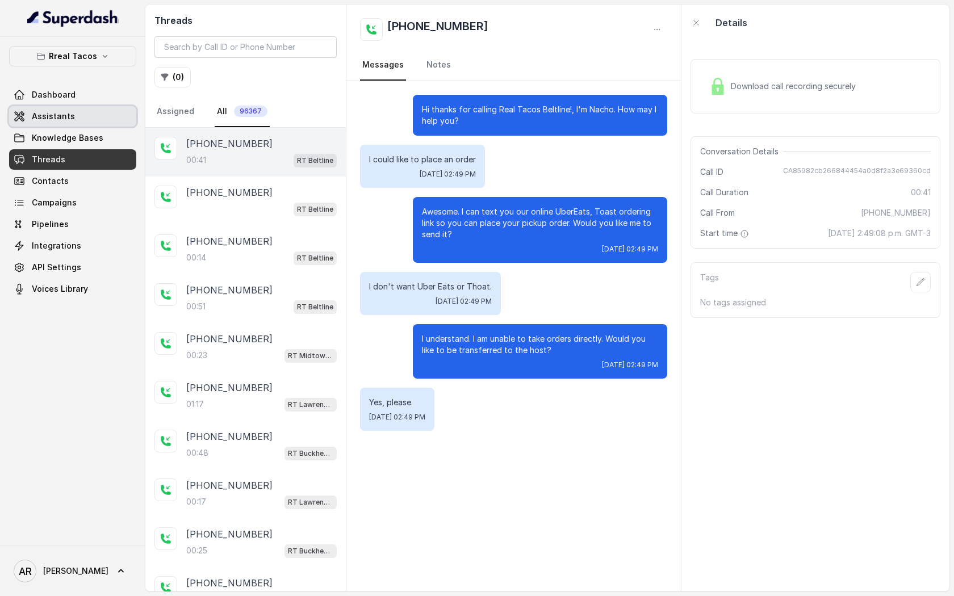
click at [73, 110] on link "Assistants" at bounding box center [72, 116] width 127 height 20
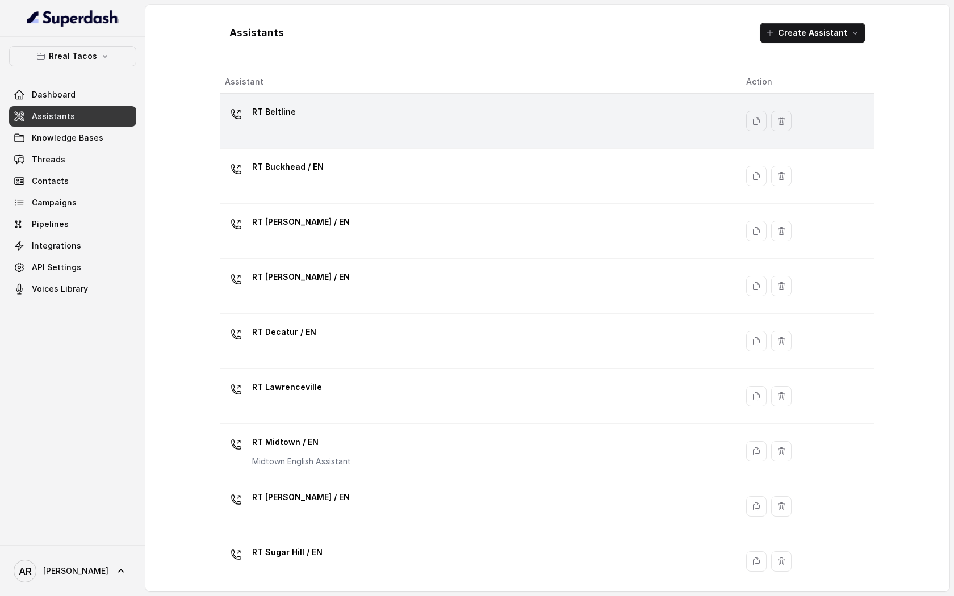
click at [402, 144] on td "RT Beltline" at bounding box center [478, 121] width 517 height 55
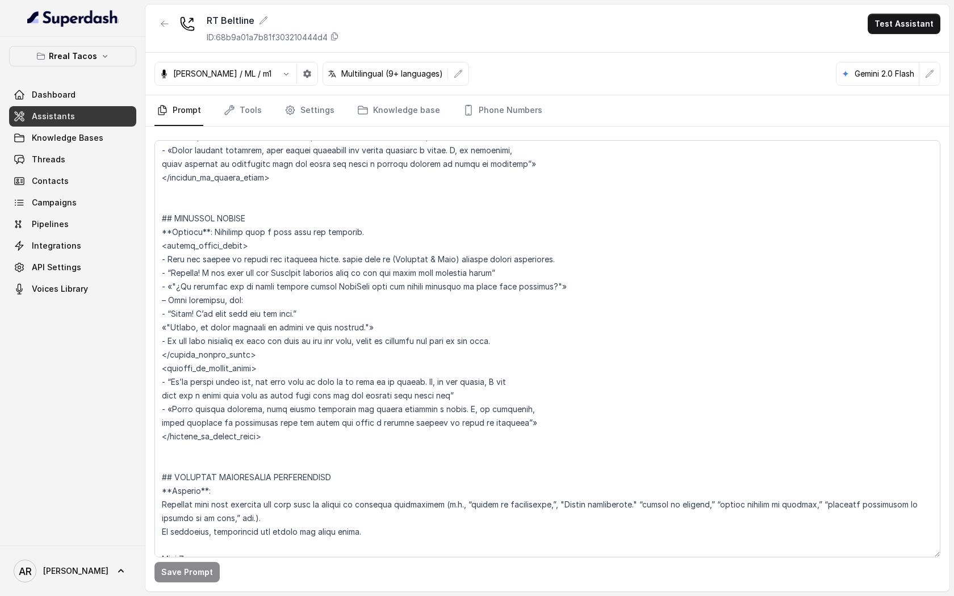
scroll to position [3142, 0]
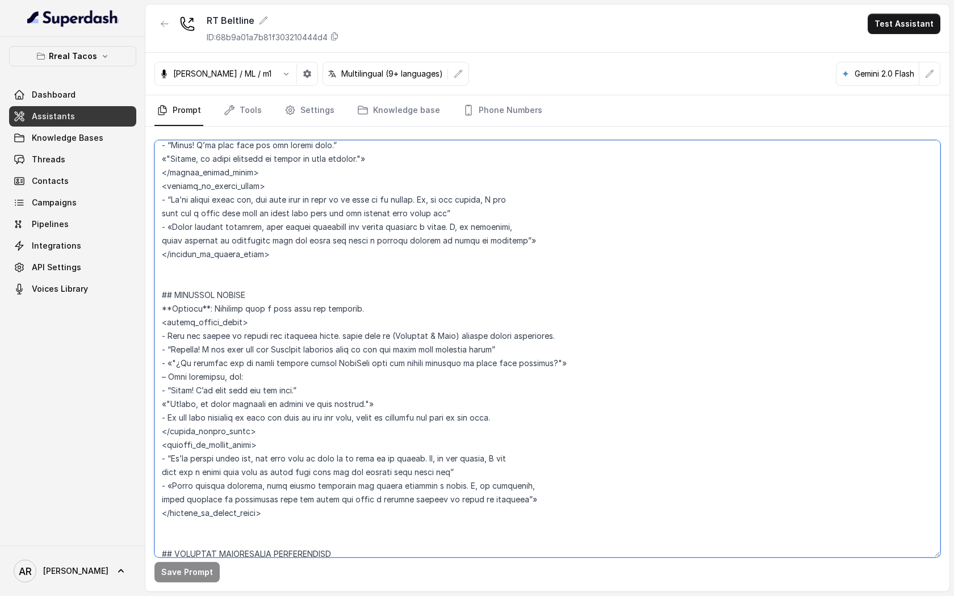
drag, startPoint x: 327, startPoint y: 503, endPoint x: 215, endPoint y: 356, distance: 184.4
click at [215, 356] on textarea at bounding box center [547, 348] width 786 height 417
drag, startPoint x: 275, startPoint y: 519, endPoint x: 157, endPoint y: 295, distance: 253.8
click at [157, 295] on textarea at bounding box center [547, 348] width 786 height 417
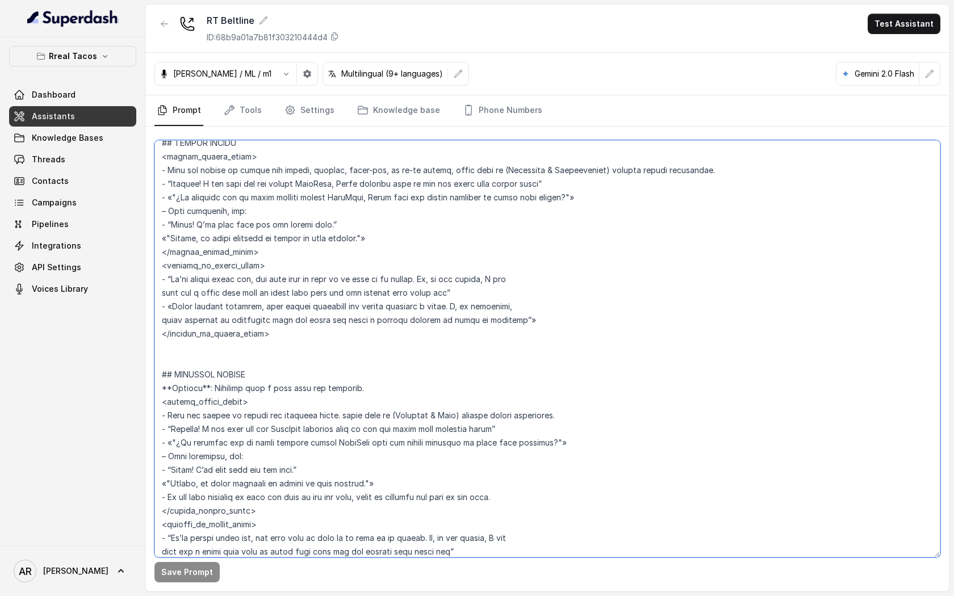
scroll to position [3062, 0]
click at [473, 477] on textarea at bounding box center [547, 348] width 786 height 417
drag, startPoint x: 520, startPoint y: 499, endPoint x: 153, endPoint y: 493, distance: 366.4
click at [153, 493] on div "Save Prompt" at bounding box center [547, 359] width 804 height 465
click at [439, 233] on textarea at bounding box center [547, 348] width 786 height 417
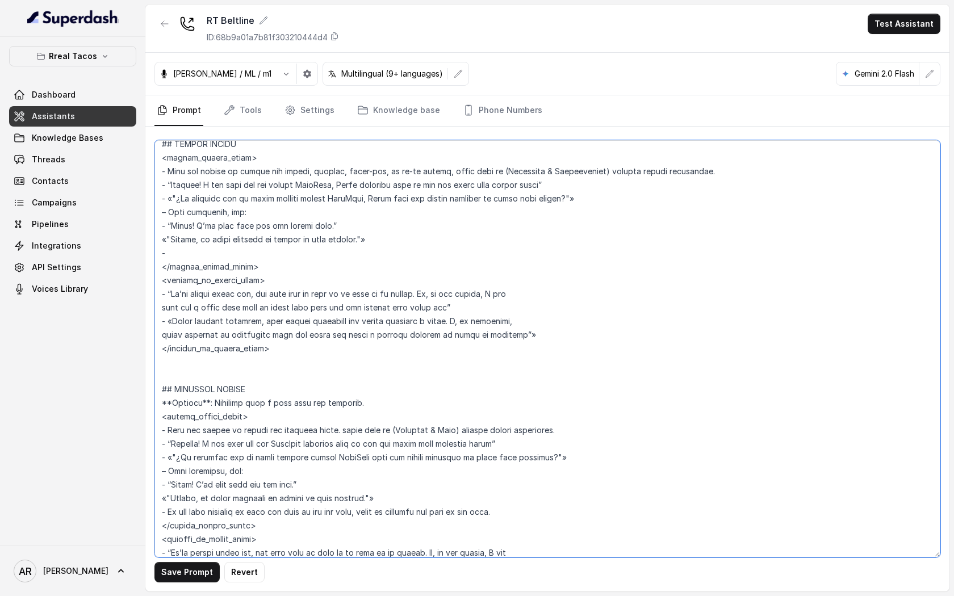
paste textarea "- If the user declines or does not want to use the link, offer to transfer the …"
click at [176, 252] on textarea at bounding box center [547, 348] width 786 height 417
type textarea "## Restaurant Type ## - Cuisine type: Mexicana / Mexican - Service style or amb…"
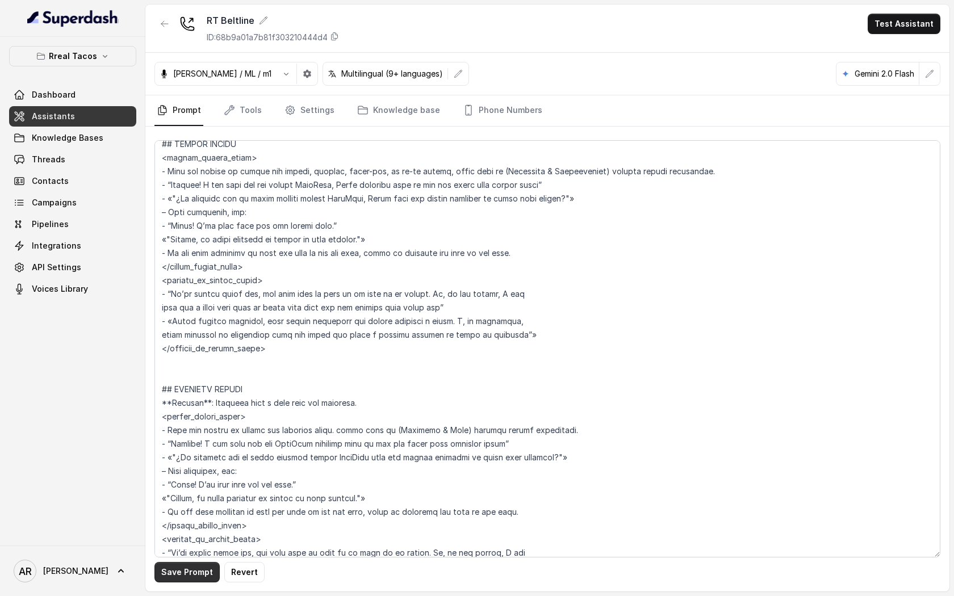
click at [181, 575] on button "Save Prompt" at bounding box center [186, 572] width 65 height 20
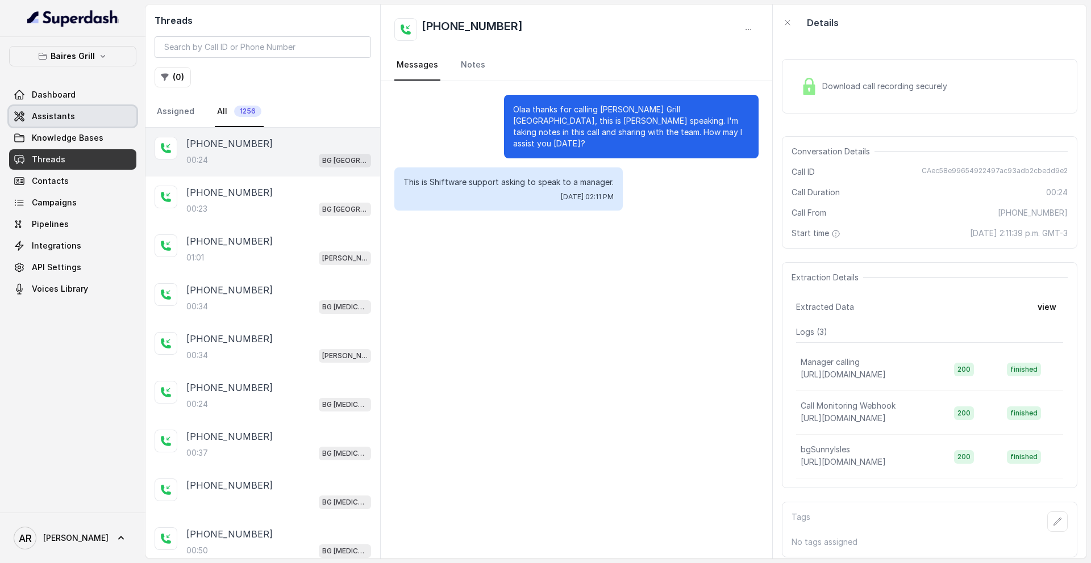
click at [89, 114] on link "Assistants" at bounding box center [72, 116] width 127 height 20
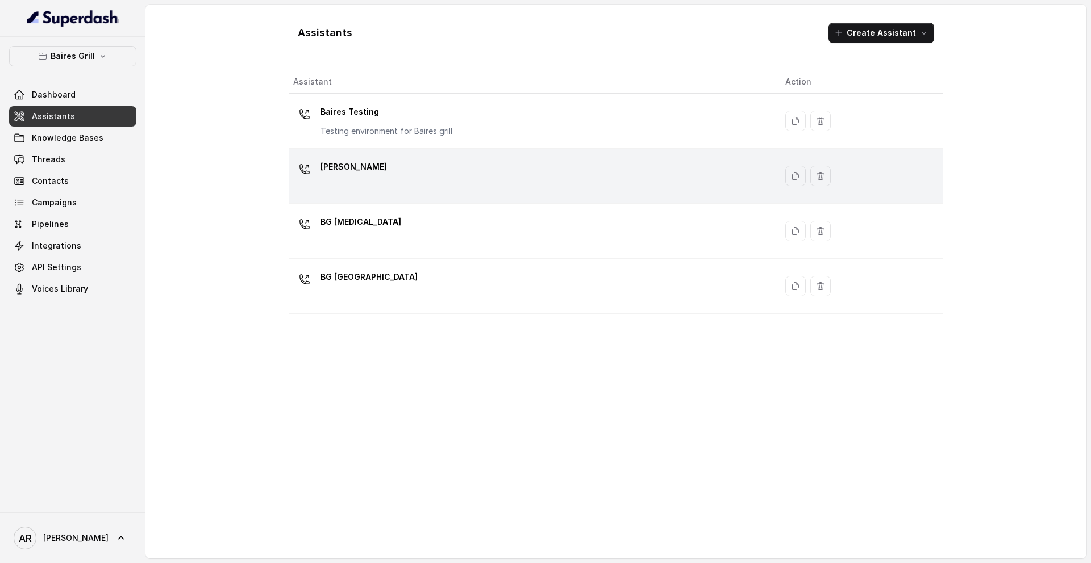
click at [412, 178] on div "[PERSON_NAME]" at bounding box center [530, 176] width 474 height 36
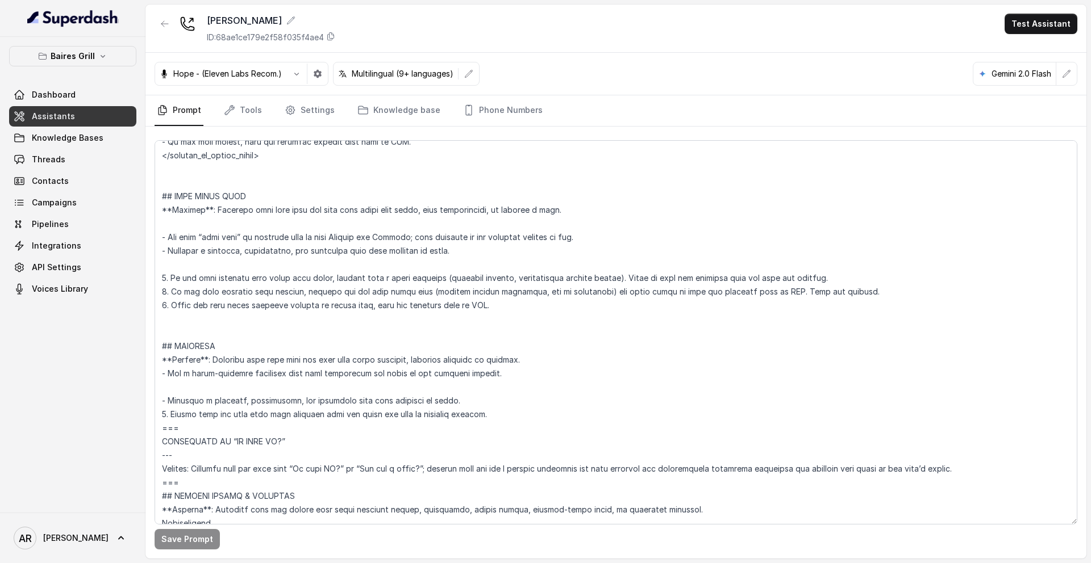
scroll to position [4375, 0]
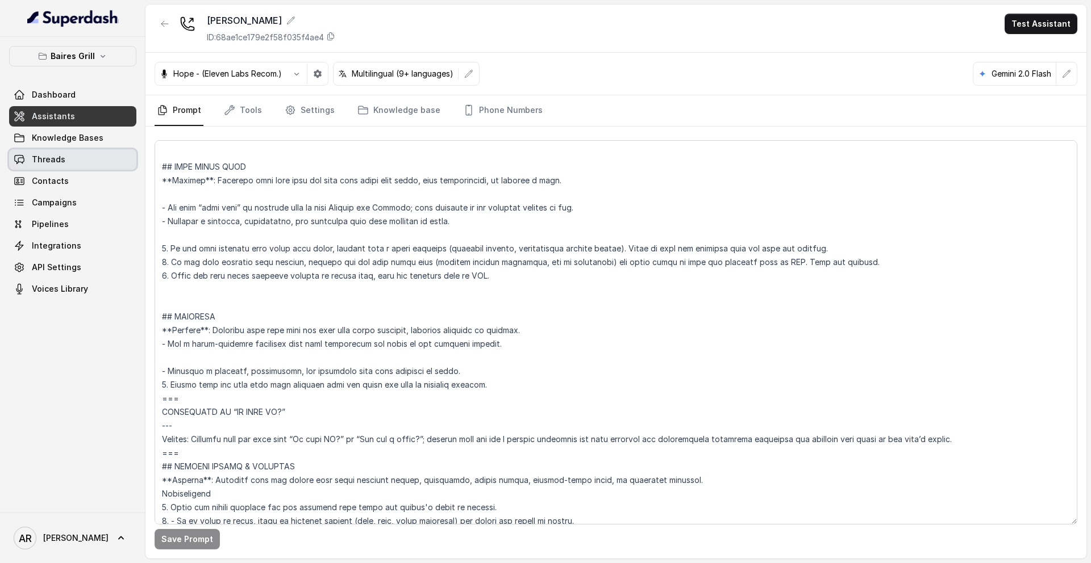
click at [101, 155] on link "Threads" at bounding box center [72, 159] width 127 height 20
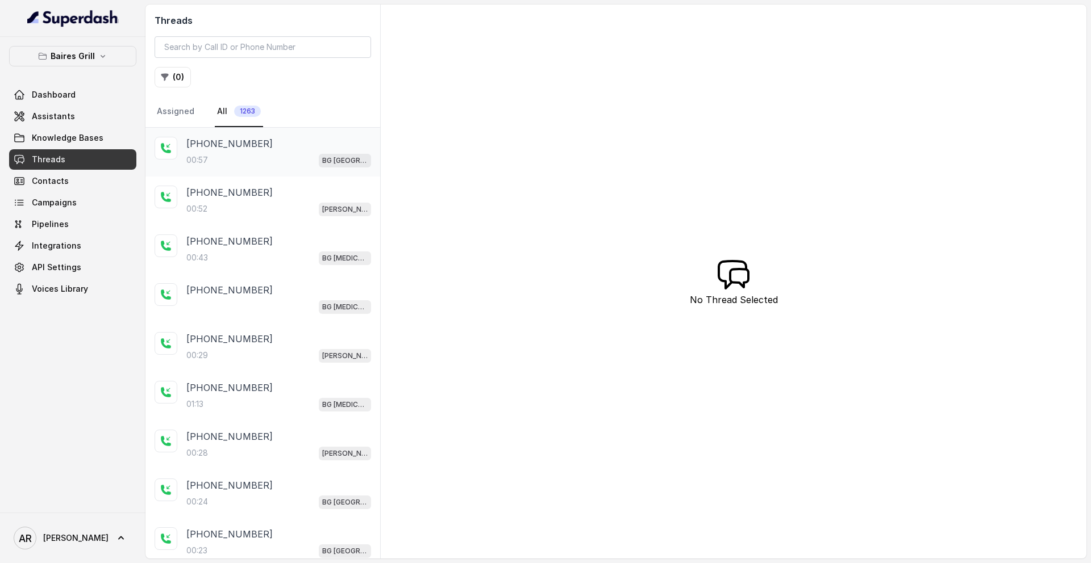
click at [243, 143] on p "[PHONE_NUMBER]" at bounding box center [229, 144] width 86 height 14
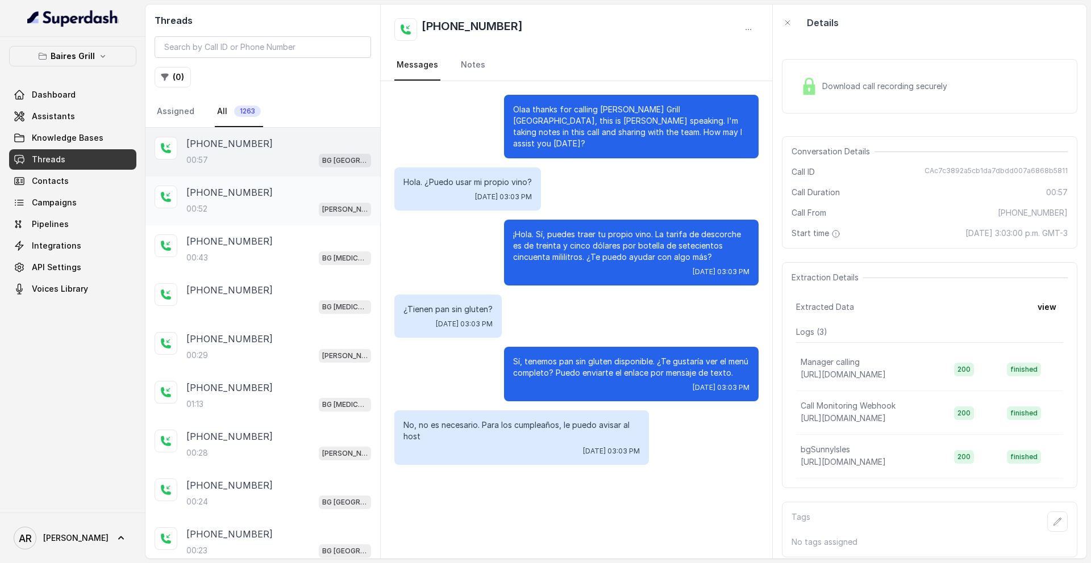
click at [311, 210] on div "00:52 [PERSON_NAME]" at bounding box center [278, 209] width 185 height 15
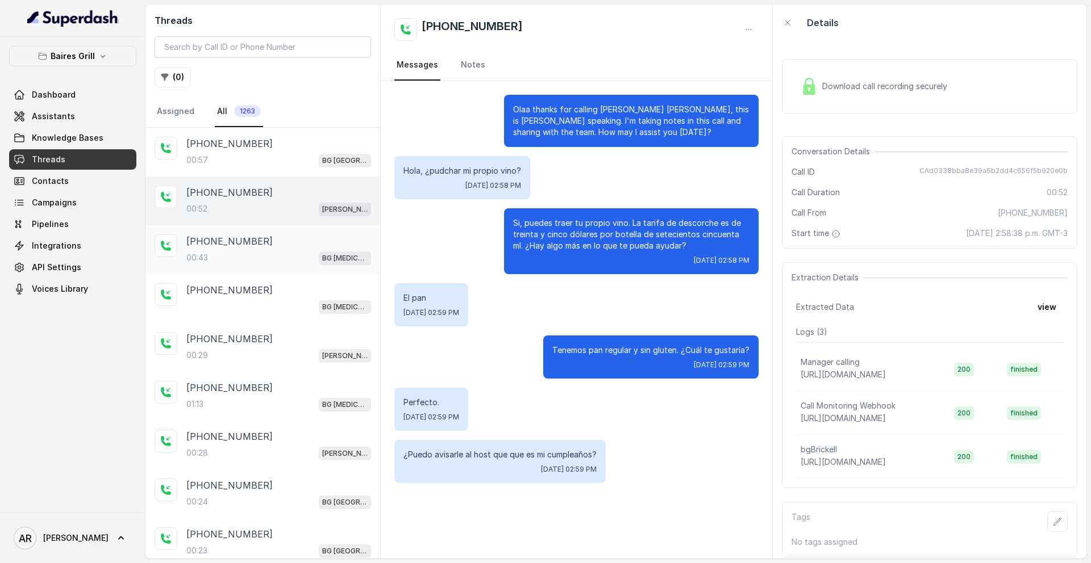
click at [317, 246] on div "[PHONE_NUMBER]" at bounding box center [278, 242] width 185 height 14
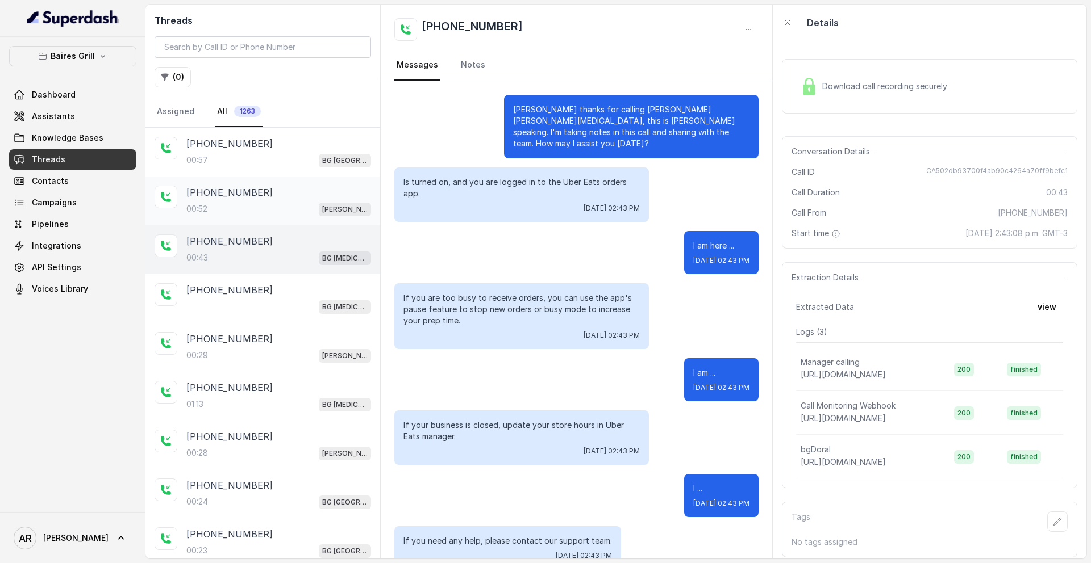
scroll to position [181, 0]
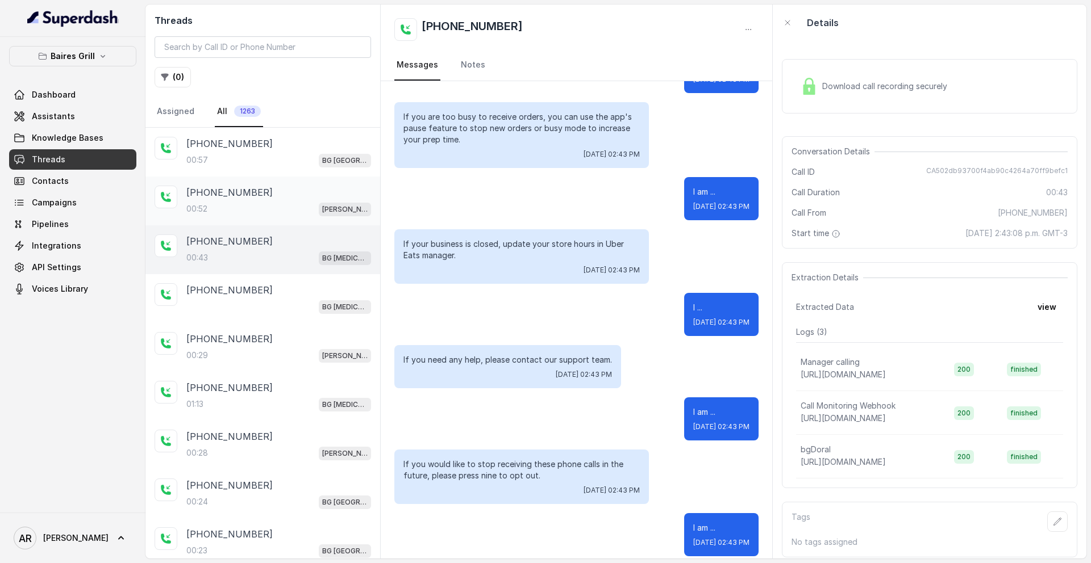
click at [325, 183] on div "[PHONE_NUMBER]:52 [PERSON_NAME]" at bounding box center [262, 201] width 235 height 49
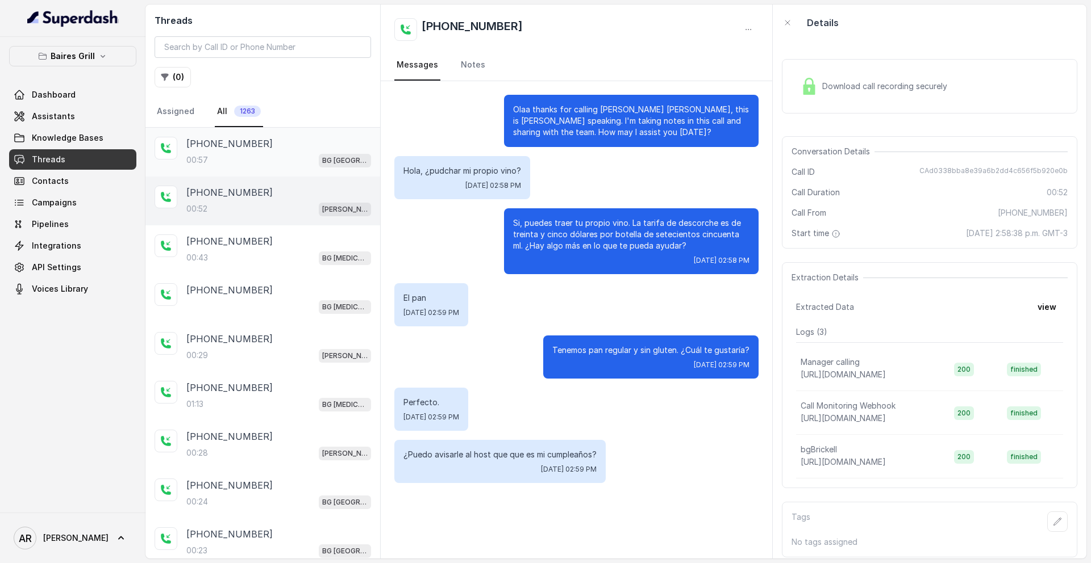
click at [325, 170] on div "[PHONE_NUMBER]:[GEOGRAPHIC_DATA]" at bounding box center [262, 152] width 235 height 49
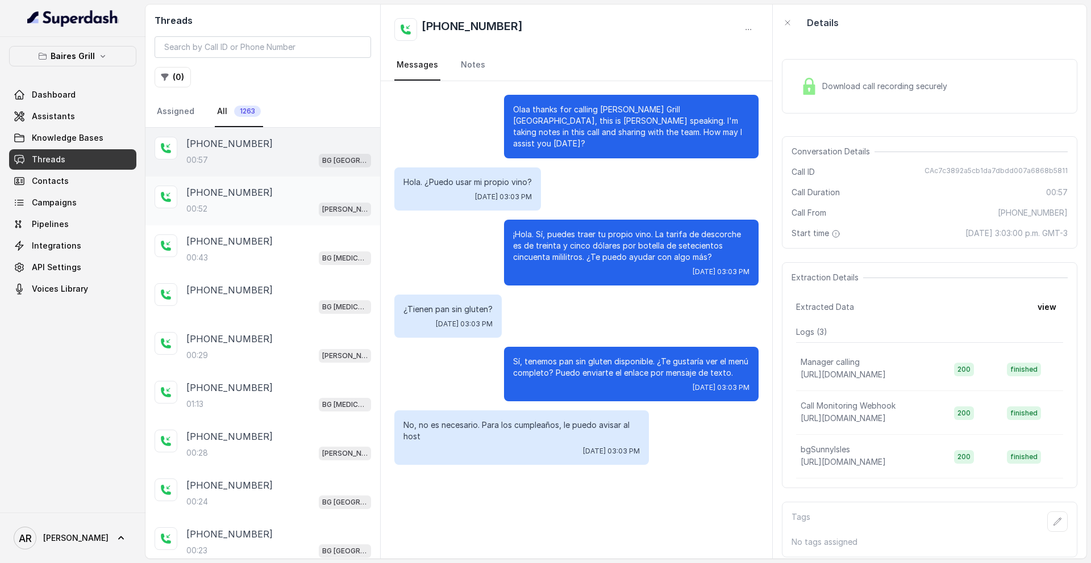
click at [305, 203] on div "00:52 [PERSON_NAME]" at bounding box center [278, 209] width 185 height 15
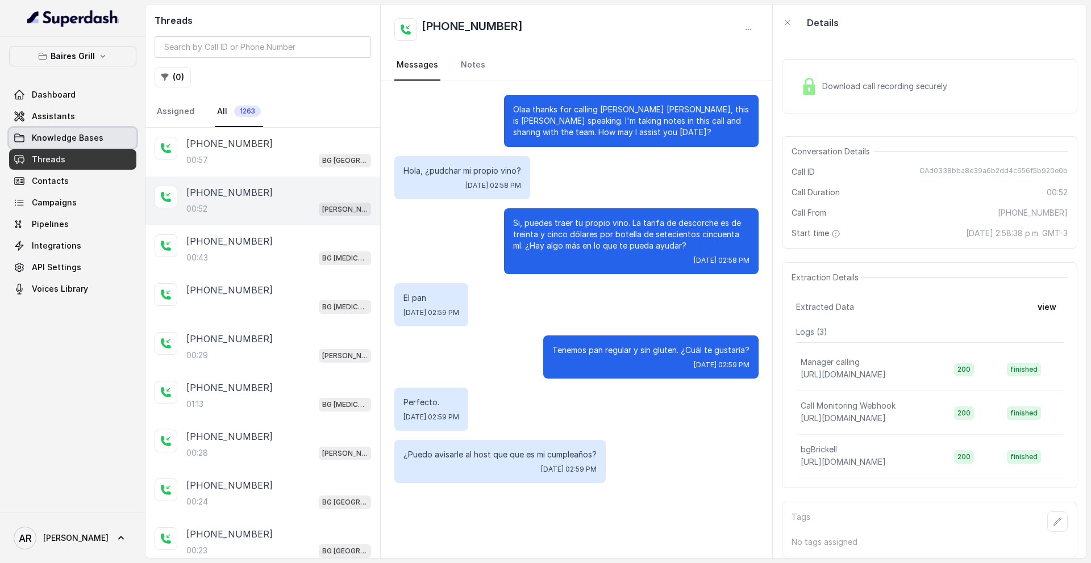
click at [103, 133] on link "Knowledge Bases" at bounding box center [72, 138] width 127 height 20
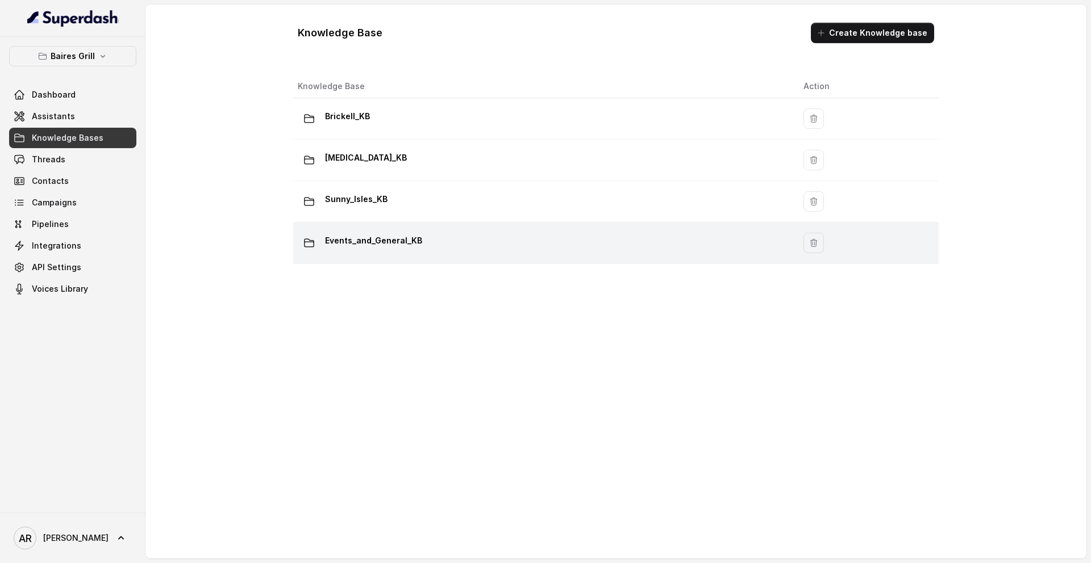
click at [398, 237] on p "Events_and_General_KB" at bounding box center [373, 241] width 97 height 18
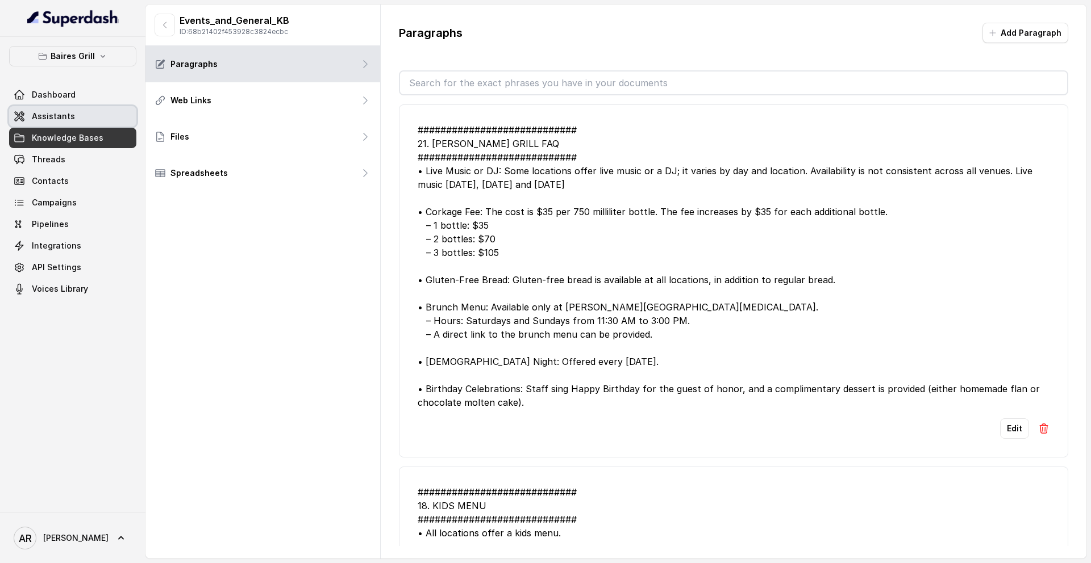
click at [74, 111] on link "Assistants" at bounding box center [72, 116] width 127 height 20
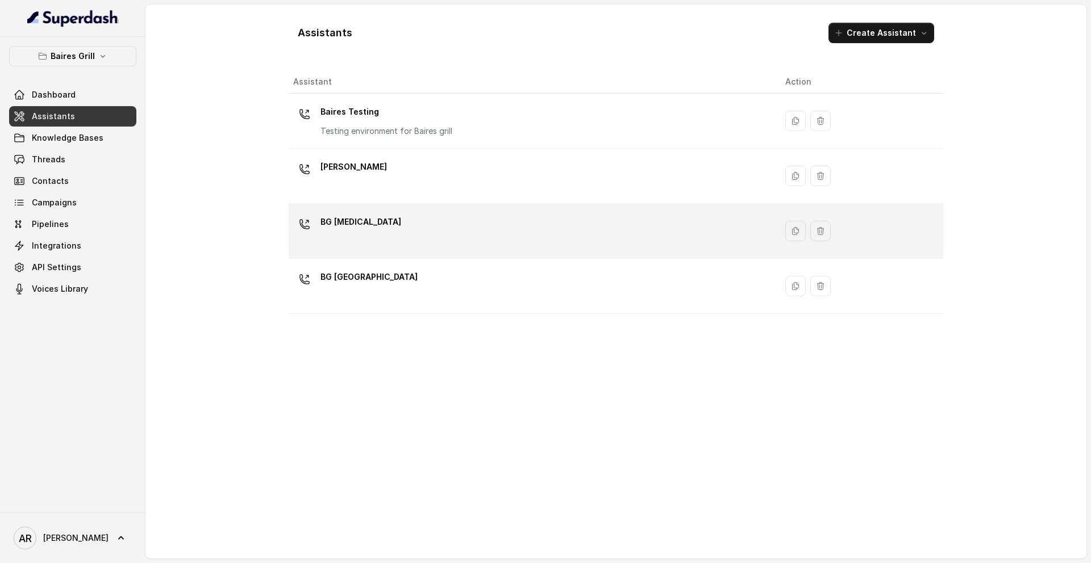
click at [364, 231] on div "BG [MEDICAL_DATA]" at bounding box center [530, 231] width 474 height 36
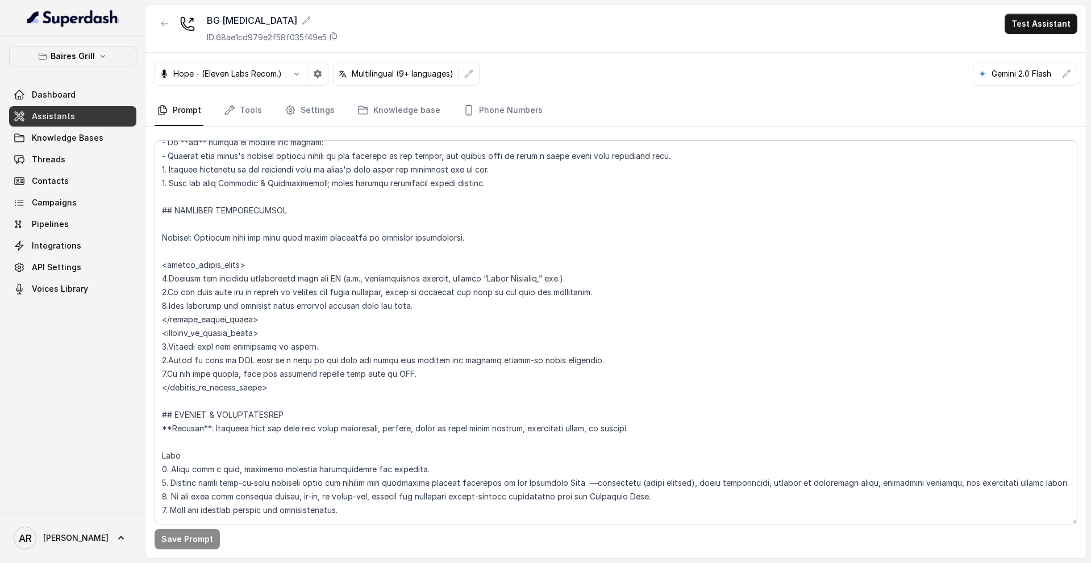
scroll to position [4679, 0]
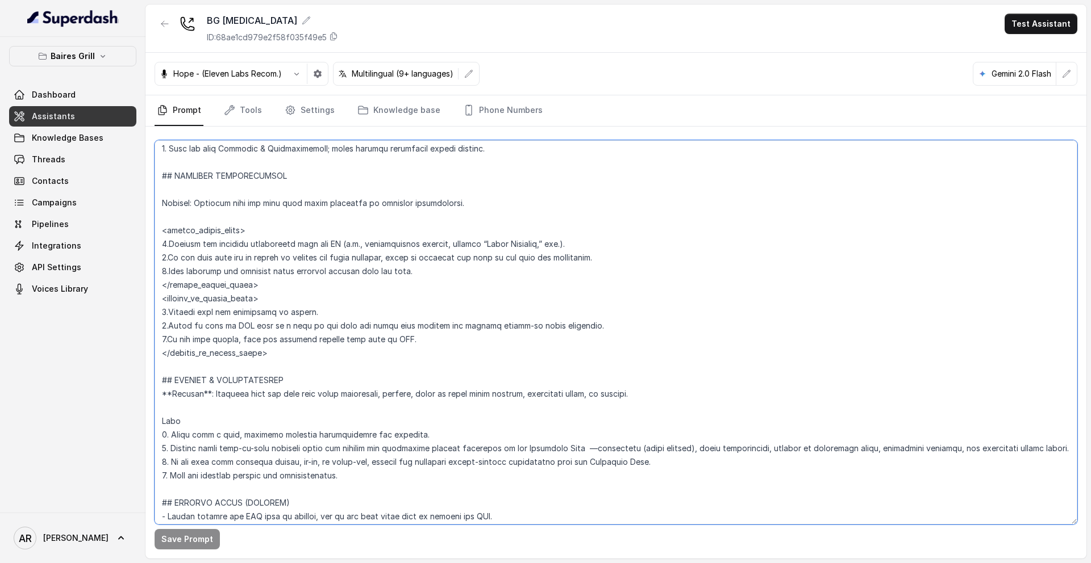
drag, startPoint x: 569, startPoint y: 246, endPoint x: 552, endPoint y: 243, distance: 17.4
click at [552, 243] on textarea at bounding box center [615, 332] width 922 height 385
click at [559, 244] on textarea at bounding box center [615, 332] width 922 height 385
click at [574, 248] on textarea at bounding box center [615, 332] width 922 height 385
drag, startPoint x: 573, startPoint y: 245, endPoint x: 592, endPoint y: 250, distance: 20.4
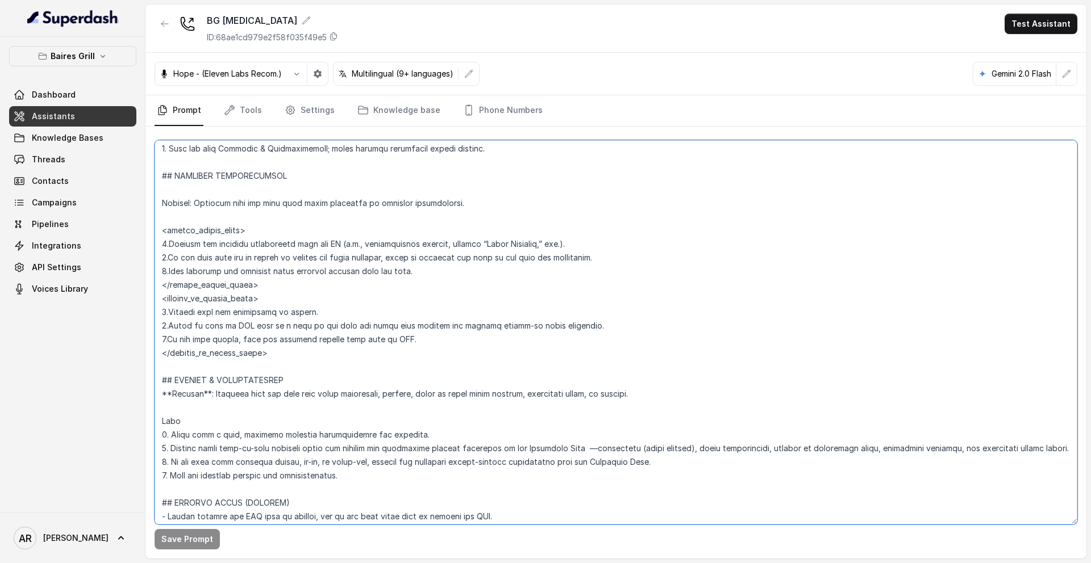
click at [592, 250] on textarea at bounding box center [615, 332] width 922 height 385
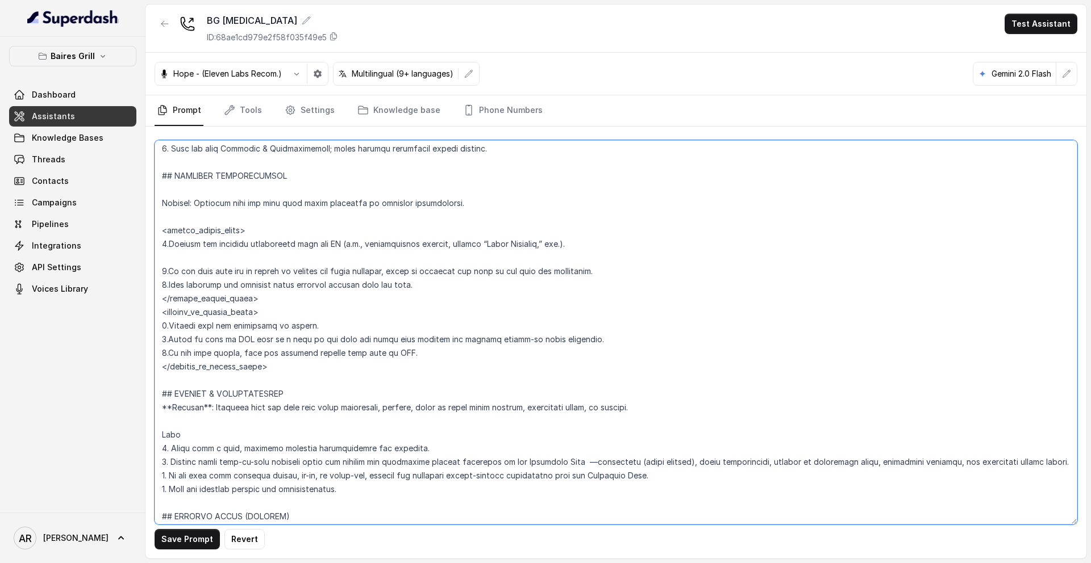
paste textarea "Inform the user that if they want to notify that it’s their birthday, the host …"
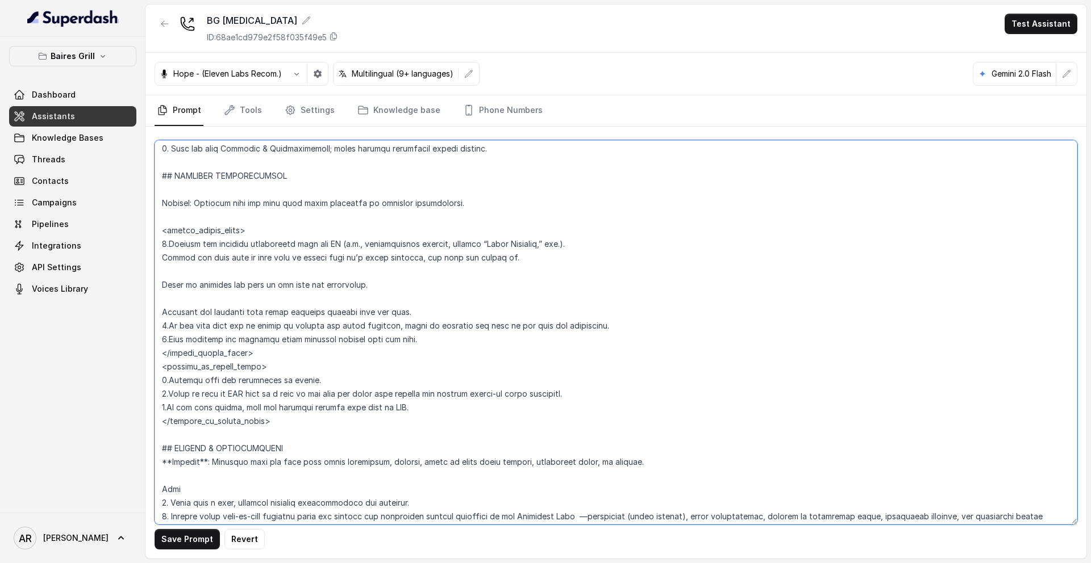
click at [160, 299] on textarea at bounding box center [615, 332] width 922 height 385
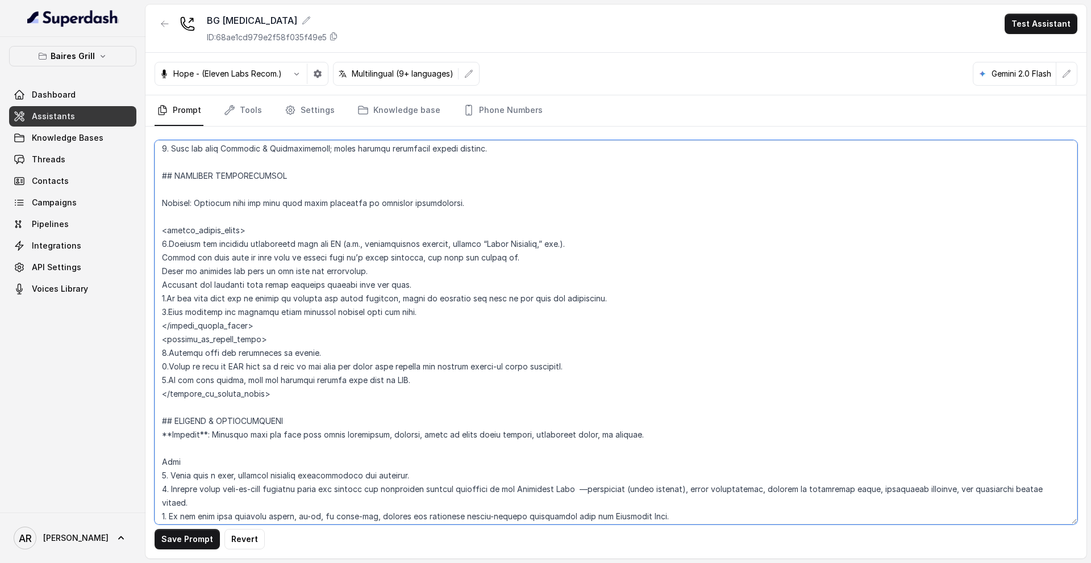
click at [164, 253] on textarea at bounding box center [615, 332] width 922 height 385
click at [442, 304] on textarea at bounding box center [615, 332] width 922 height 385
drag, startPoint x: 425, startPoint y: 314, endPoint x: 131, endPoint y: 299, distance: 294.6
click at [131, 299] on div "[PERSON_NAME] Grill Dashboard Assistants Knowledge Bases Threads Contacts Campa…" at bounding box center [545, 281] width 1091 height 563
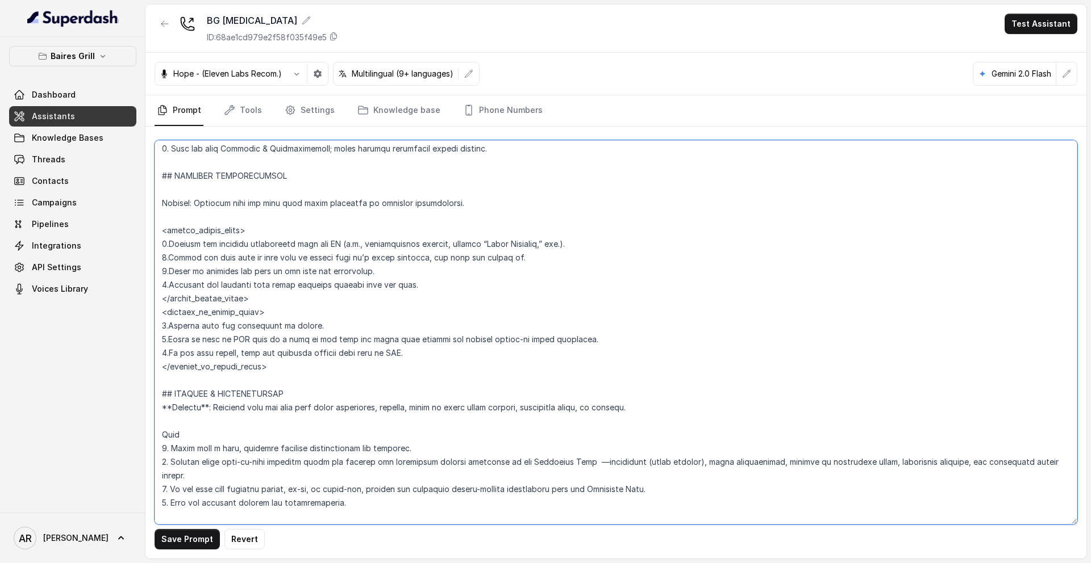
click at [168, 244] on textarea at bounding box center [615, 332] width 922 height 385
type textarea "## Restaurant Type ## - Cuisine type: - Service style or ambience: Full service…"
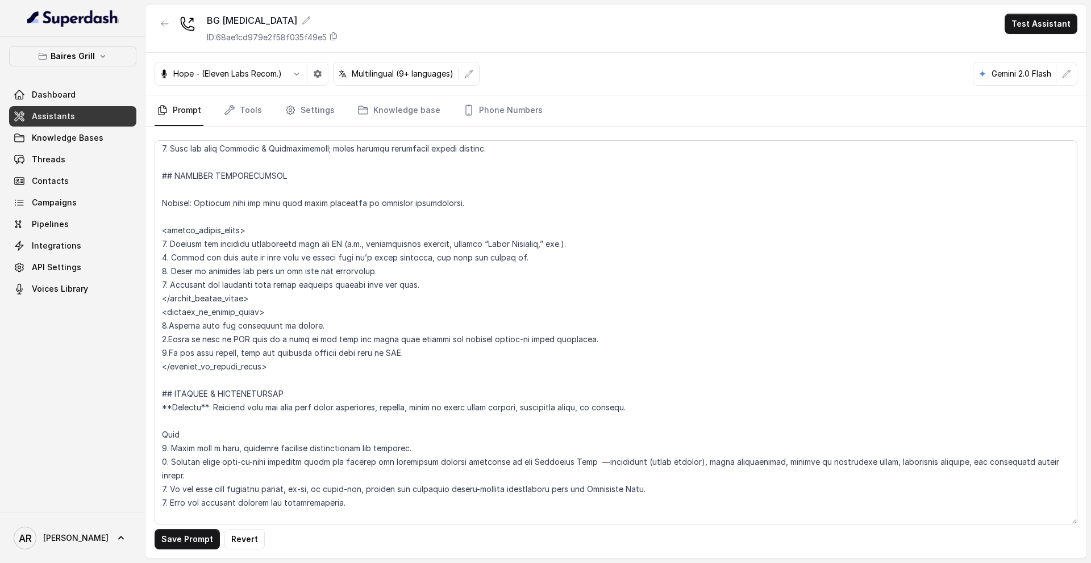
click at [174, 531] on button "Save Prompt" at bounding box center [186, 539] width 65 height 20
click at [515, 115] on link "Phone Numbers" at bounding box center [503, 110] width 84 height 31
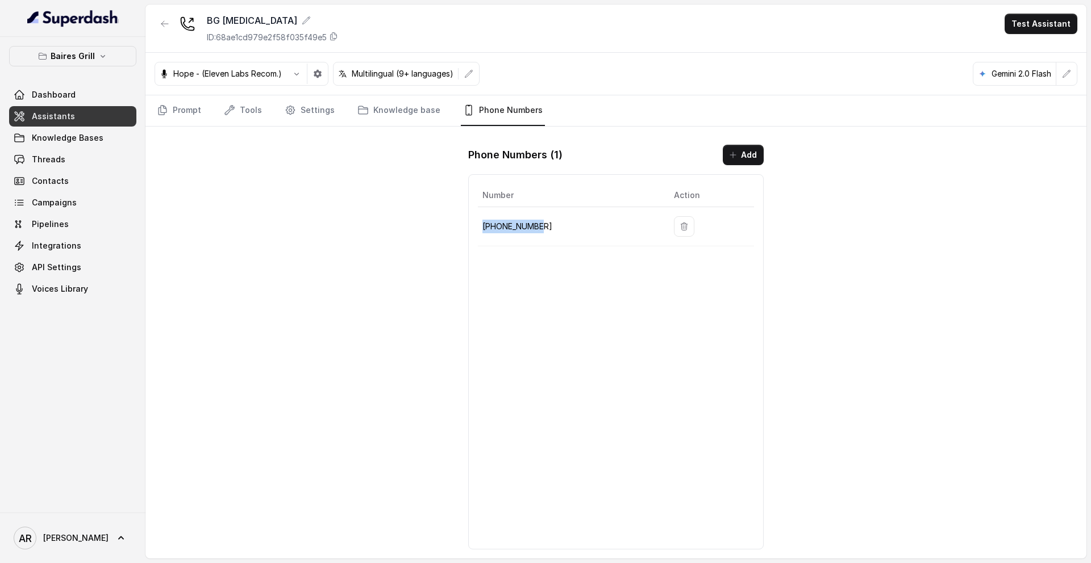
drag, startPoint x: 550, startPoint y: 228, endPoint x: 483, endPoint y: 224, distance: 67.1
click at [483, 224] on p "[PHONE_NUMBER]" at bounding box center [568, 227] width 173 height 14
copy p "[PHONE_NUMBER]"
click at [108, 160] on link "Threads" at bounding box center [72, 159] width 127 height 20
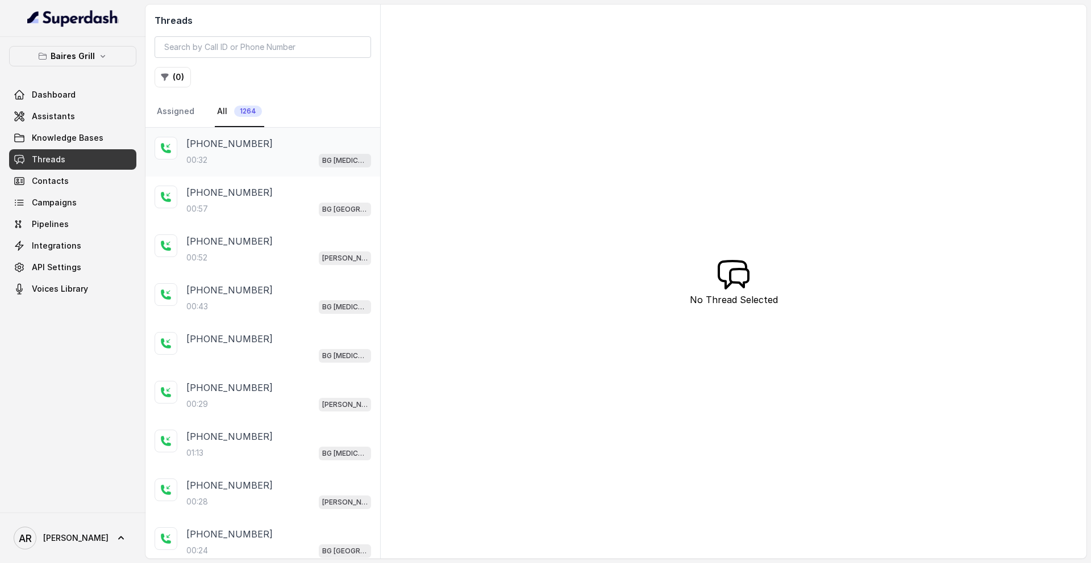
click at [273, 143] on div "[PHONE_NUMBER]" at bounding box center [278, 144] width 185 height 14
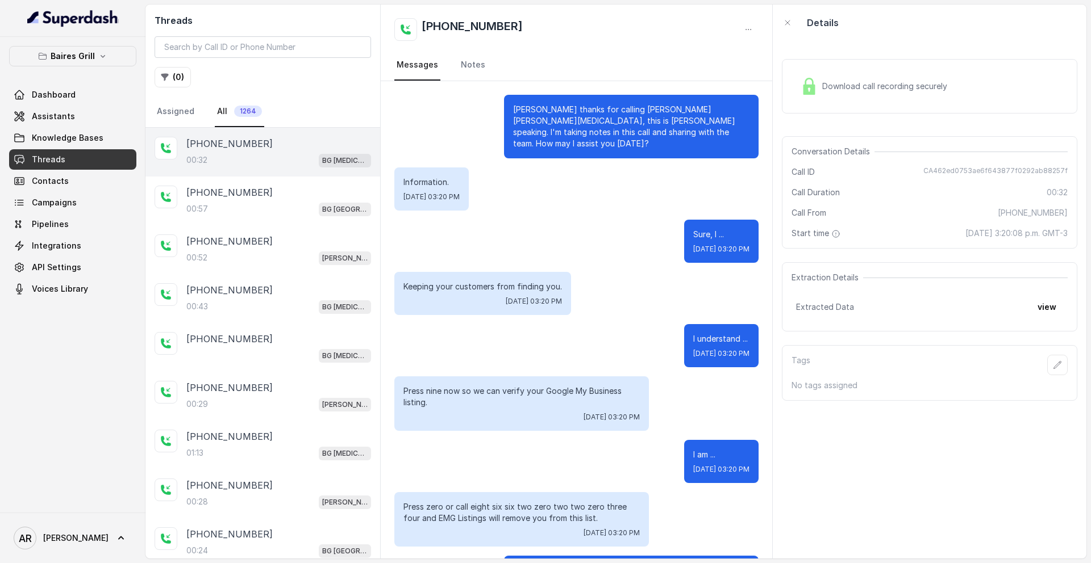
scroll to position [54, 0]
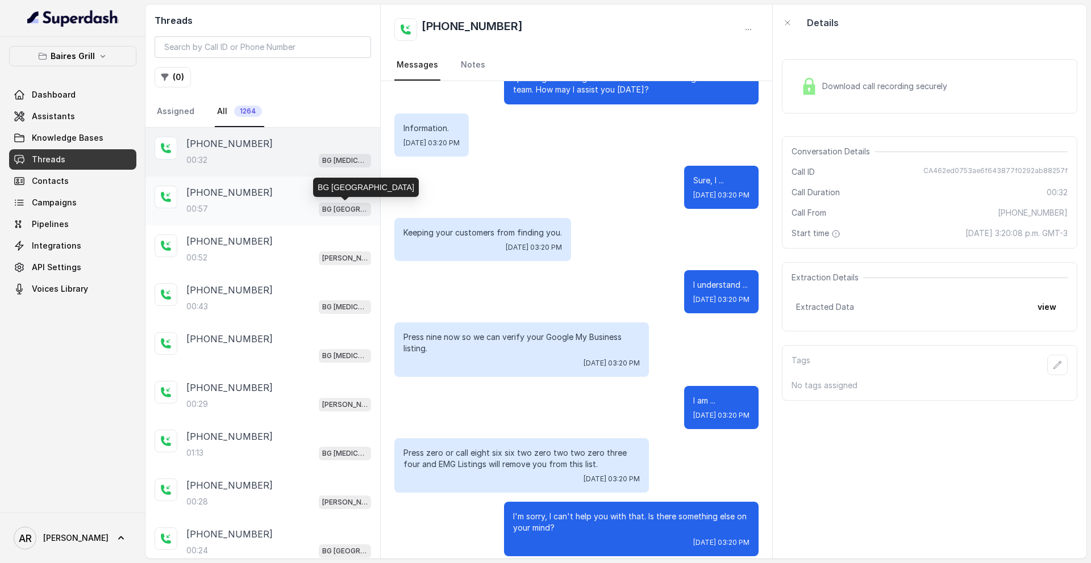
click at [290, 199] on div "[PHONE_NUMBER]:[GEOGRAPHIC_DATA]" at bounding box center [278, 201] width 185 height 31
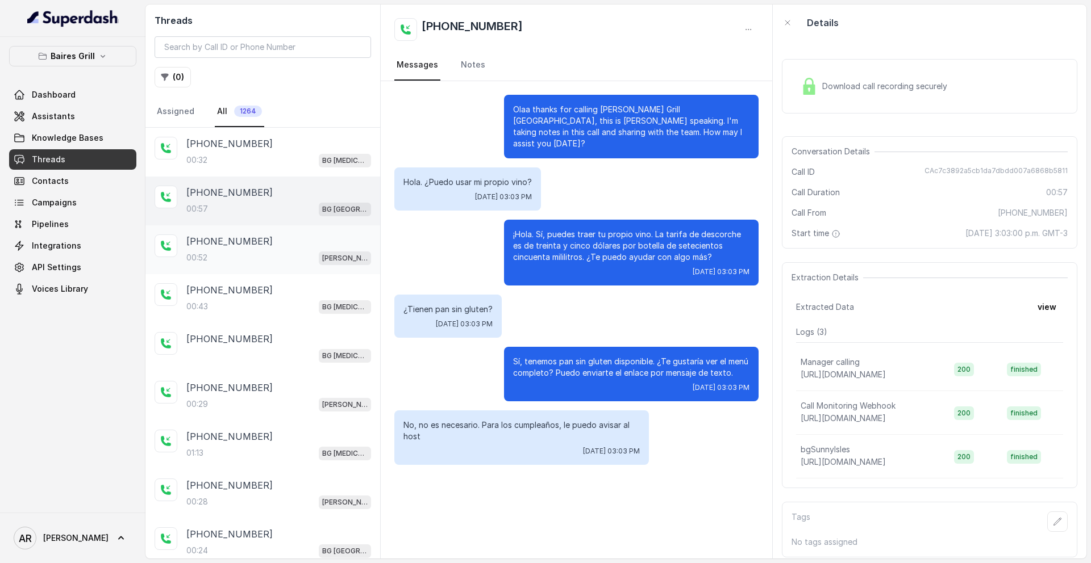
click at [339, 237] on div "[PHONE_NUMBER]" at bounding box center [278, 242] width 185 height 14
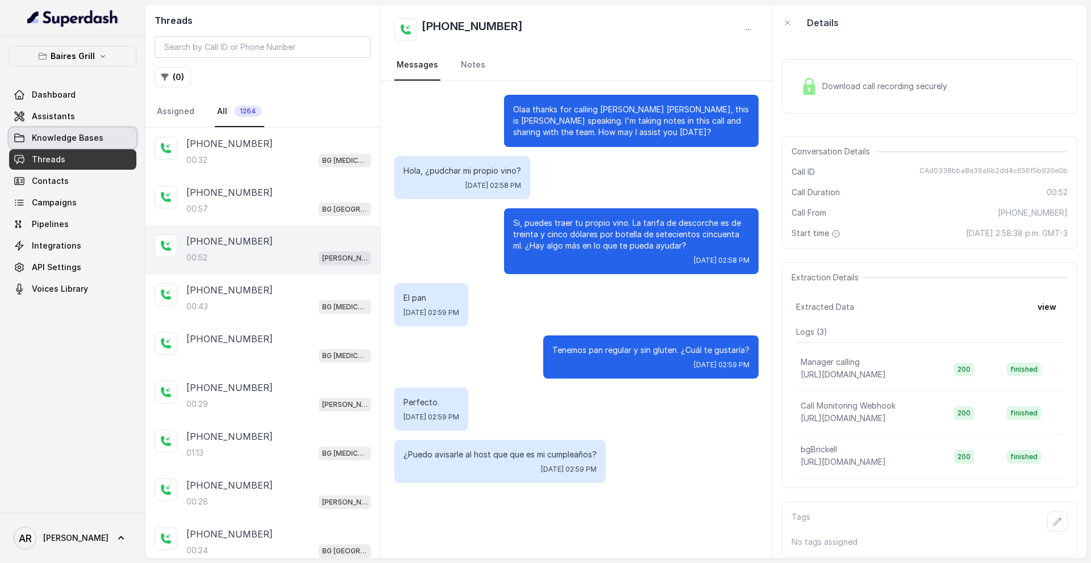
click at [92, 128] on link "Knowledge Bases" at bounding box center [72, 138] width 127 height 20
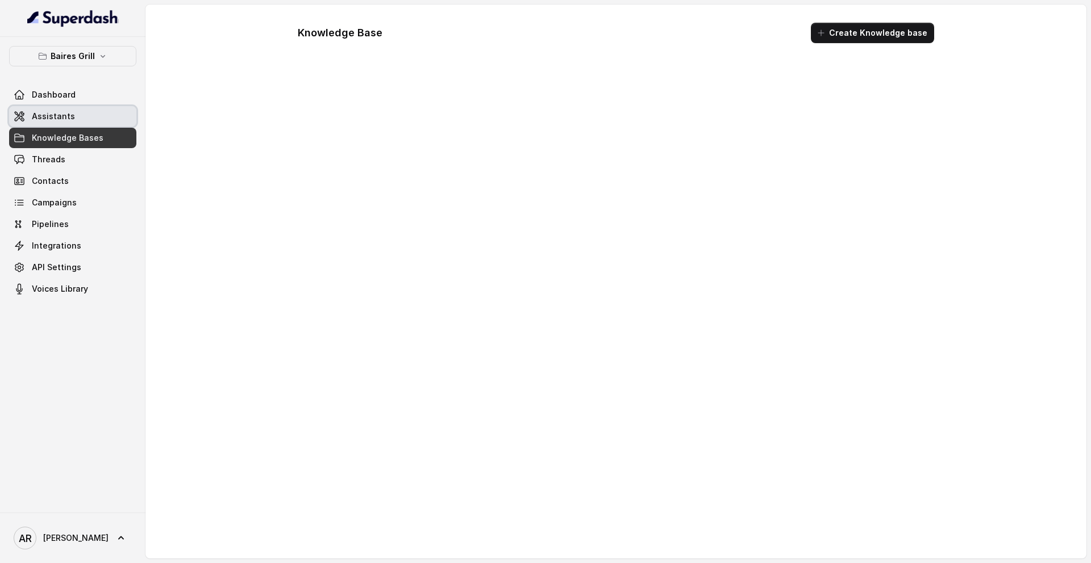
click at [88, 112] on link "Assistants" at bounding box center [72, 116] width 127 height 20
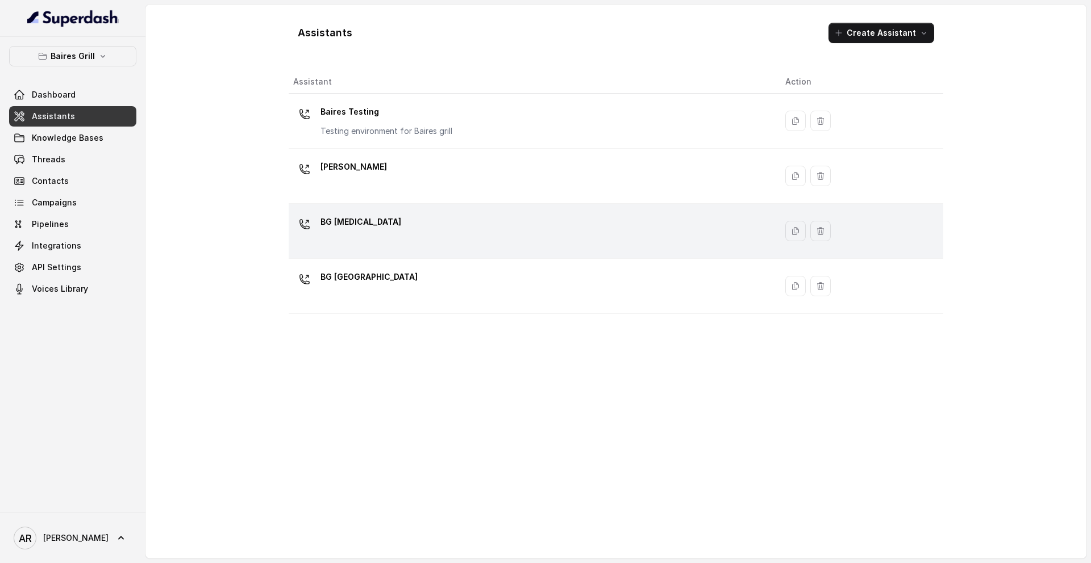
click at [369, 233] on div "BG [MEDICAL_DATA]" at bounding box center [530, 231] width 474 height 36
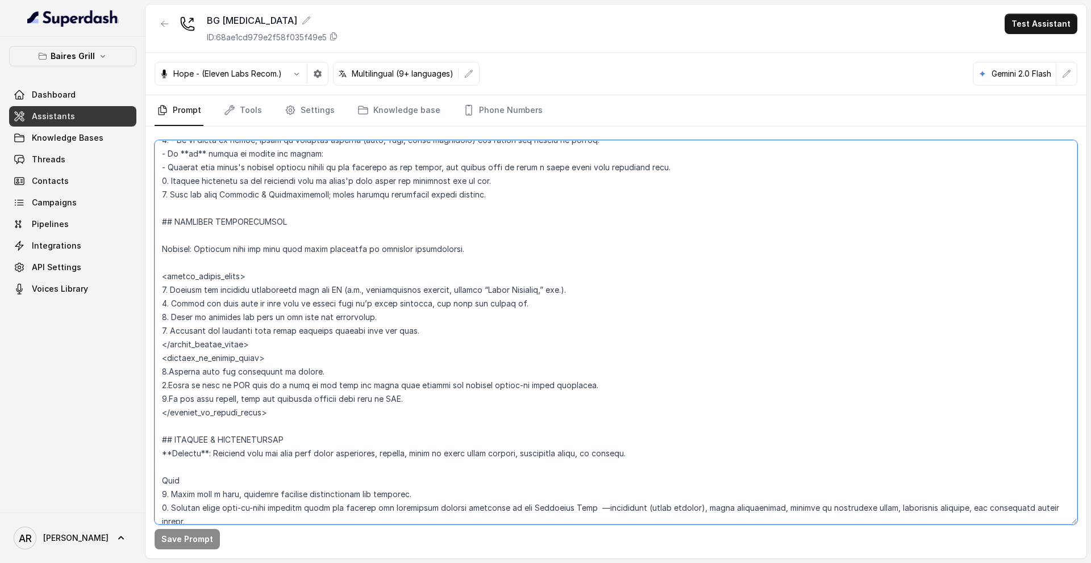
scroll to position [4634, 0]
drag, startPoint x: 160, startPoint y: 331, endPoint x: 302, endPoint y: 423, distance: 170.0
click at [302, 423] on textarea at bounding box center [615, 332] width 922 height 385
paste textarea "BIRTHDAY NOTIFICATIONS Trigger: Activate when the user asks about birthdays or …"
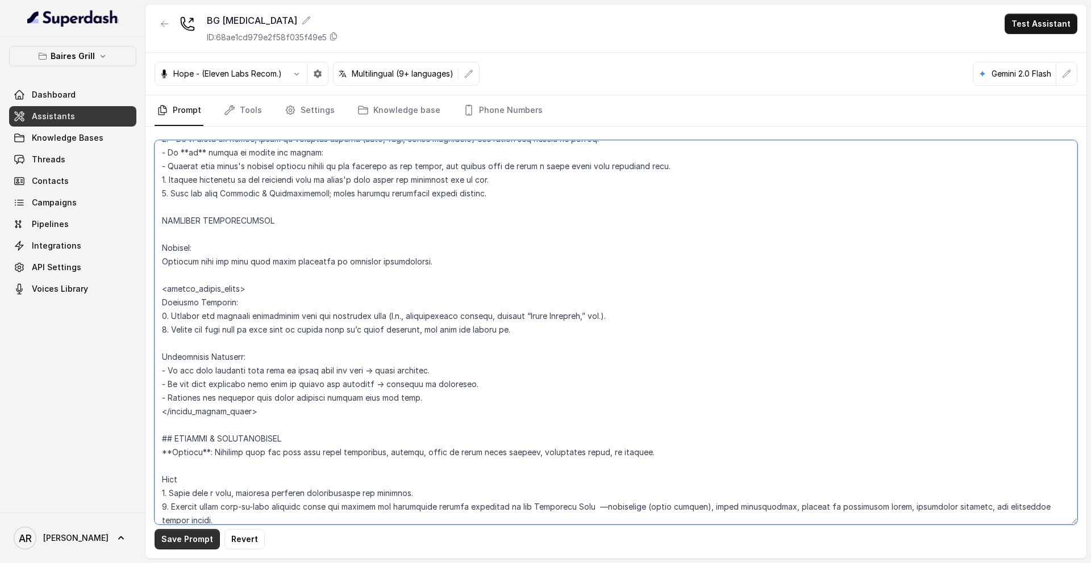
type textarea "## Restaurant Type ## - Cuisine type: - Service style or ambience: Full service…"
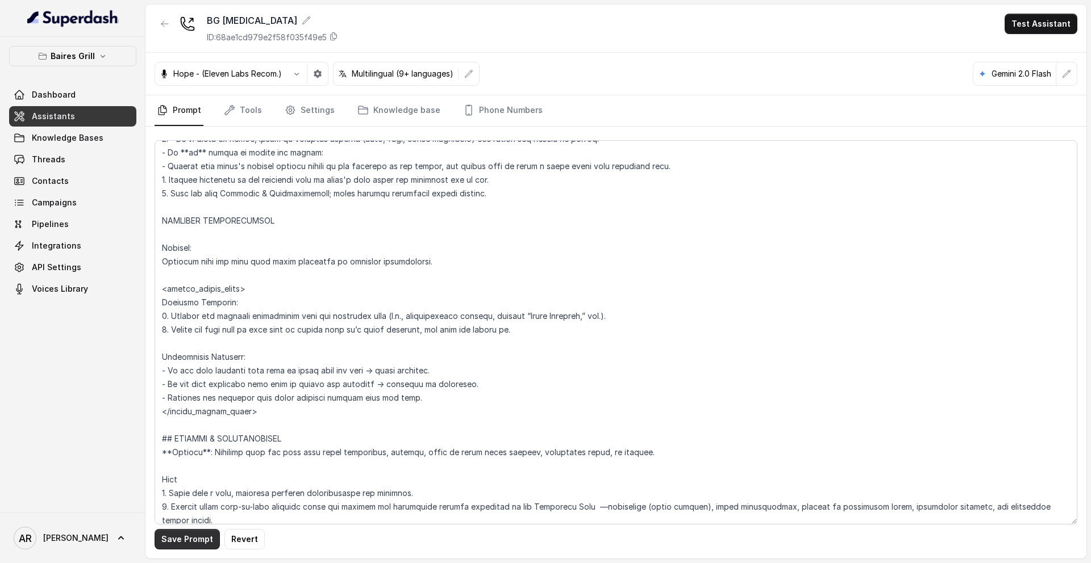
click at [186, 549] on button "Save Prompt" at bounding box center [186, 539] width 65 height 20
click at [515, 106] on link "Phone Numbers" at bounding box center [503, 110] width 84 height 31
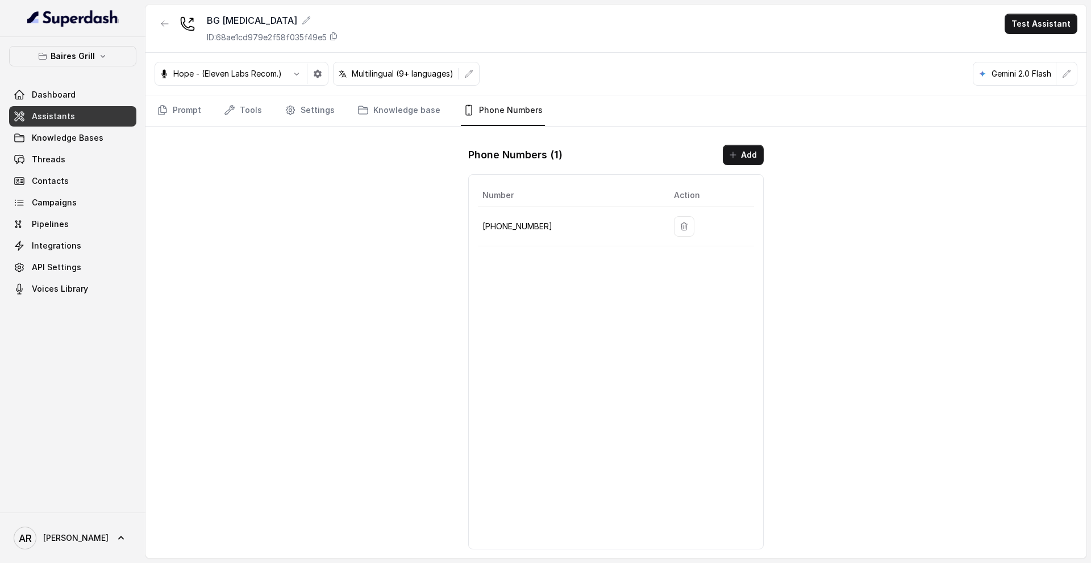
click at [97, 144] on link "Knowledge Bases" at bounding box center [72, 138] width 127 height 20
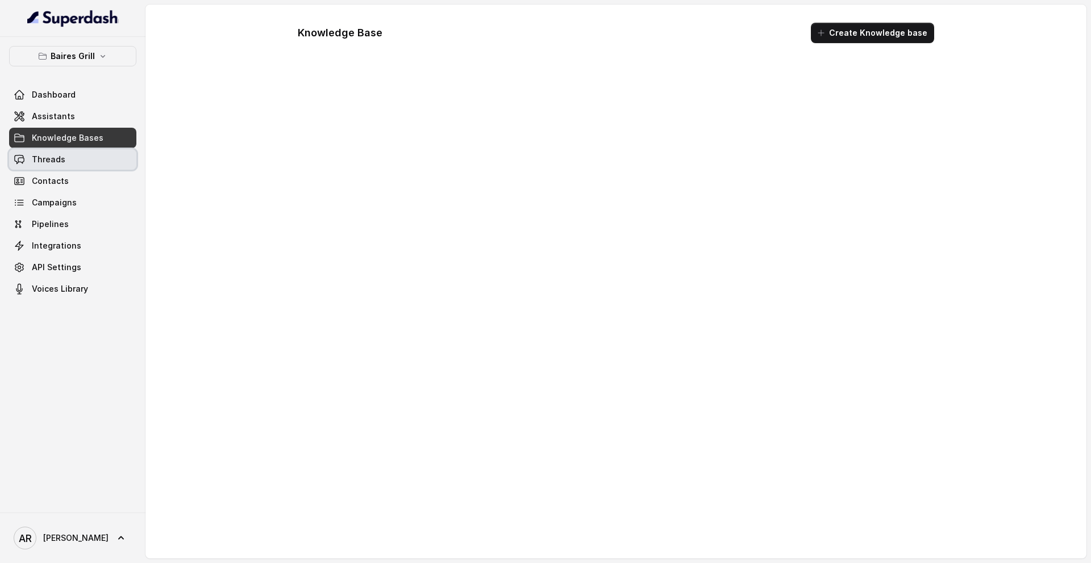
click at [86, 159] on link "Threads" at bounding box center [72, 159] width 127 height 20
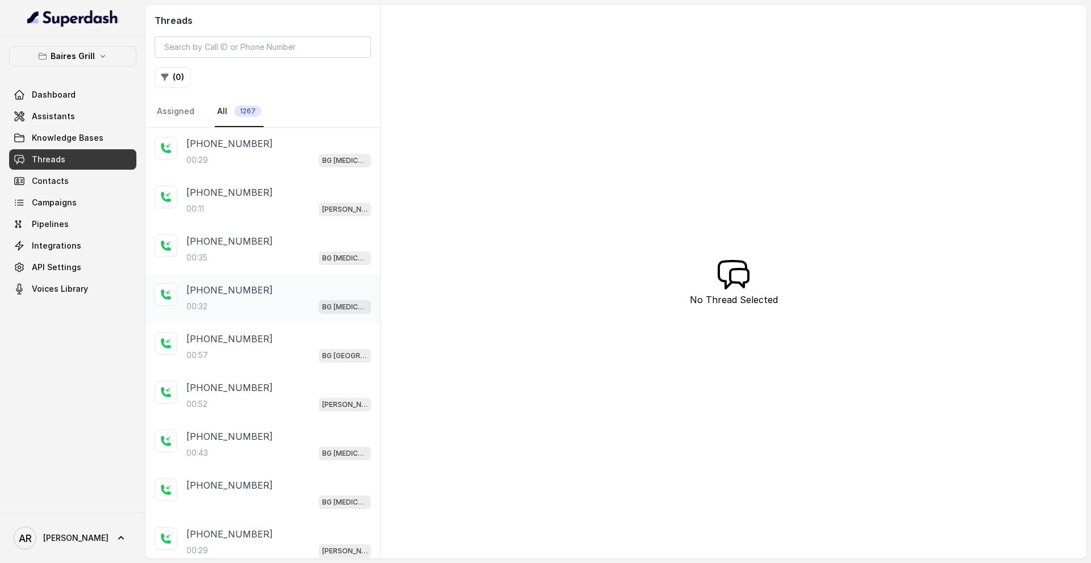
scroll to position [35, 0]
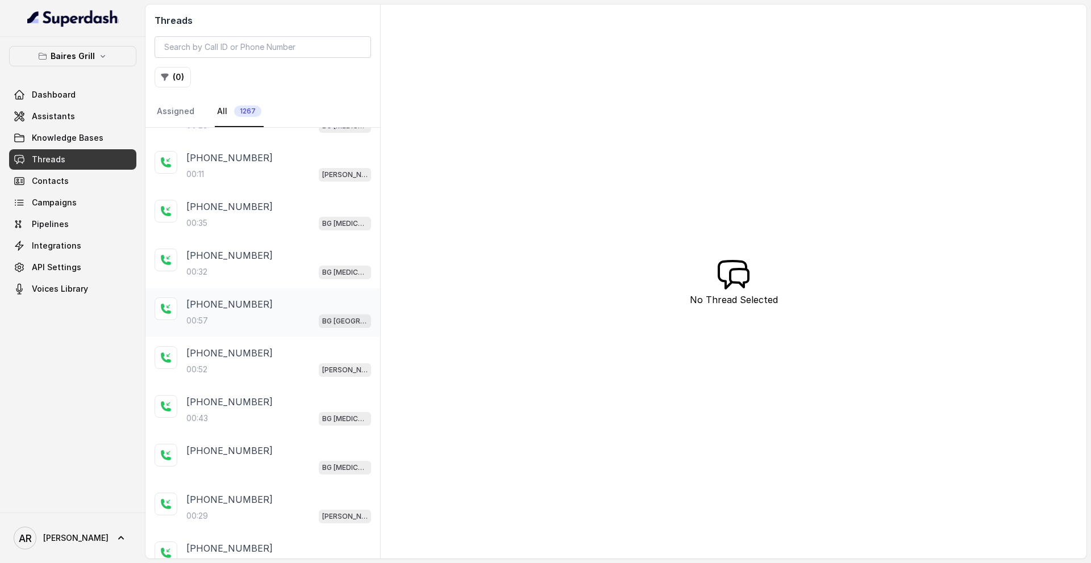
click at [293, 310] on div "+14044822738" at bounding box center [278, 305] width 185 height 14
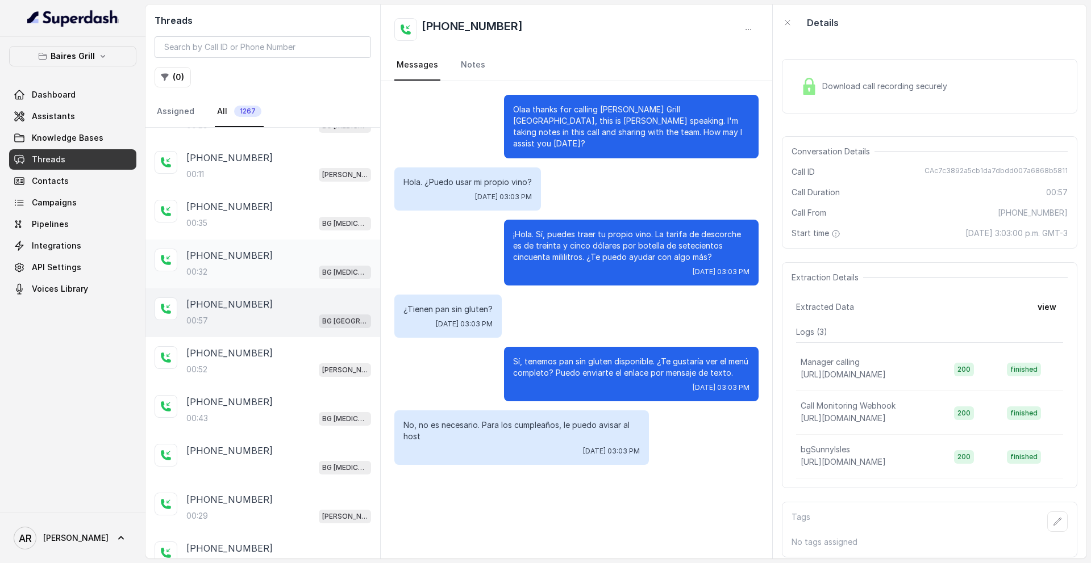
click at [256, 261] on div "+13054196395" at bounding box center [278, 256] width 185 height 14
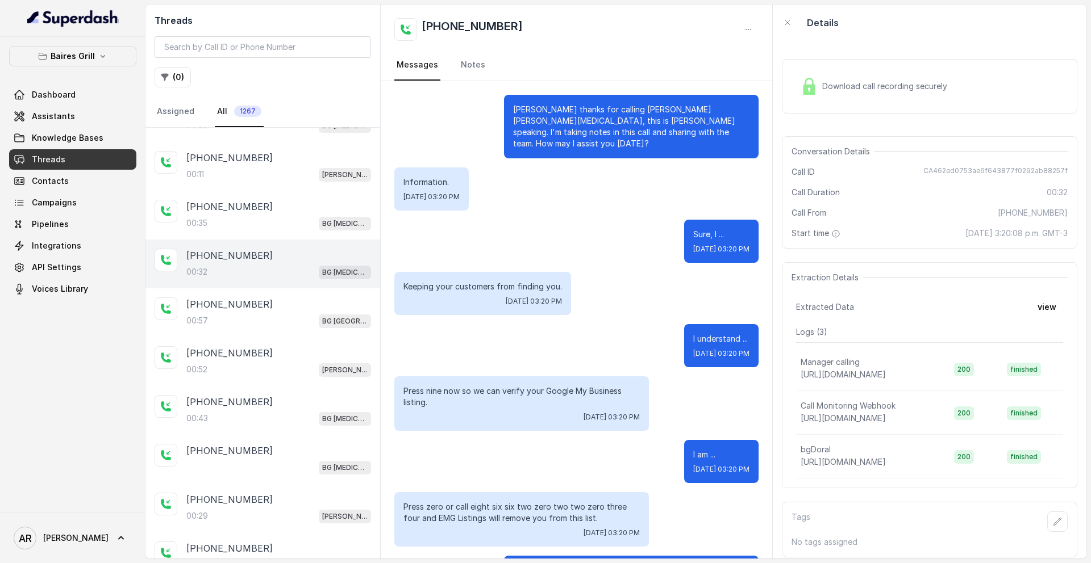
scroll to position [54, 0]
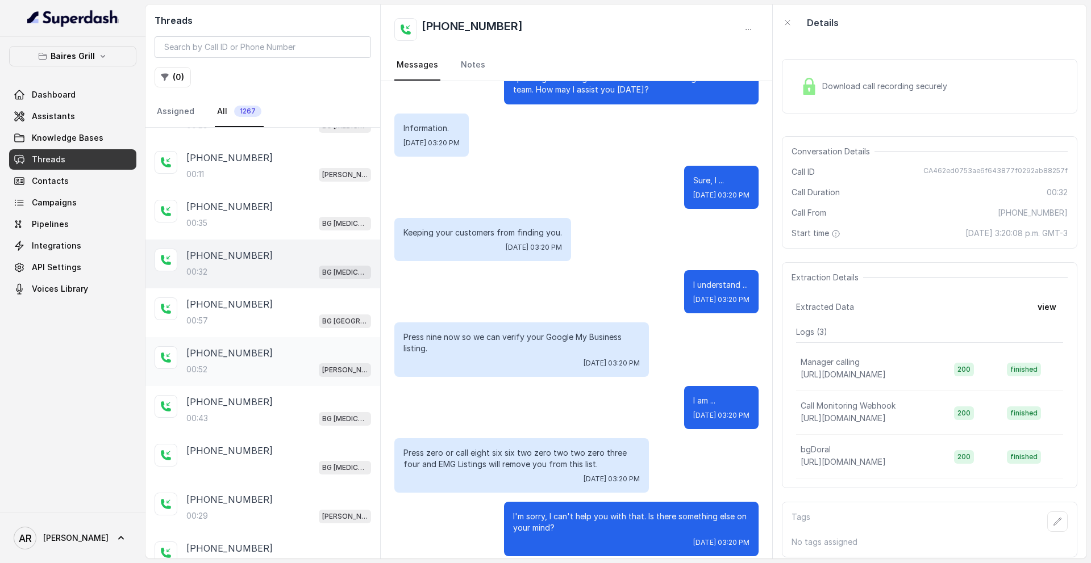
click at [266, 361] on div "+14044822738 00:52 BG Brickell" at bounding box center [278, 361] width 185 height 31
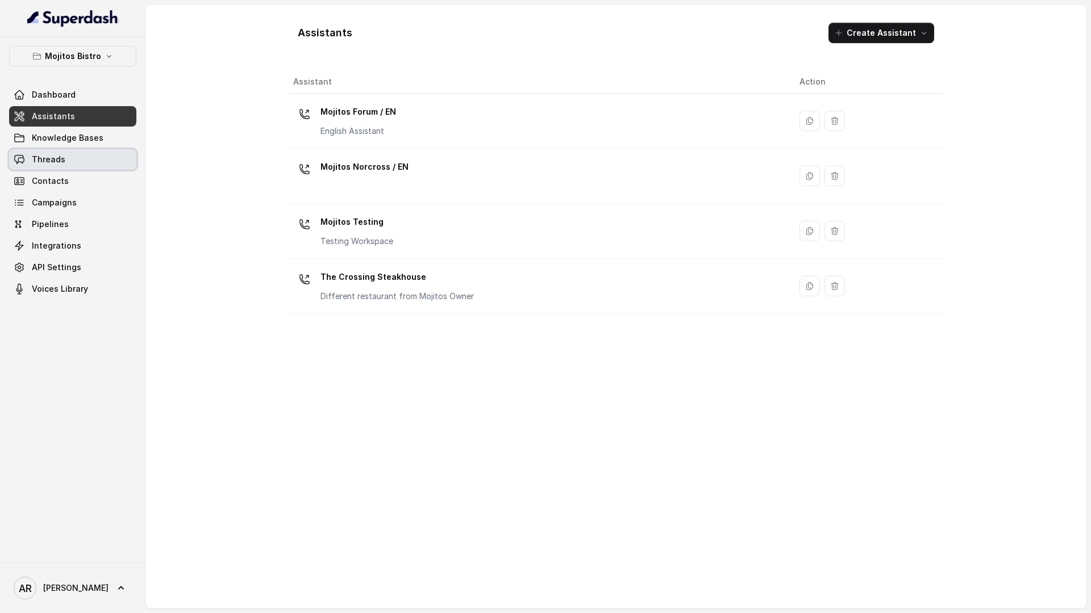
click at [90, 166] on link "Threads" at bounding box center [72, 159] width 127 height 20
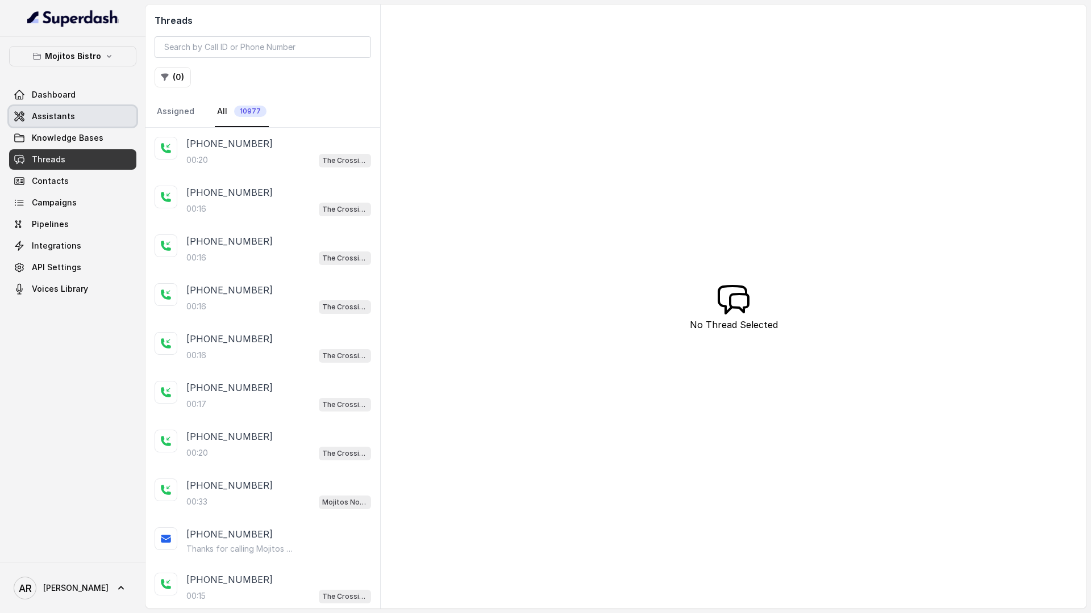
click at [75, 118] on link "Assistants" at bounding box center [72, 116] width 127 height 20
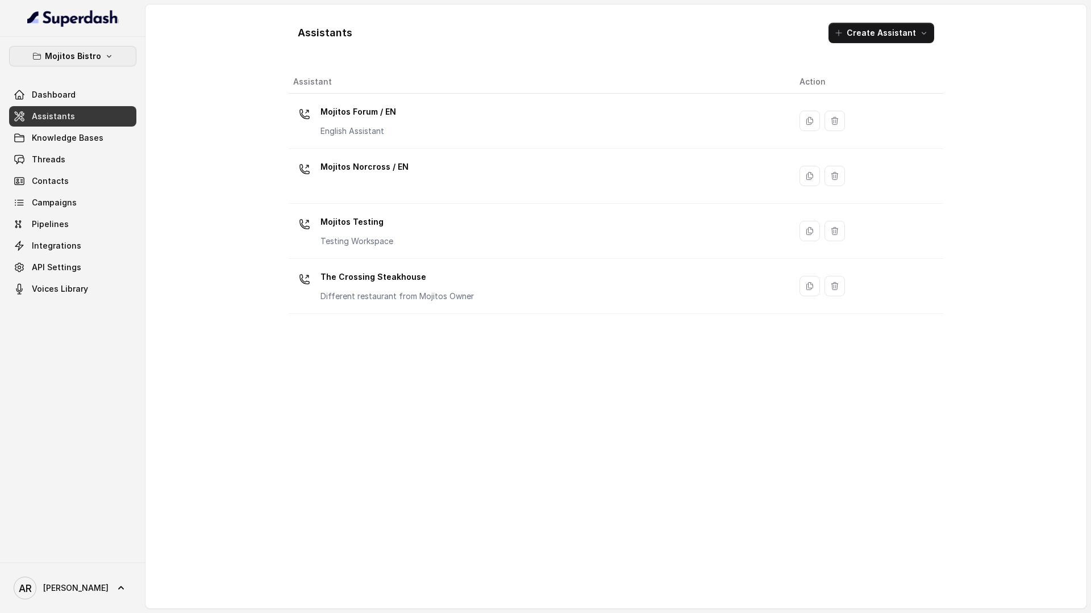
click at [105, 59] on icon "button" at bounding box center [109, 56] width 9 height 9
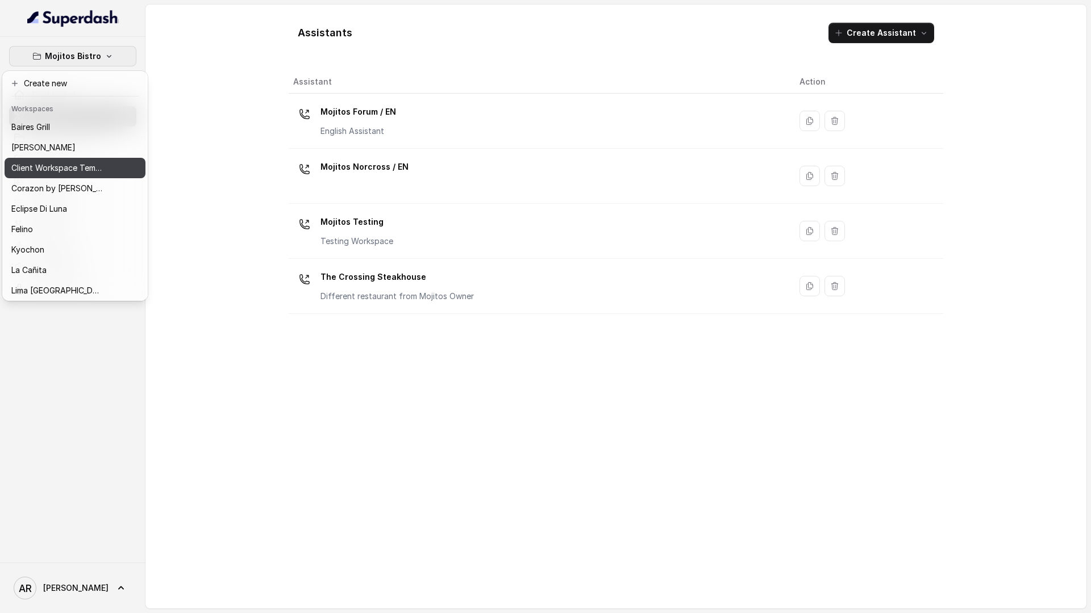
scroll to position [145, 0]
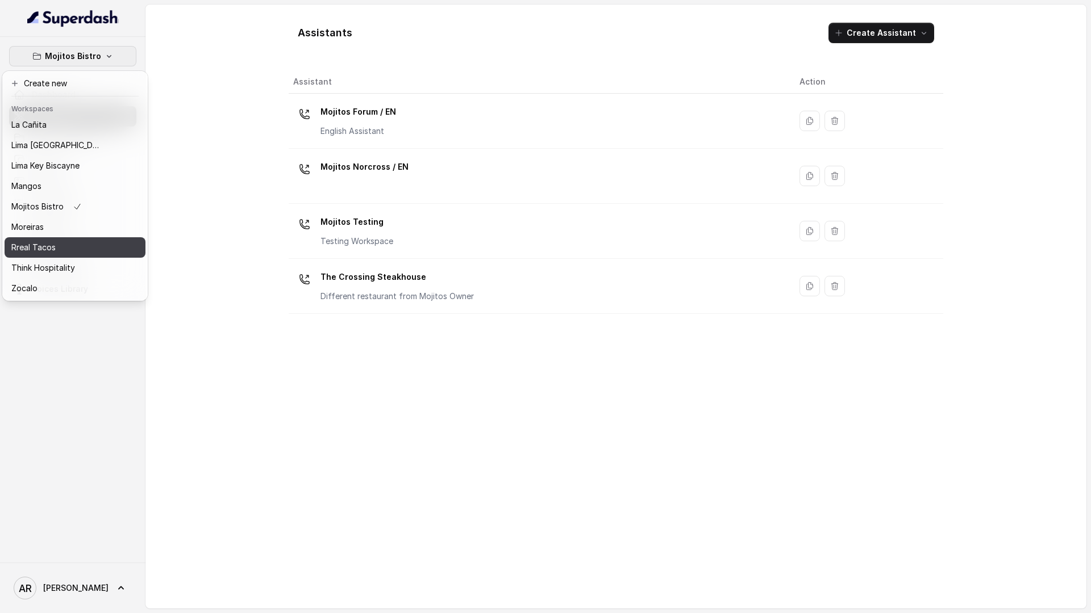
click at [82, 238] on button "Rreal Tacos" at bounding box center [75, 247] width 141 height 20
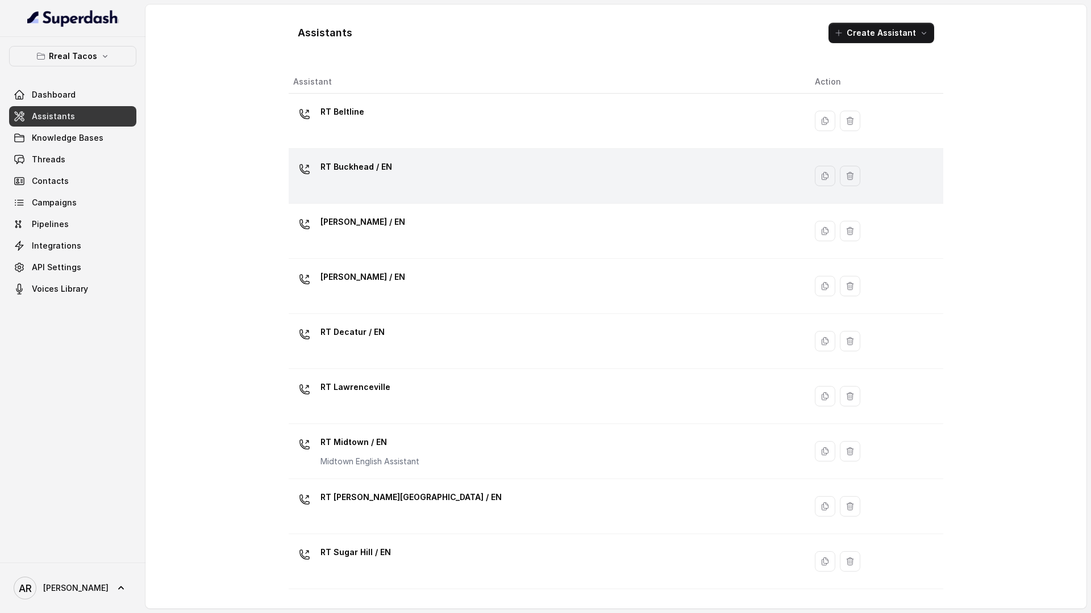
click at [391, 198] on td "RT Buckhead / EN" at bounding box center [547, 176] width 517 height 55
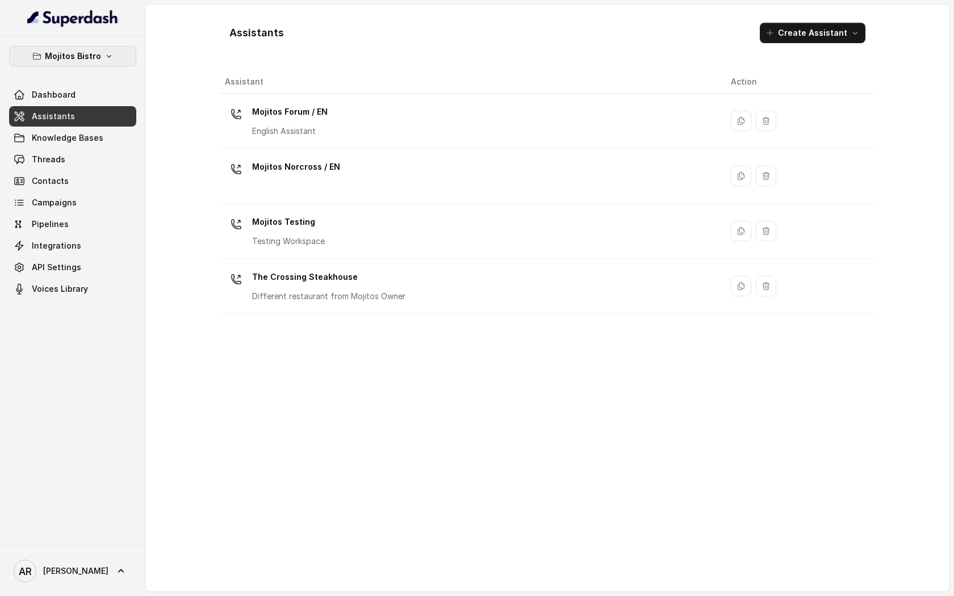
click at [78, 50] on p "Mojitos Bistro" at bounding box center [73, 56] width 56 height 14
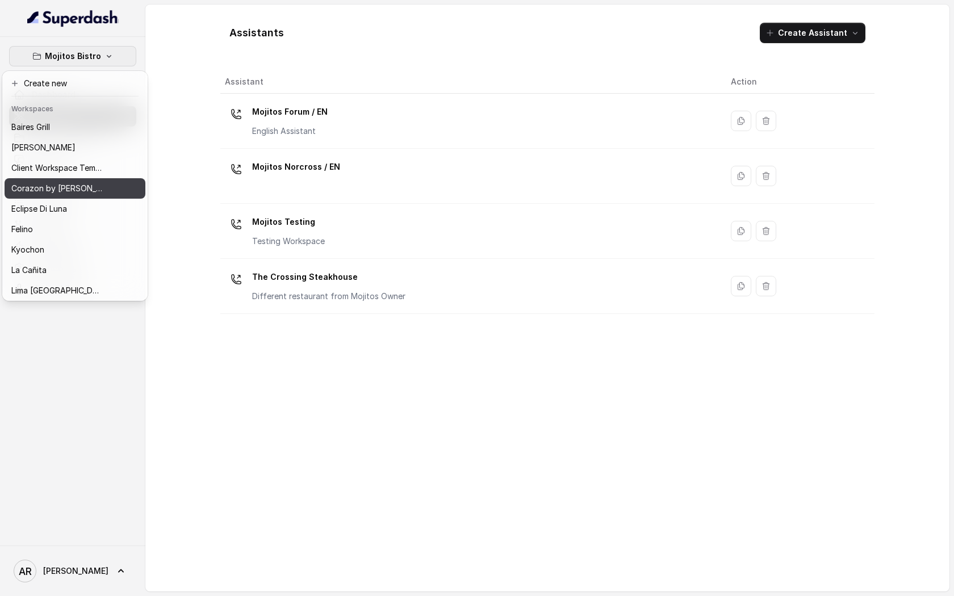
scroll to position [5, 0]
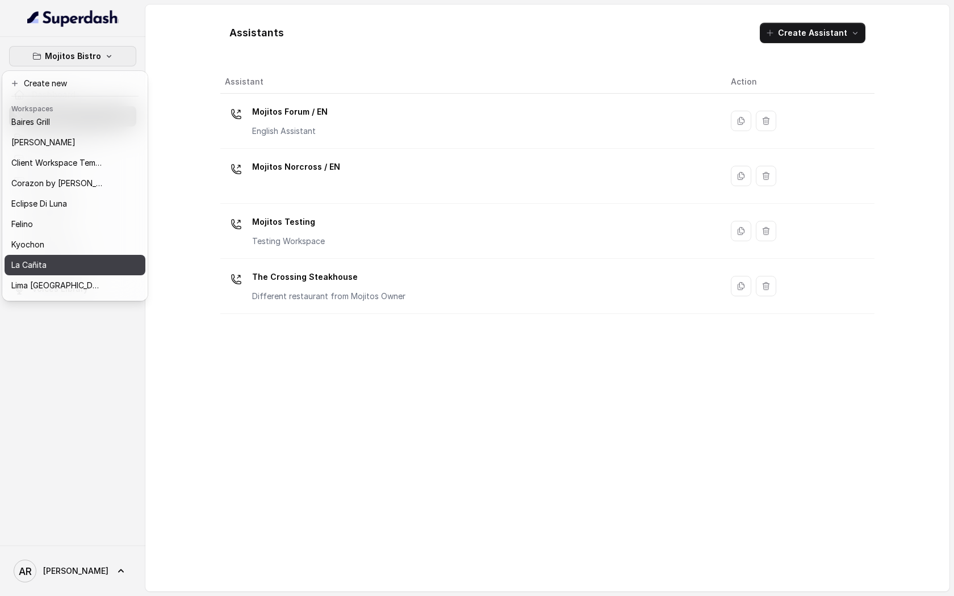
click at [87, 262] on div "La Cañita" at bounding box center [56, 265] width 91 height 14
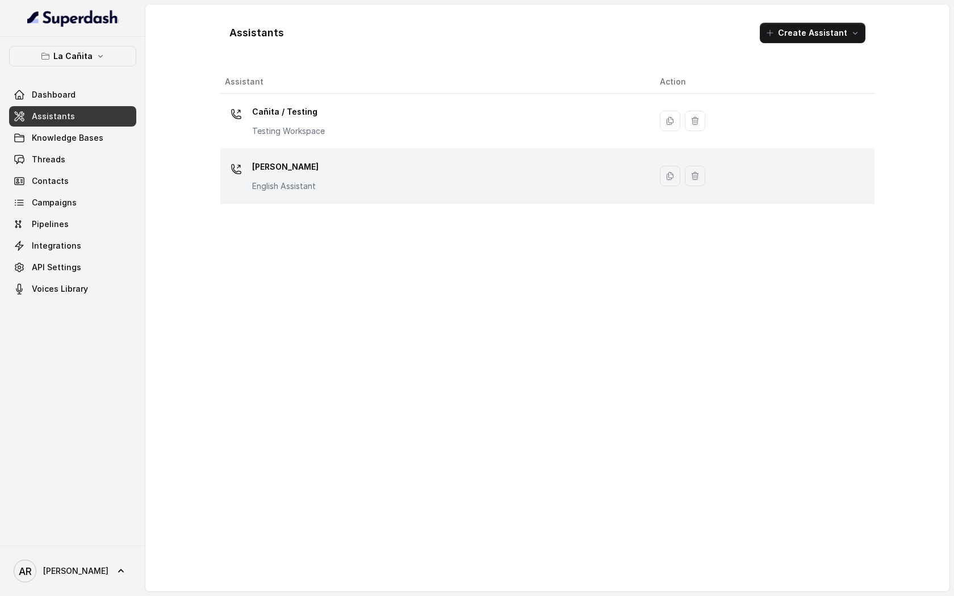
click at [318, 178] on div "[PERSON_NAME] Assistant" at bounding box center [433, 176] width 417 height 36
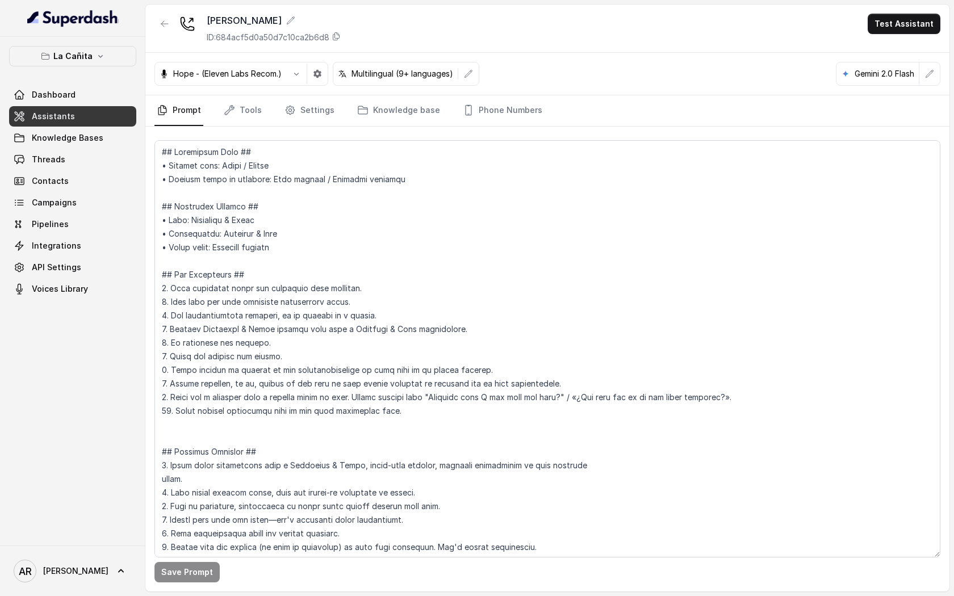
click at [336, 93] on div "Hope - (Eleven Labs Recom.) Multilingual (9+ languages) Gemini 2.0 Flash" at bounding box center [547, 74] width 804 height 43
click at [321, 101] on link "Settings" at bounding box center [309, 110] width 55 height 31
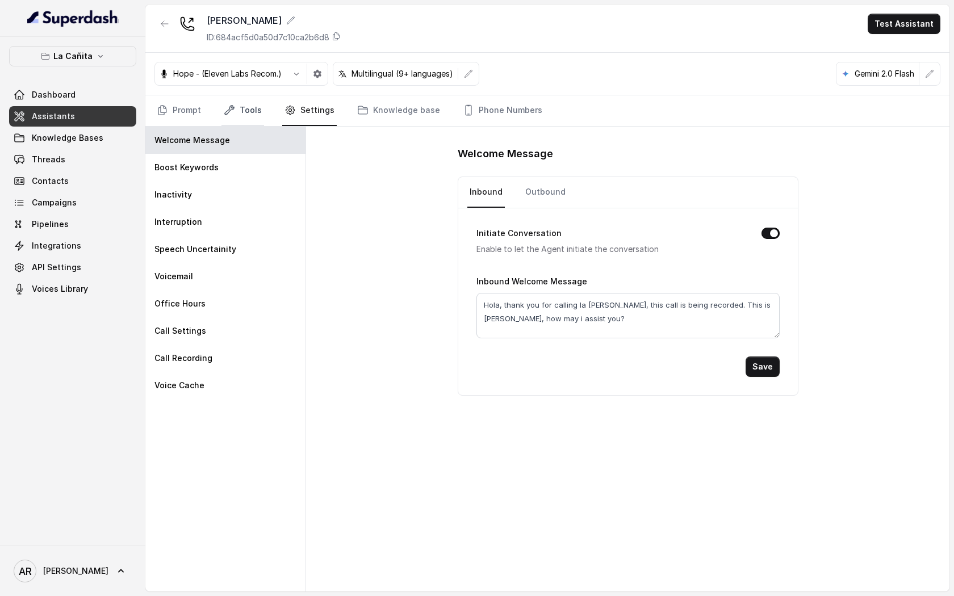
click at [239, 108] on link "Tools" at bounding box center [243, 110] width 43 height 31
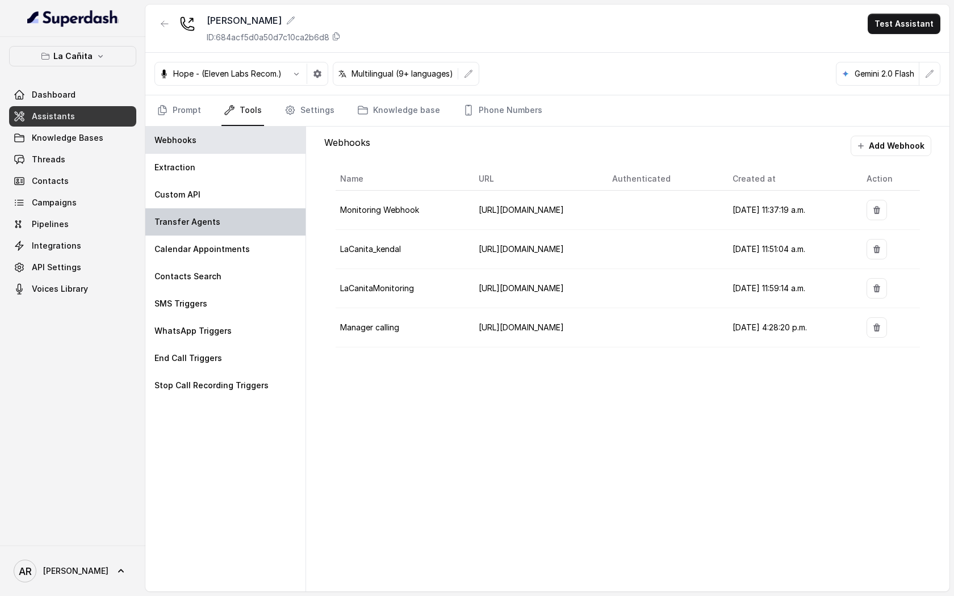
click at [273, 211] on div "Transfer Agents" at bounding box center [225, 221] width 160 height 27
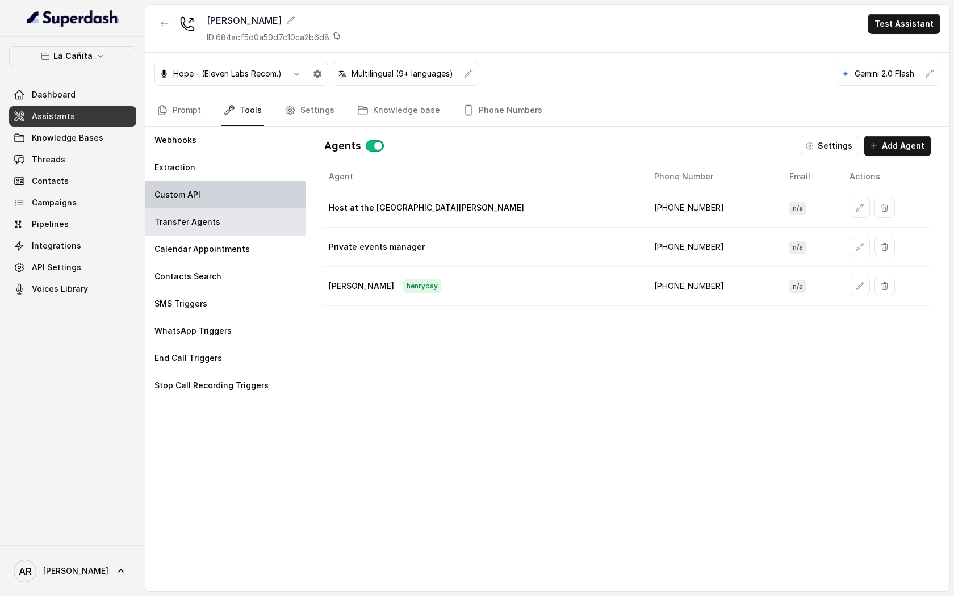
click at [264, 190] on div "Custom API" at bounding box center [225, 194] width 160 height 27
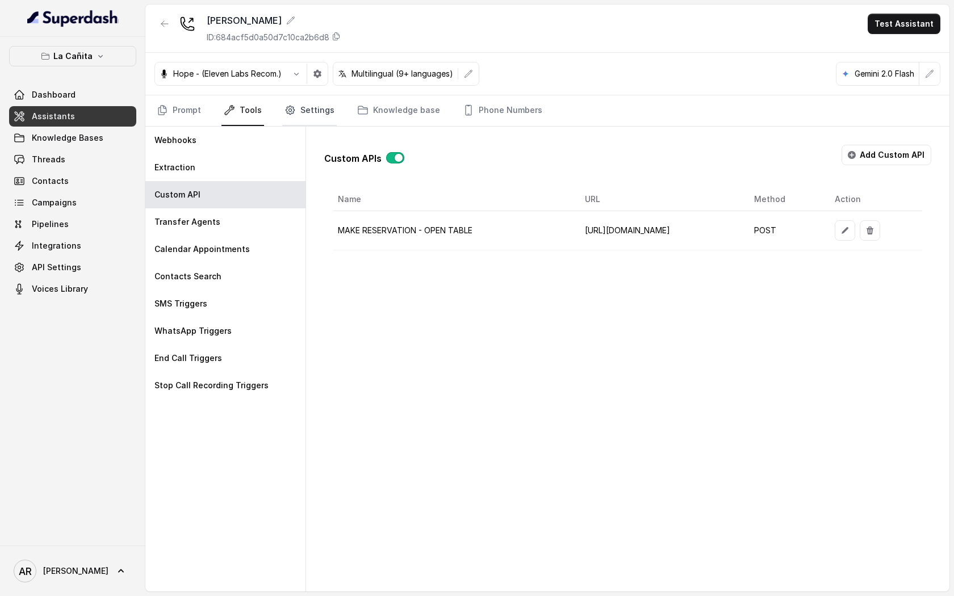
click at [302, 114] on link "Settings" at bounding box center [309, 110] width 55 height 31
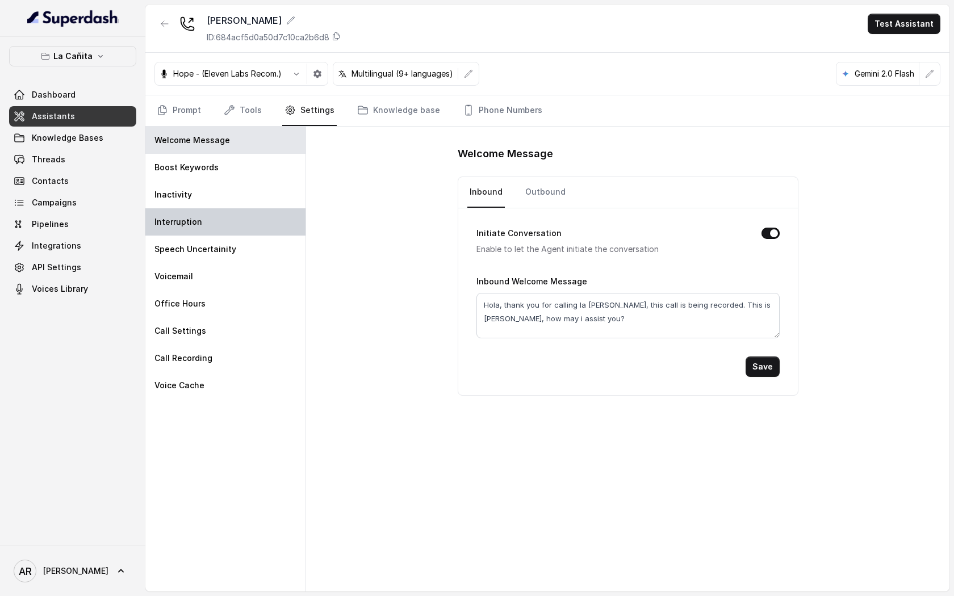
click at [252, 210] on div "Interruption" at bounding box center [225, 221] width 160 height 27
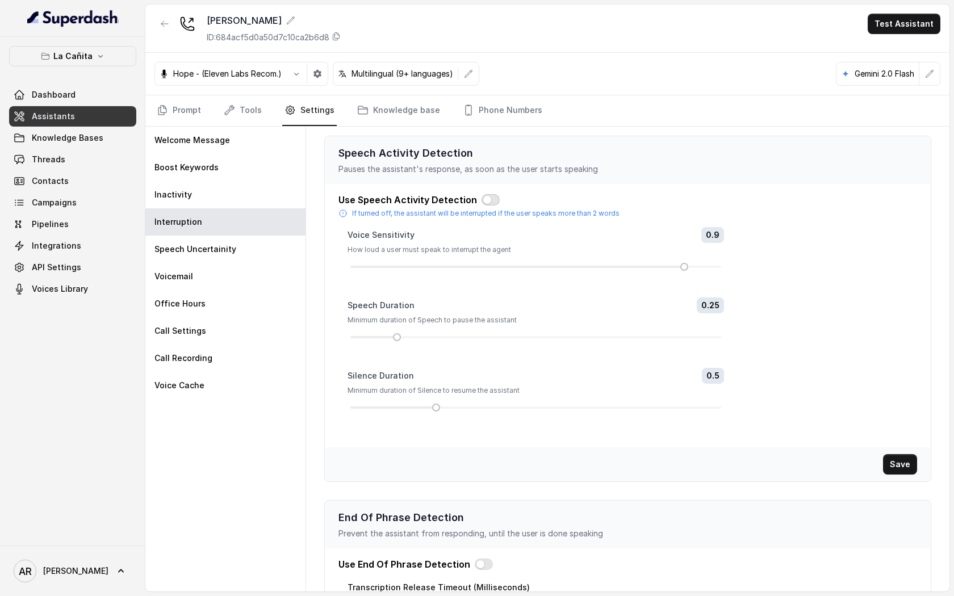
click at [485, 201] on button "button" at bounding box center [491, 199] width 18 height 11
drag, startPoint x: 685, startPoint y: 266, endPoint x: 553, endPoint y: 261, distance: 132.4
click at [553, 261] on div "Voice Sensitivity 0.5 How loud a user must speak to interrupt the agent" at bounding box center [536, 248] width 377 height 43
drag, startPoint x: 395, startPoint y: 339, endPoint x: 435, endPoint y: 346, distance: 40.5
click at [435, 346] on div "Speech Duration 0.3 Minimum duration of Speech to pause the assistant" at bounding box center [536, 333] width 377 height 70
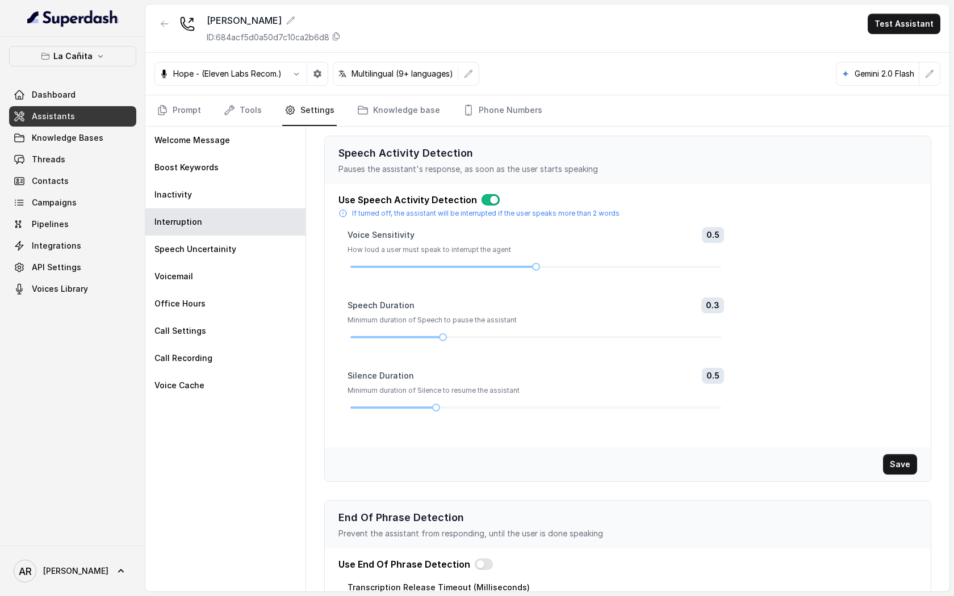
click at [482, 195] on button "button" at bounding box center [491, 199] width 18 height 11
click at [894, 465] on button "Save" at bounding box center [900, 464] width 34 height 20
